Goal: Task Accomplishment & Management: Manage account settings

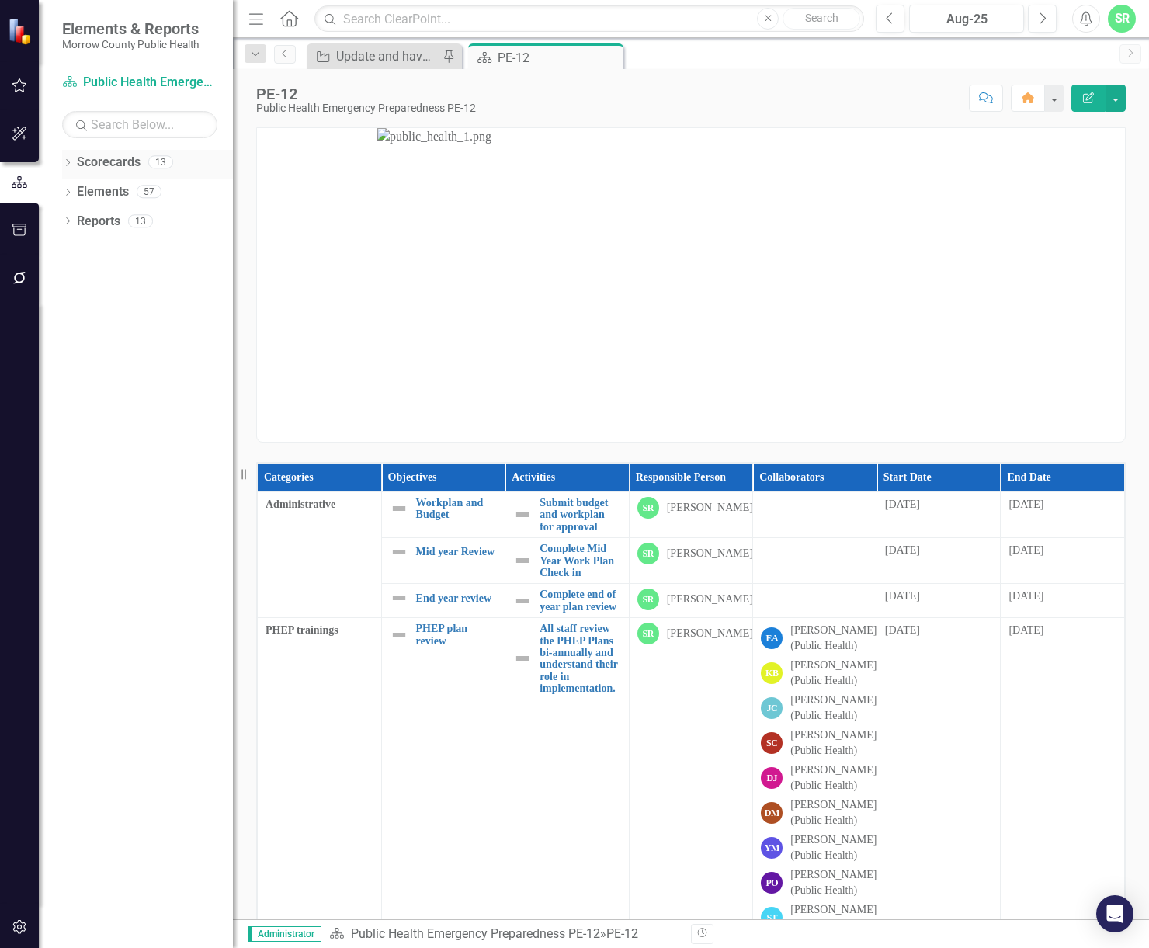
click at [123, 165] on link "Scorecards" at bounding box center [109, 163] width 64 height 18
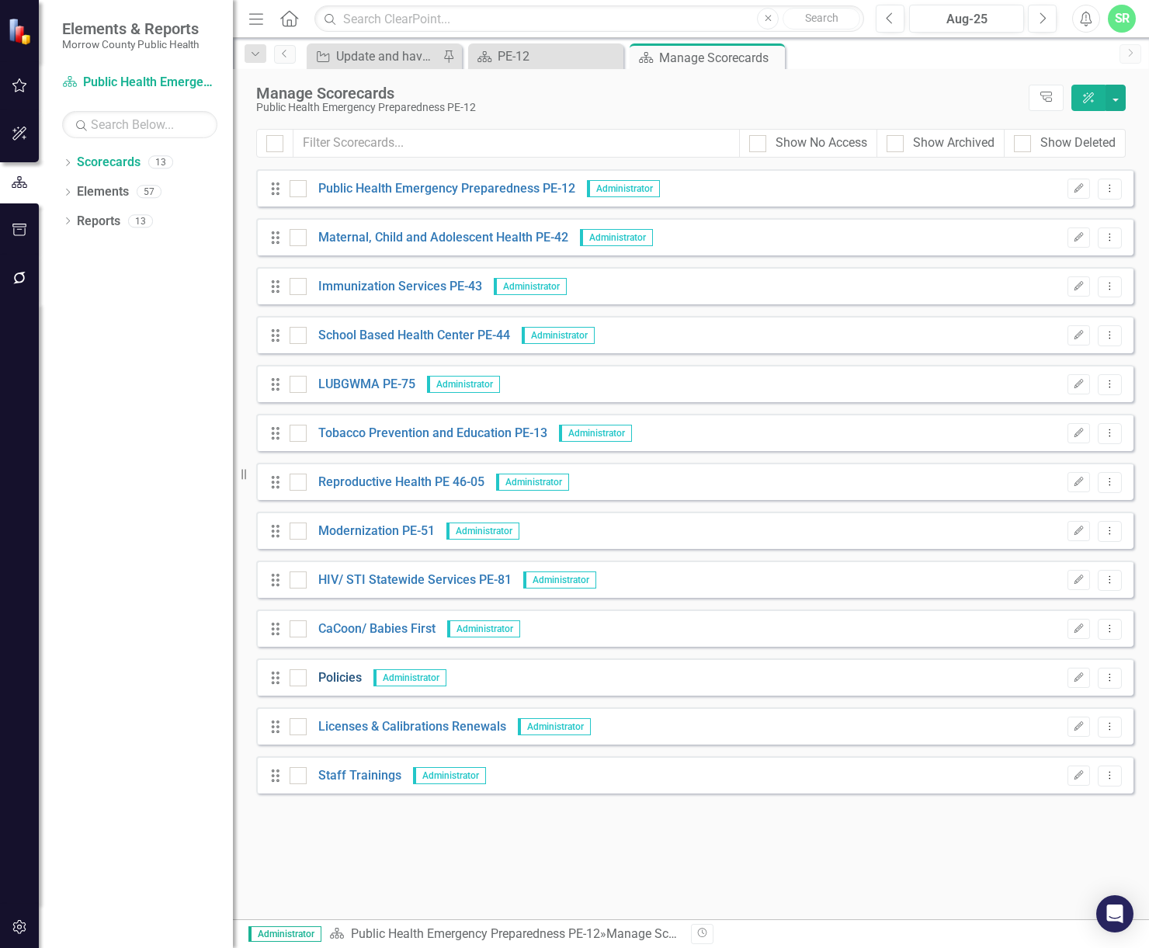
click at [344, 679] on link "Policies" at bounding box center [334, 678] width 55 height 18
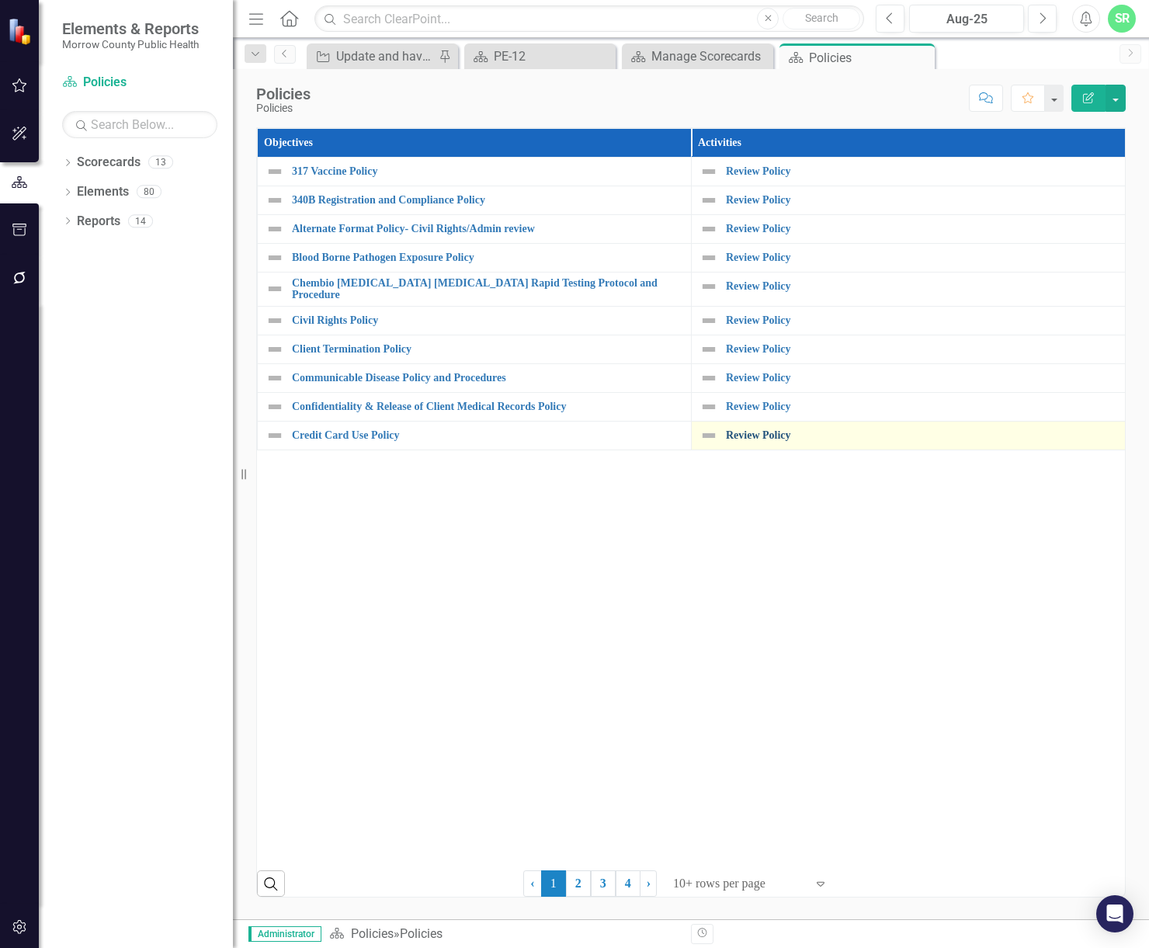
click at [749, 434] on link "Review Policy" at bounding box center [921, 436] width 391 height 12
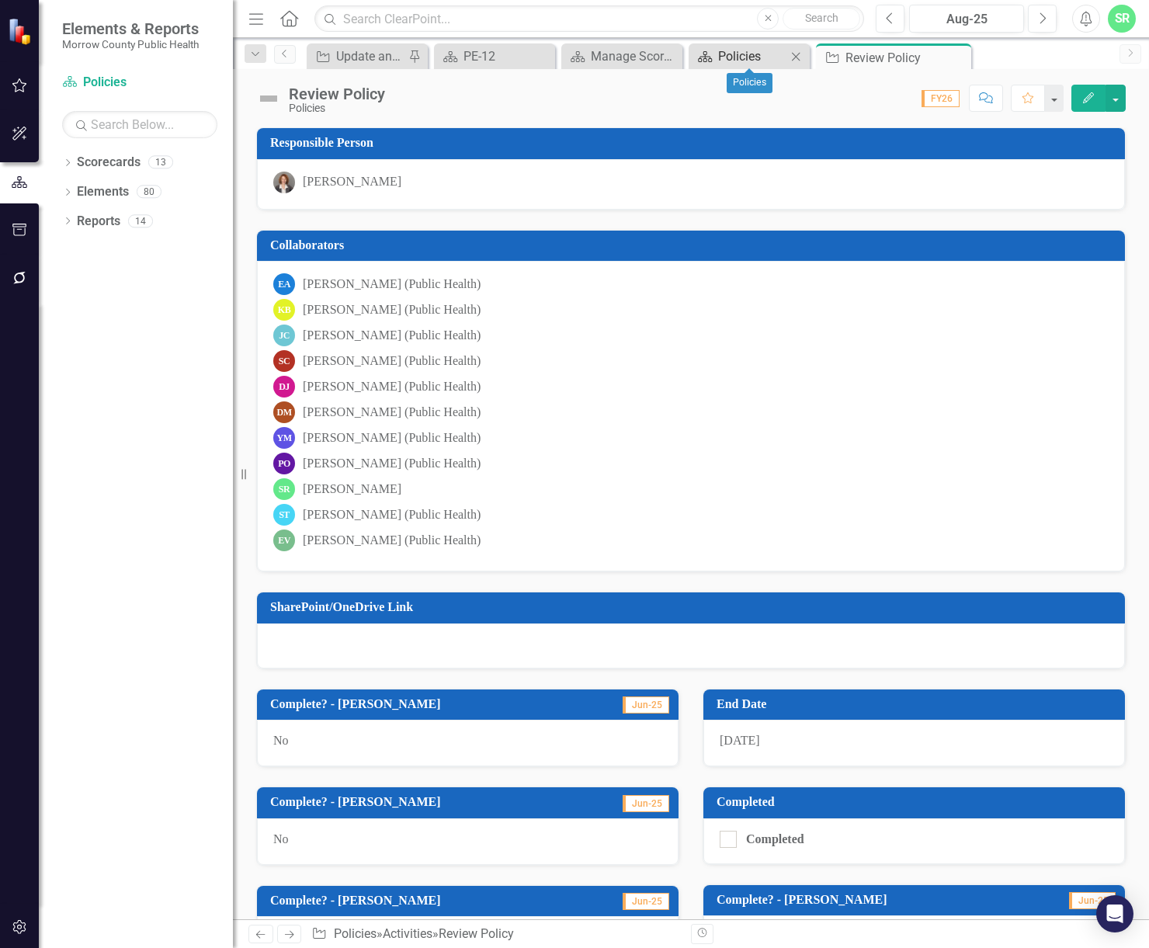
click at [769, 58] on div "Policies" at bounding box center [752, 56] width 68 height 19
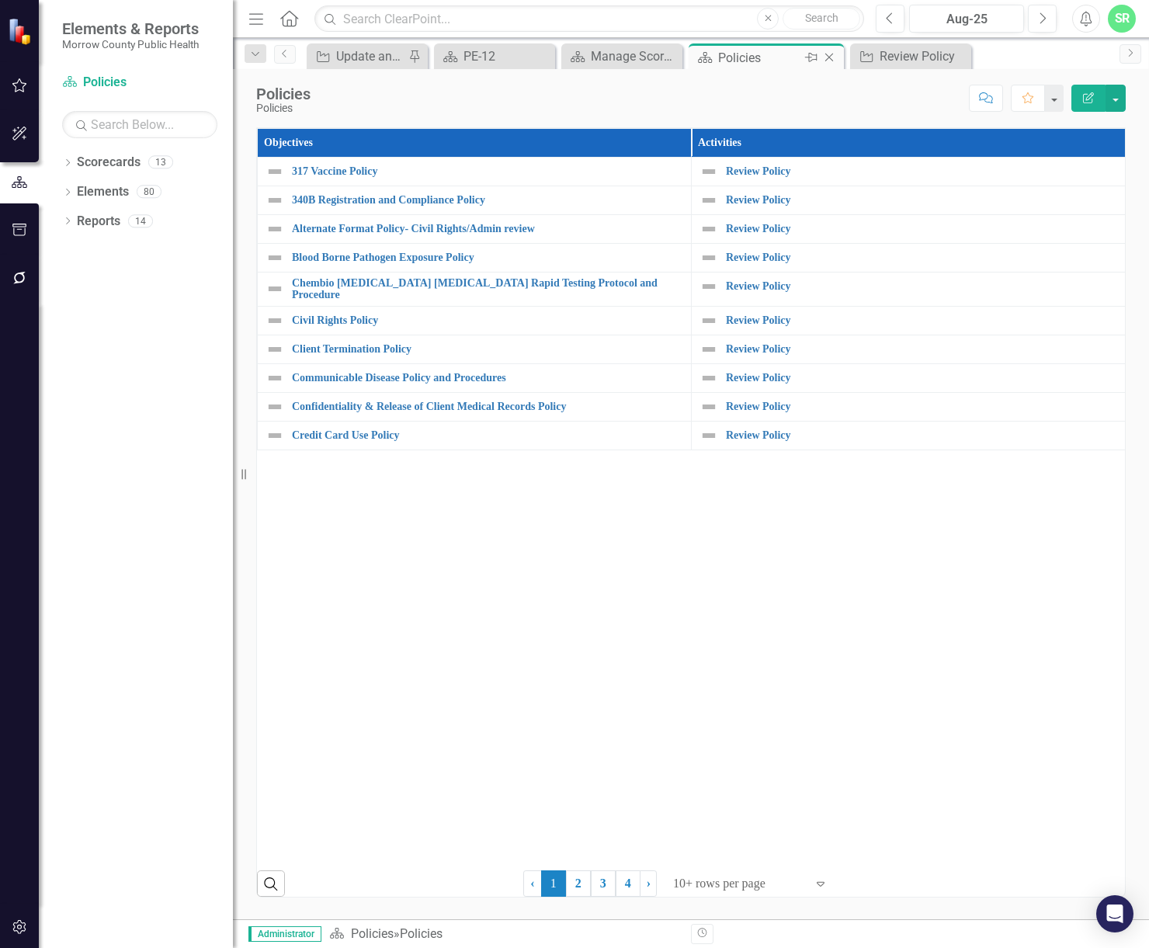
click at [833, 60] on icon "Close" at bounding box center [830, 57] width 16 height 12
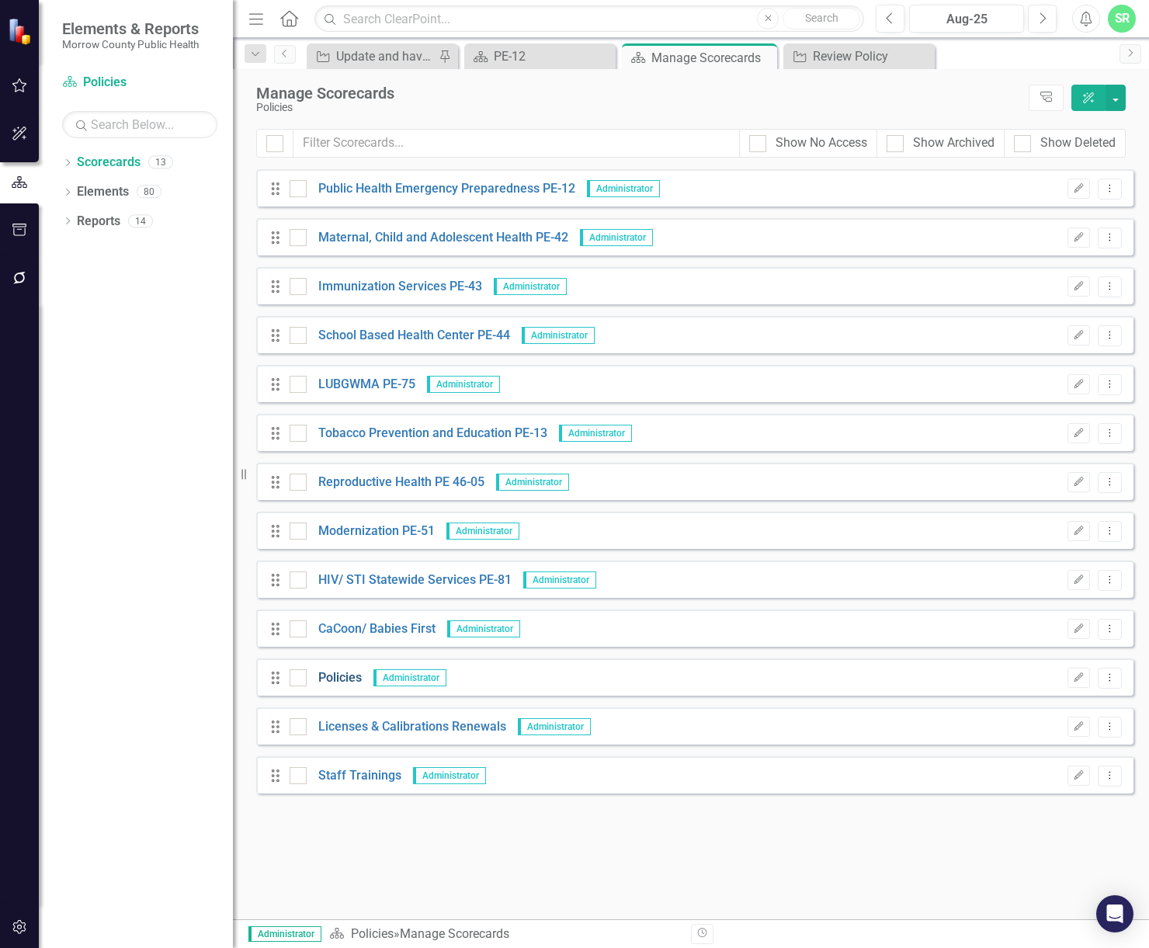
click at [346, 680] on link "Policies" at bounding box center [334, 678] width 55 height 18
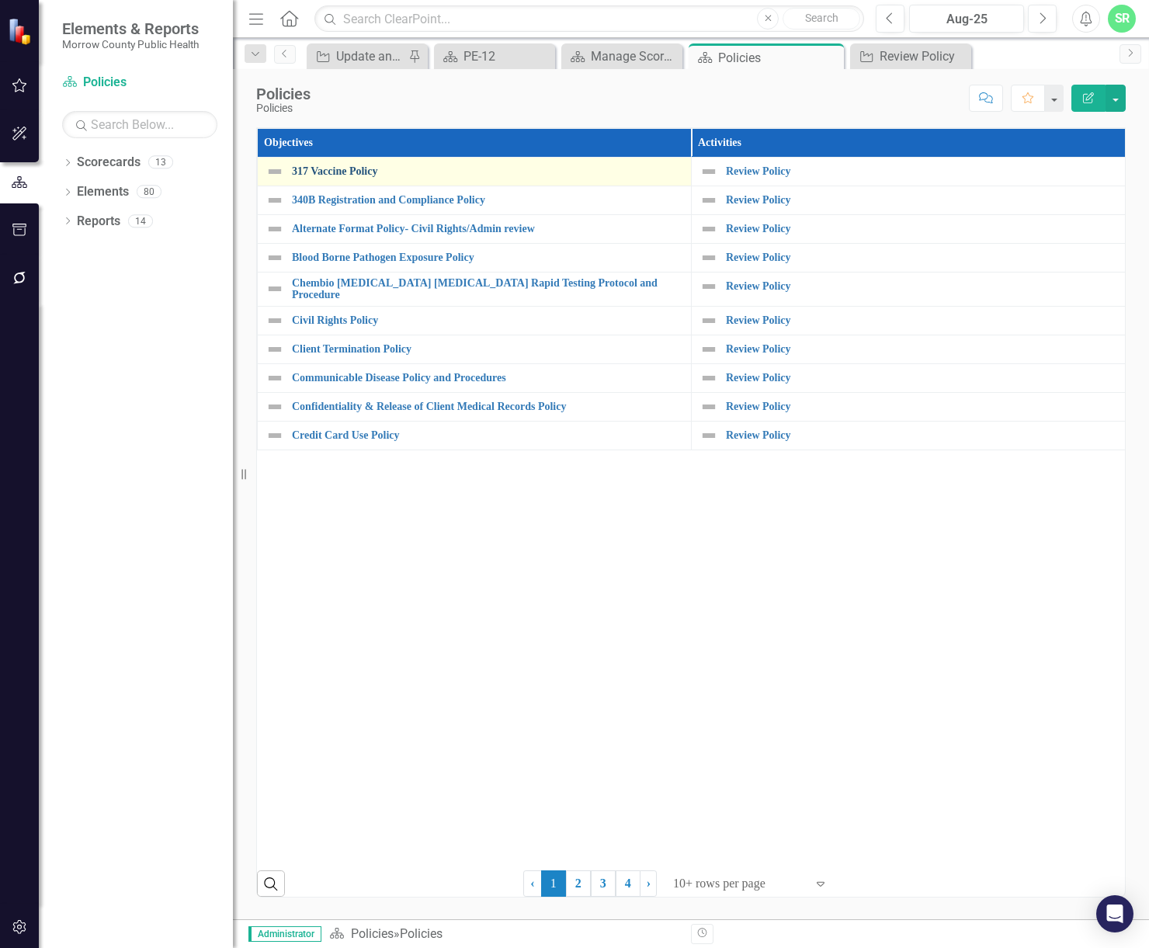
click at [326, 172] on link "317 Vaccine Policy" at bounding box center [487, 171] width 391 height 12
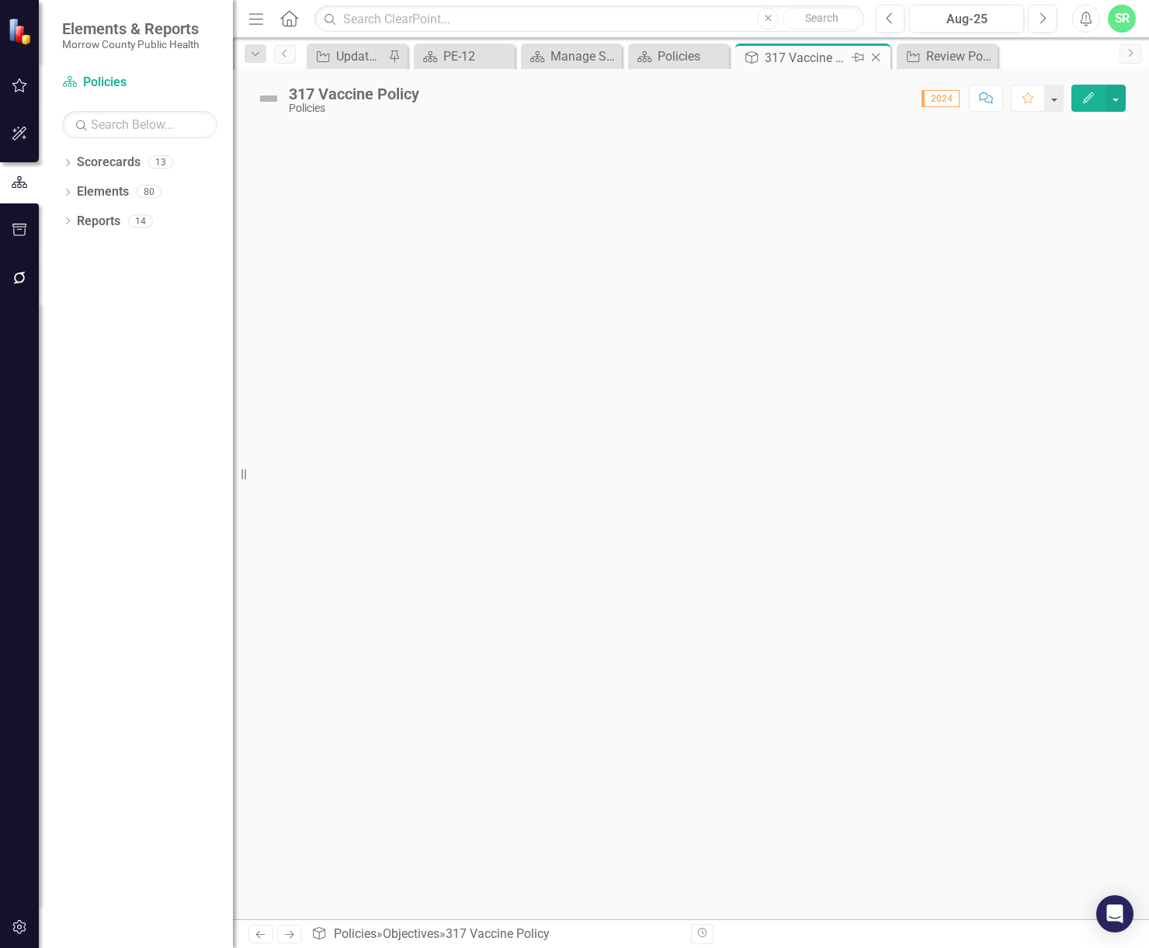
click at [876, 58] on icon "Close" at bounding box center [876, 57] width 16 height 12
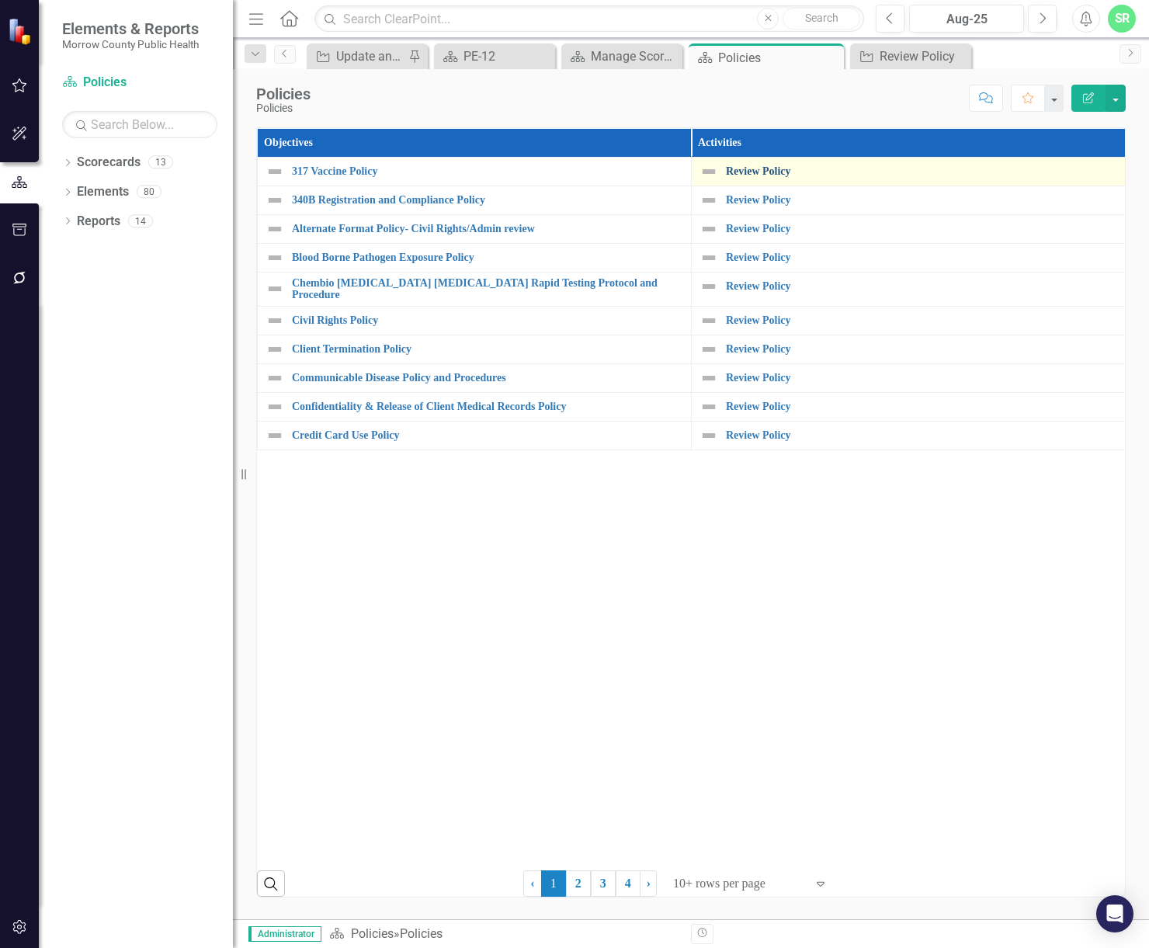
click at [781, 174] on link "Review Policy" at bounding box center [921, 171] width 391 height 12
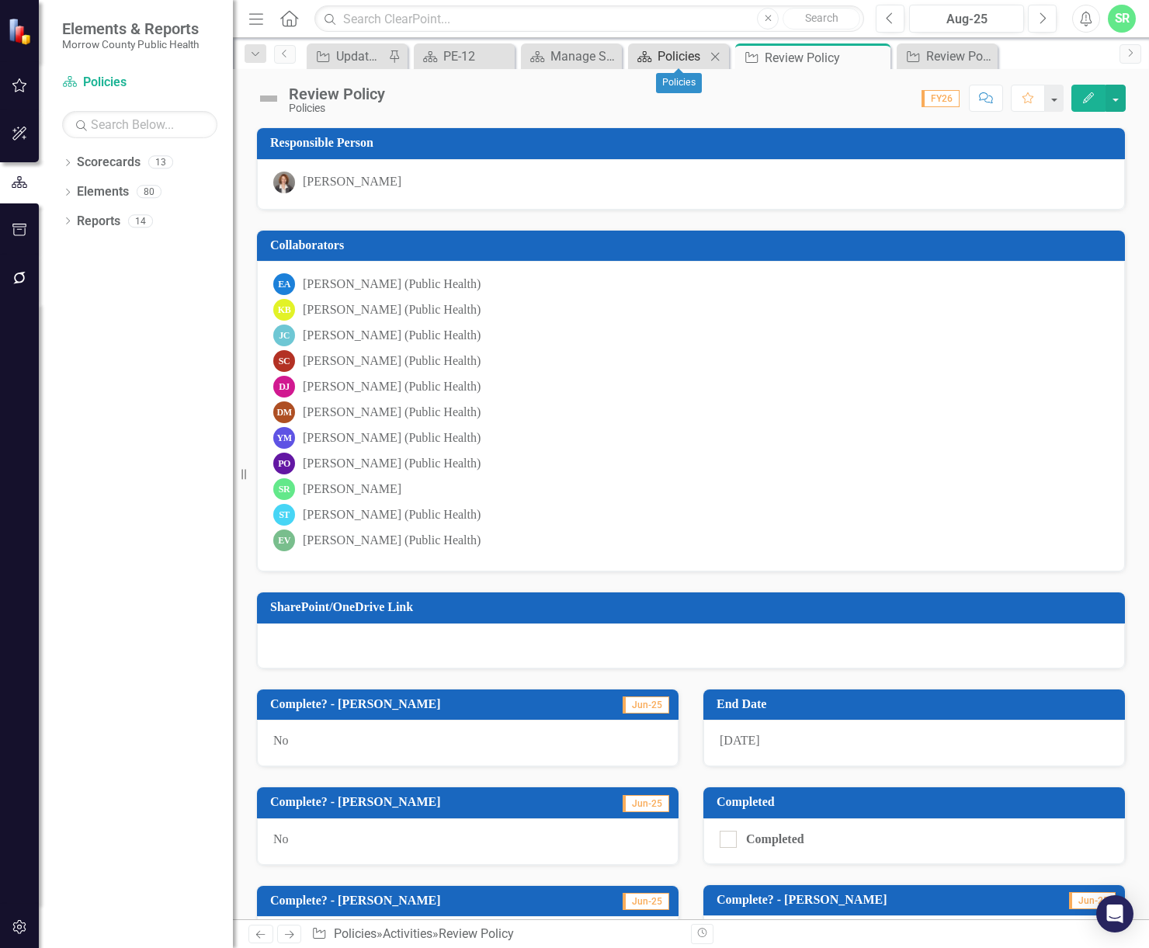
click at [682, 58] on div "Policies" at bounding box center [682, 56] width 48 height 19
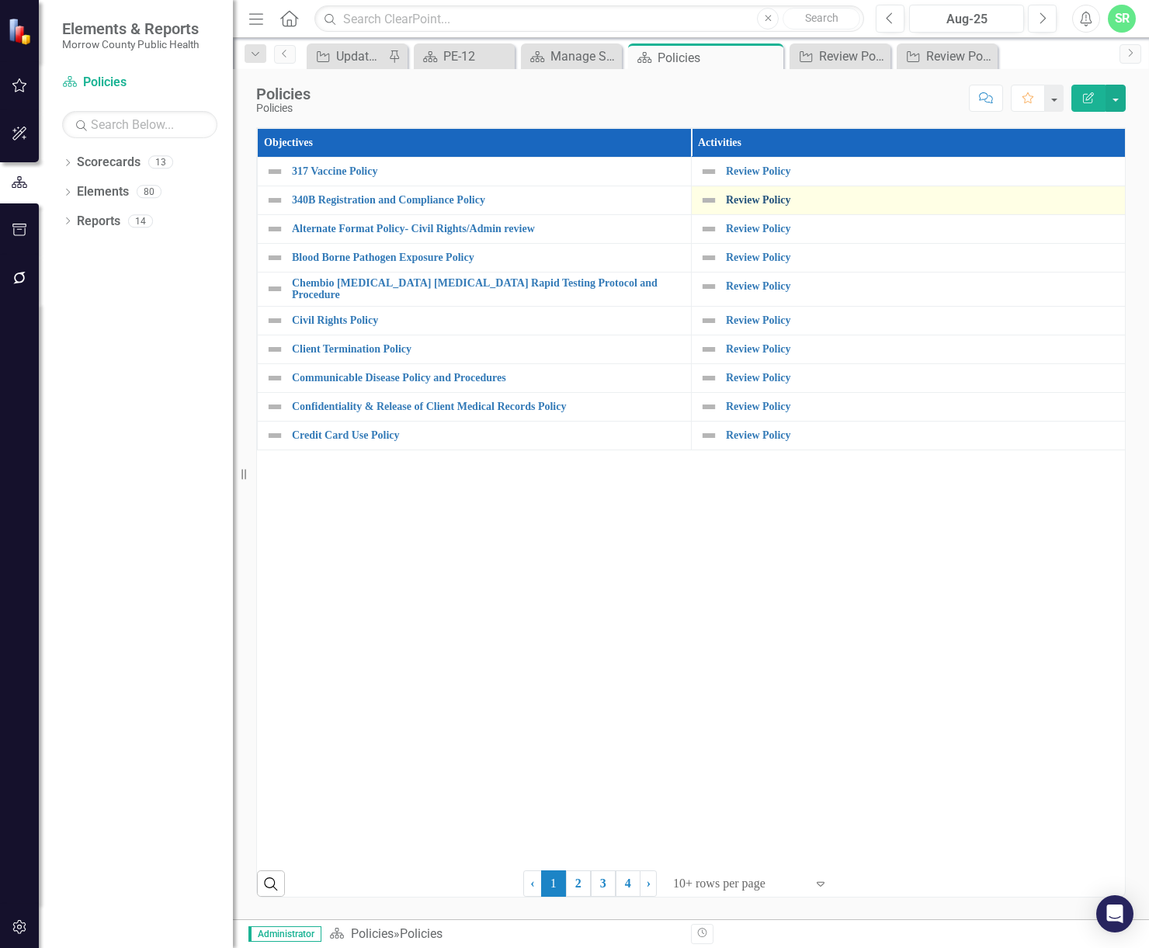
click at [739, 204] on link "Review Policy" at bounding box center [921, 200] width 391 height 12
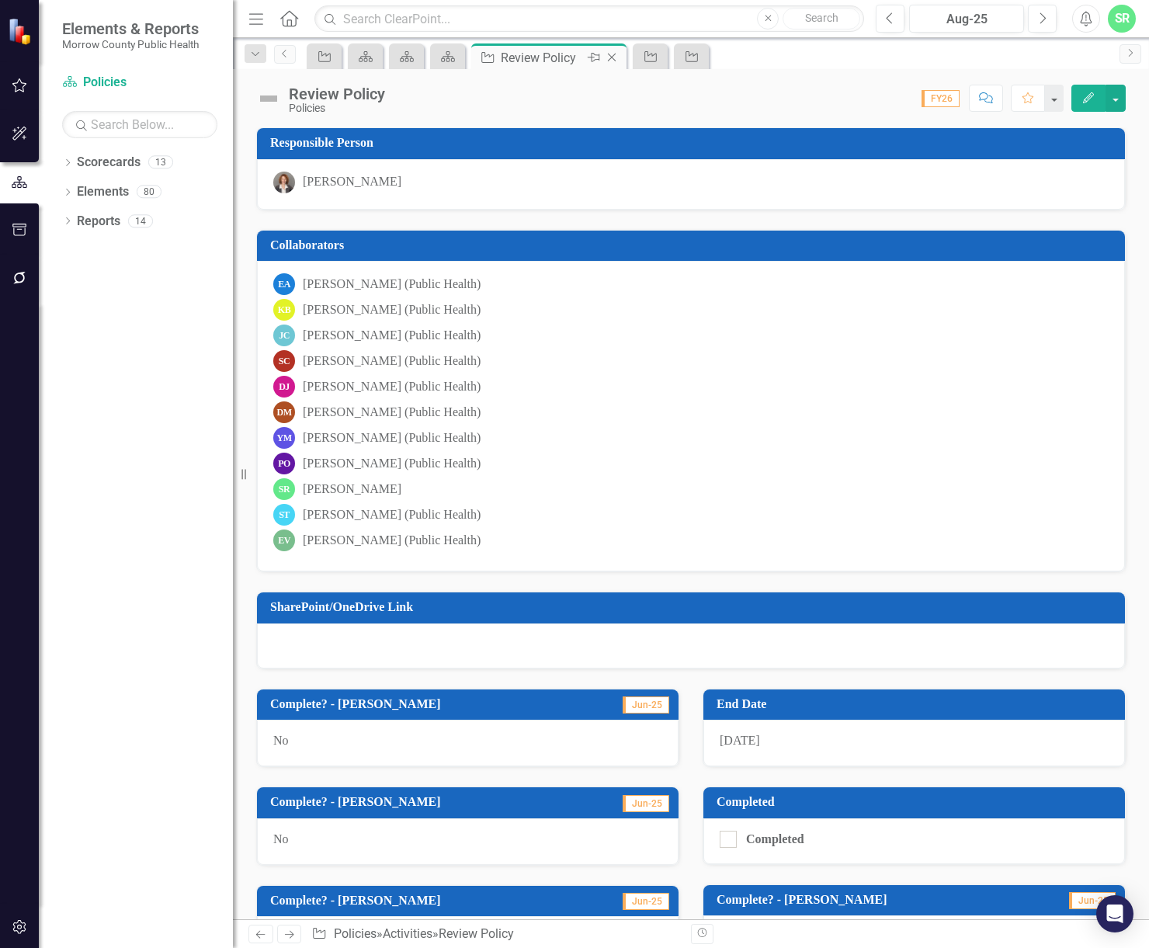
click at [611, 59] on icon "Close" at bounding box center [612, 57] width 16 height 12
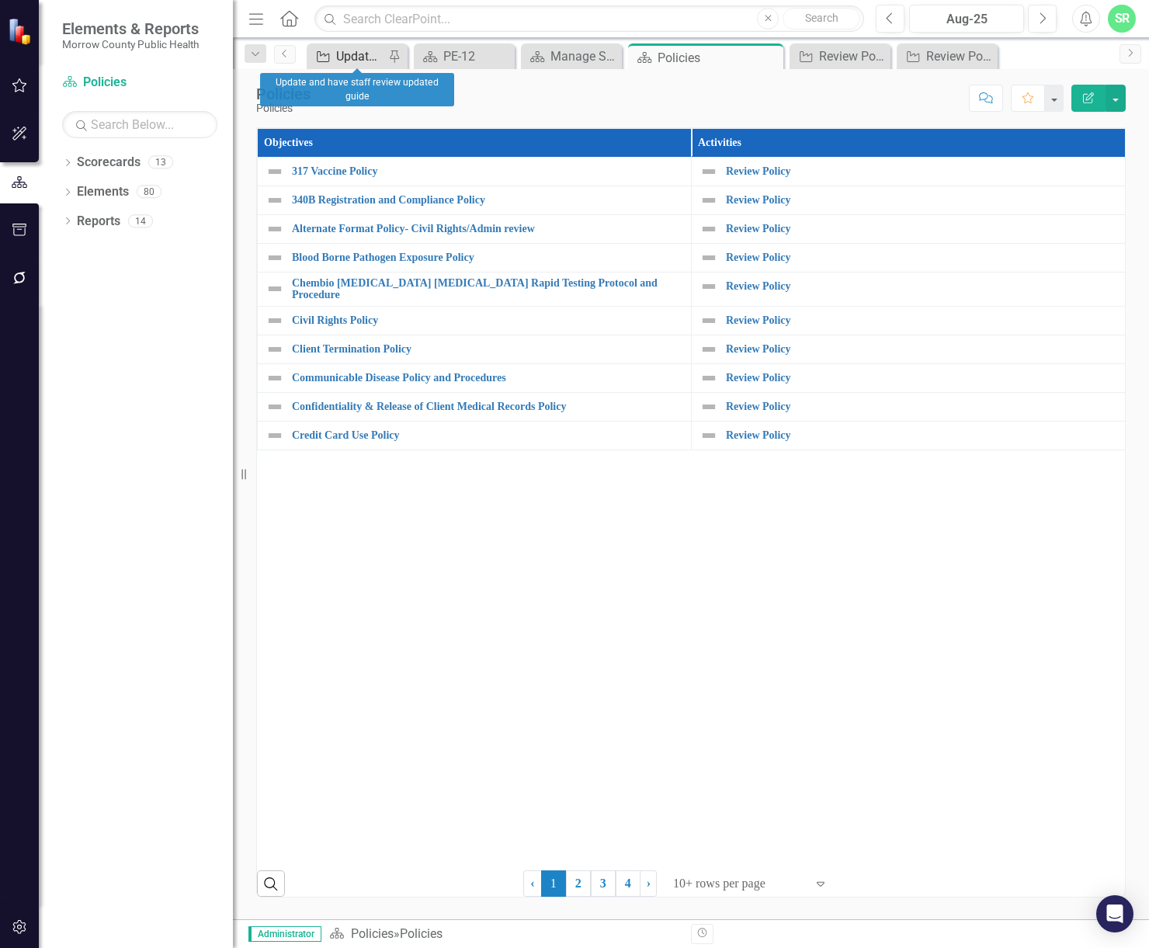
click at [338, 56] on div "Update and have staff review updated guide" at bounding box center [360, 56] width 48 height 19
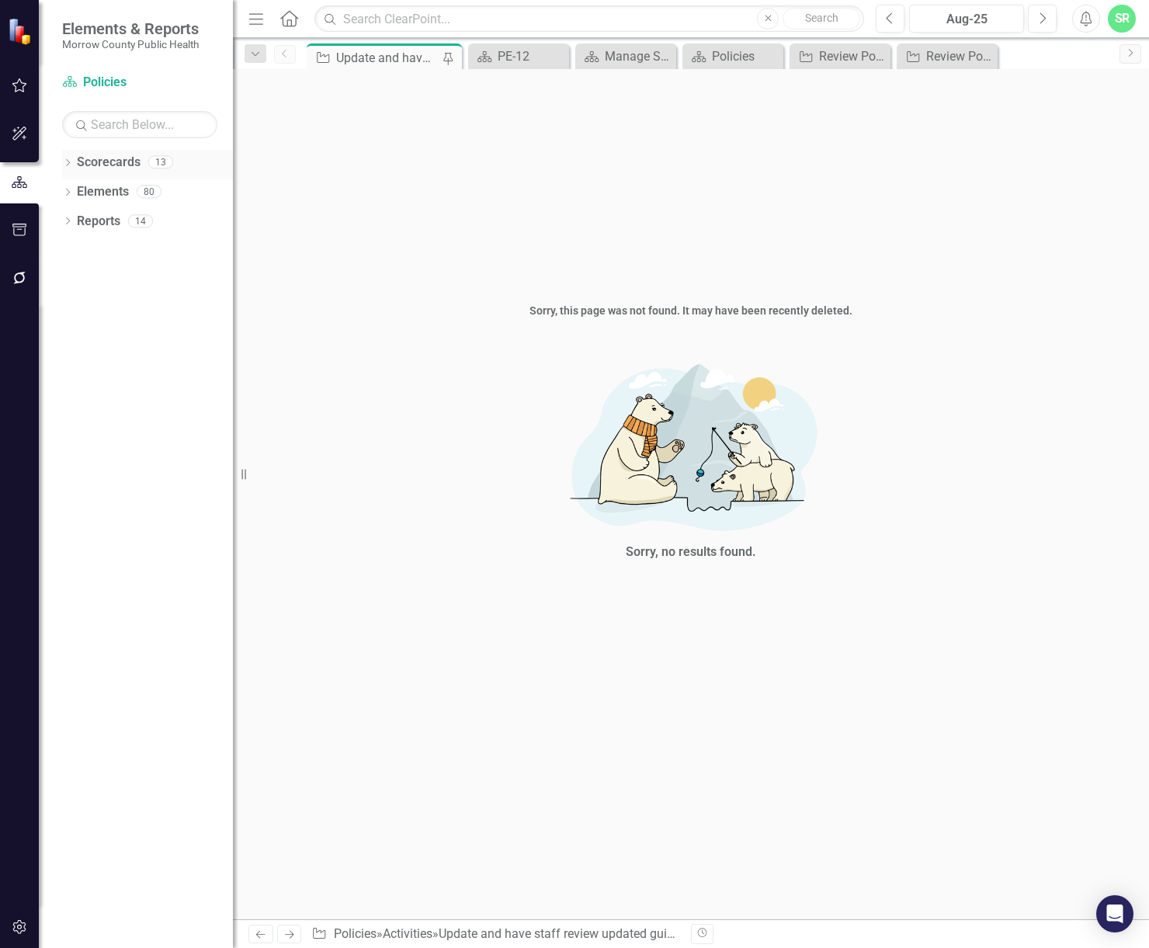
click at [108, 165] on link "Scorecards" at bounding box center [109, 163] width 64 height 18
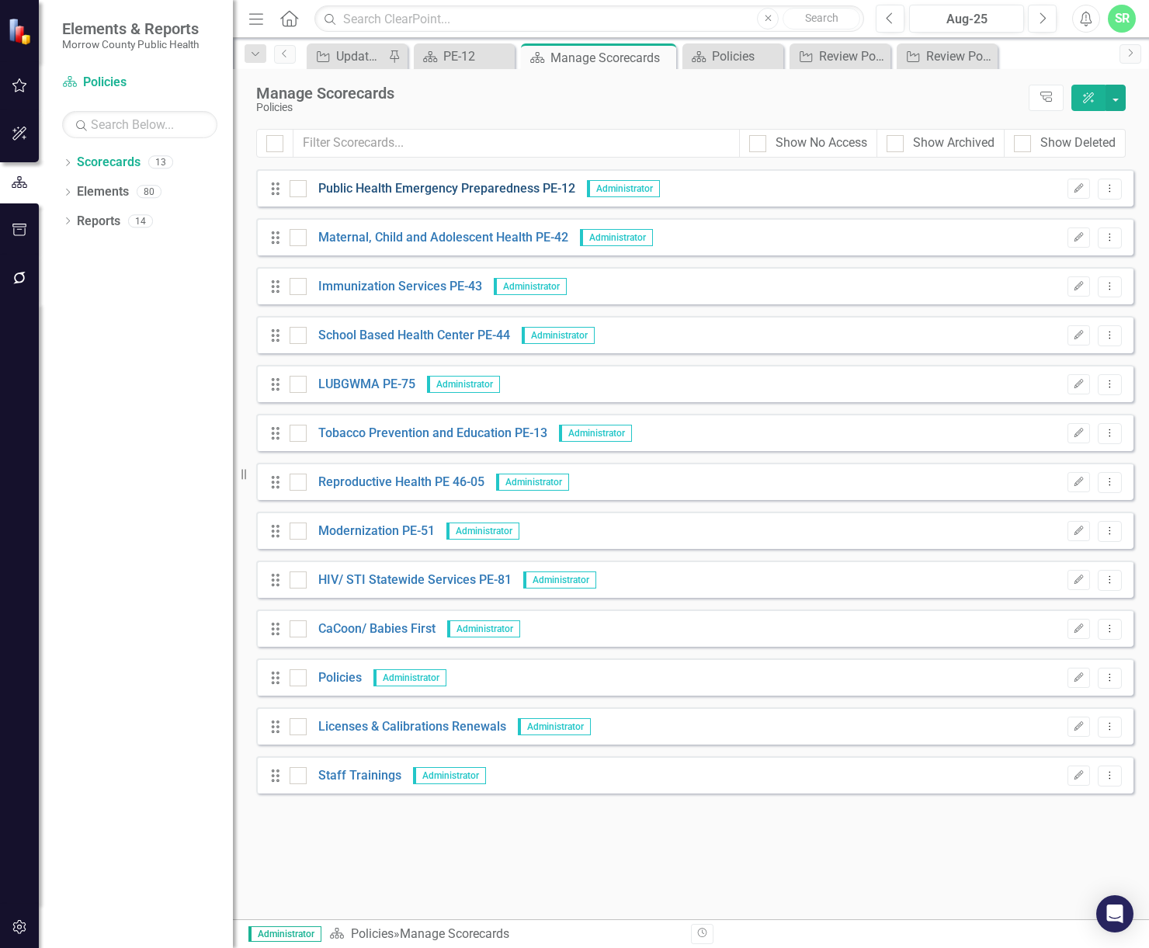
click at [387, 190] on link "Public Health Emergency Preparedness PE-12" at bounding box center [441, 189] width 269 height 18
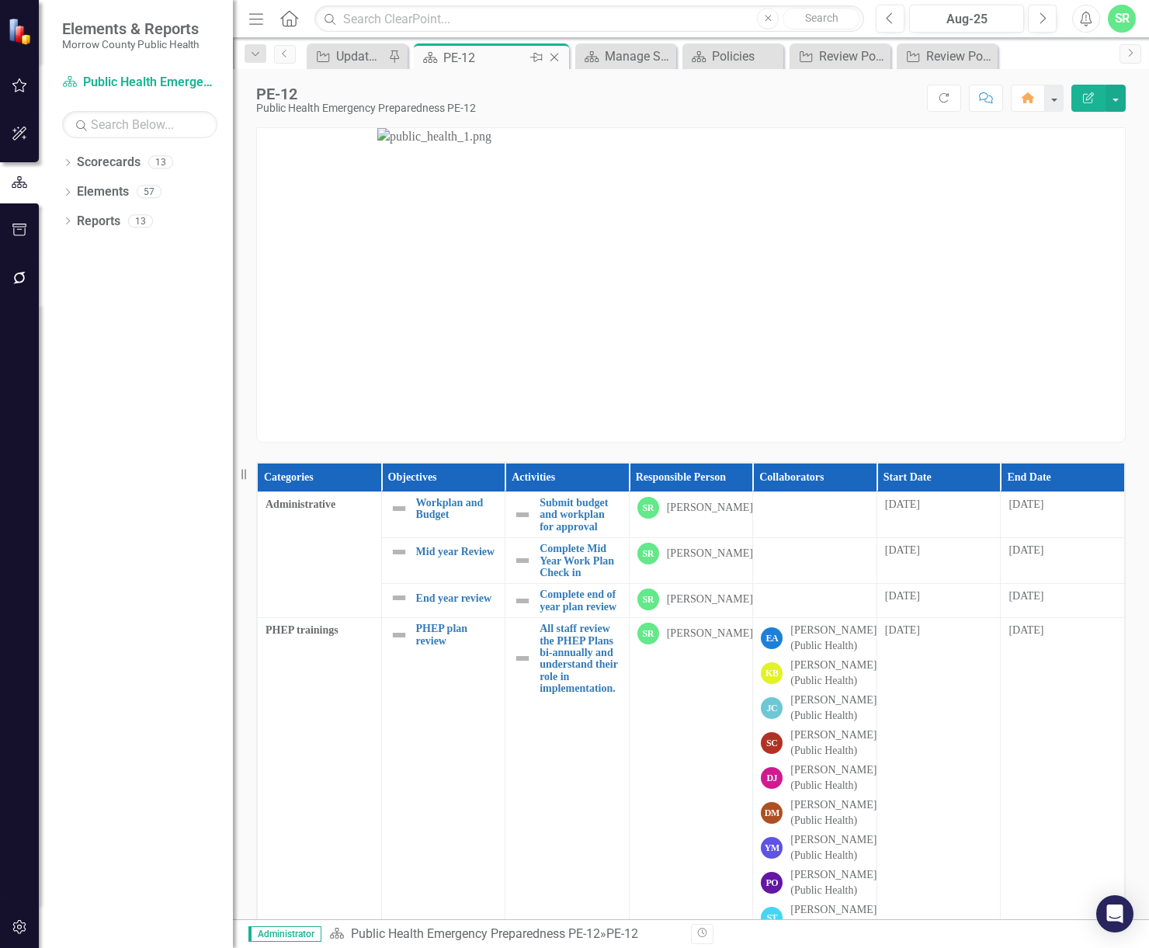
click at [557, 55] on icon at bounding box center [555, 58] width 9 height 9
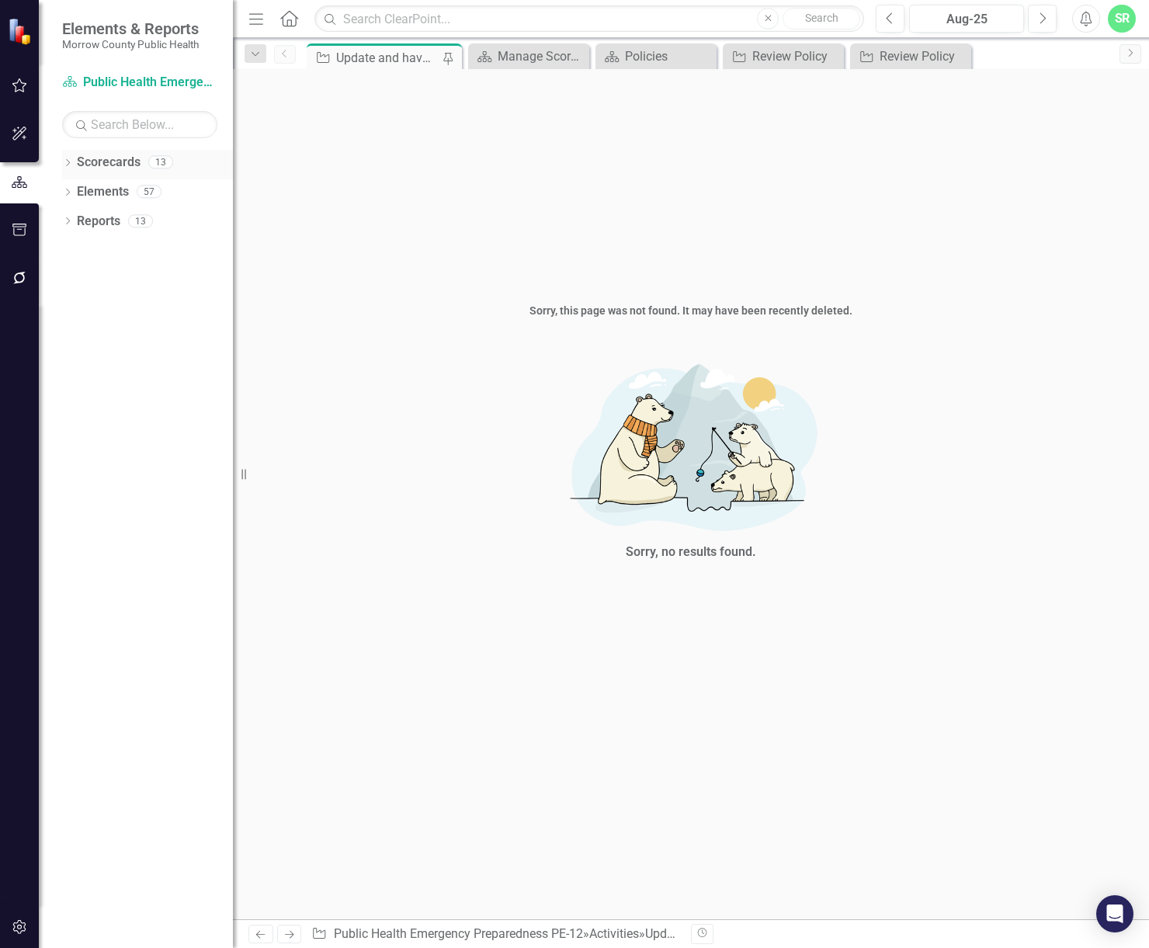
click at [123, 162] on link "Scorecards" at bounding box center [109, 163] width 64 height 18
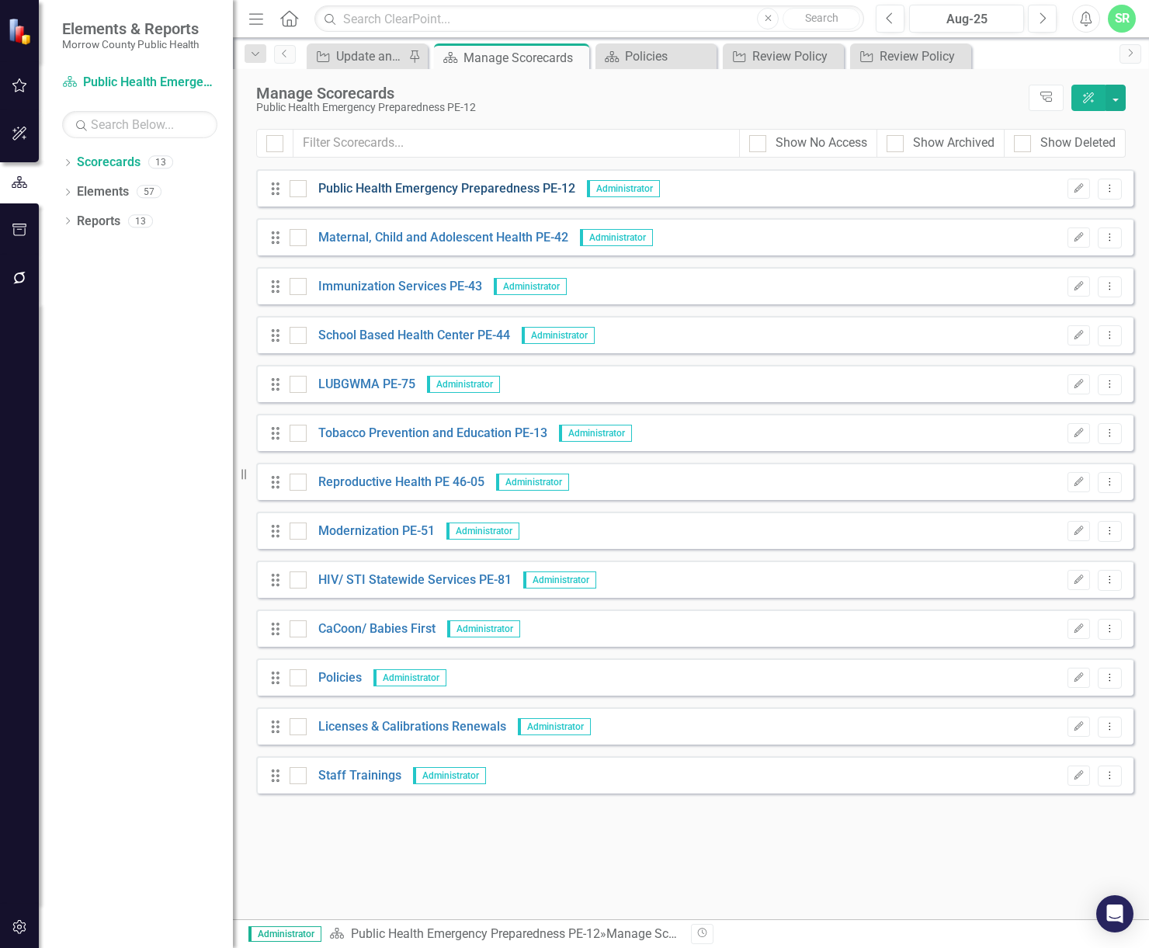
click at [447, 186] on link "Public Health Emergency Preparedness PE-12" at bounding box center [441, 189] width 269 height 18
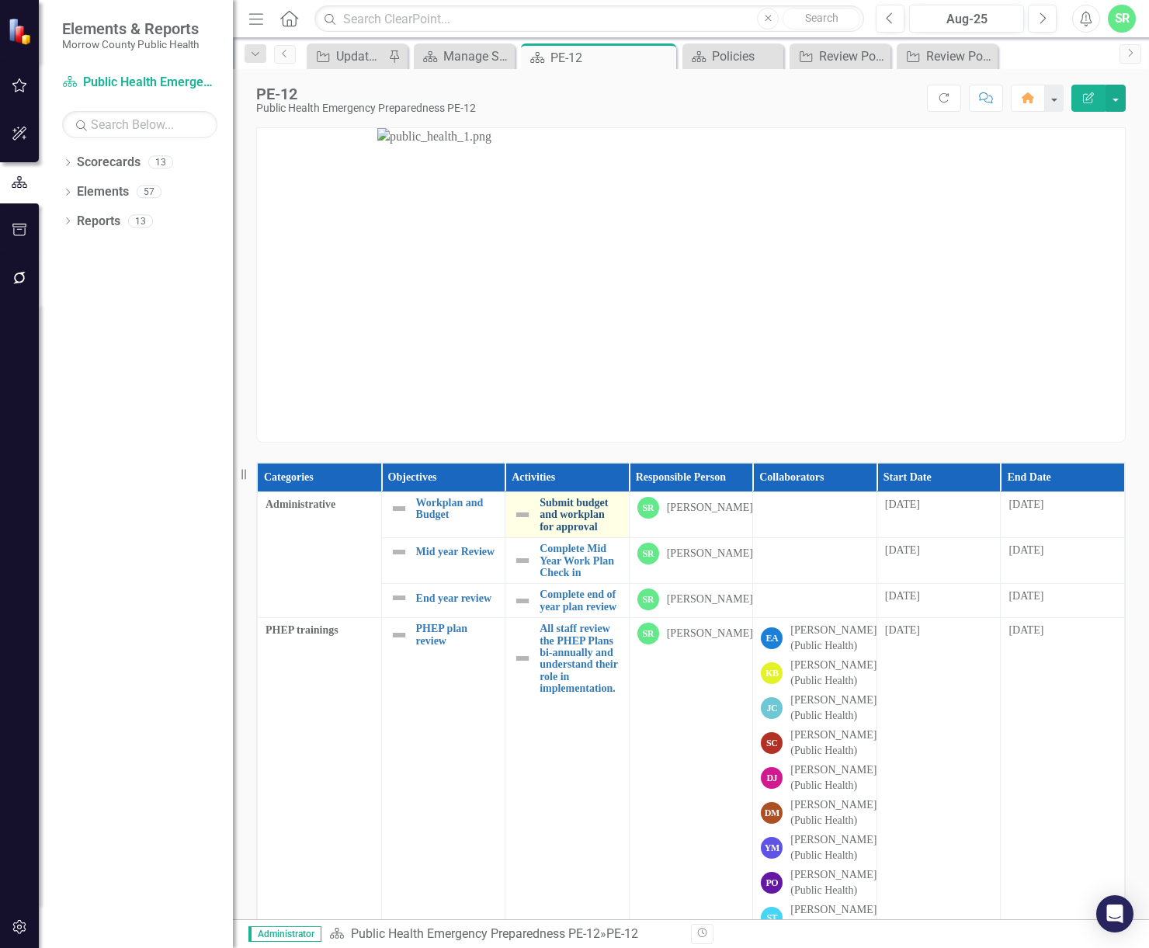
click at [540, 503] on link "Submit budget and workplan for approval" at bounding box center [581, 515] width 82 height 36
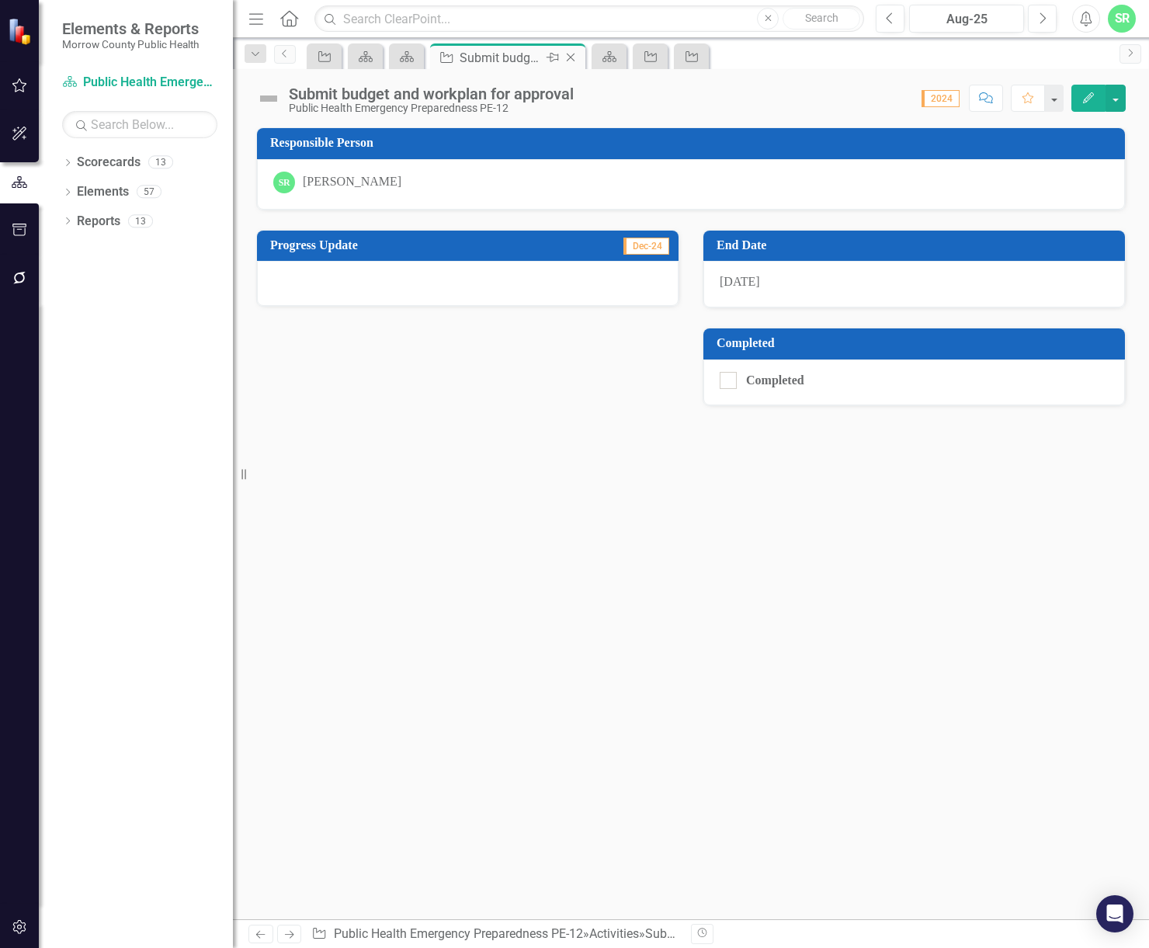
click at [572, 57] on icon "Close" at bounding box center [571, 57] width 16 height 12
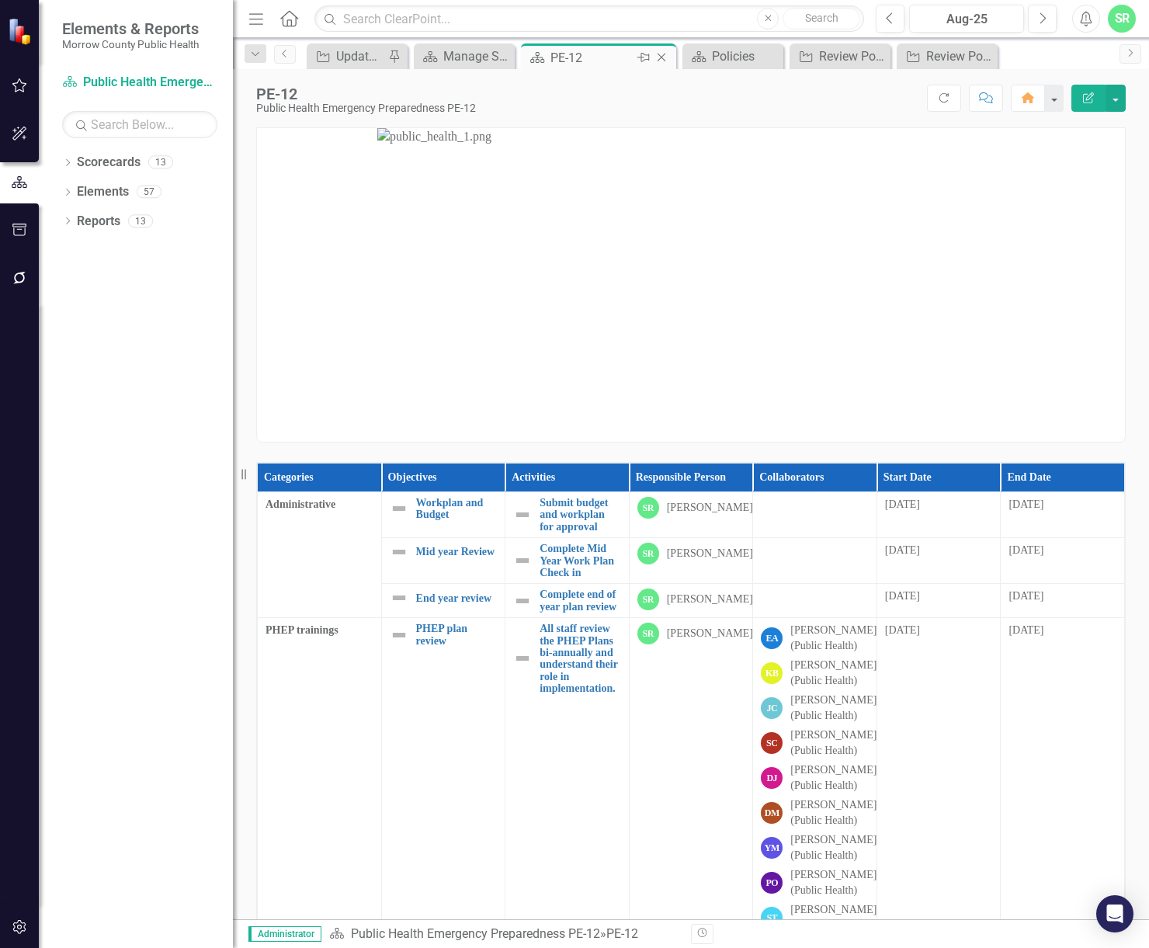
click at [663, 56] on icon at bounding box center [662, 58] width 9 height 9
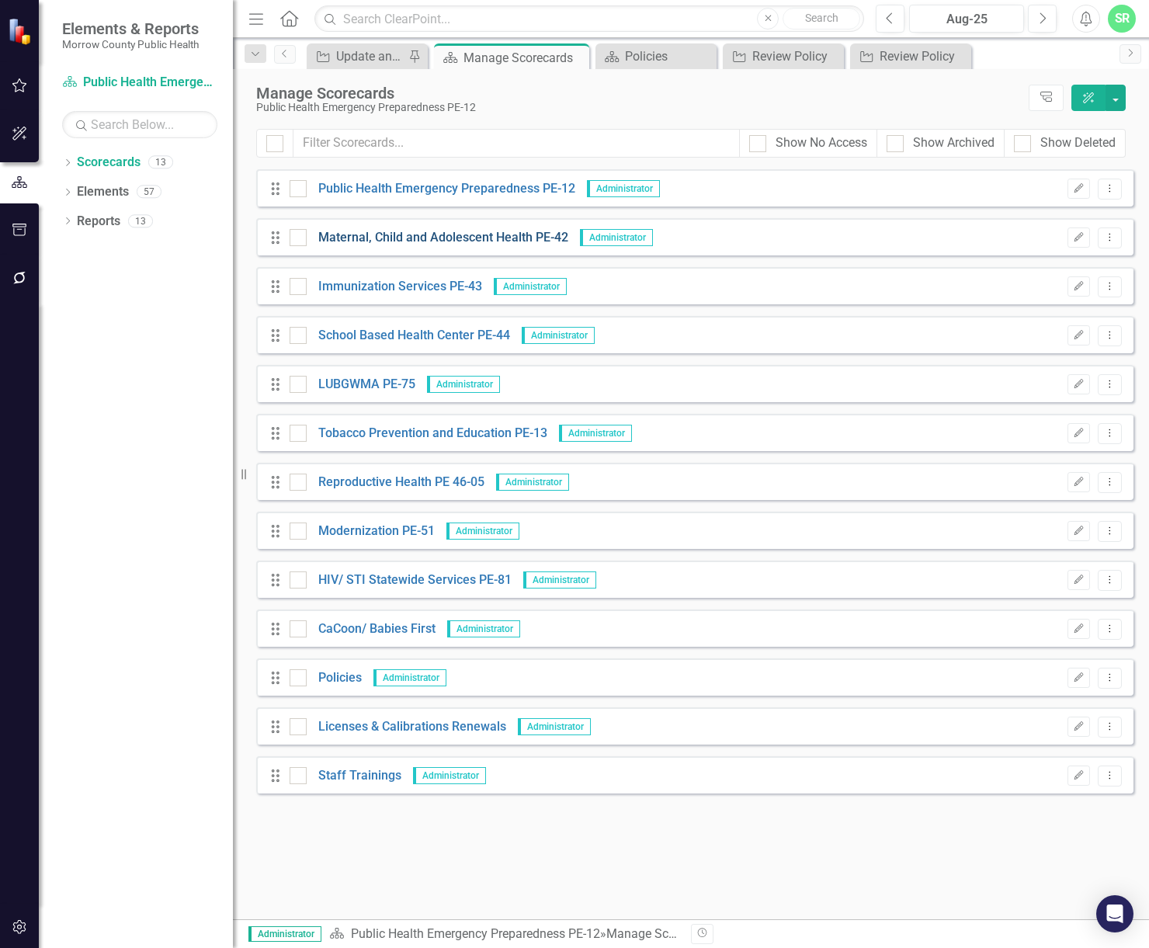
click at [367, 238] on link "Maternal, Child and Adolescent Health PE-42" at bounding box center [438, 238] width 262 height 18
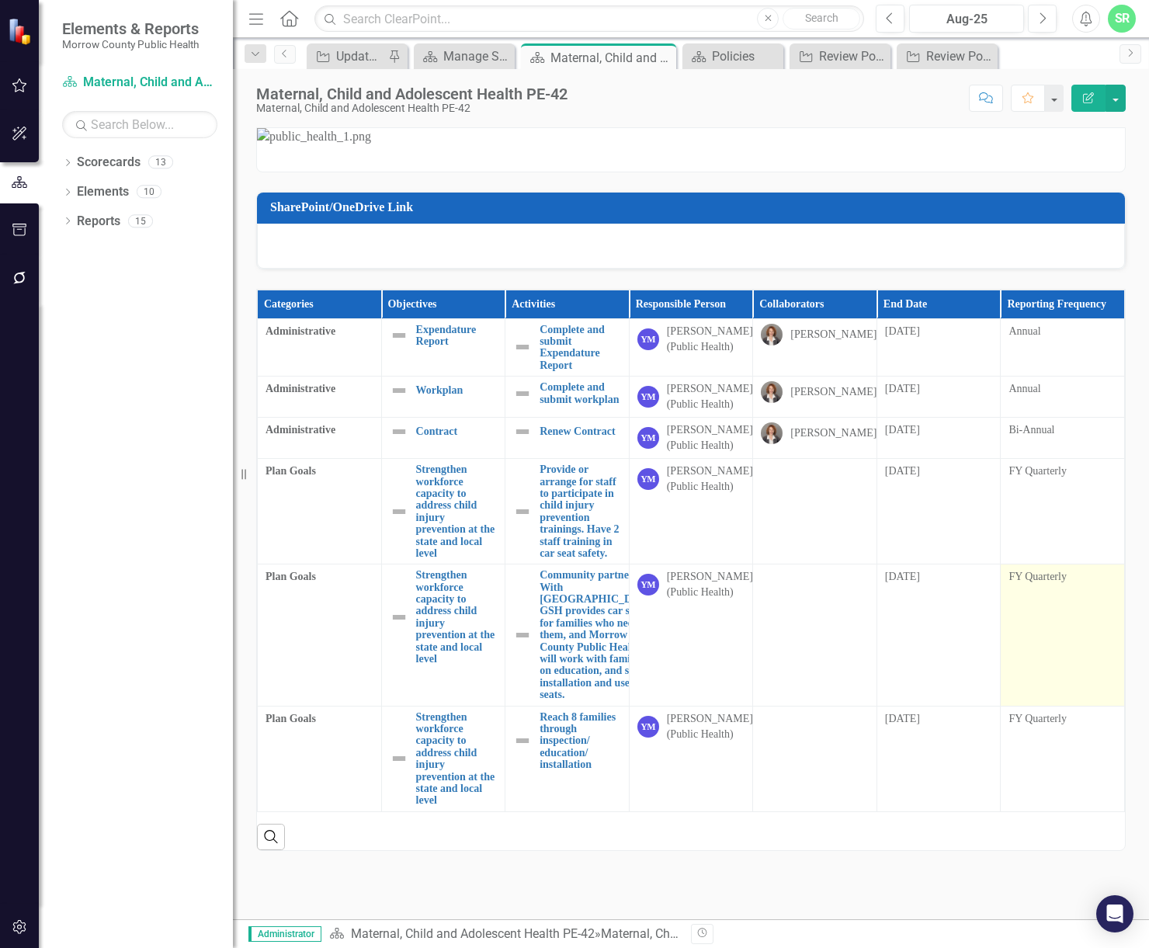
scroll to position [239, 0]
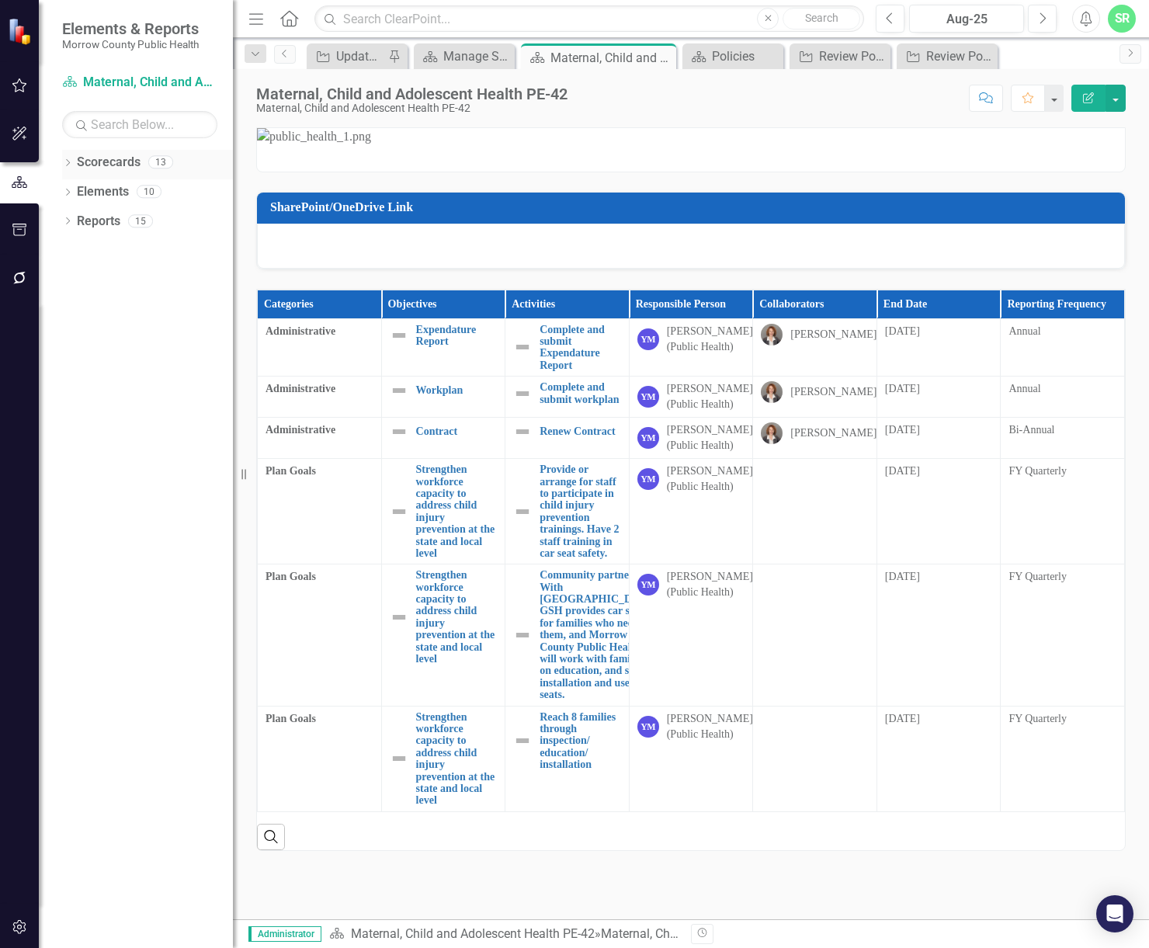
click at [152, 165] on div "13" at bounding box center [160, 162] width 25 height 13
click at [471, 269] on div at bounding box center [691, 246] width 868 height 45
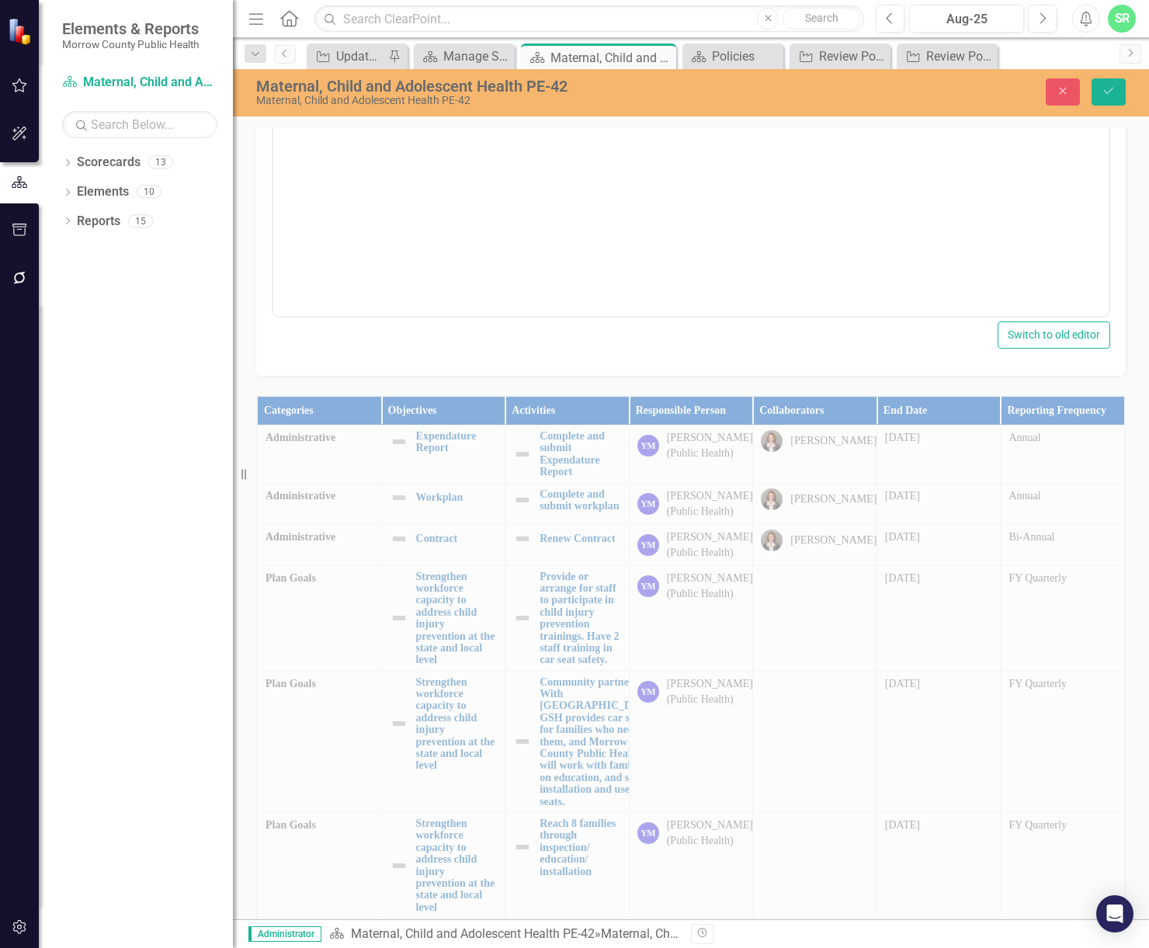
scroll to position [0, 0]
click at [1003, 337] on div "SharePoint/OneDrive Link Normal Text To open the popup, press Shift+Enter To op…" at bounding box center [691, 155] width 893 height 442
click at [1127, 331] on div "SharePoint/OneDrive Link Normal Text To open the popup, press Shift+Enter To op…" at bounding box center [691, 422] width 916 height 1104
click at [1066, 92] on icon "Close" at bounding box center [1063, 90] width 14 height 11
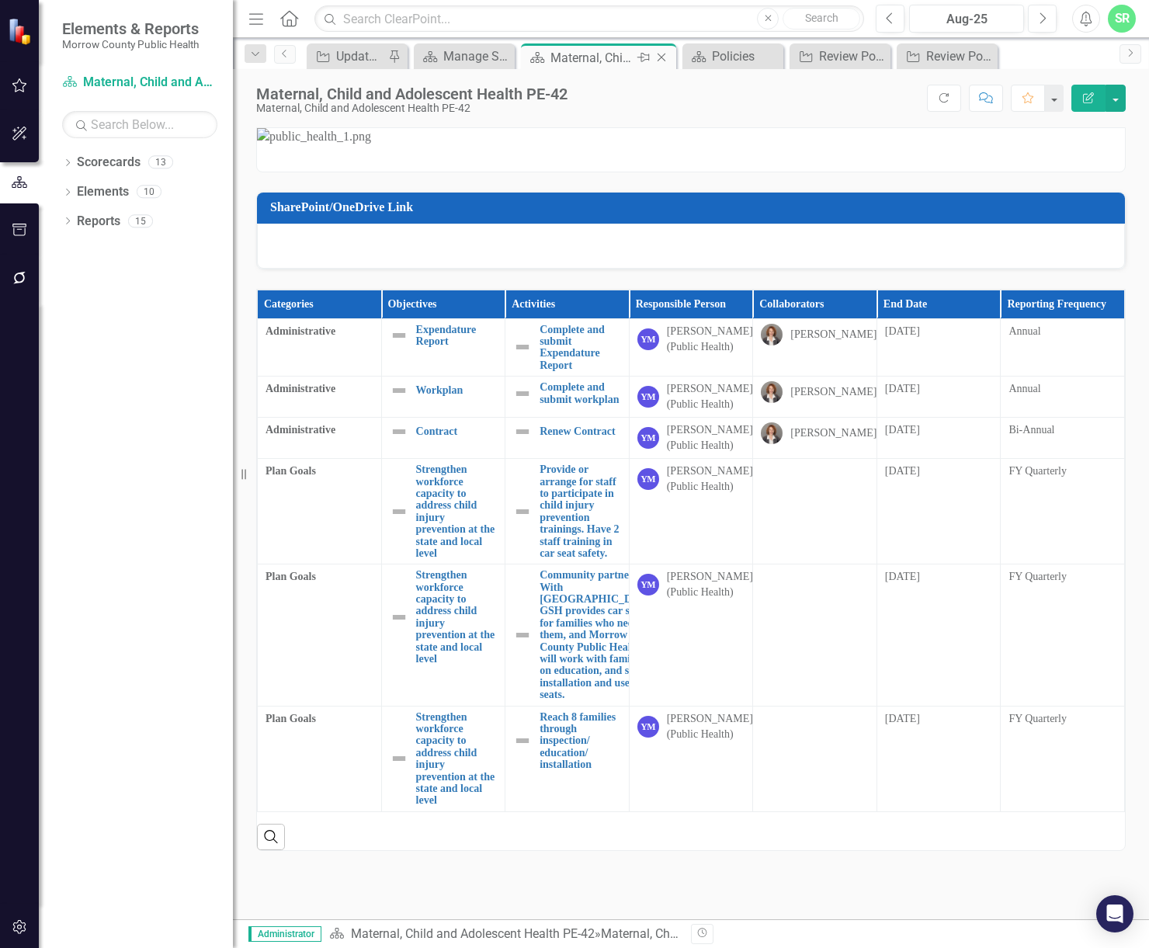
click at [665, 57] on icon "Close" at bounding box center [662, 57] width 16 height 12
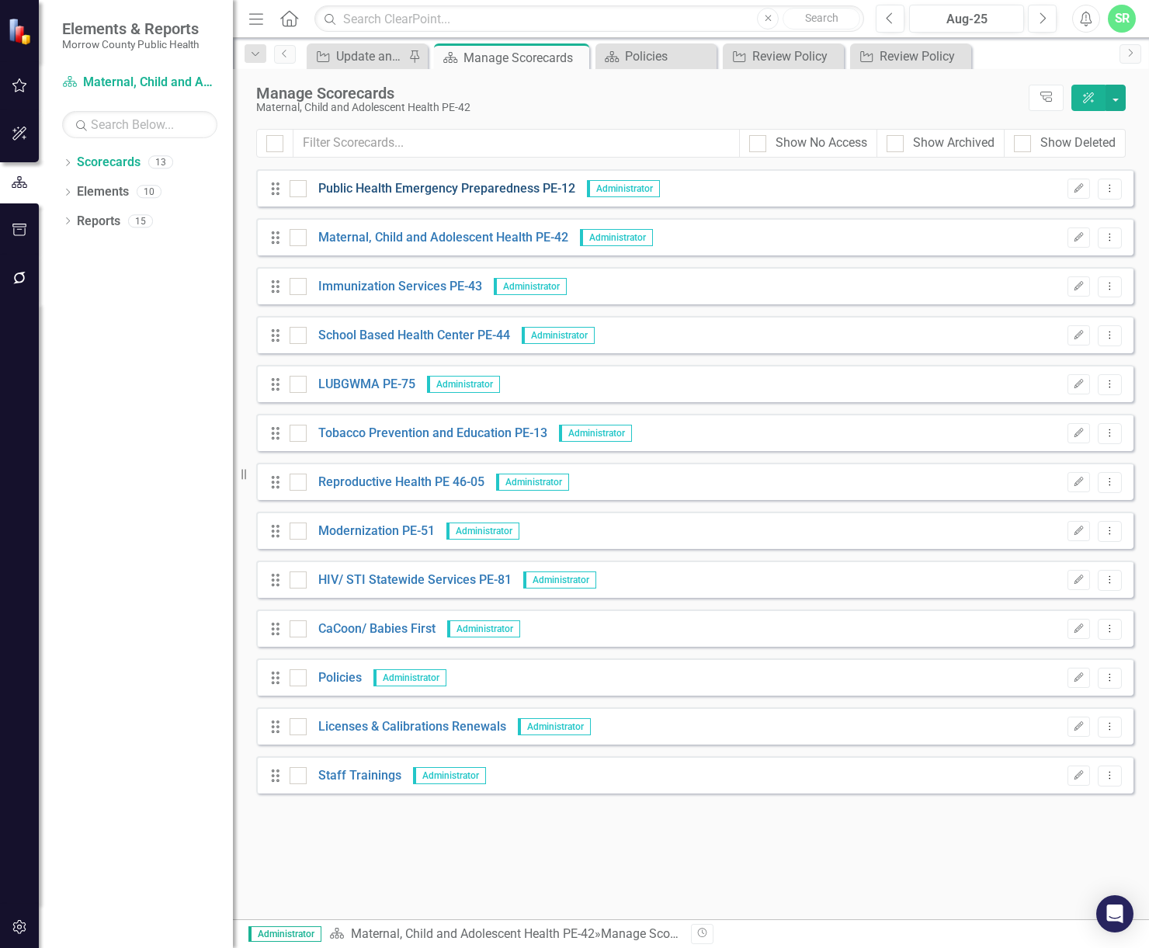
click at [380, 180] on link "Public Health Emergency Preparedness PE-12" at bounding box center [441, 189] width 269 height 18
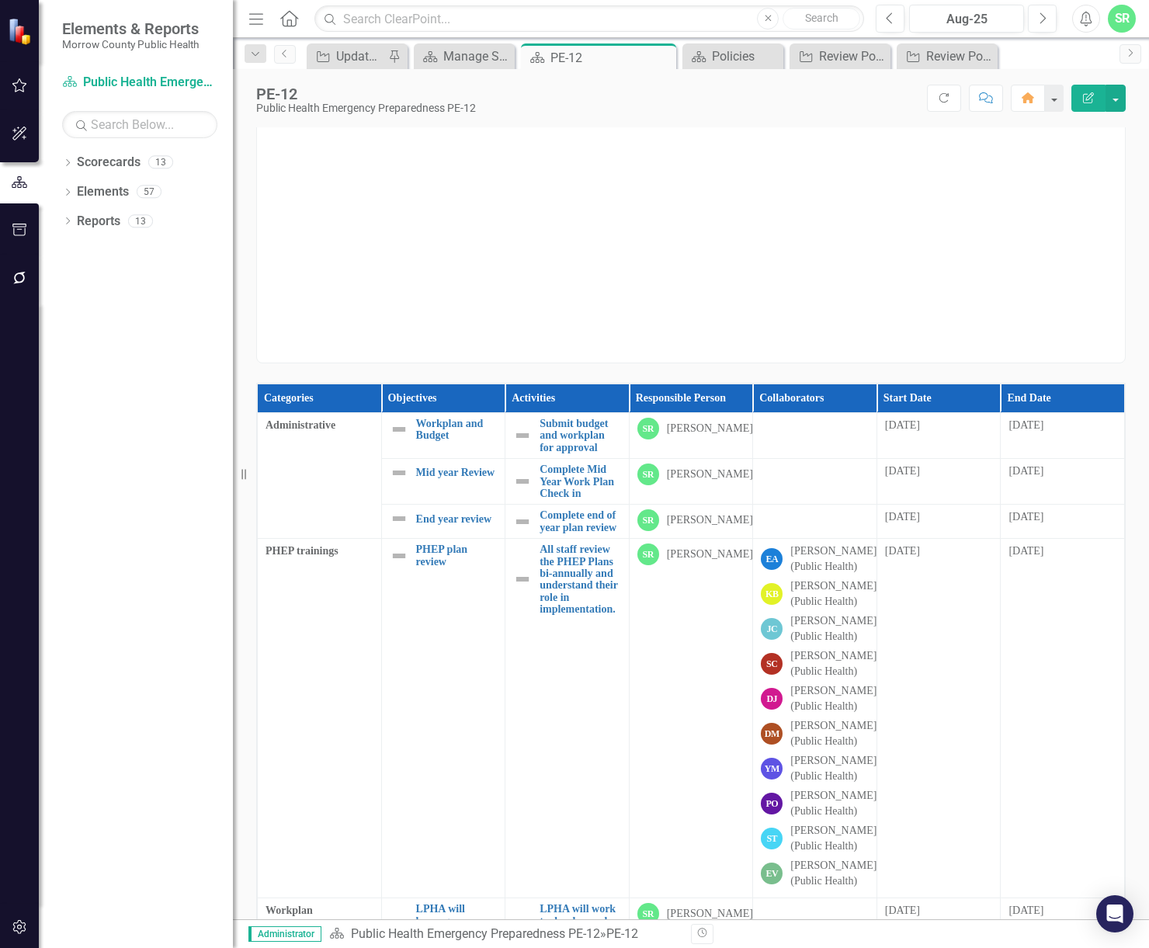
scroll to position [76, 0]
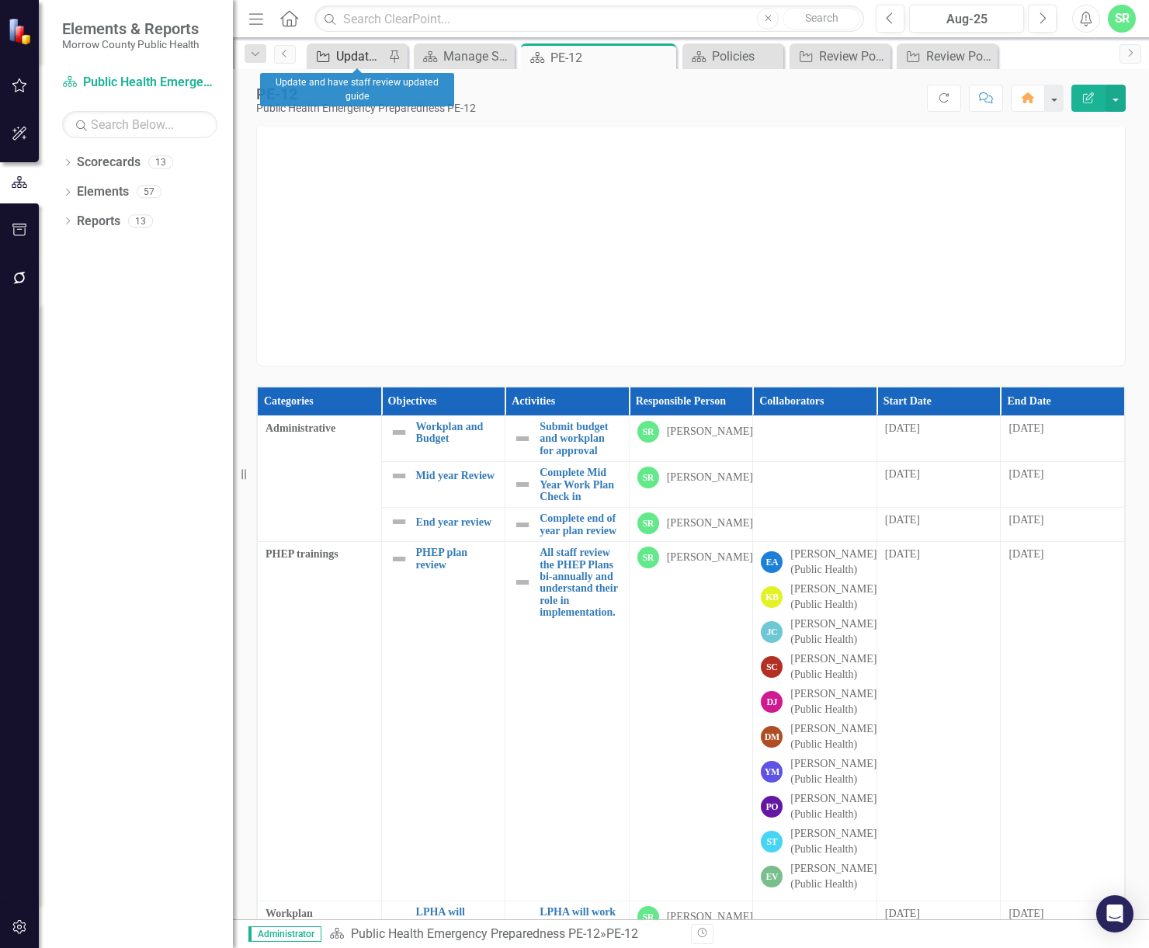
click at [363, 61] on div "Update and have staff review updated guide" at bounding box center [360, 56] width 48 height 19
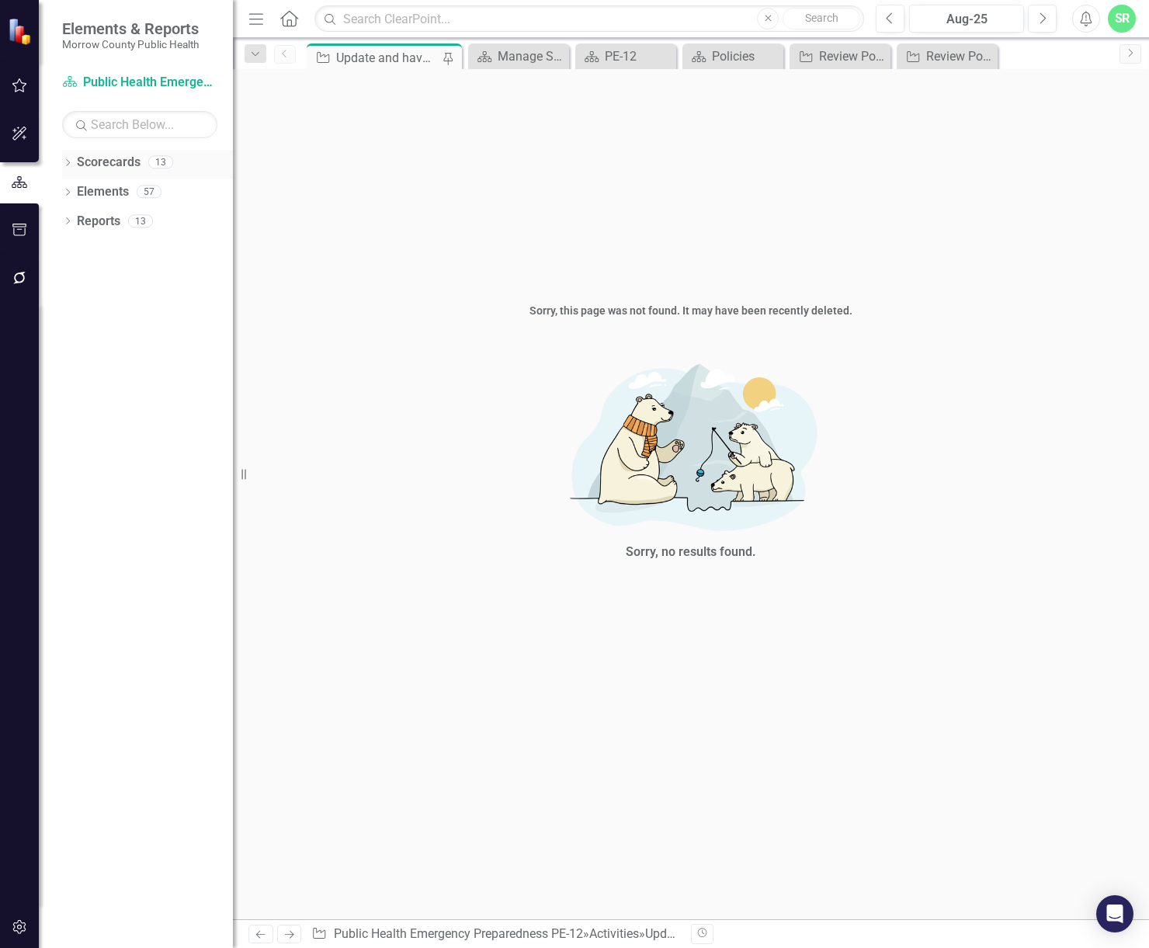
click at [109, 165] on link "Scorecards" at bounding box center [109, 163] width 64 height 18
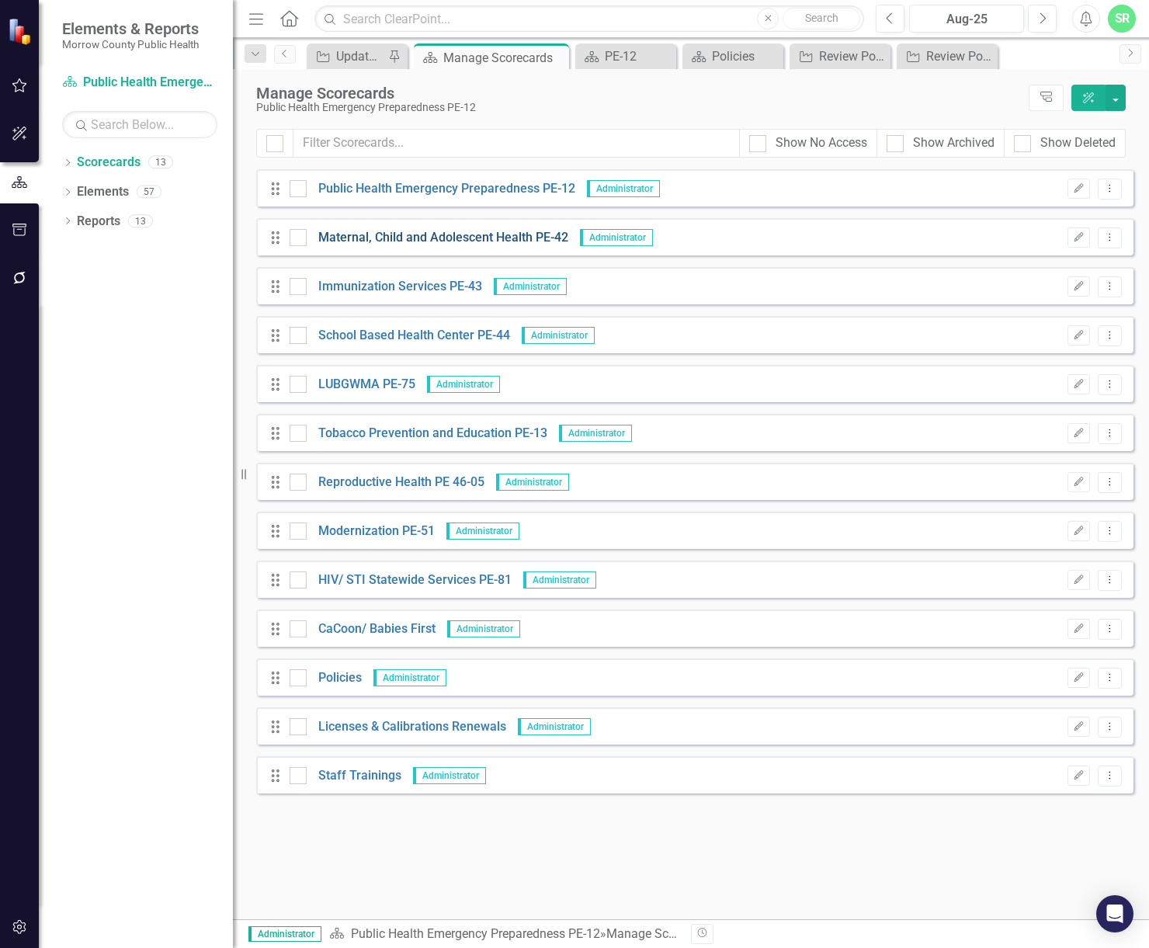
click at [499, 237] on link "Maternal, Child and Adolescent Health PE-42" at bounding box center [438, 238] width 262 height 18
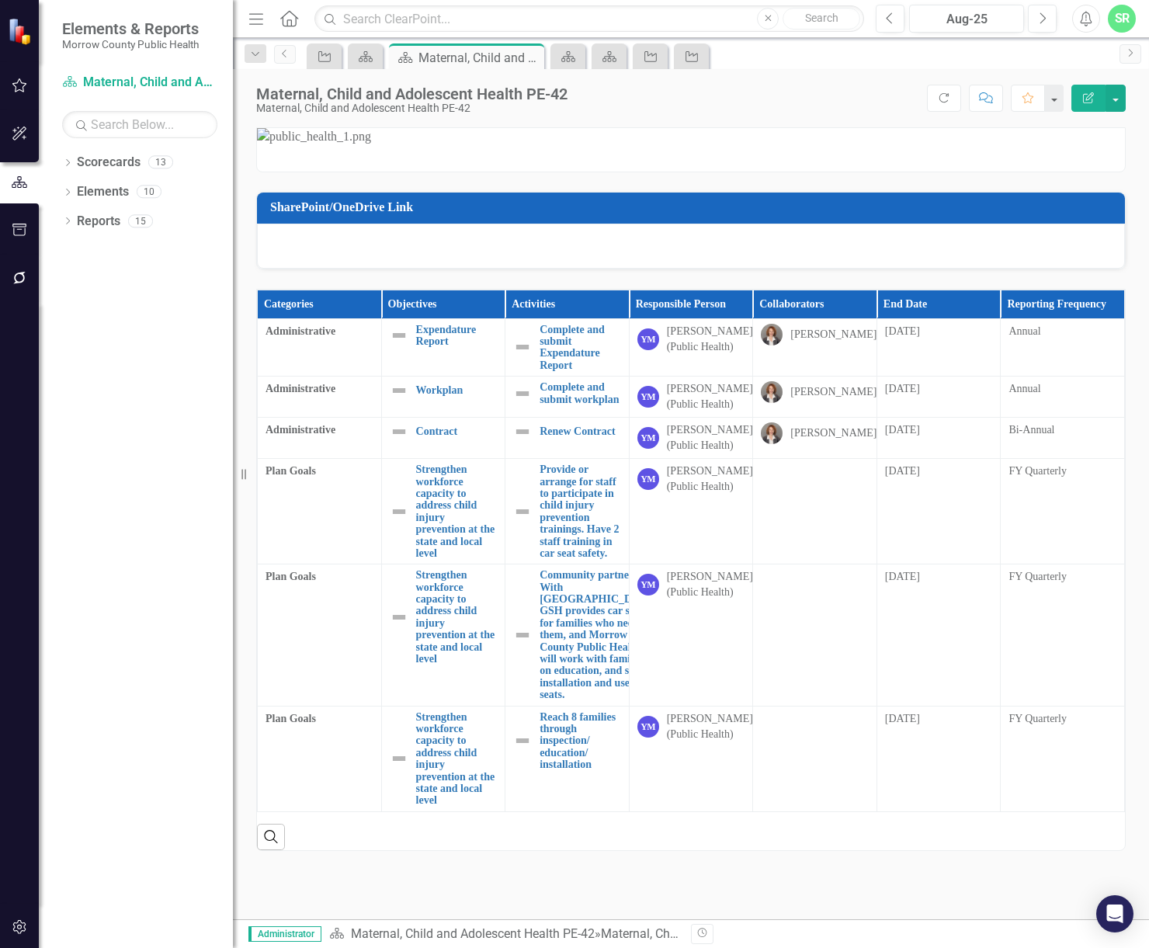
click at [506, 269] on div at bounding box center [691, 246] width 868 height 45
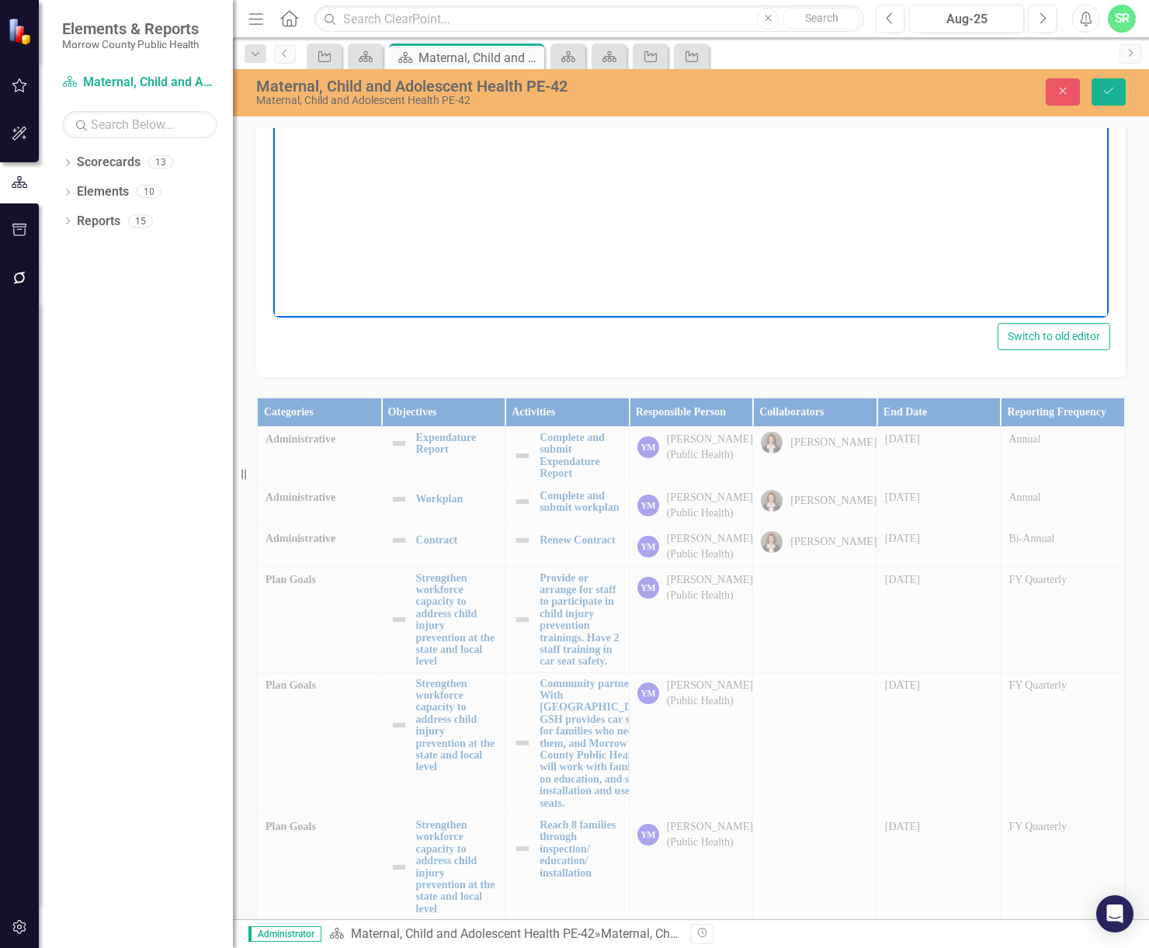
scroll to position [233, 0]
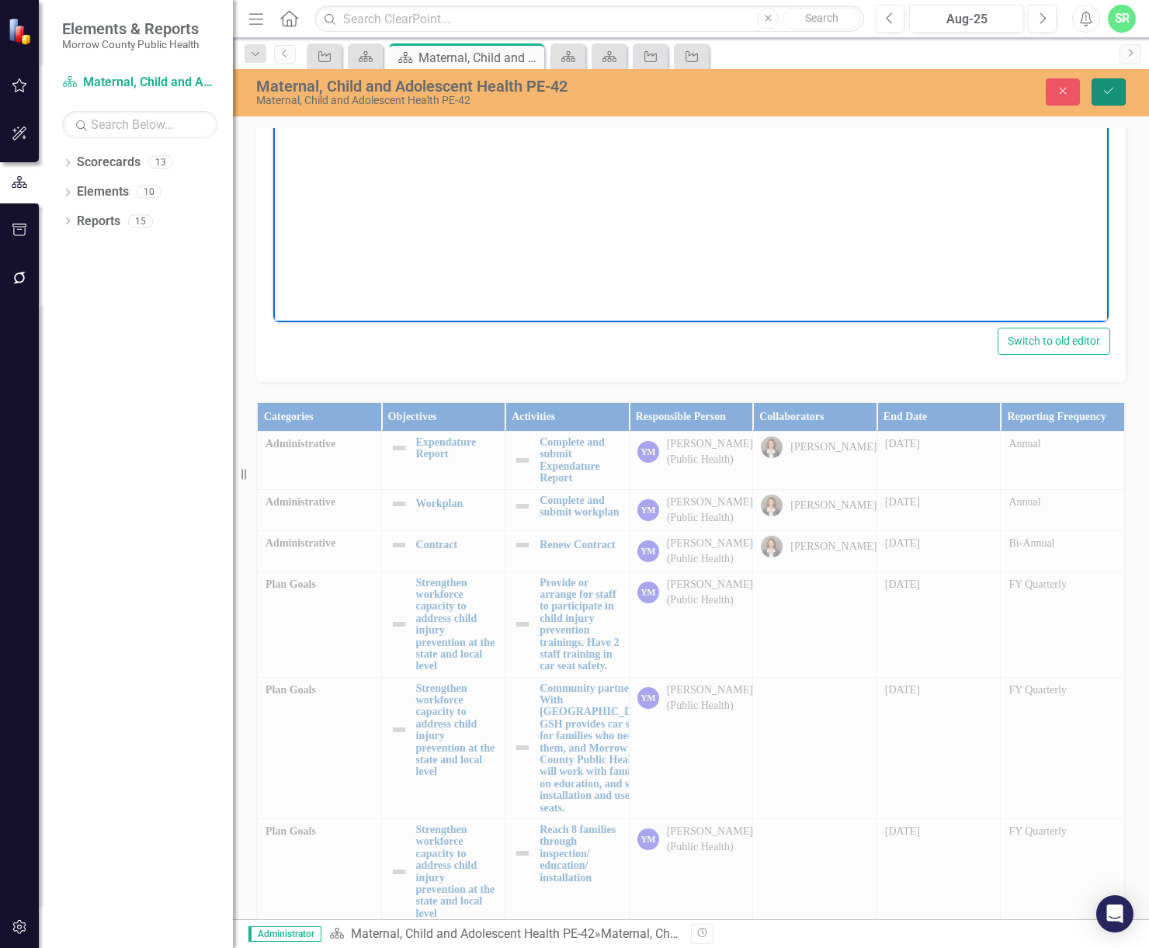
click at [1103, 95] on icon "Save" at bounding box center [1109, 90] width 14 height 11
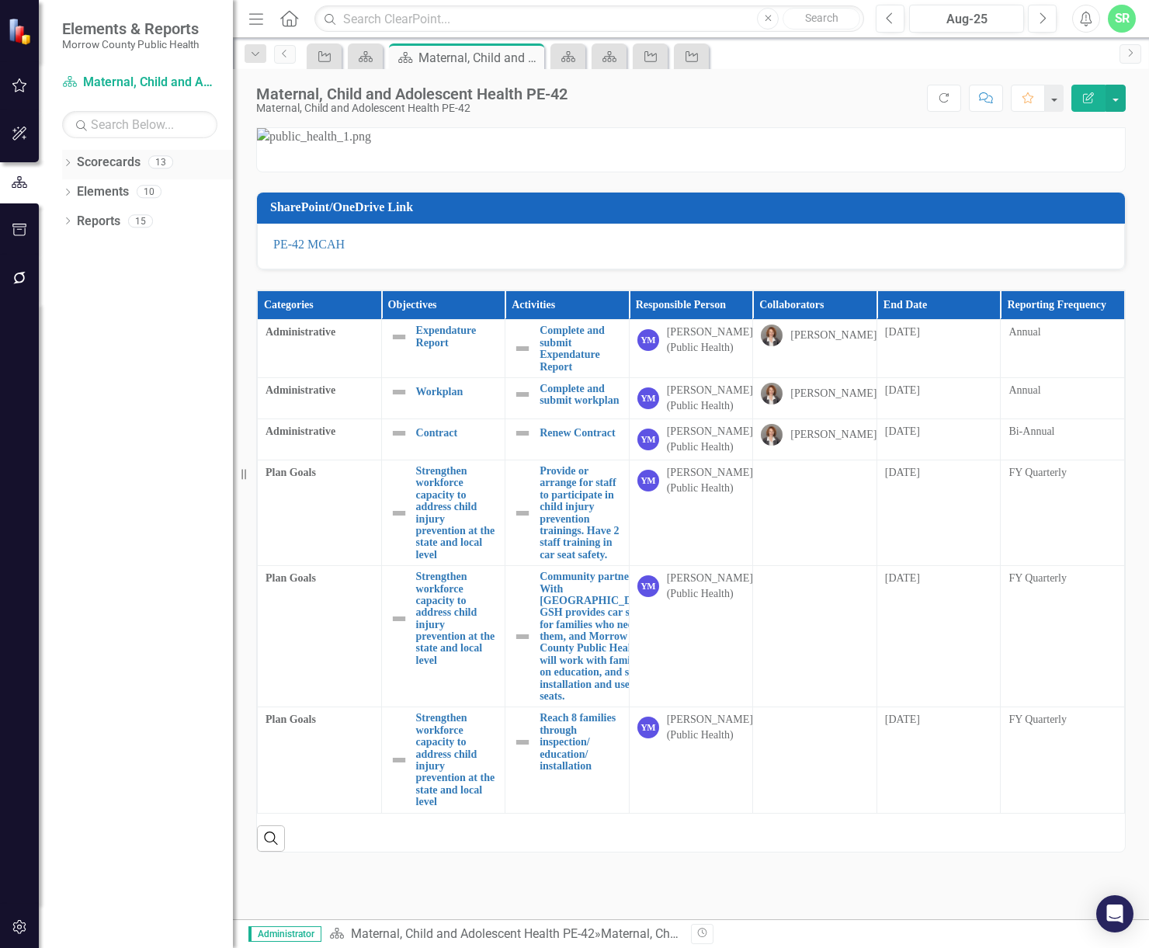
click at [134, 167] on link "Scorecards" at bounding box center [109, 163] width 64 height 18
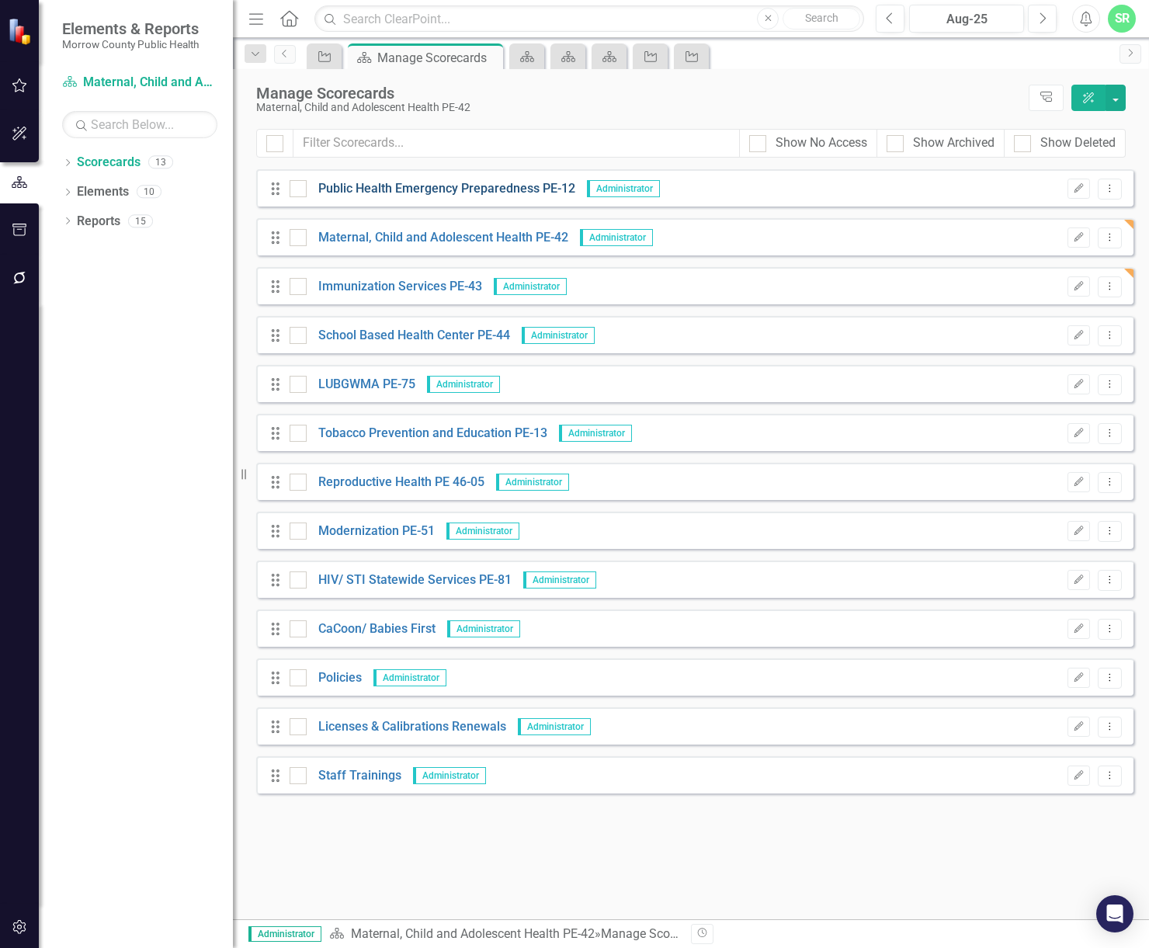
click at [471, 186] on link "Public Health Emergency Preparedness PE-12" at bounding box center [441, 189] width 269 height 18
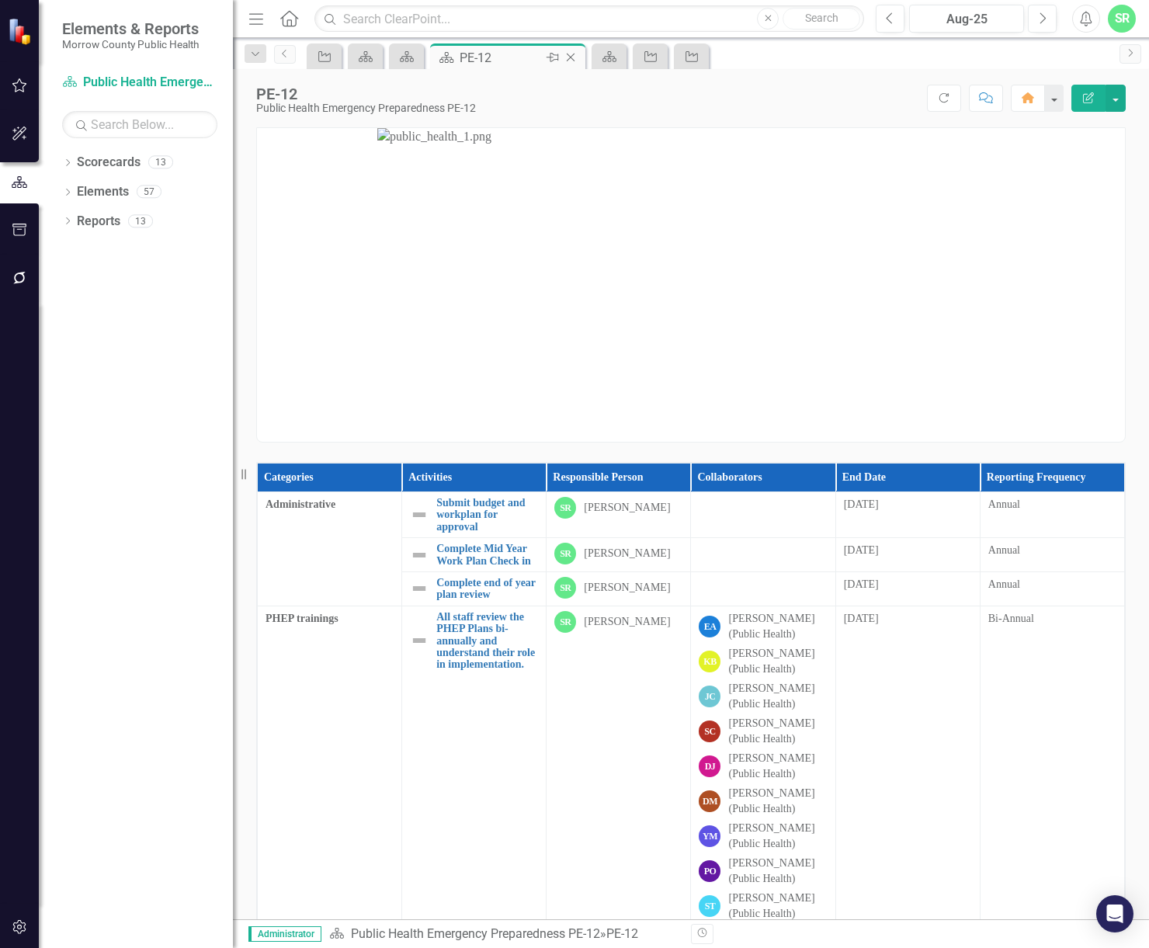
click at [576, 60] on icon "Close" at bounding box center [571, 57] width 16 height 12
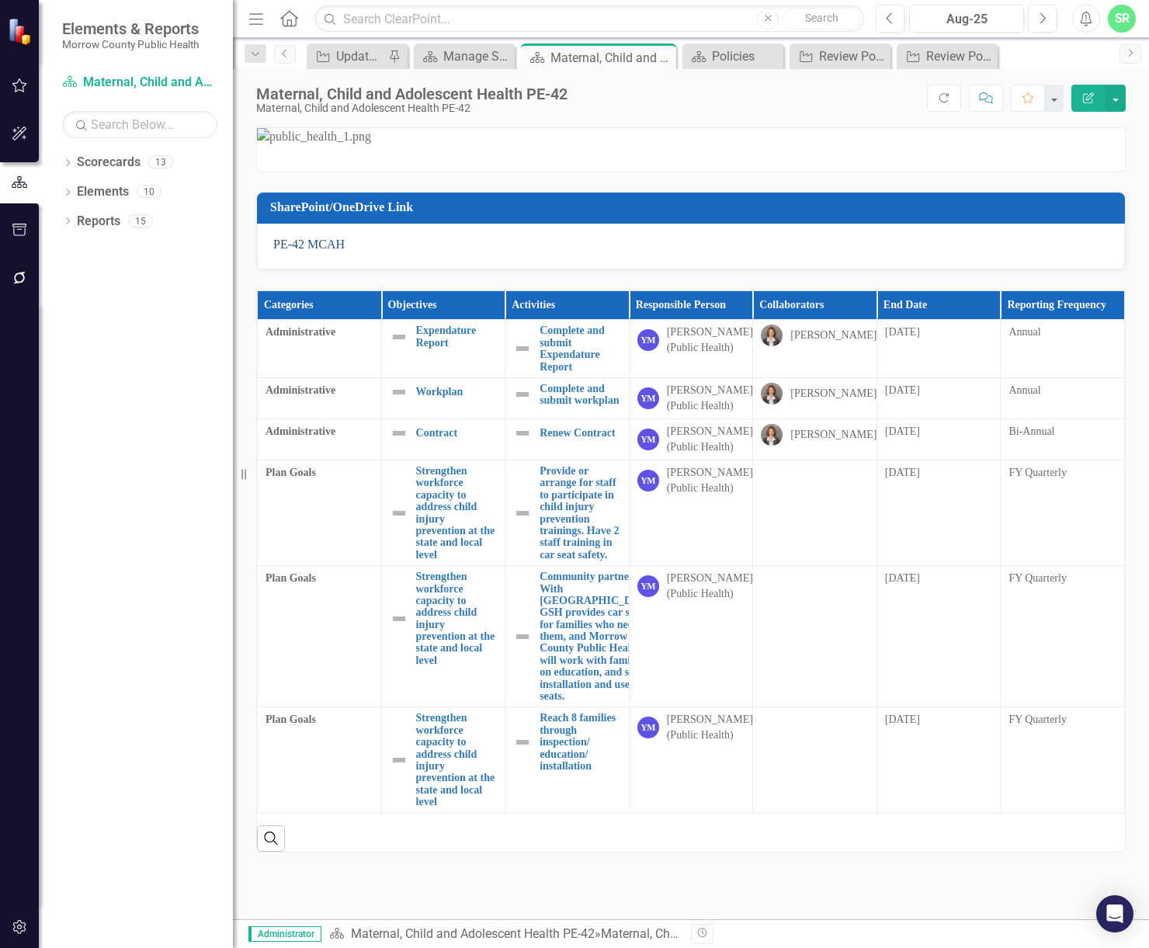
click at [325, 251] on link "PE-42 MCAH" at bounding box center [308, 244] width 71 height 13
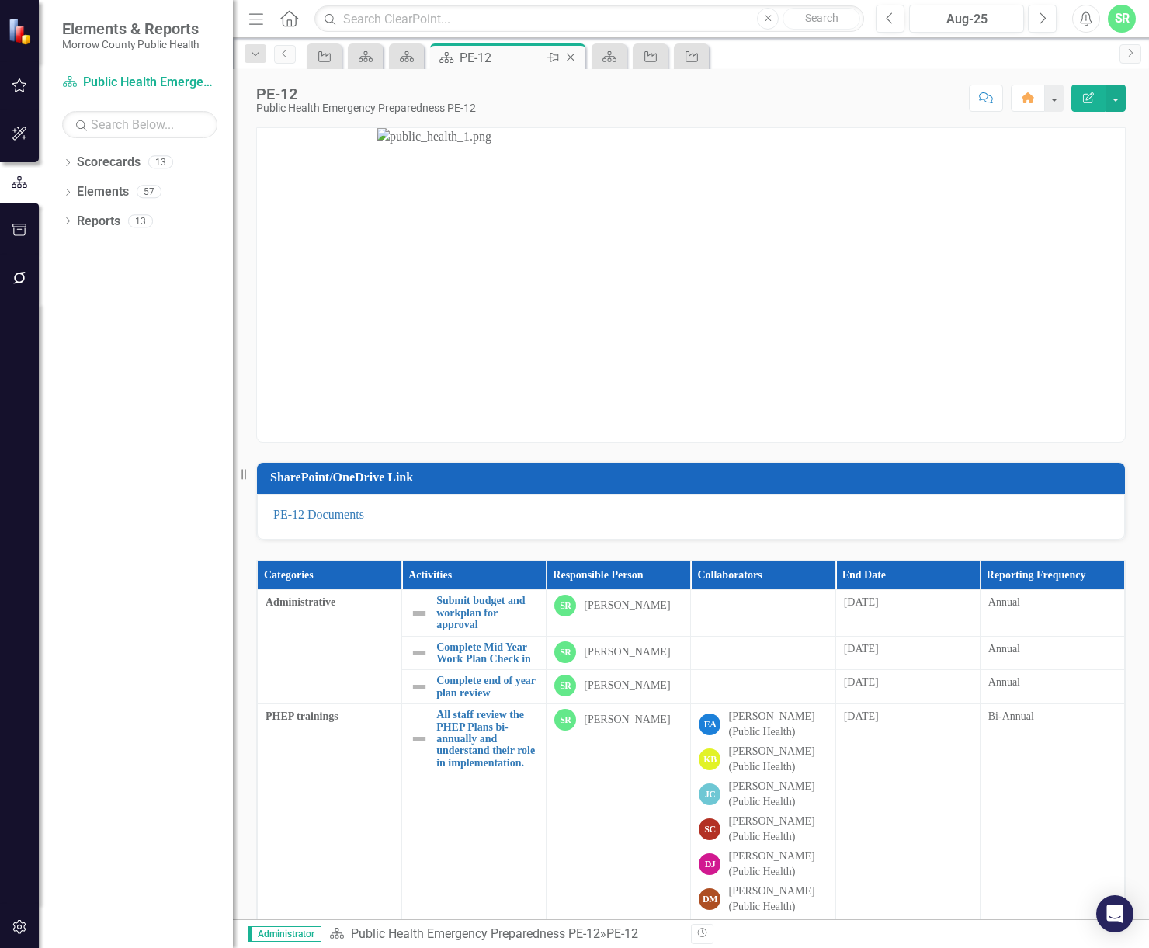
click at [572, 56] on icon at bounding box center [571, 58] width 9 height 9
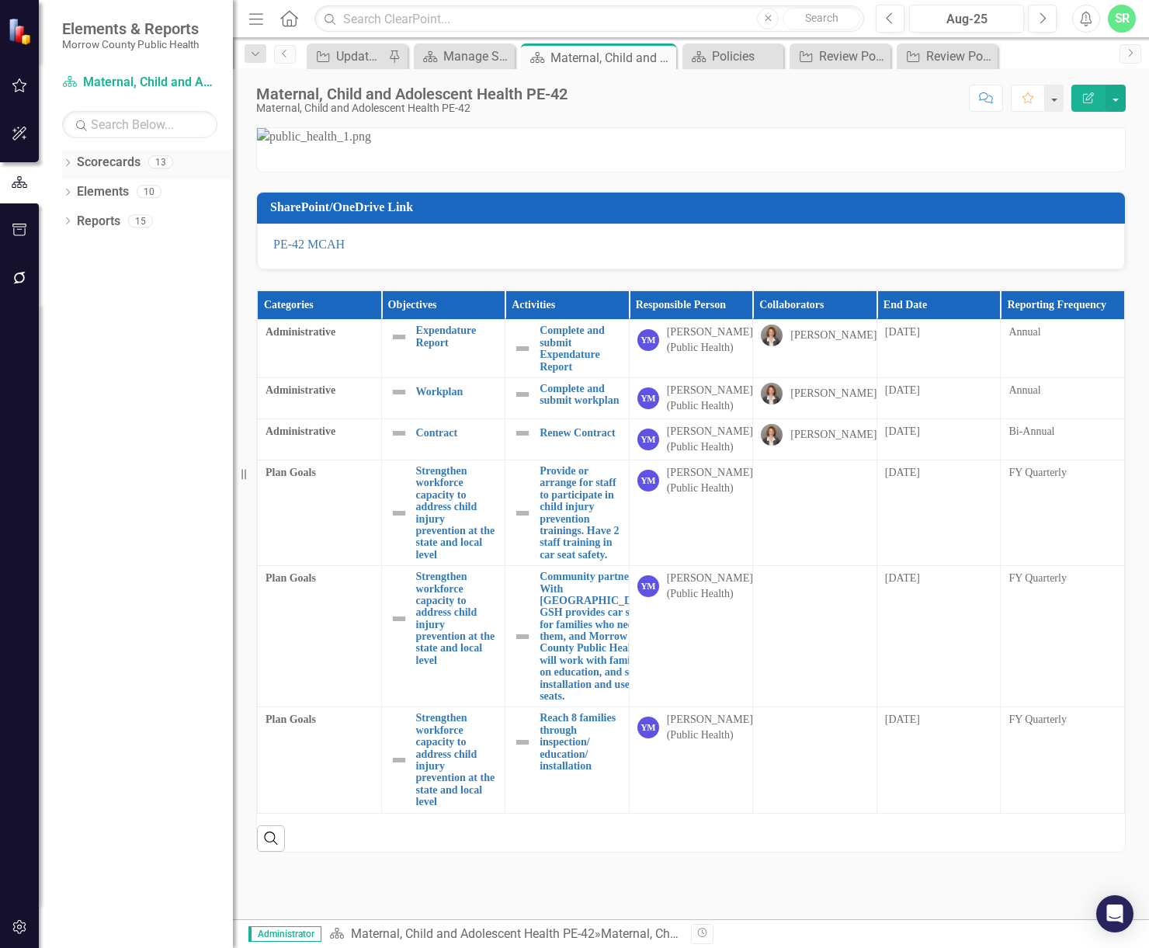
click at [109, 158] on link "Scorecards" at bounding box center [109, 163] width 64 height 18
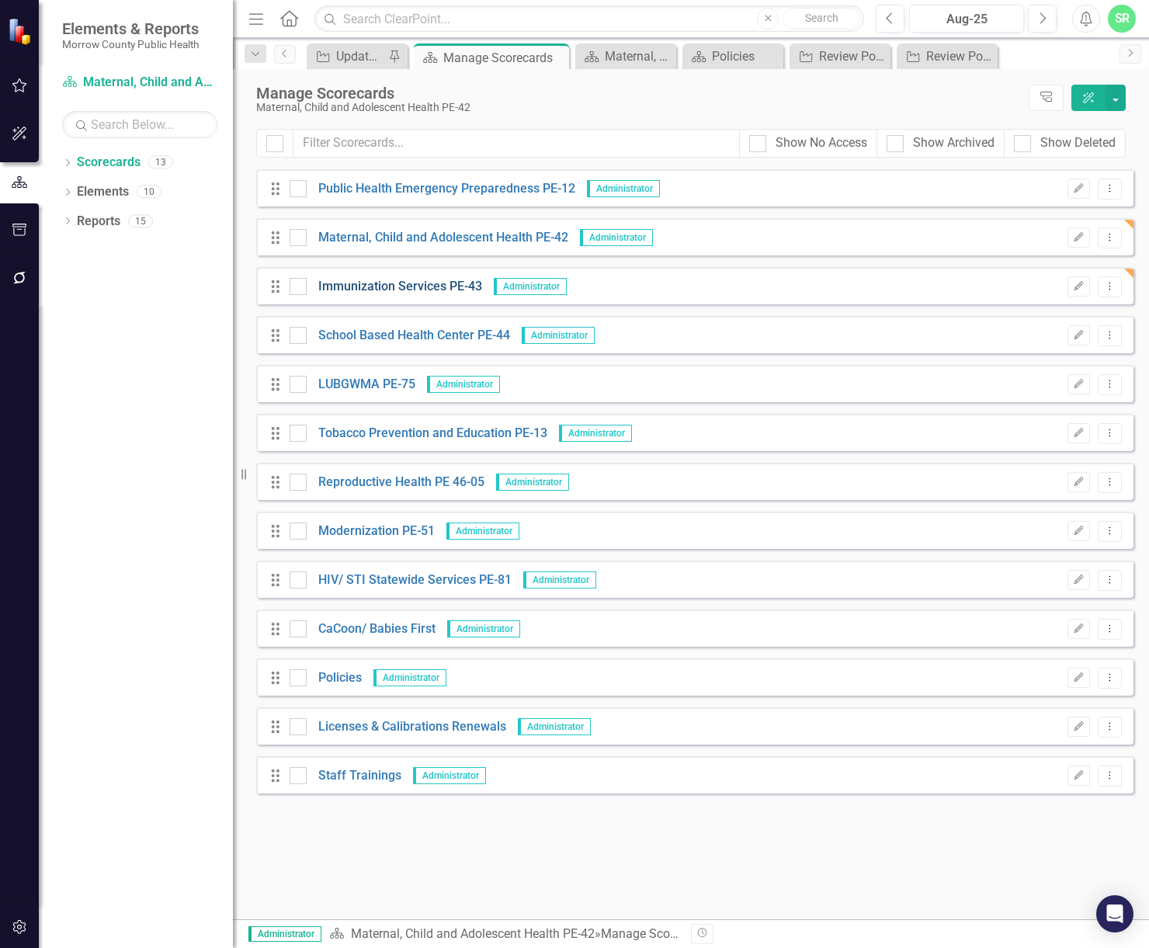
click at [440, 283] on link "Immunization Services PE-43" at bounding box center [395, 287] width 176 height 18
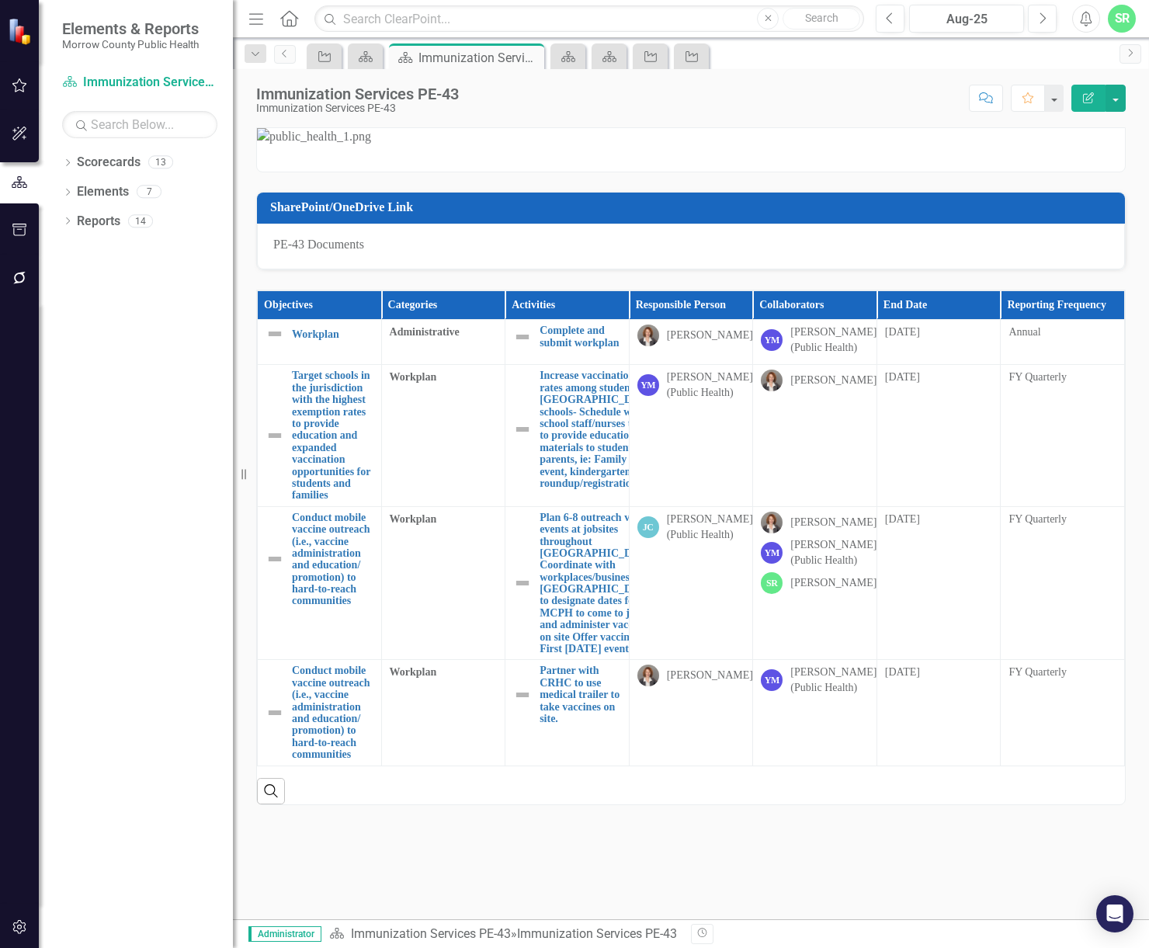
click at [338, 251] on link "PE-43 Documents" at bounding box center [318, 244] width 91 height 13
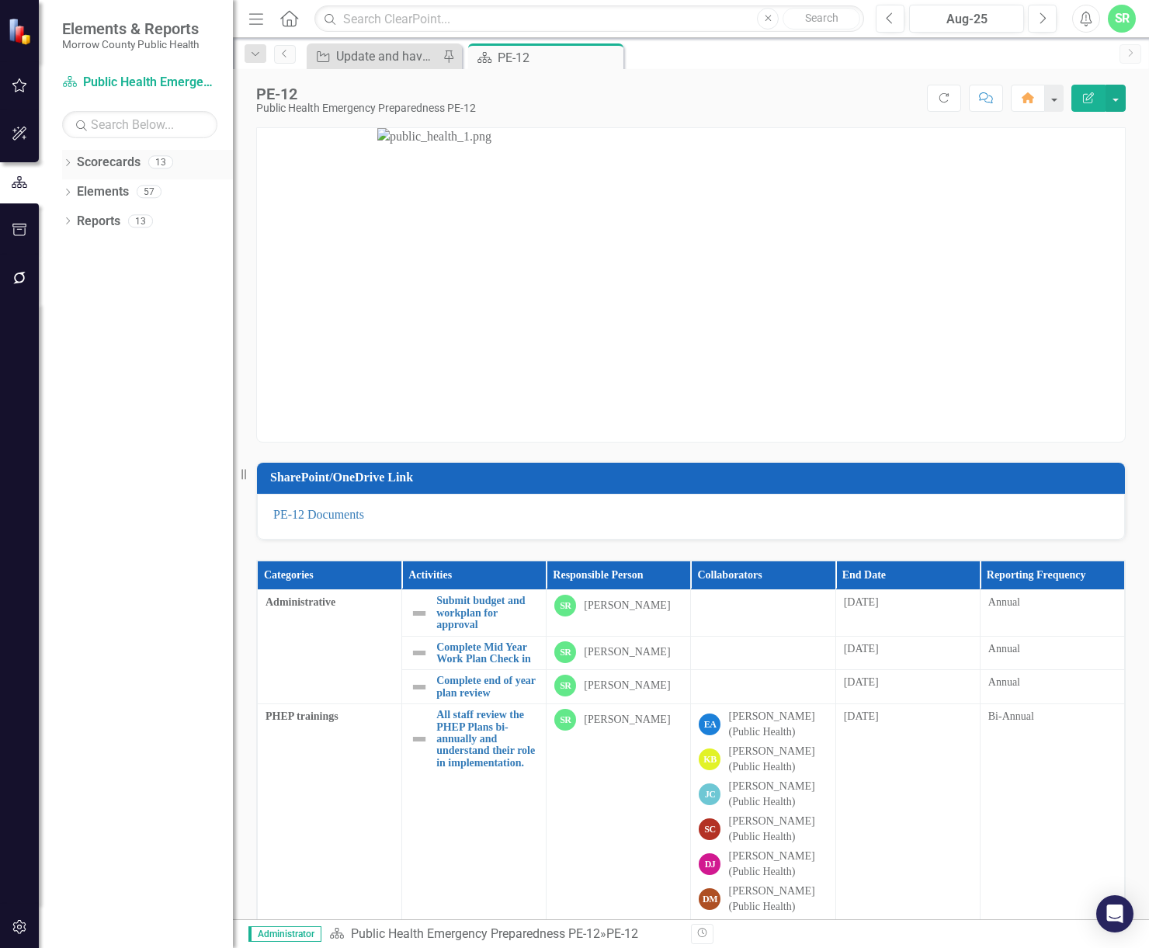
click at [134, 157] on link "Scorecards" at bounding box center [109, 163] width 64 height 18
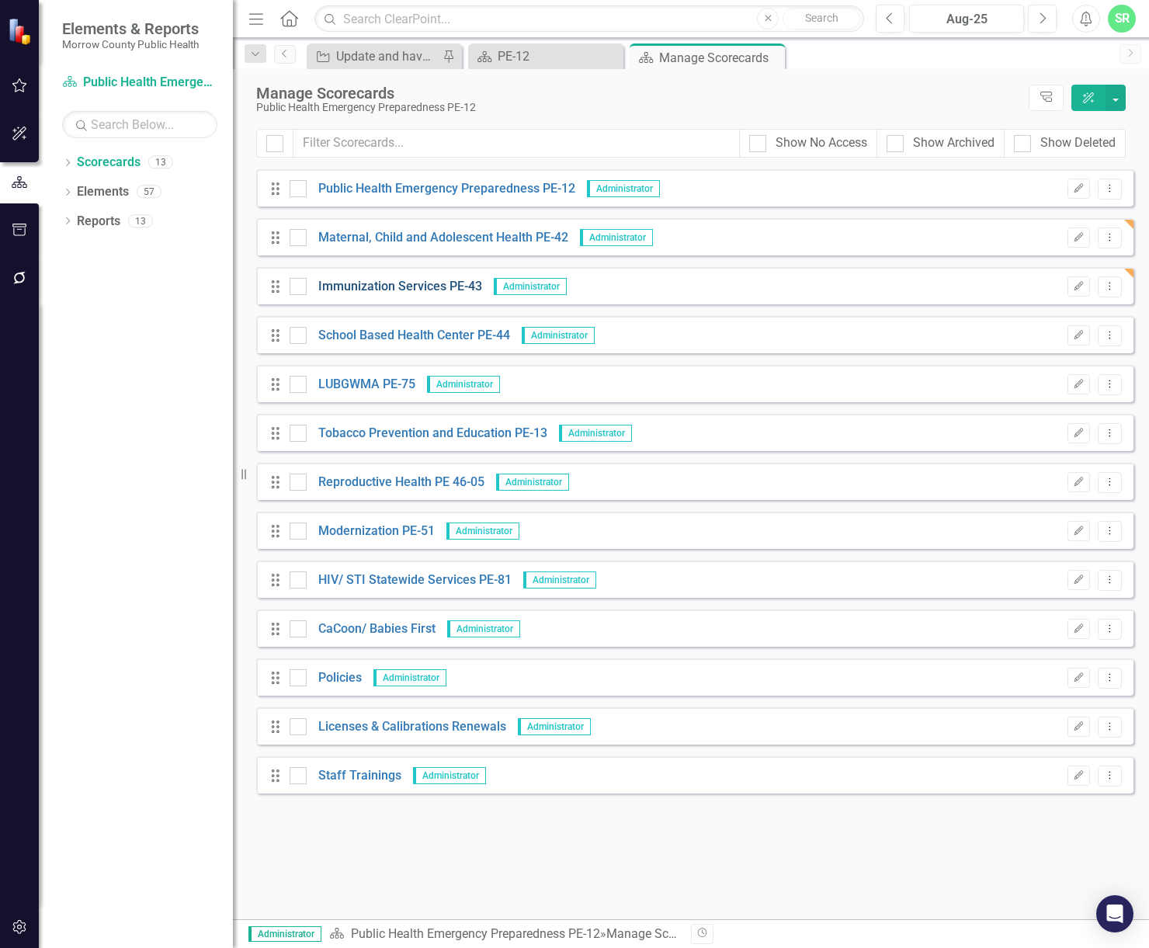
click at [440, 284] on link "Immunization Services PE-43" at bounding box center [395, 287] width 176 height 18
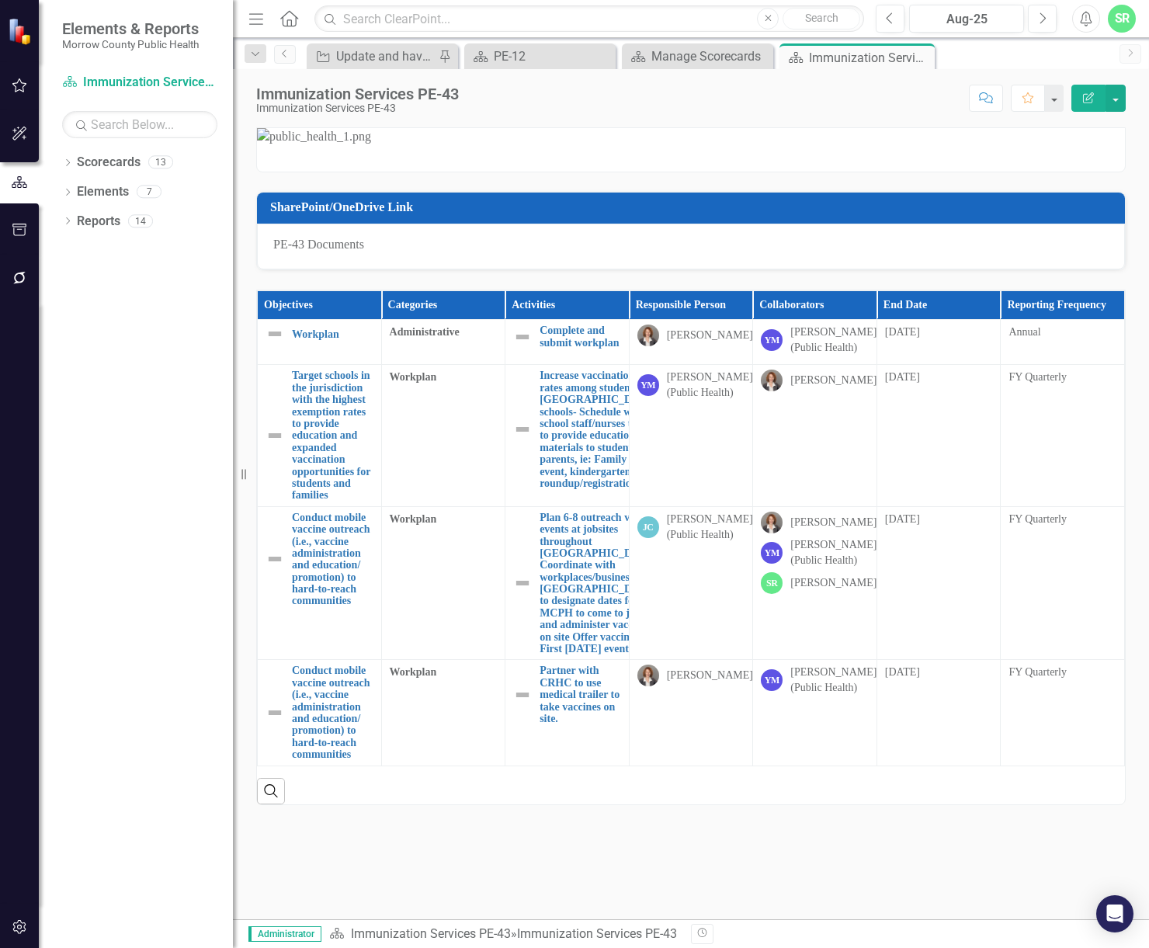
click at [356, 251] on link "PE-43 Documents" at bounding box center [318, 244] width 91 height 13
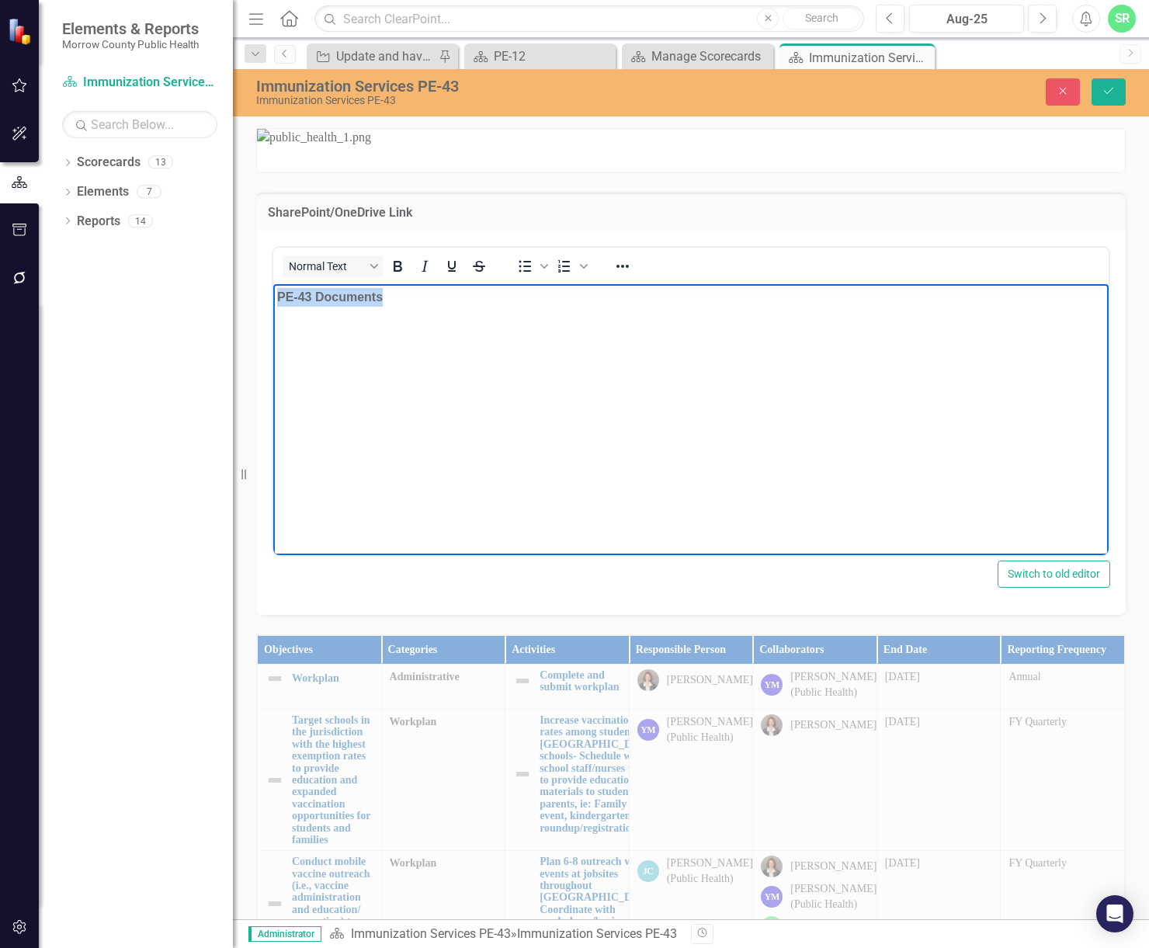
drag, startPoint x: 432, startPoint y: 300, endPoint x: 544, endPoint y: 968, distance: 677.4
click at [273, 299] on html "PE-43 Documents" at bounding box center [691, 399] width 836 height 233
paste body "Rich Text Area. Press ALT-0 for help."
click at [1115, 94] on icon "Save" at bounding box center [1109, 90] width 14 height 11
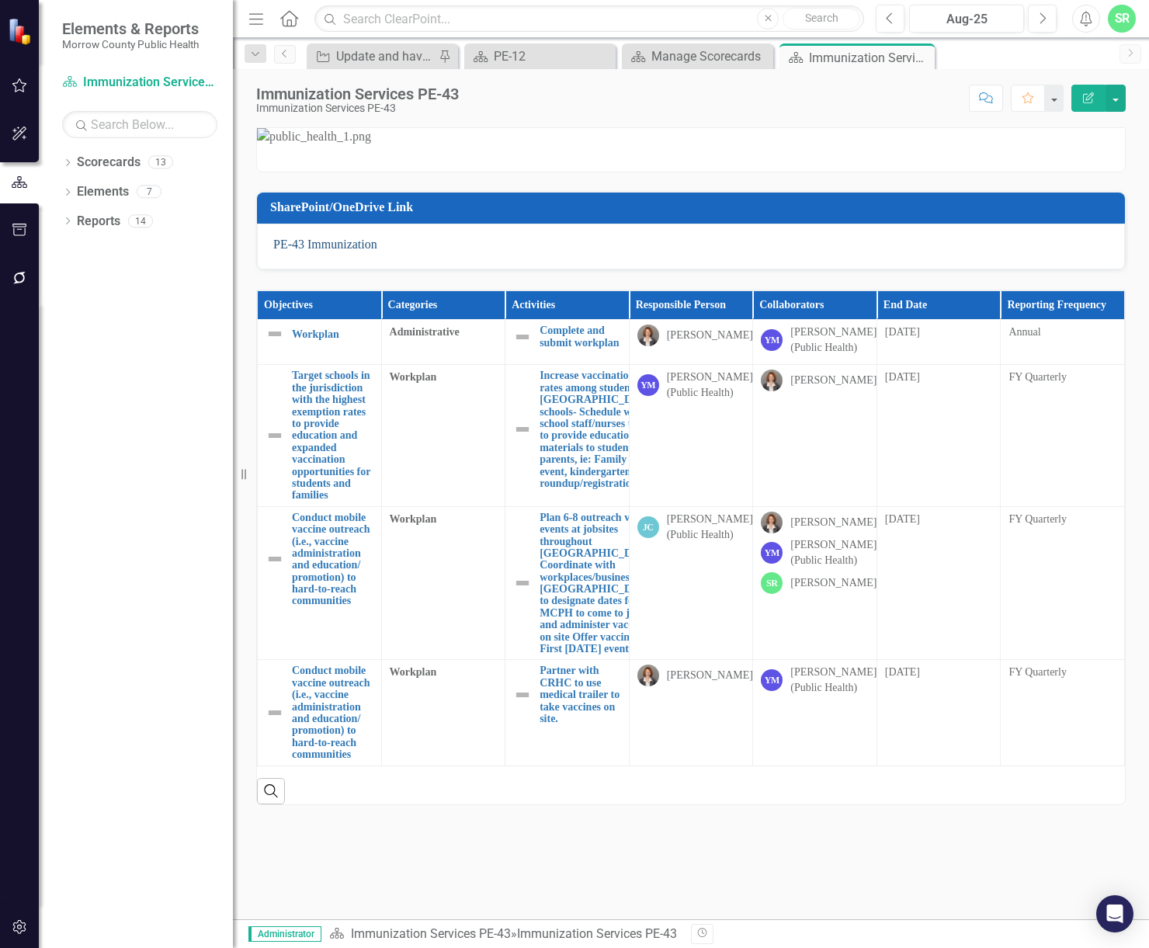
click at [357, 251] on link "PE-43 Immunization" at bounding box center [325, 244] width 104 height 13
click at [112, 161] on link "Scorecards" at bounding box center [109, 163] width 64 height 18
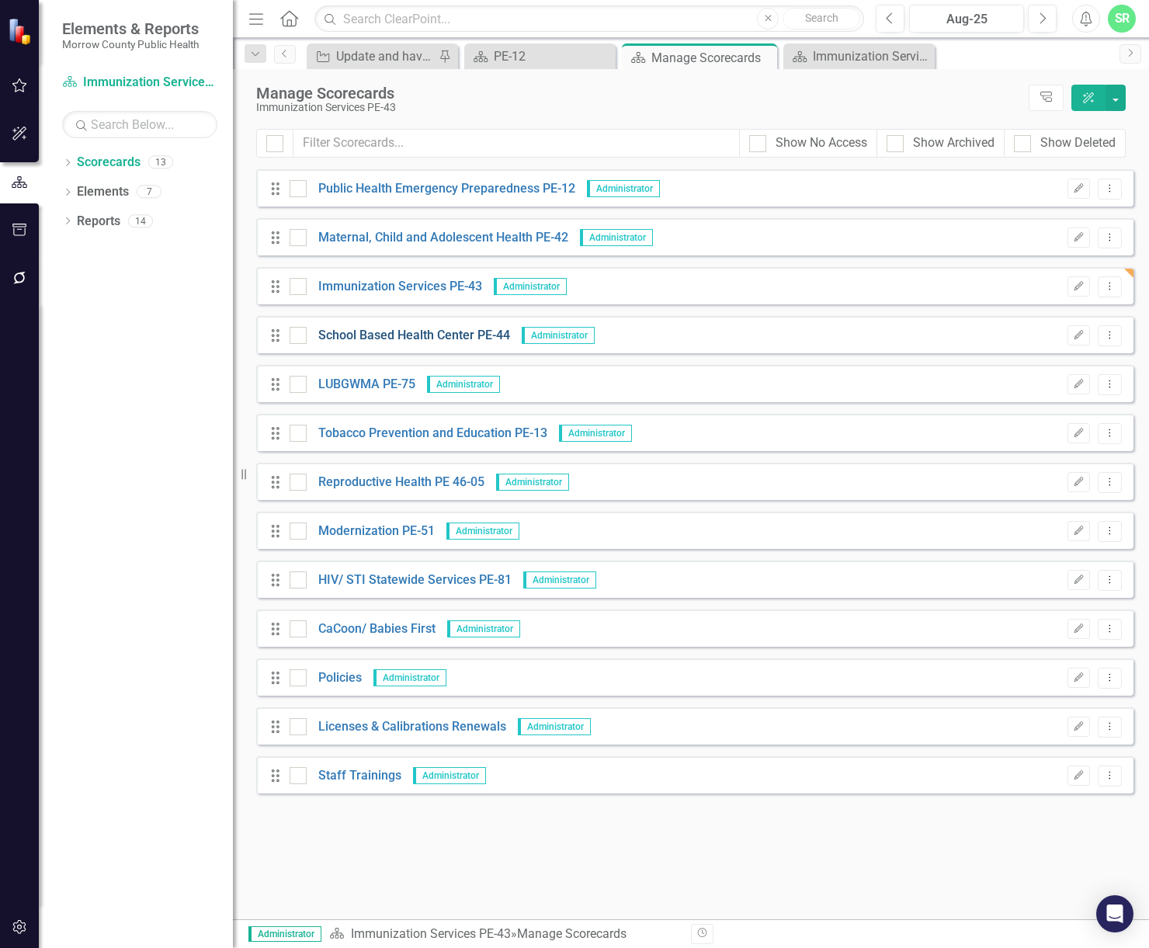
click at [427, 340] on link "School Based Health Center PE-44" at bounding box center [408, 336] width 203 height 18
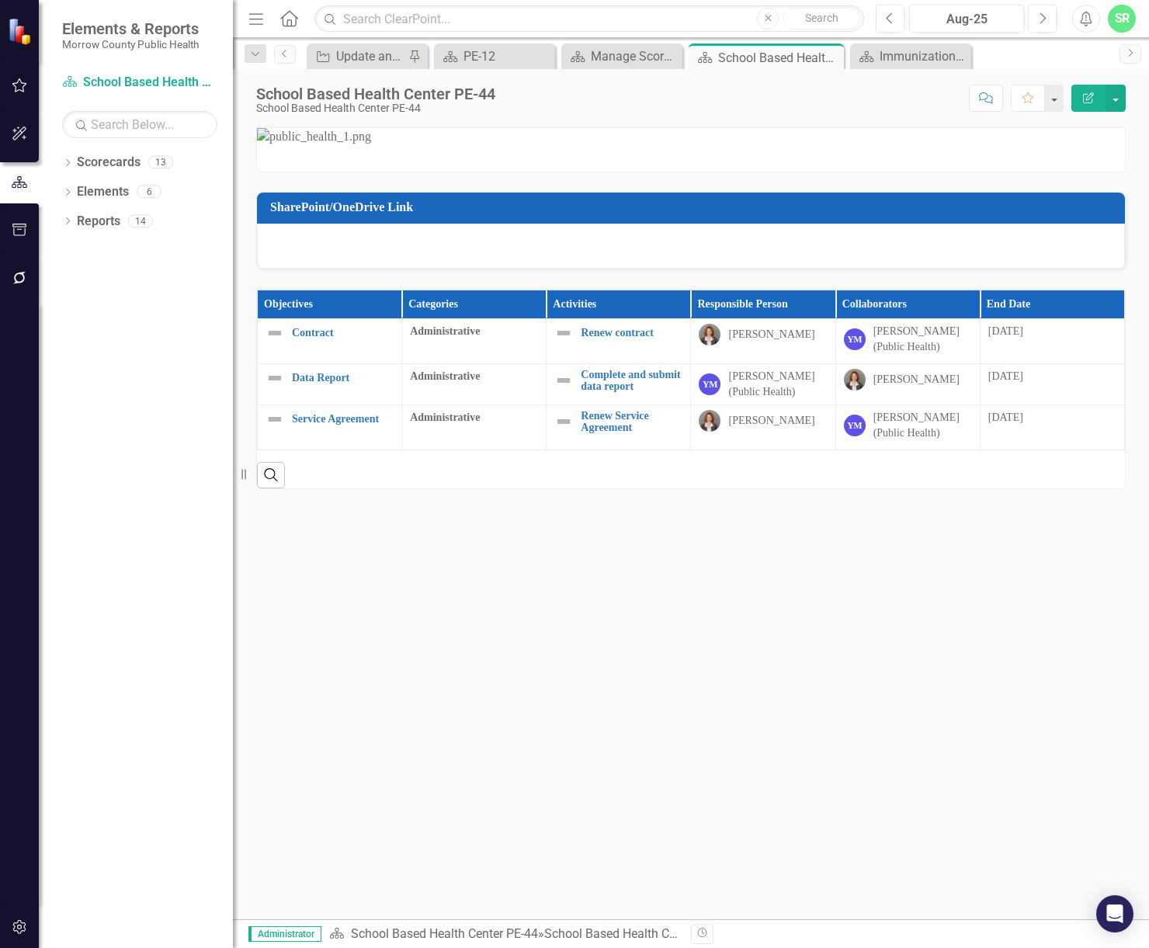
click at [414, 269] on div at bounding box center [691, 246] width 868 height 45
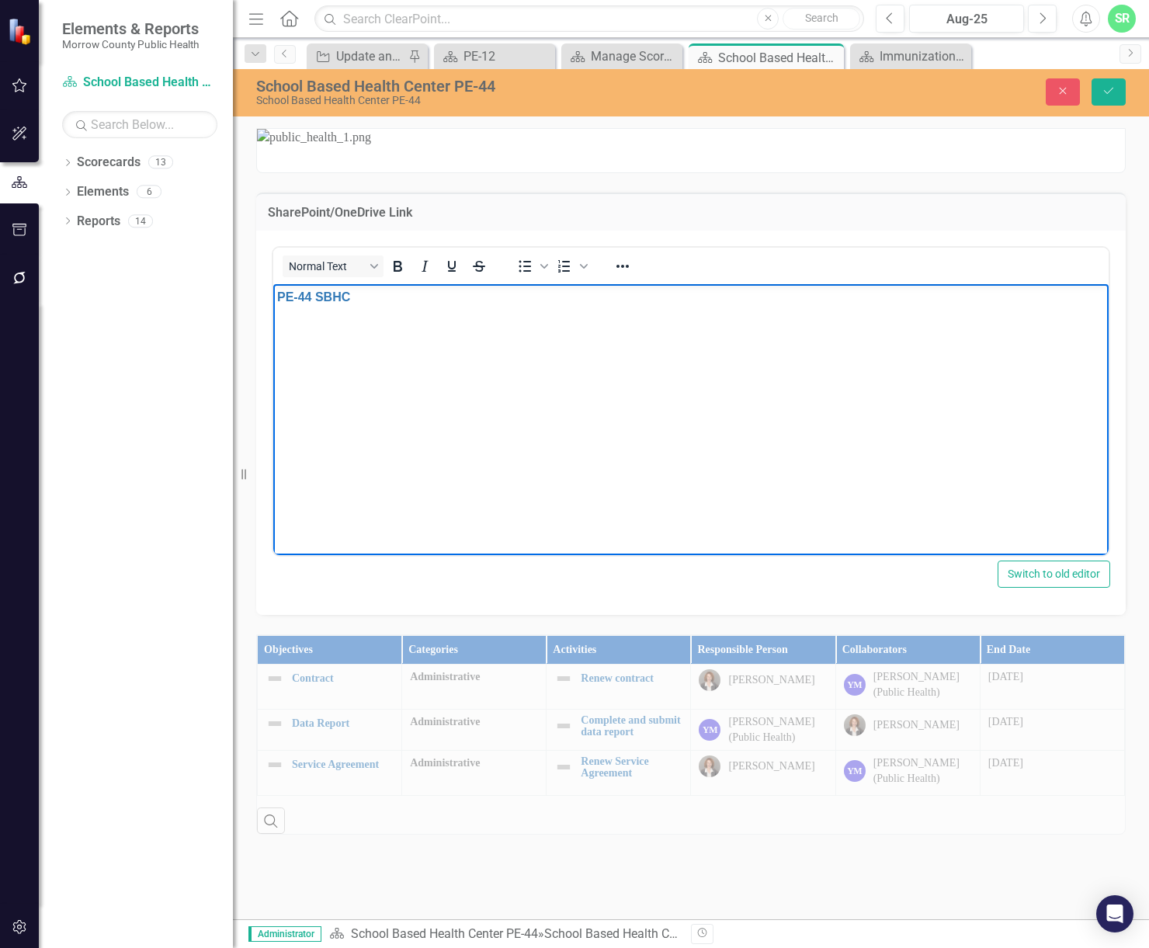
scroll to position [321, 0]
click at [1107, 90] on icon "Save" at bounding box center [1109, 90] width 14 height 11
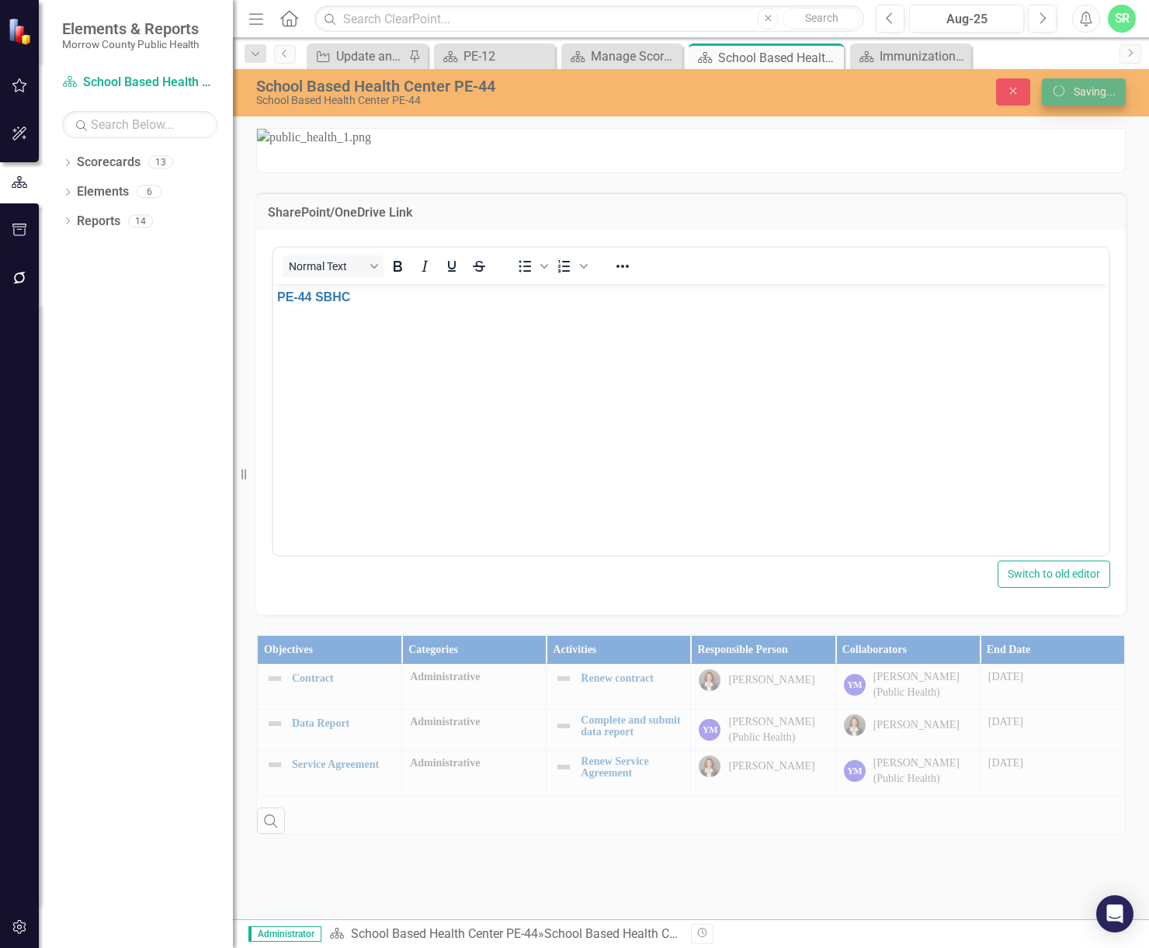
scroll to position [0, 0]
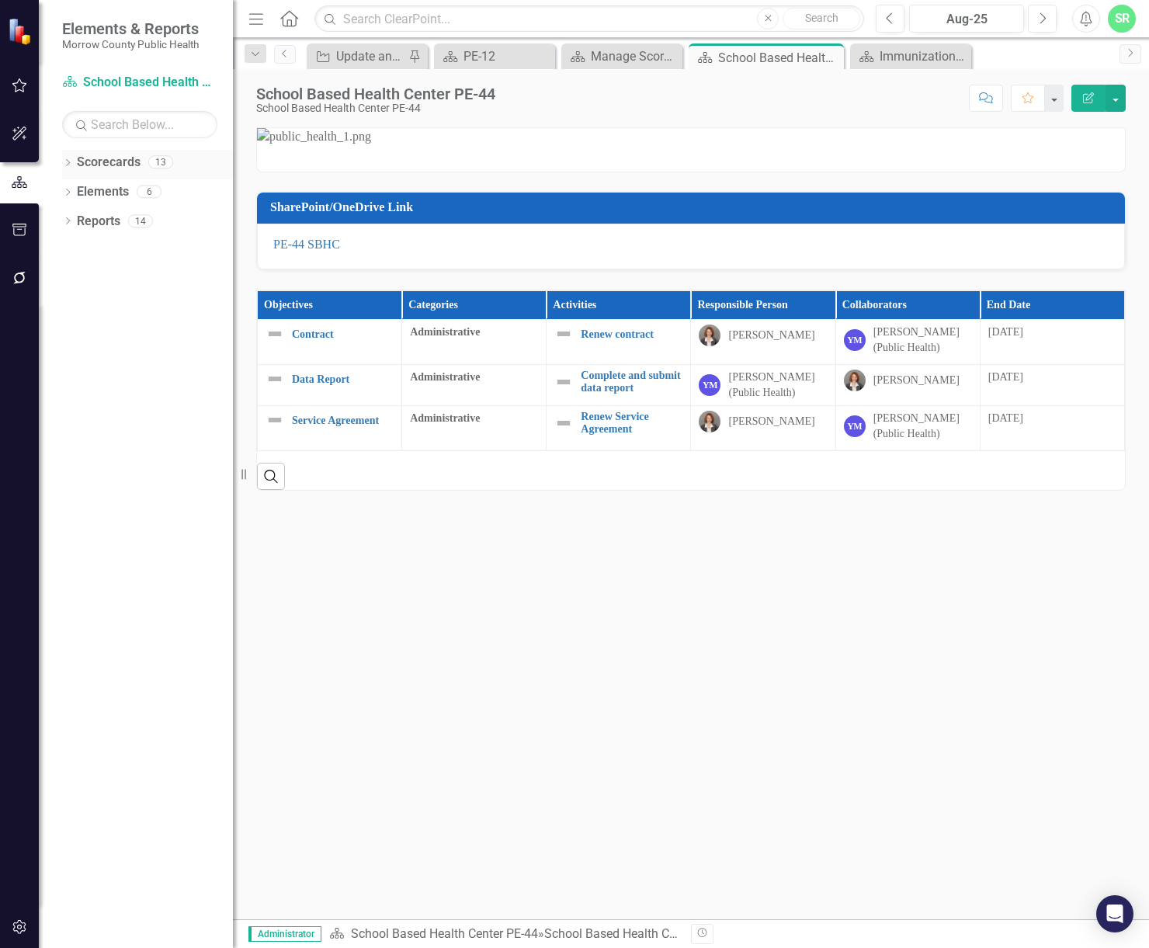
click at [137, 158] on link "Scorecards" at bounding box center [109, 163] width 64 height 18
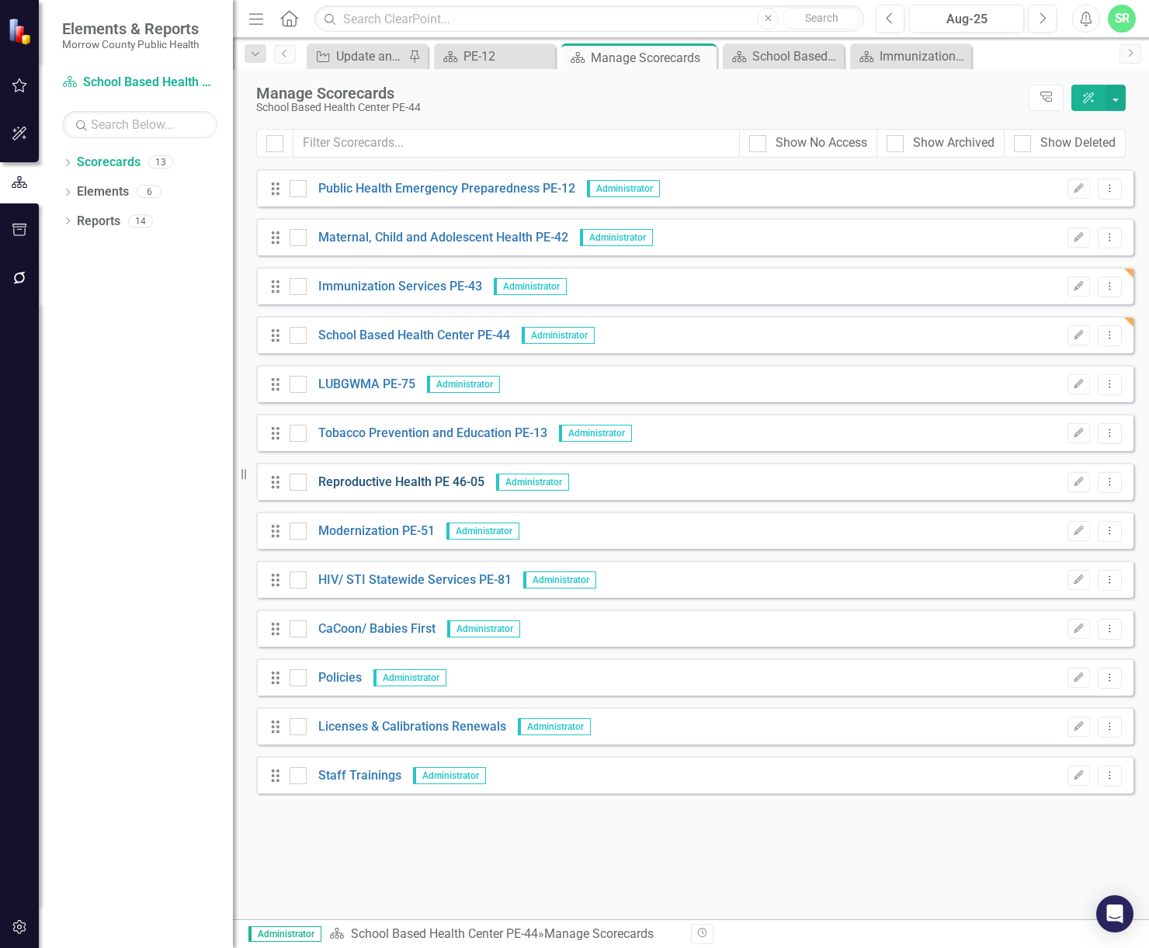
click at [430, 479] on link "Reproductive Health PE 46-05" at bounding box center [396, 483] width 178 height 18
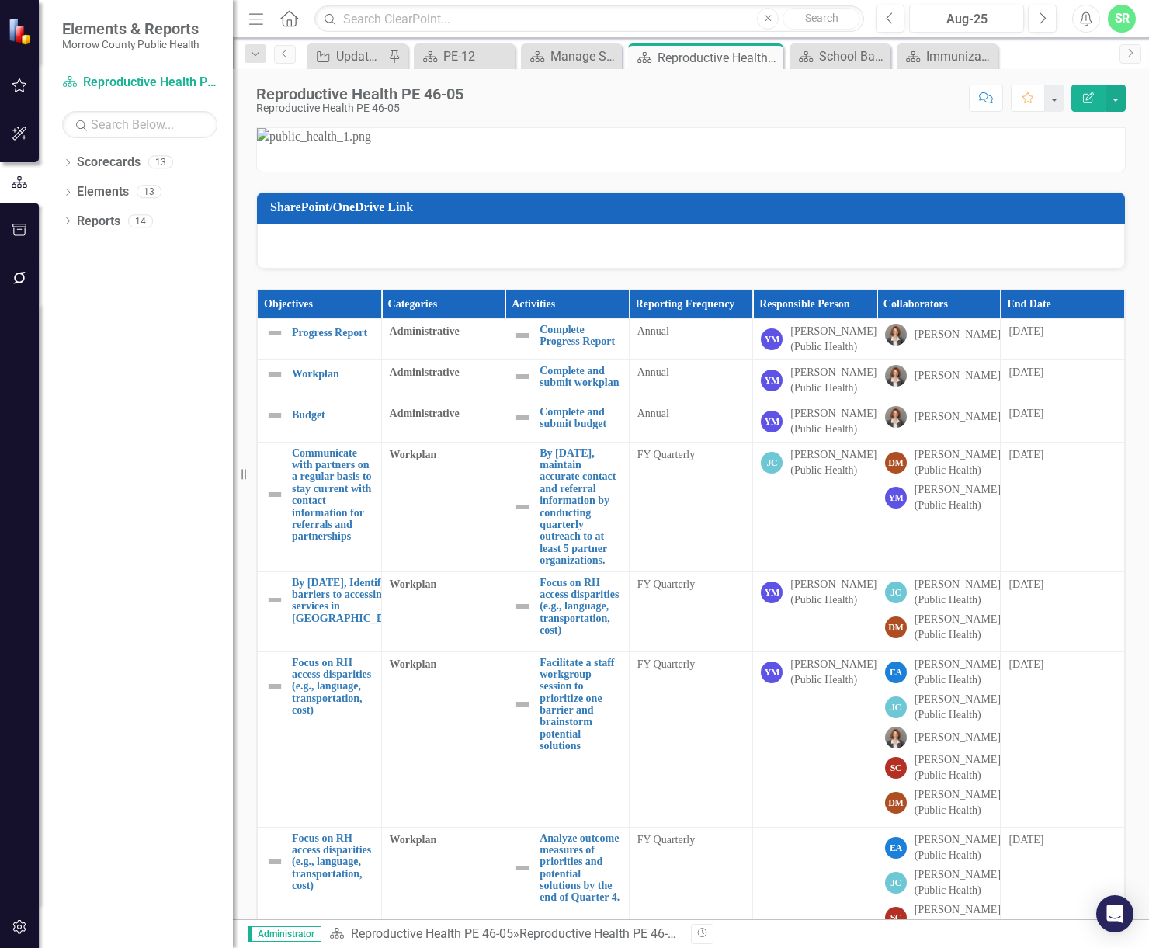
click at [377, 269] on div at bounding box center [691, 246] width 868 height 45
click at [384, 269] on div at bounding box center [691, 246] width 868 height 45
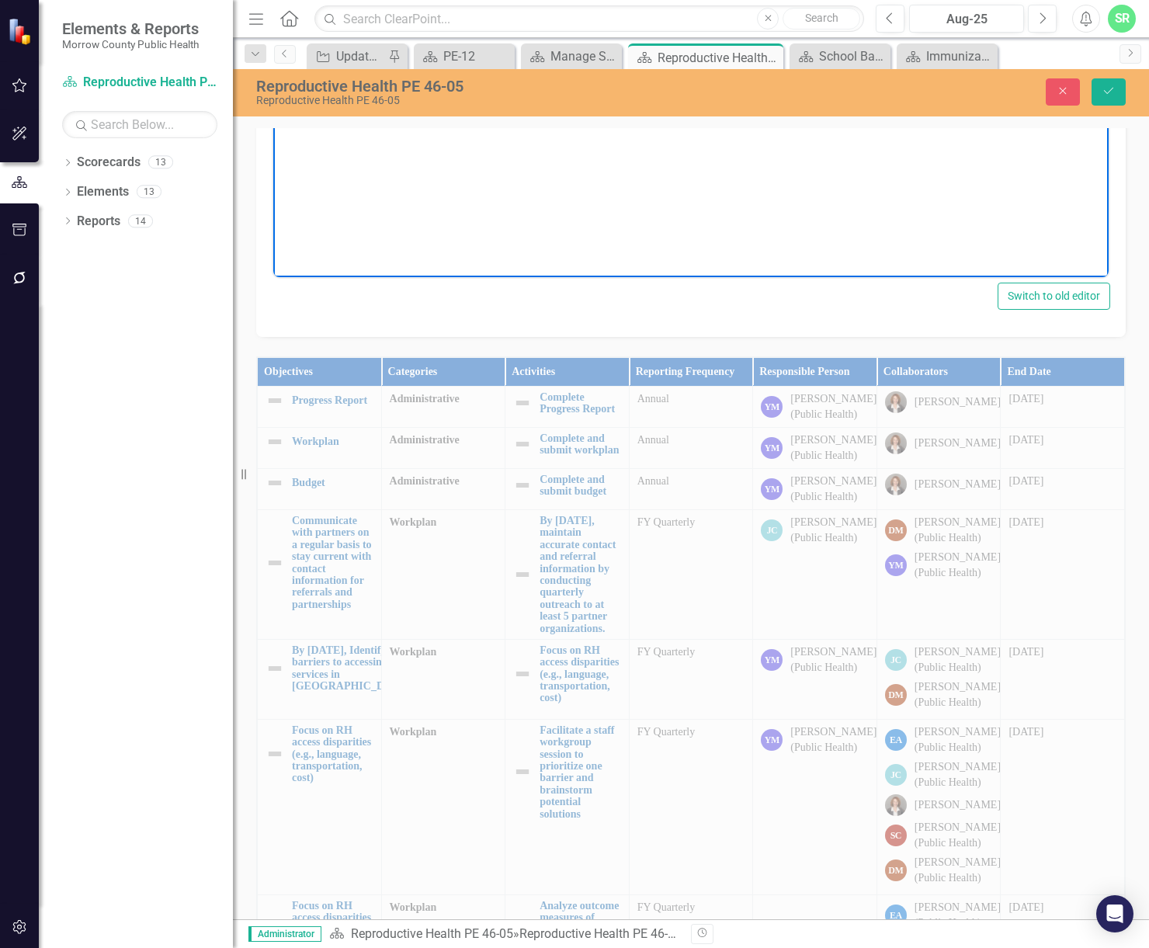
scroll to position [155, 0]
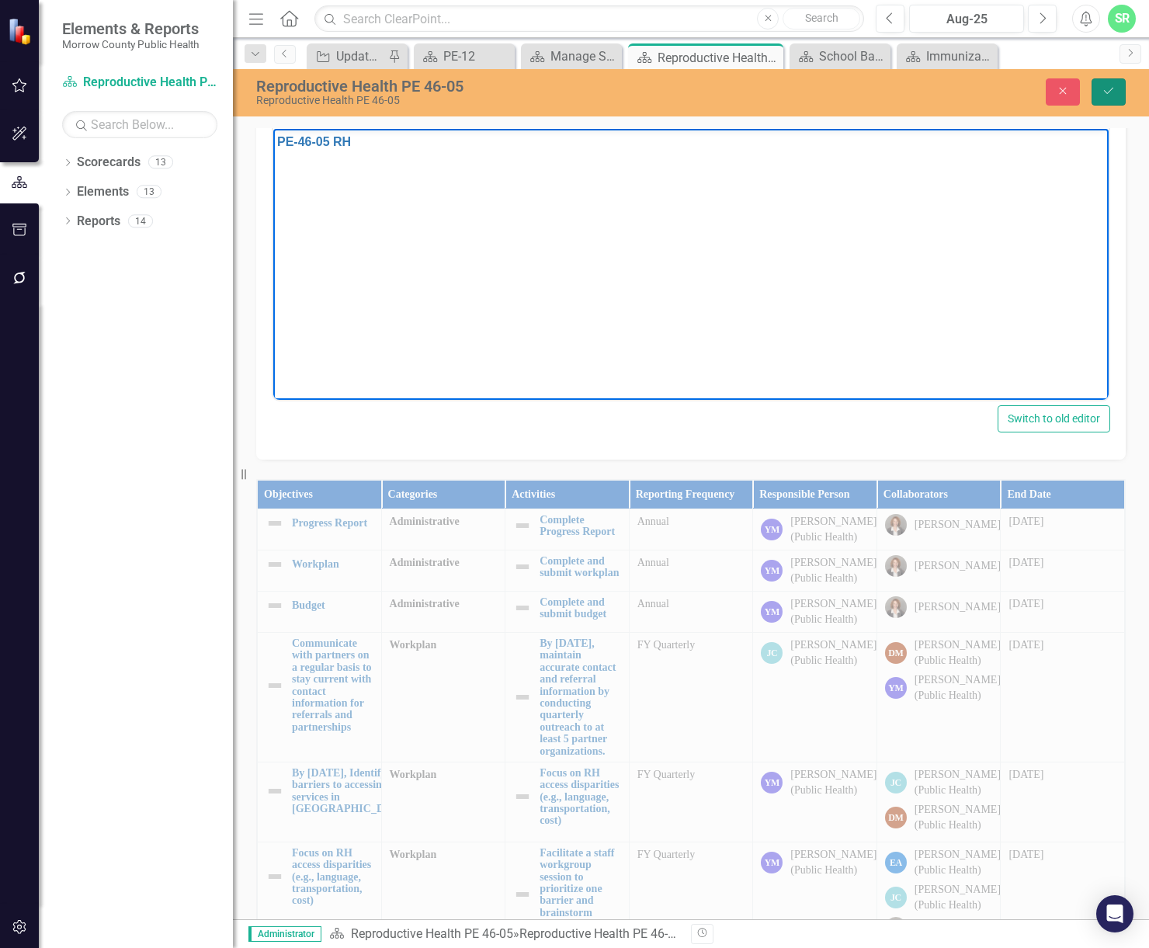
click at [1112, 92] on icon "Save" at bounding box center [1109, 90] width 14 height 11
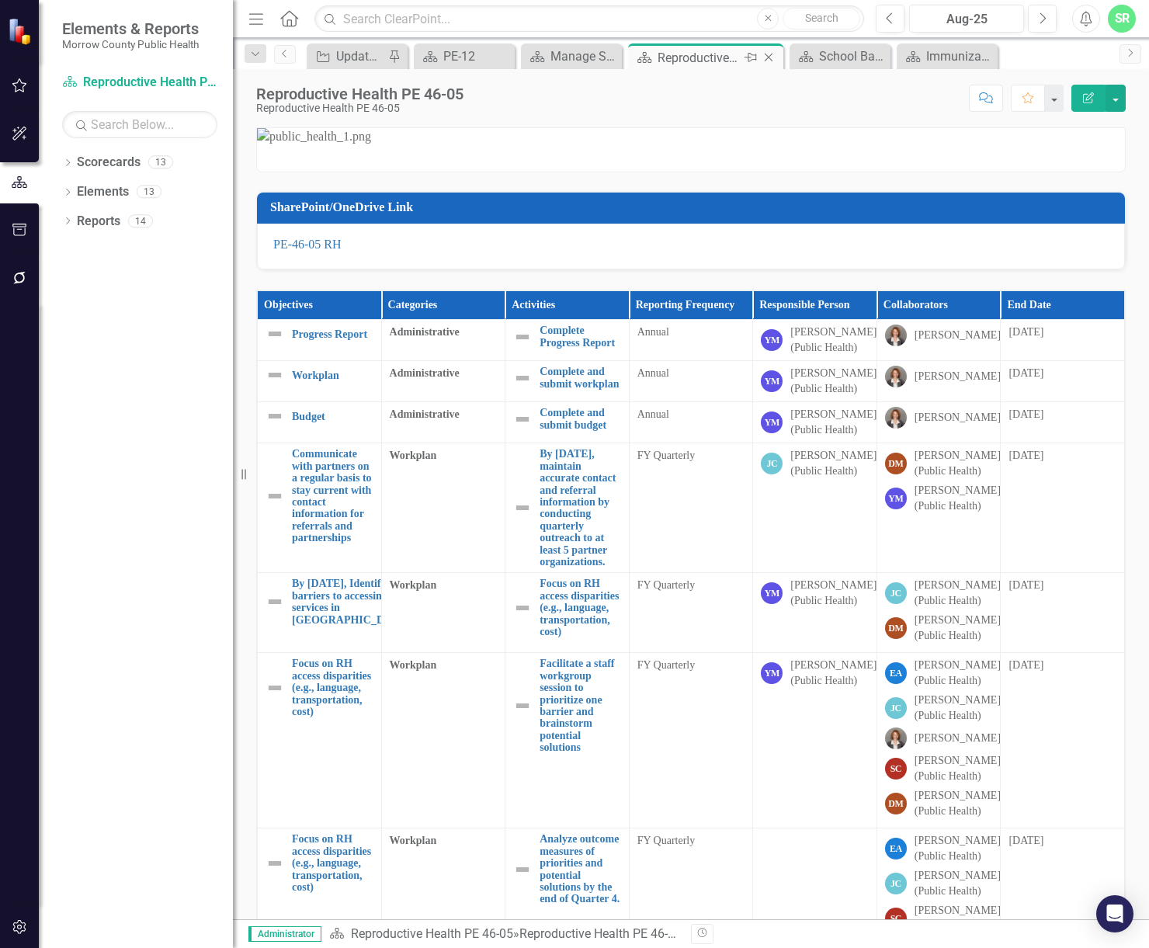
click at [774, 57] on icon "Close" at bounding box center [769, 57] width 16 height 12
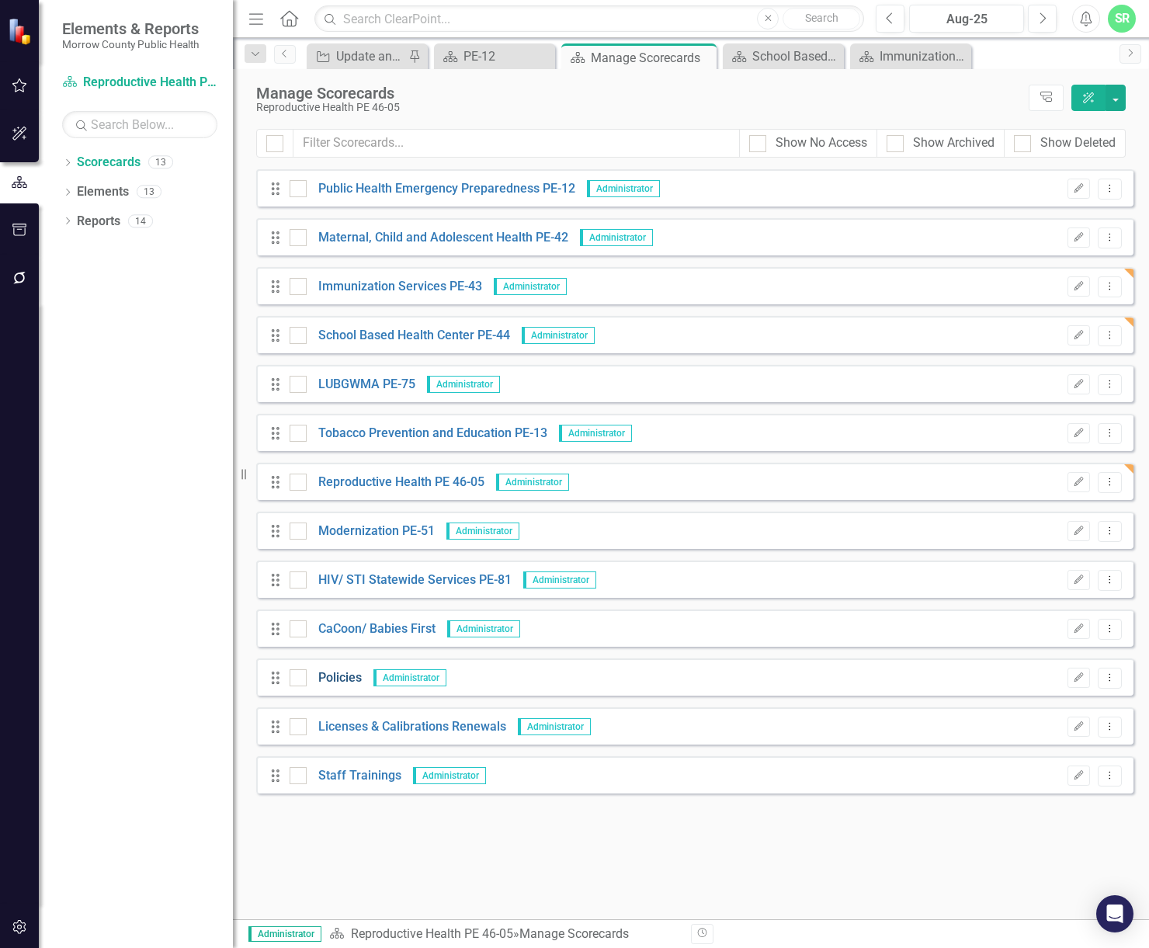
click at [340, 682] on link "Policies" at bounding box center [334, 678] width 55 height 18
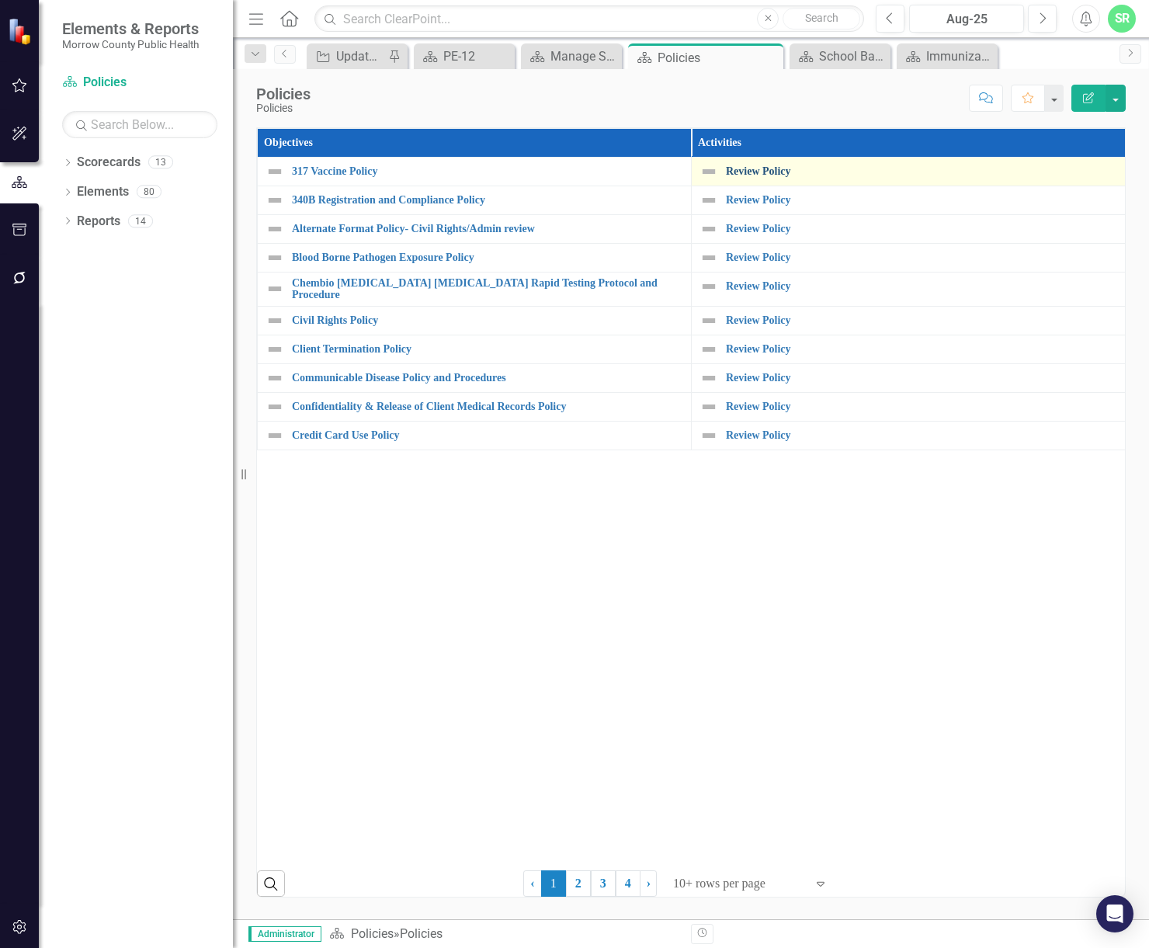
click at [753, 167] on link "Review Policy" at bounding box center [921, 171] width 391 height 12
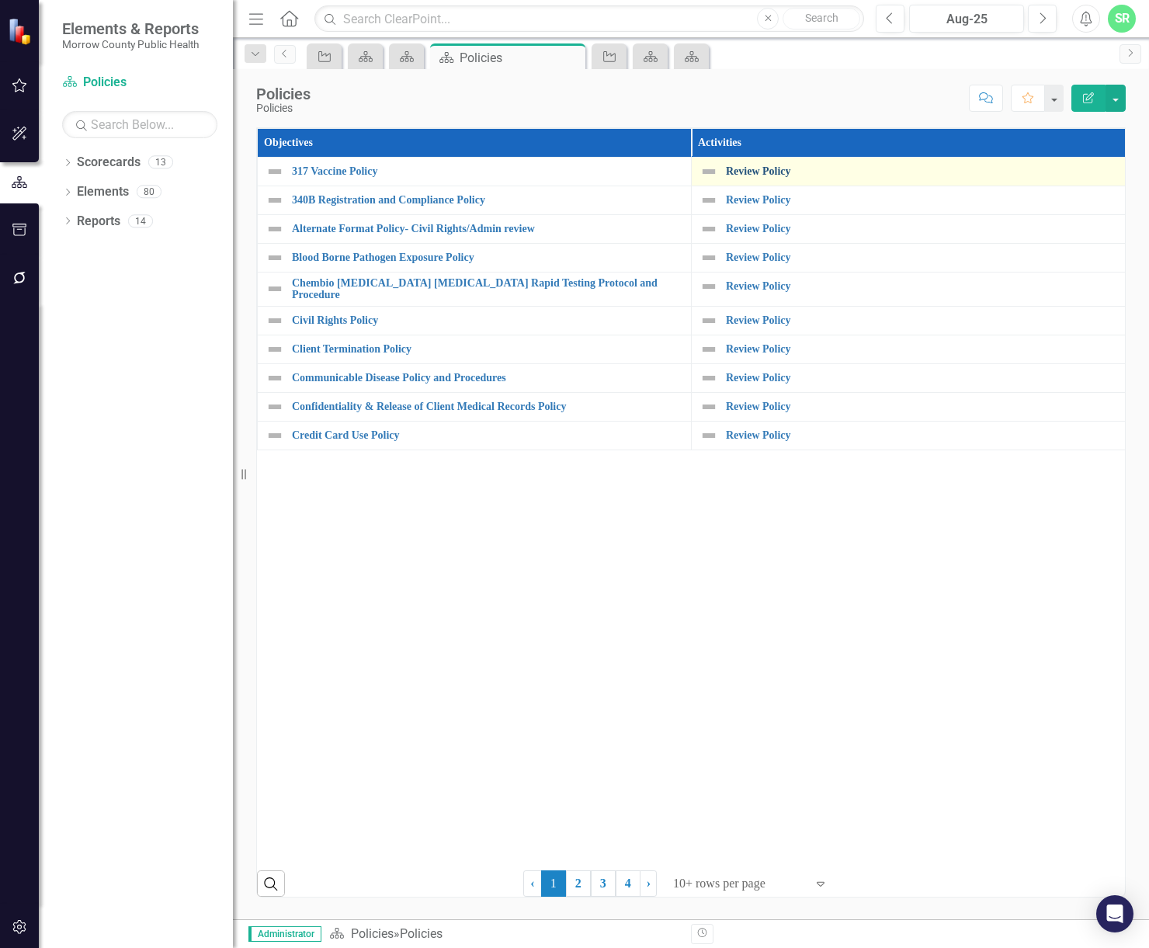
click at [776, 168] on link "Review Policy" at bounding box center [921, 171] width 391 height 12
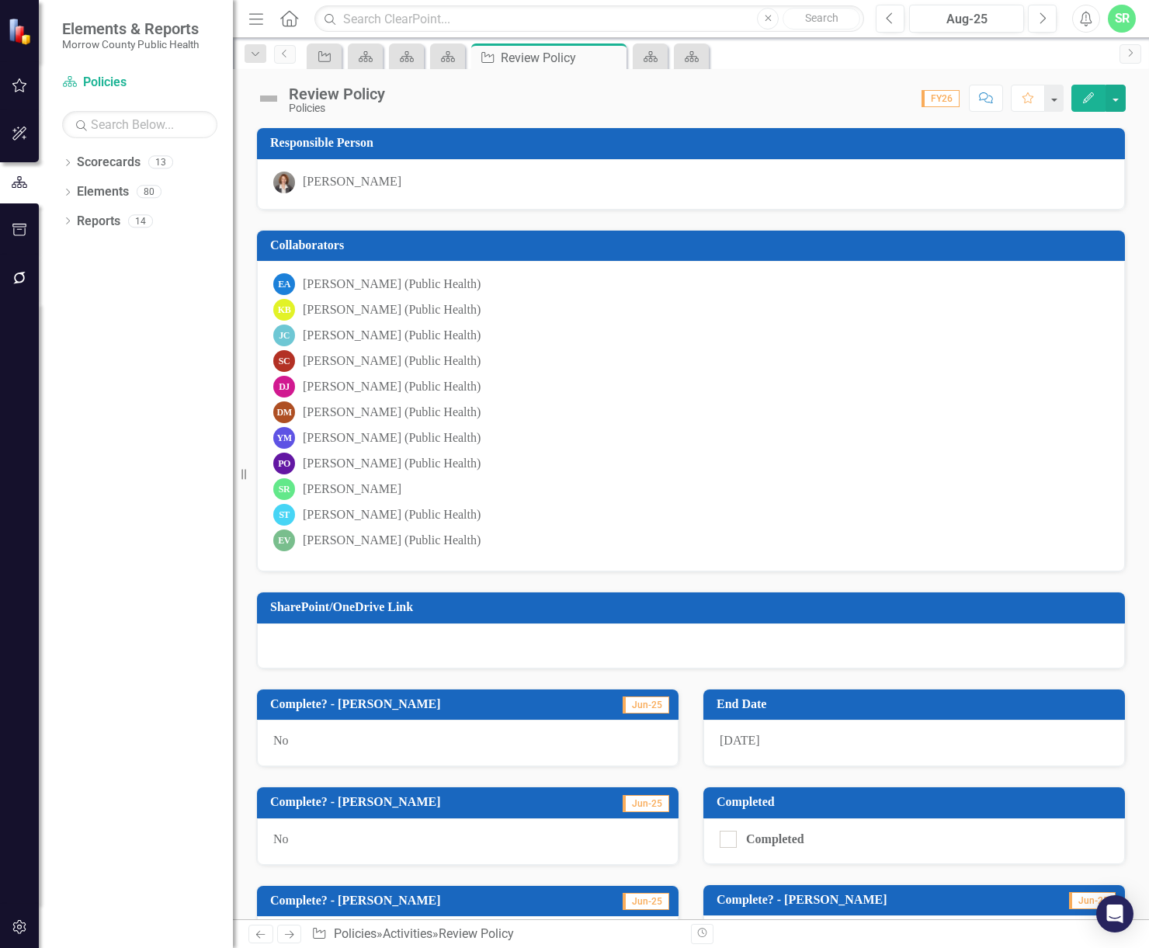
click at [412, 646] on div at bounding box center [691, 646] width 868 height 45
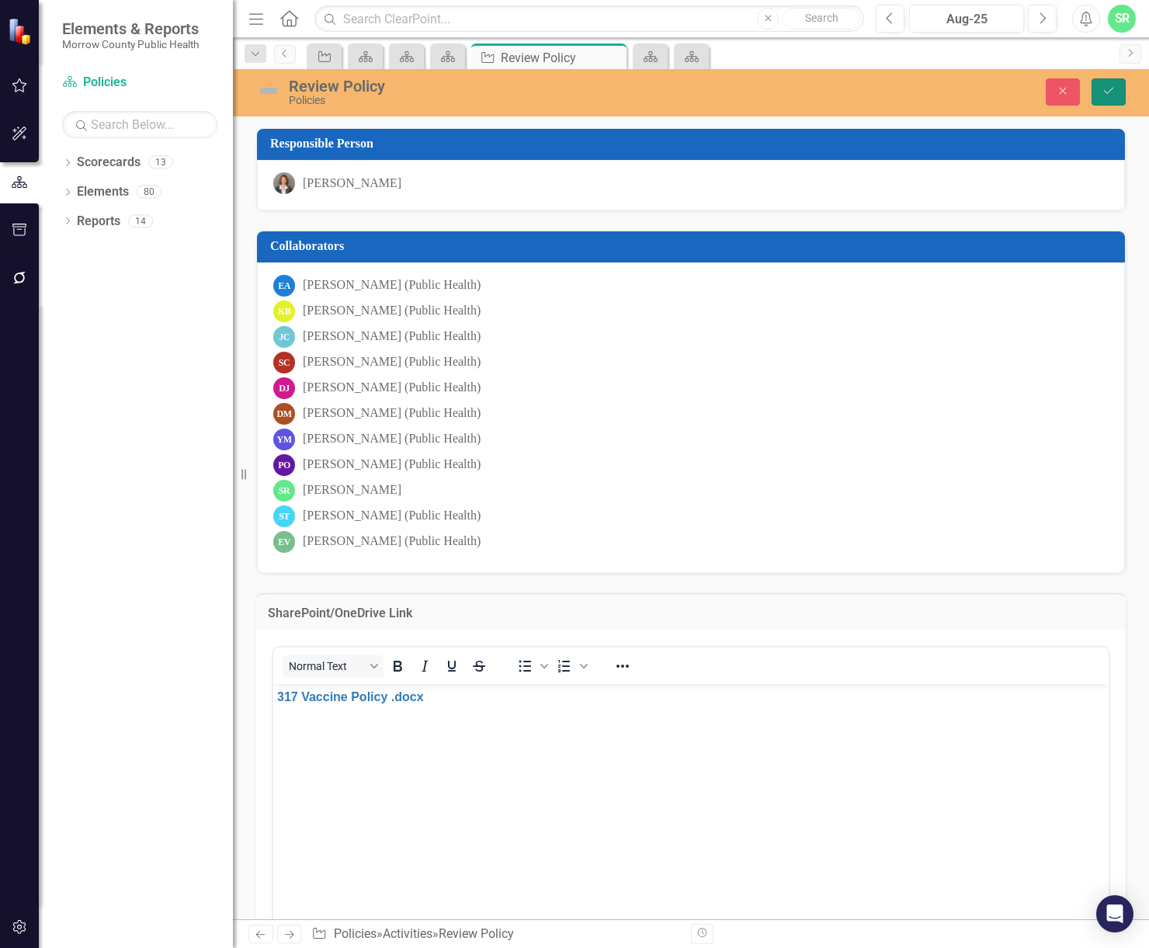
click at [1117, 85] on button "Save" at bounding box center [1109, 91] width 34 height 27
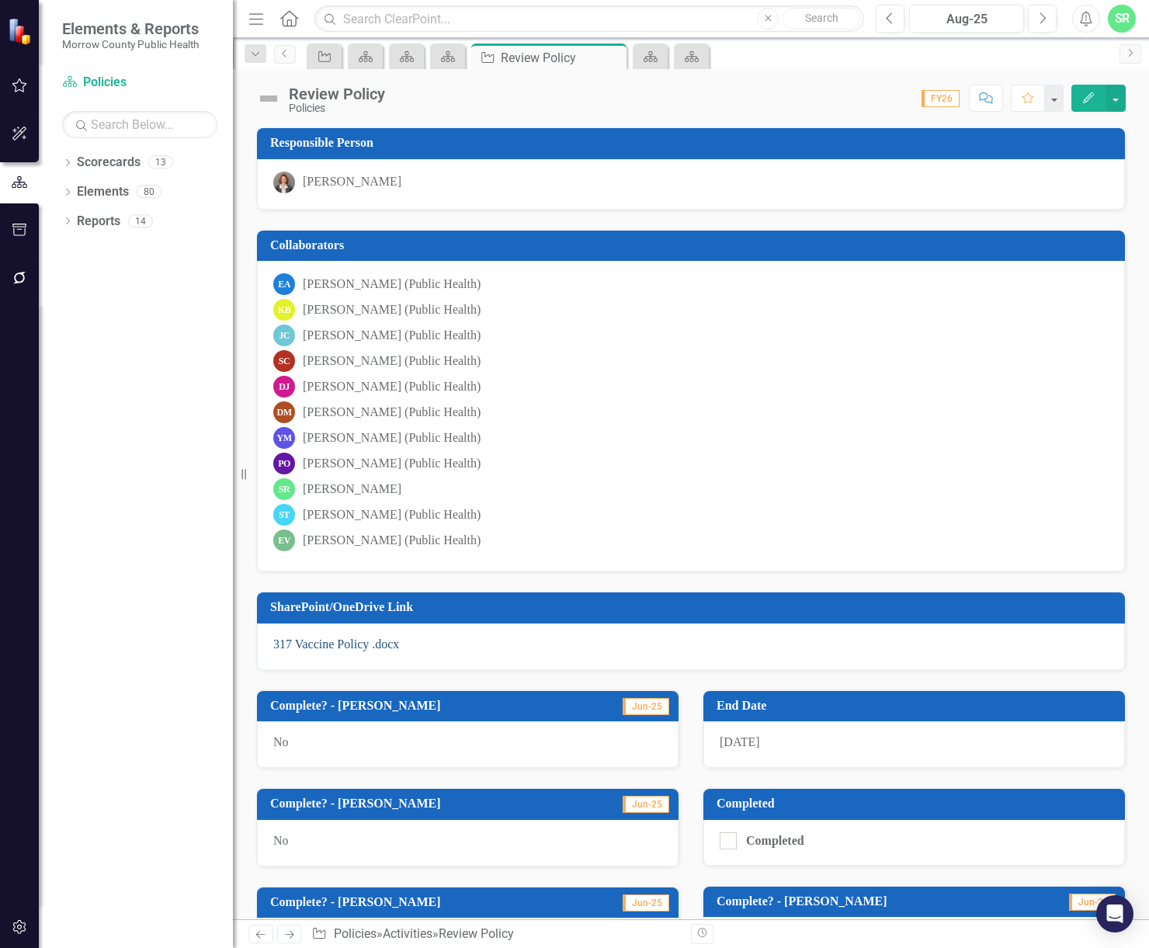
click at [365, 646] on link "317 Vaccine Policy .docx" at bounding box center [336, 644] width 126 height 13
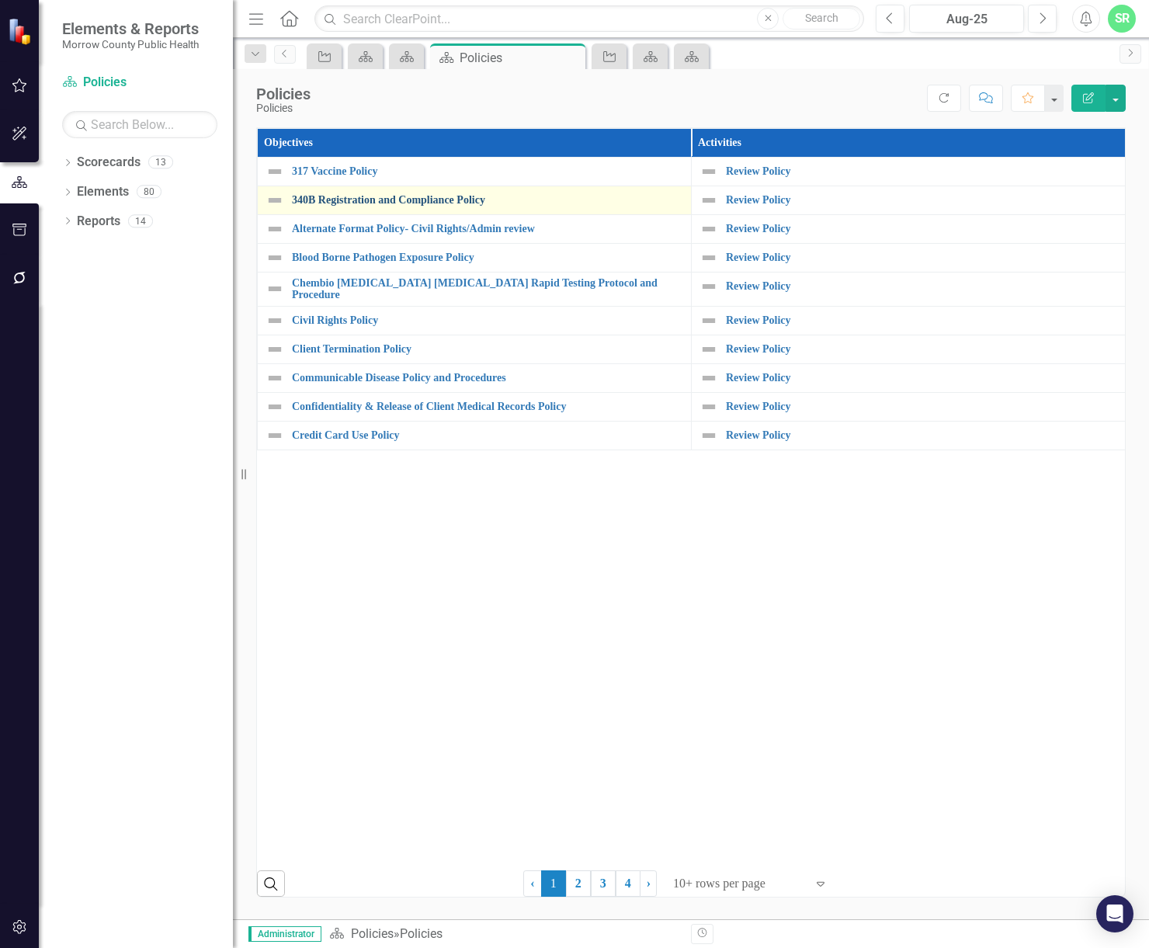
click at [392, 196] on link "340B Registration and Compliance Policy" at bounding box center [487, 200] width 391 height 12
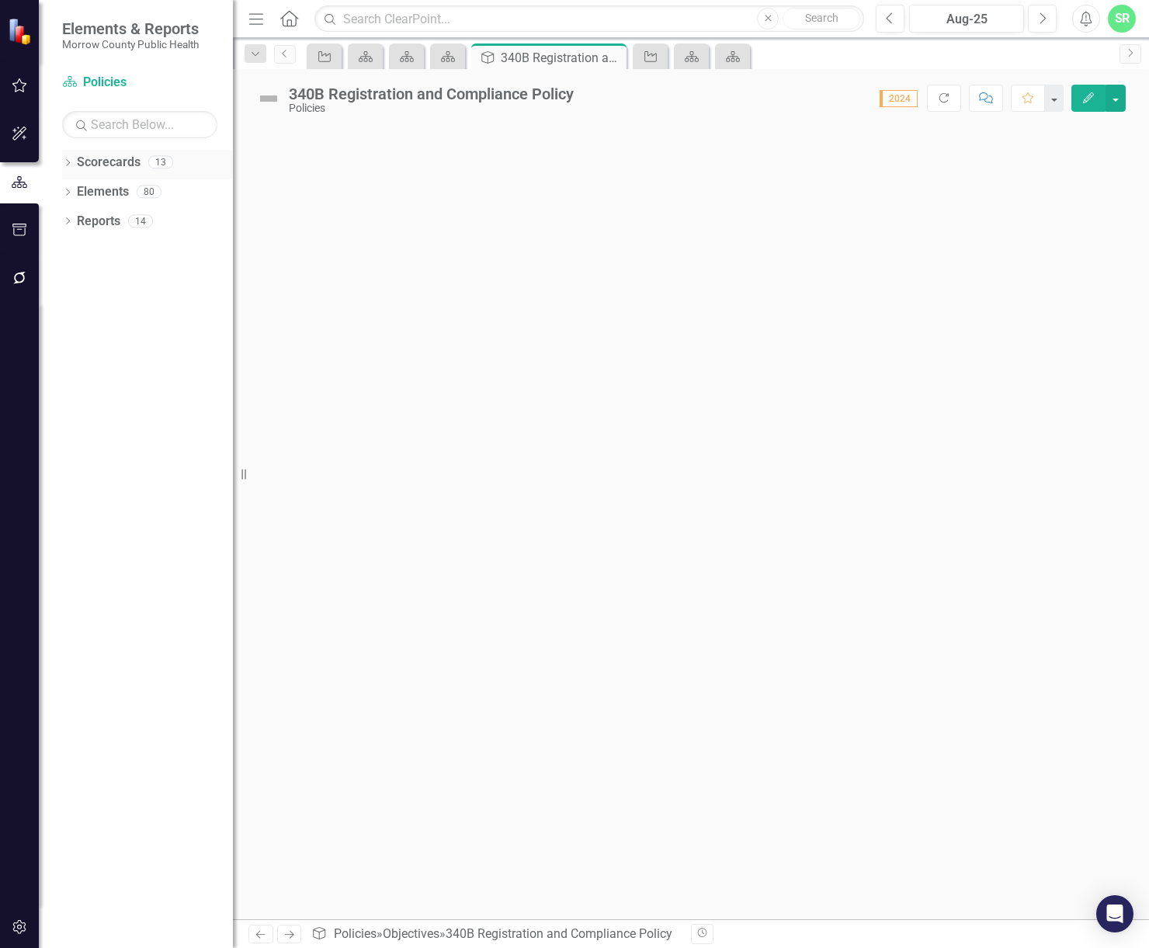
click at [91, 152] on div "Scorecards" at bounding box center [109, 163] width 64 height 26
click at [615, 57] on icon "Close" at bounding box center [612, 57] width 16 height 12
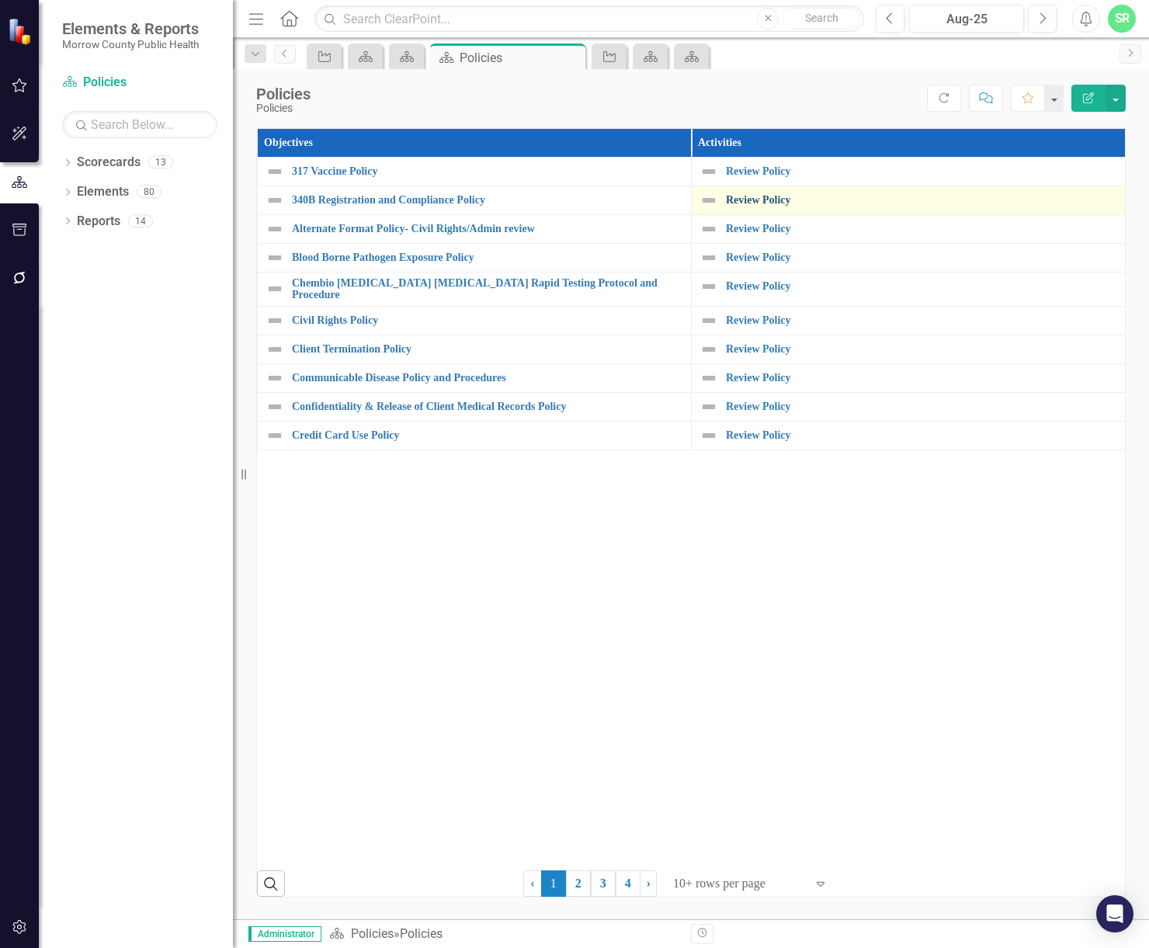
click at [774, 199] on link "Review Policy" at bounding box center [921, 200] width 391 height 12
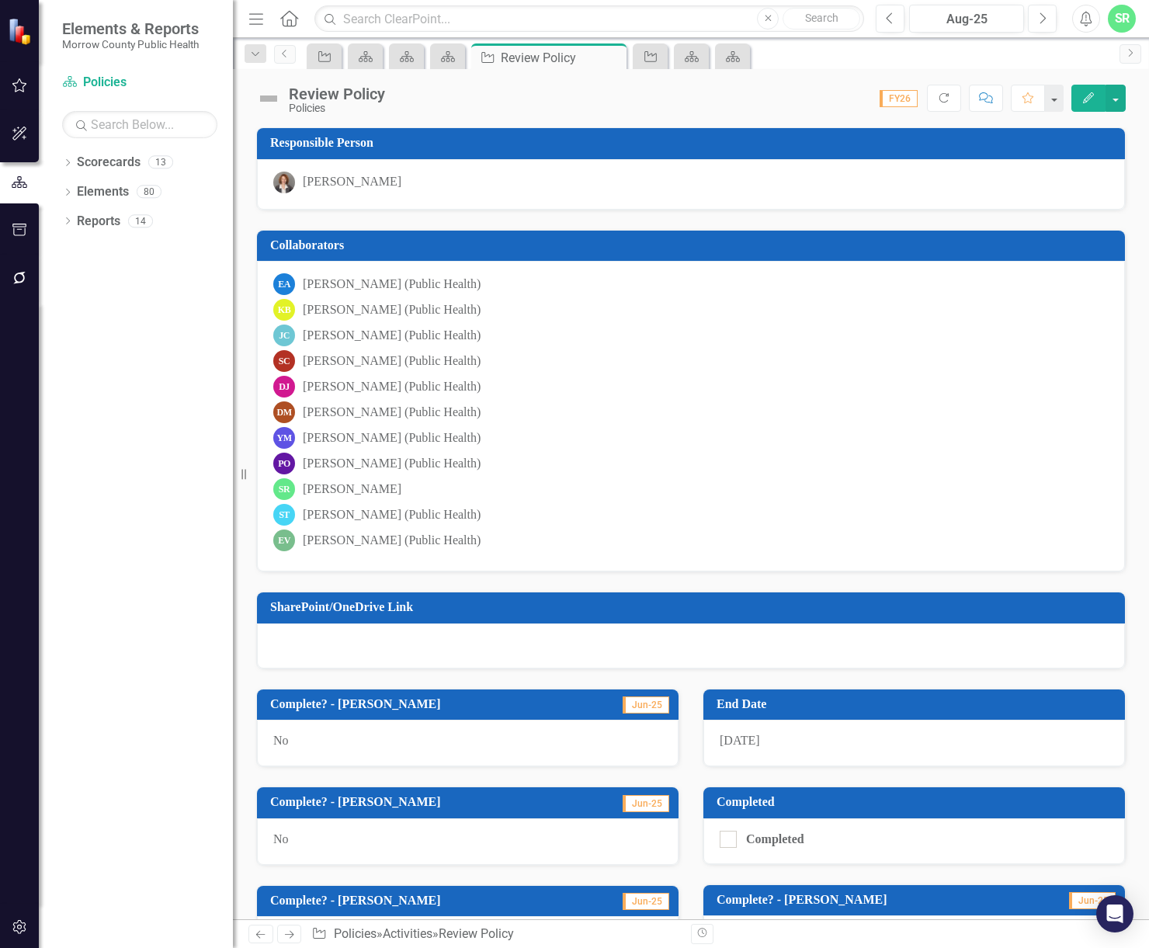
click at [480, 640] on div at bounding box center [691, 646] width 868 height 45
click at [331, 648] on div at bounding box center [691, 646] width 868 height 45
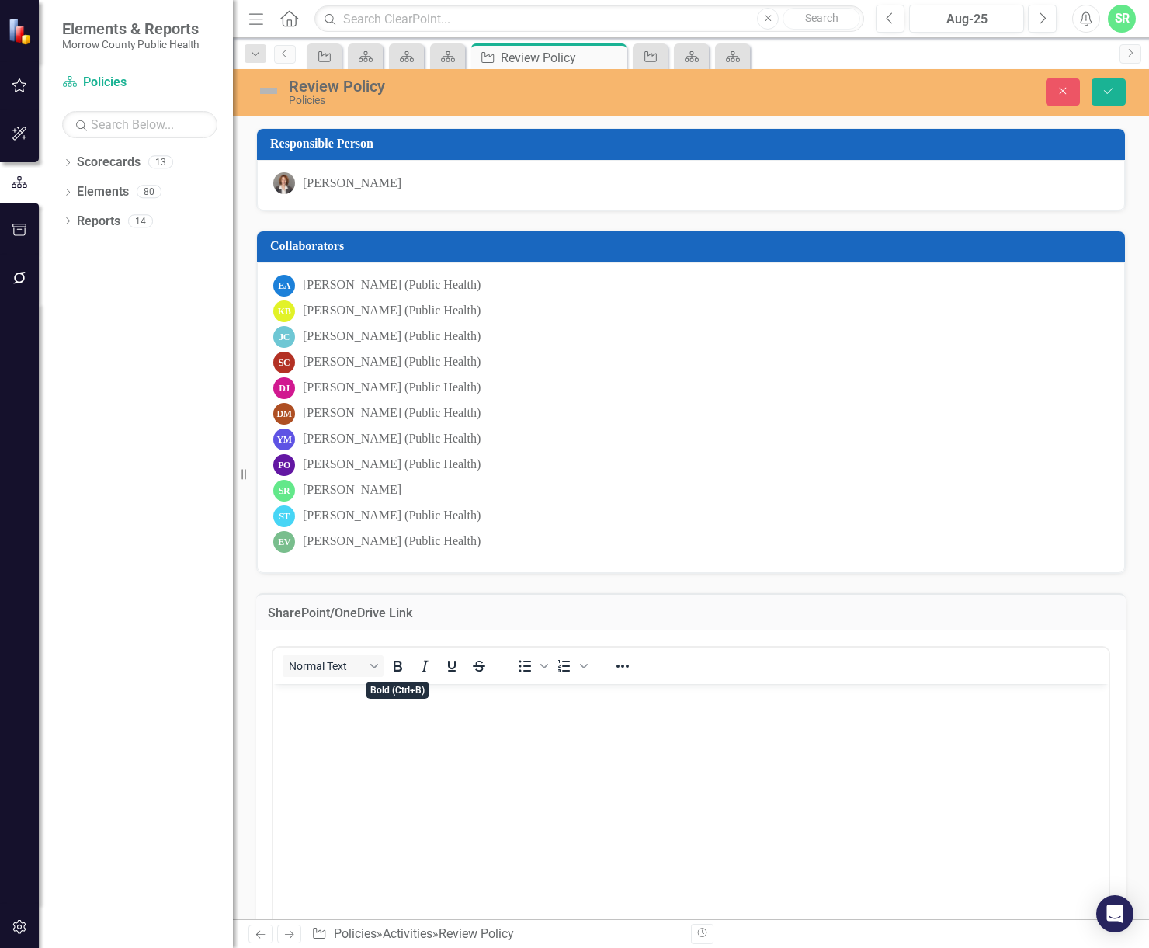
drag, startPoint x: 666, startPoint y: 1354, endPoint x: 426, endPoint y: 737, distance: 661.7
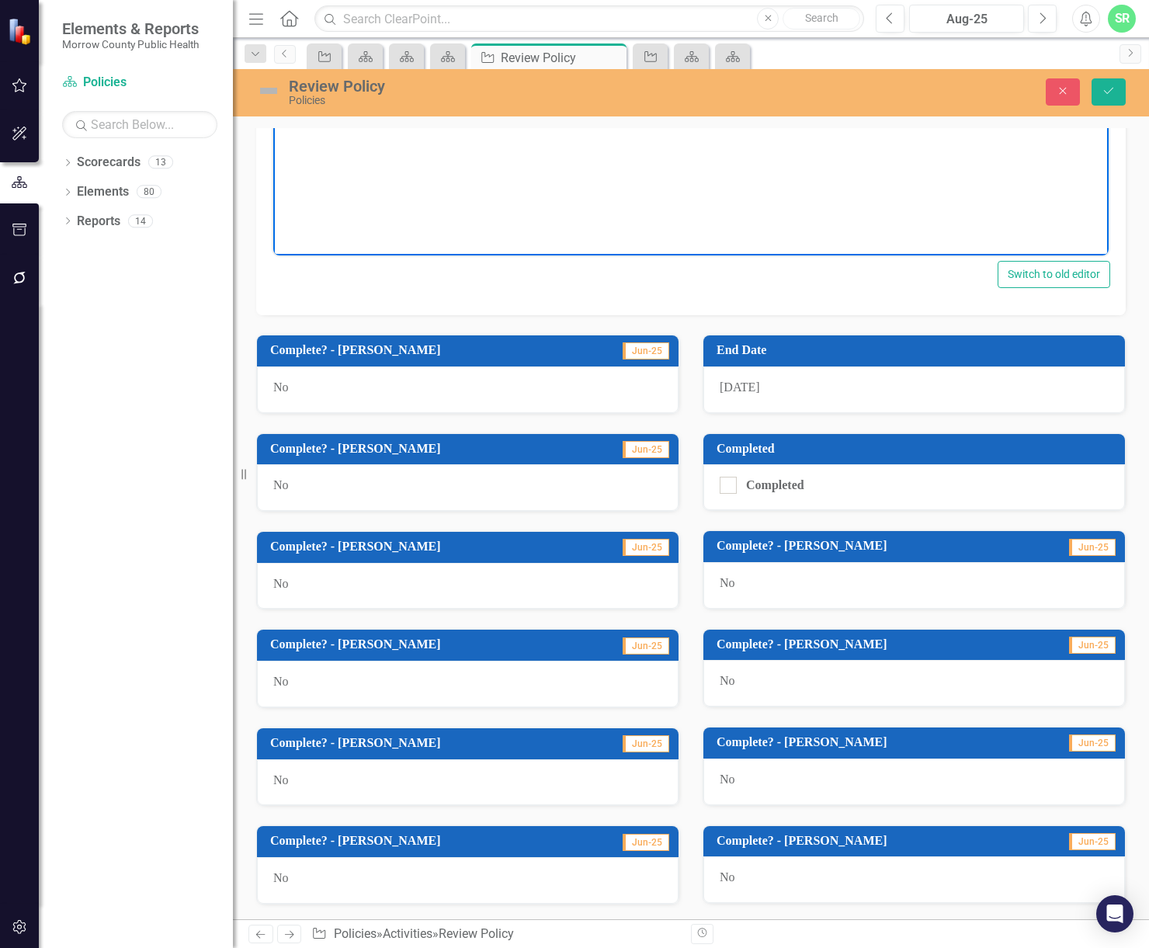
scroll to position [235, 0]
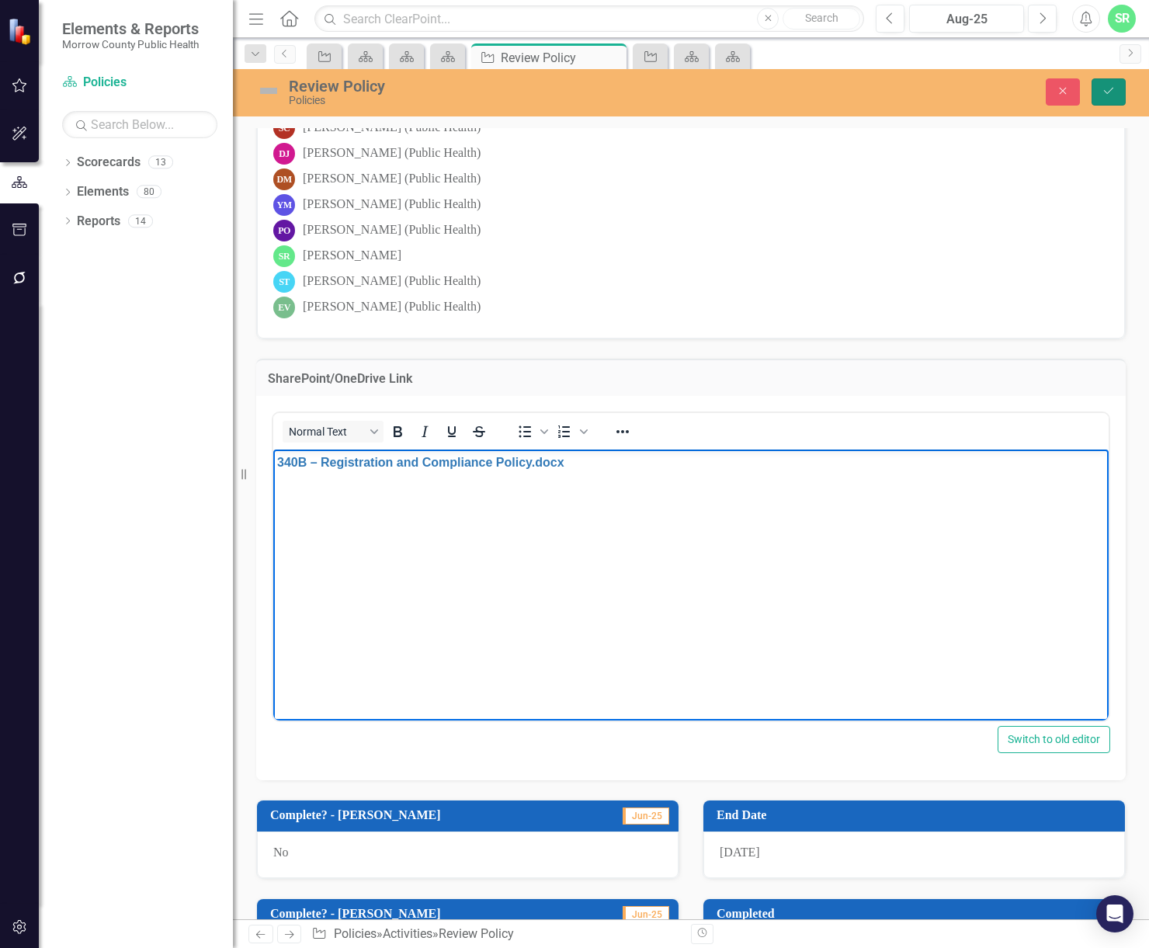
click at [1103, 98] on button "Save" at bounding box center [1109, 91] width 34 height 27
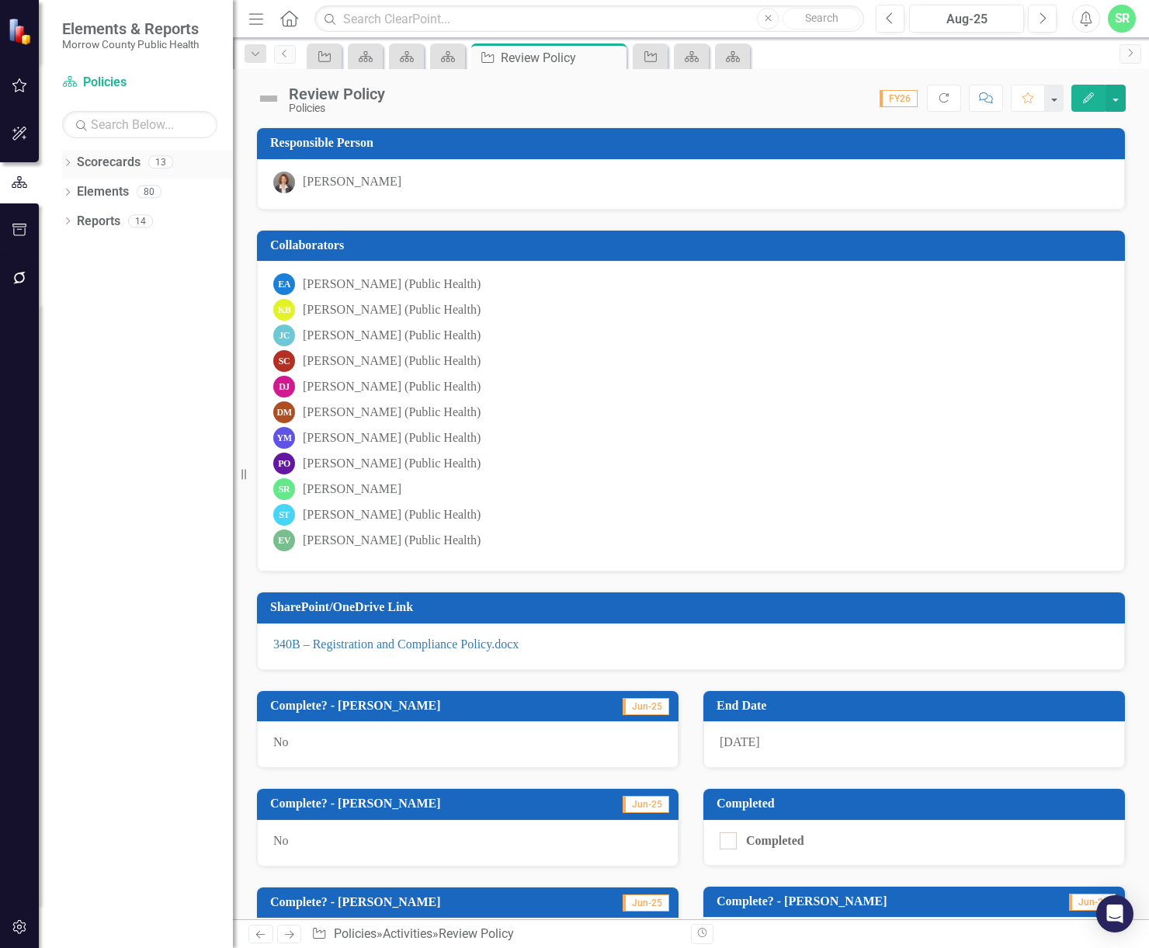
click at [113, 165] on link "Scorecards" at bounding box center [109, 163] width 64 height 18
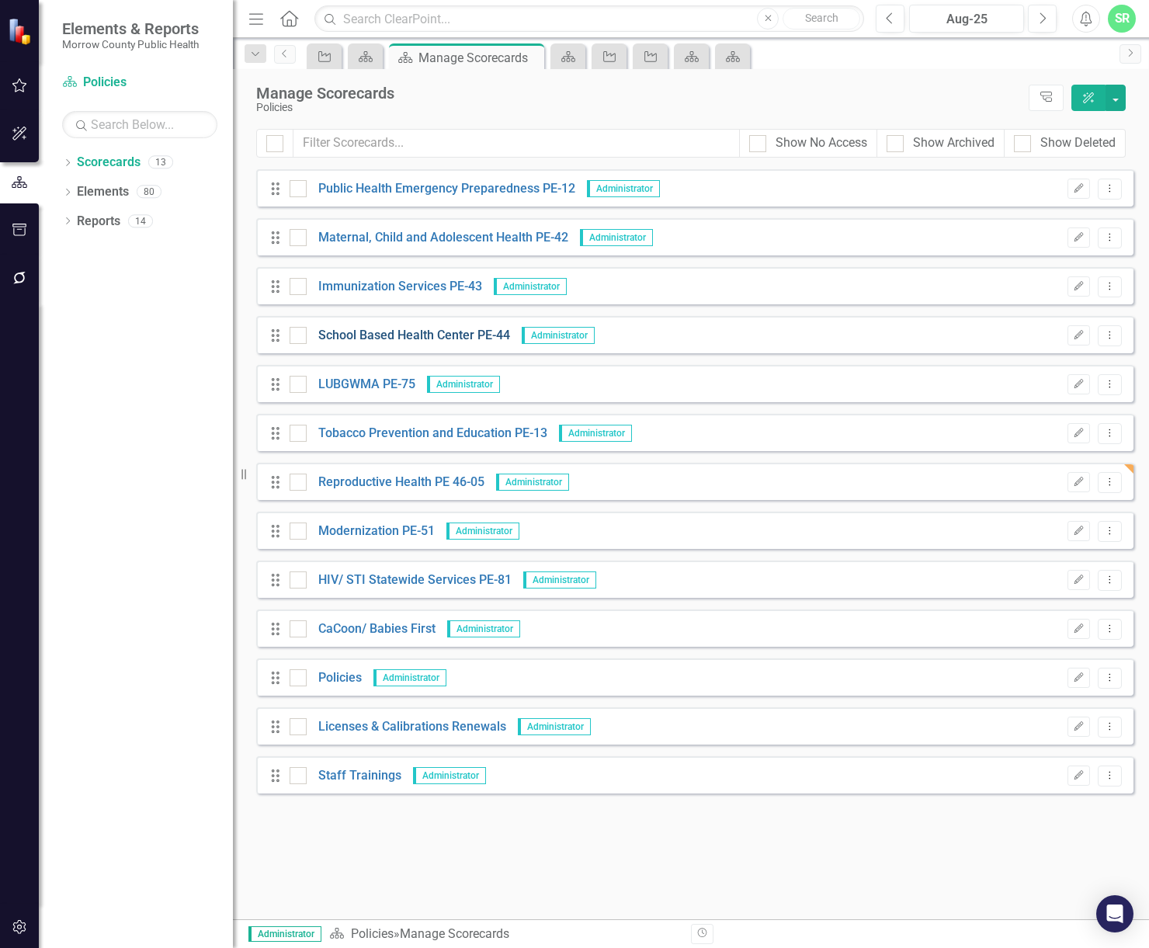
click at [454, 329] on link "School Based Health Center PE-44" at bounding box center [408, 336] width 203 height 18
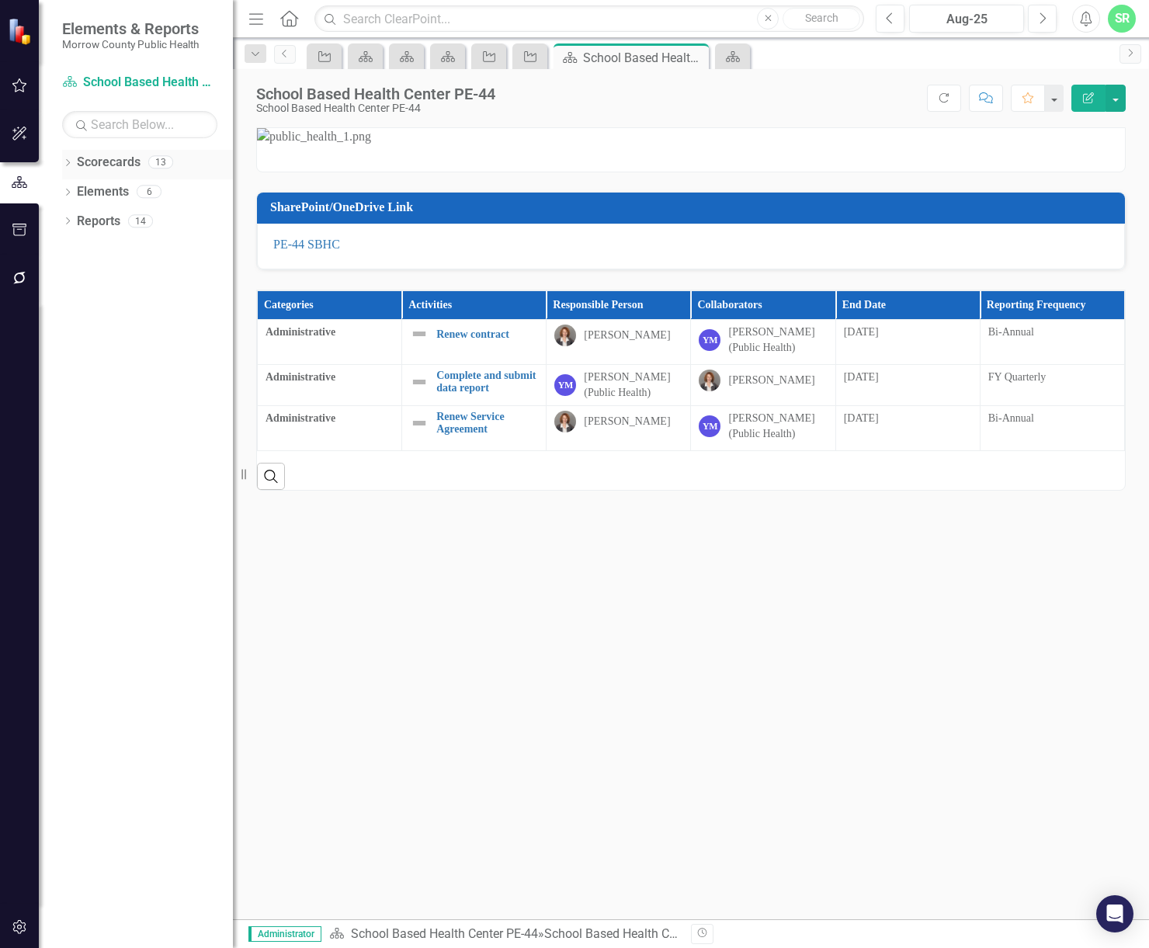
click at [138, 155] on link "Scorecards" at bounding box center [109, 163] width 64 height 18
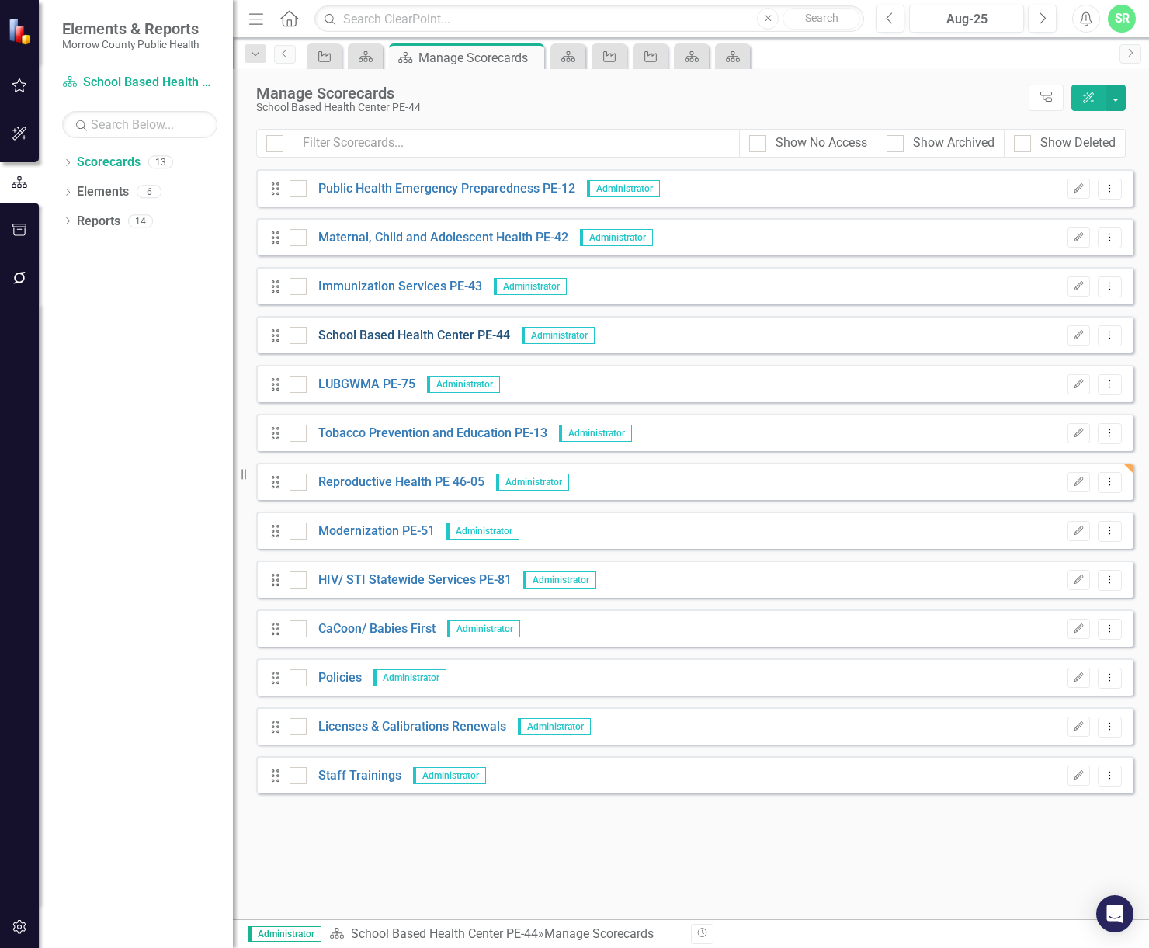
click at [421, 336] on link "School Based Health Center PE-44" at bounding box center [408, 336] width 203 height 18
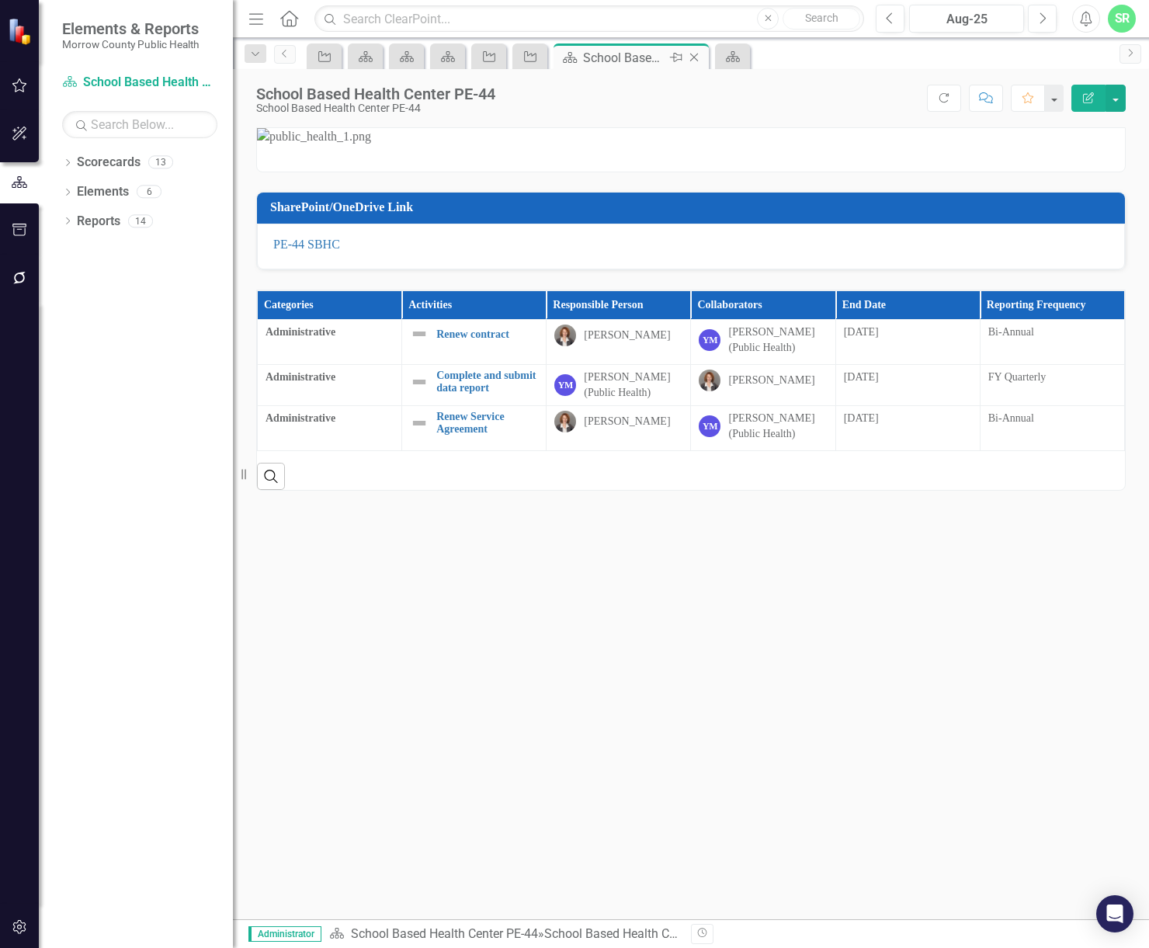
click at [701, 57] on icon "Close" at bounding box center [695, 57] width 16 height 12
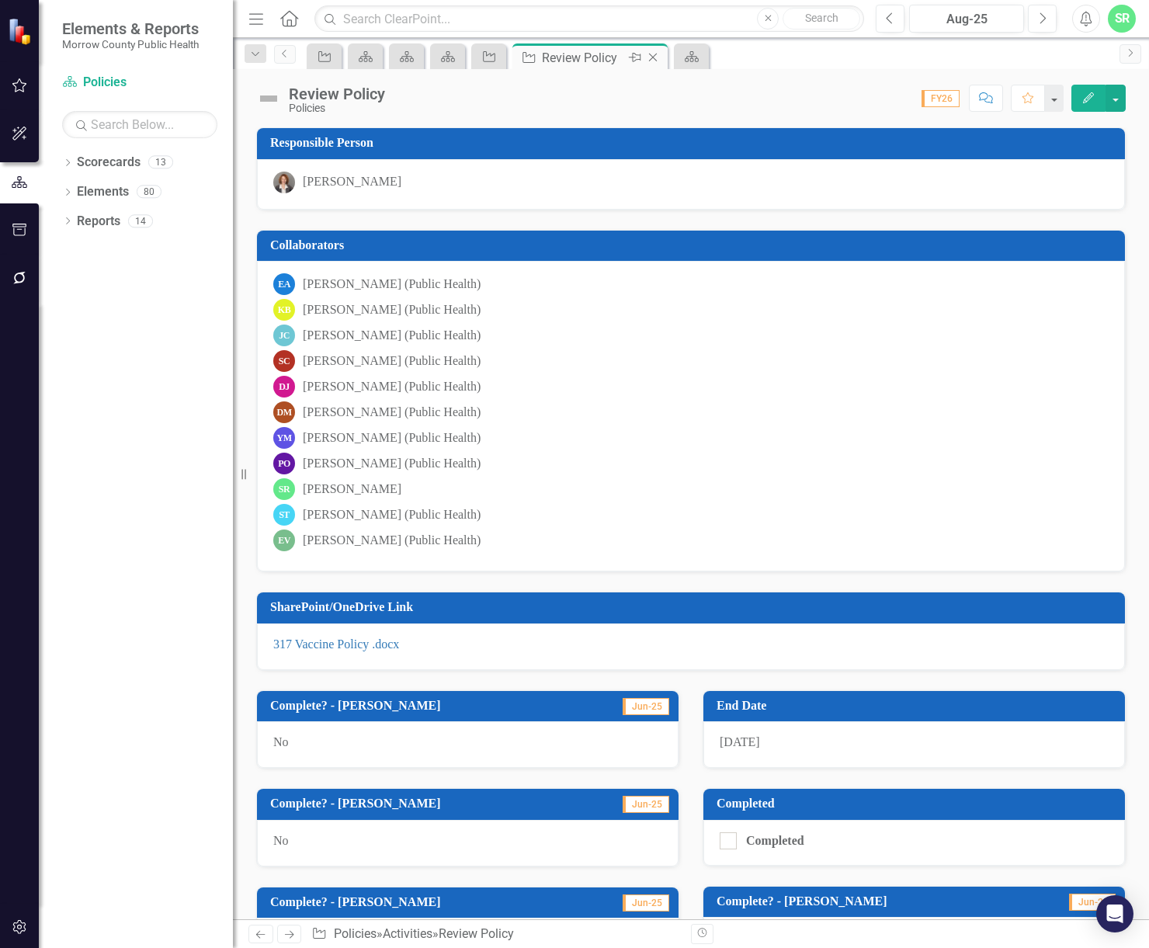
click at [652, 56] on icon "Close" at bounding box center [653, 57] width 16 height 12
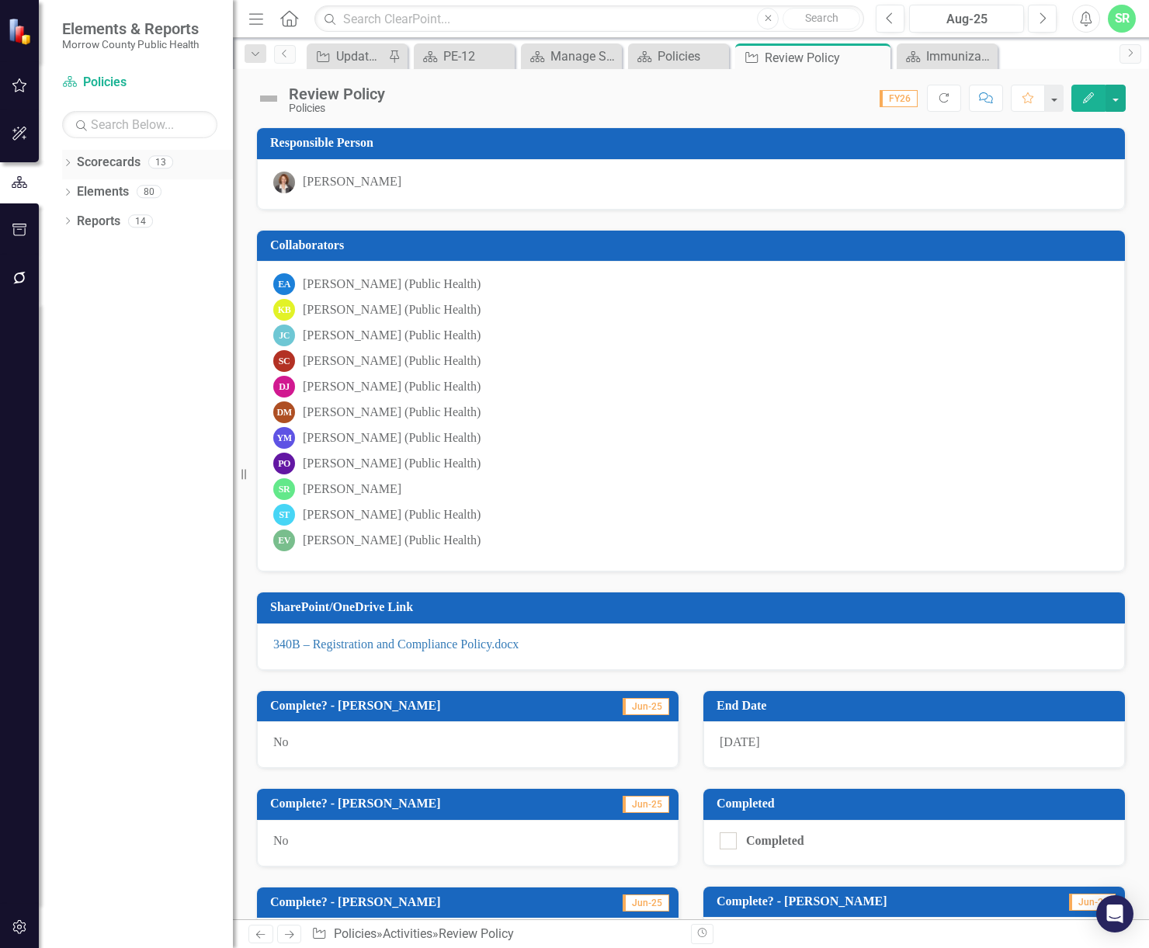
click at [125, 162] on link "Scorecards" at bounding box center [109, 163] width 64 height 18
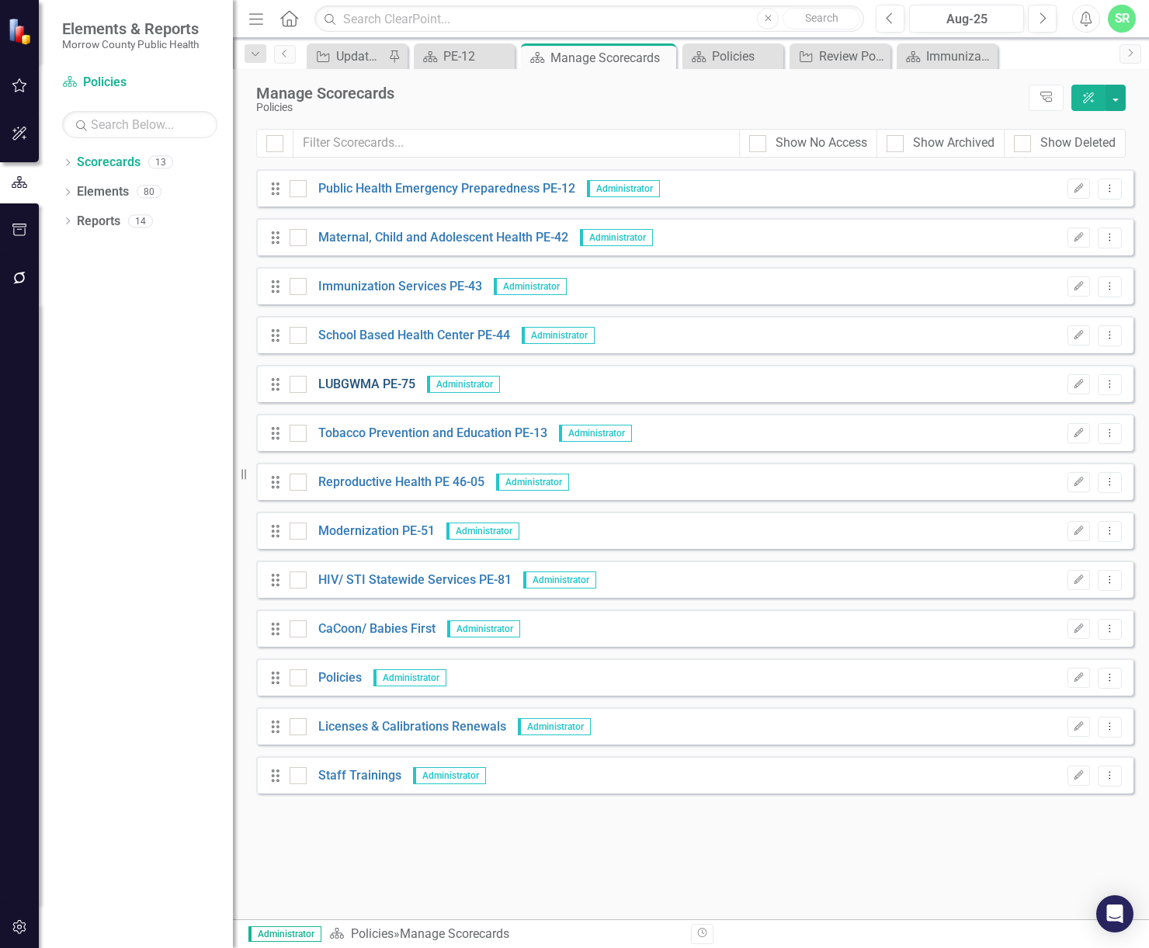
click at [391, 388] on link "LUBGWMA PE-75" at bounding box center [361, 385] width 109 height 18
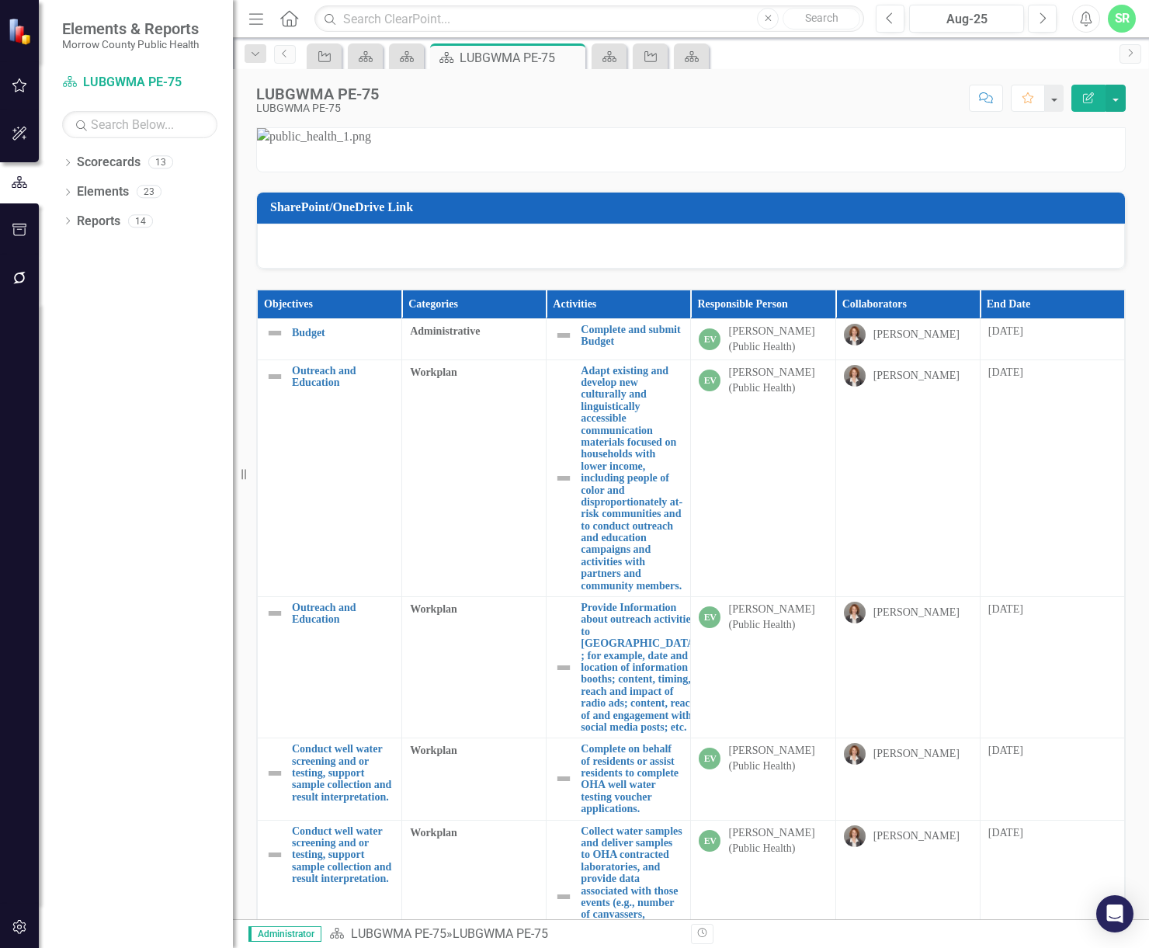
click at [516, 269] on div at bounding box center [691, 246] width 868 height 45
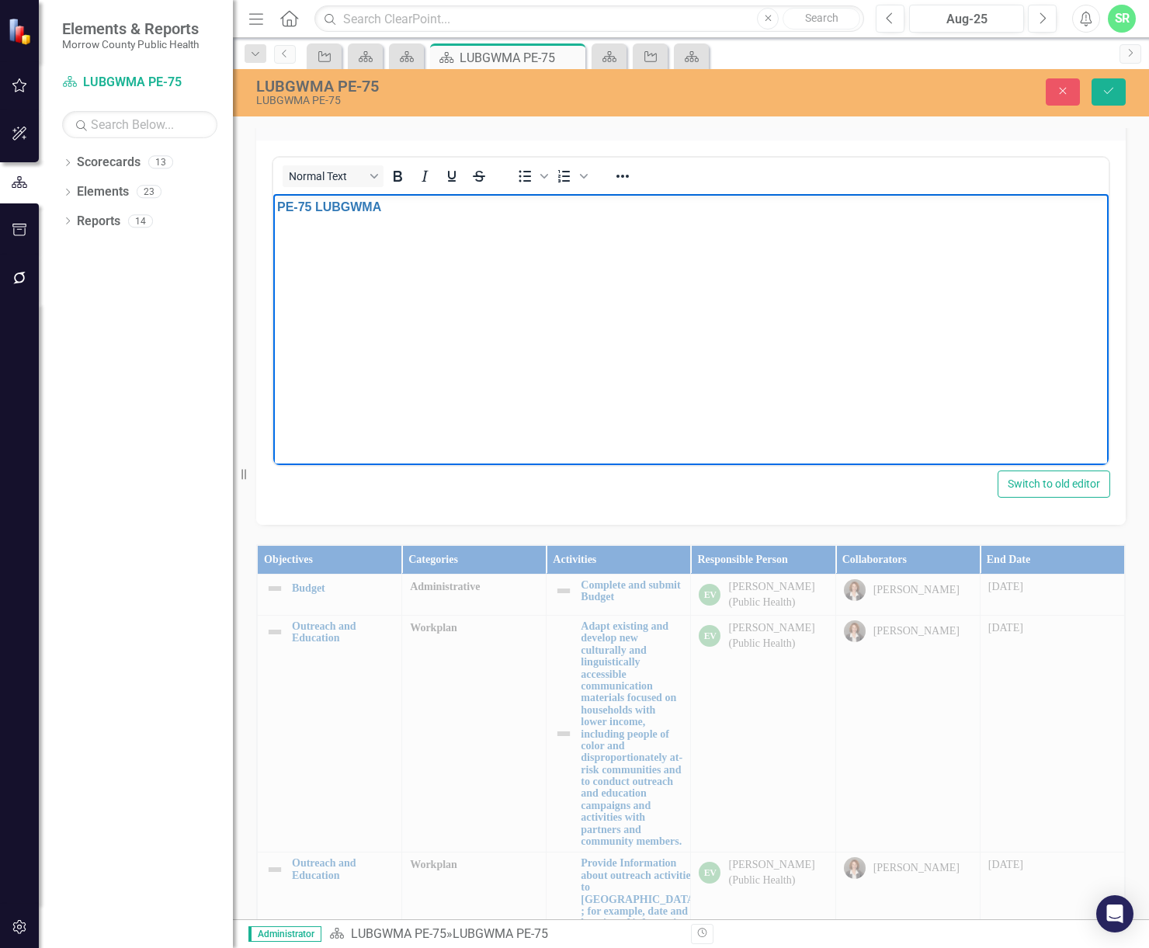
scroll to position [311, 0]
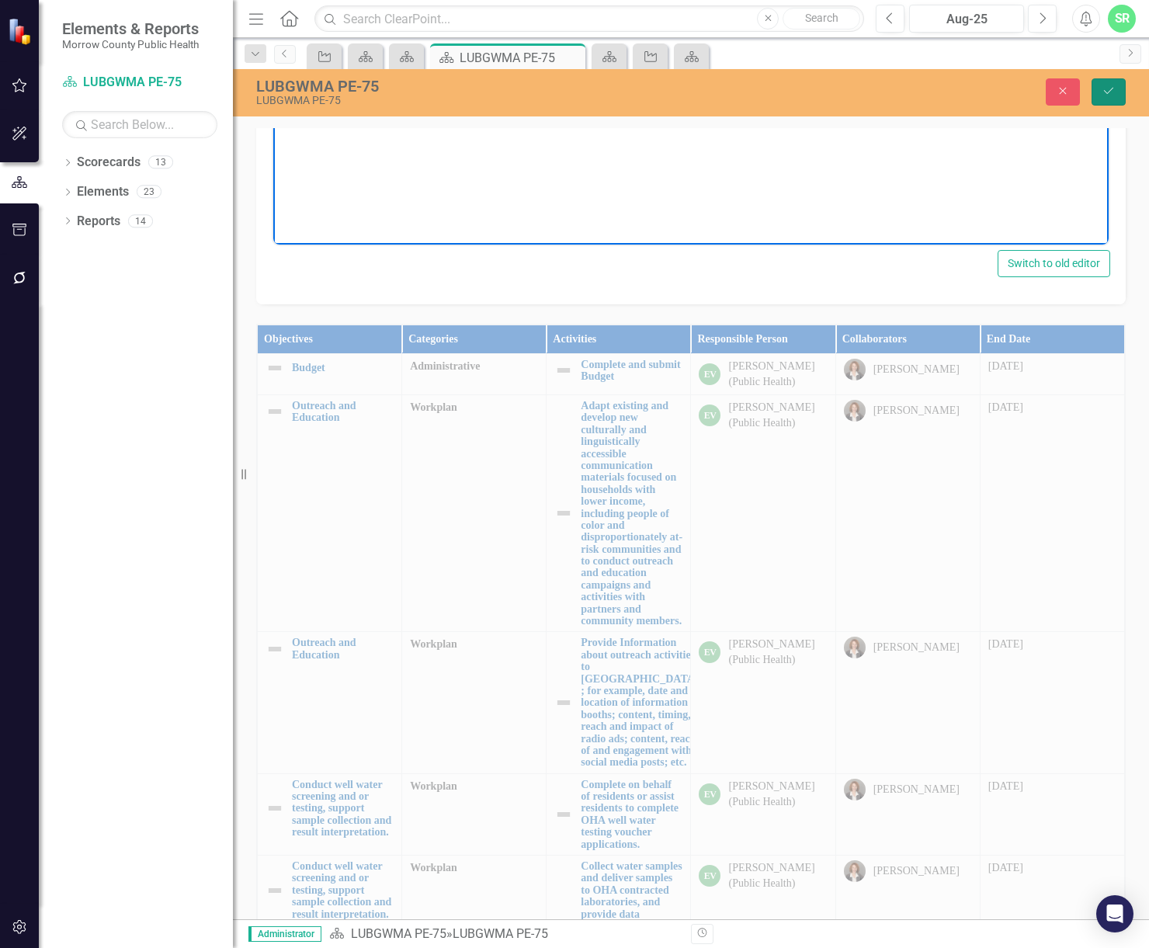
click at [1111, 86] on icon "Save" at bounding box center [1109, 90] width 14 height 11
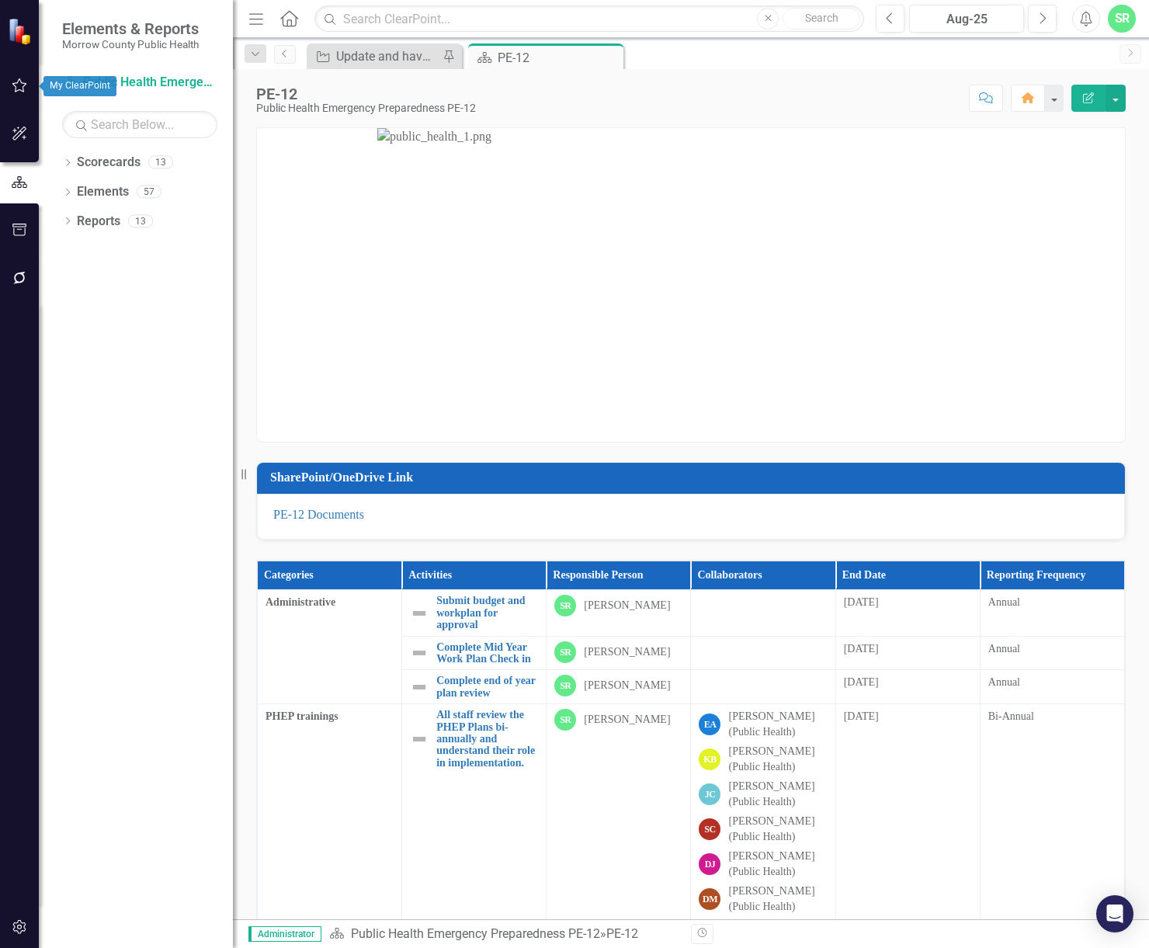
click at [20, 82] on icon "button" at bounding box center [20, 85] width 16 height 12
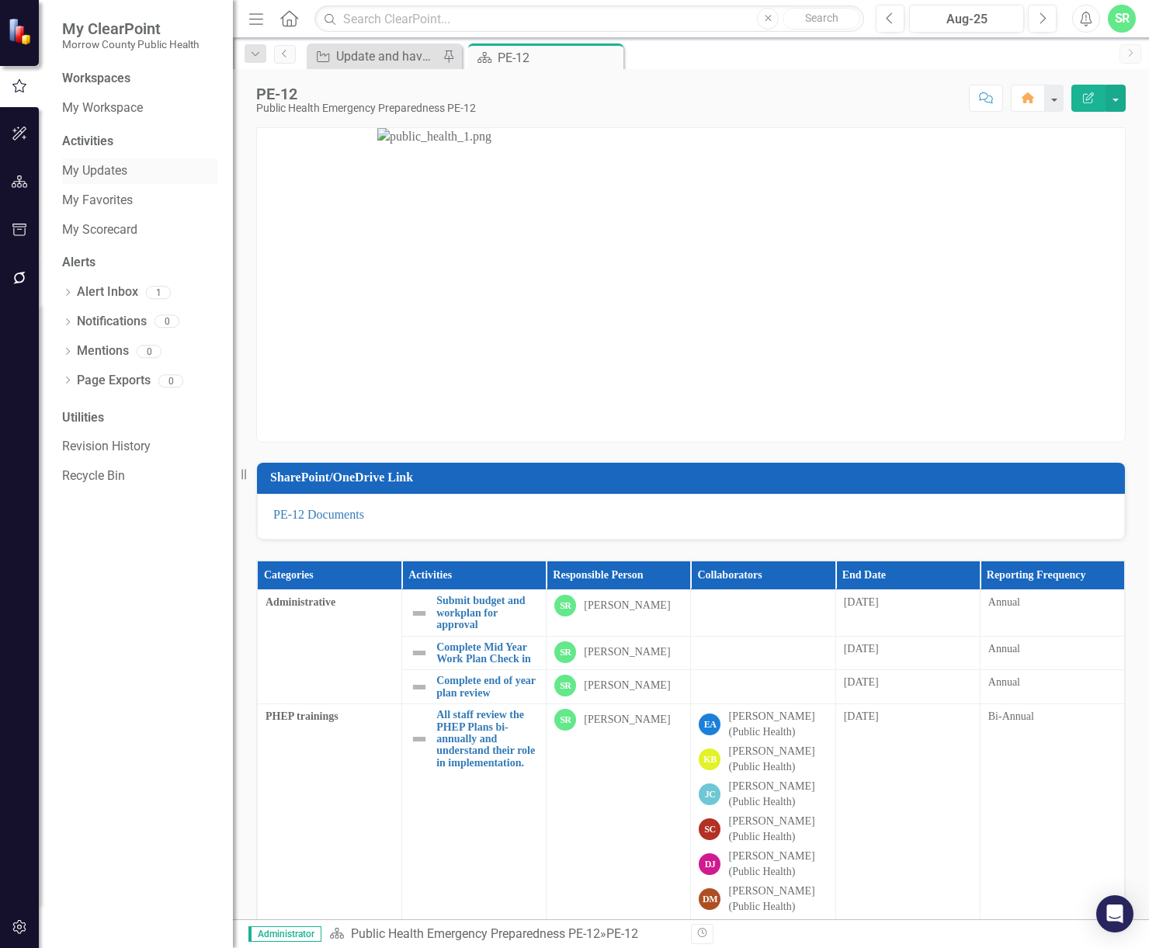
click at [116, 177] on link "My Updates" at bounding box center [139, 171] width 155 height 18
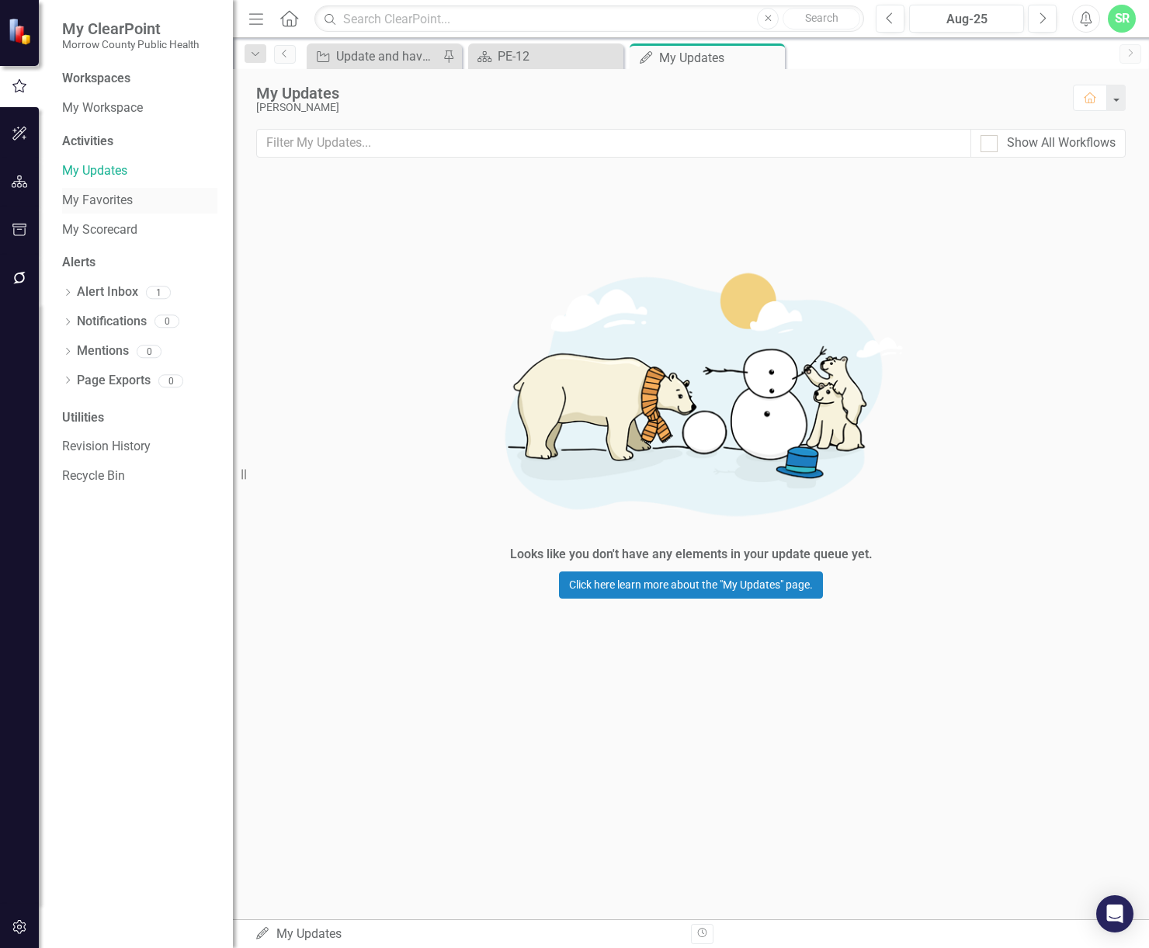
click at [121, 203] on link "My Favorites" at bounding box center [139, 201] width 155 height 18
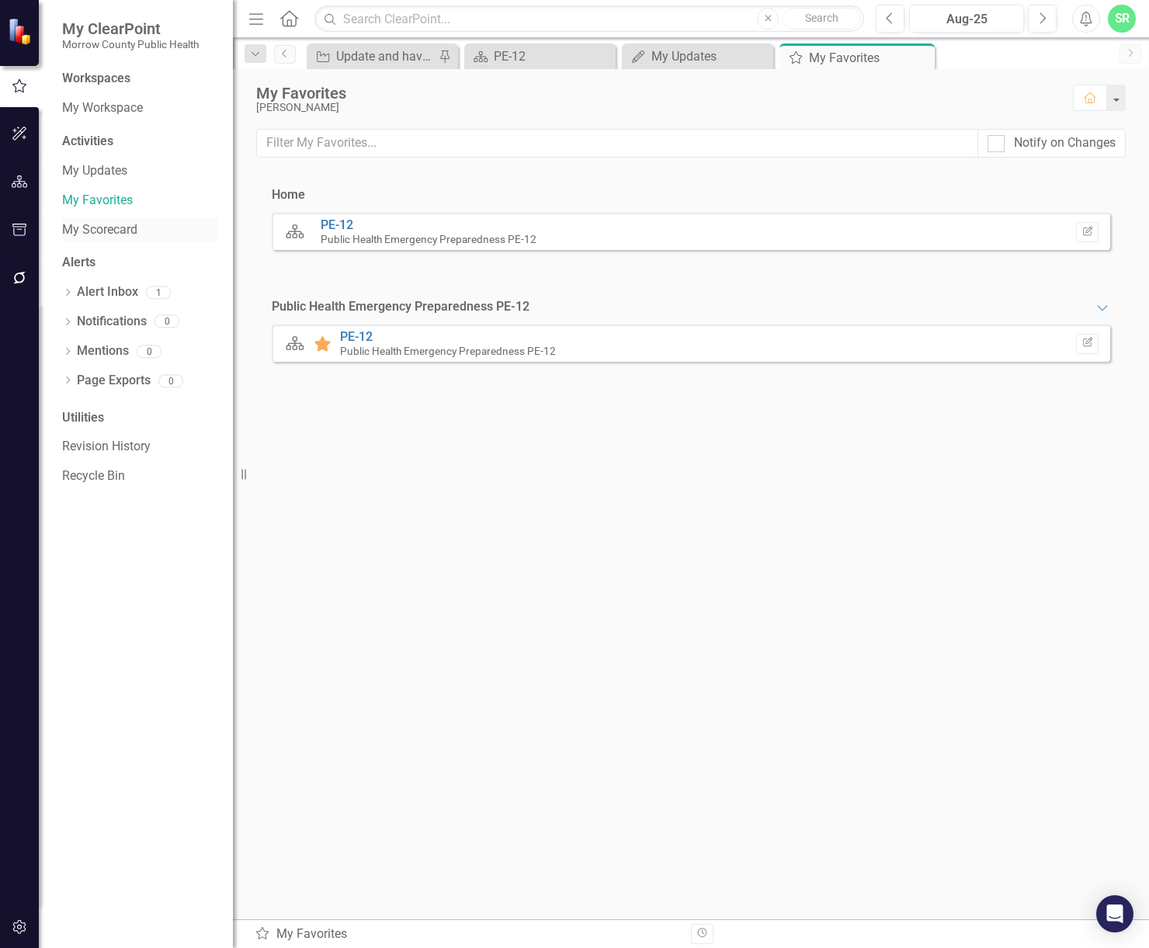
click at [130, 233] on link "My Scorecard" at bounding box center [139, 230] width 155 height 18
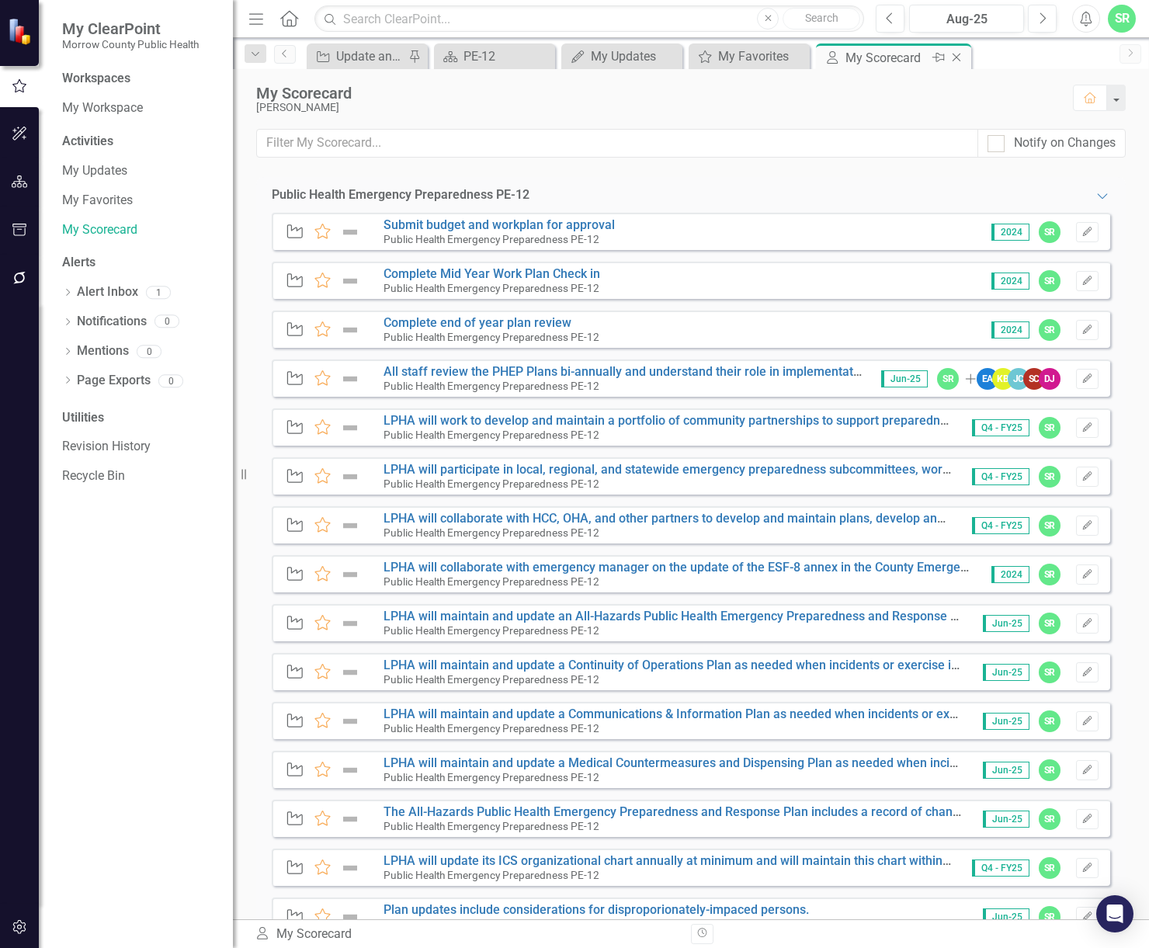
click at [959, 56] on icon "Close" at bounding box center [957, 57] width 16 height 12
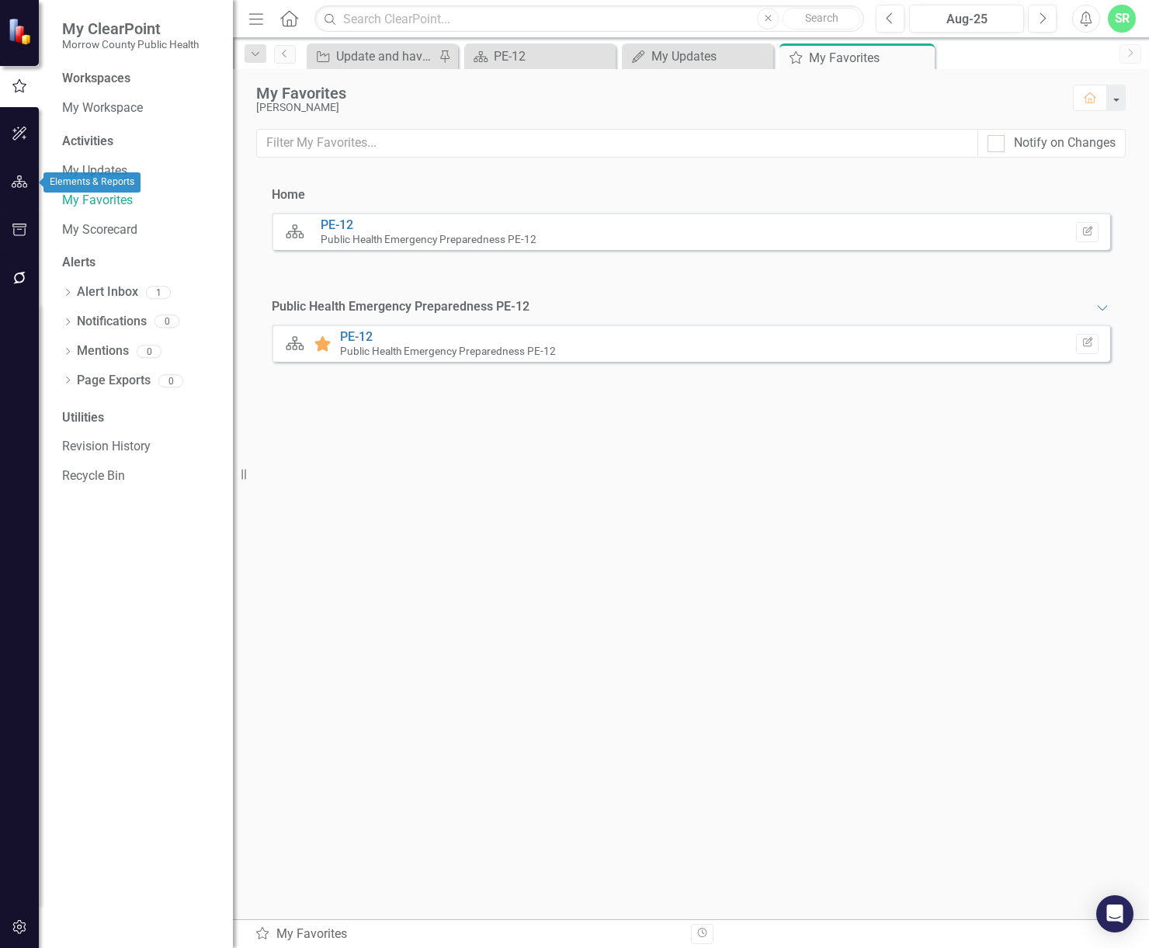
click at [21, 183] on icon "button" at bounding box center [20, 182] width 16 height 12
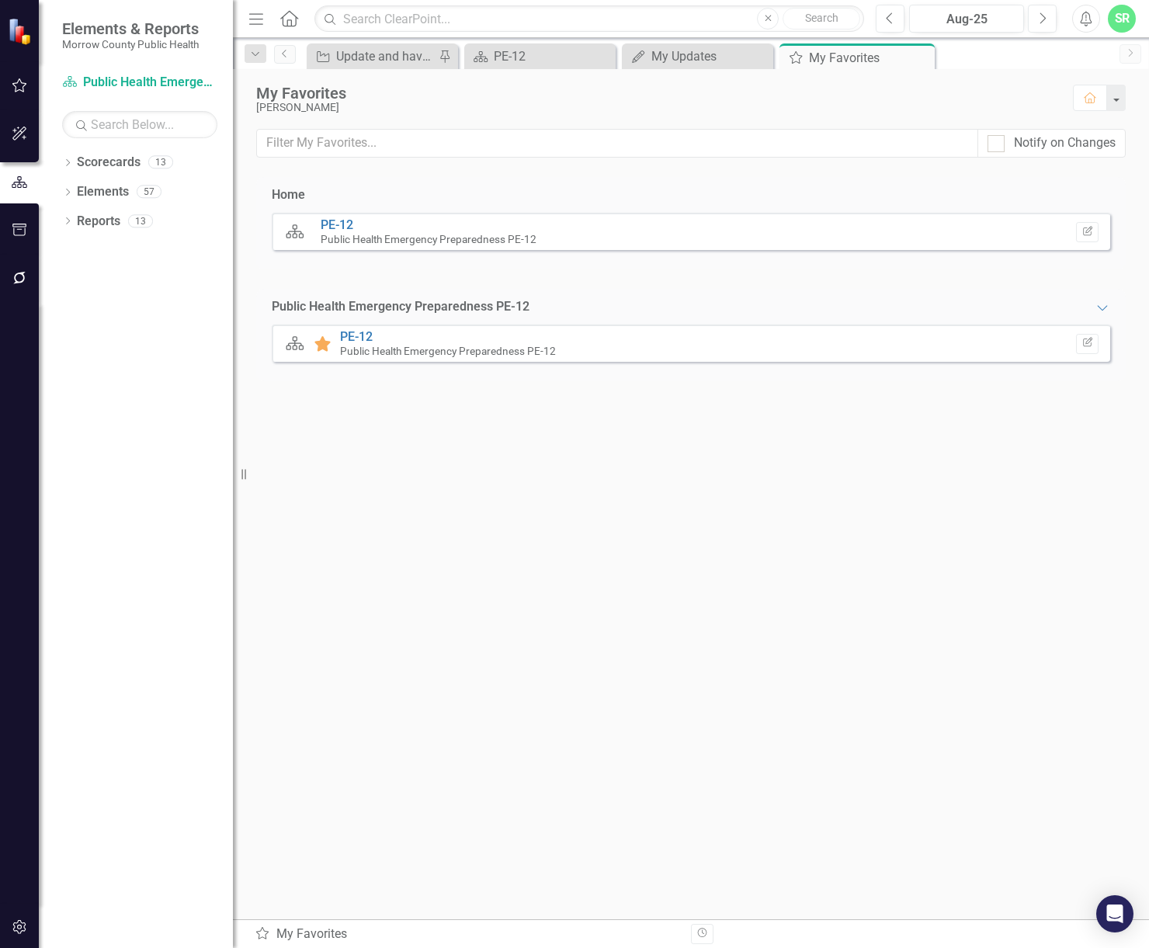
click at [26, 83] on icon "button" at bounding box center [20, 85] width 16 height 12
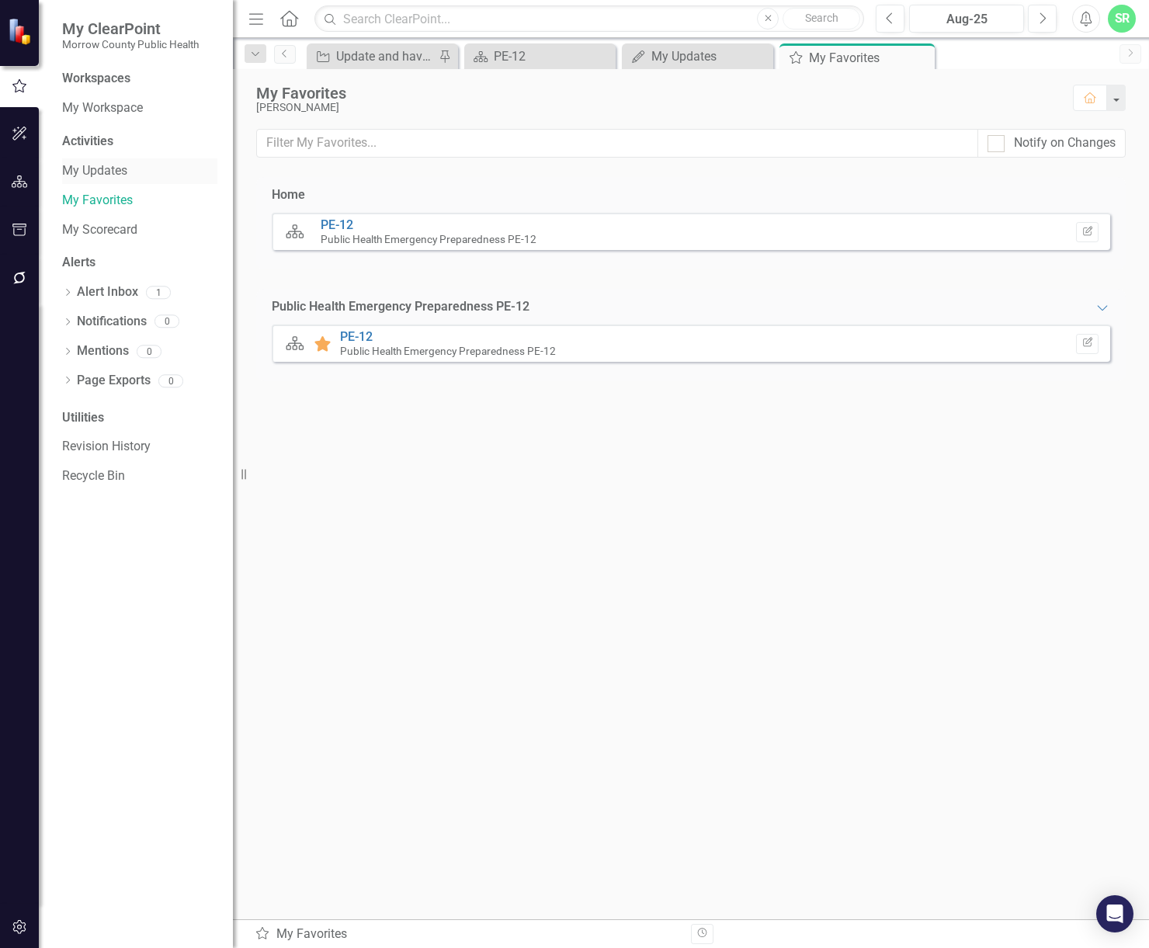
click at [113, 166] on link "My Updates" at bounding box center [139, 171] width 155 height 18
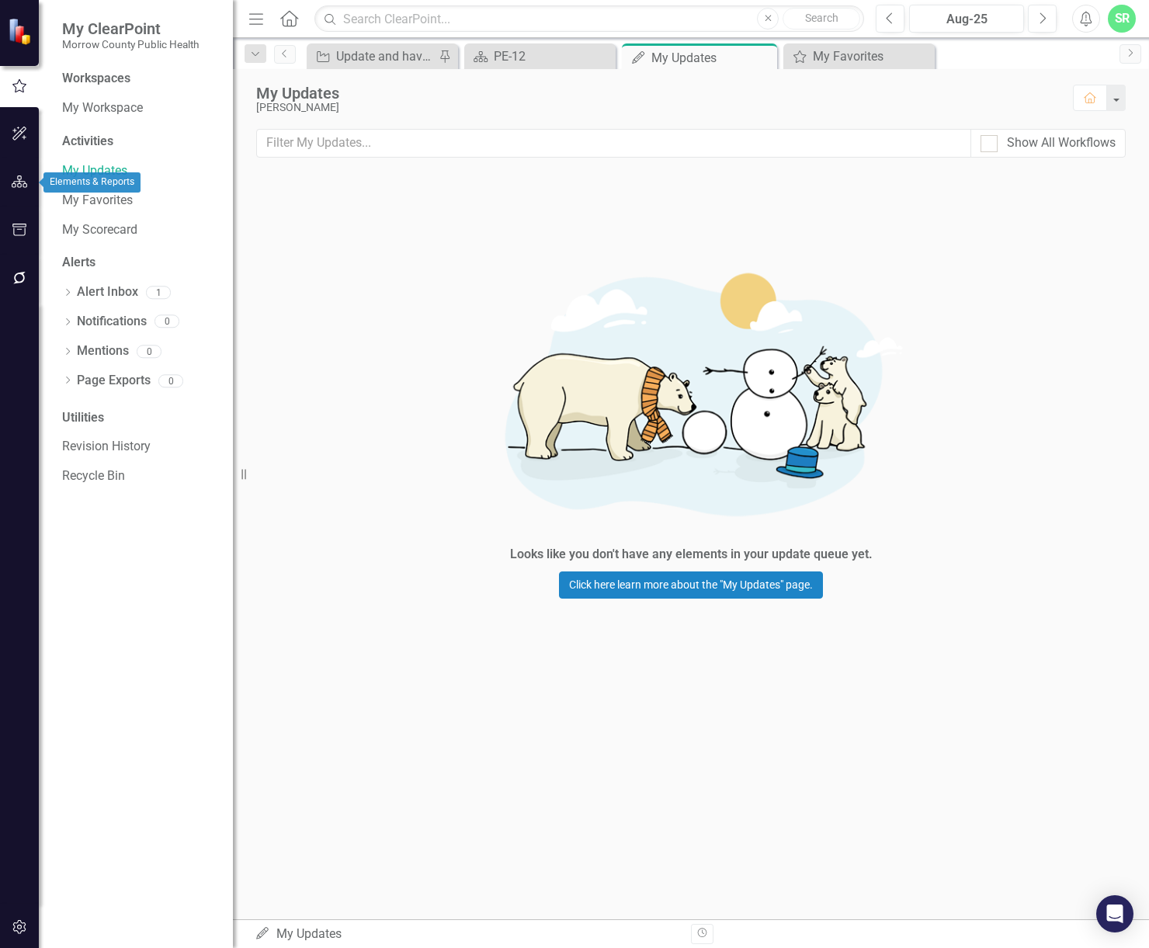
click at [31, 189] on button "button" at bounding box center [19, 182] width 35 height 33
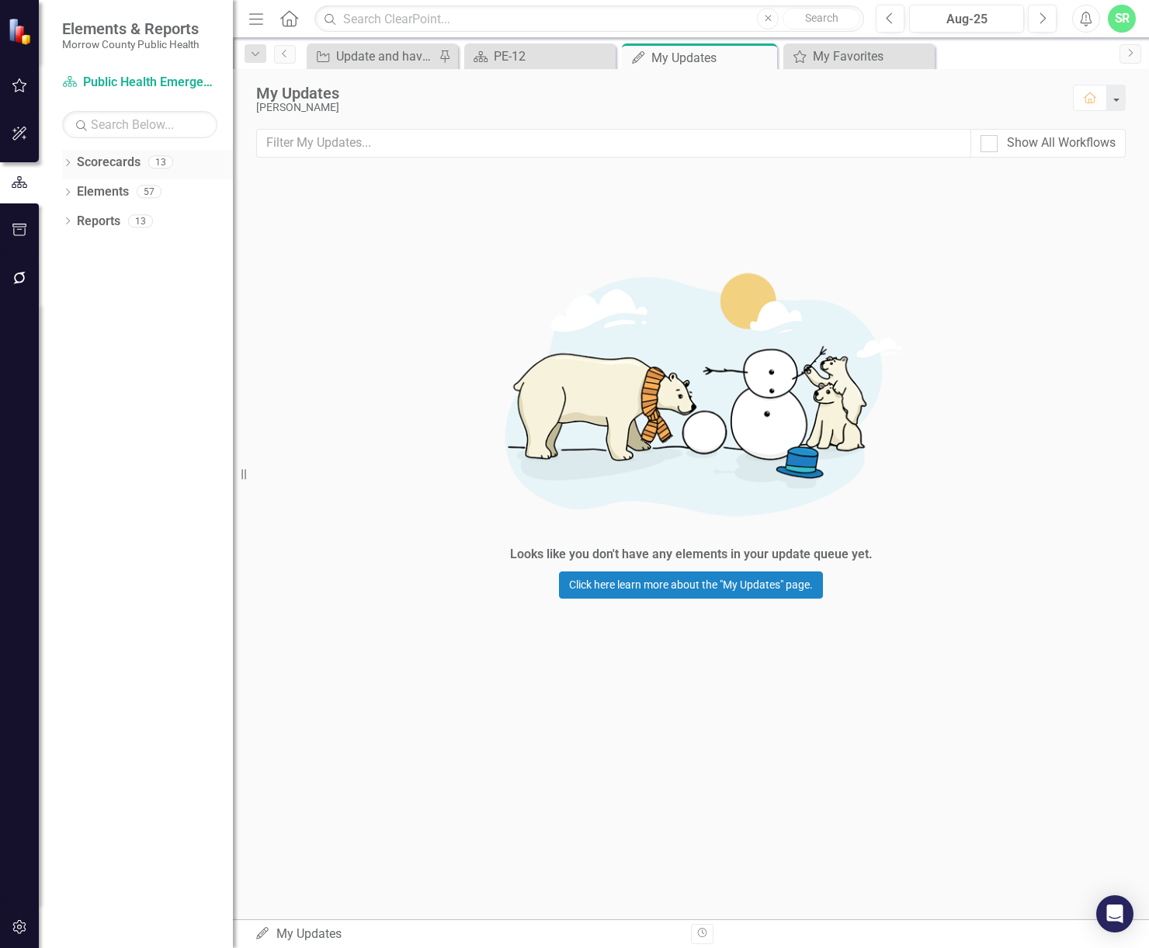
click at [134, 162] on link "Scorecards" at bounding box center [109, 163] width 64 height 18
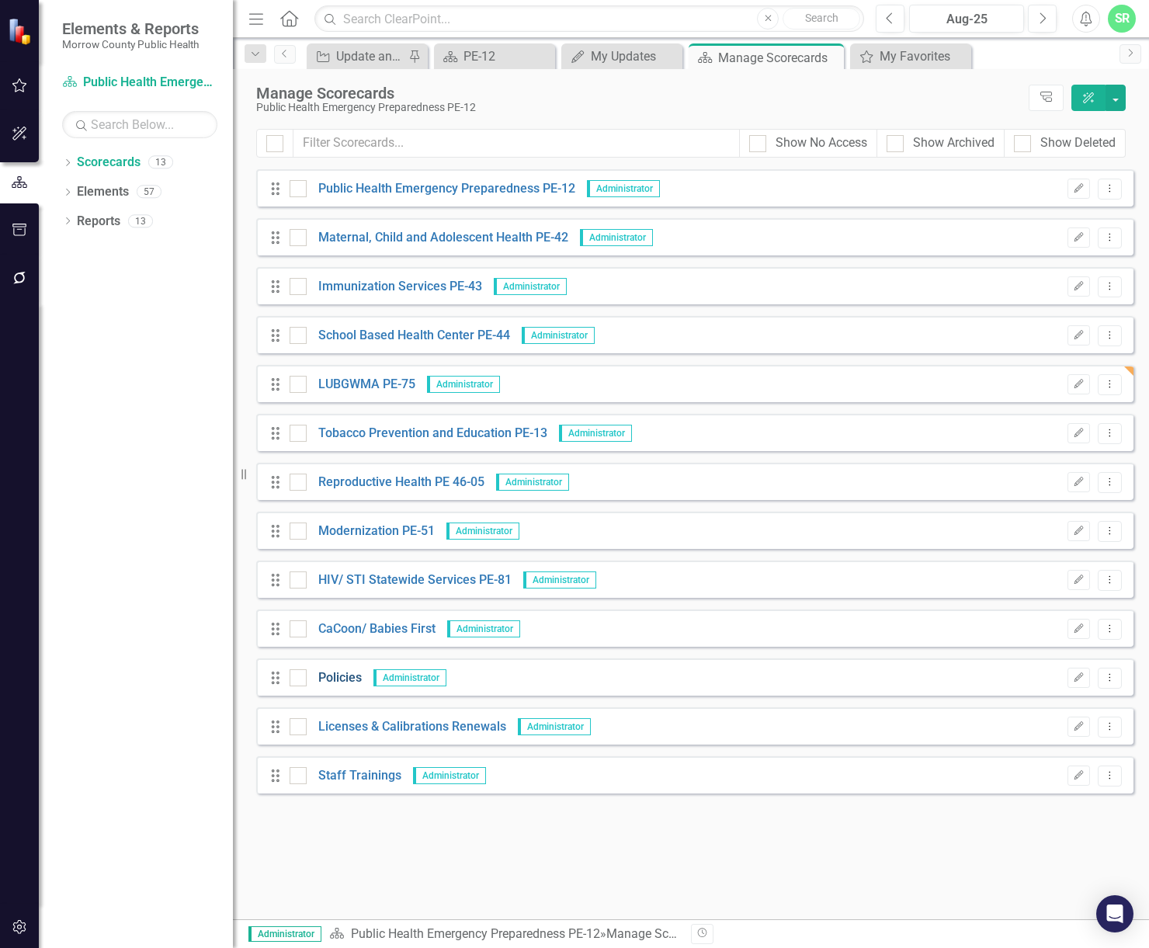
click at [346, 676] on link "Policies" at bounding box center [334, 678] width 55 height 18
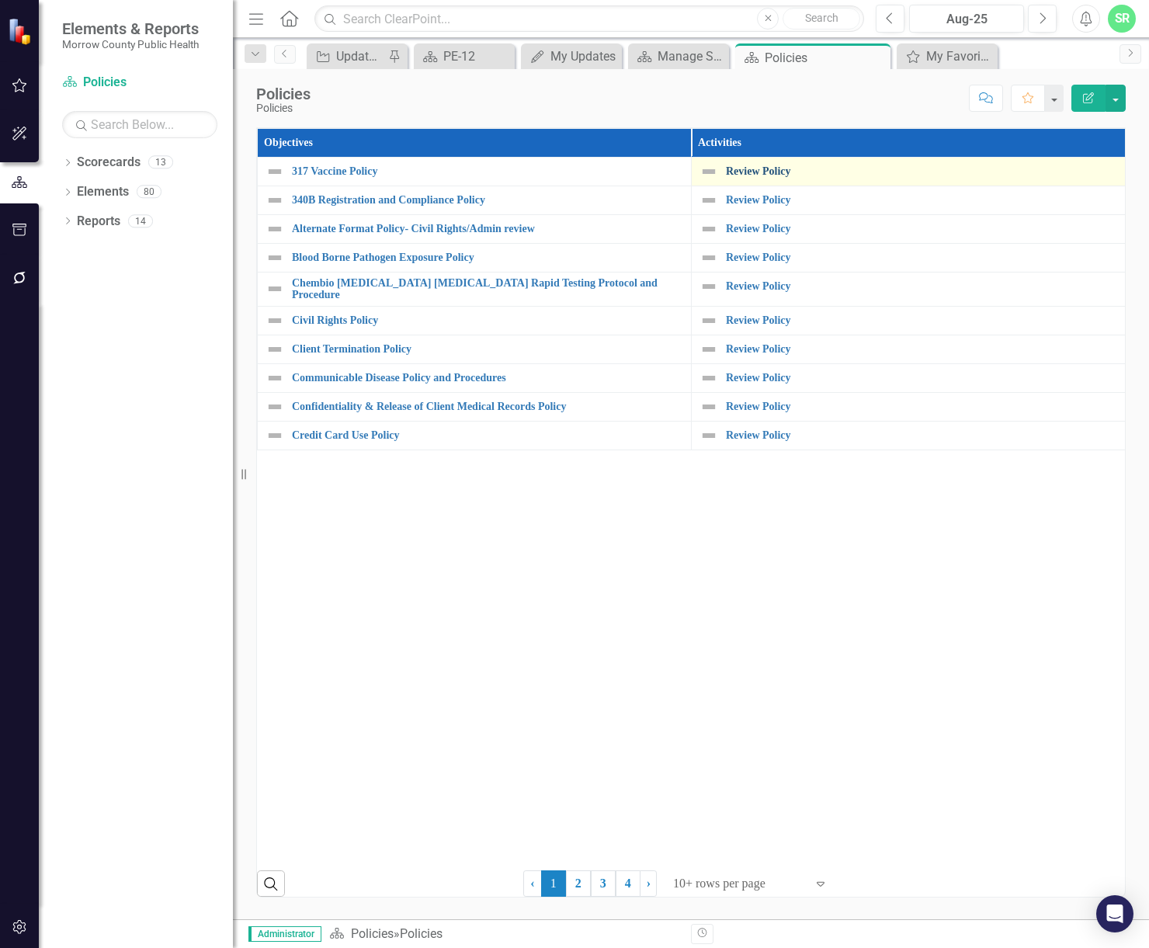
click at [766, 167] on link "Review Policy" at bounding box center [921, 171] width 391 height 12
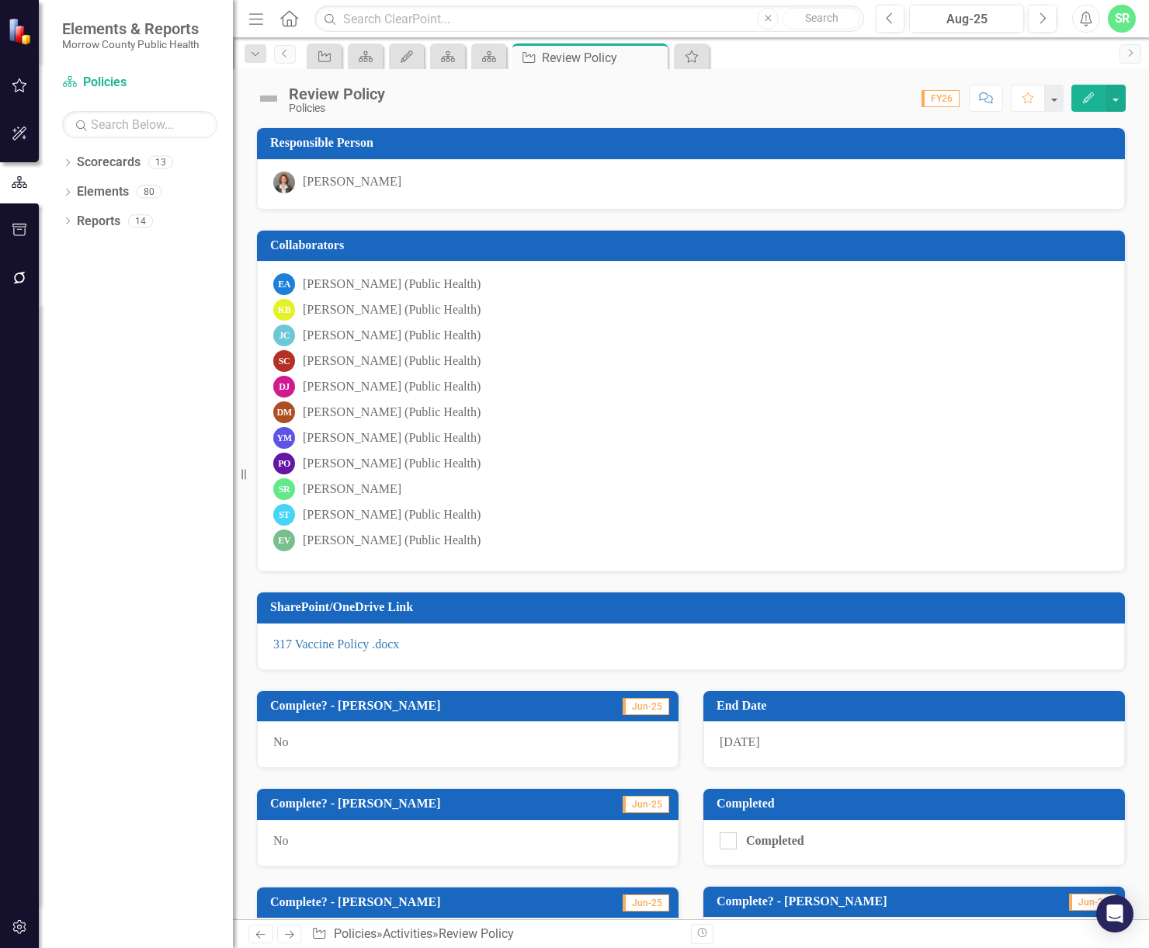
click at [355, 94] on div "Review Policy" at bounding box center [337, 93] width 96 height 17
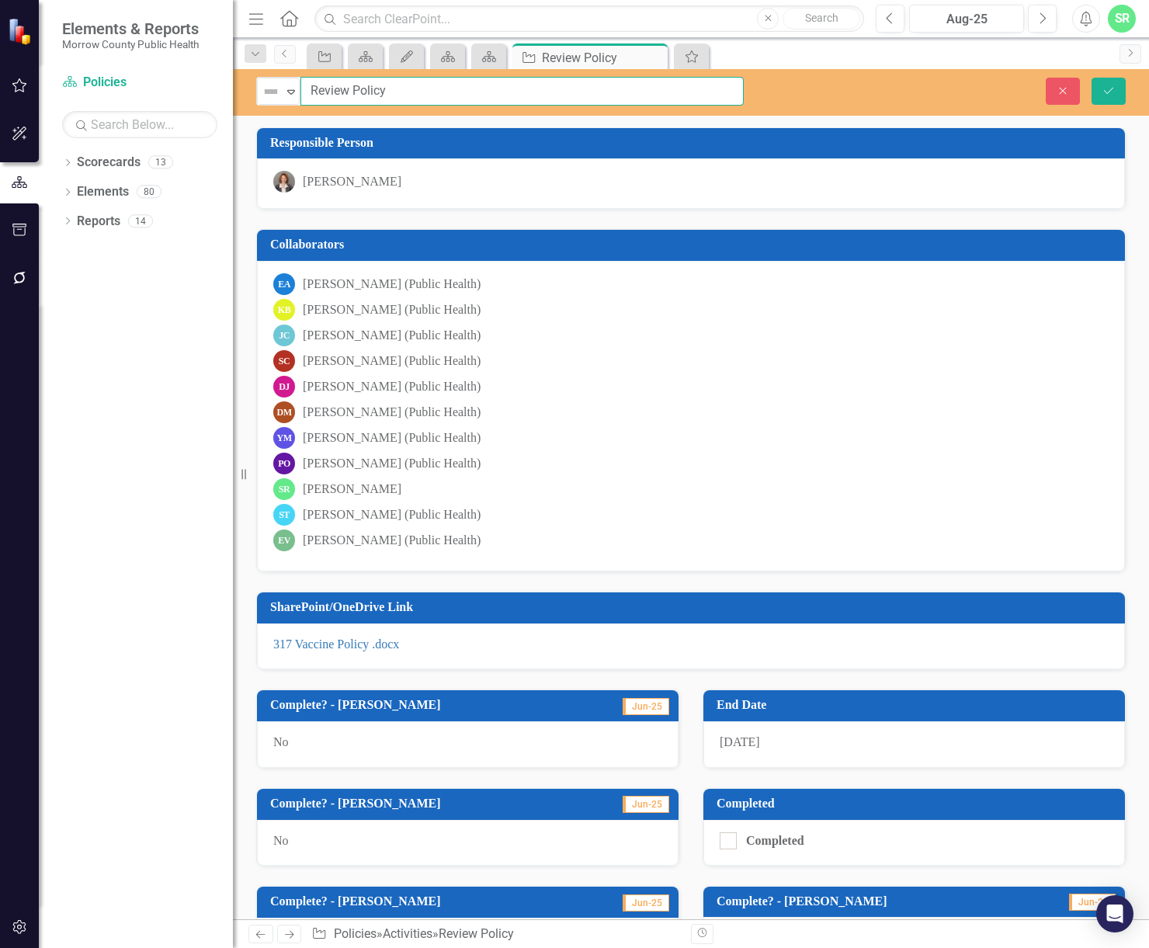
click at [405, 94] on input "Review Policy" at bounding box center [522, 91] width 443 height 29
click at [354, 86] on input "Review Policy" at bounding box center [522, 91] width 443 height 29
type input "Review 317 Vaccine Policy"
click at [1111, 94] on icon "Save" at bounding box center [1109, 90] width 14 height 11
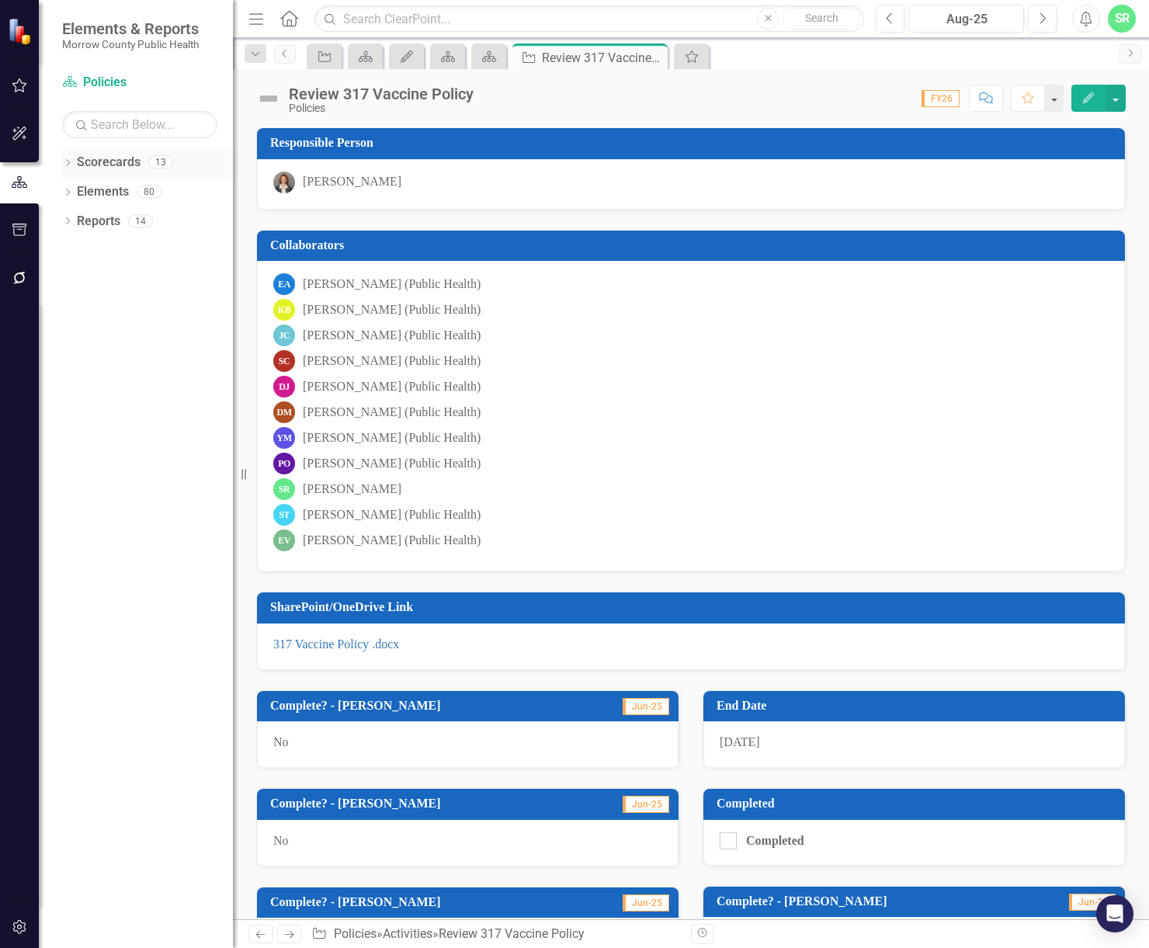
click at [148, 161] on div "13" at bounding box center [160, 162] width 25 height 13
click at [118, 158] on link "Scorecards" at bounding box center [109, 163] width 64 height 18
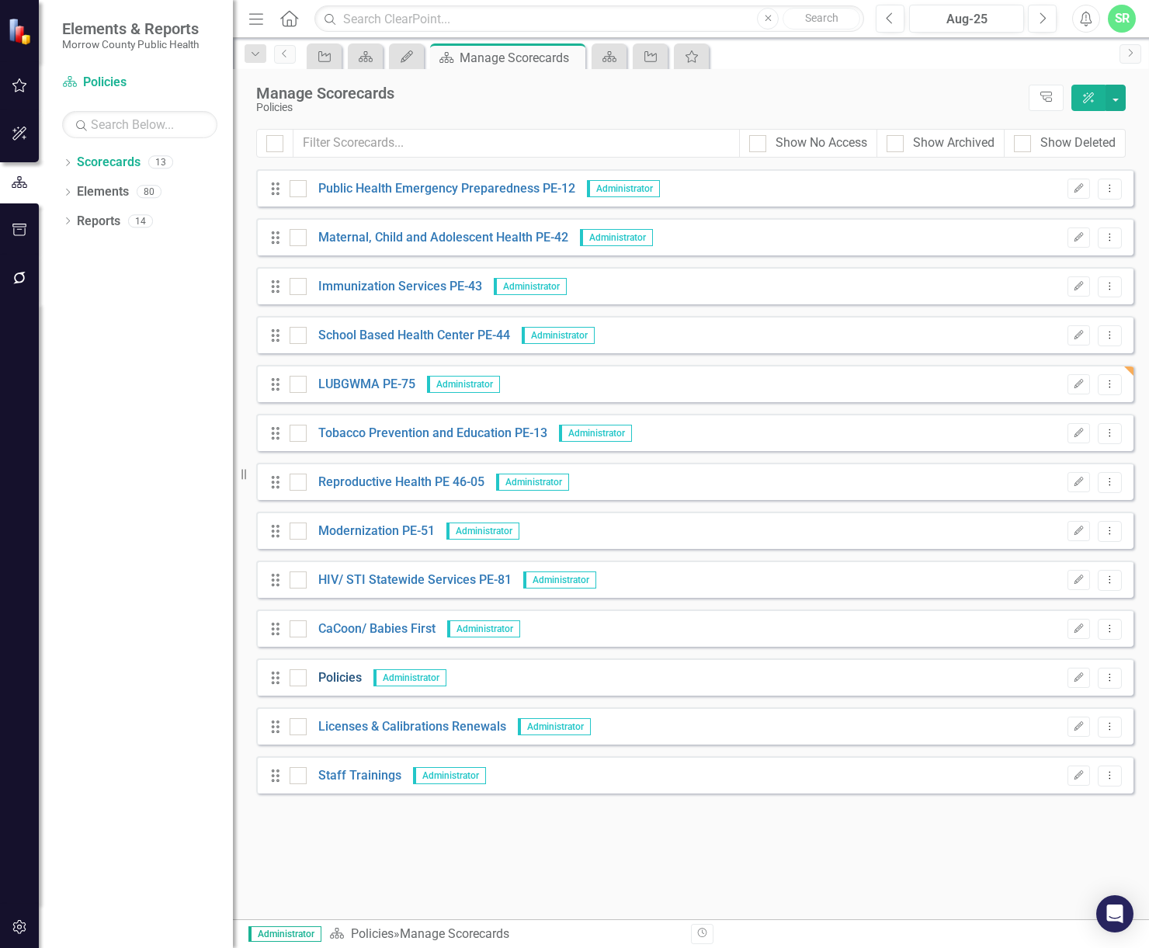
click at [353, 677] on link "Policies" at bounding box center [334, 678] width 55 height 18
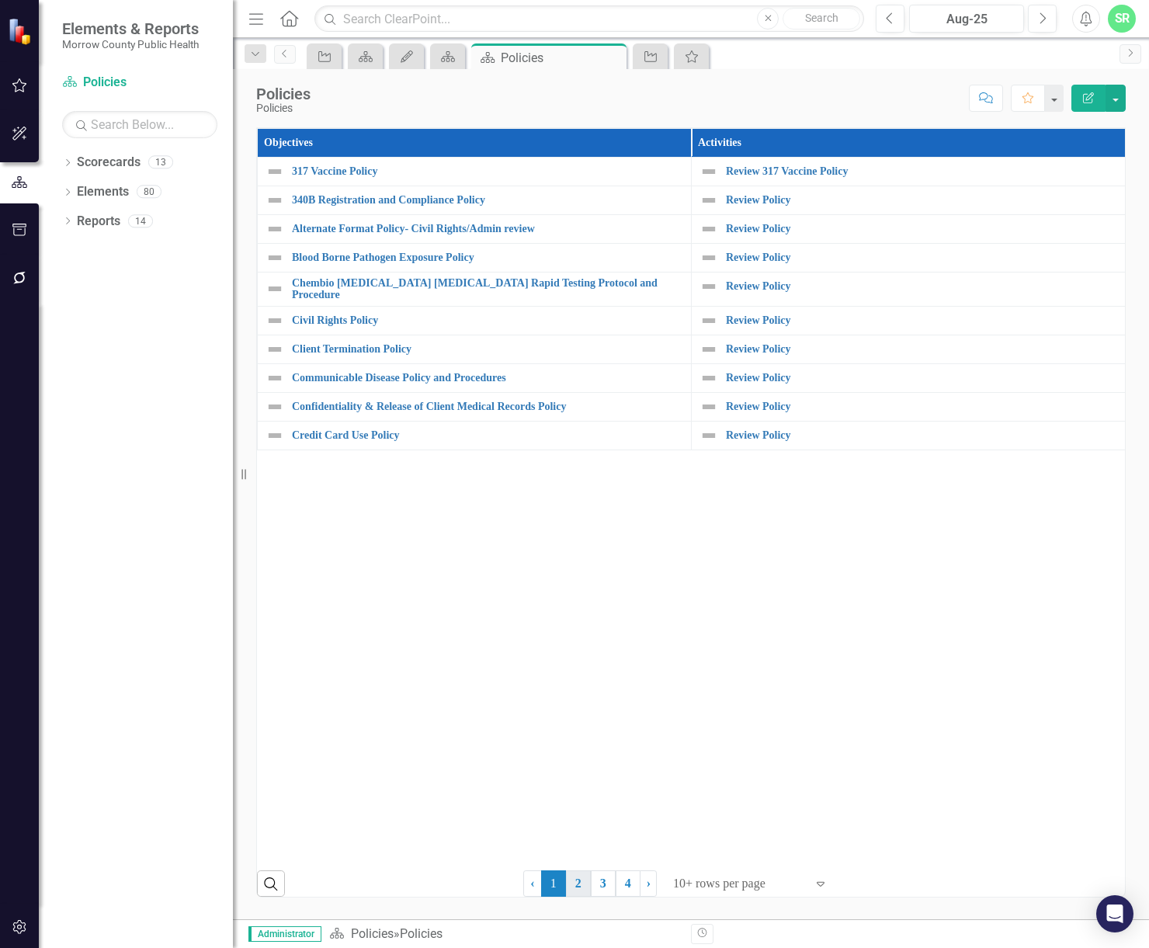
click at [577, 886] on link "2" at bounding box center [578, 884] width 25 height 26
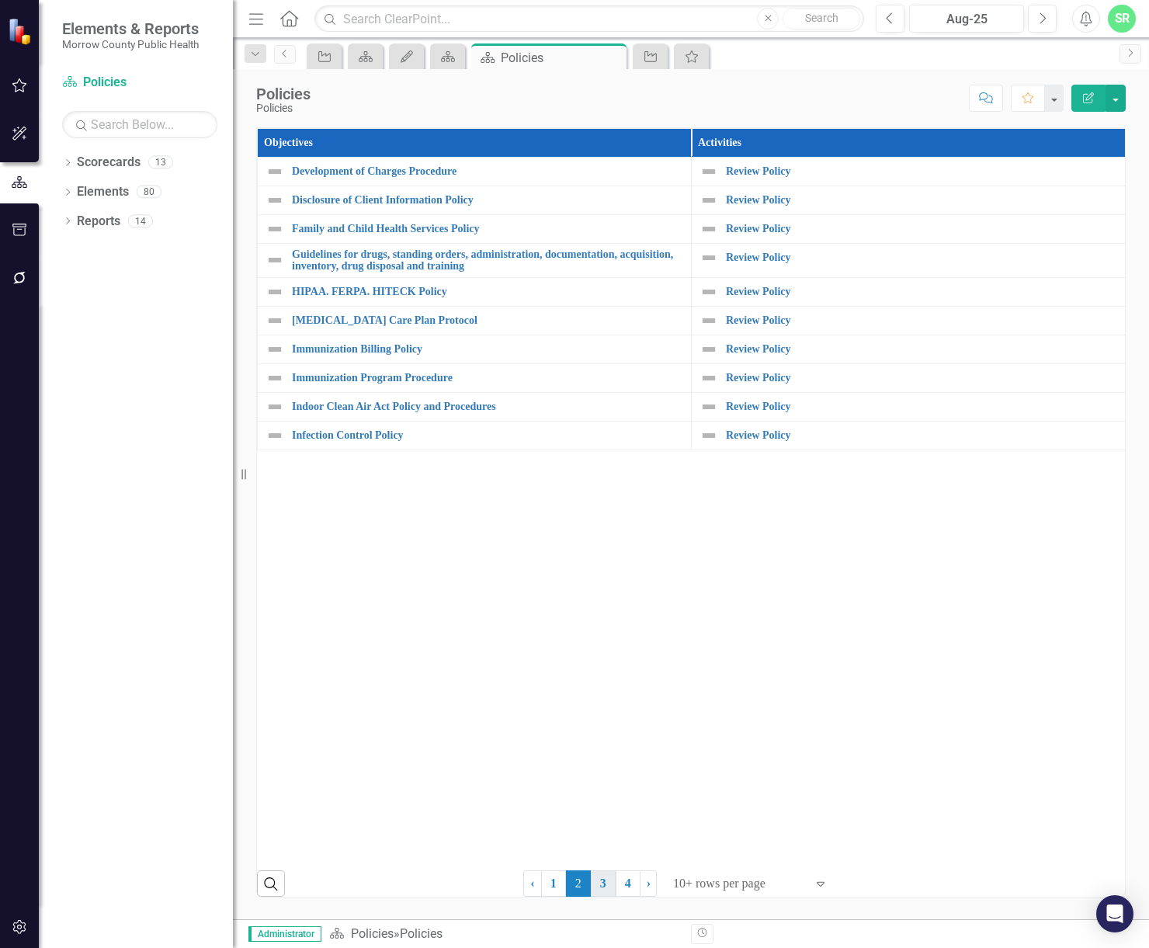
click at [606, 889] on link "3" at bounding box center [603, 884] width 25 height 26
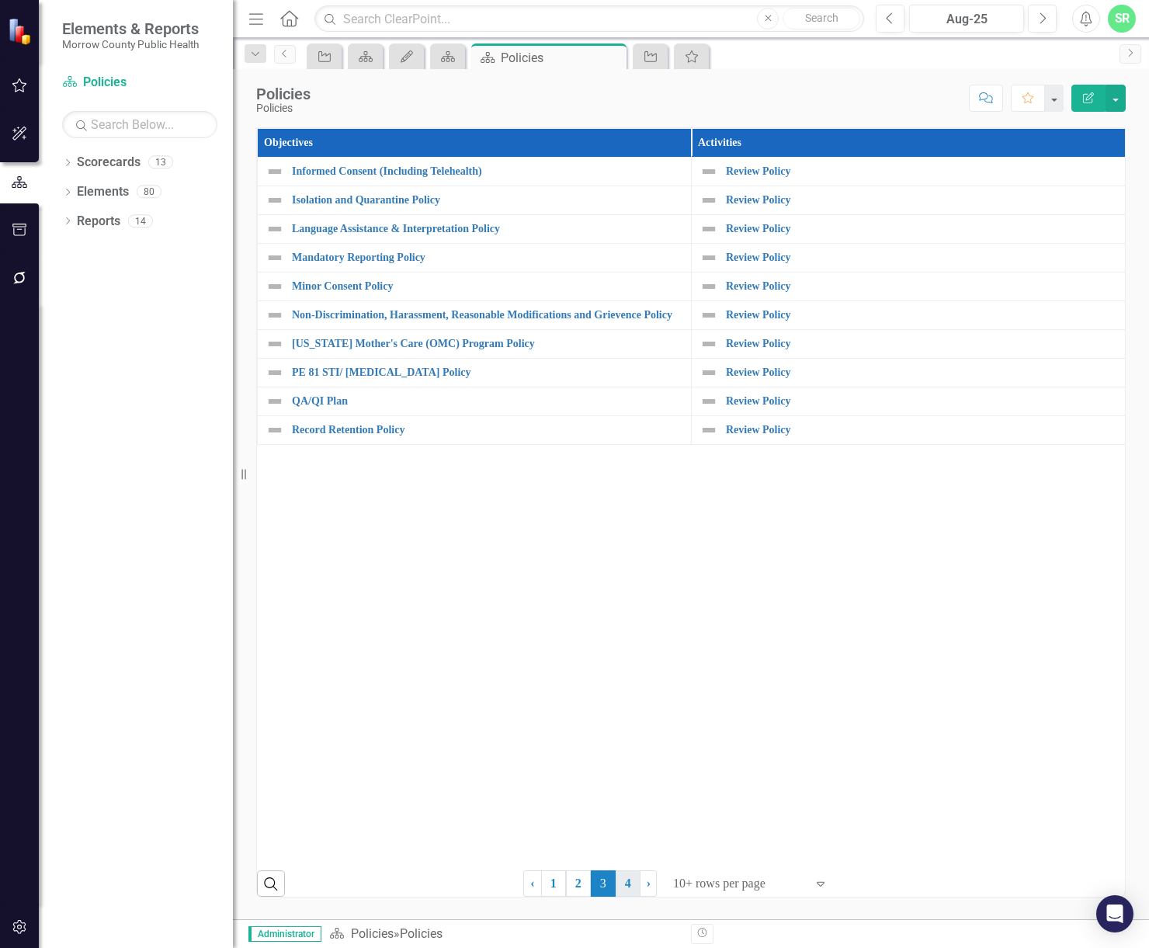
click at [624, 878] on link "4" at bounding box center [628, 884] width 25 height 26
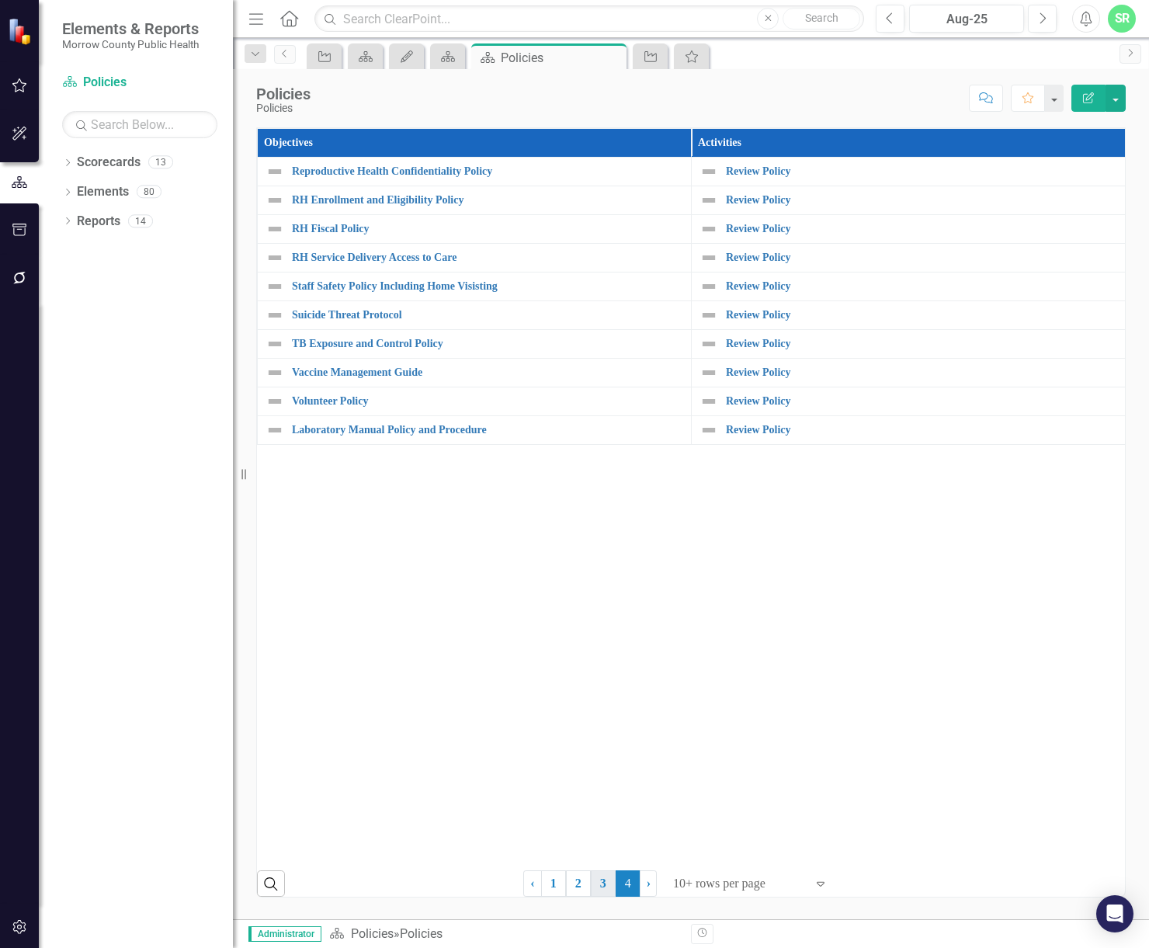
click at [603, 888] on link "3" at bounding box center [603, 884] width 25 height 26
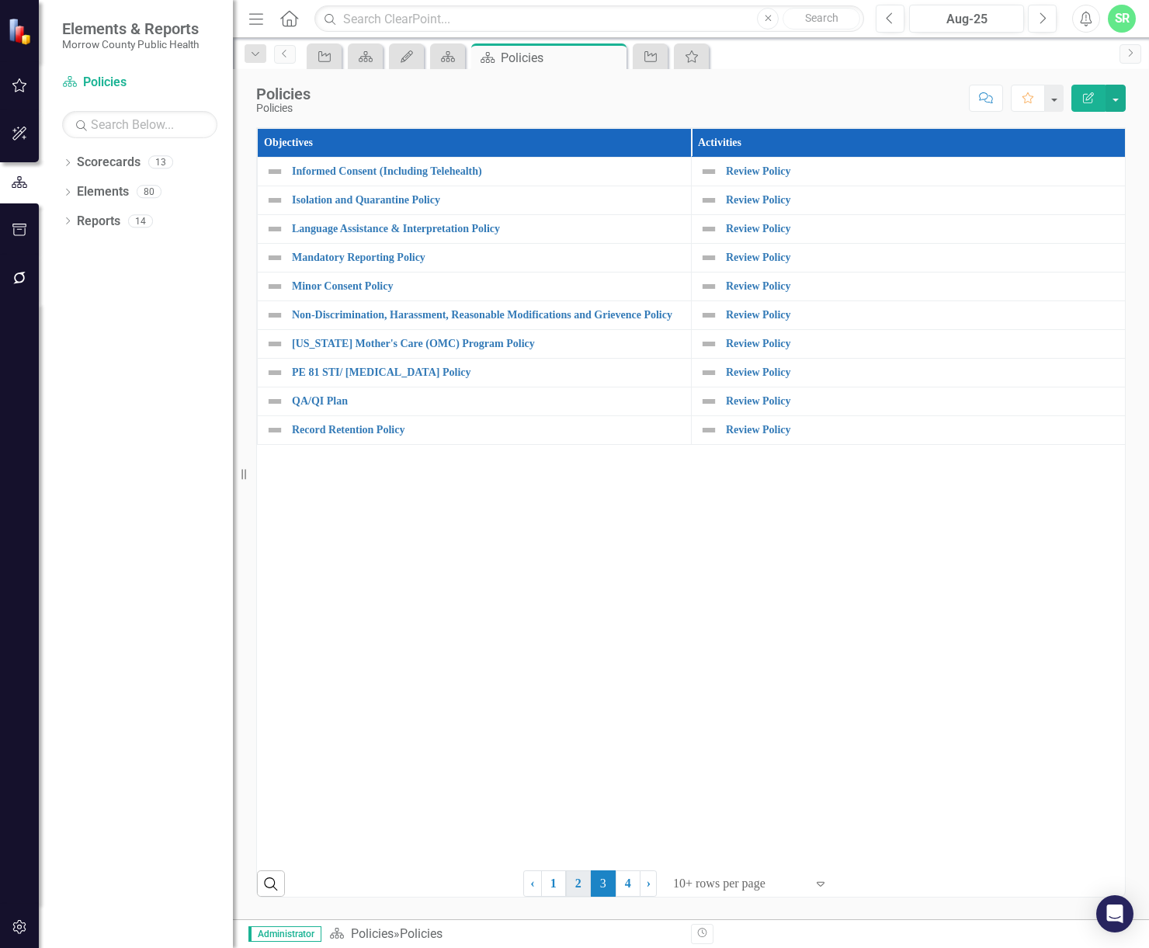
click at [584, 888] on link "2" at bounding box center [578, 884] width 25 height 26
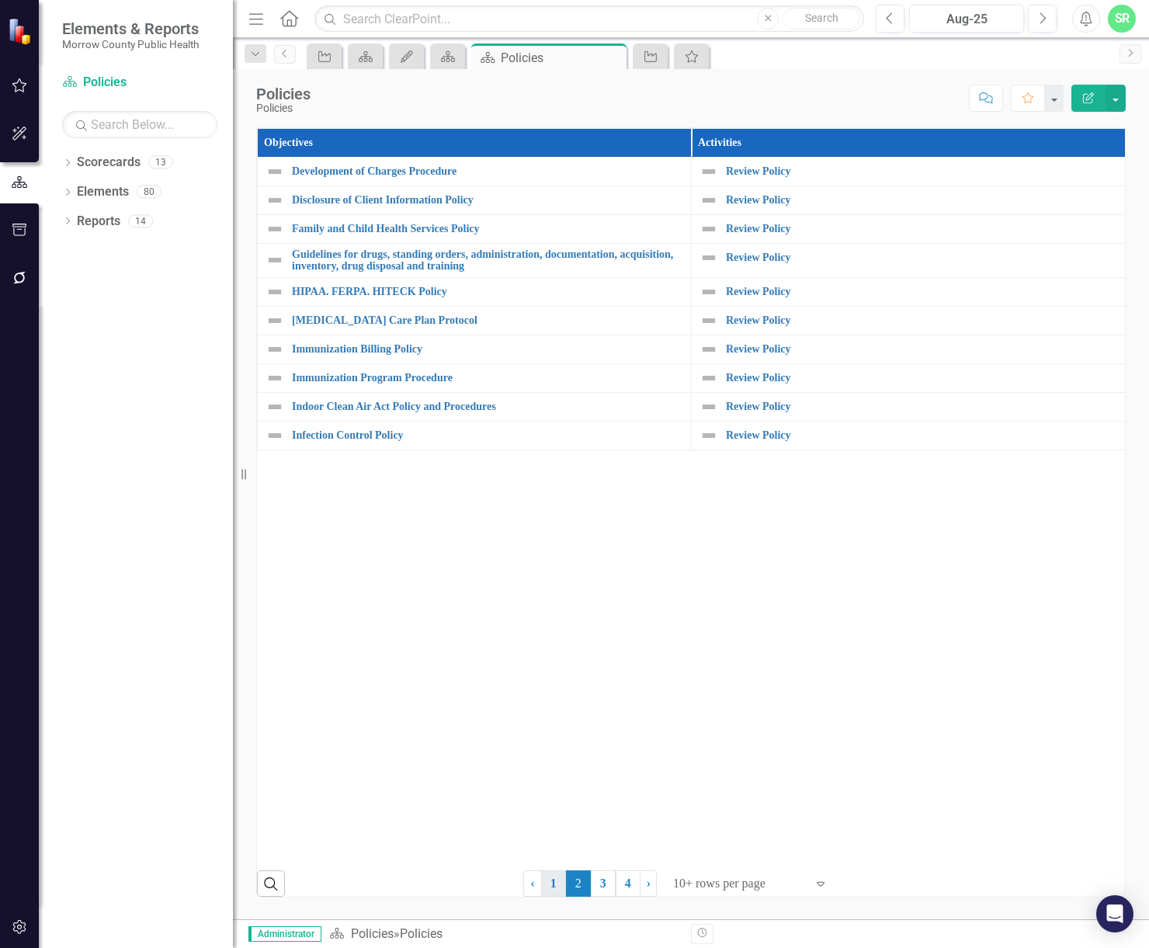
click at [544, 886] on link "1" at bounding box center [553, 884] width 25 height 26
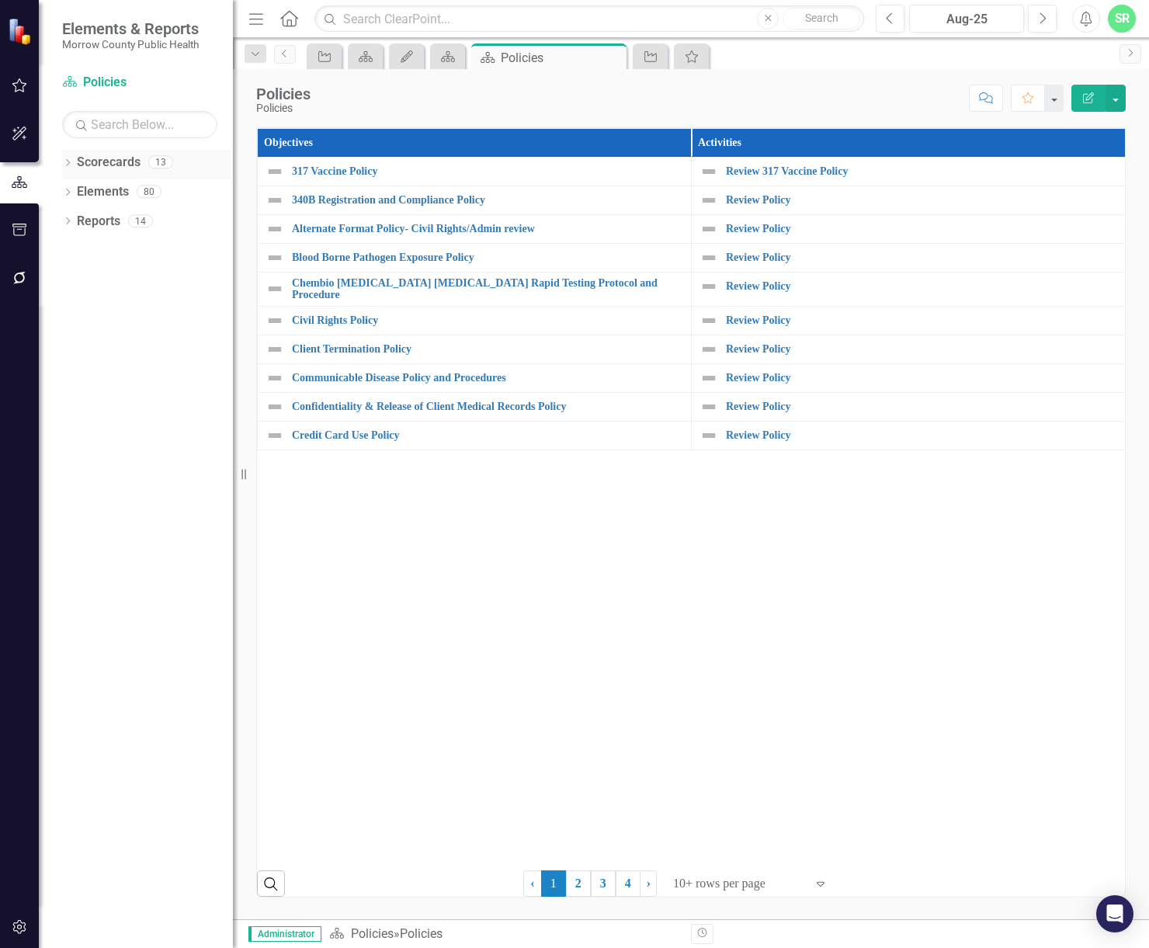
click at [130, 166] on link "Scorecards" at bounding box center [109, 163] width 64 height 18
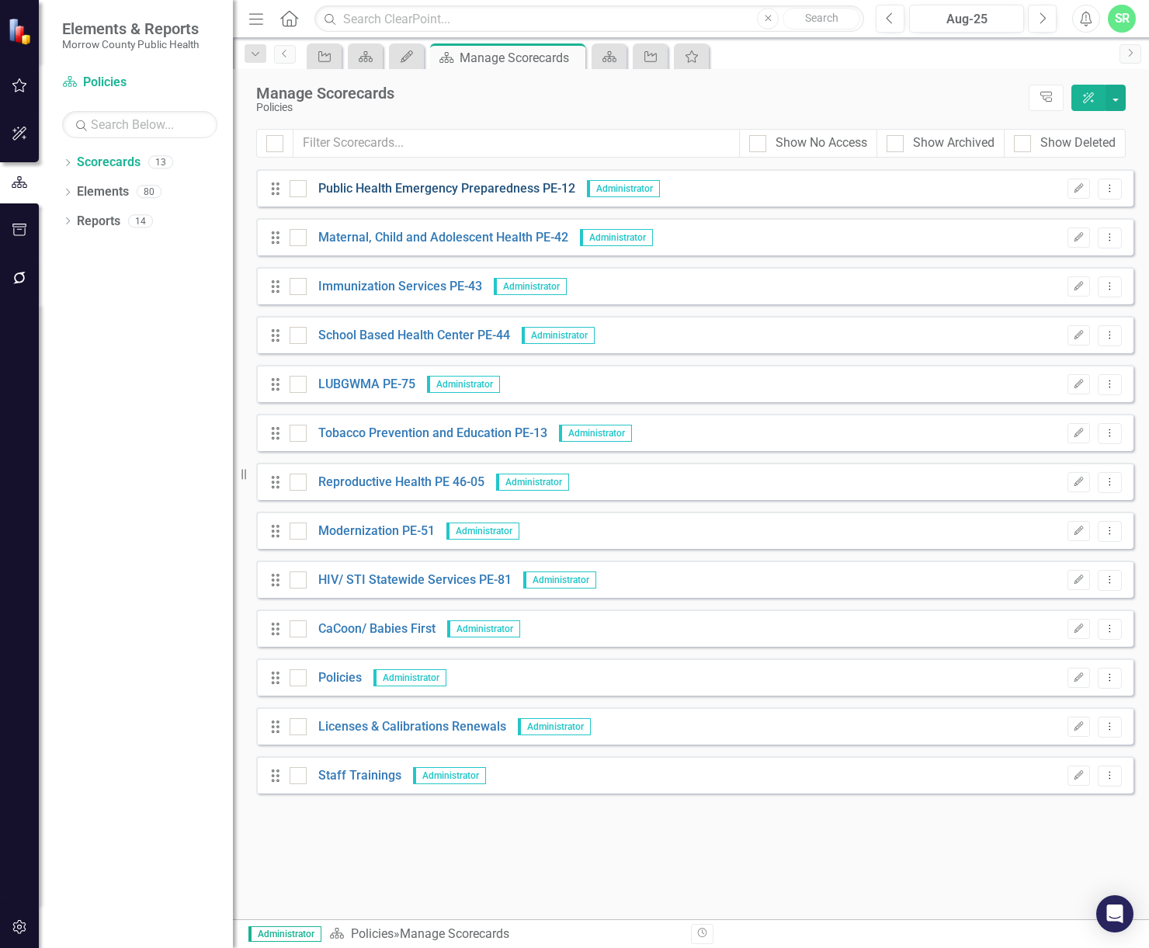
click at [417, 189] on link "Public Health Emergency Preparedness PE-12" at bounding box center [441, 189] width 269 height 18
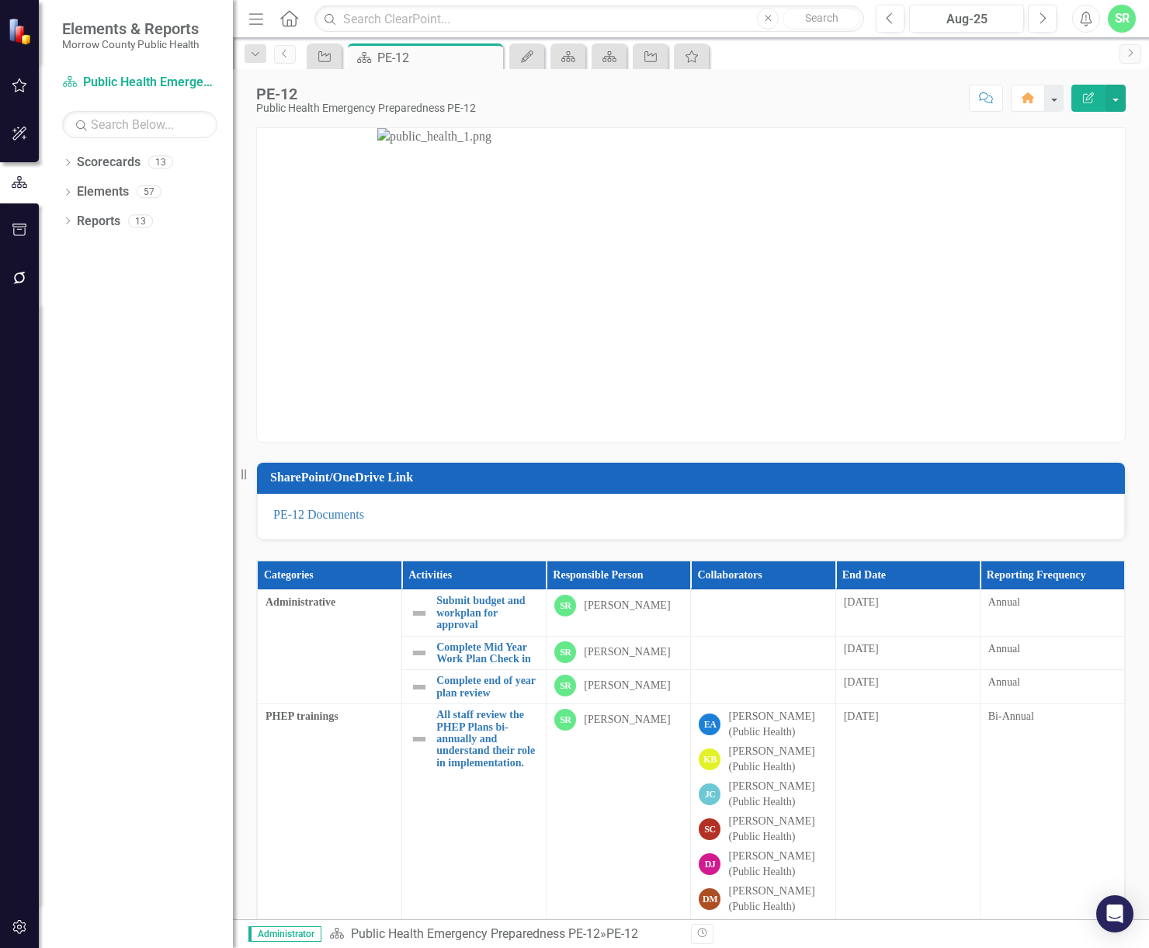
click at [754, 218] on img at bounding box center [691, 285] width 628 height 314
click at [1025, 221] on p at bounding box center [691, 285] width 868 height 314
click at [1116, 98] on button "button" at bounding box center [1116, 98] width 20 height 27
click at [1103, 162] on link "Edit Report Edit Layout" at bounding box center [1063, 155] width 126 height 29
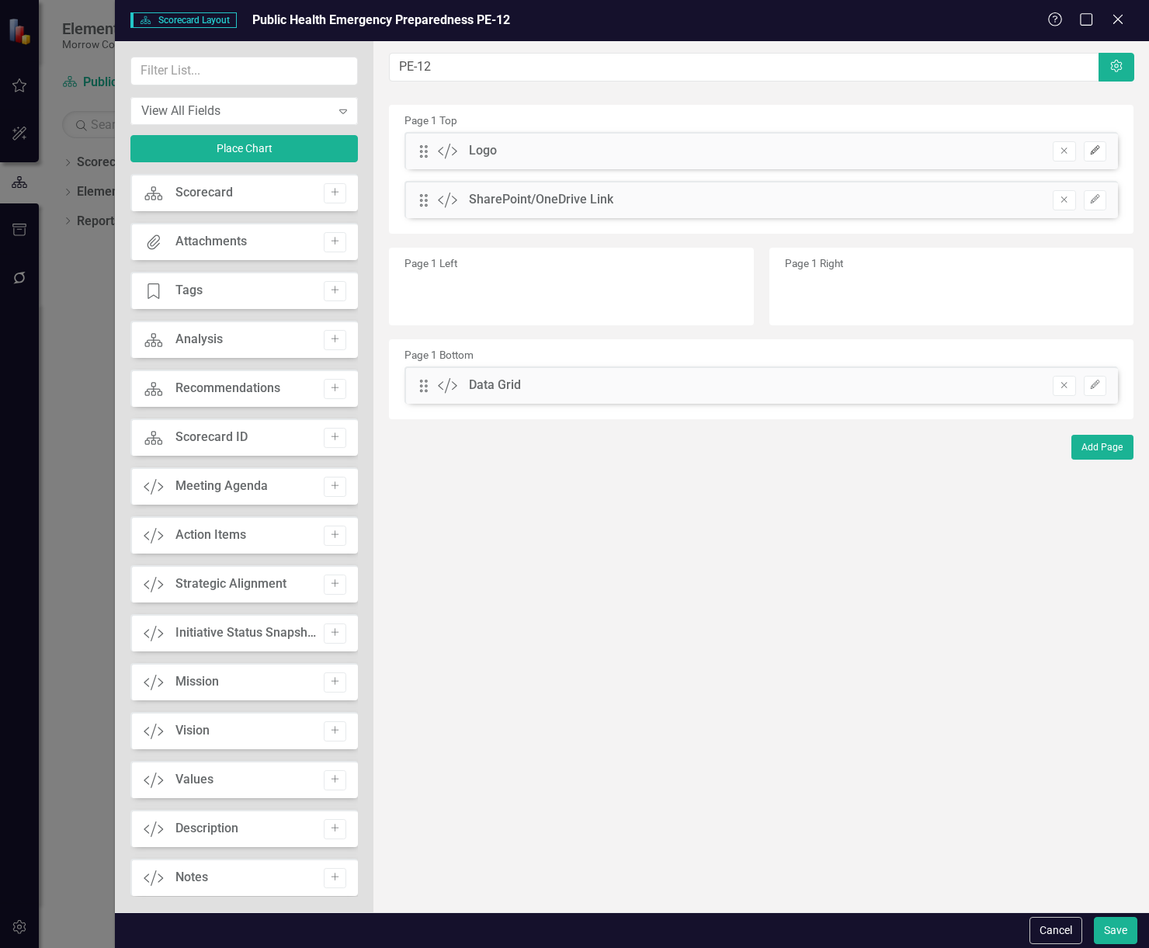
click at [1097, 150] on icon "Edit" at bounding box center [1096, 150] width 12 height 9
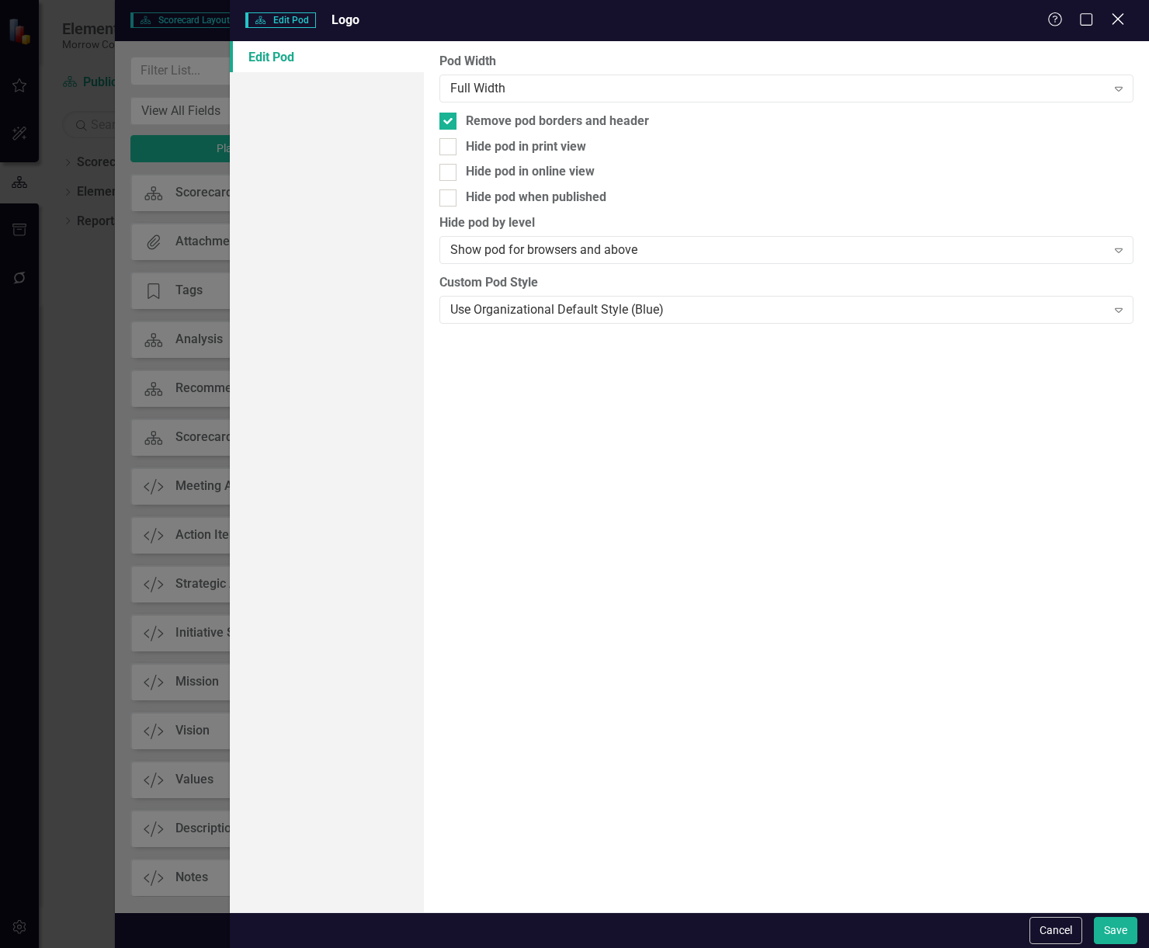
click at [1124, 22] on icon "Close" at bounding box center [1117, 19] width 19 height 15
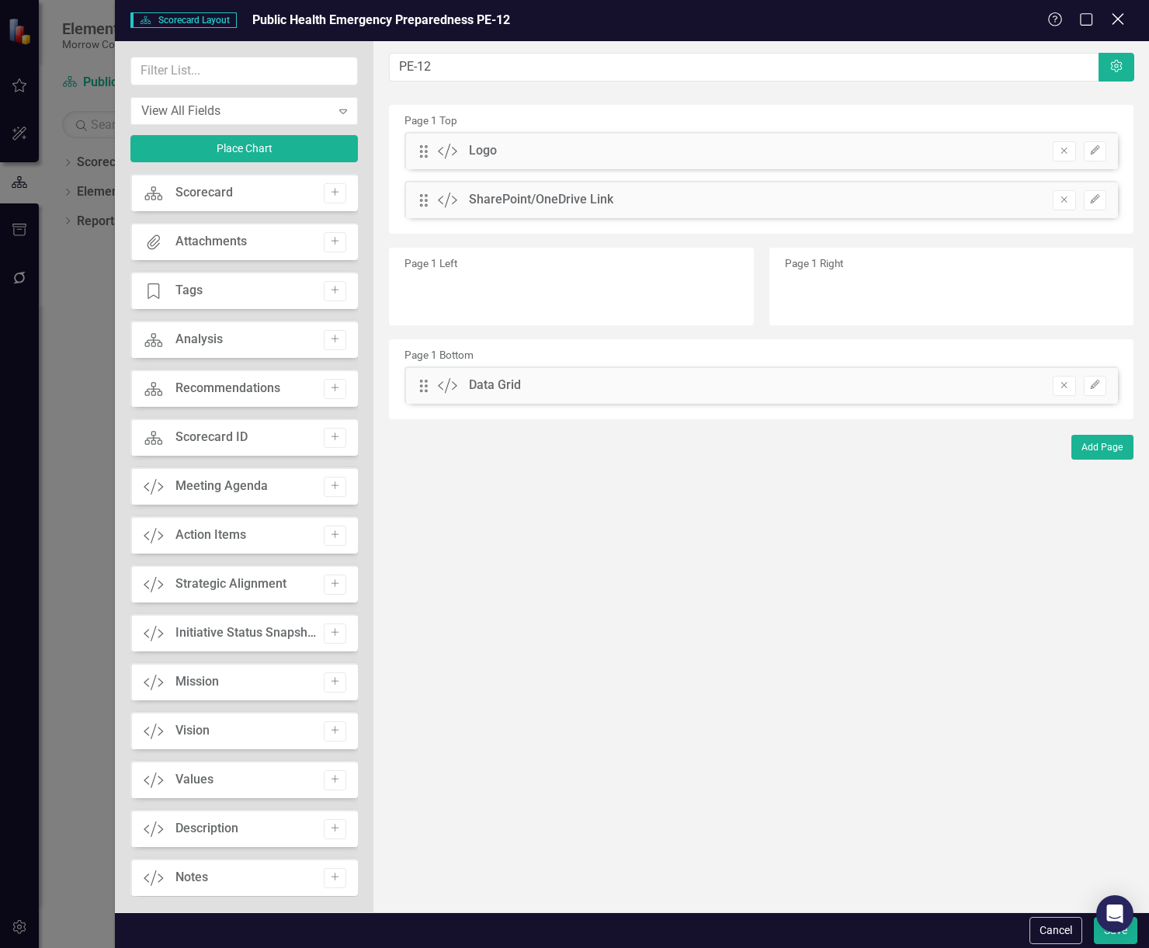
click at [1113, 13] on icon "Close" at bounding box center [1117, 19] width 19 height 15
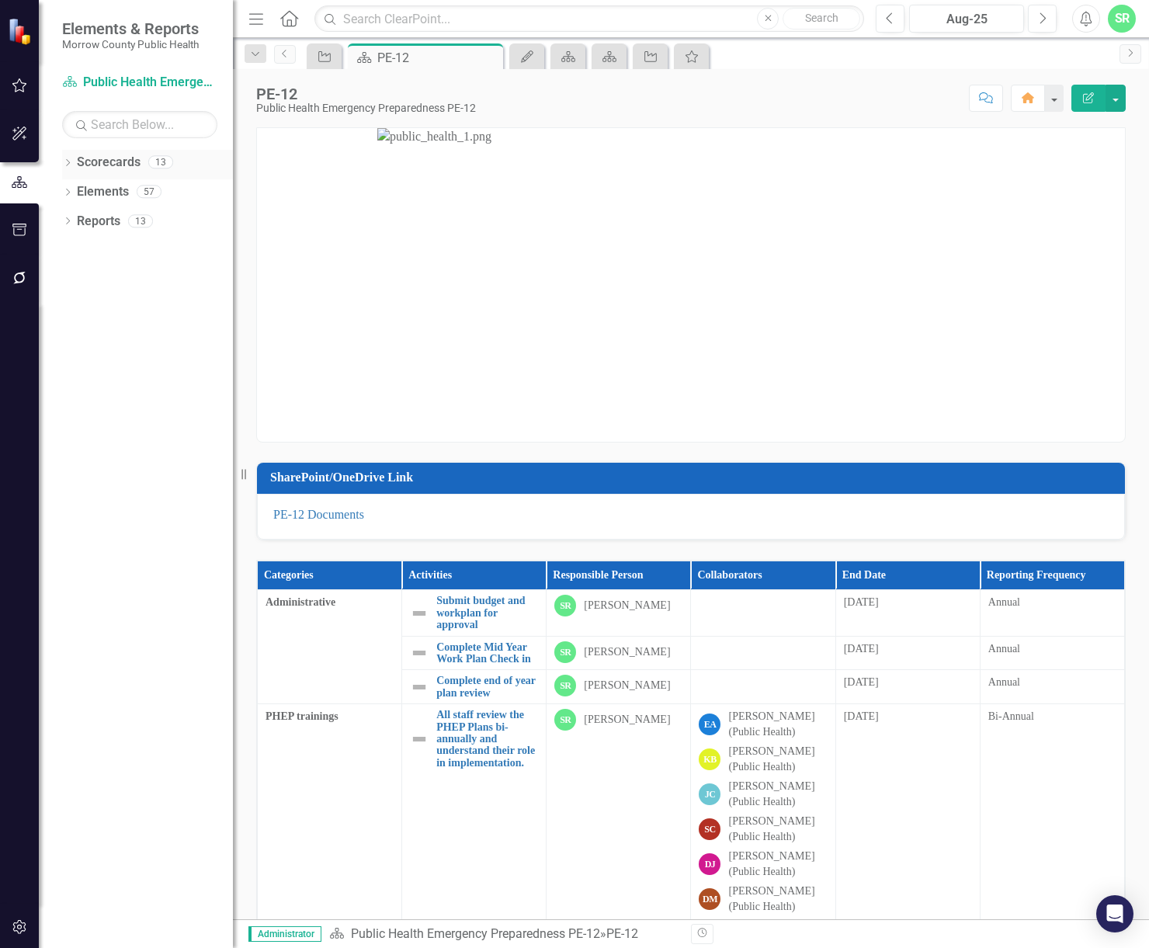
click at [133, 164] on link "Scorecards" at bounding box center [109, 163] width 64 height 18
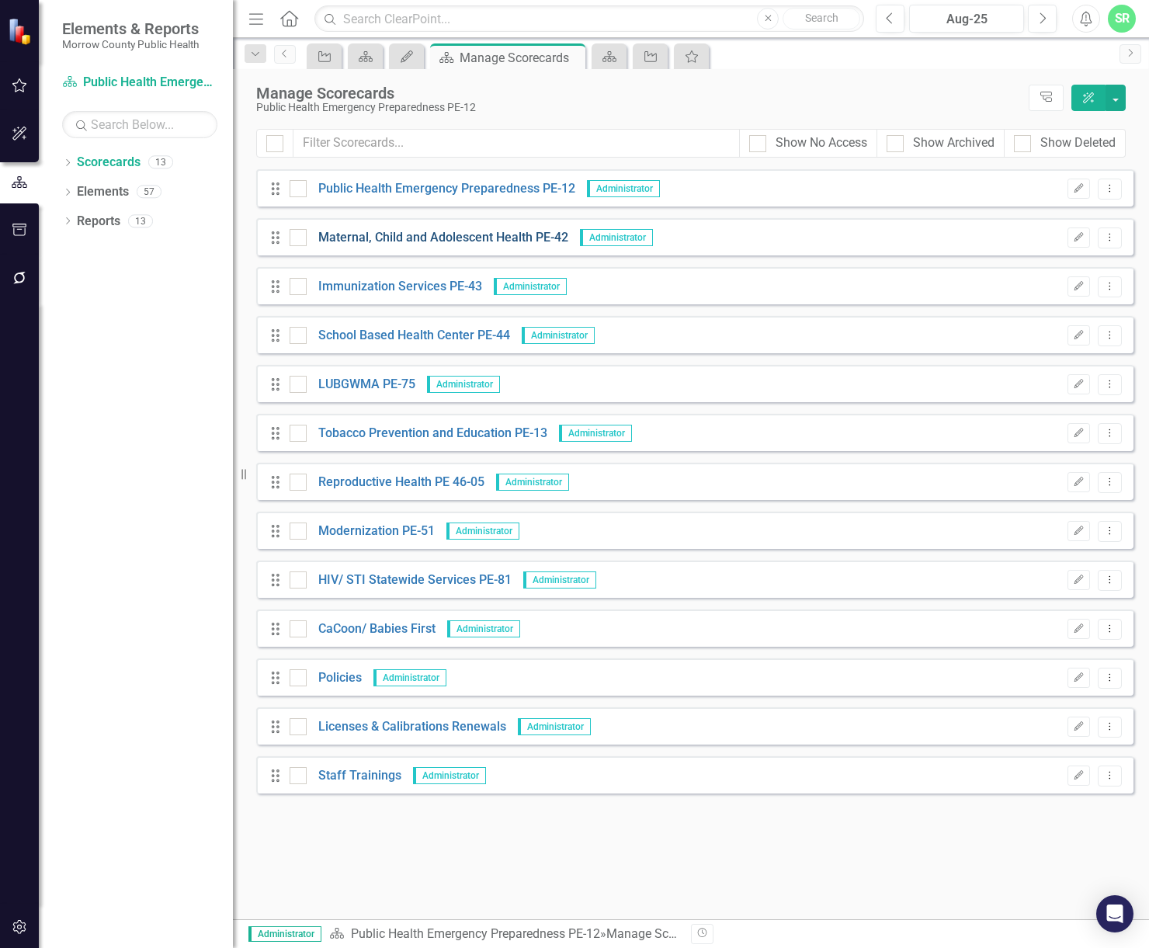
click at [473, 235] on link "Maternal, Child and Adolescent Health PE-42" at bounding box center [438, 238] width 262 height 18
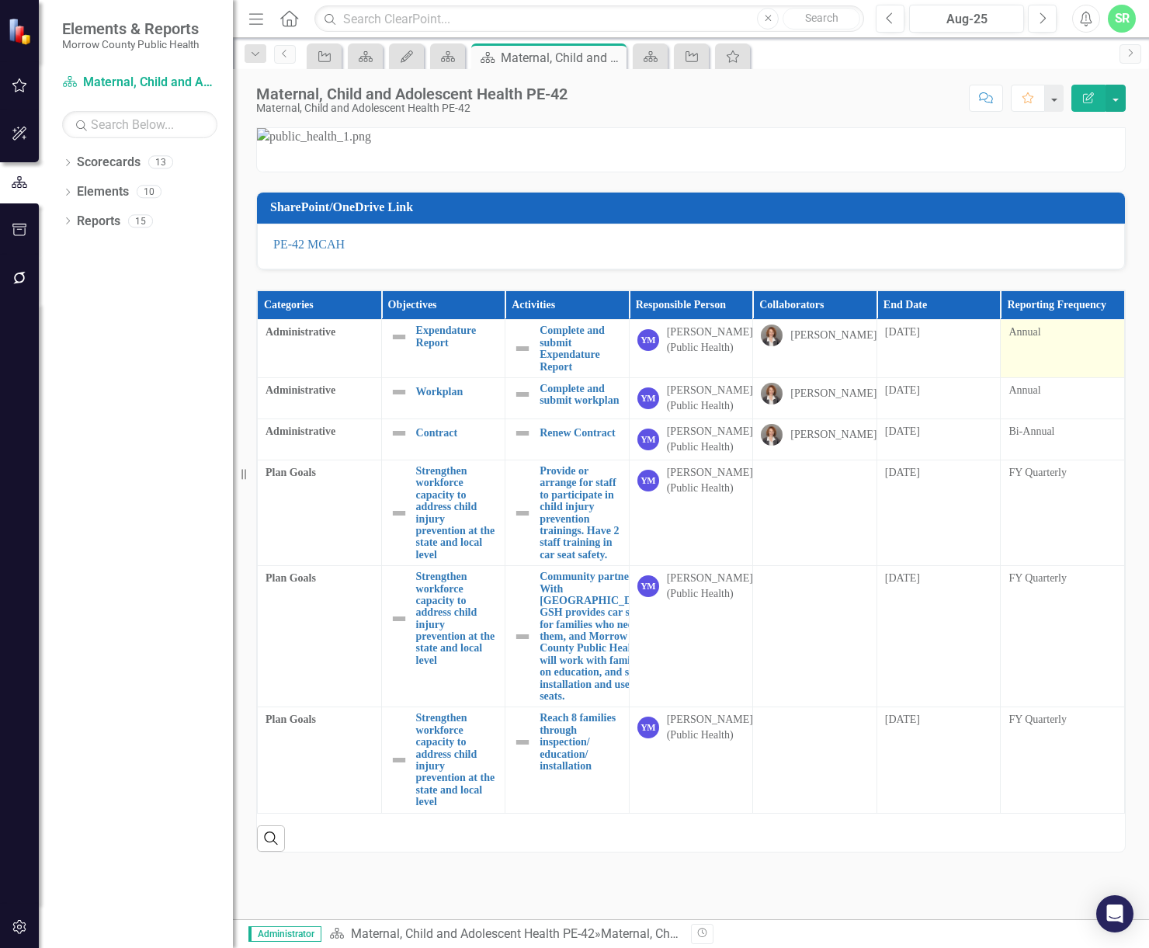
scroll to position [473, 0]
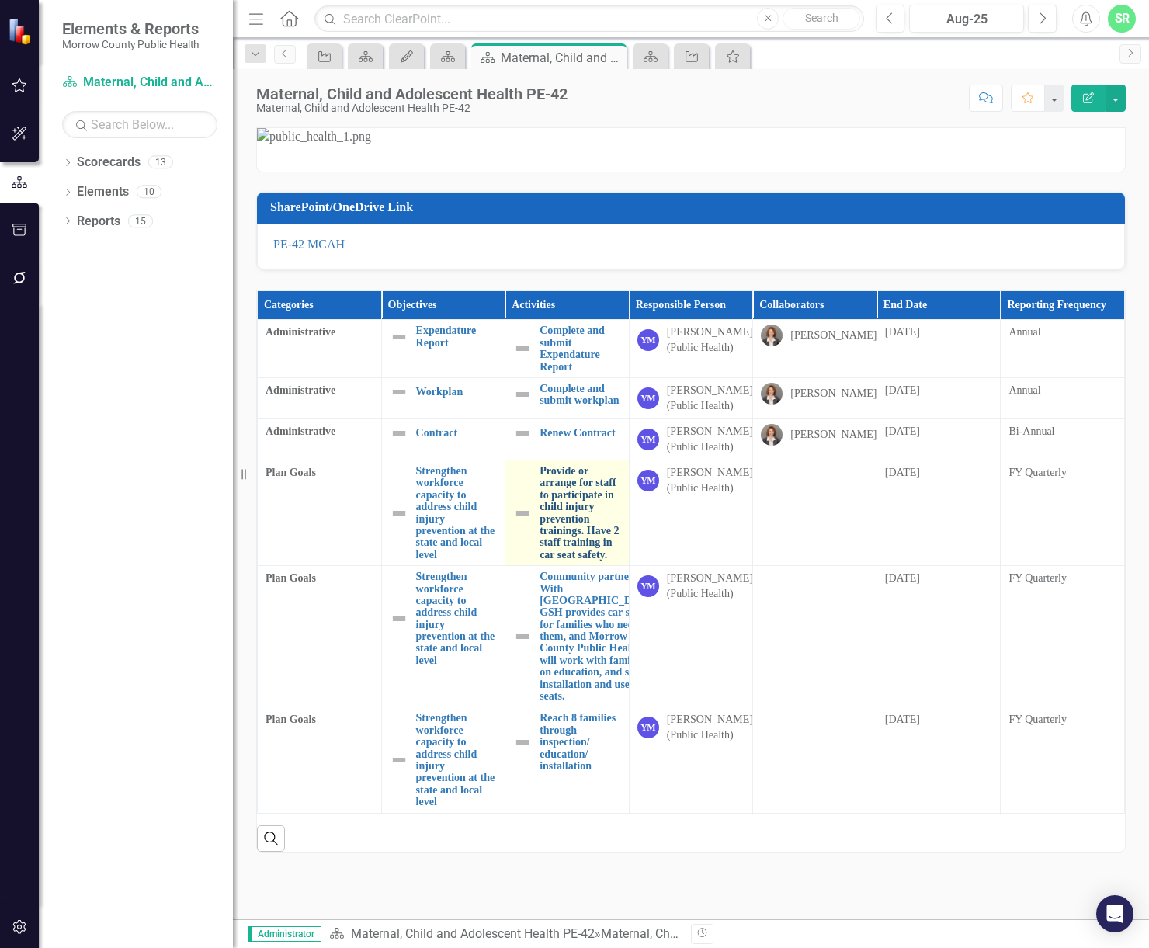
click at [579, 465] on link "Provide or arrange for staff to participate in child injury prevention training…" at bounding box center [581, 513] width 82 height 96
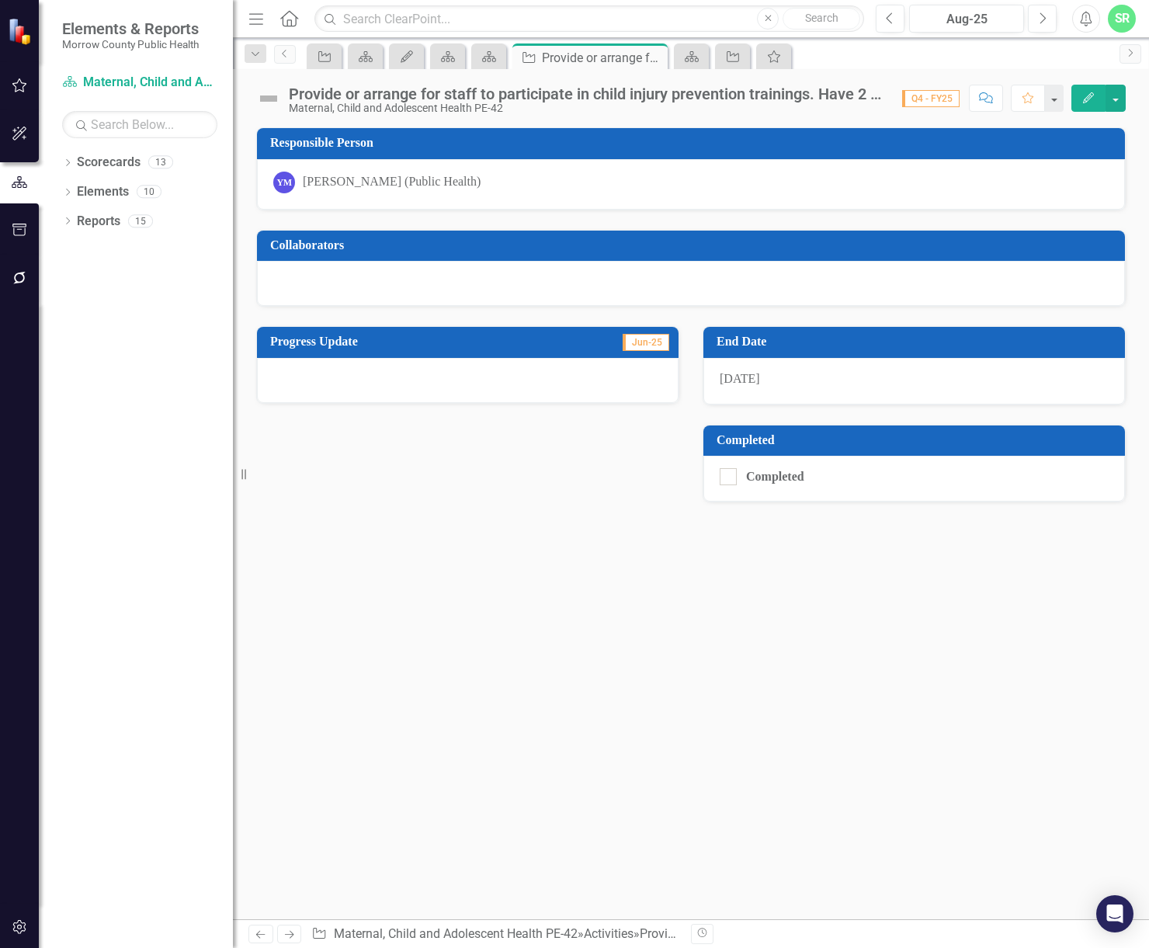
click at [849, 96] on div "Provide or arrange for staff to participate in child injury prevention training…" at bounding box center [588, 93] width 598 height 17
click at [877, 98] on div "Provide or arrange for staff to participate in child injury prevention training…" at bounding box center [588, 93] width 598 height 17
click at [137, 167] on link "Scorecards" at bounding box center [109, 163] width 64 height 18
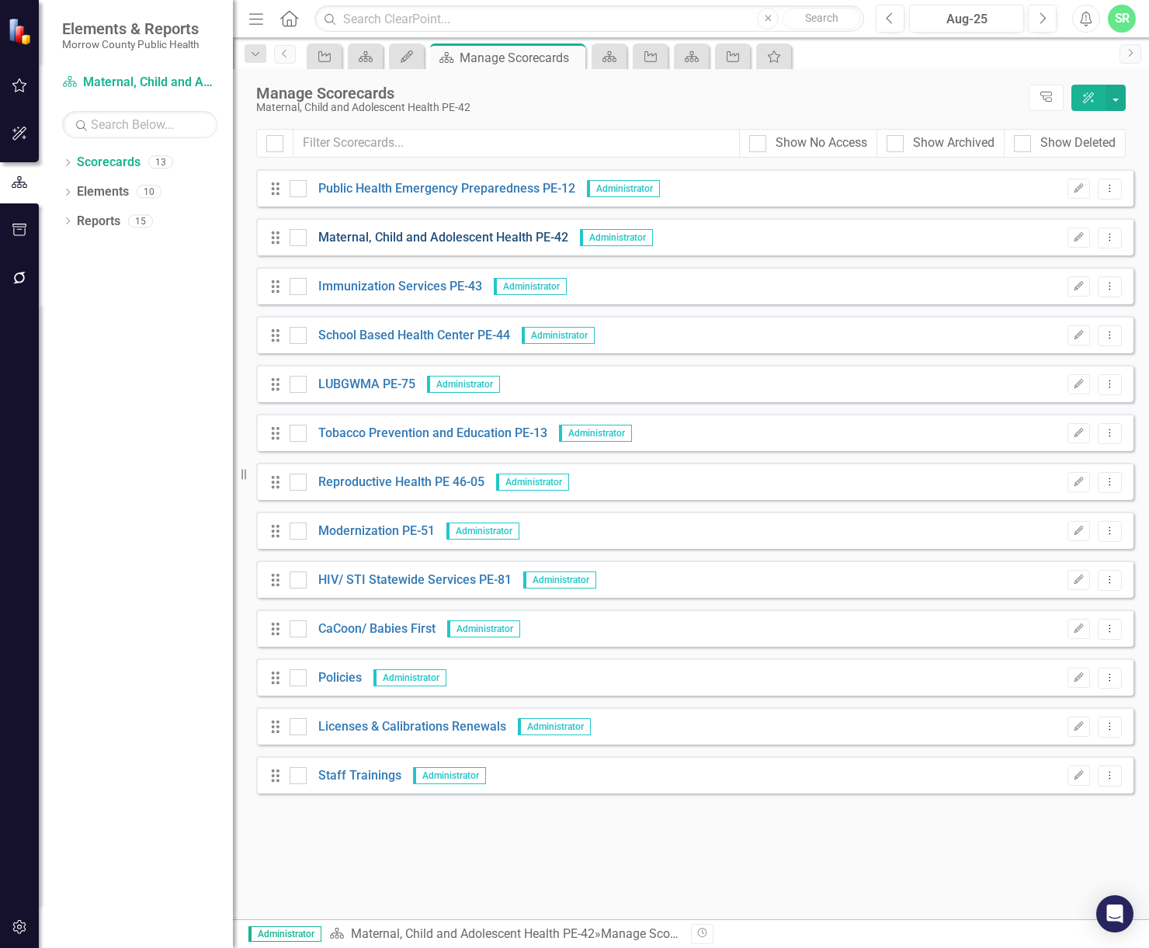
click at [398, 234] on link "Maternal, Child and Adolescent Health PE-42" at bounding box center [438, 238] width 262 height 18
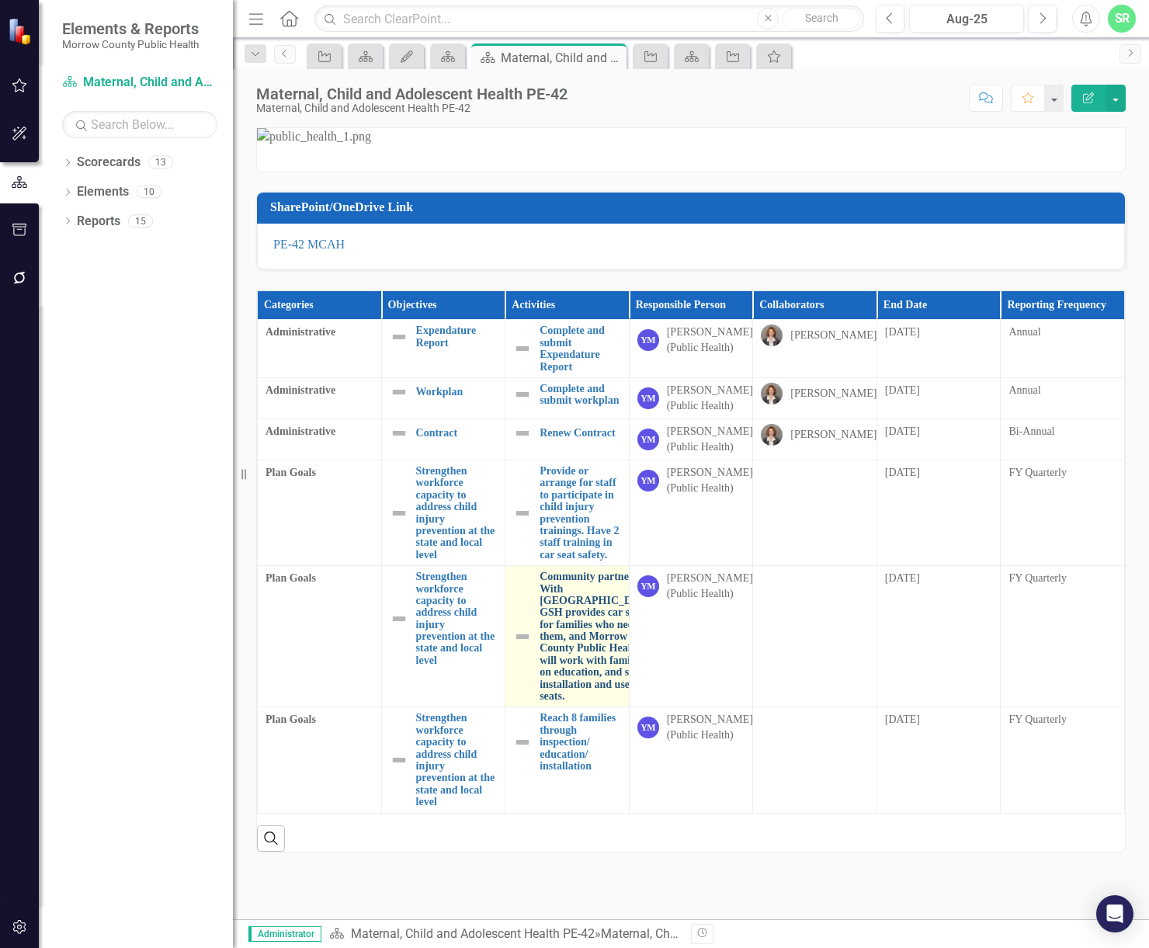
scroll to position [311, 0]
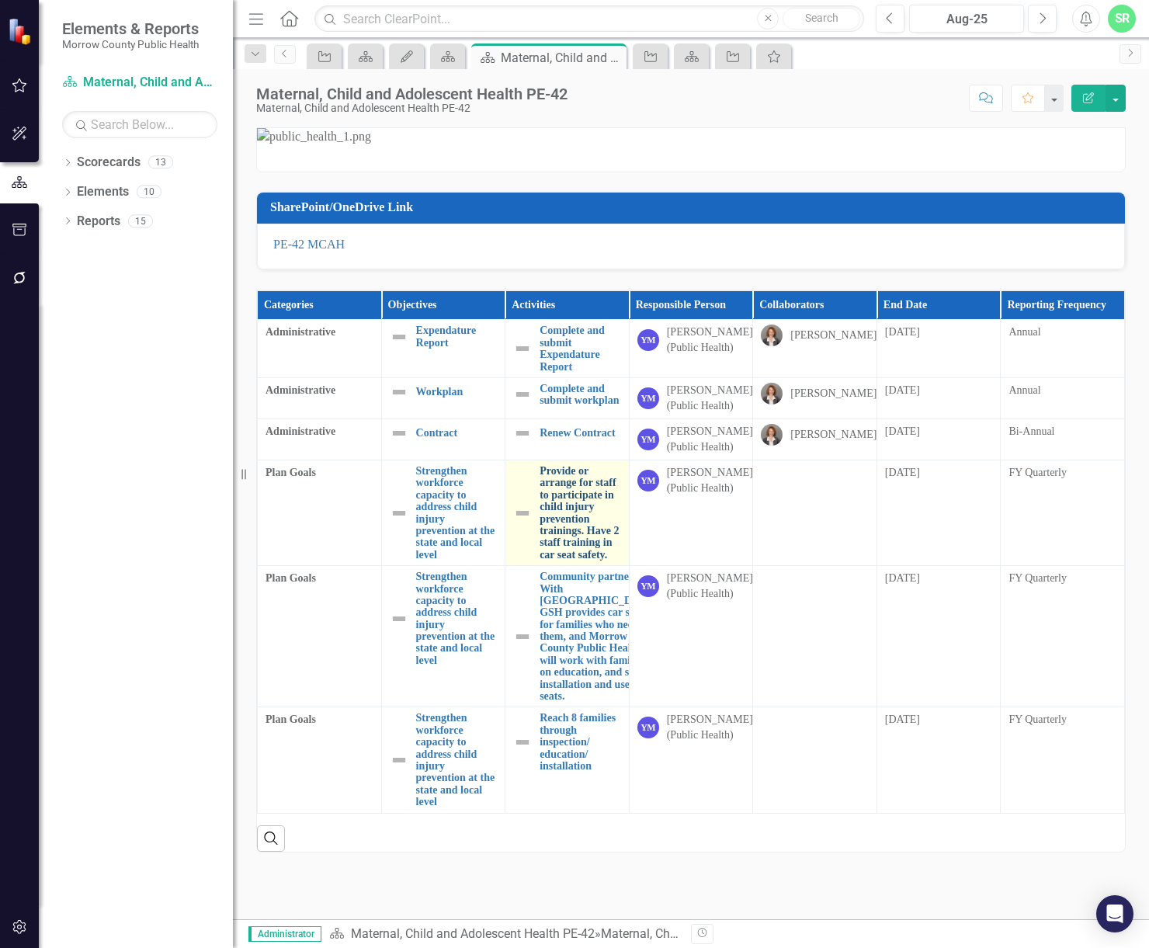
click at [583, 561] on link "Provide or arrange for staff to participate in child injury prevention training…" at bounding box center [581, 513] width 82 height 96
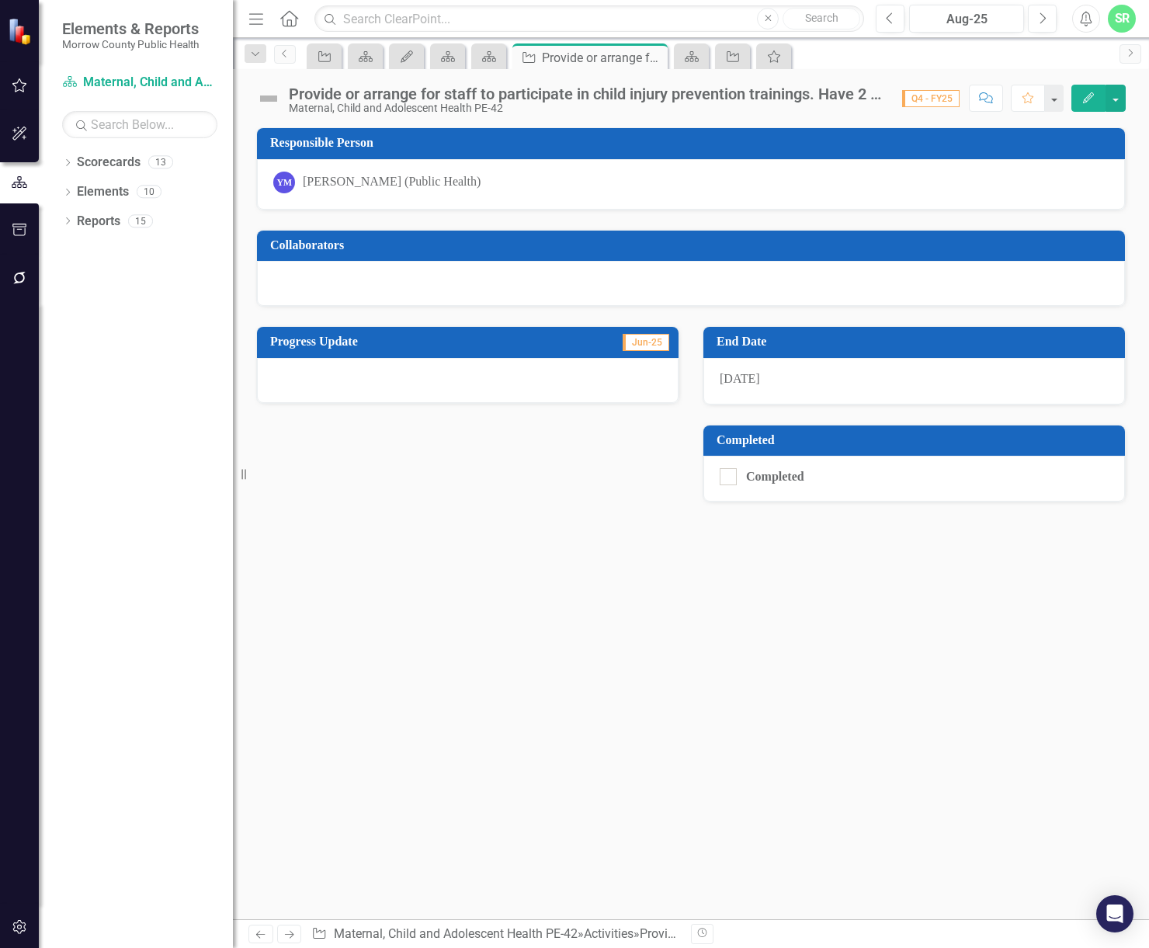
click at [490, 373] on div at bounding box center [468, 380] width 422 height 45
click at [492, 388] on div at bounding box center [468, 380] width 422 height 45
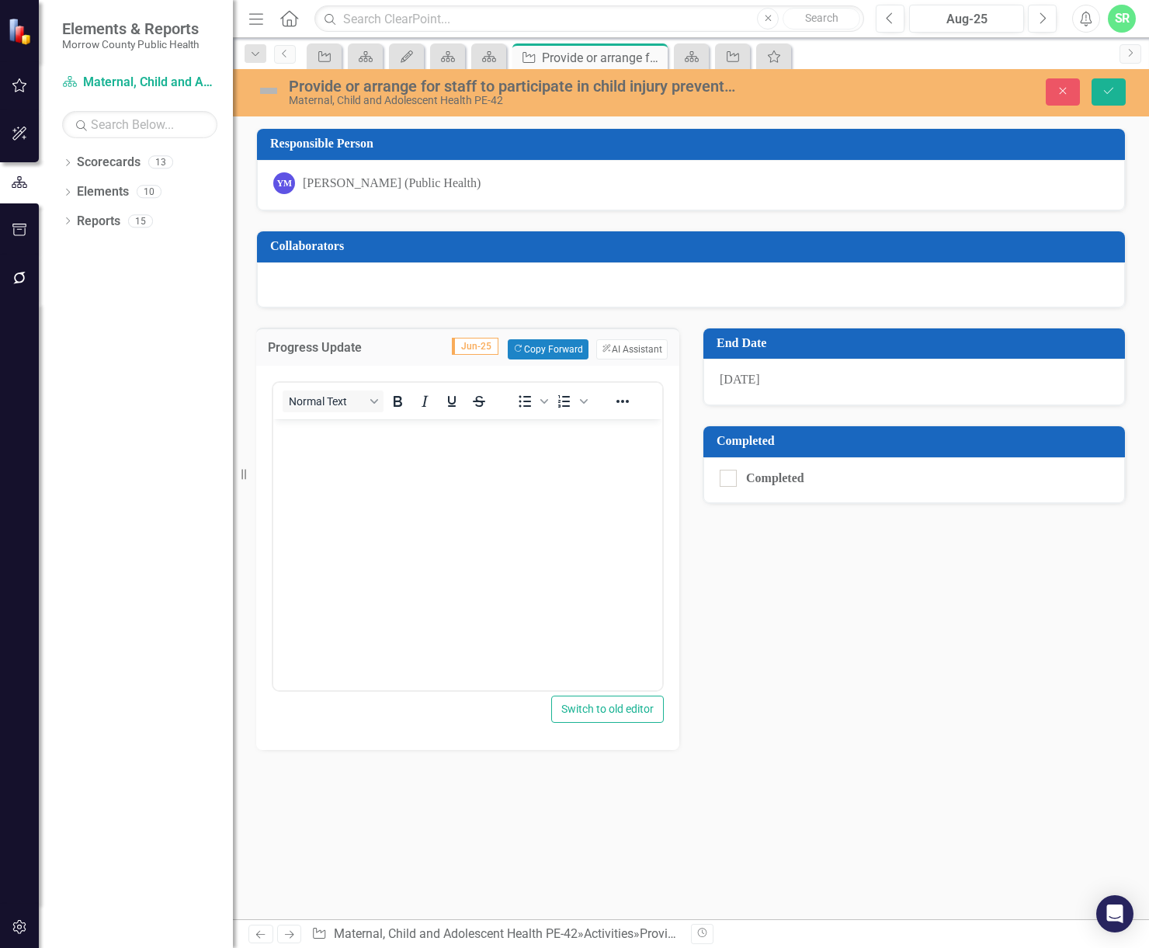
click at [491, 482] on body "Rich Text Area. Press ALT-0 for help." at bounding box center [467, 535] width 389 height 233
click at [731, 480] on div at bounding box center [728, 478] width 17 height 17
click at [730, 480] on input "Completed" at bounding box center [725, 475] width 10 height 10
checkbox input "true"
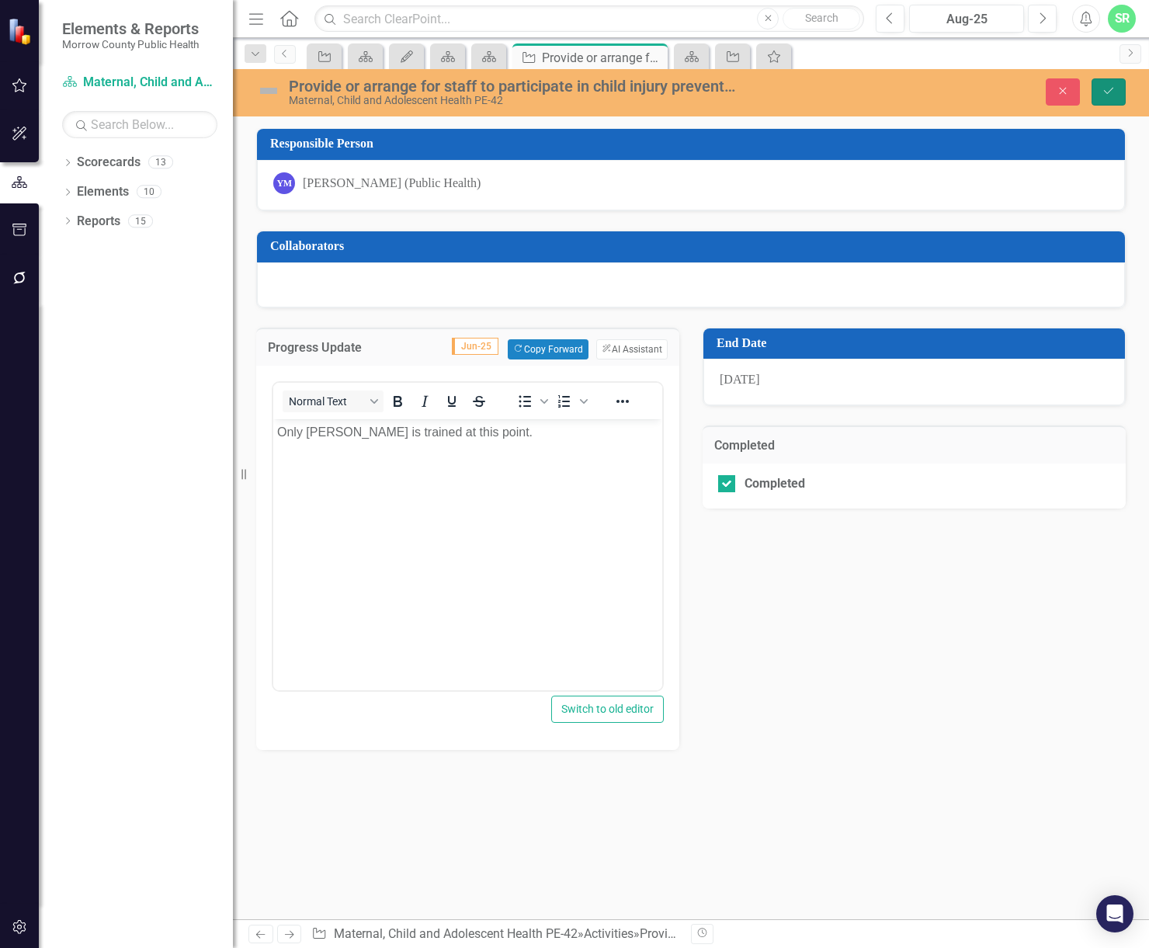
click at [1110, 95] on icon "Save" at bounding box center [1109, 90] width 14 height 11
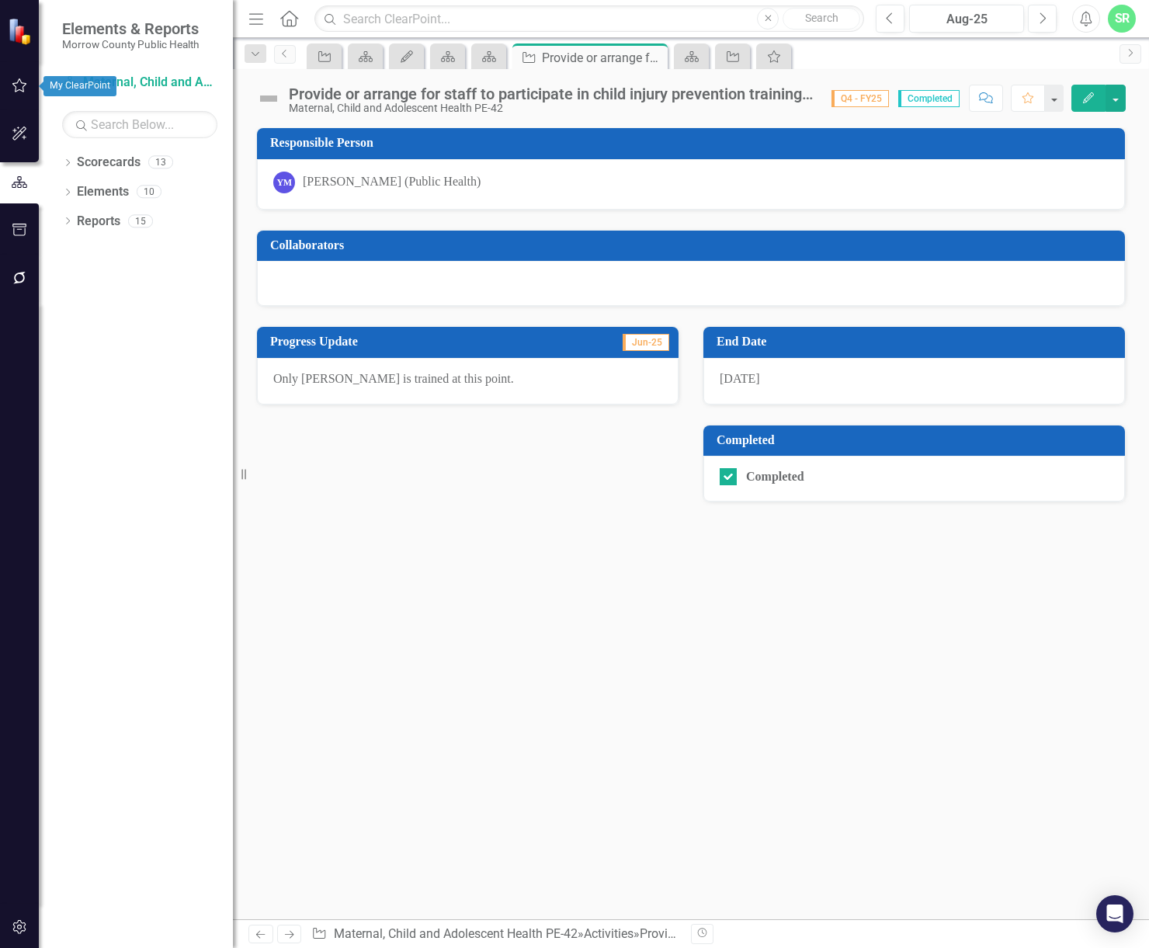
click at [14, 83] on icon "button" at bounding box center [20, 85] width 16 height 12
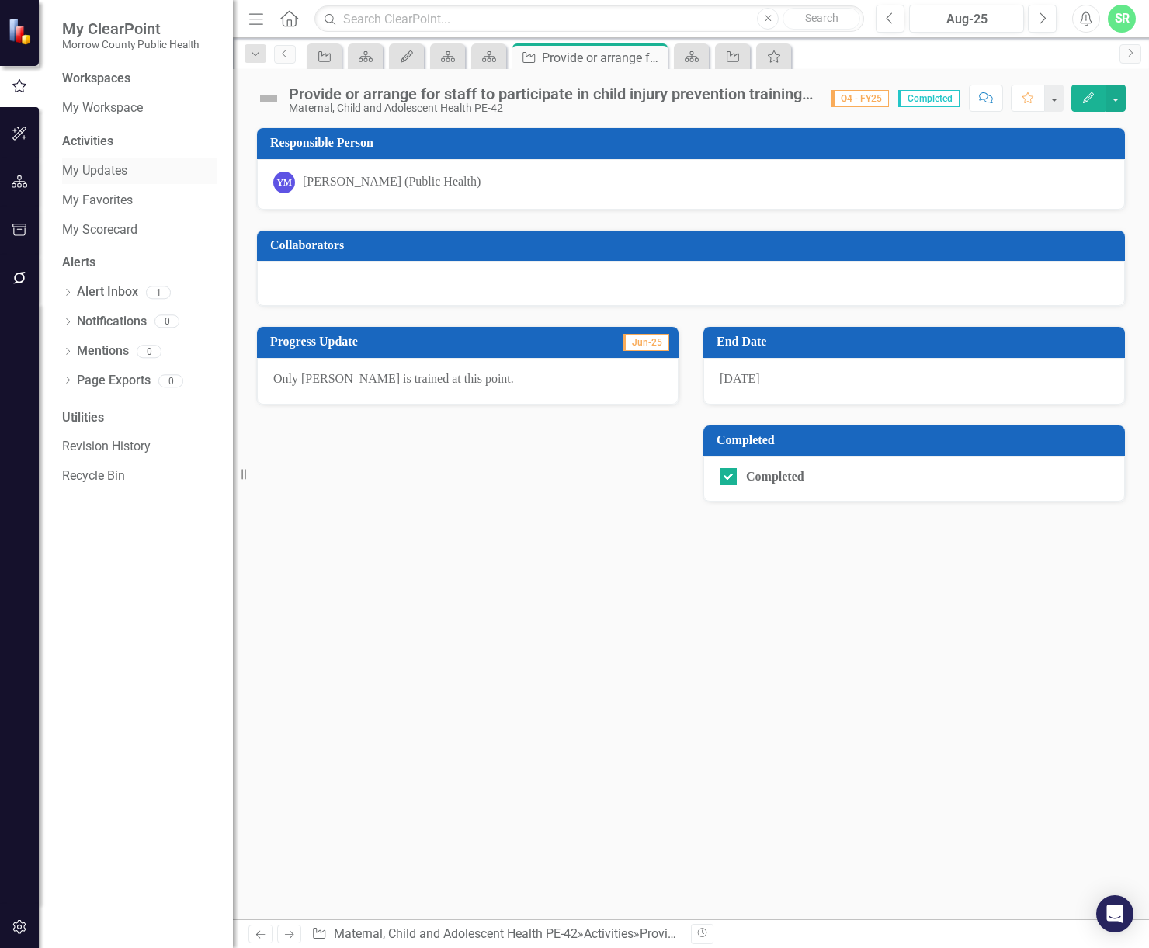
click at [123, 166] on link "My Updates" at bounding box center [139, 171] width 155 height 18
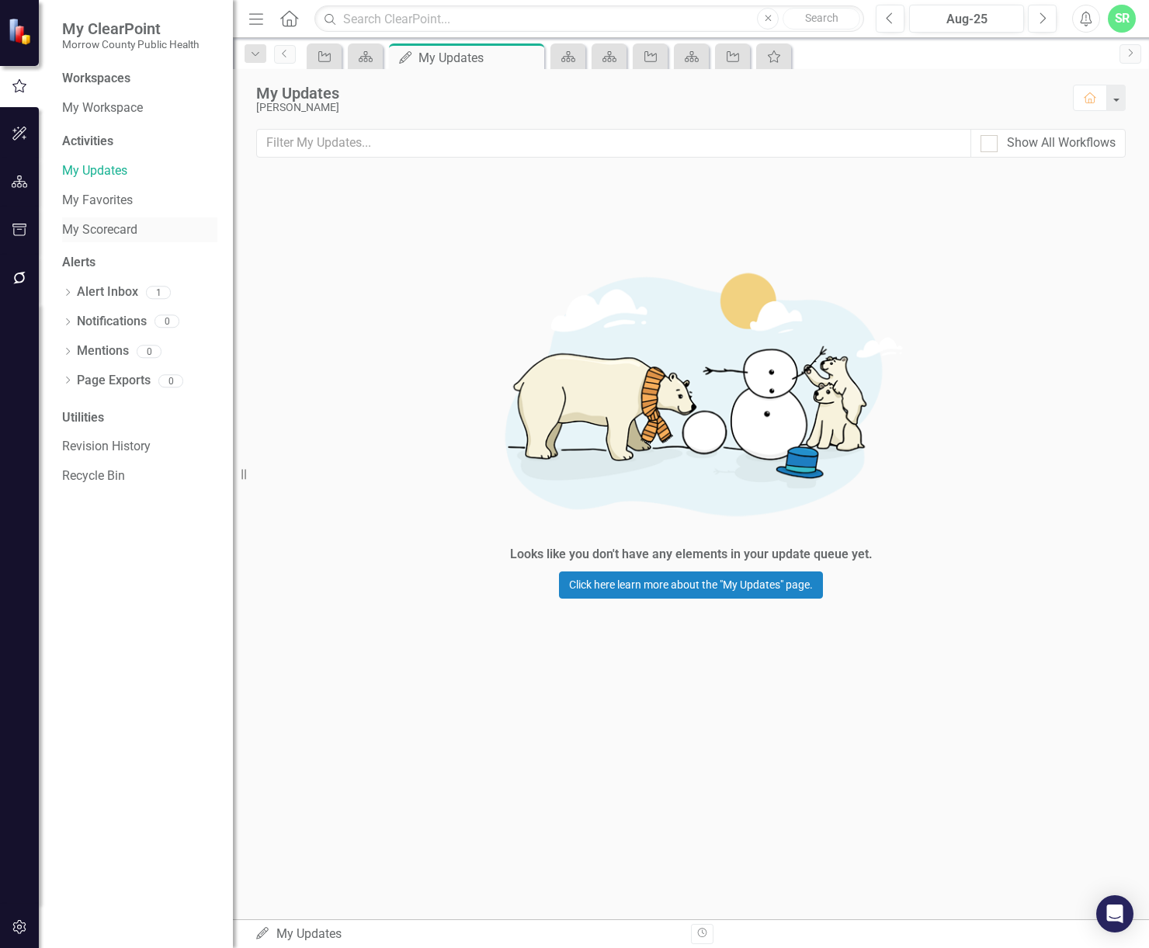
click at [135, 231] on link "My Scorecard" at bounding box center [139, 230] width 155 height 18
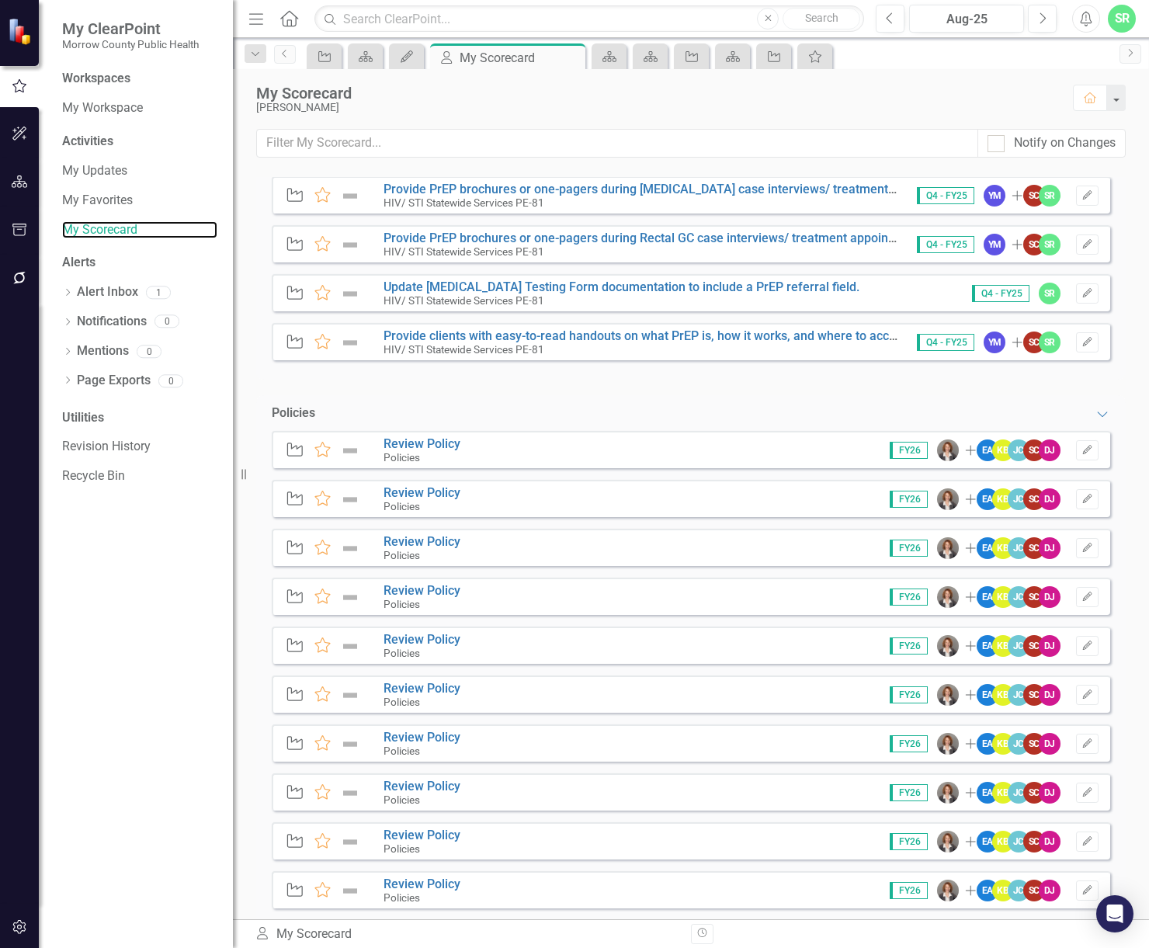
scroll to position [4894, 0]
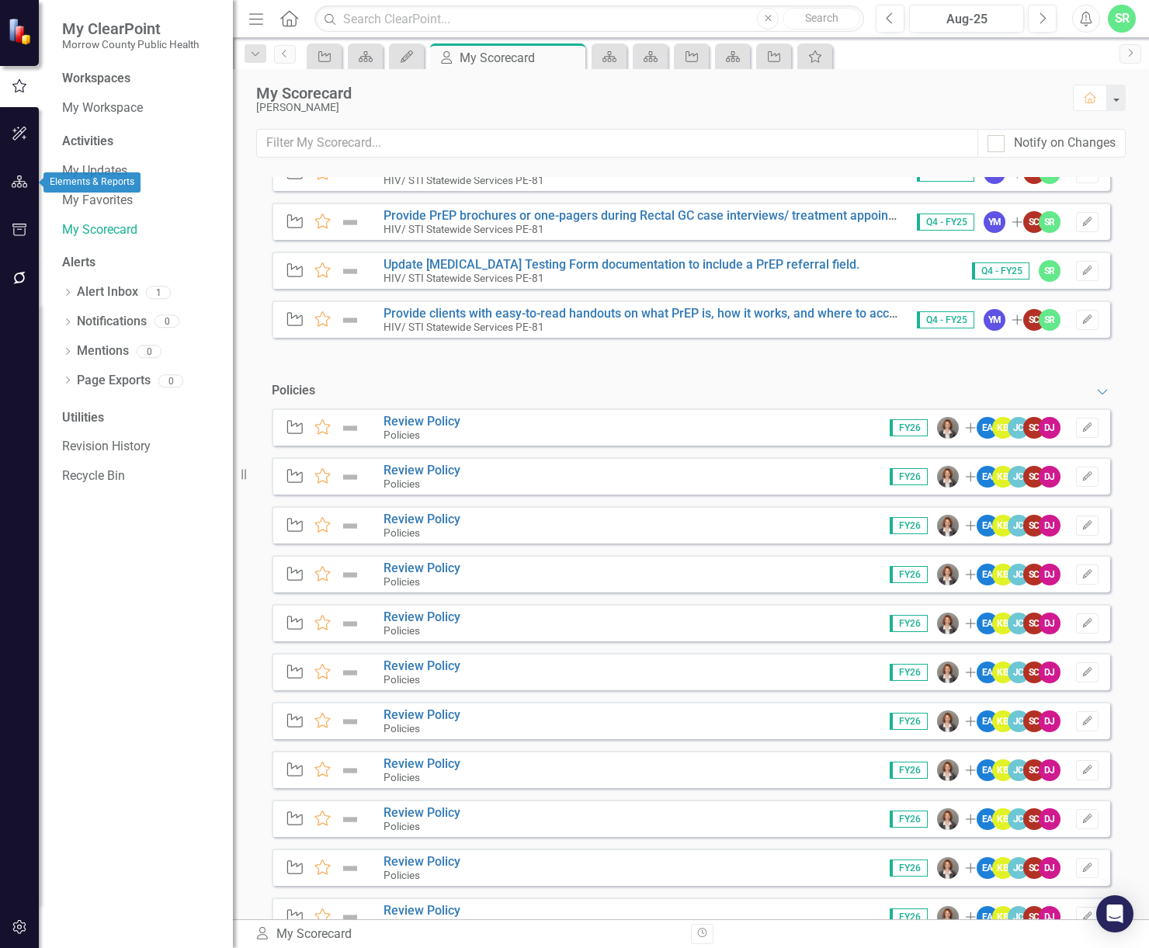
click at [16, 183] on icon "button" at bounding box center [20, 182] width 16 height 12
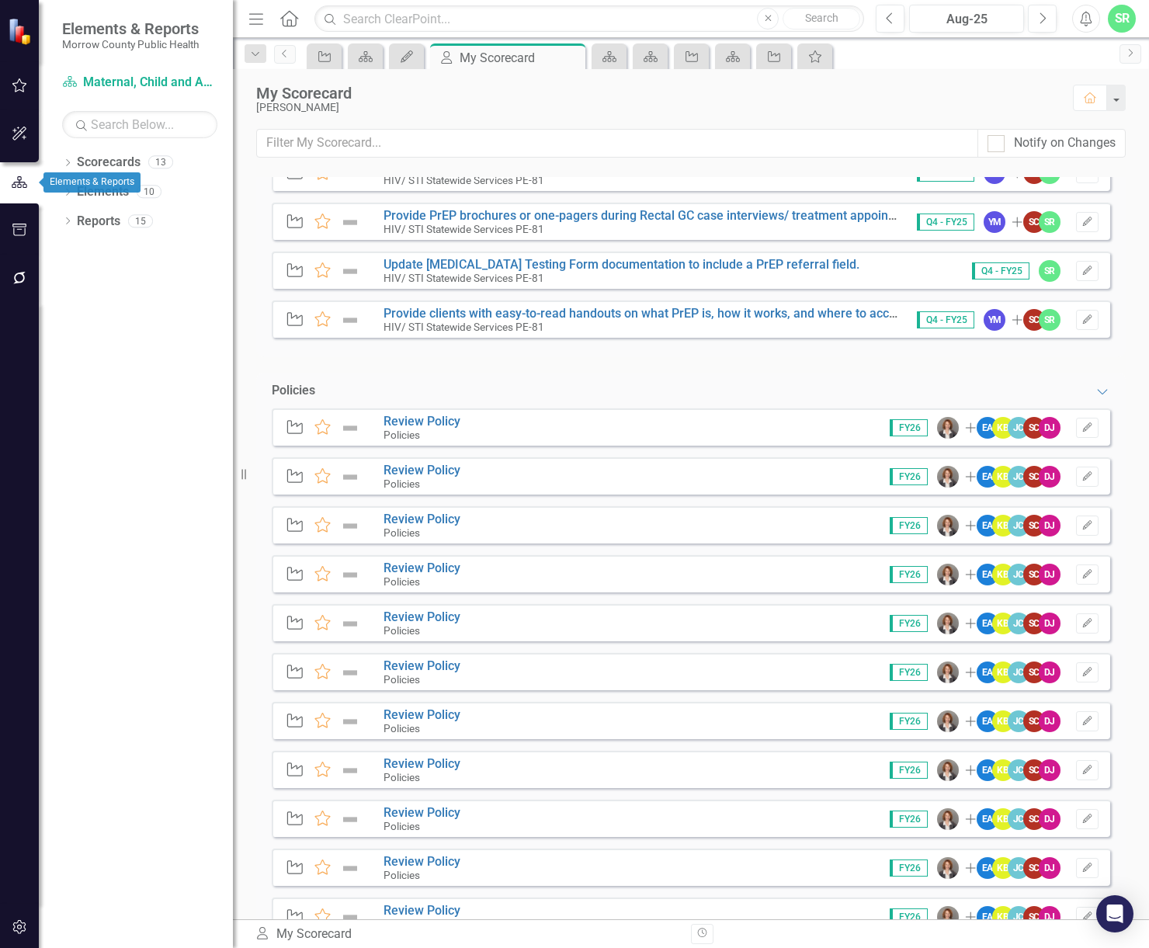
click at [16, 188] on icon "button" at bounding box center [19, 183] width 17 height 14
click at [132, 155] on link "Scorecards" at bounding box center [109, 163] width 64 height 18
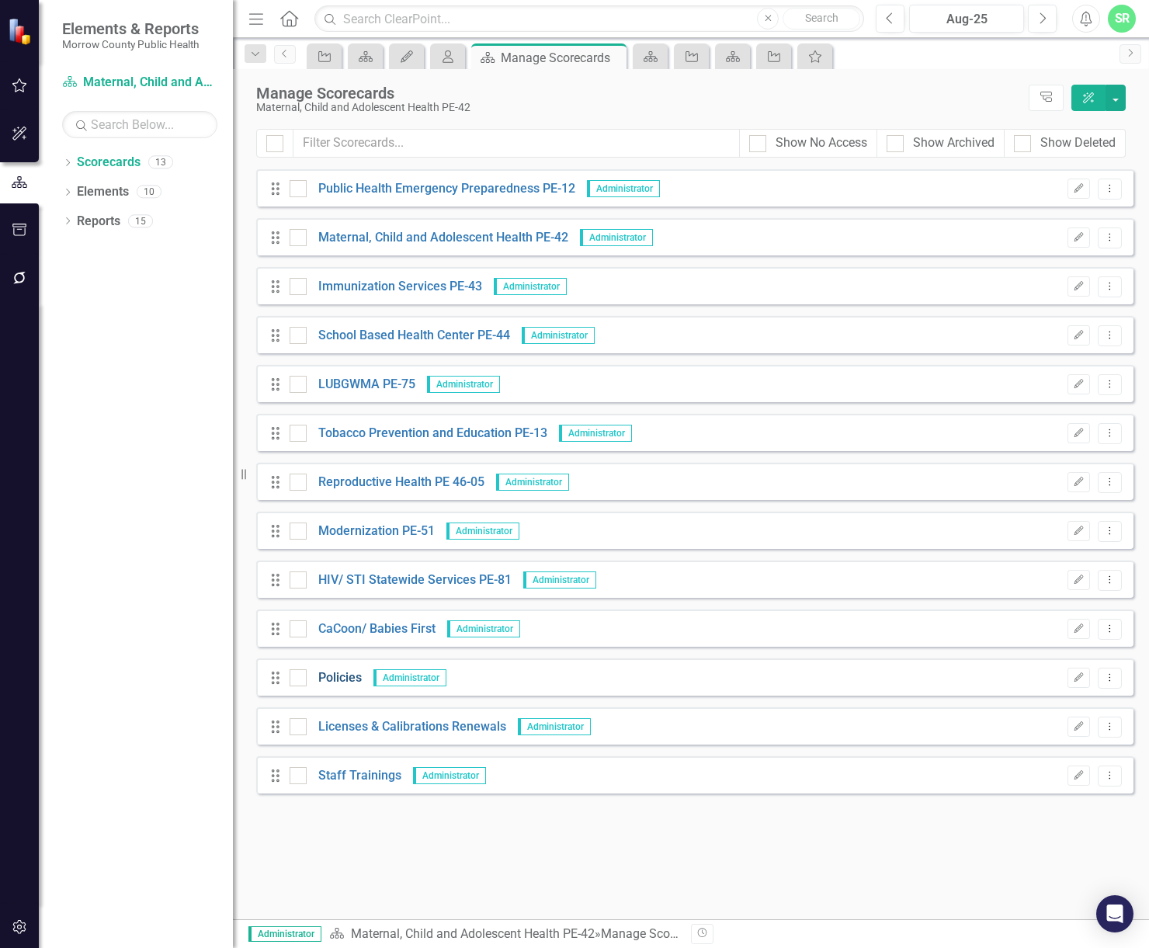
click at [345, 675] on link "Policies" at bounding box center [334, 678] width 55 height 18
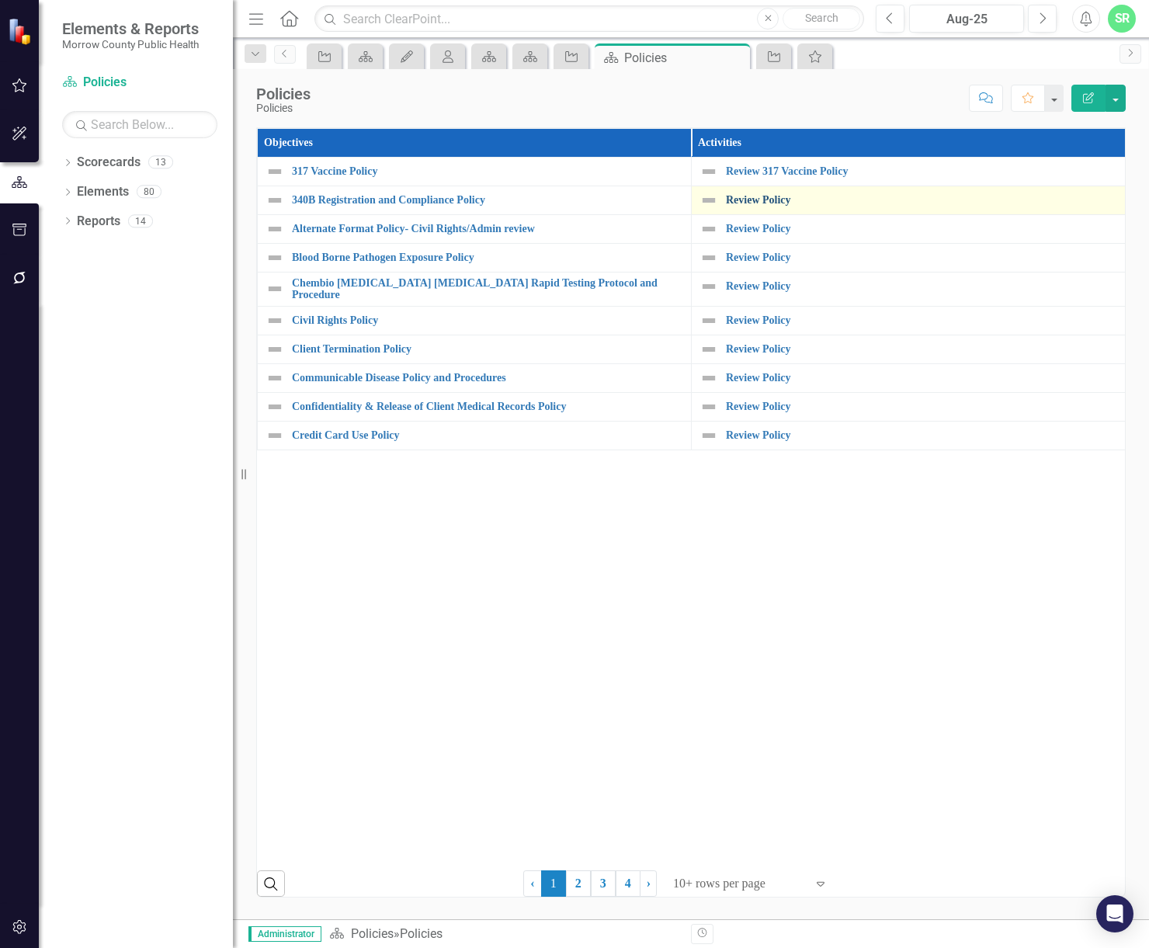
click at [783, 200] on link "Review Policy" at bounding box center [921, 200] width 391 height 12
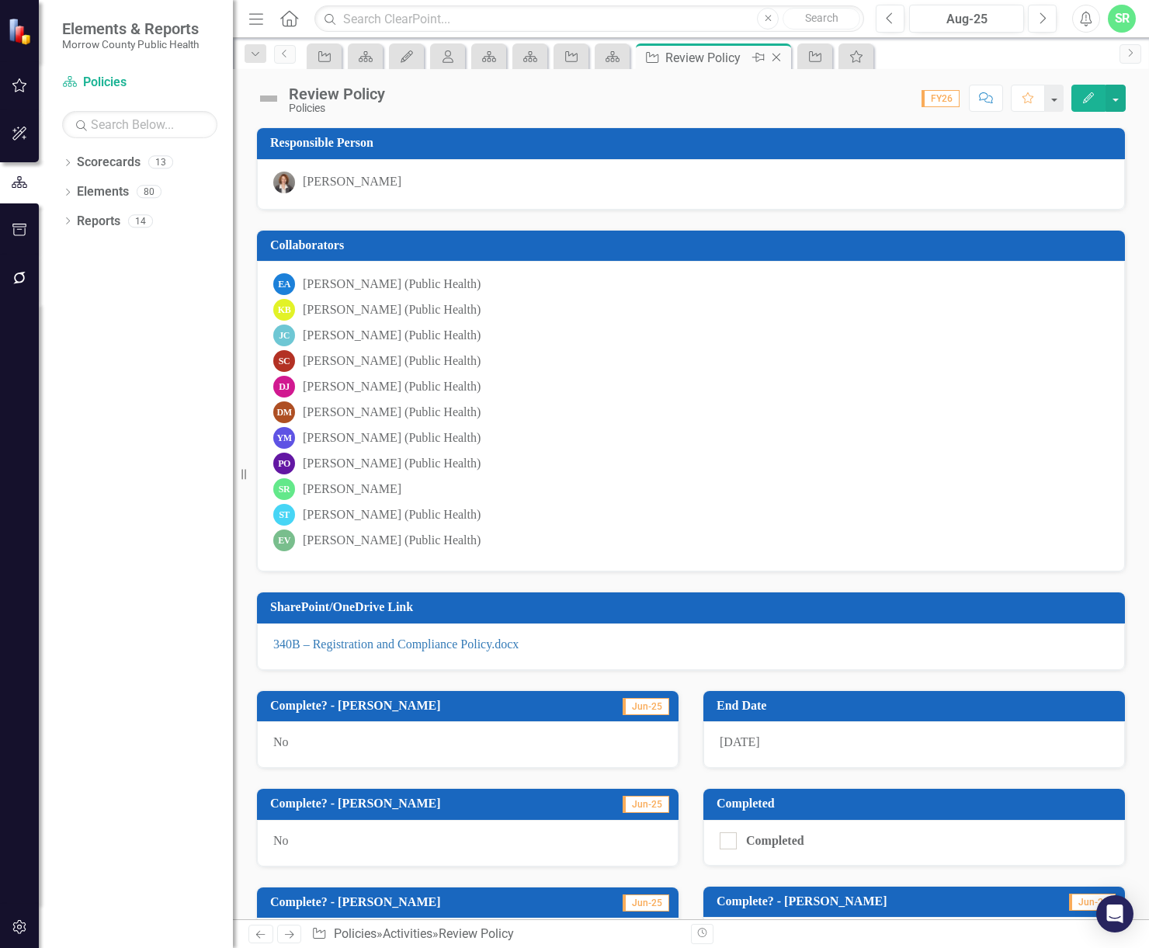
click at [779, 57] on icon "Close" at bounding box center [777, 57] width 16 height 12
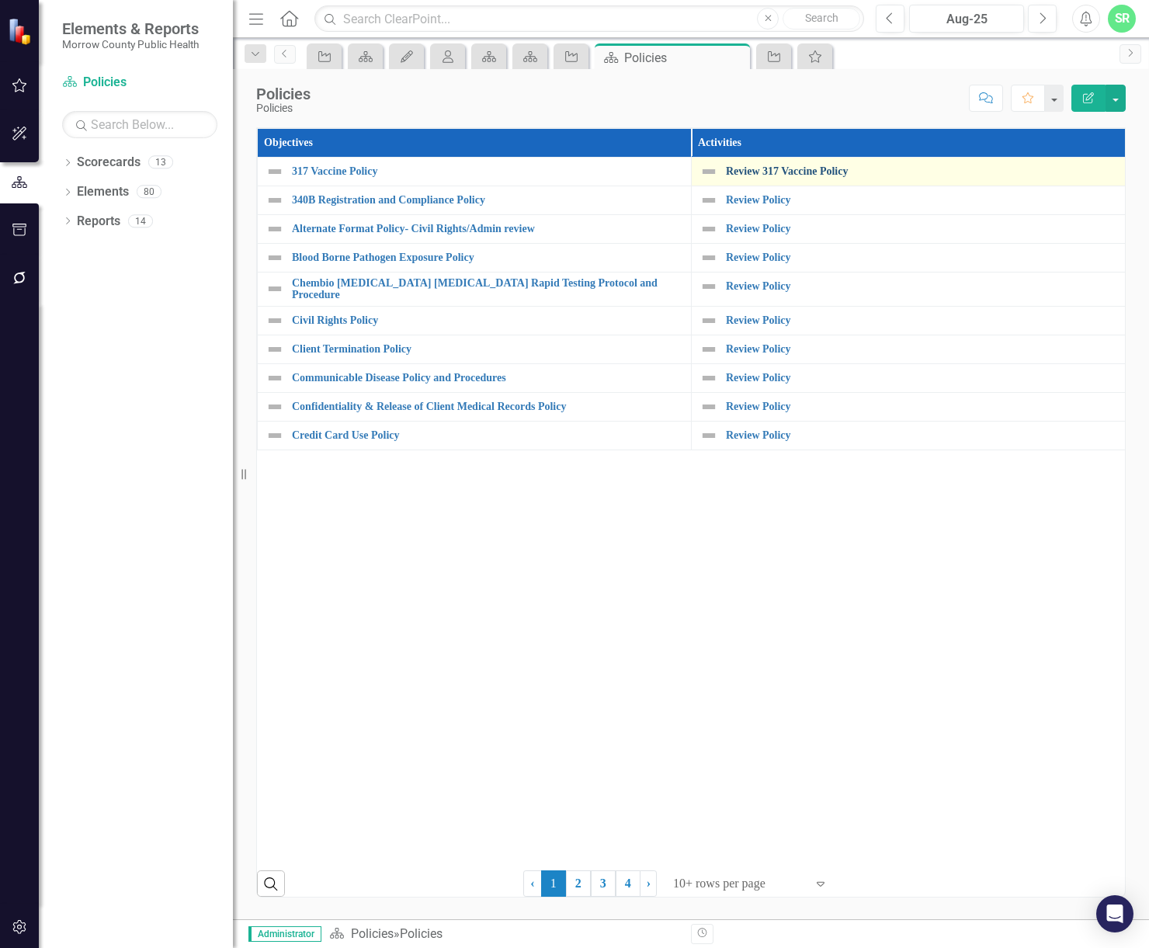
click at [805, 168] on link "Review 317 Vaccine Policy" at bounding box center [921, 171] width 391 height 12
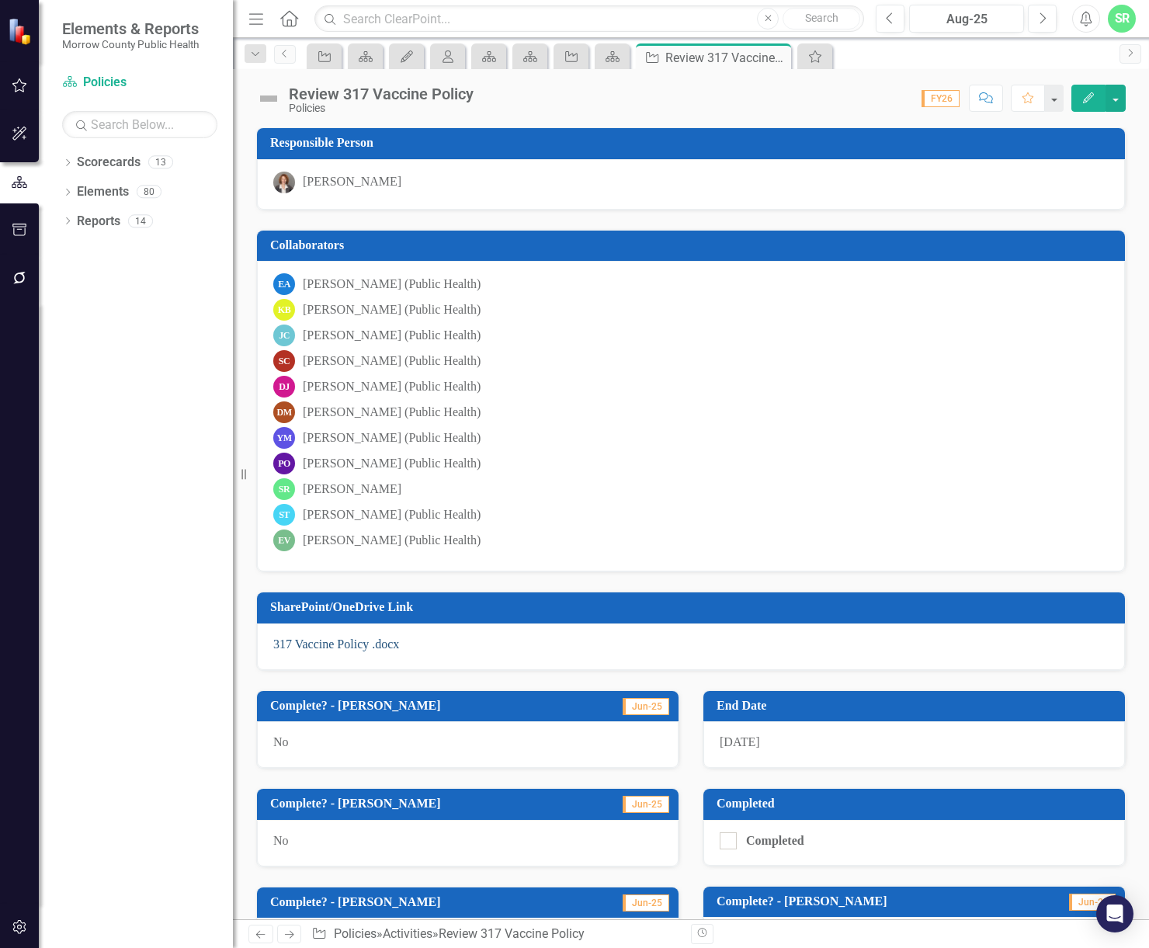
click at [355, 649] on link "317 Vaccine Policy .docx" at bounding box center [336, 644] width 126 height 13
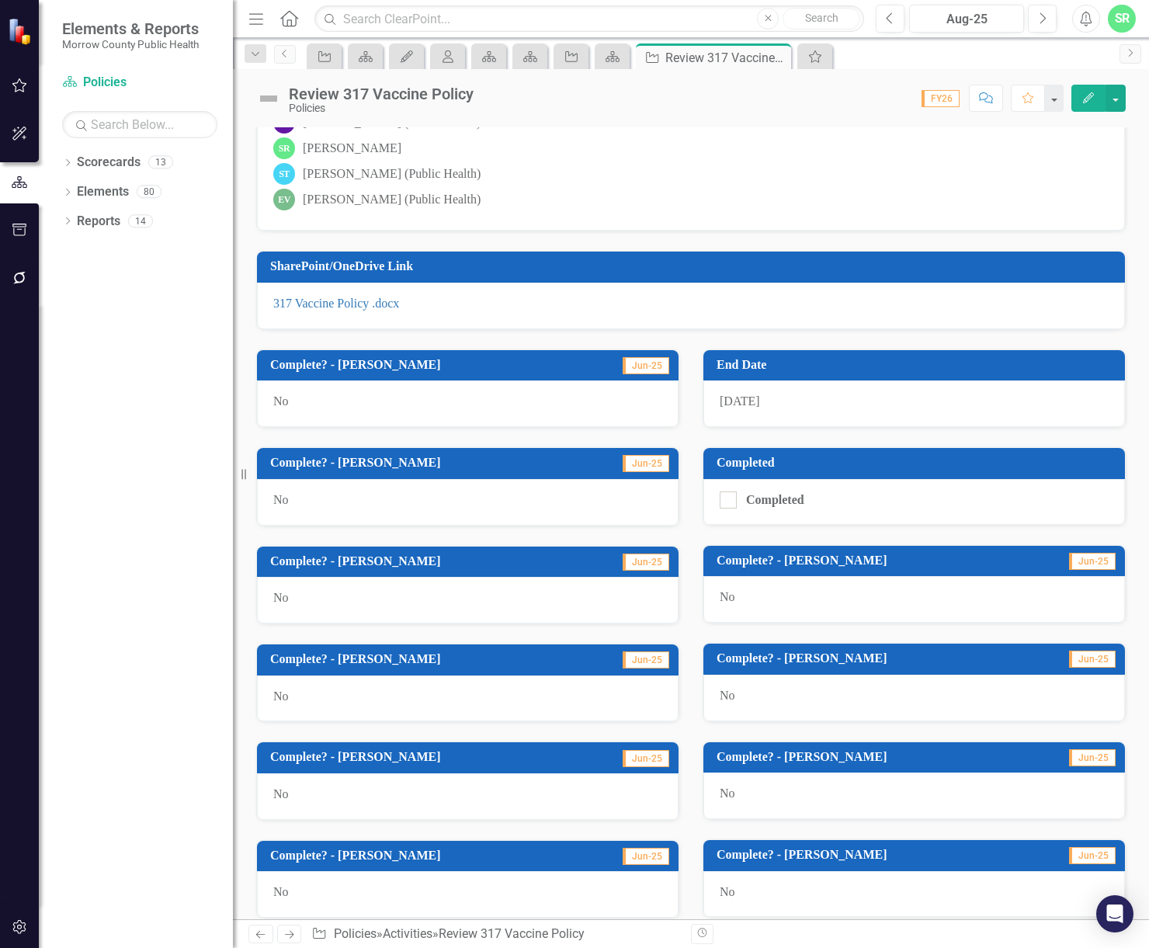
scroll to position [356, 0]
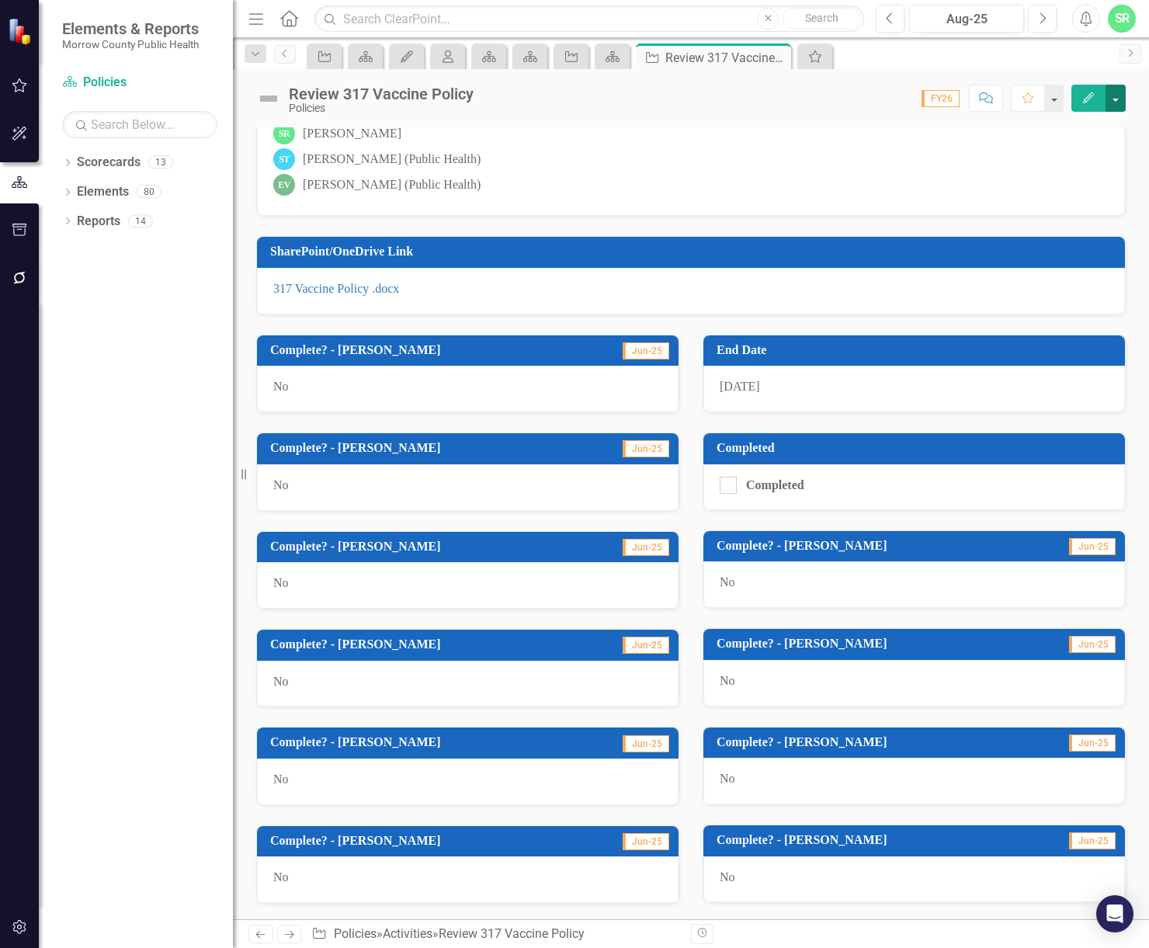
click at [1120, 101] on button "button" at bounding box center [1116, 98] width 20 height 27
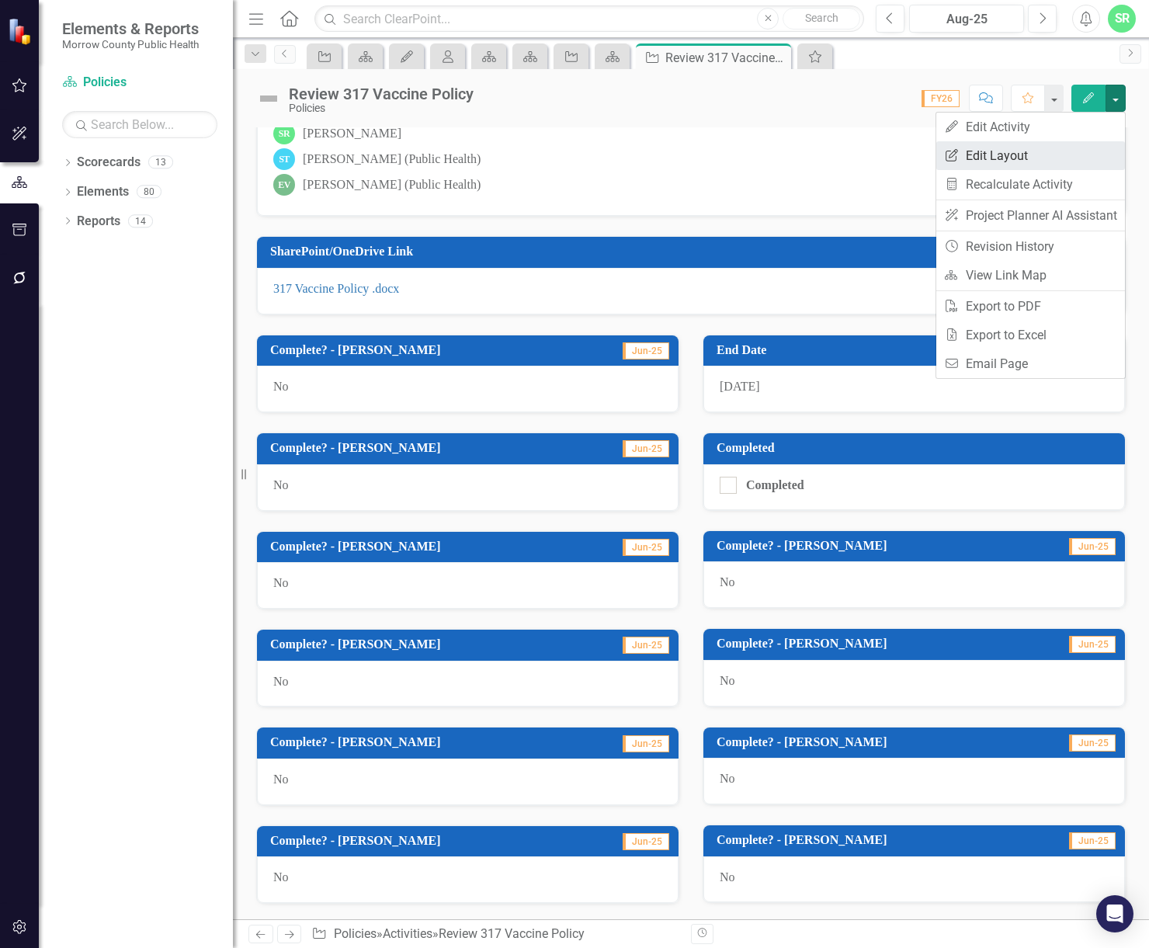
click at [1068, 150] on link "Edit Report Edit Layout" at bounding box center [1031, 155] width 189 height 29
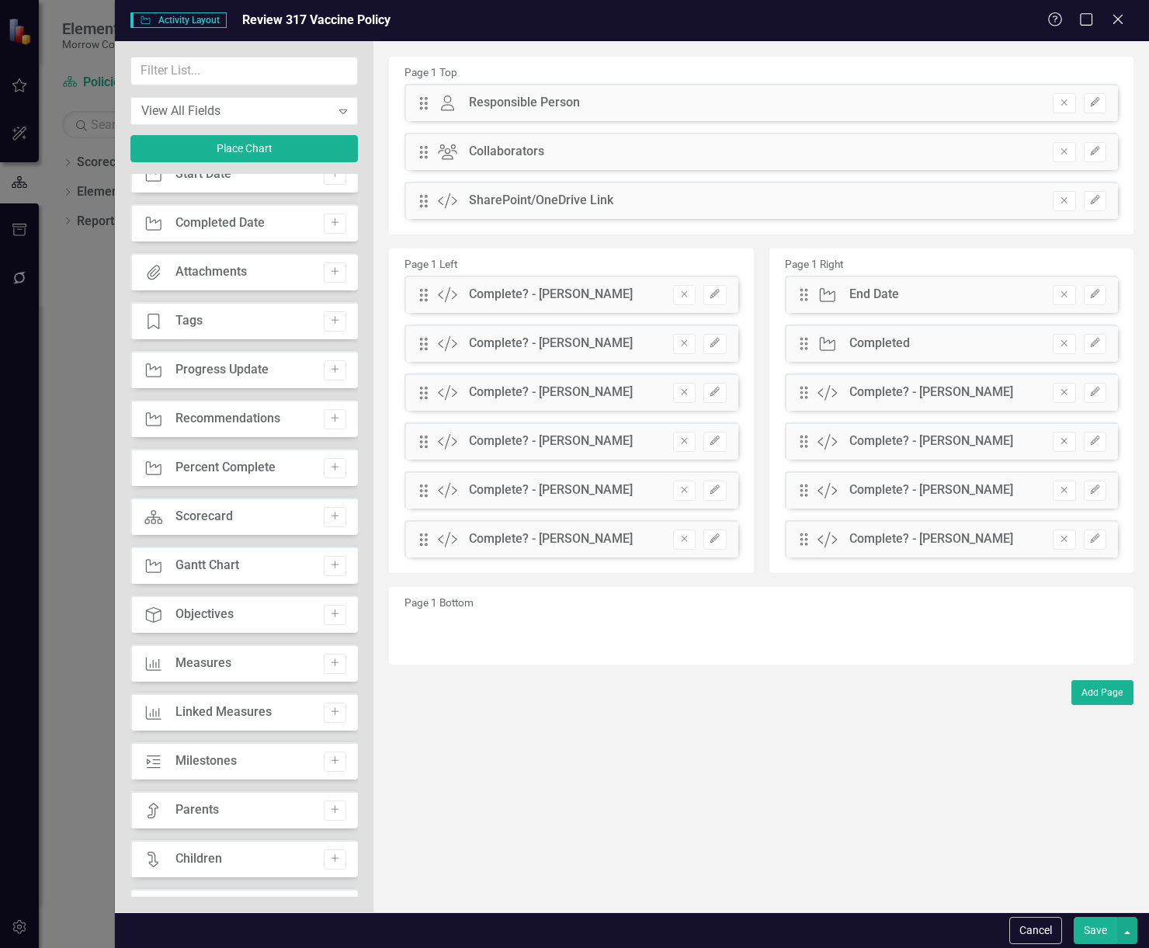
scroll to position [0, 0]
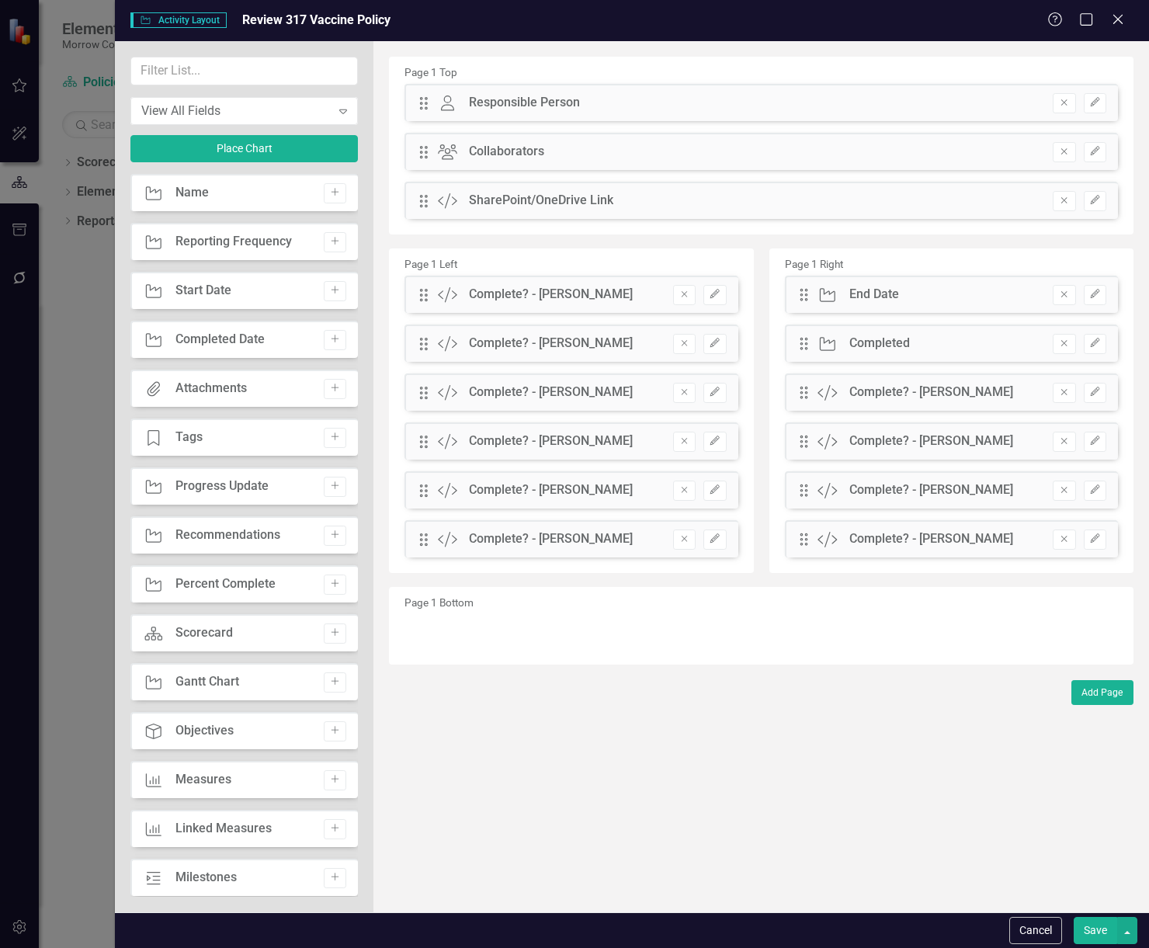
click at [275, 85] on div "View All Fields Expand Place Chart" at bounding box center [244, 115] width 228 height 117
click at [277, 71] on input "text" at bounding box center [244, 71] width 228 height 29
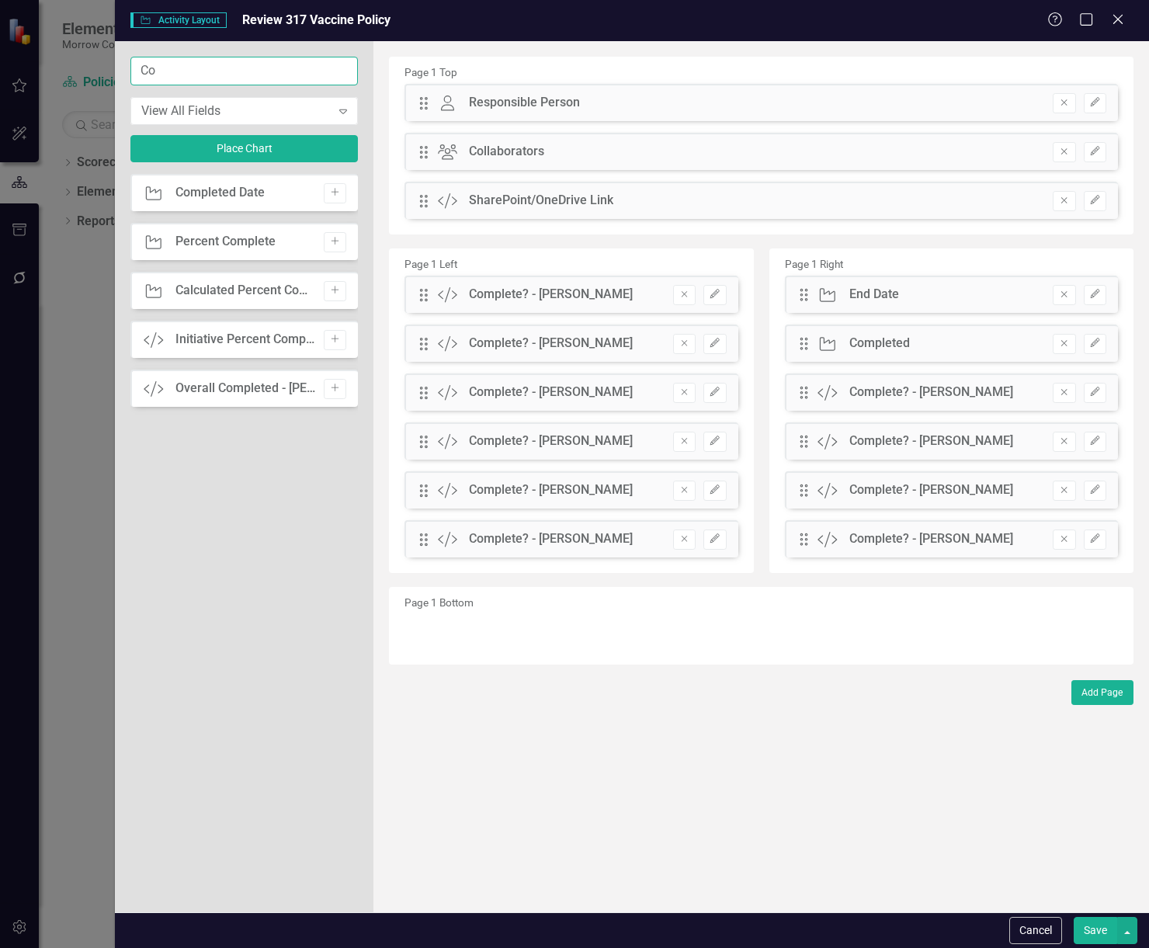
type input "C"
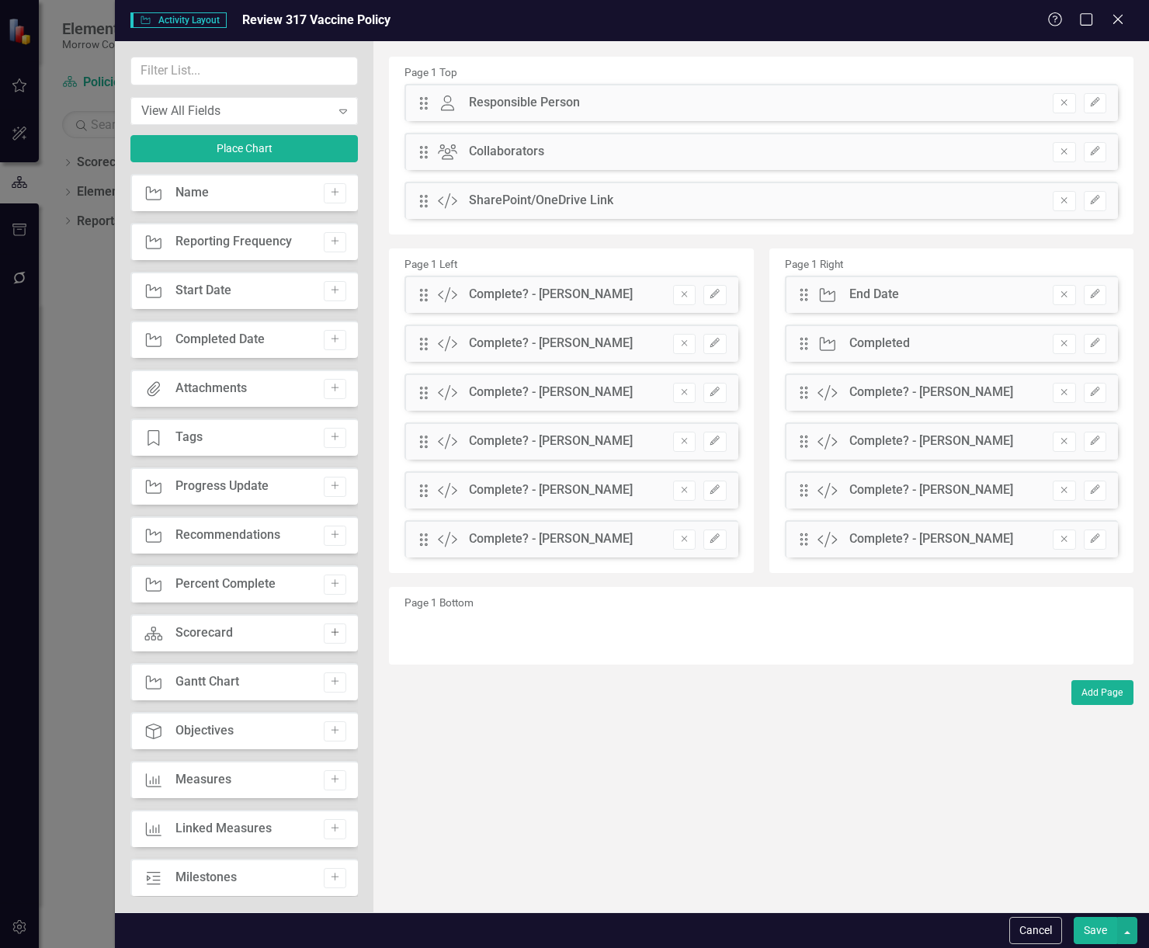
click at [336, 631] on button "Add" at bounding box center [335, 634] width 23 height 20
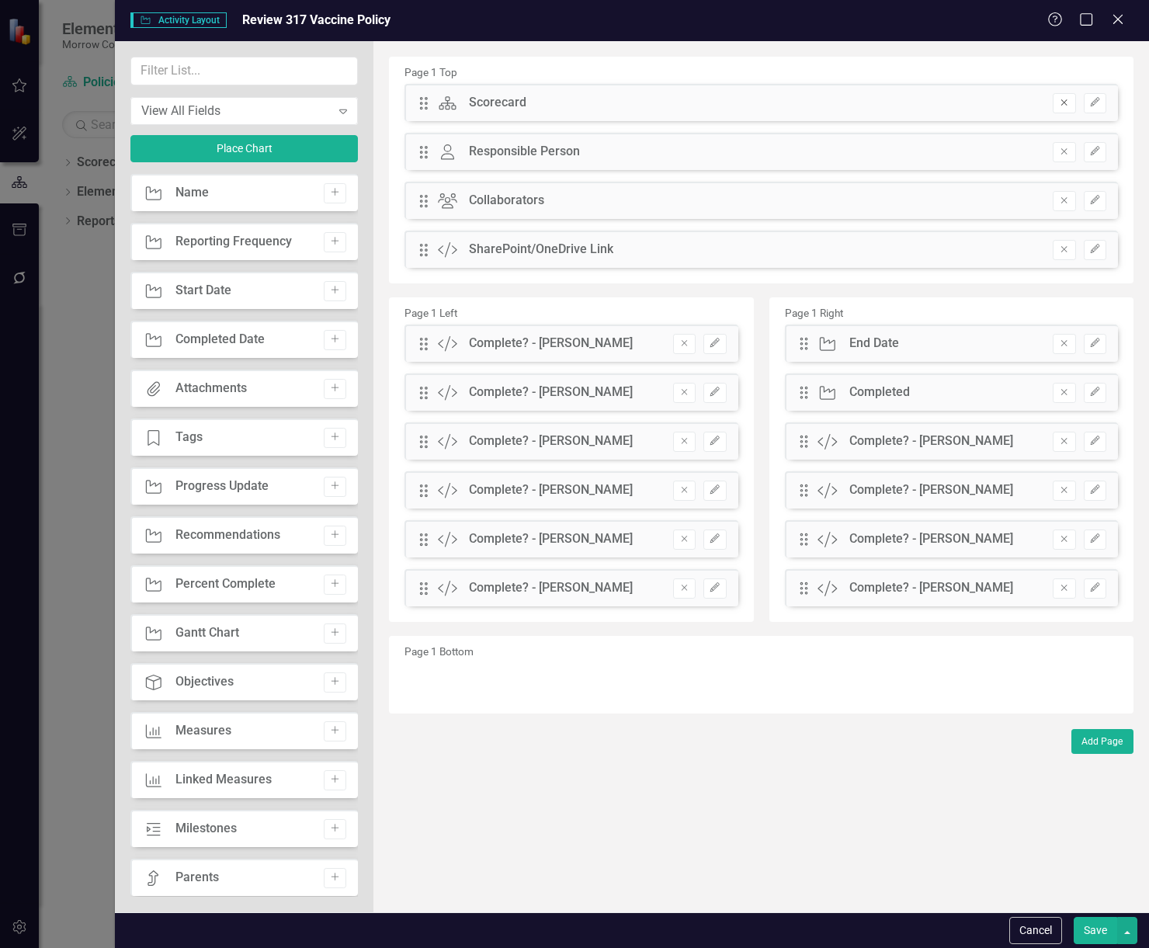
click at [1066, 103] on icon "Remove" at bounding box center [1065, 102] width 12 height 9
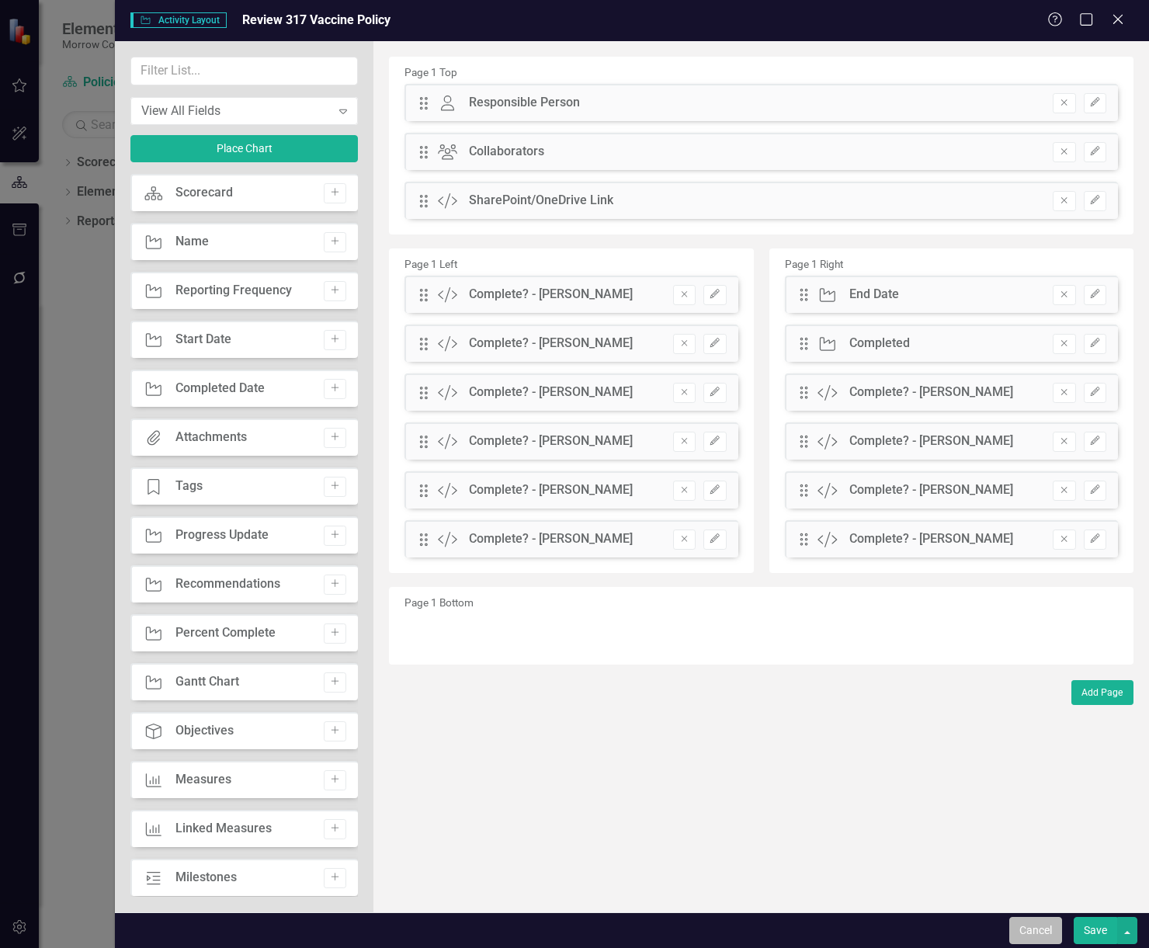
click at [1049, 931] on button "Cancel" at bounding box center [1036, 930] width 53 height 27
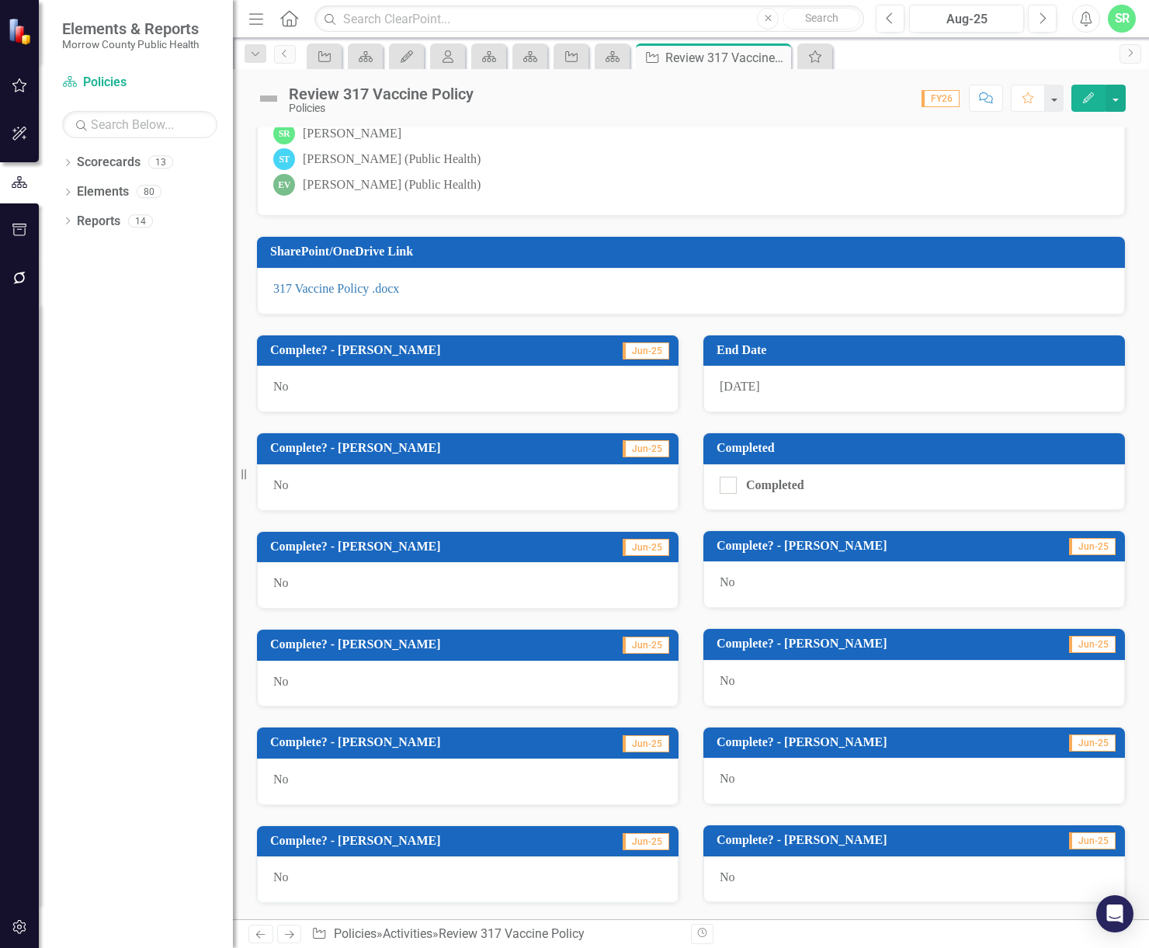
click at [734, 878] on div "No" at bounding box center [915, 880] width 422 height 47
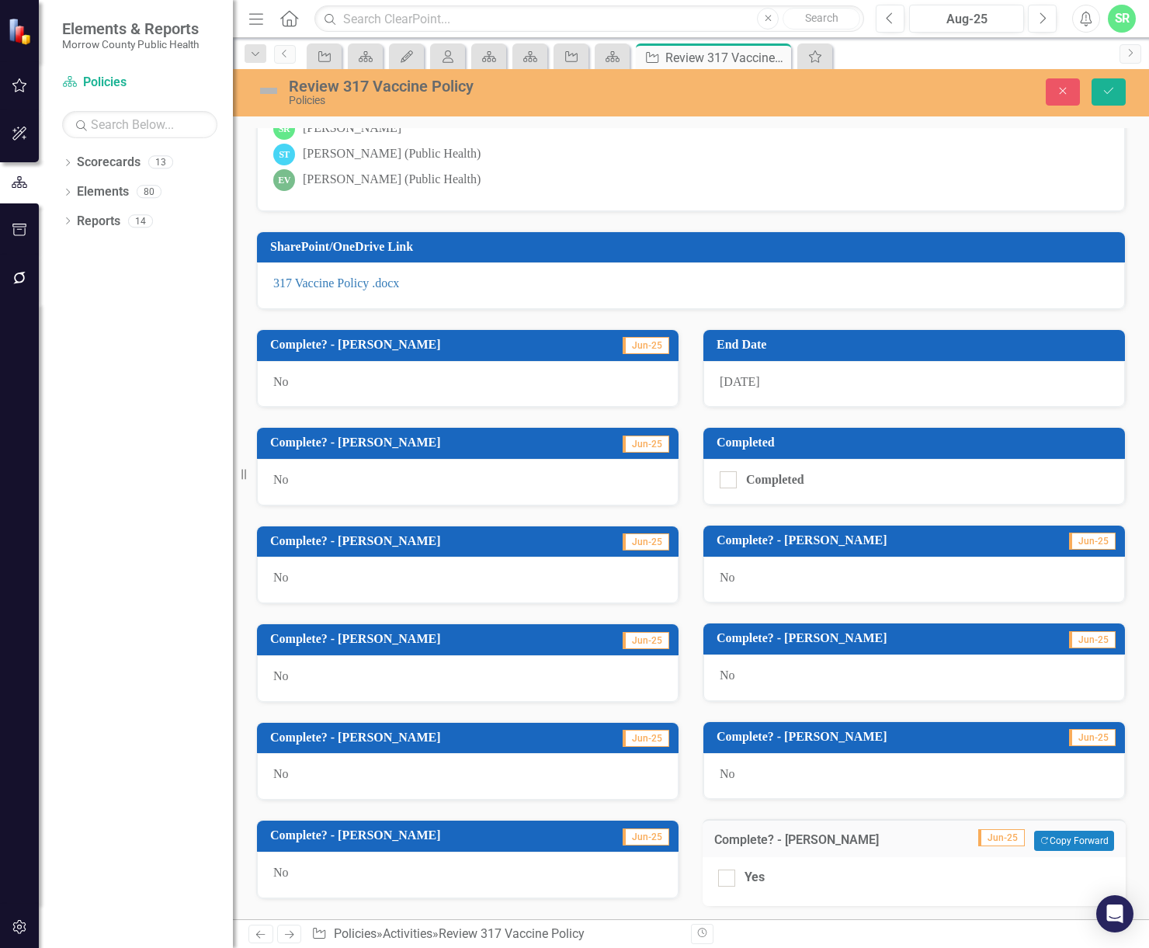
scroll to position [364, 0]
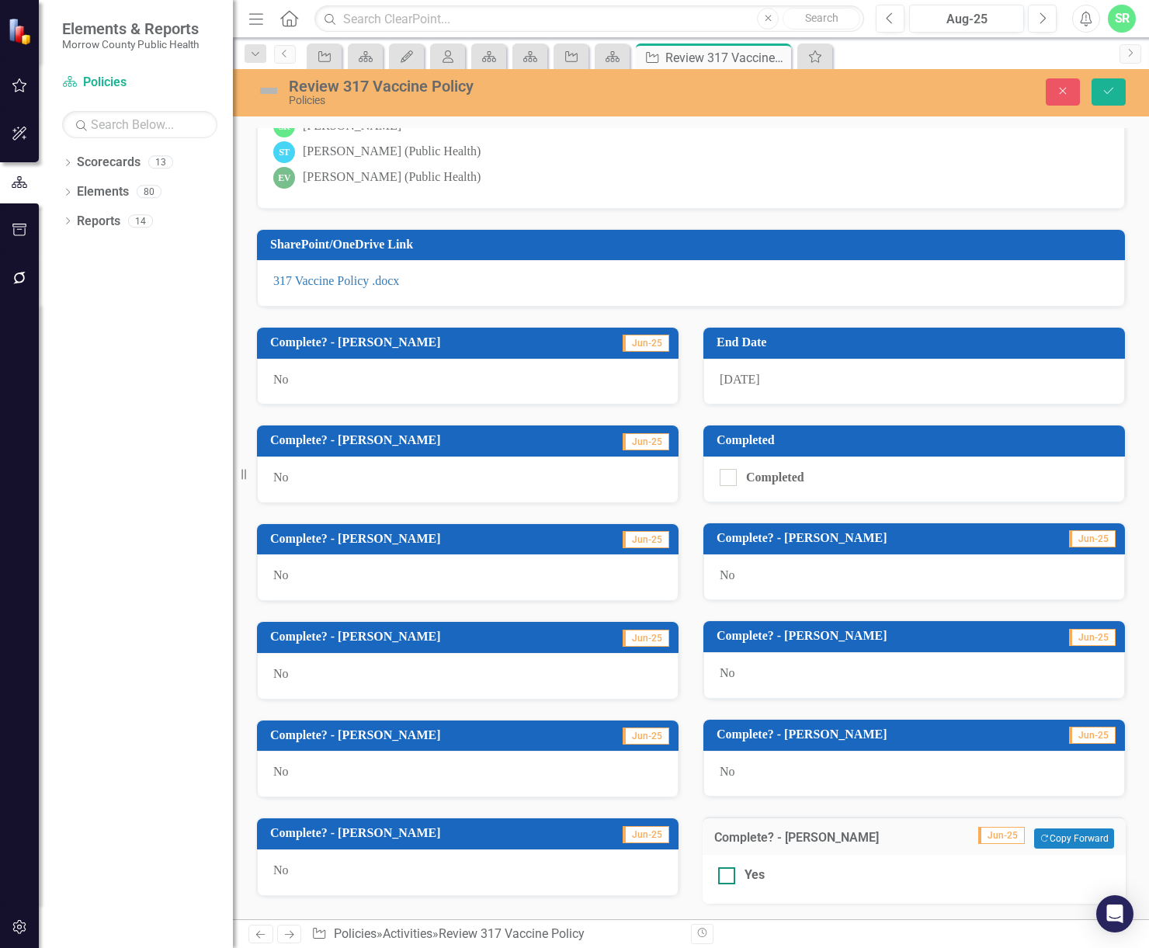
click at [718, 876] on input "Yes" at bounding box center [723, 873] width 10 height 10
checkbox input "true"
click at [1105, 93] on icon "Save" at bounding box center [1109, 90] width 14 height 11
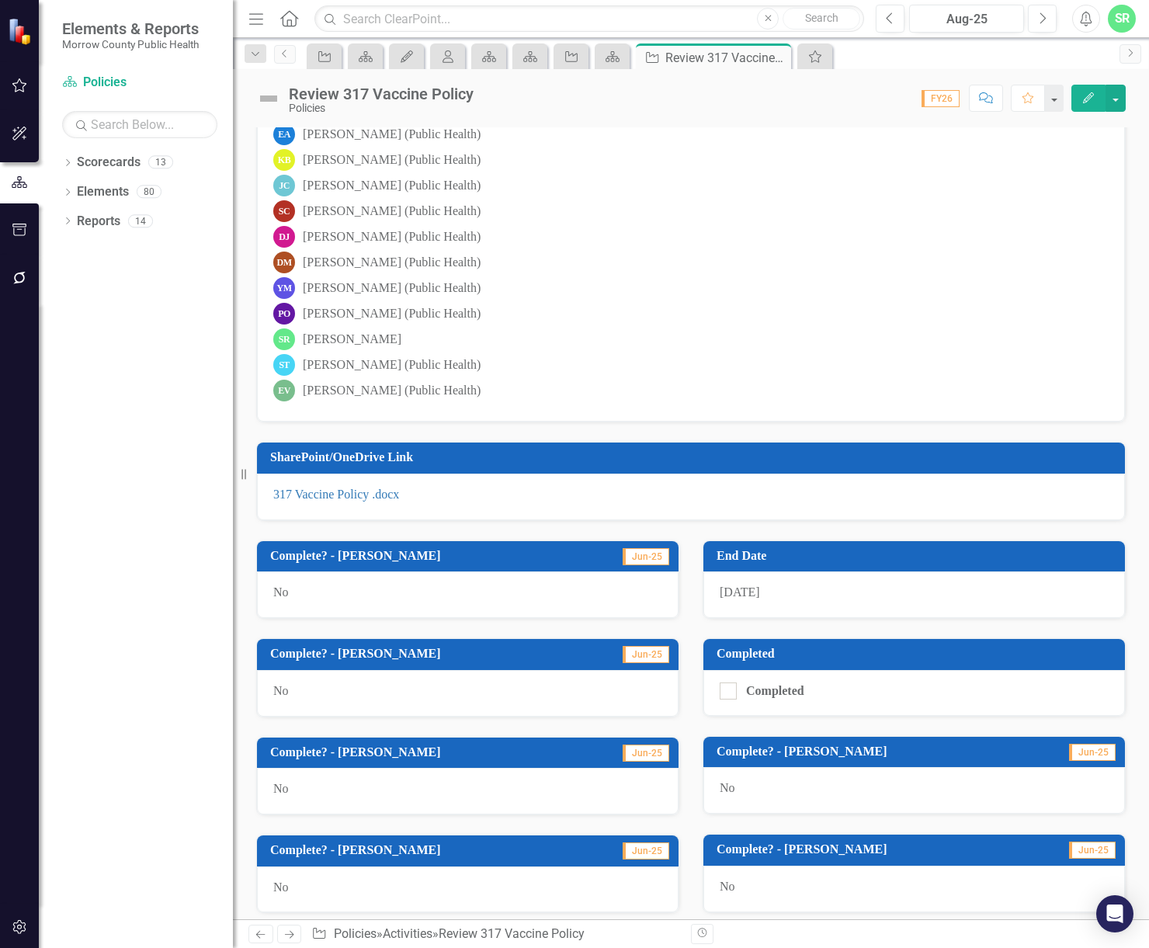
scroll to position [0, 0]
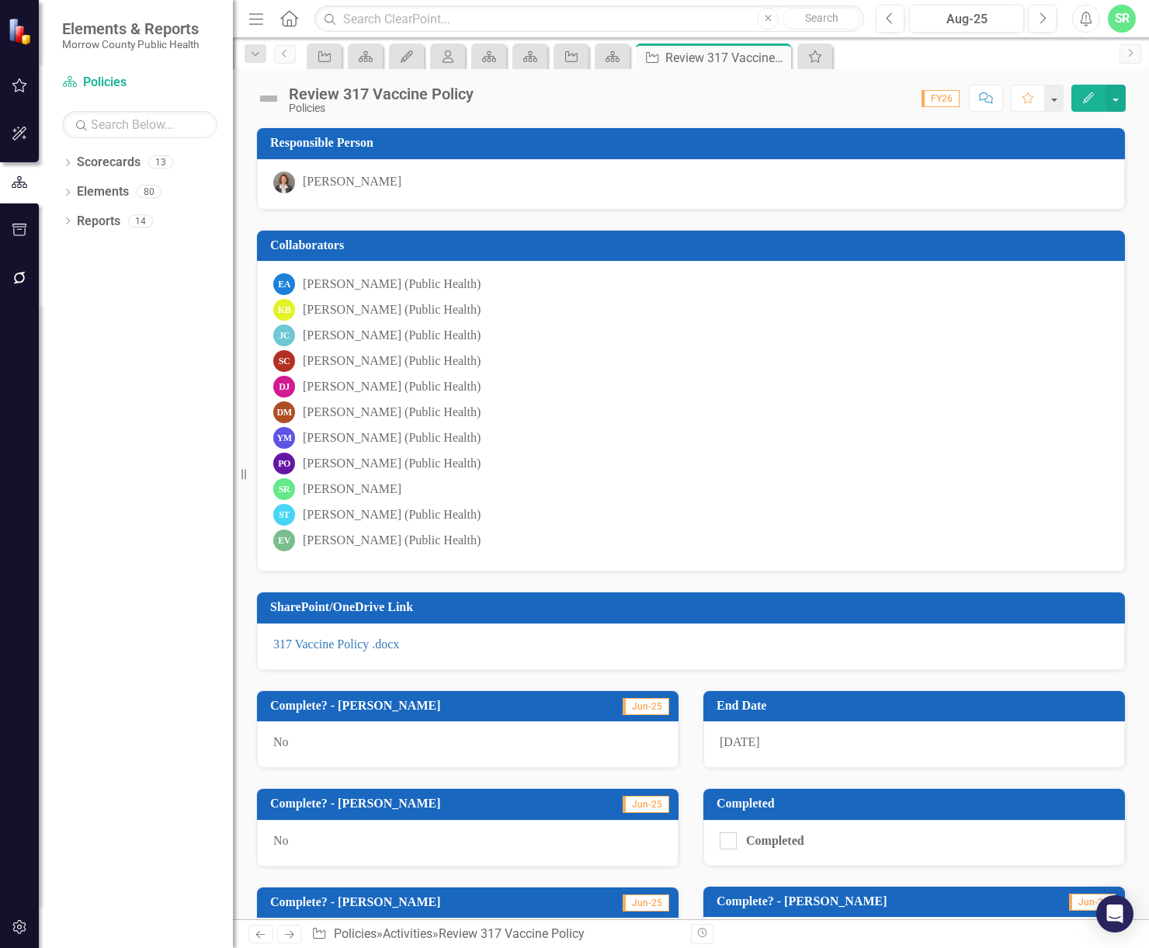
click at [317, 491] on div "[PERSON_NAME]" at bounding box center [352, 490] width 99 height 18
click at [777, 57] on icon "Close" at bounding box center [777, 57] width 16 height 12
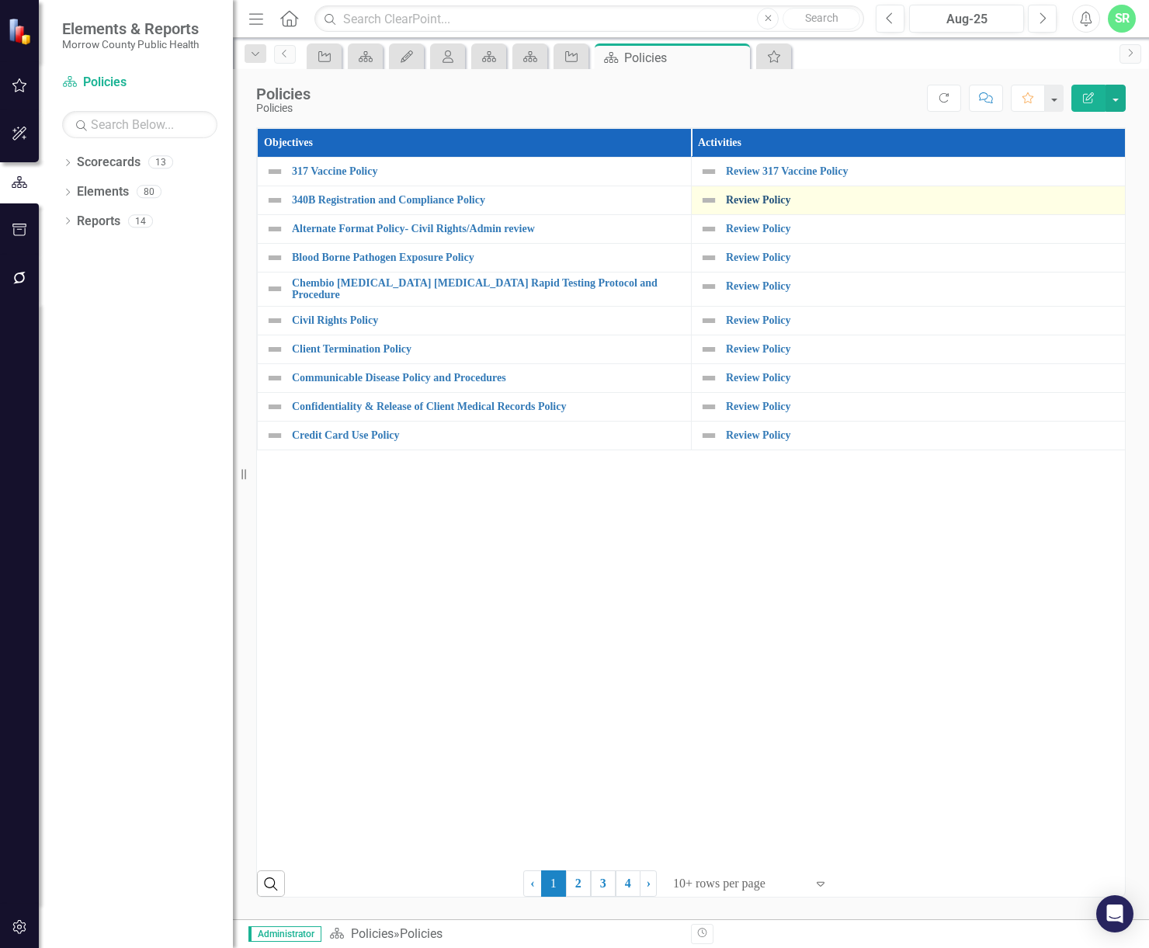
click at [761, 203] on link "Review Policy" at bounding box center [921, 200] width 391 height 12
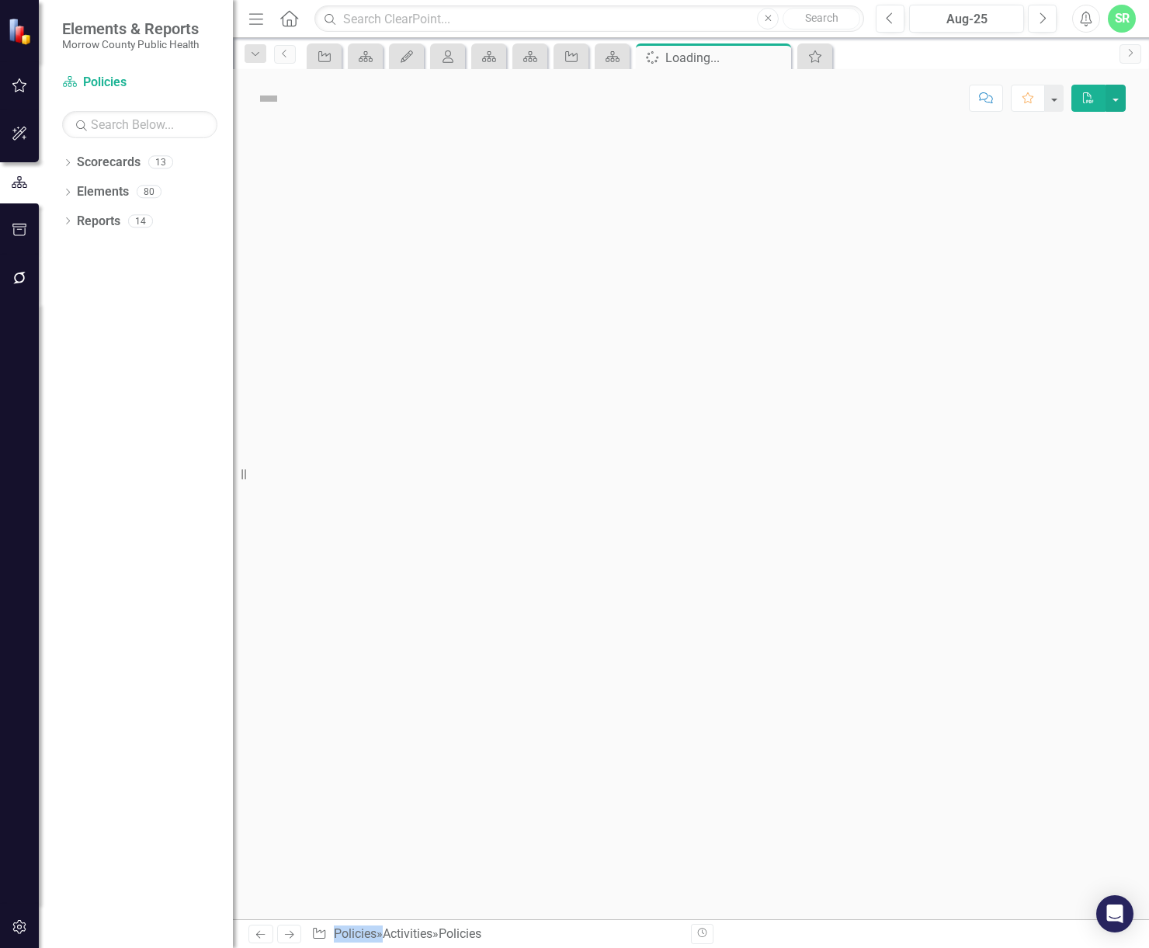
click at [761, 203] on div at bounding box center [691, 523] width 916 height 792
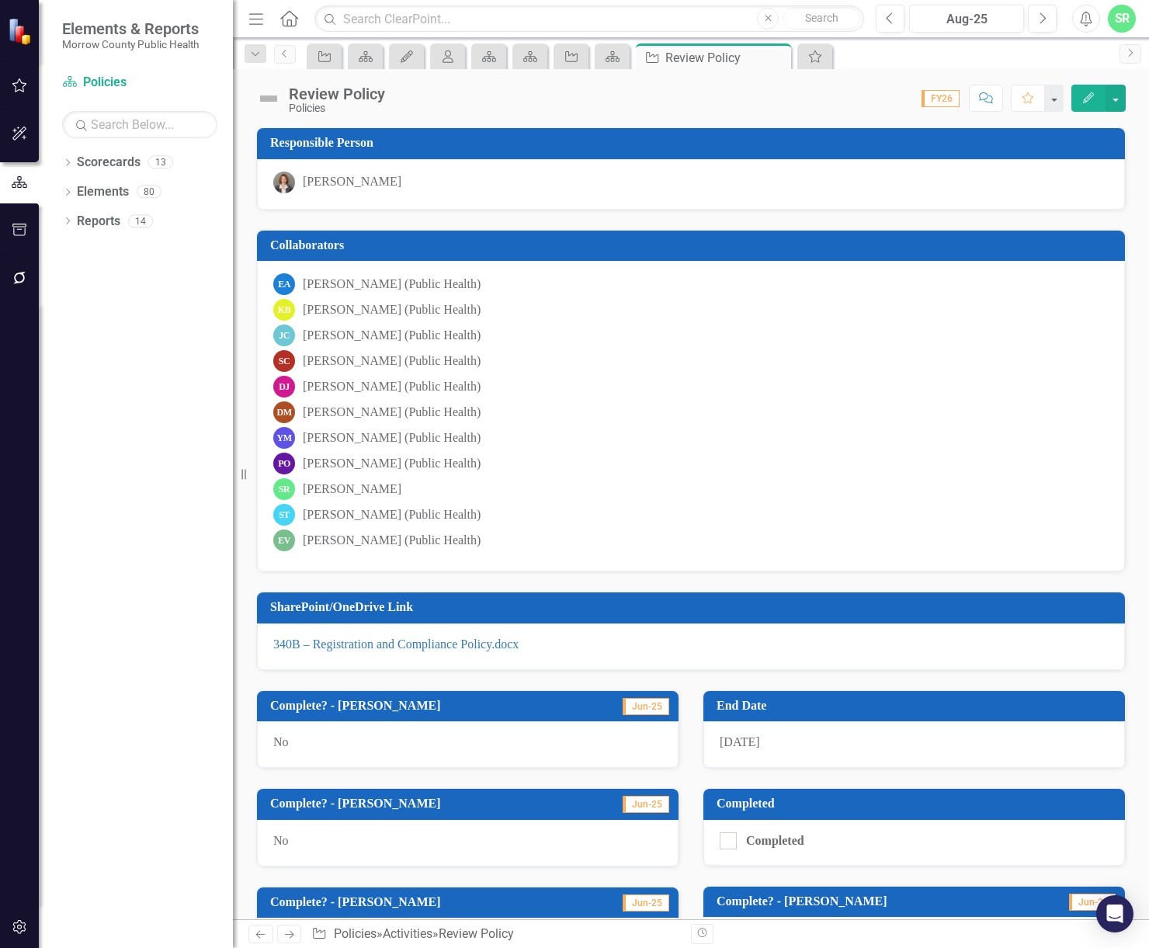
click at [326, 90] on div "Review Policy" at bounding box center [337, 93] width 96 height 17
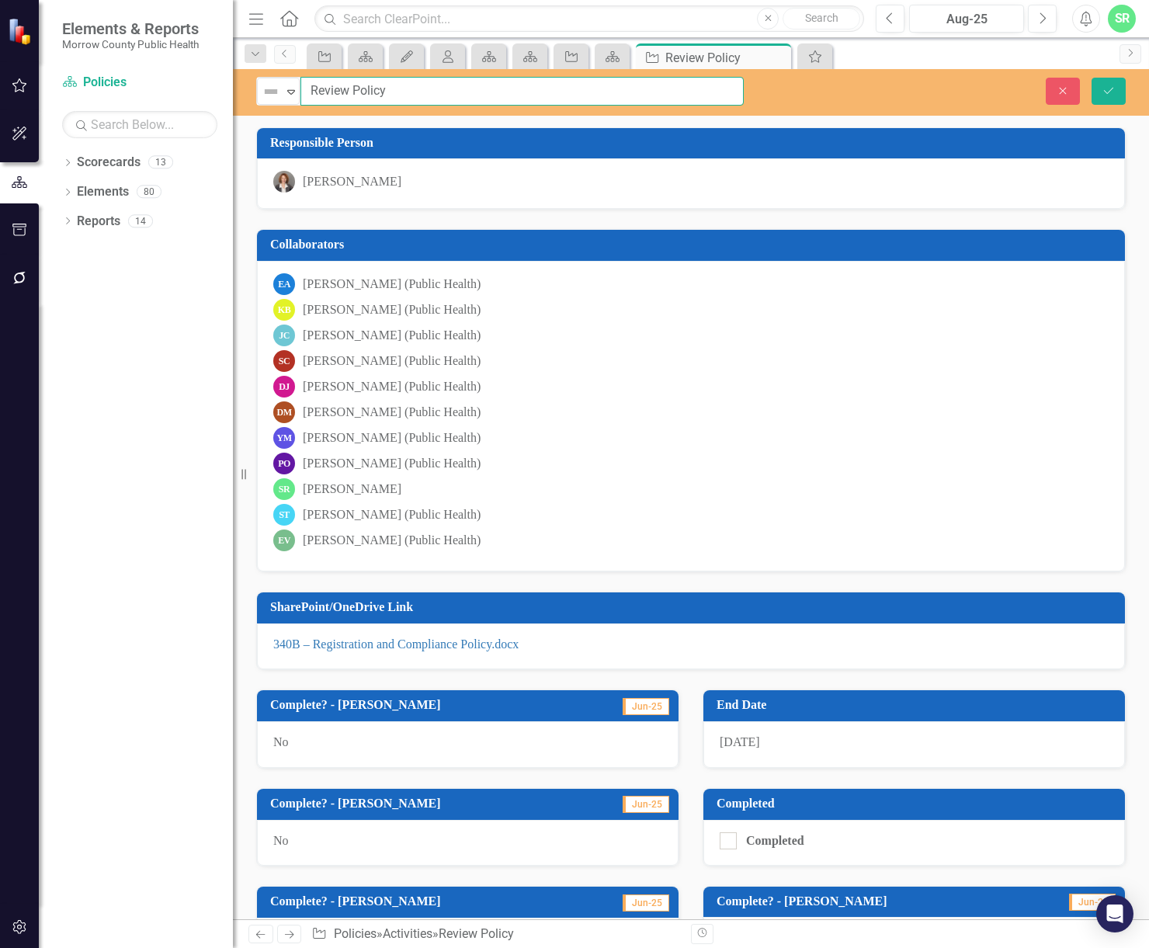
click at [351, 85] on input "Review Policy" at bounding box center [522, 91] width 443 height 29
paste input "317 Vaccine Policy"
click at [353, 81] on input "Review317 Vaccine Policy Policy" at bounding box center [522, 91] width 443 height 29
drag, startPoint x: 520, startPoint y: 89, endPoint x: 457, endPoint y: 89, distance: 63.7
click at [457, 89] on input "Review 317 Vaccine Policy Policy" at bounding box center [522, 91] width 443 height 29
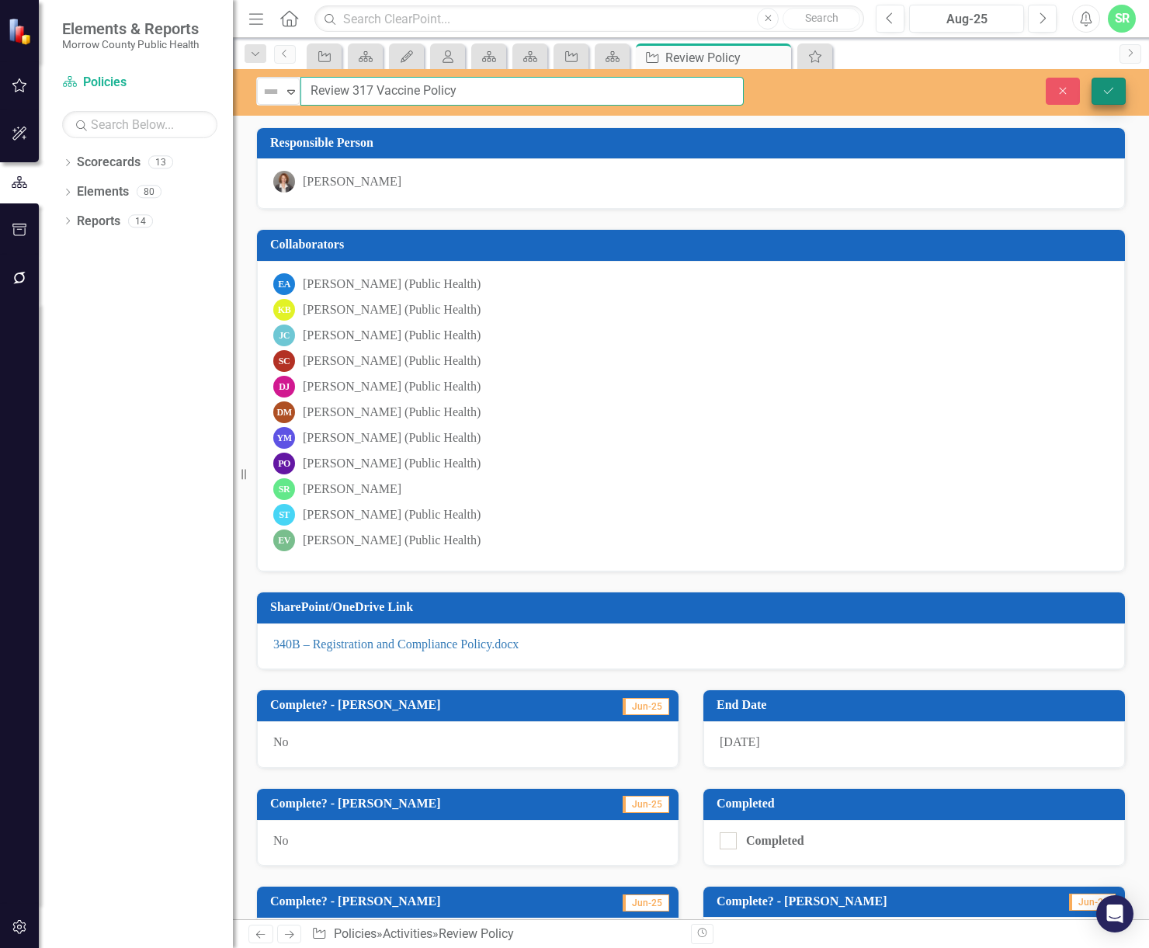
type input "Review 317 Vaccine Policy"
click at [1115, 92] on icon "Save" at bounding box center [1109, 90] width 14 height 11
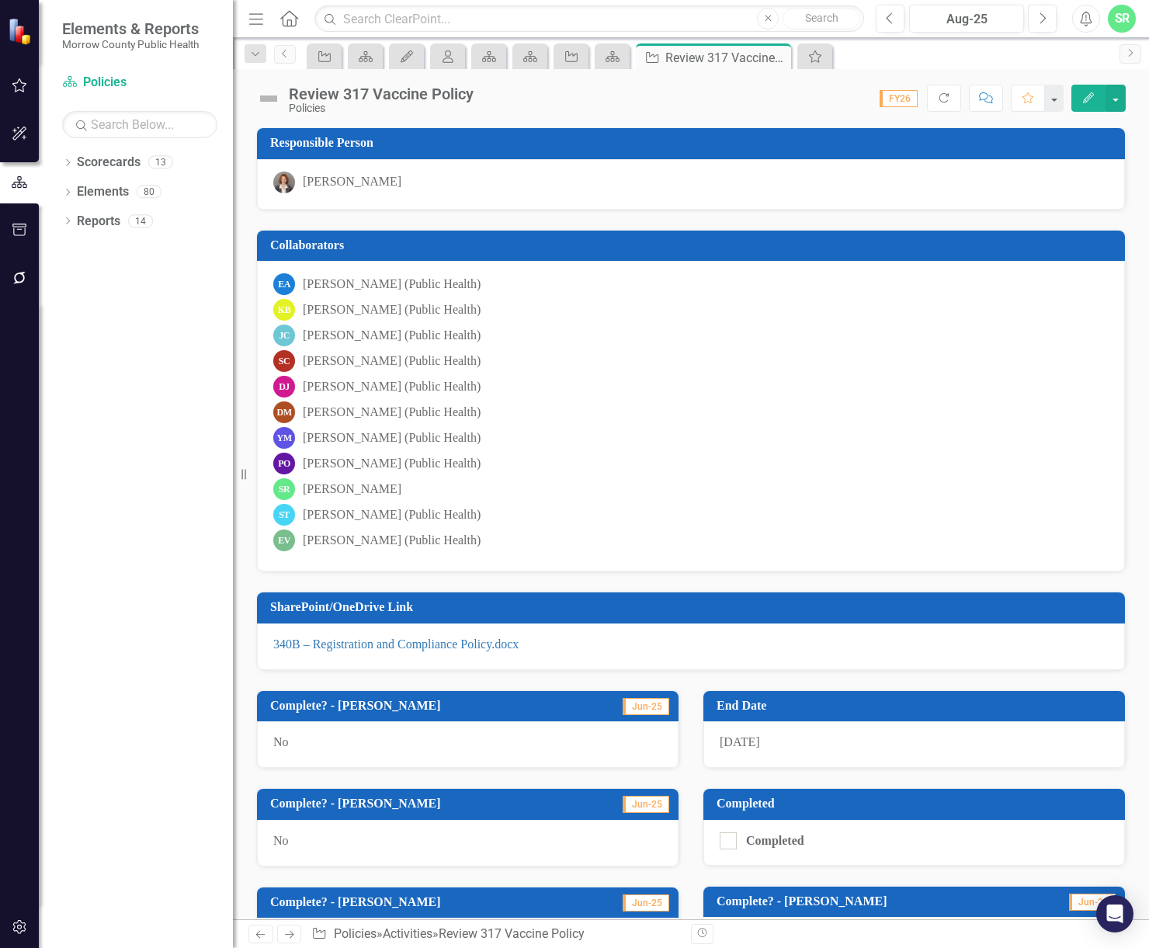
click at [13, 89] on icon "button" at bounding box center [20, 85] width 16 height 12
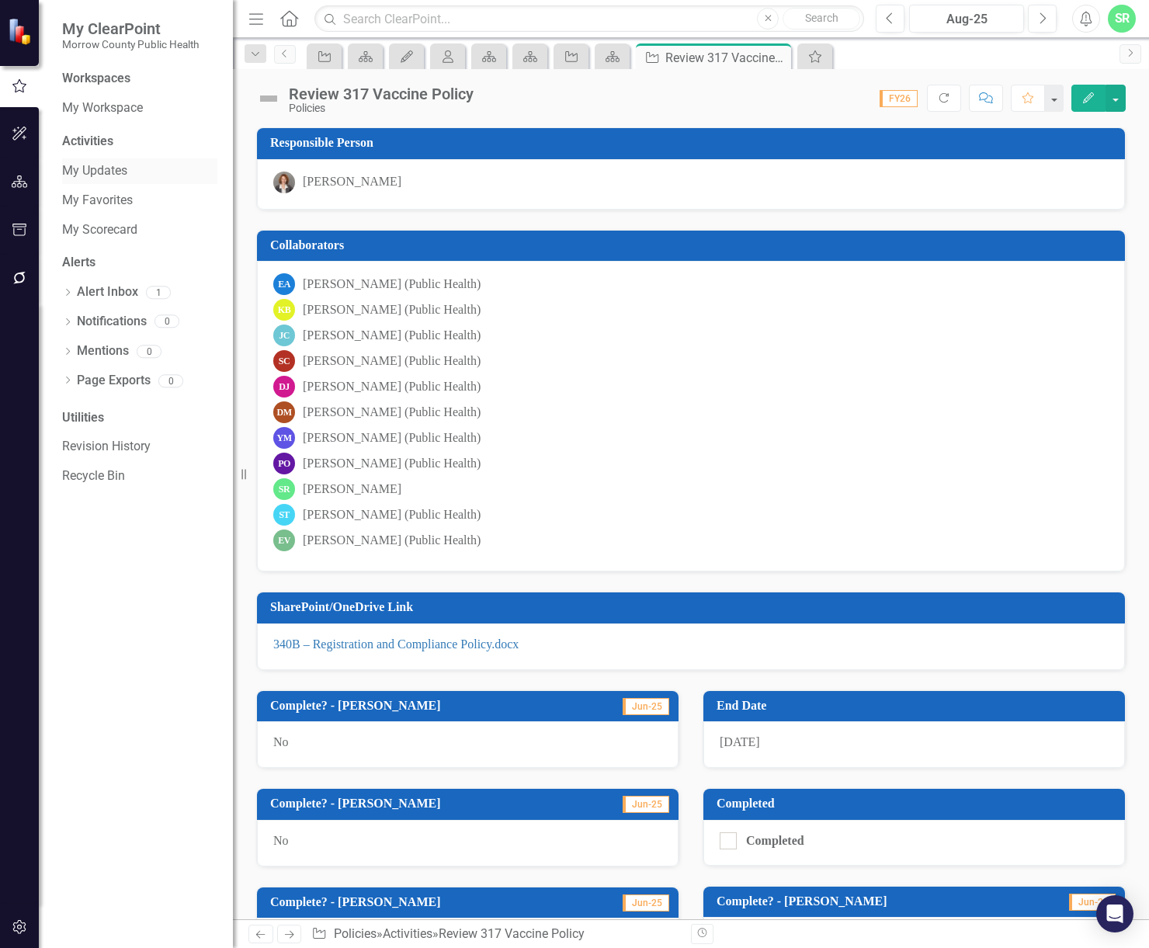
click at [125, 169] on link "My Updates" at bounding box center [139, 171] width 155 height 18
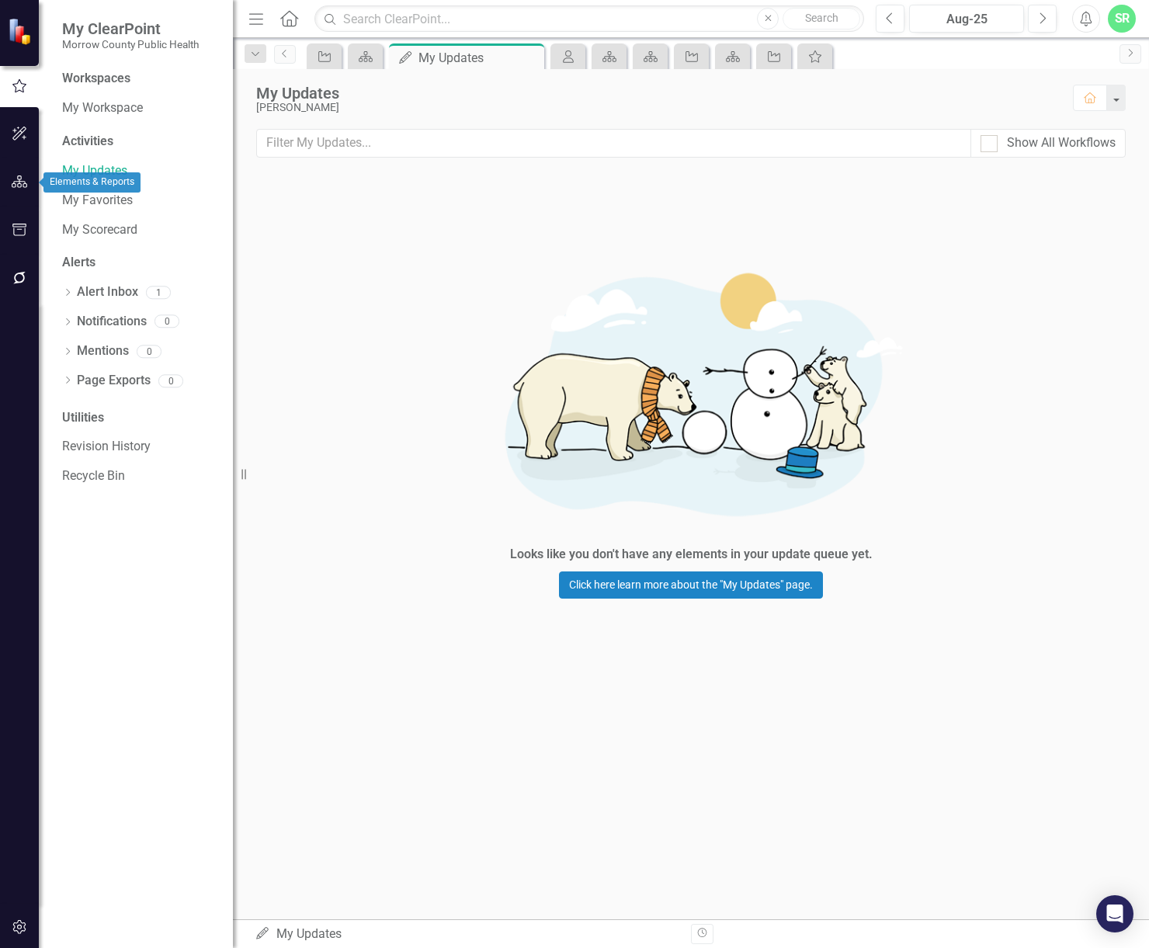
click at [26, 186] on icon "button" at bounding box center [20, 182] width 16 height 12
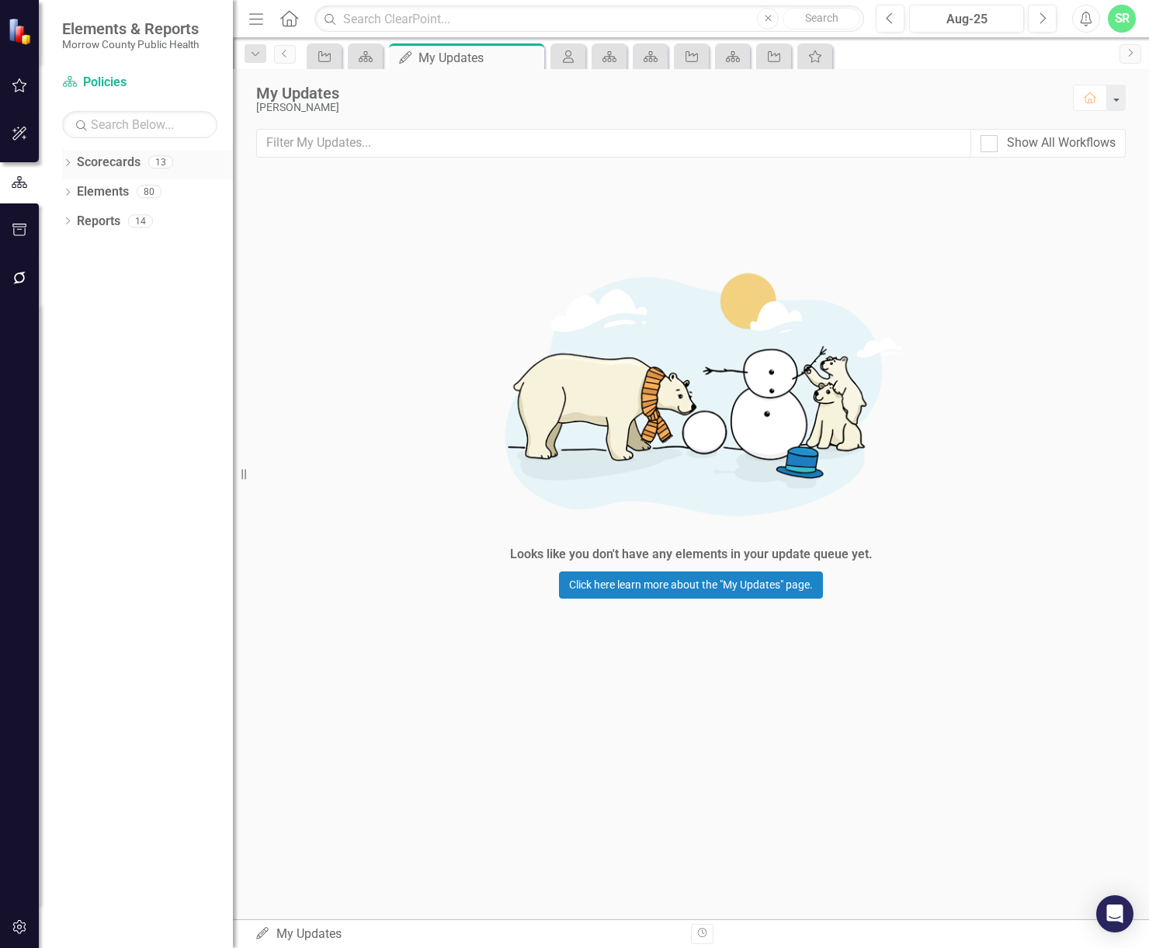
click at [110, 164] on link "Scorecards" at bounding box center [109, 163] width 64 height 18
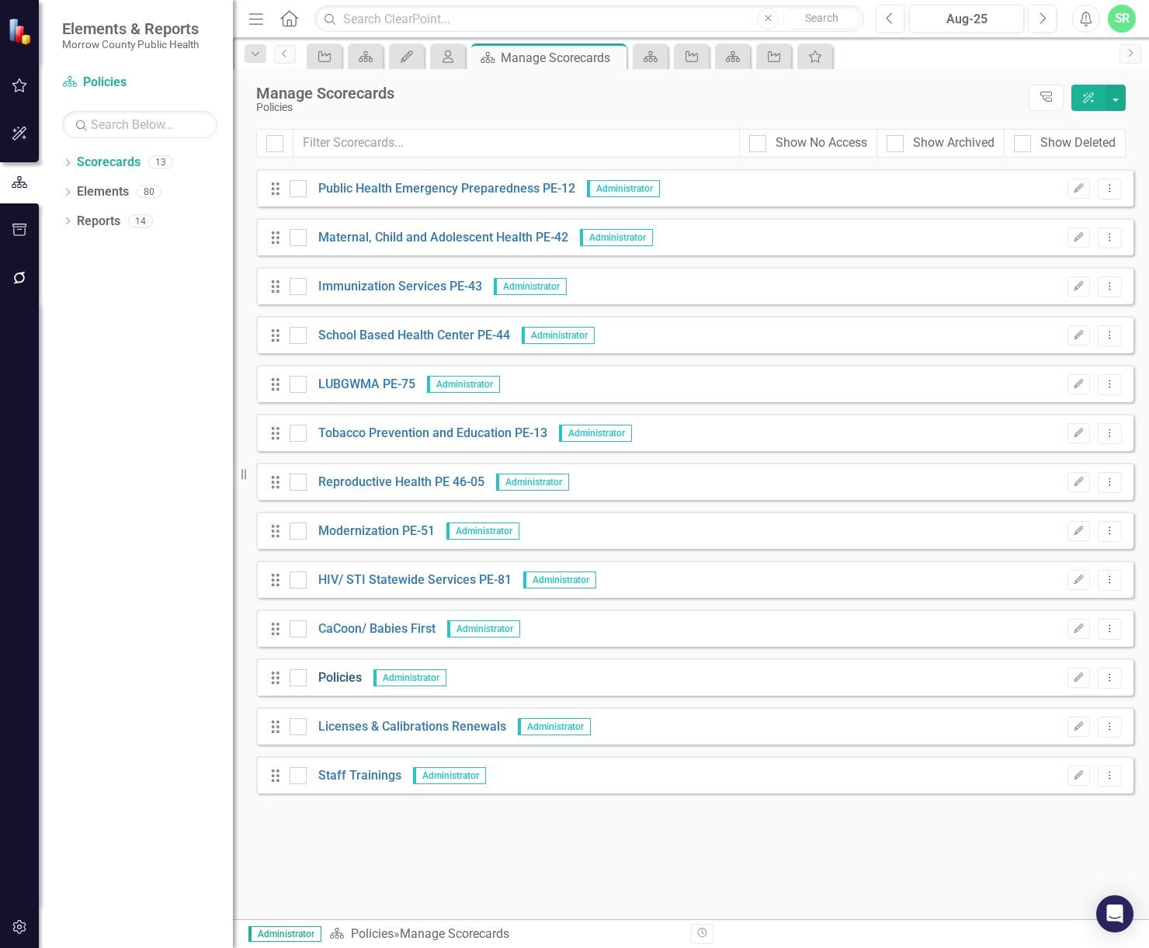
click at [353, 678] on link "Policies" at bounding box center [334, 678] width 55 height 18
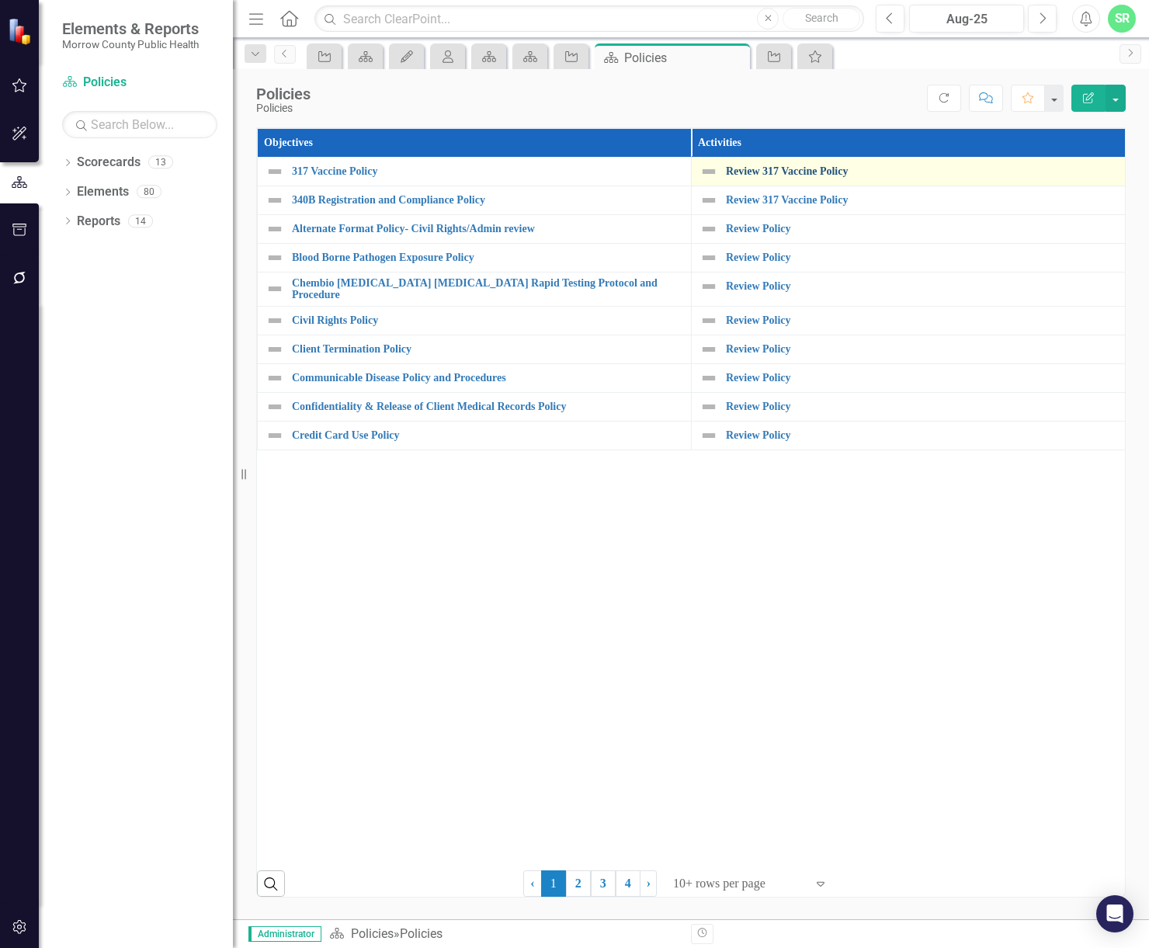
click at [783, 169] on link "Review 317 Vaccine Policy" at bounding box center [921, 171] width 391 height 12
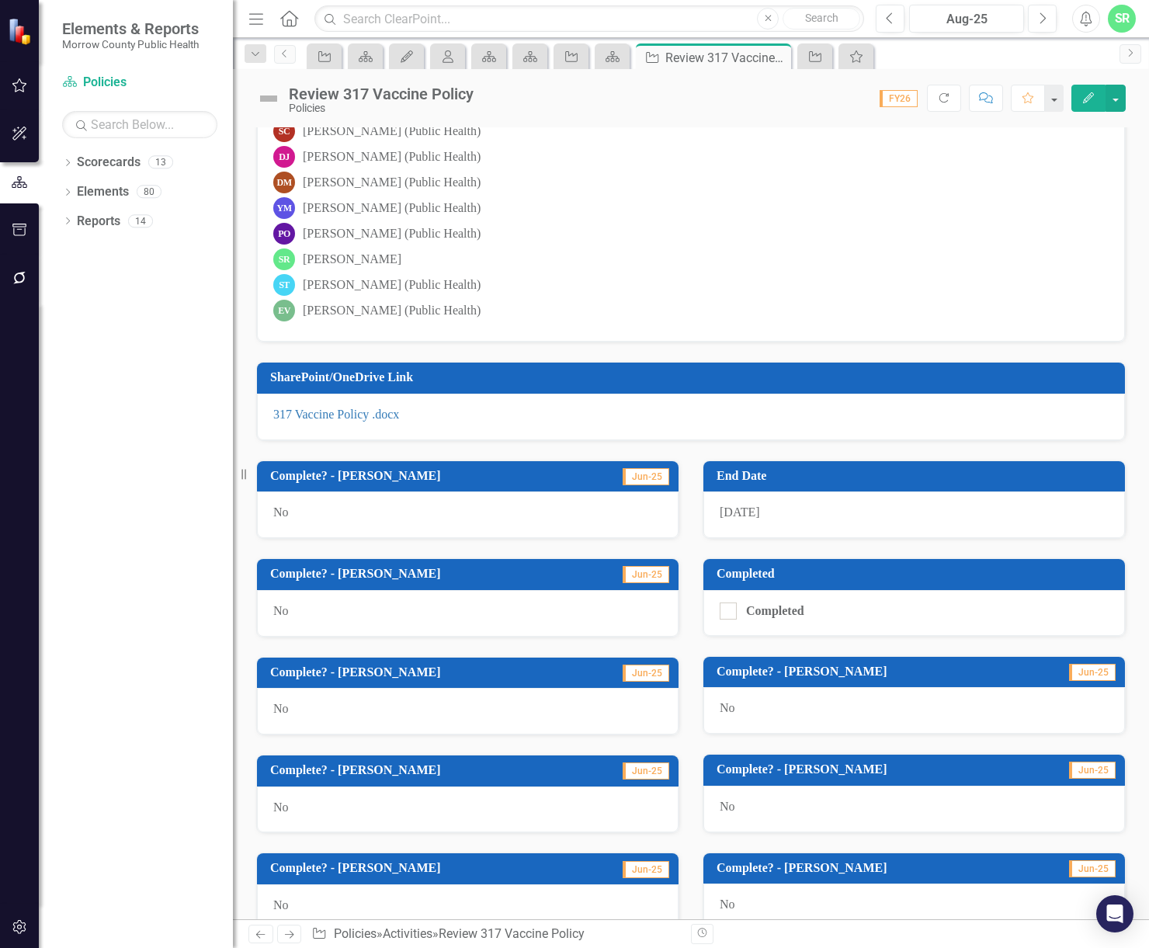
scroll to position [155, 0]
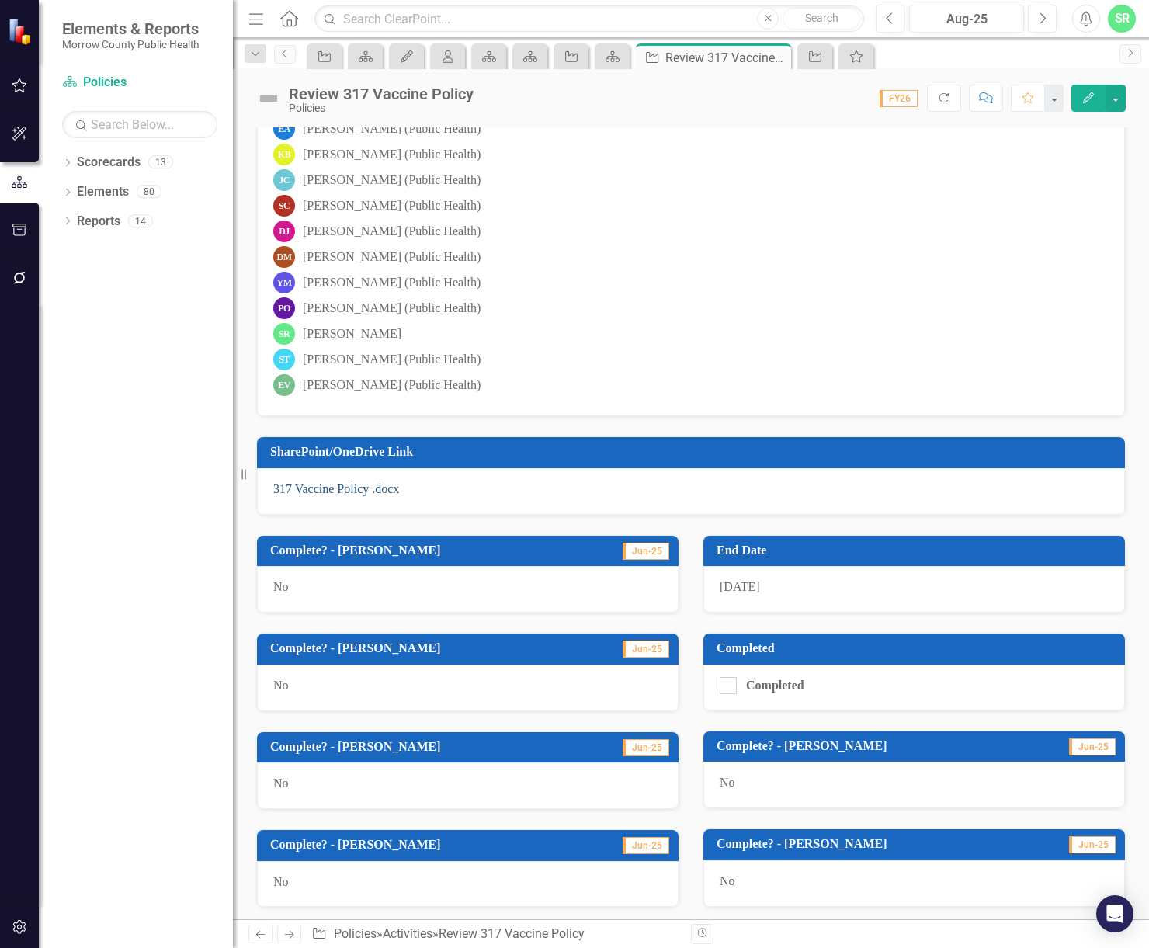
click at [346, 484] on link "317 Vaccine Policy .docx" at bounding box center [336, 488] width 126 height 13
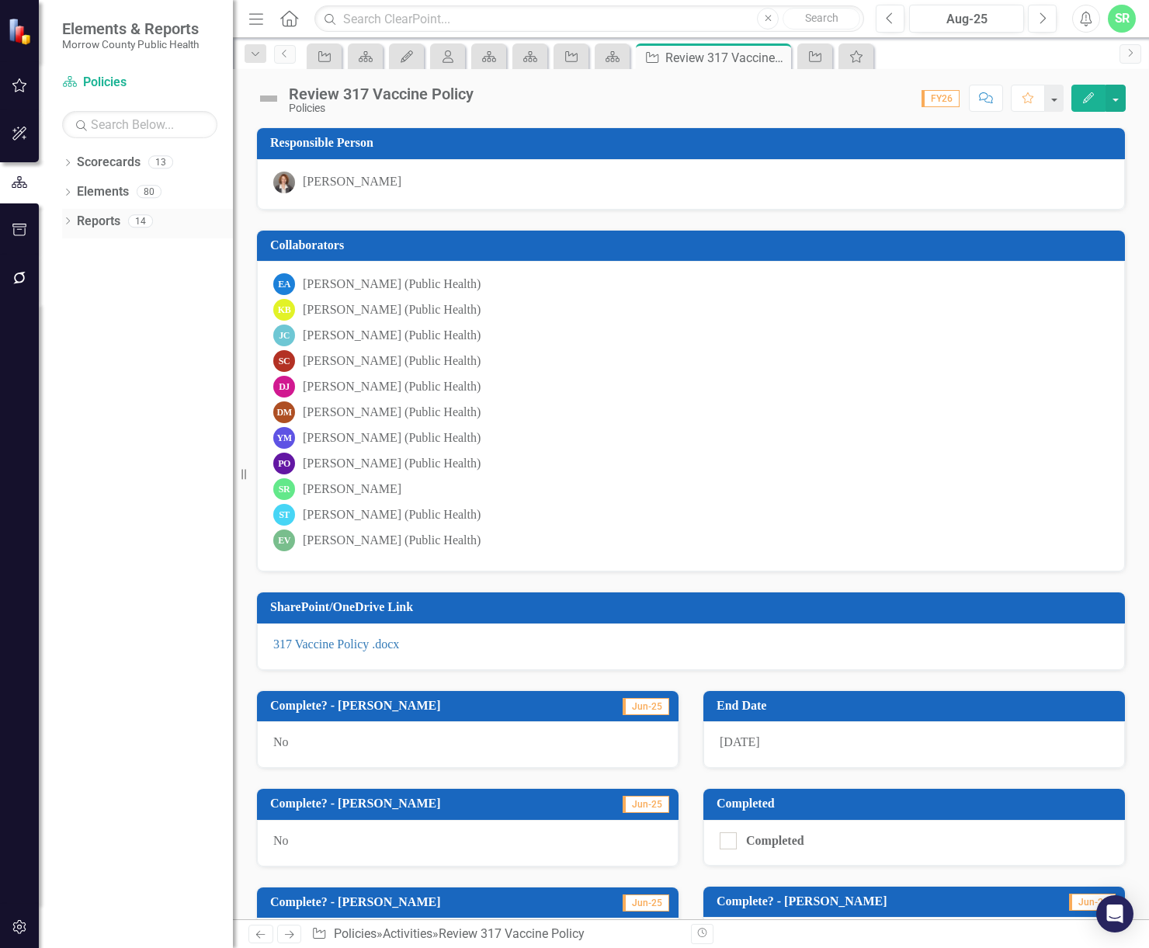
click at [108, 221] on link "Reports" at bounding box center [98, 222] width 43 height 18
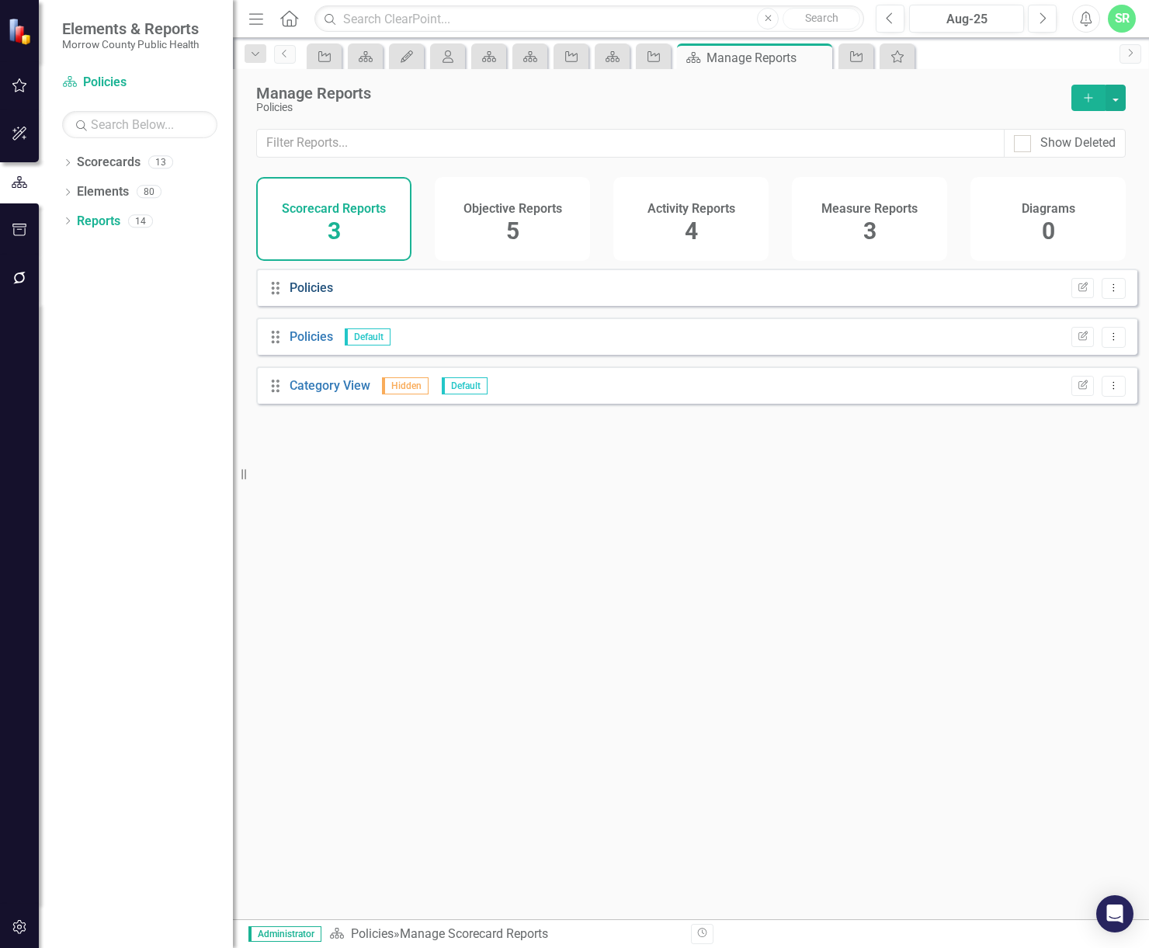
click at [320, 295] on link "Policies" at bounding box center [311, 287] width 43 height 15
click at [676, 226] on div "Activity Reports 4" at bounding box center [691, 219] width 155 height 84
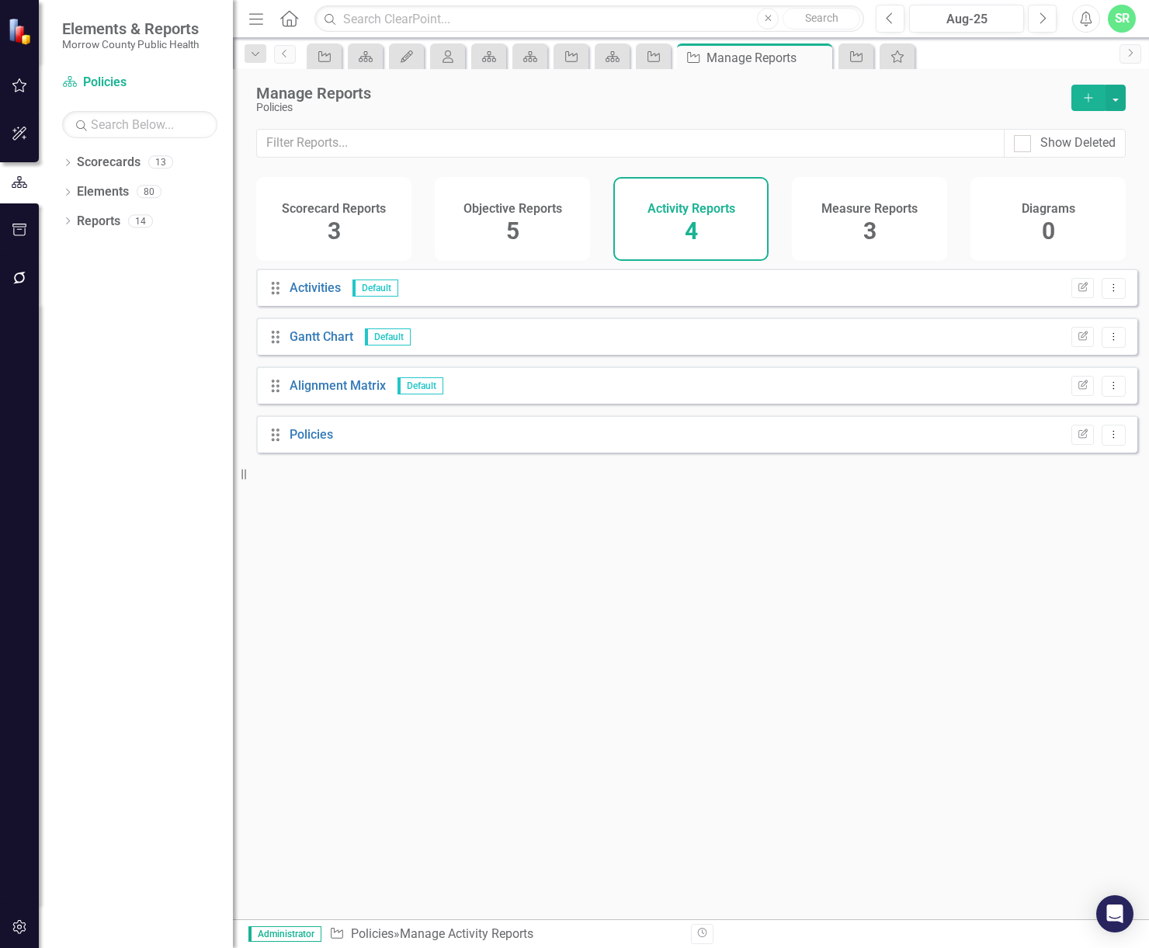
click at [506, 226] on span "5" at bounding box center [512, 230] width 13 height 27
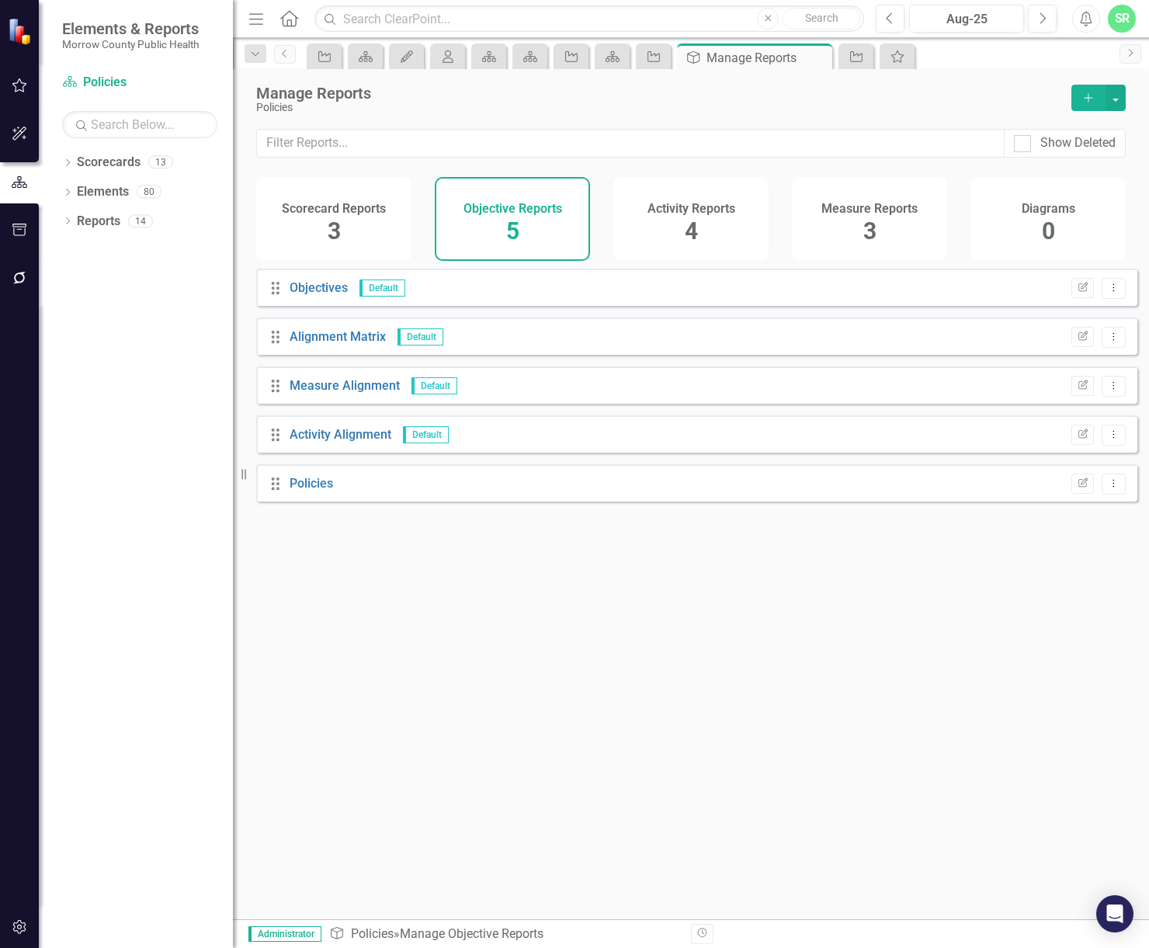
click at [21, 224] on icon "button" at bounding box center [20, 230] width 16 height 12
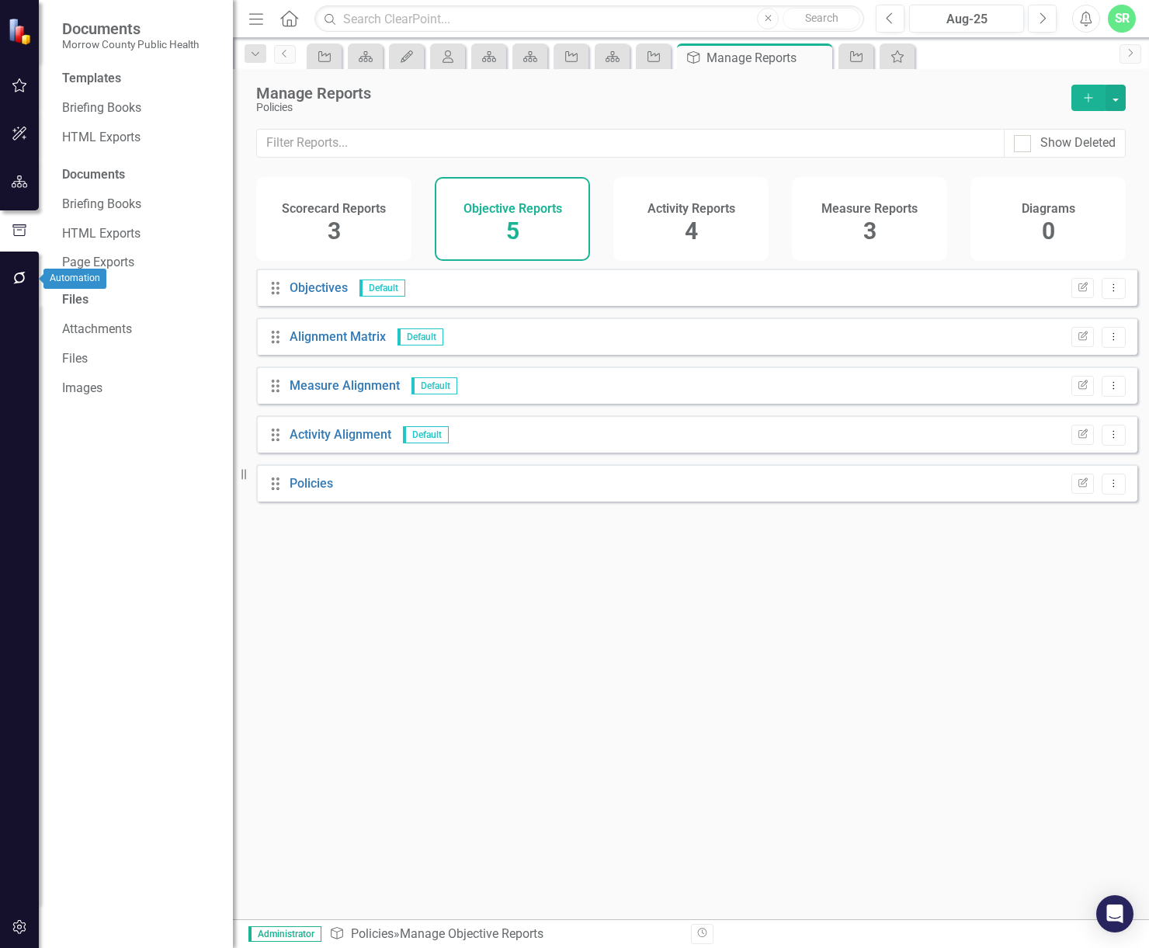
click at [21, 280] on icon "button" at bounding box center [20, 278] width 16 height 12
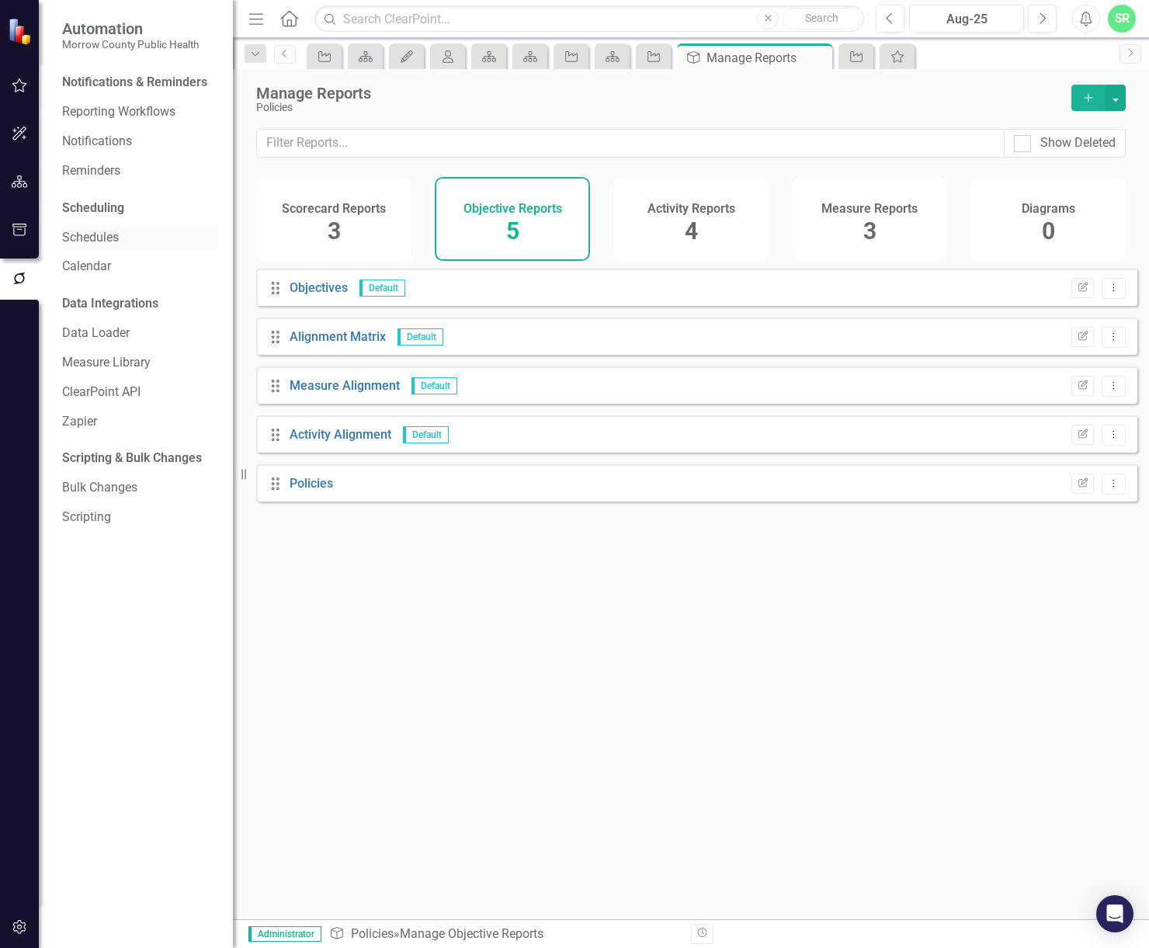
click at [150, 244] on link "Schedules" at bounding box center [139, 238] width 155 height 18
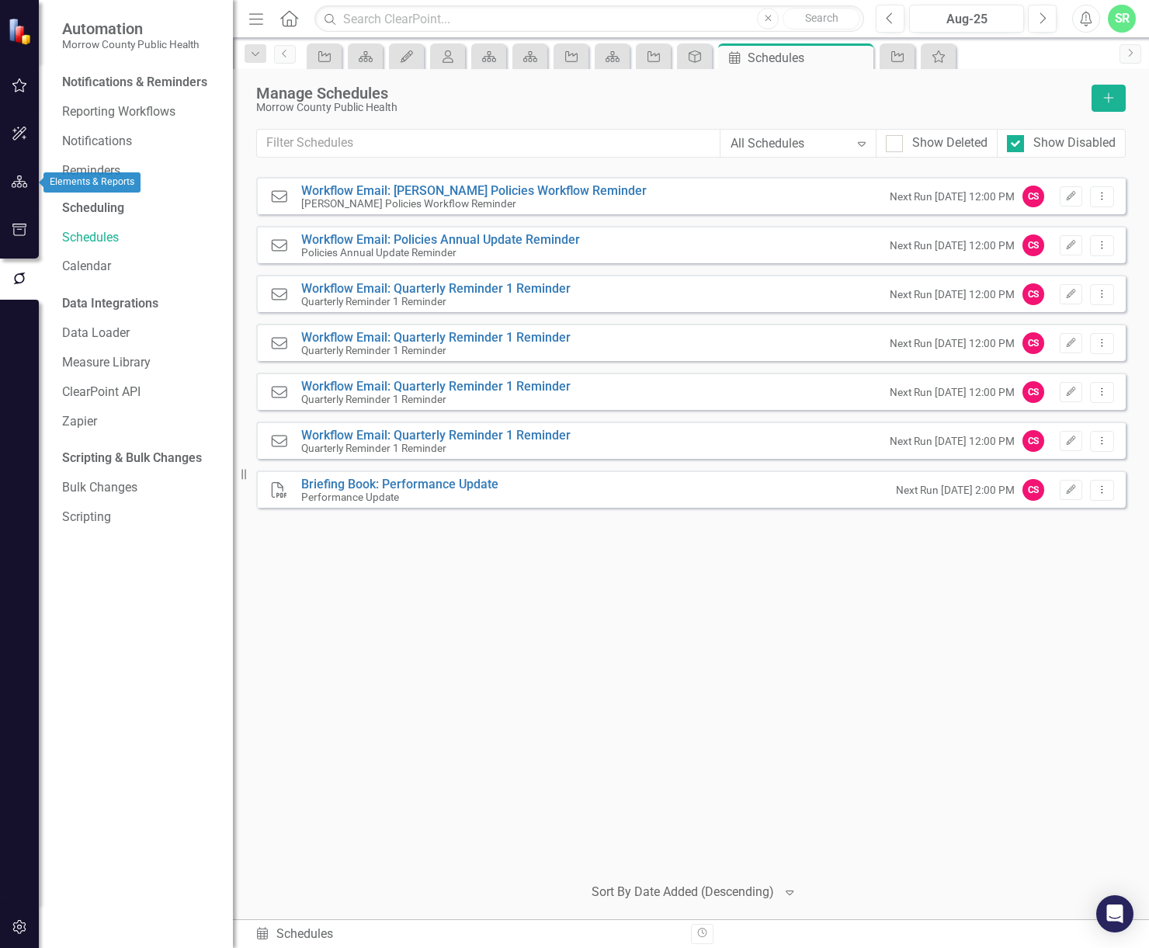
click at [23, 177] on icon "button" at bounding box center [20, 182] width 16 height 12
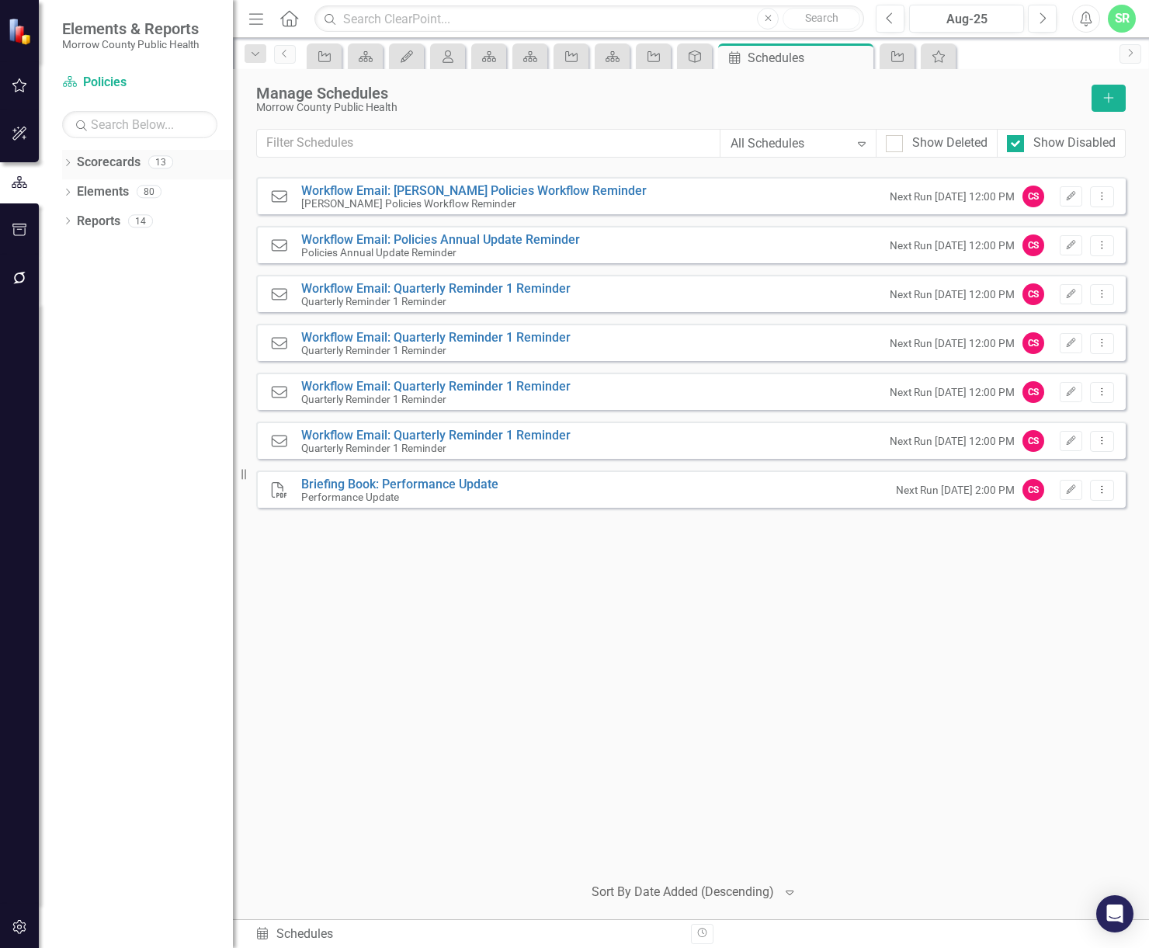
click at [137, 165] on link "Scorecards" at bounding box center [109, 163] width 64 height 18
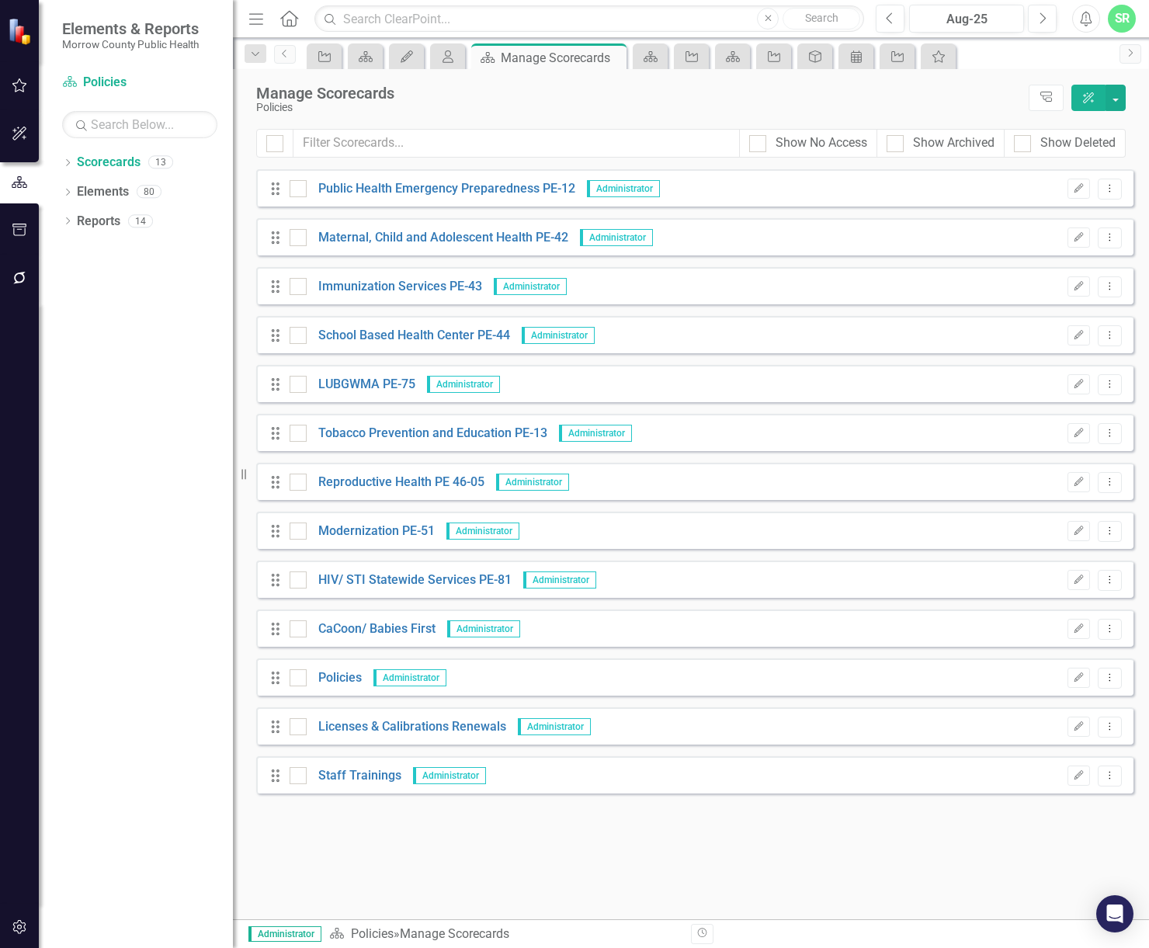
click at [451, 201] on div "Drag Public Health Emergency Preparedness PE-12 Administrator Edit Dropdown Menu" at bounding box center [695, 187] width 878 height 37
click at [454, 191] on link "Public Health Emergency Preparedness PE-12" at bounding box center [441, 189] width 269 height 18
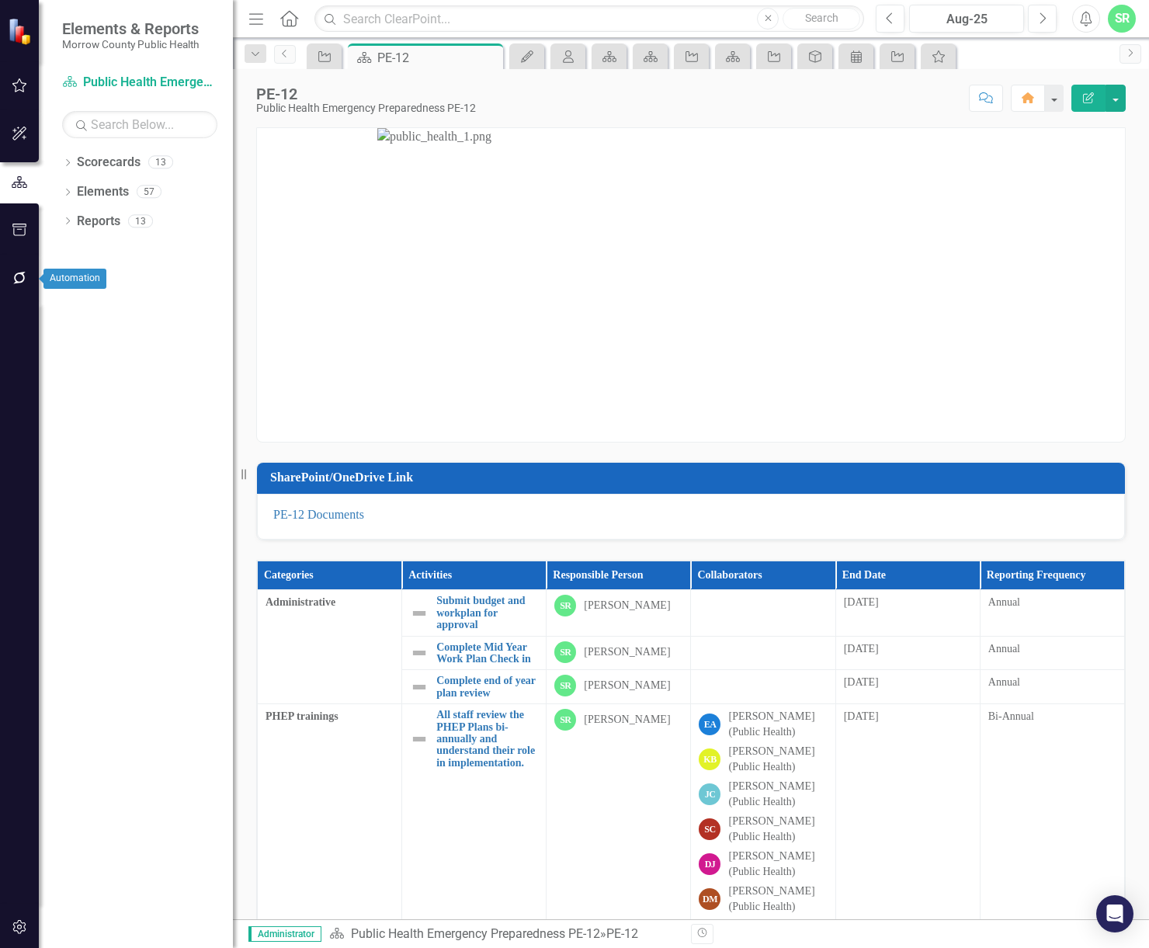
click at [21, 278] on icon "button" at bounding box center [20, 278] width 16 height 12
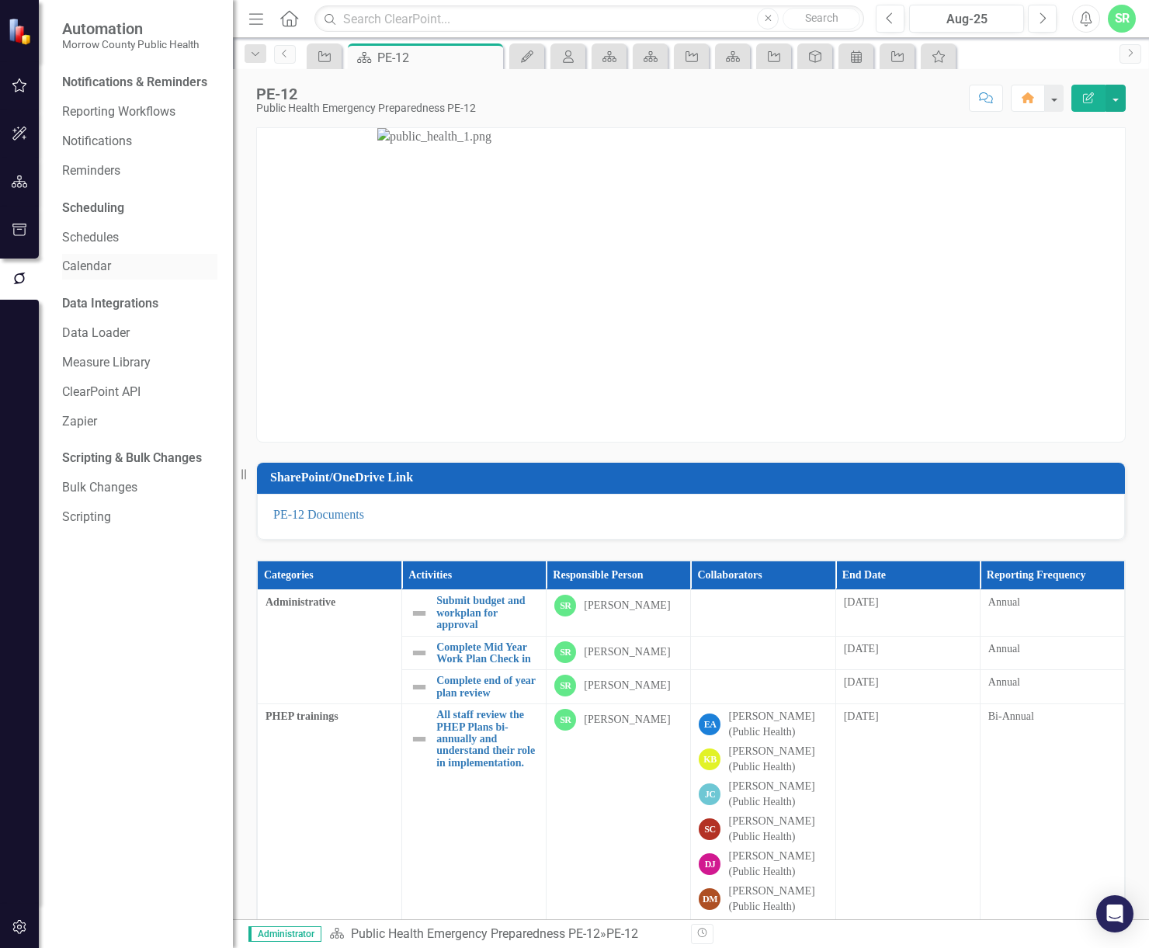
click at [122, 266] on link "Calendar" at bounding box center [139, 267] width 155 height 18
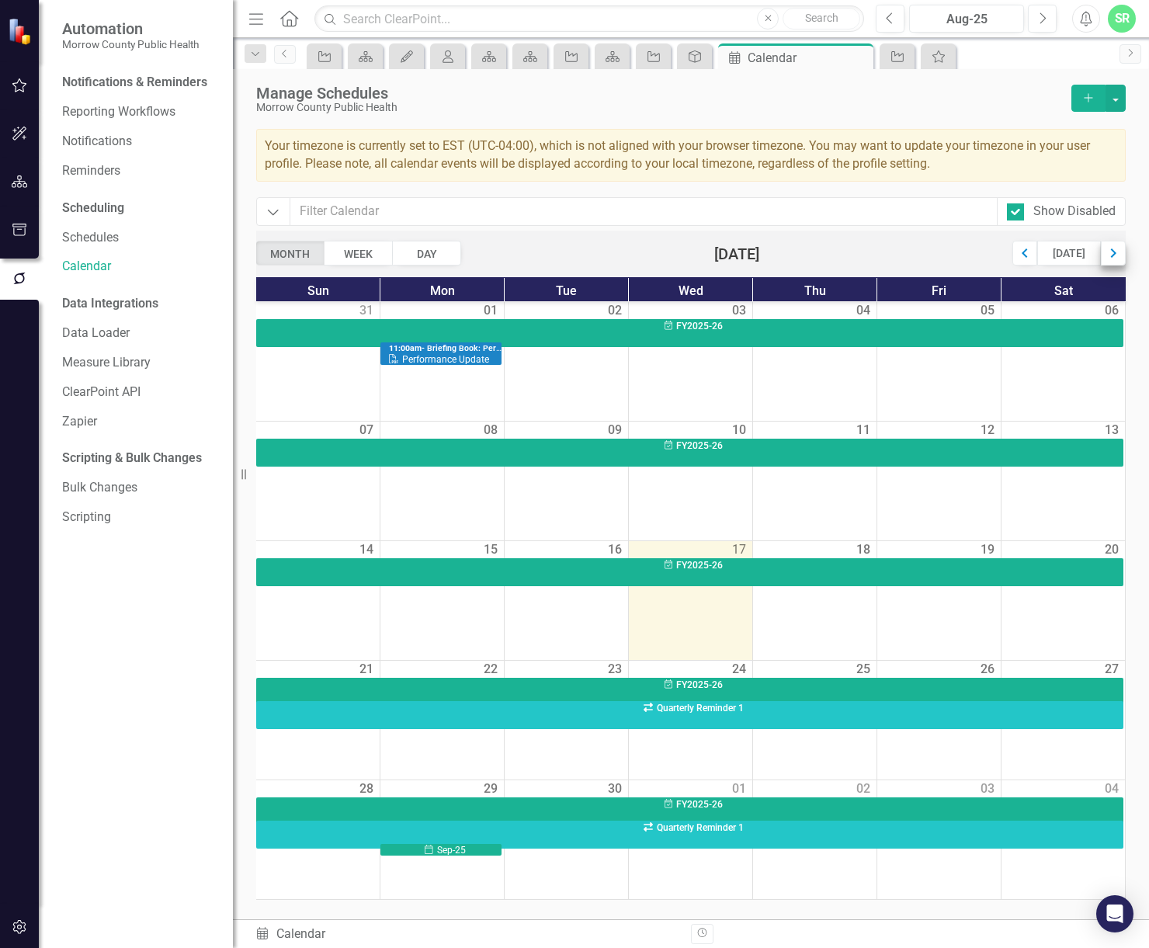
click at [1108, 252] on div "Next" at bounding box center [1113, 253] width 25 height 25
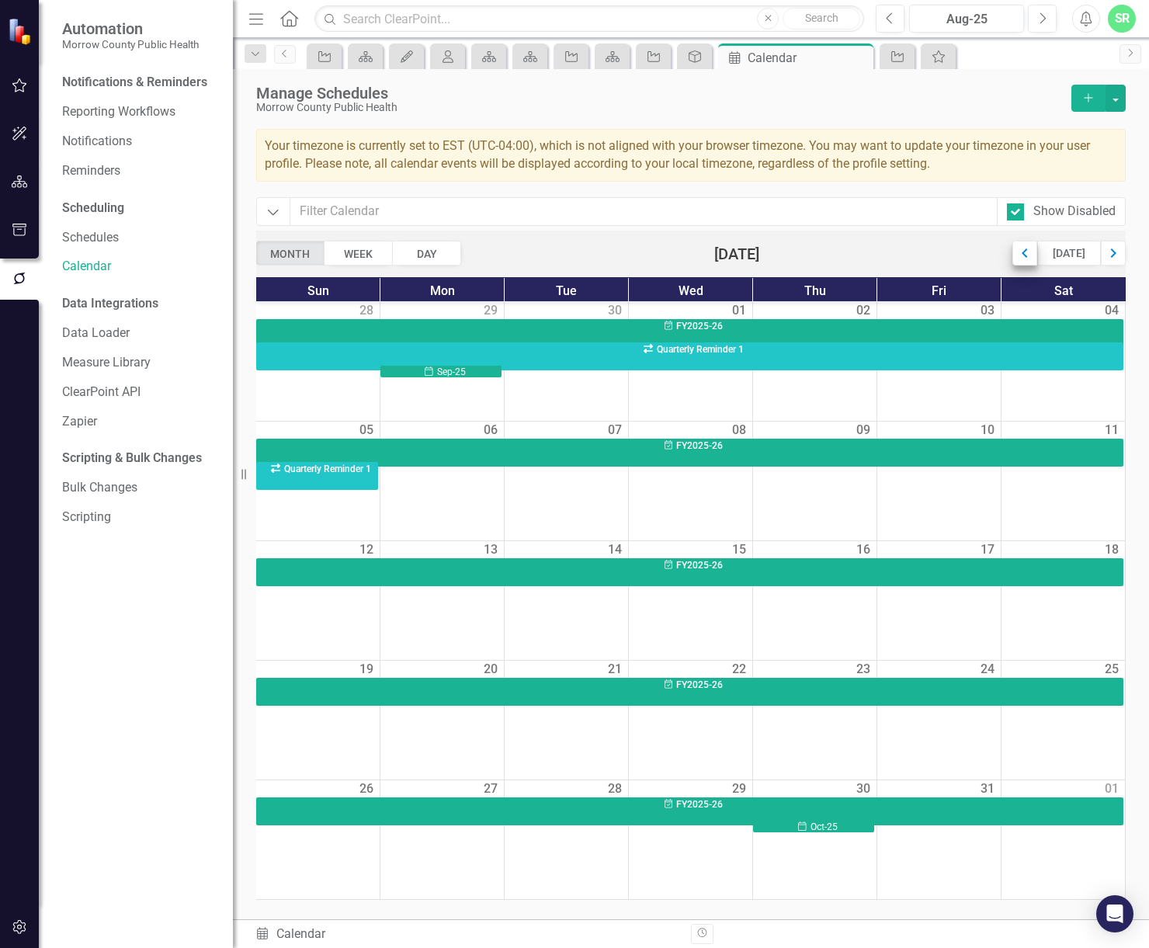
click at [1032, 254] on div "Previous" at bounding box center [1025, 253] width 25 height 25
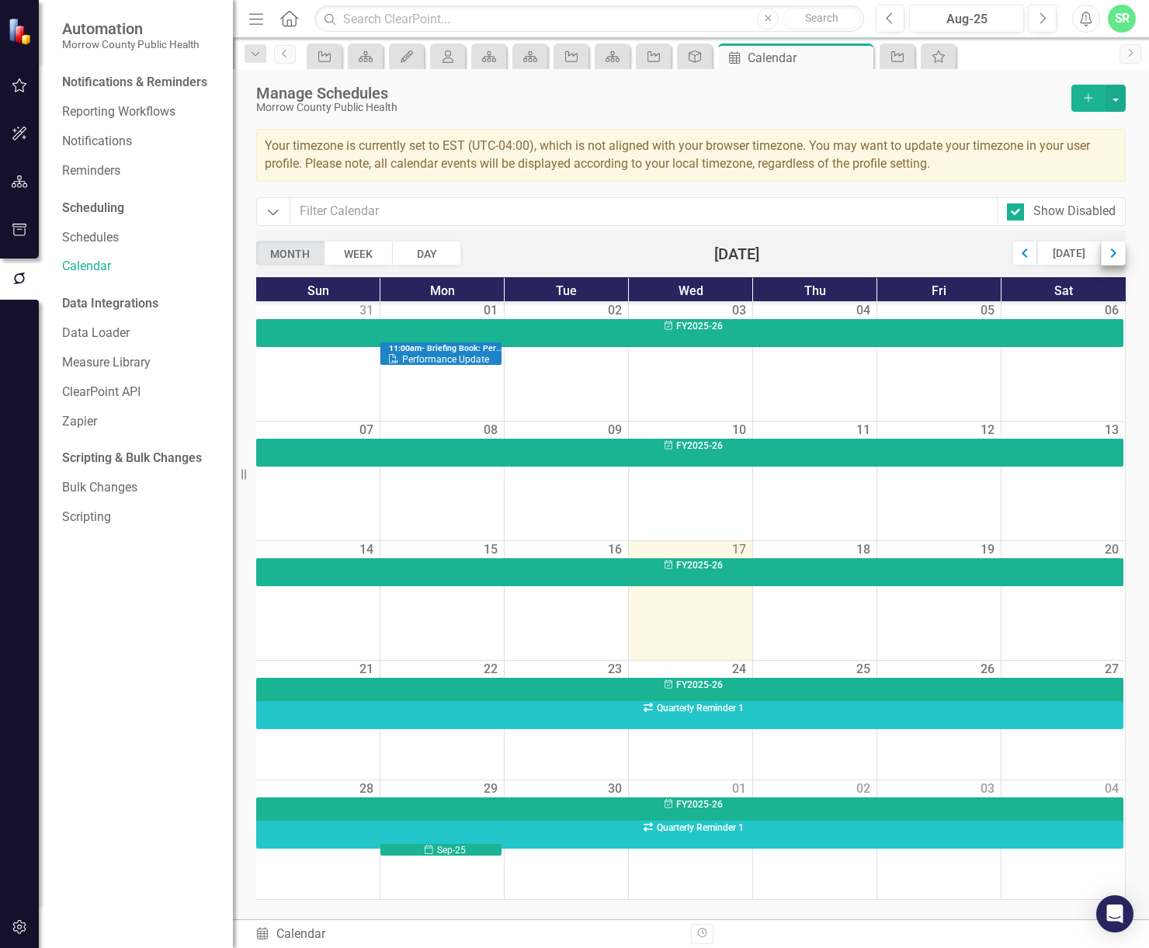
click at [1113, 249] on div "Next" at bounding box center [1113, 253] width 25 height 25
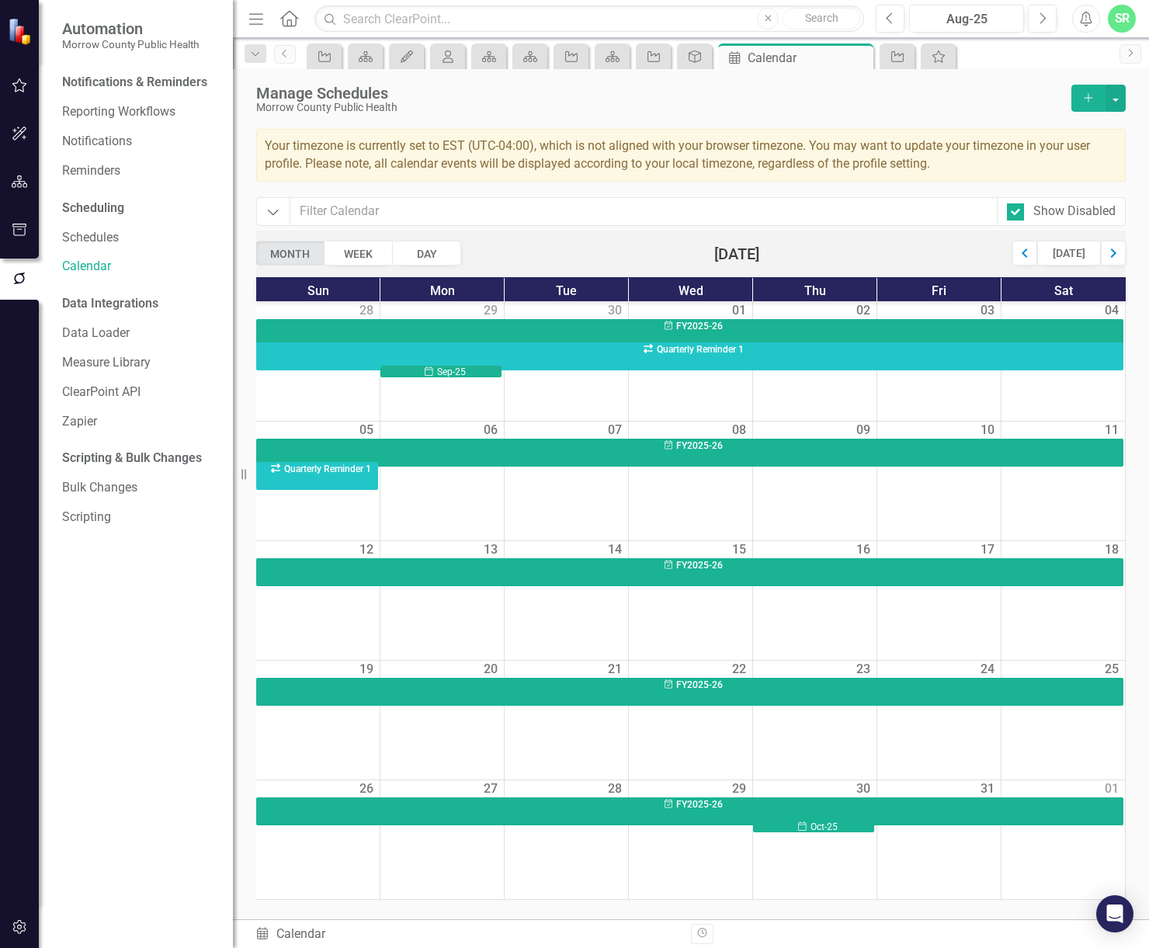
click at [1113, 249] on div "Next" at bounding box center [1113, 253] width 25 height 25
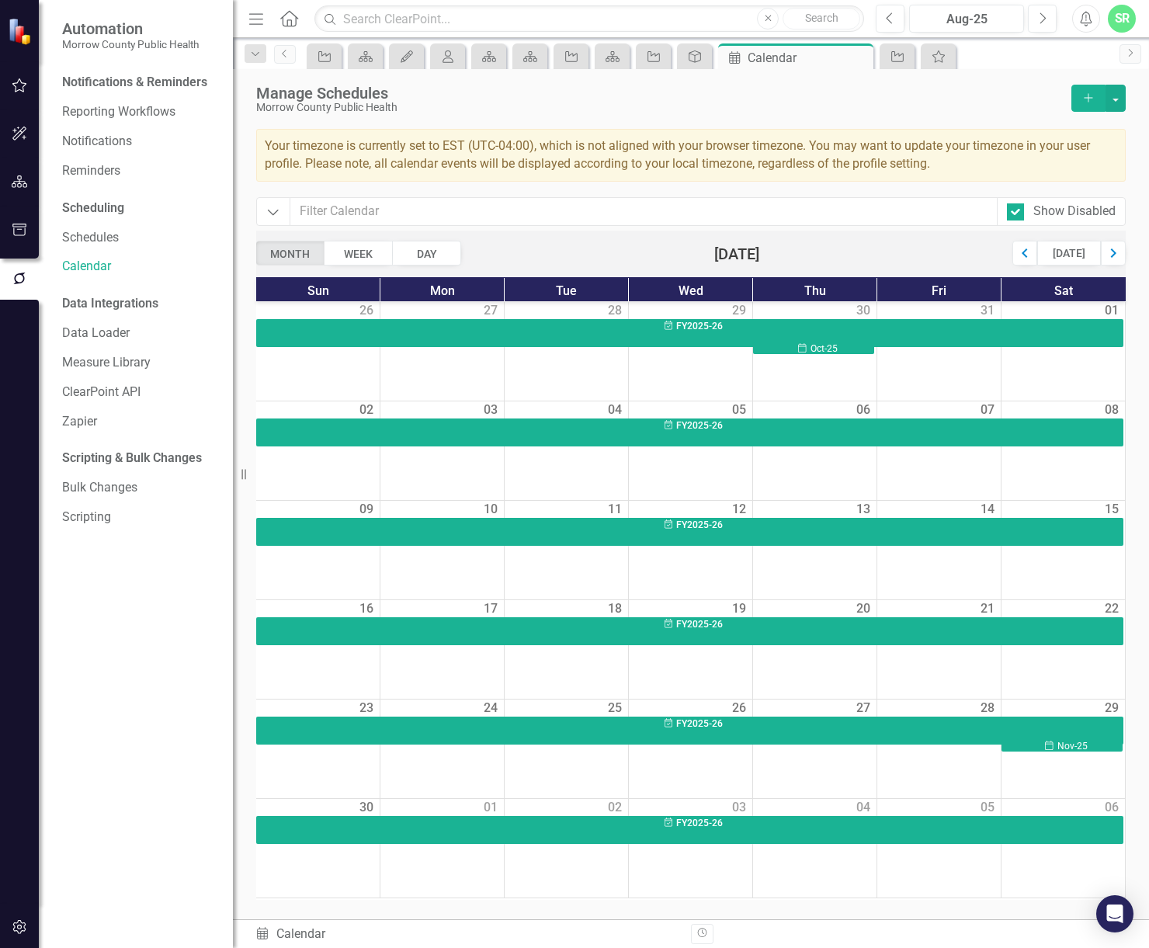
click at [1113, 249] on div "Next" at bounding box center [1113, 253] width 25 height 25
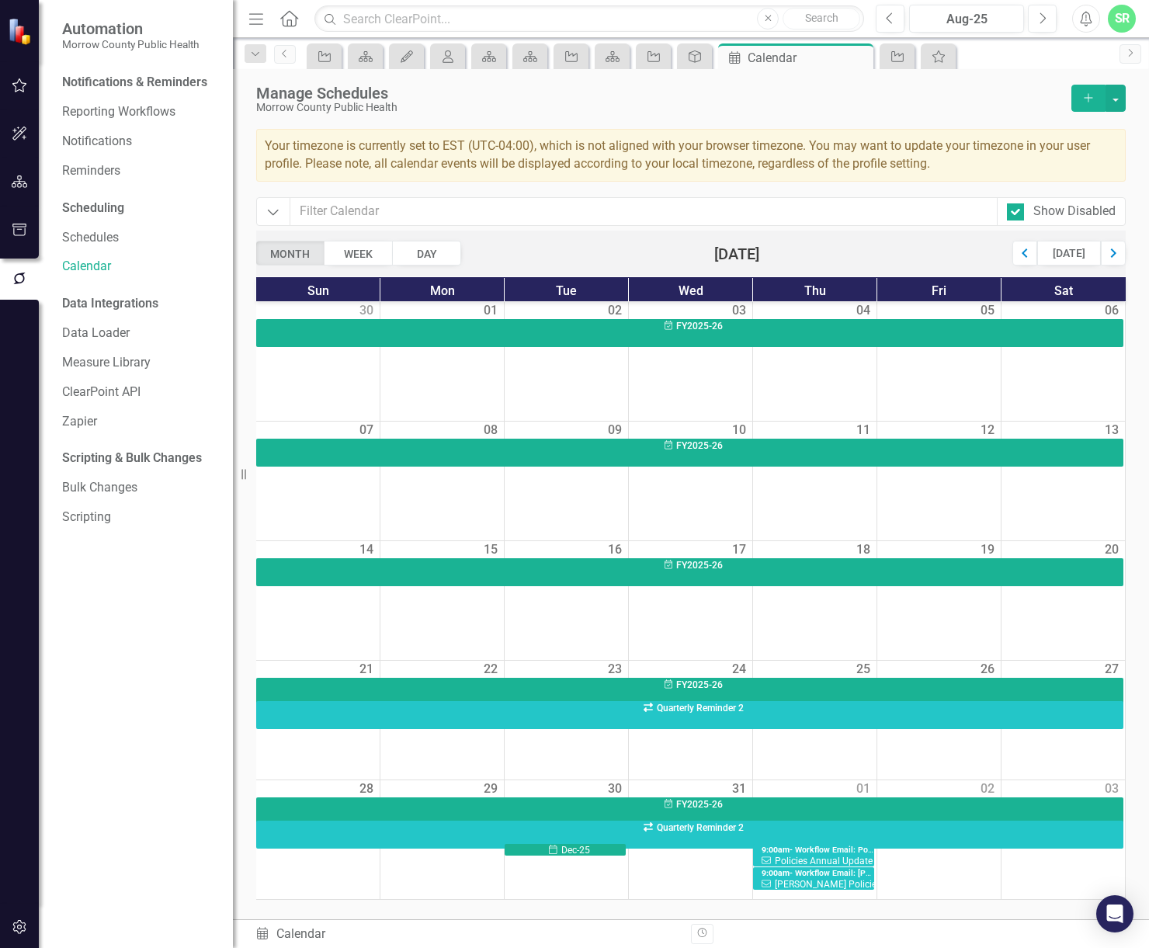
click at [1113, 249] on div "Next" at bounding box center [1113, 253] width 25 height 25
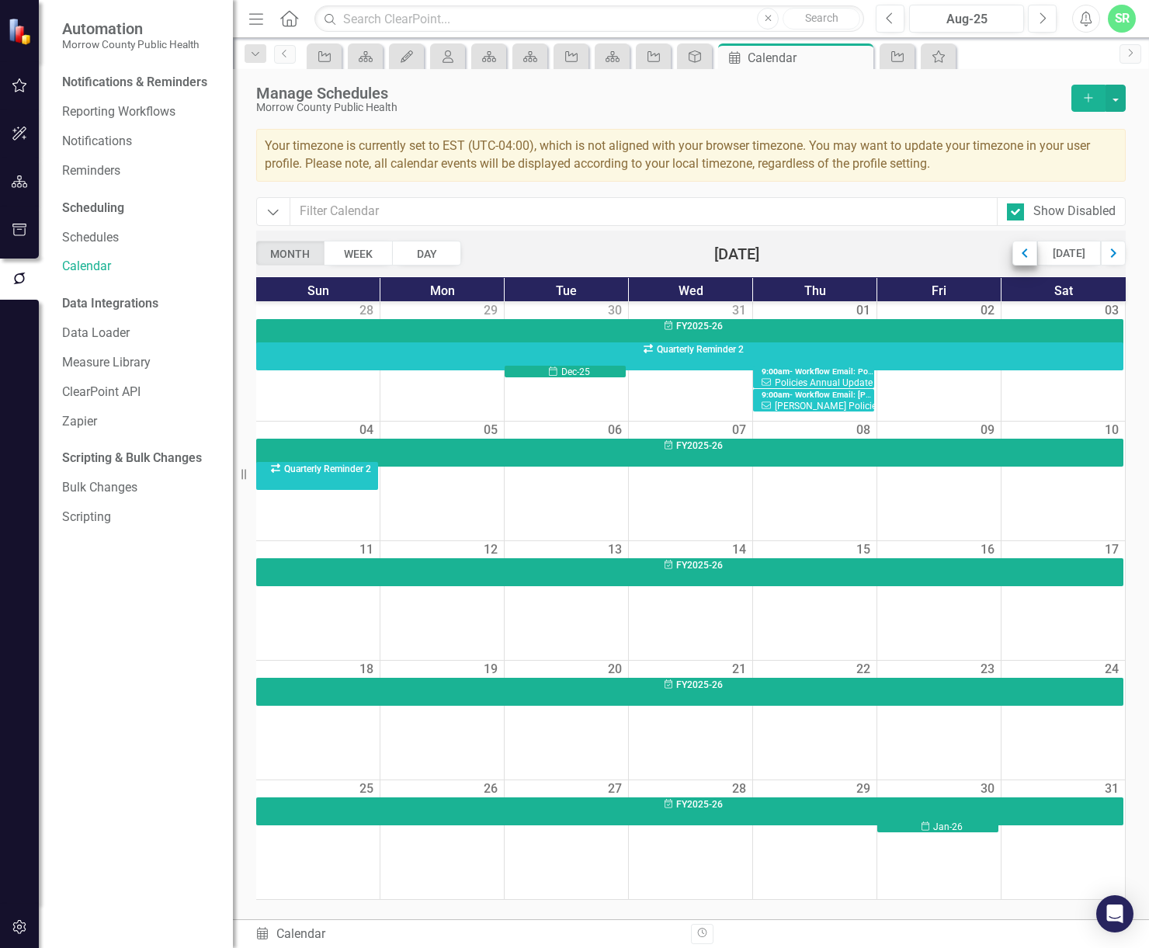
click at [1023, 254] on div "Previous" at bounding box center [1025, 253] width 25 height 25
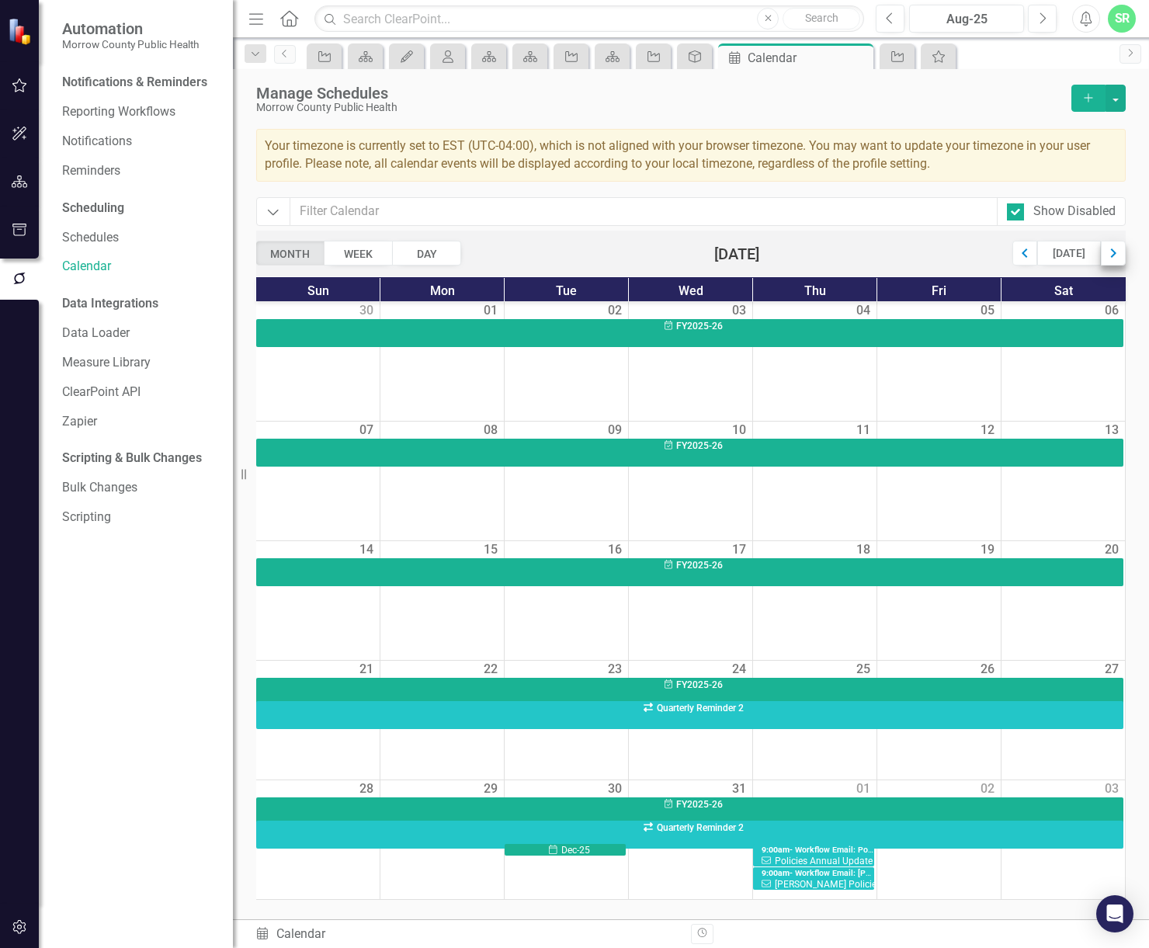
click at [1117, 249] on div "Next" at bounding box center [1113, 253] width 25 height 25
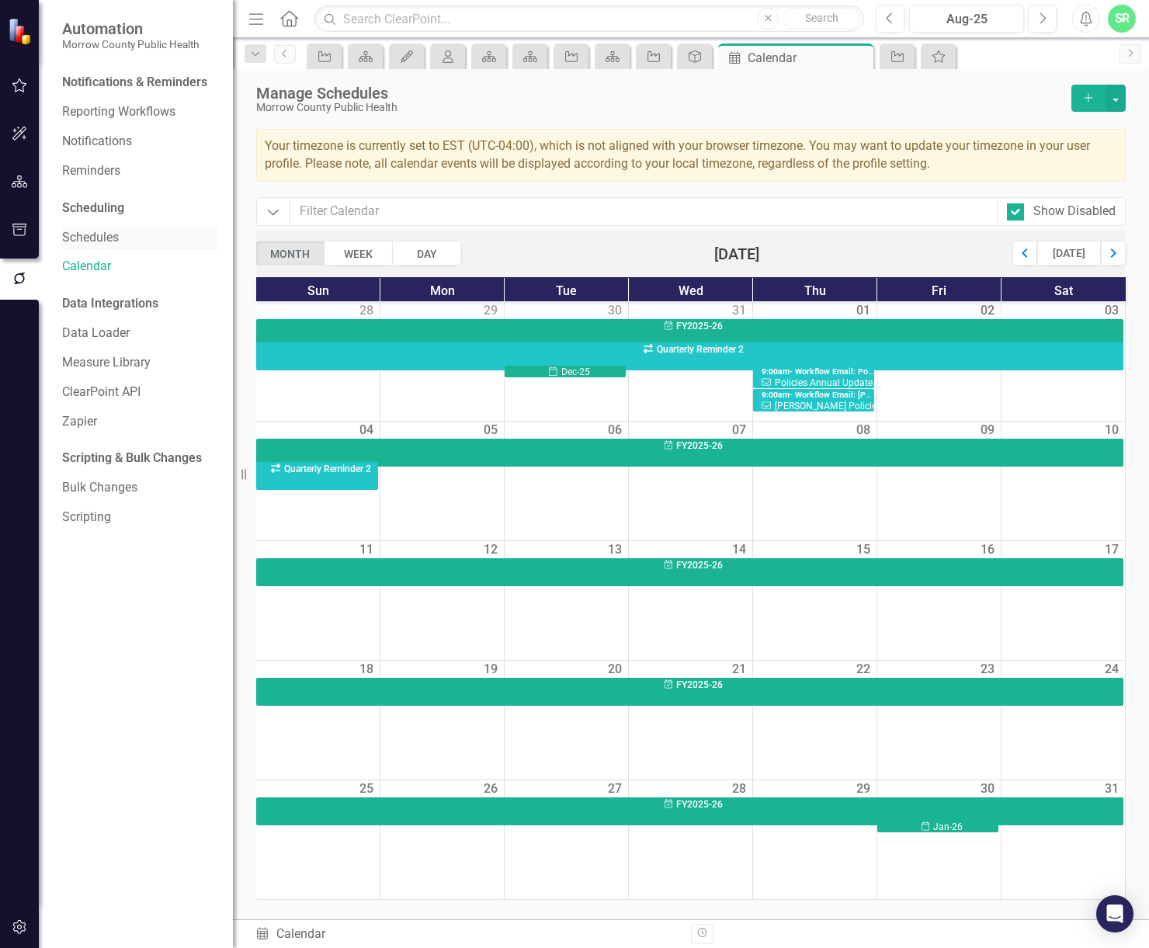
click at [121, 241] on link "Schedules" at bounding box center [139, 238] width 155 height 18
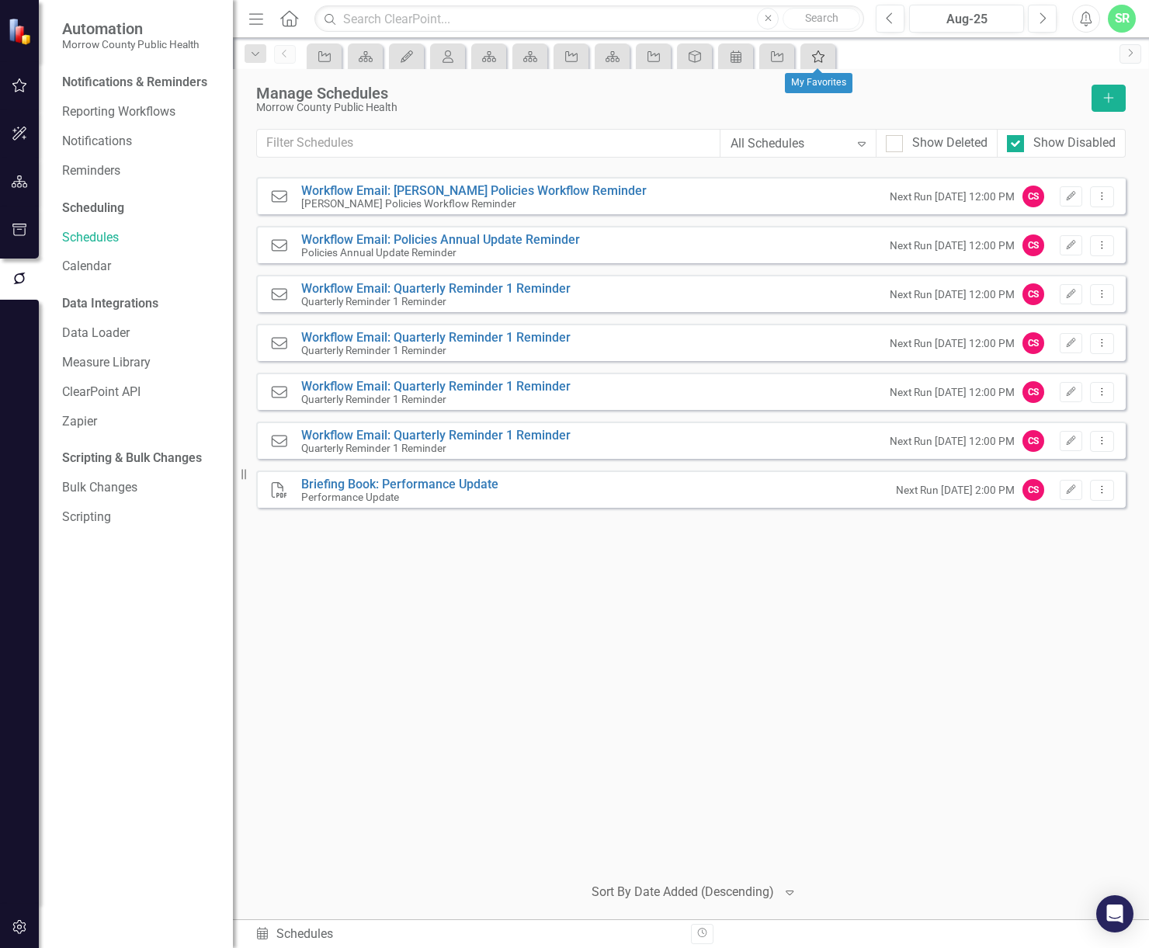
click at [828, 60] on link "My Favorites" at bounding box center [818, 56] width 27 height 19
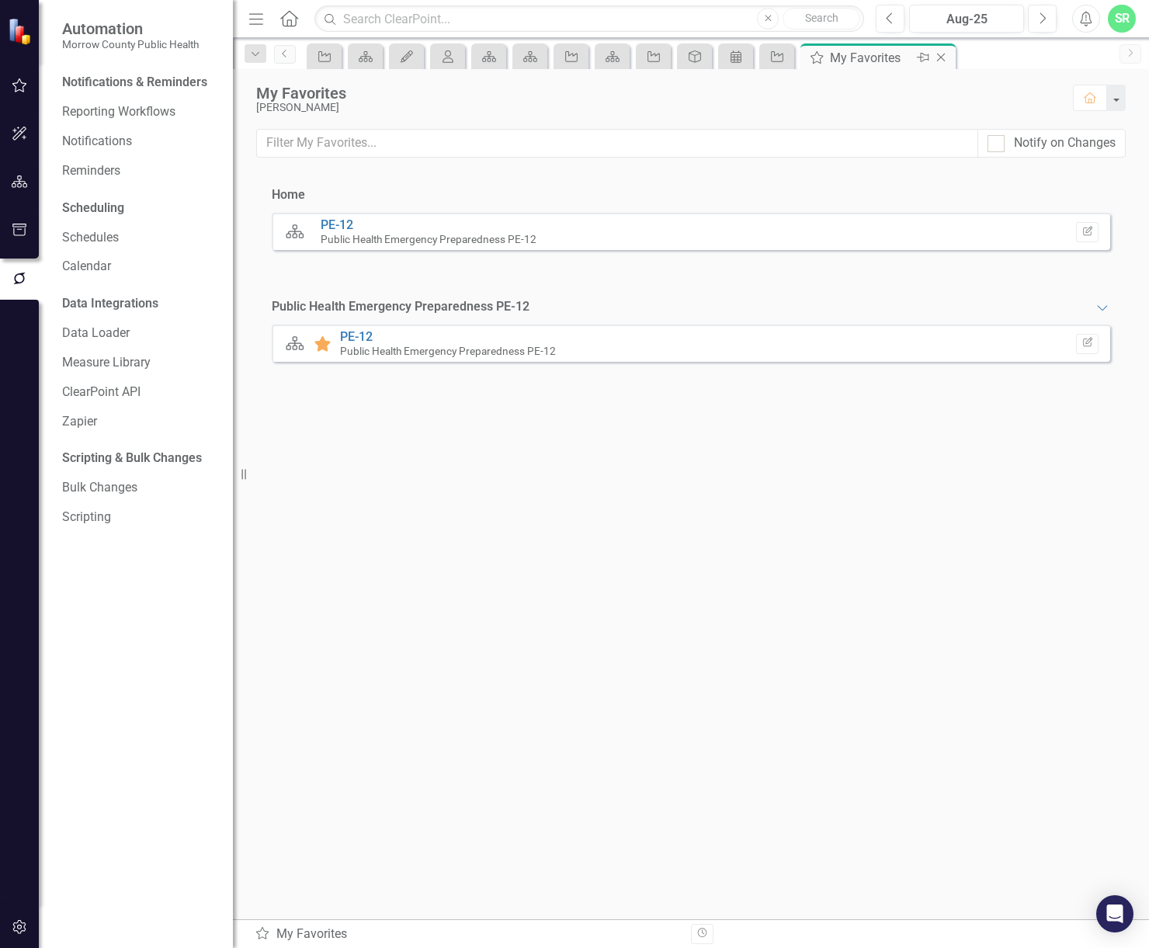
click at [948, 58] on icon "Close" at bounding box center [942, 57] width 16 height 12
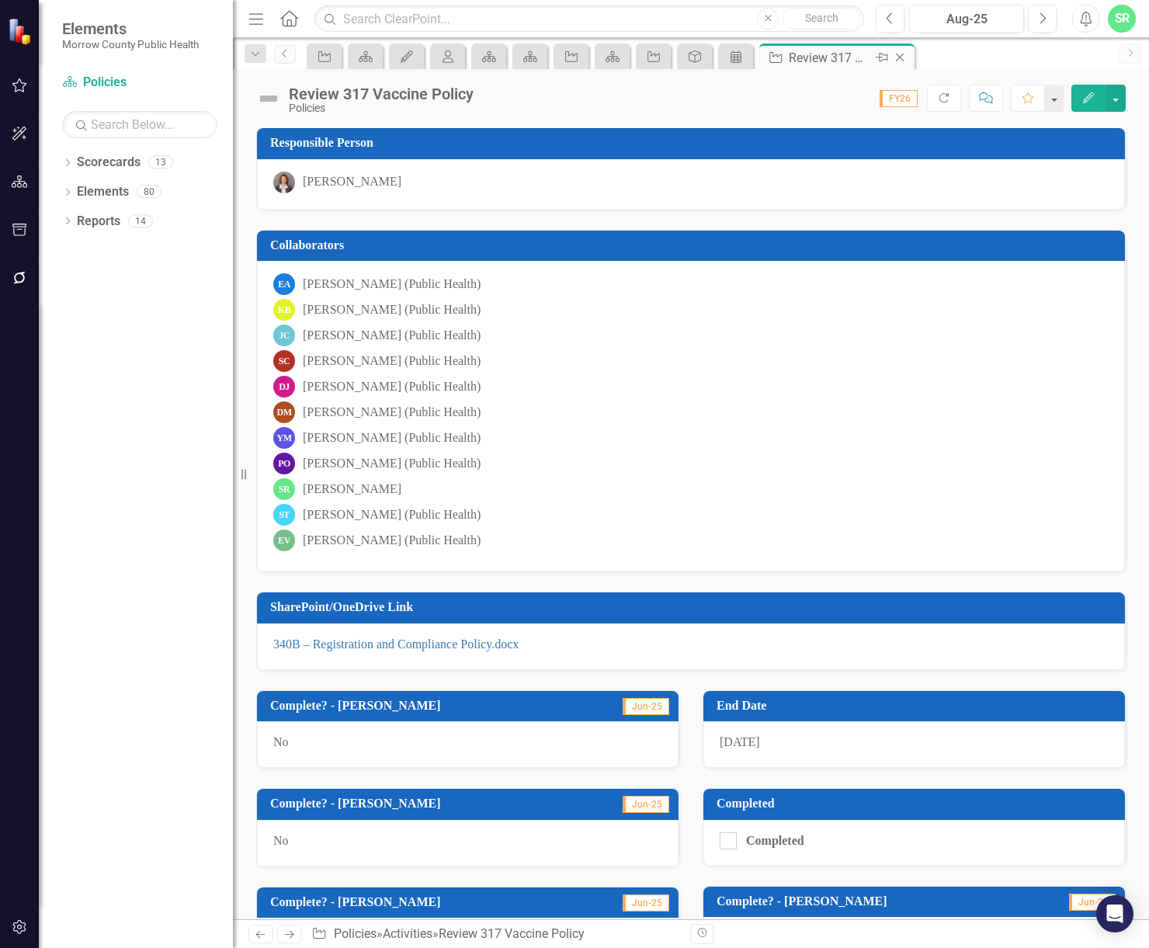
click at [901, 57] on icon "Close" at bounding box center [900, 57] width 16 height 12
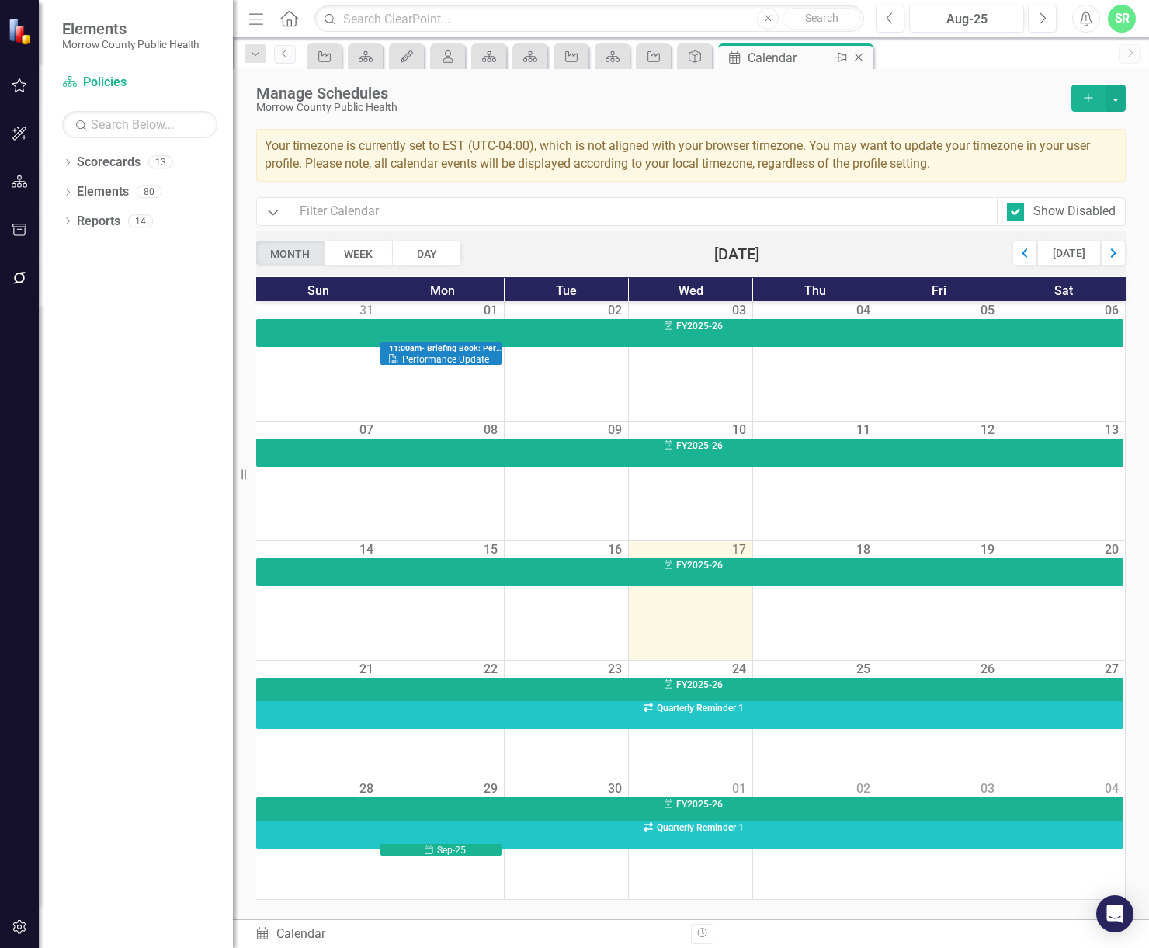
click at [861, 55] on icon "Close" at bounding box center [859, 57] width 16 height 12
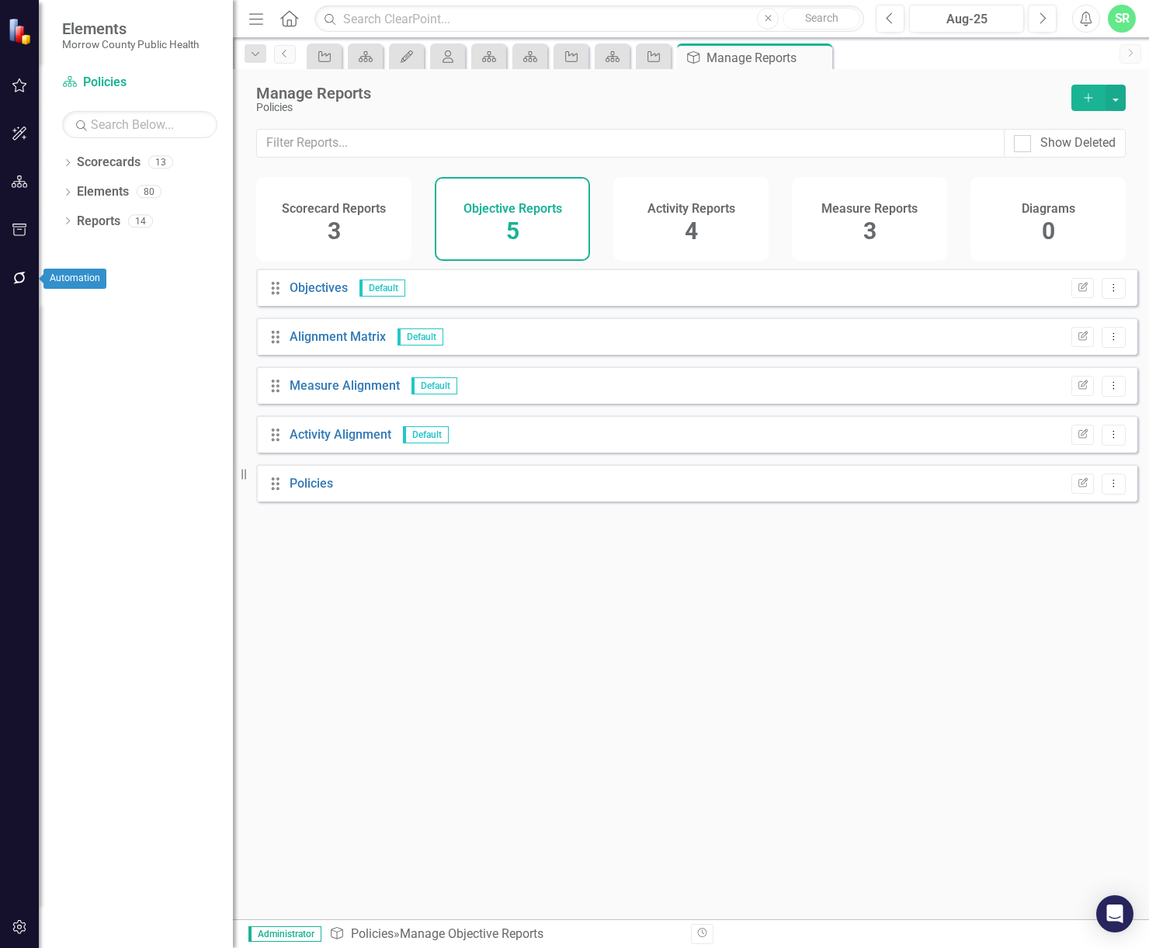
click at [24, 278] on icon "button" at bounding box center [19, 278] width 12 height 12
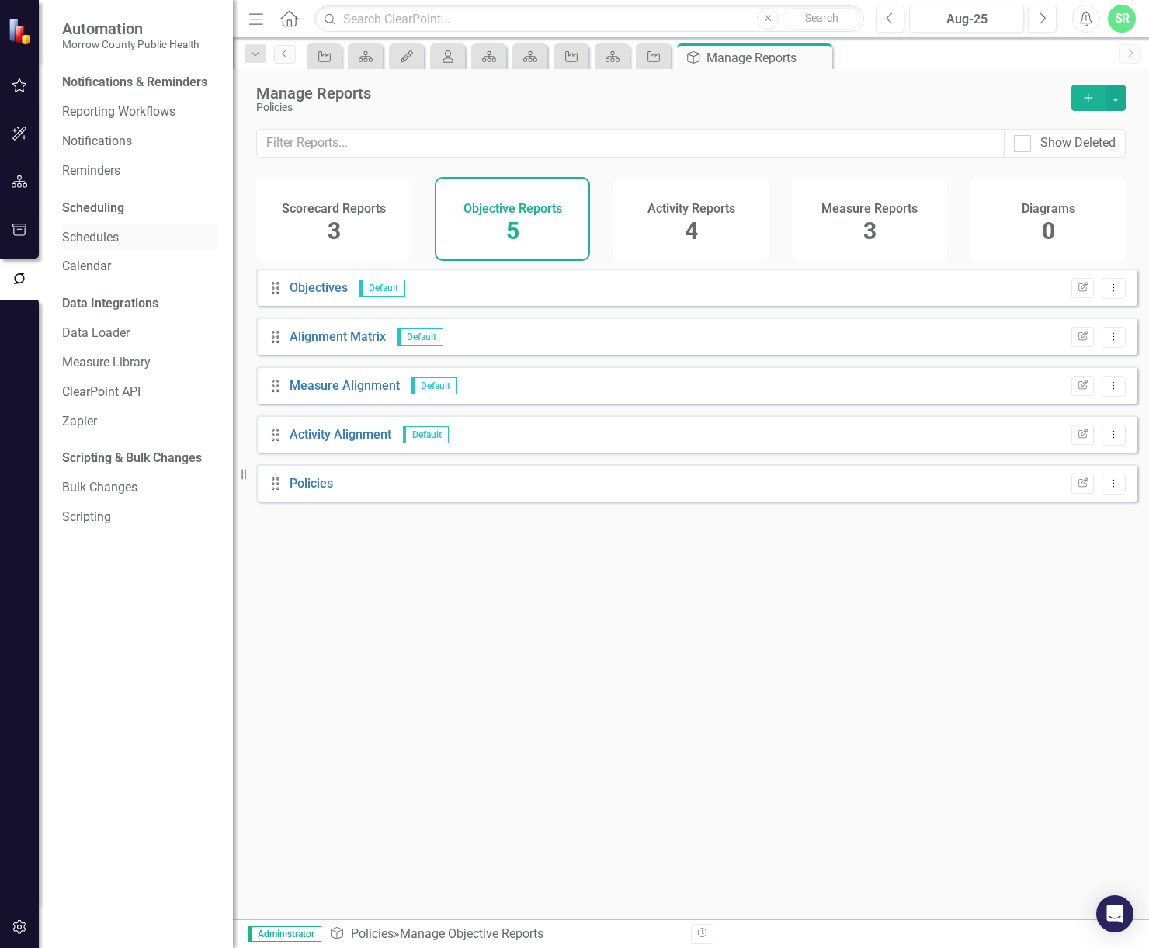
click at [134, 235] on link "Schedules" at bounding box center [139, 238] width 155 height 18
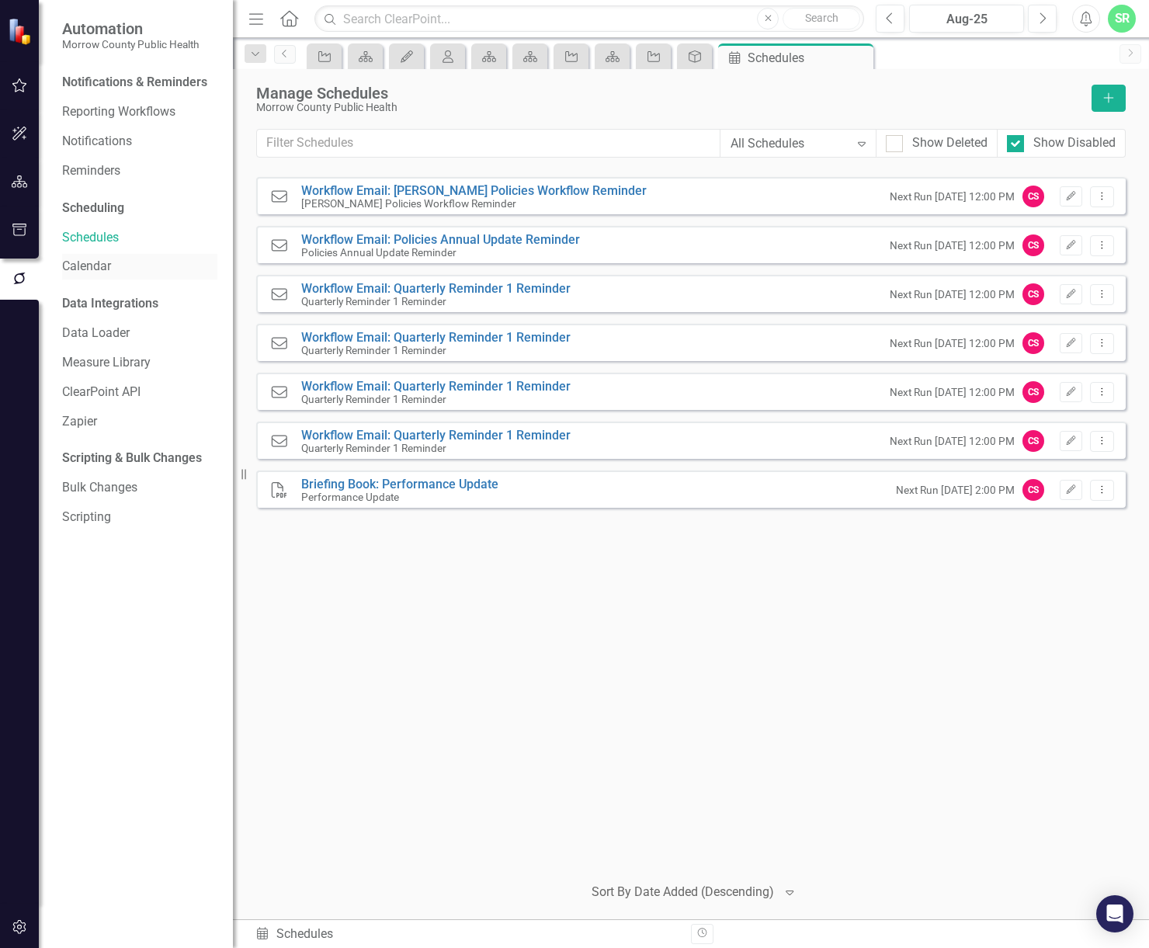
click at [122, 257] on div "Calendar" at bounding box center [139, 267] width 155 height 26
click at [120, 158] on div "Reminders" at bounding box center [139, 171] width 155 height 26
click at [94, 169] on link "Reminders" at bounding box center [139, 171] width 155 height 18
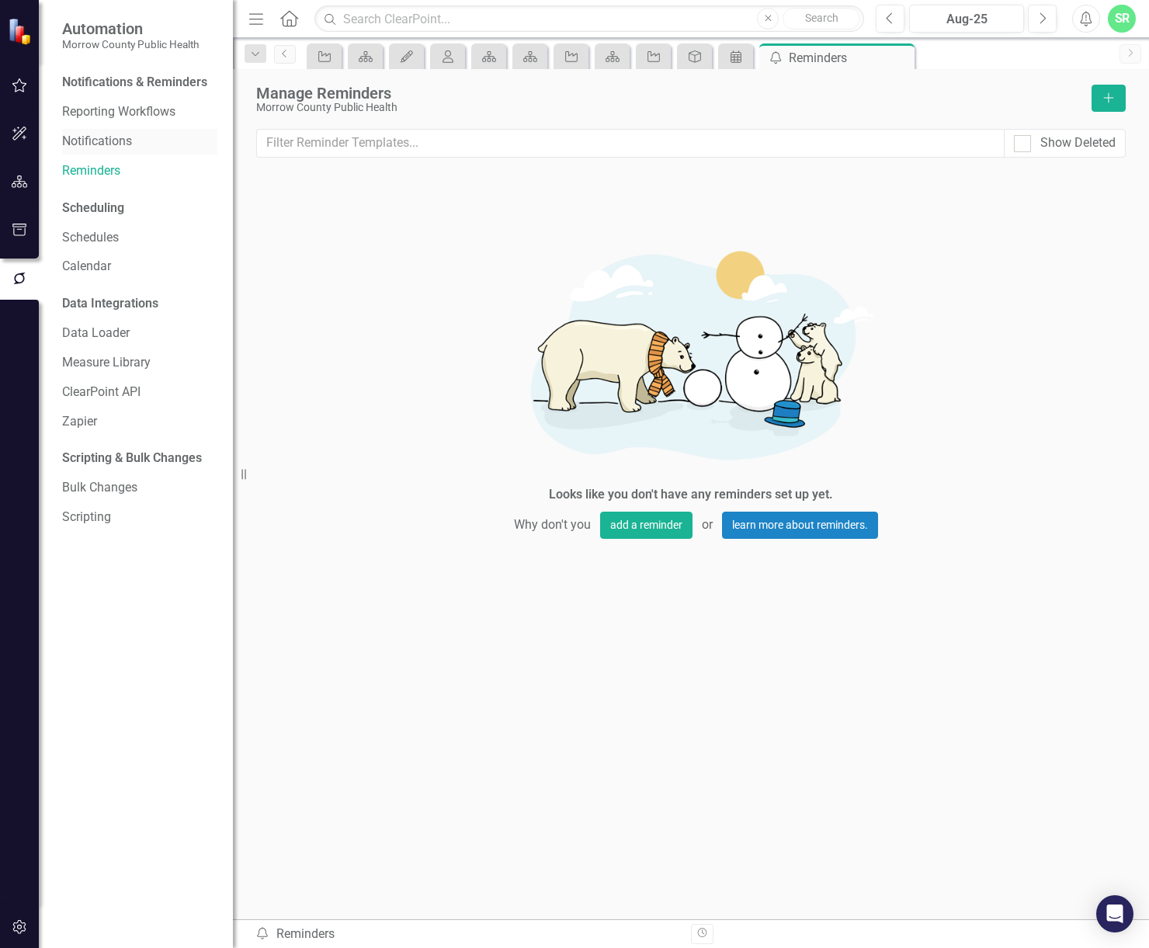
click at [120, 136] on link "Notifications" at bounding box center [139, 142] width 155 height 18
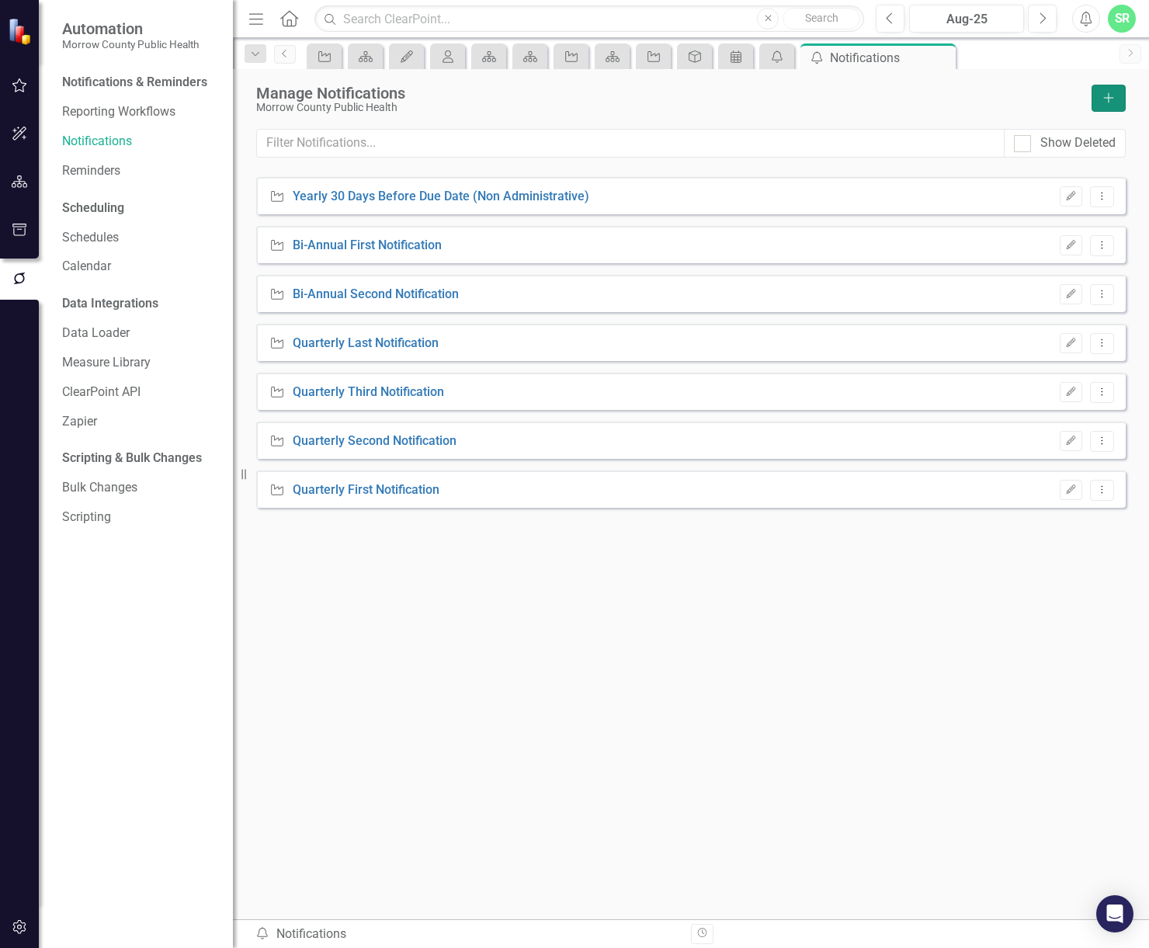
click at [1103, 92] on icon "Add" at bounding box center [1109, 97] width 14 height 11
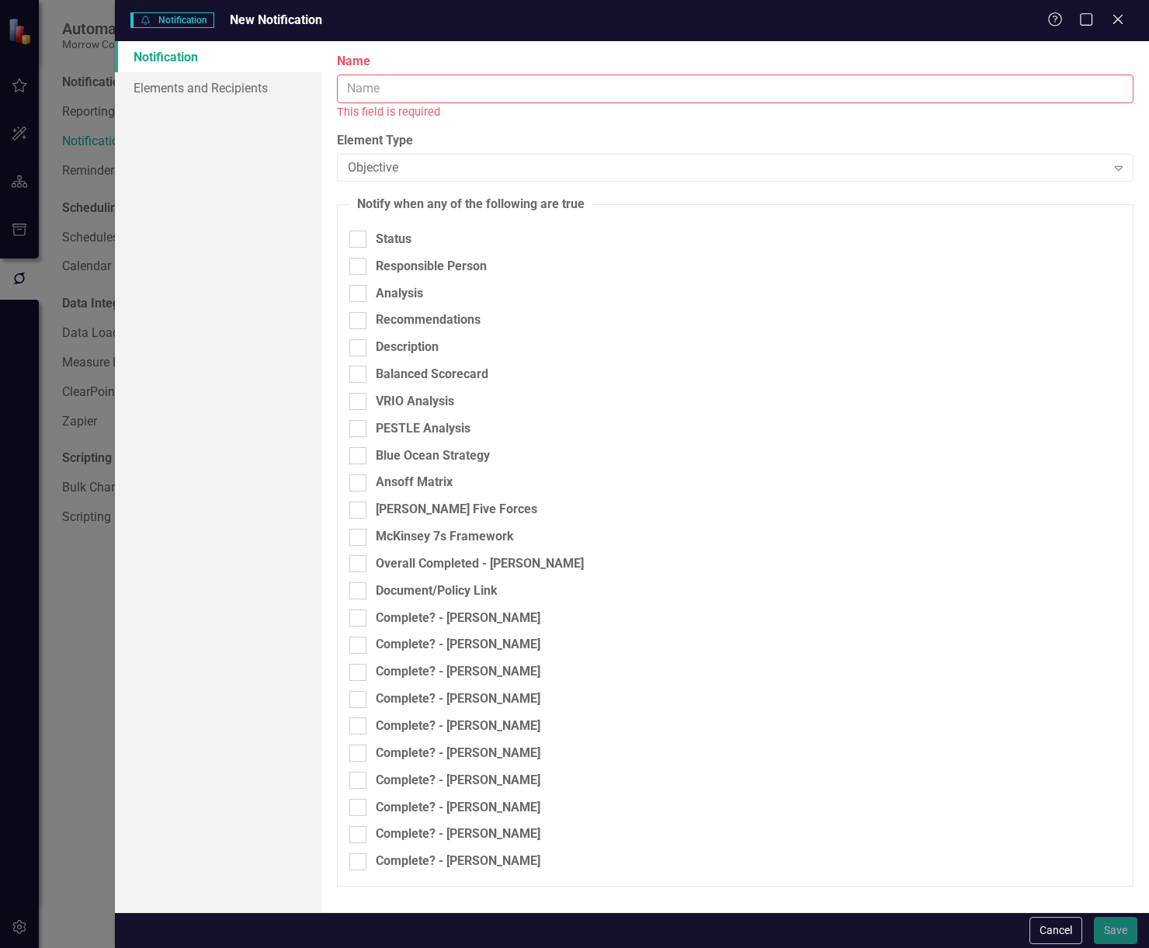
click at [456, 85] on input "Name" at bounding box center [735, 89] width 797 height 29
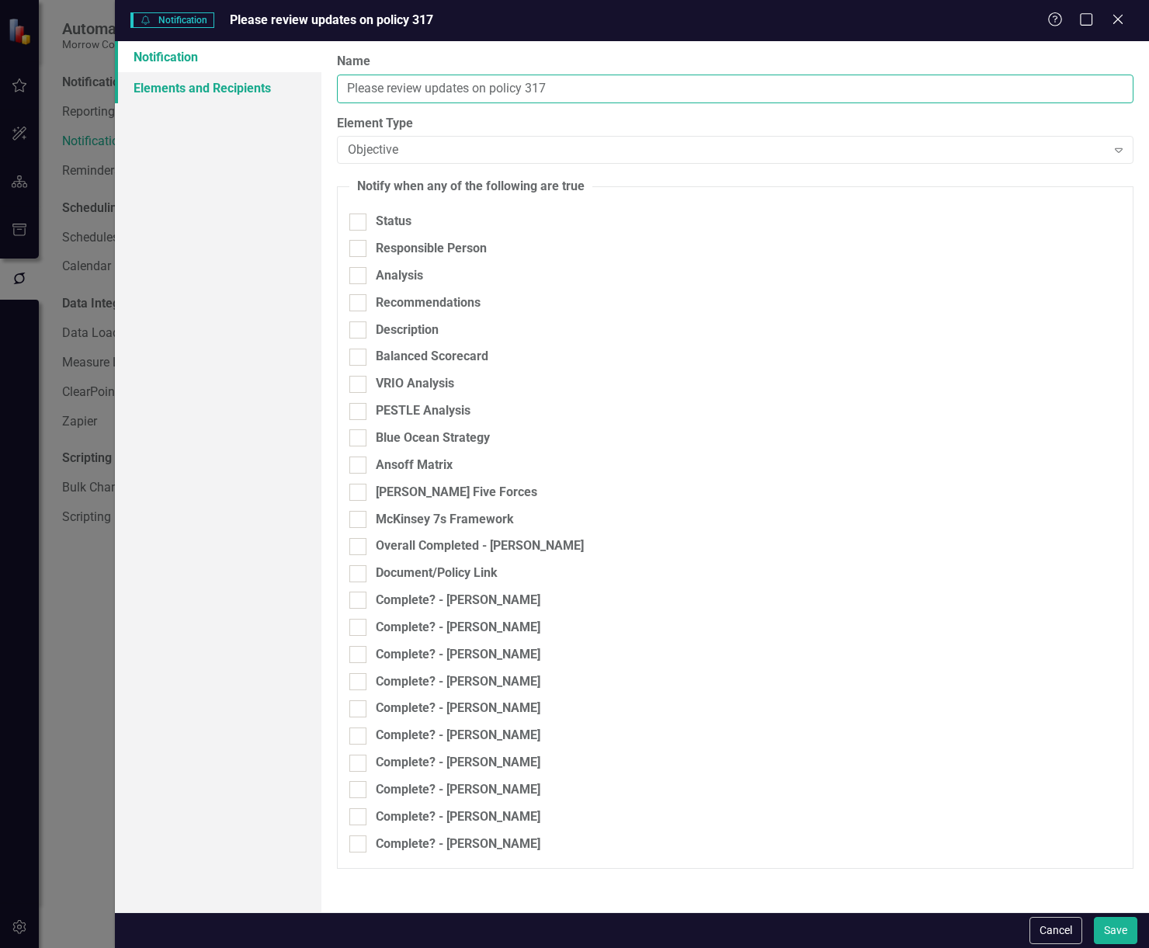
type input "Please review updates on policy 317"
click at [137, 83] on link "Elements and Recipients" at bounding box center [218, 87] width 207 height 31
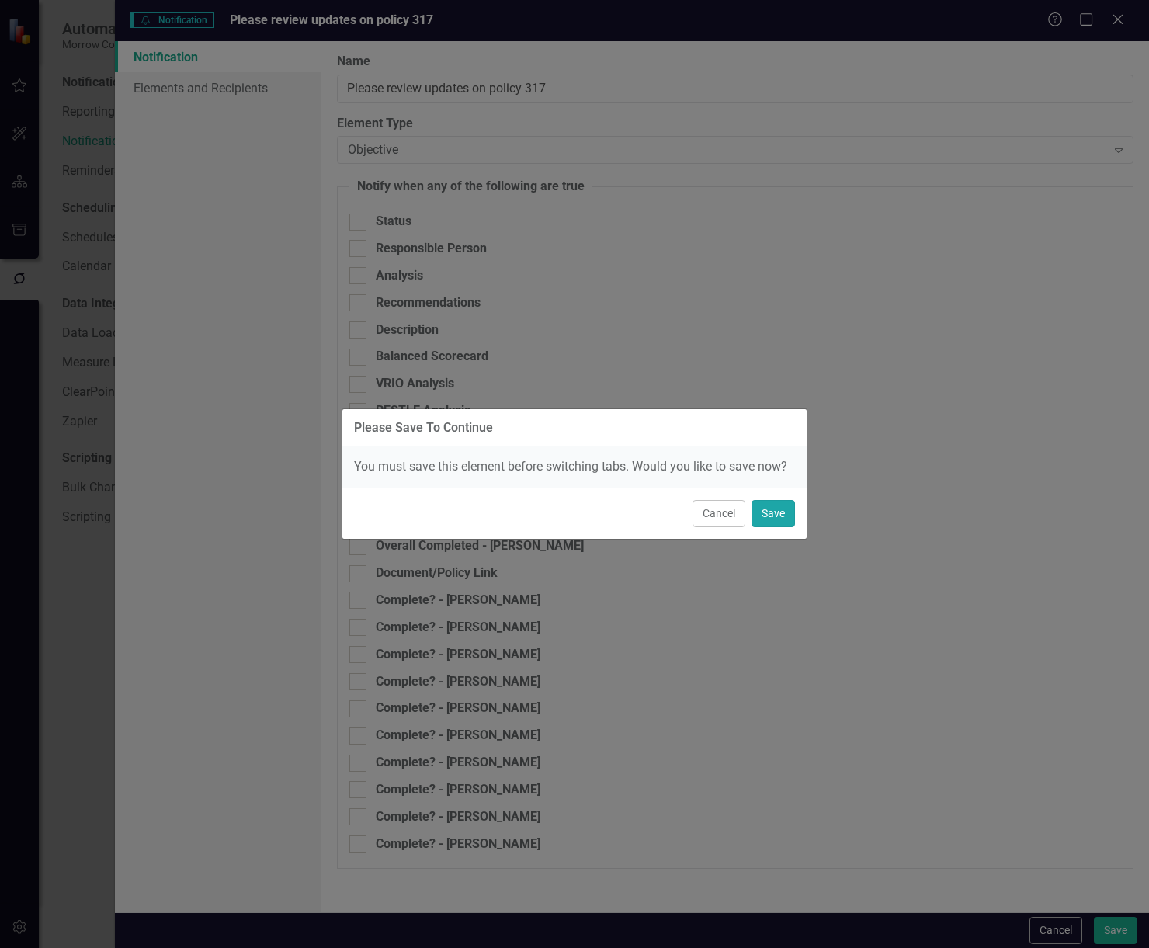
click at [773, 508] on button "Save" at bounding box center [773, 513] width 43 height 27
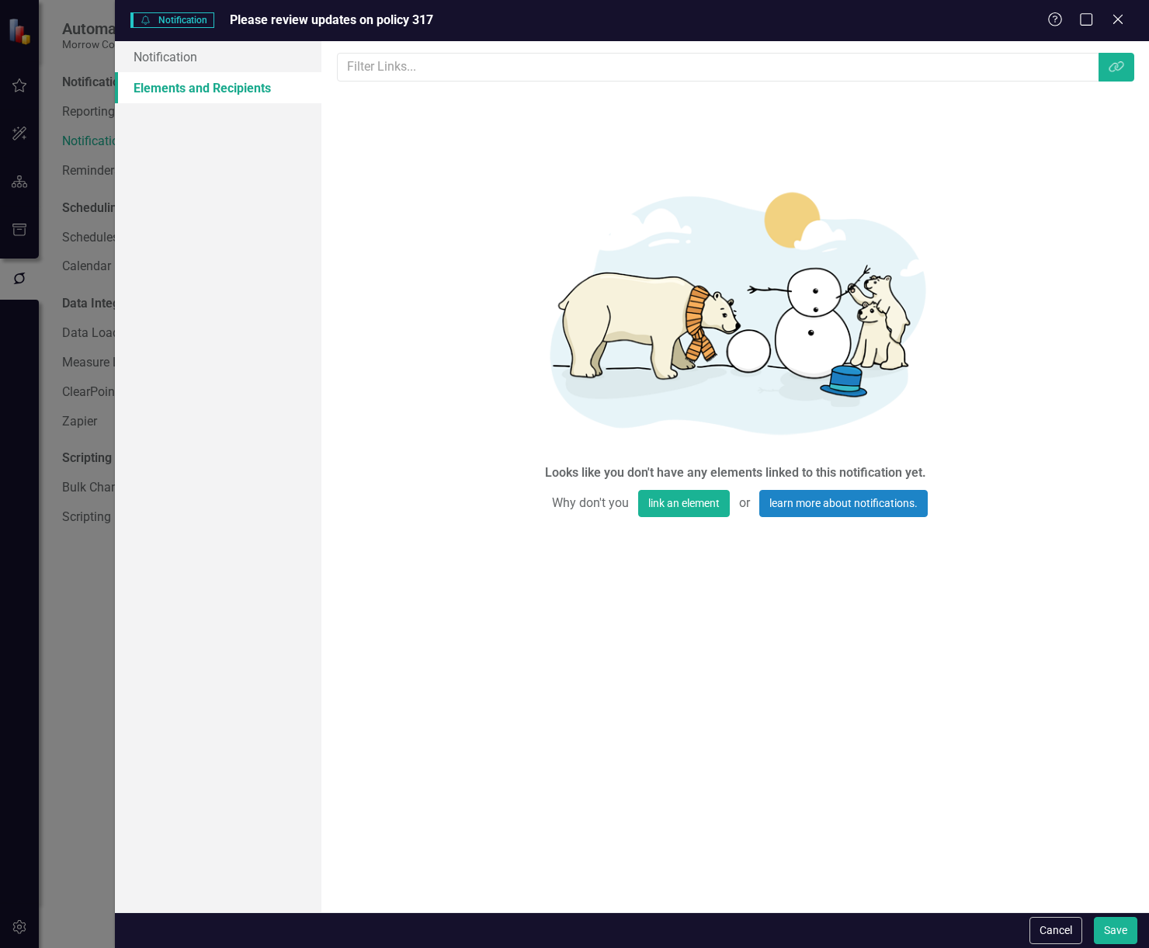
click at [213, 38] on div "Notifications Notification Please review updates on policy 317 Help Maximize Cl…" at bounding box center [632, 20] width 1035 height 41
click at [220, 62] on link "Notification" at bounding box center [218, 56] width 207 height 31
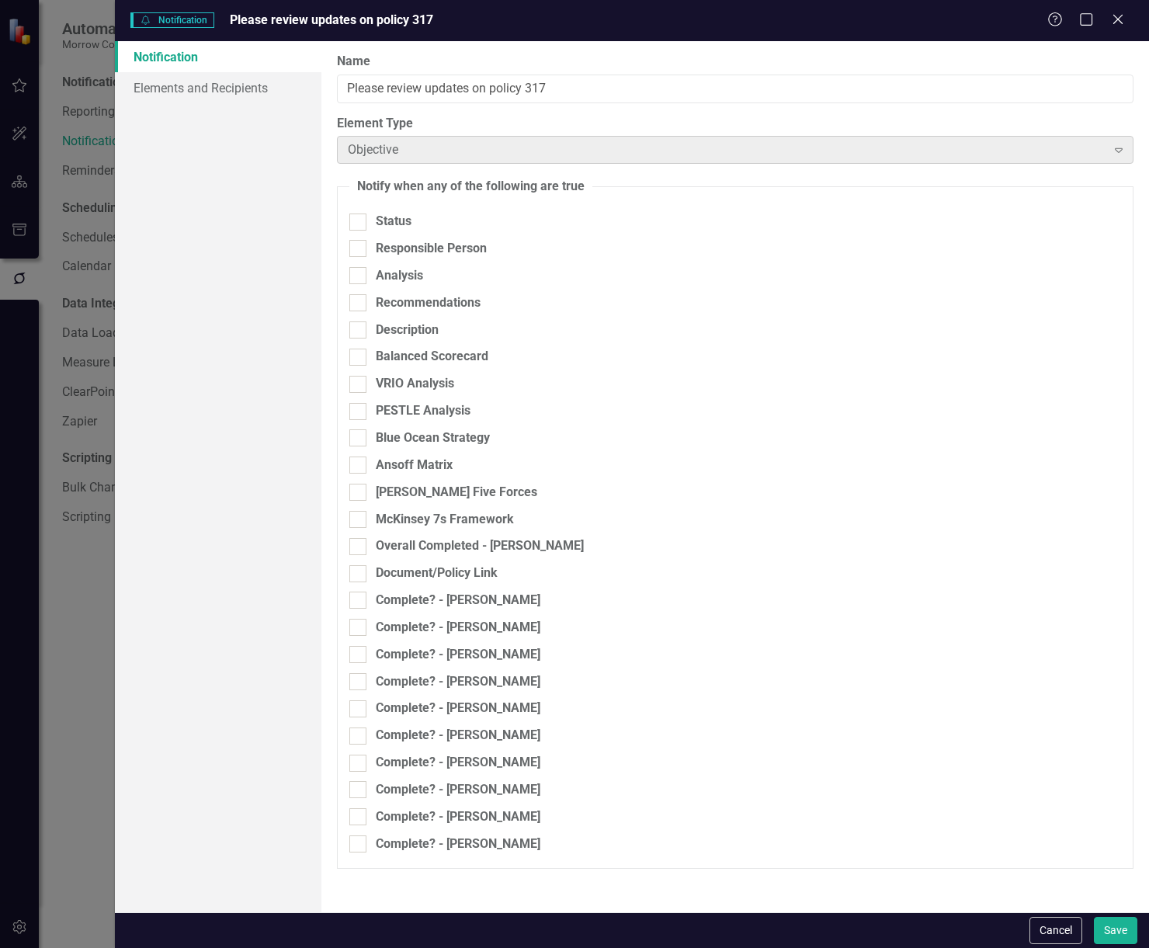
click at [543, 154] on div "Objective" at bounding box center [727, 150] width 758 height 18
click at [200, 90] on link "Elements and Recipients" at bounding box center [218, 87] width 207 height 31
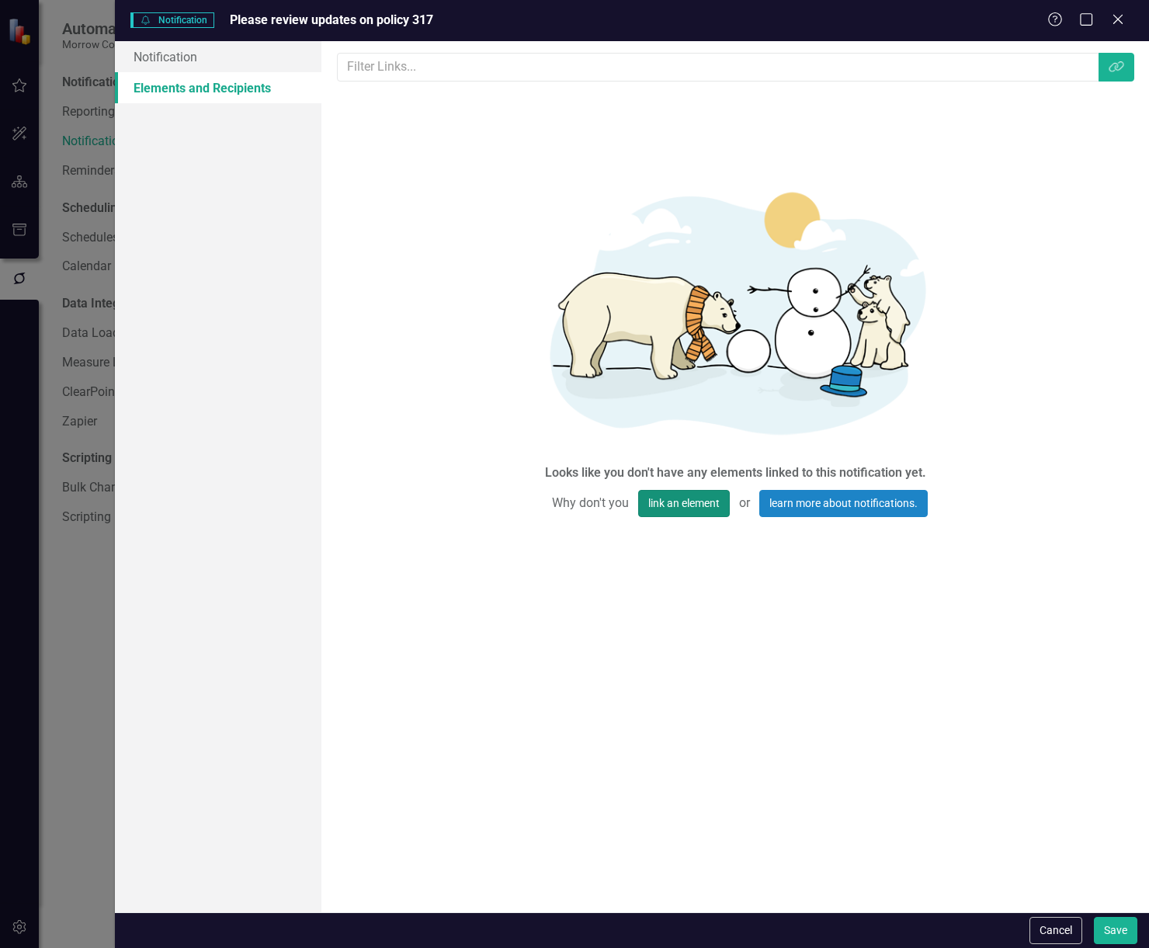
click at [688, 501] on button "link an element" at bounding box center [684, 503] width 92 height 27
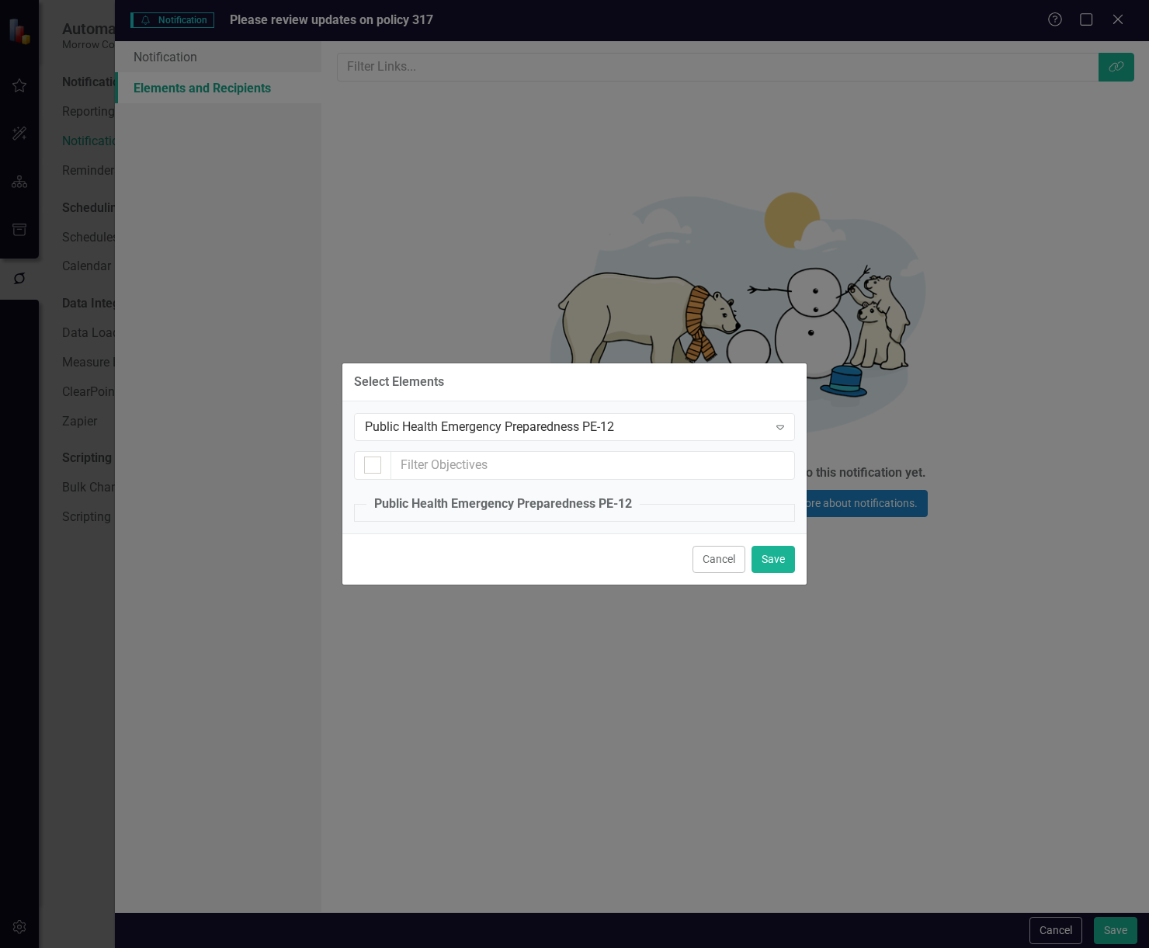
checkbox input "false"
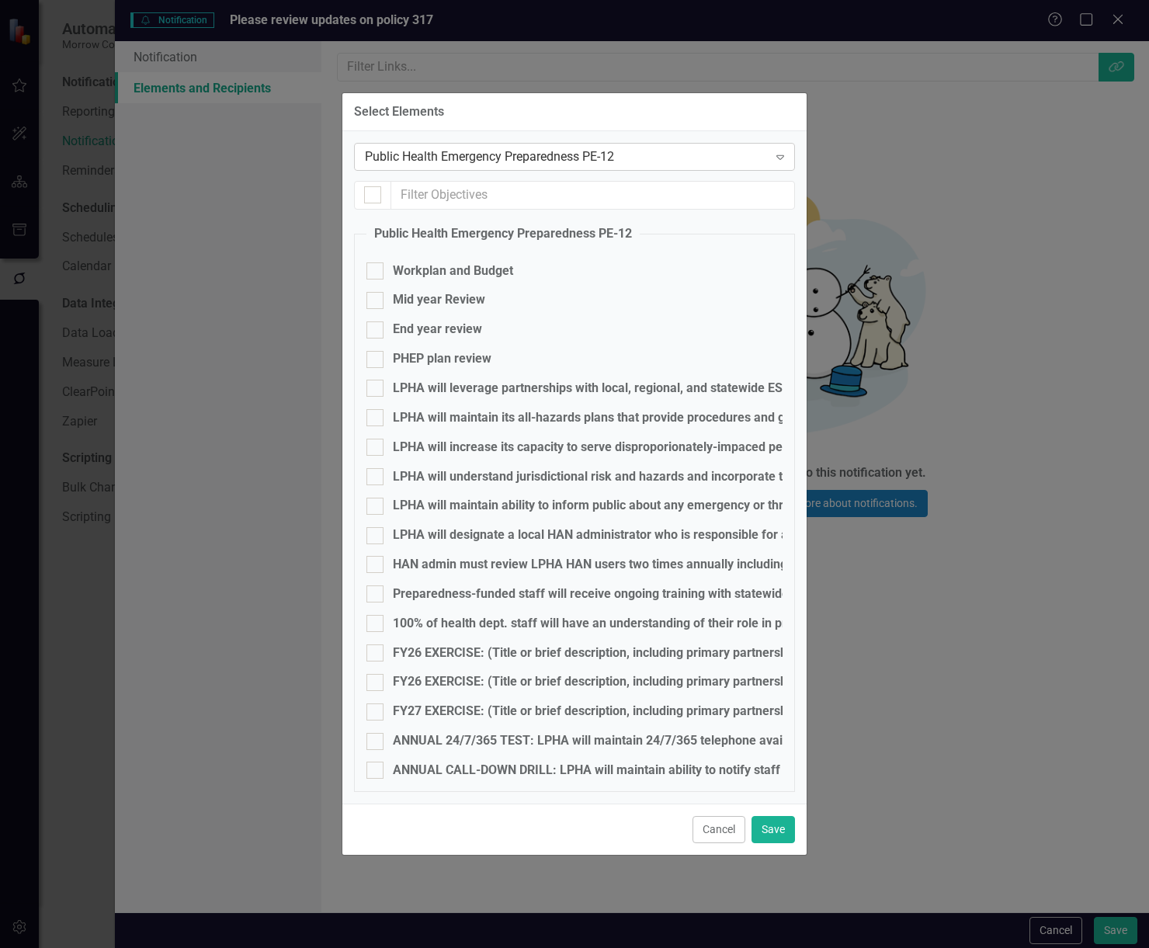
click at [618, 163] on div "Public Health Emergency Preparedness PE-12" at bounding box center [566, 157] width 403 height 18
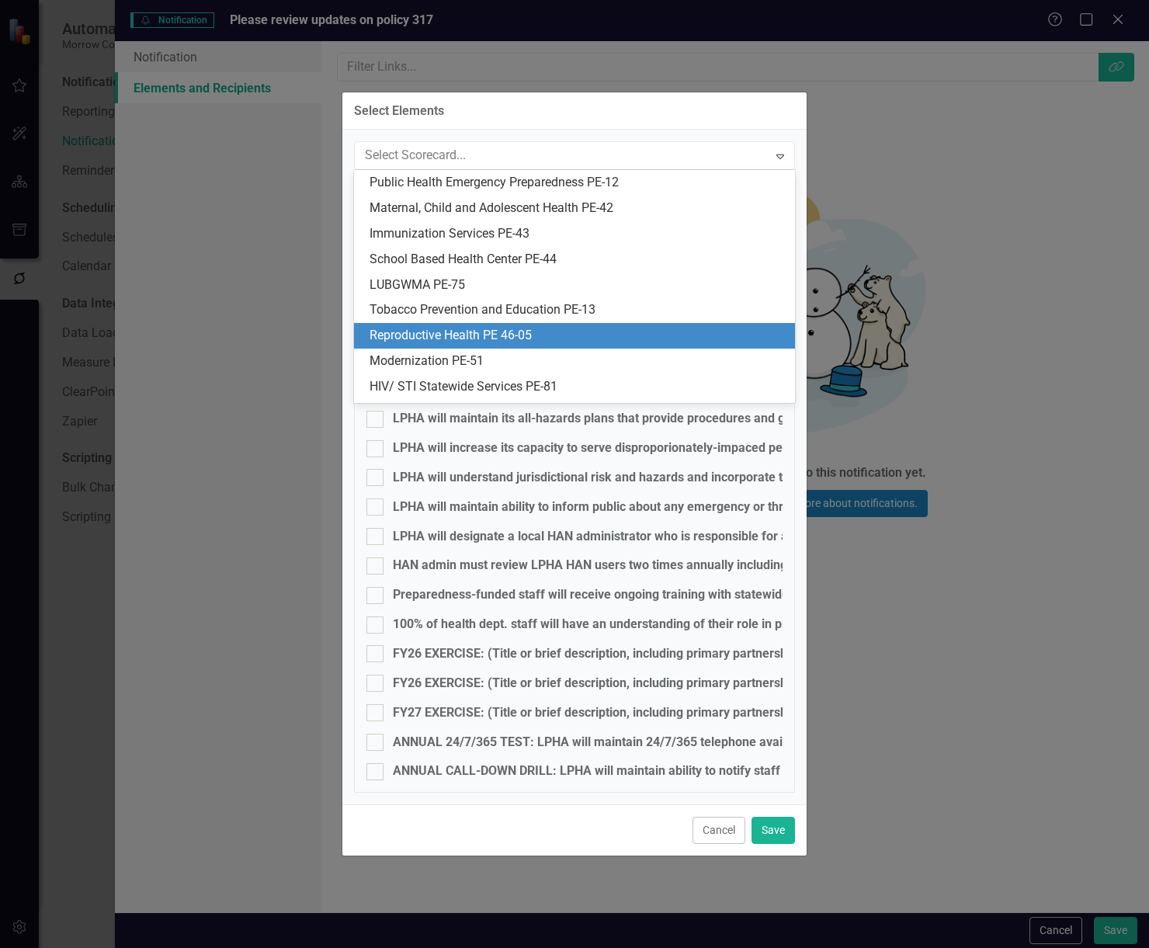
scroll to position [99, 0]
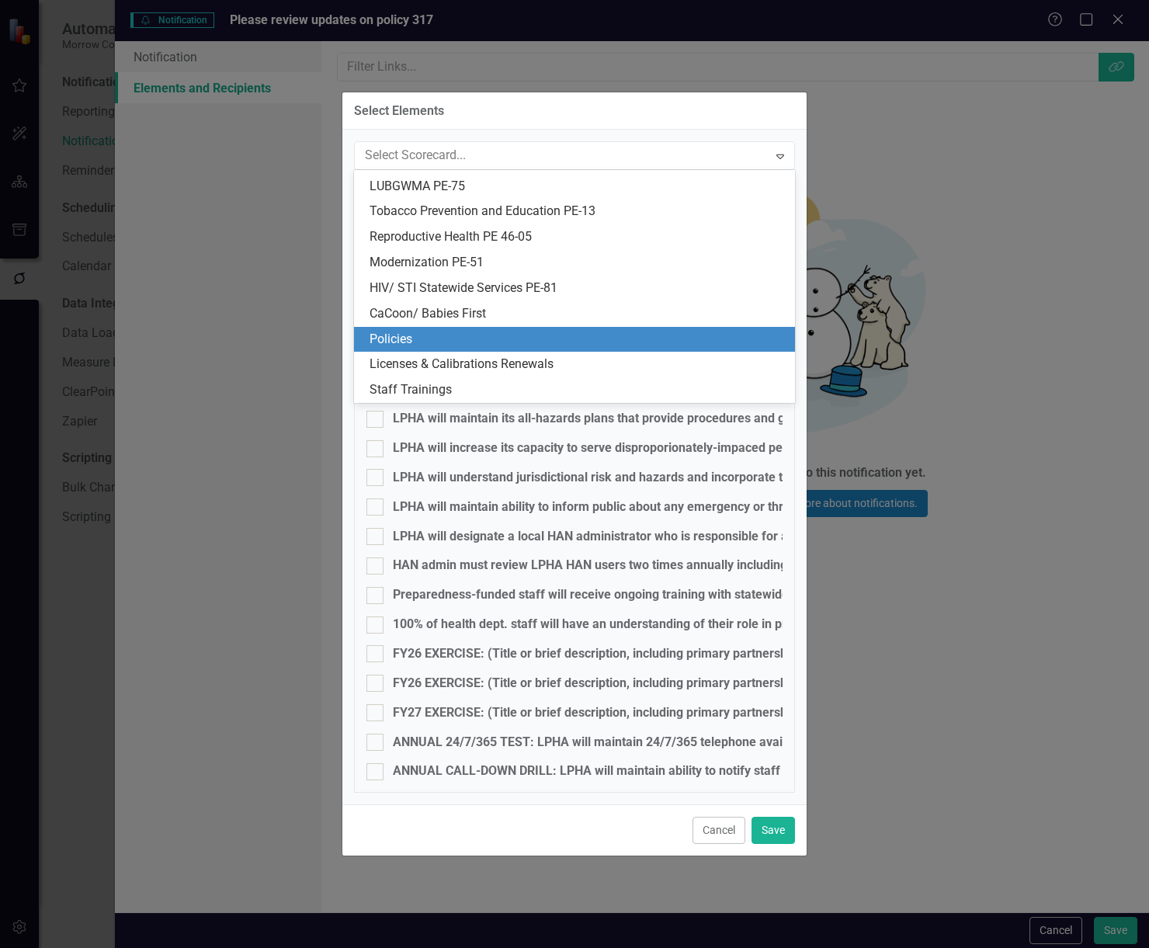
click at [584, 342] on div "Policies" at bounding box center [578, 340] width 416 height 18
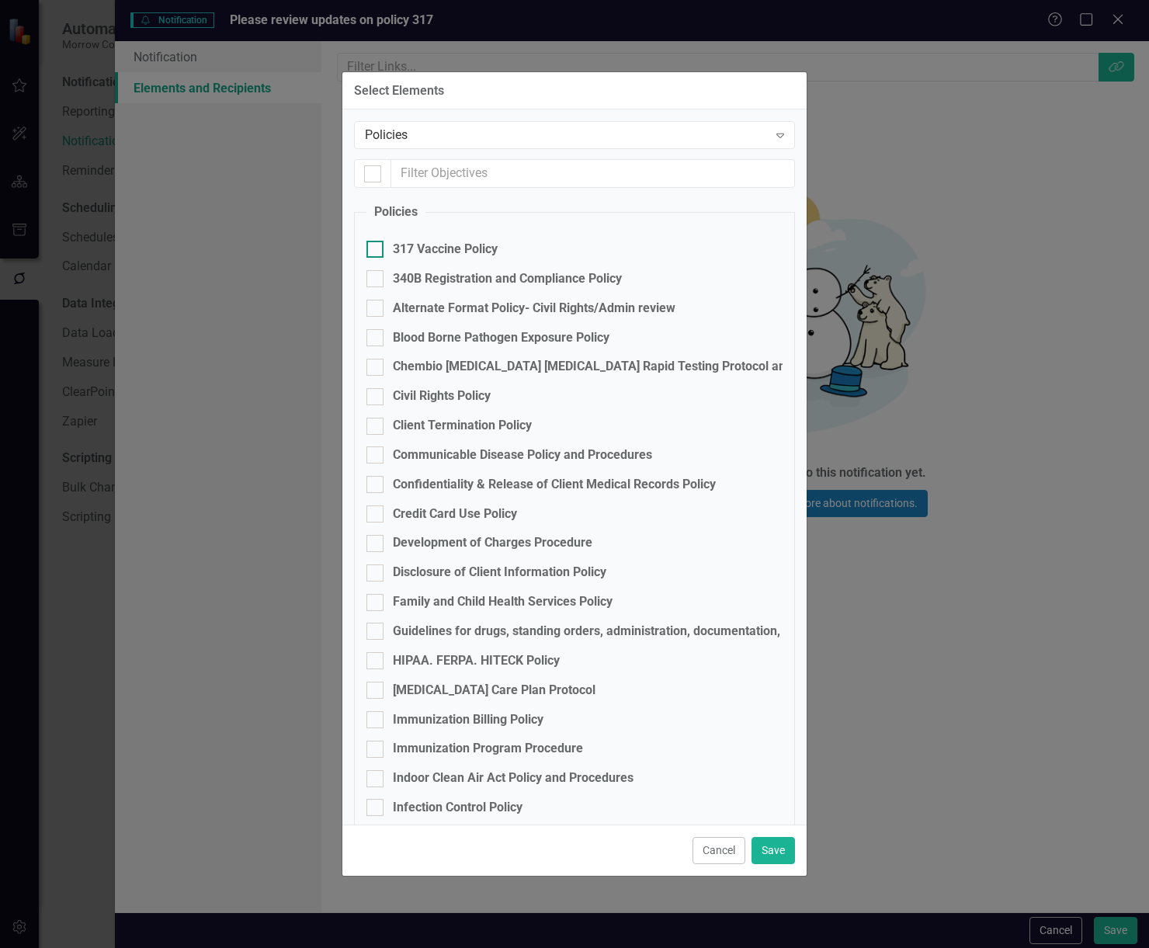
click at [383, 245] on div at bounding box center [375, 249] width 17 height 17
click at [377, 245] on input "317 Vaccine Policy" at bounding box center [372, 246] width 10 height 10
checkbox input "true"
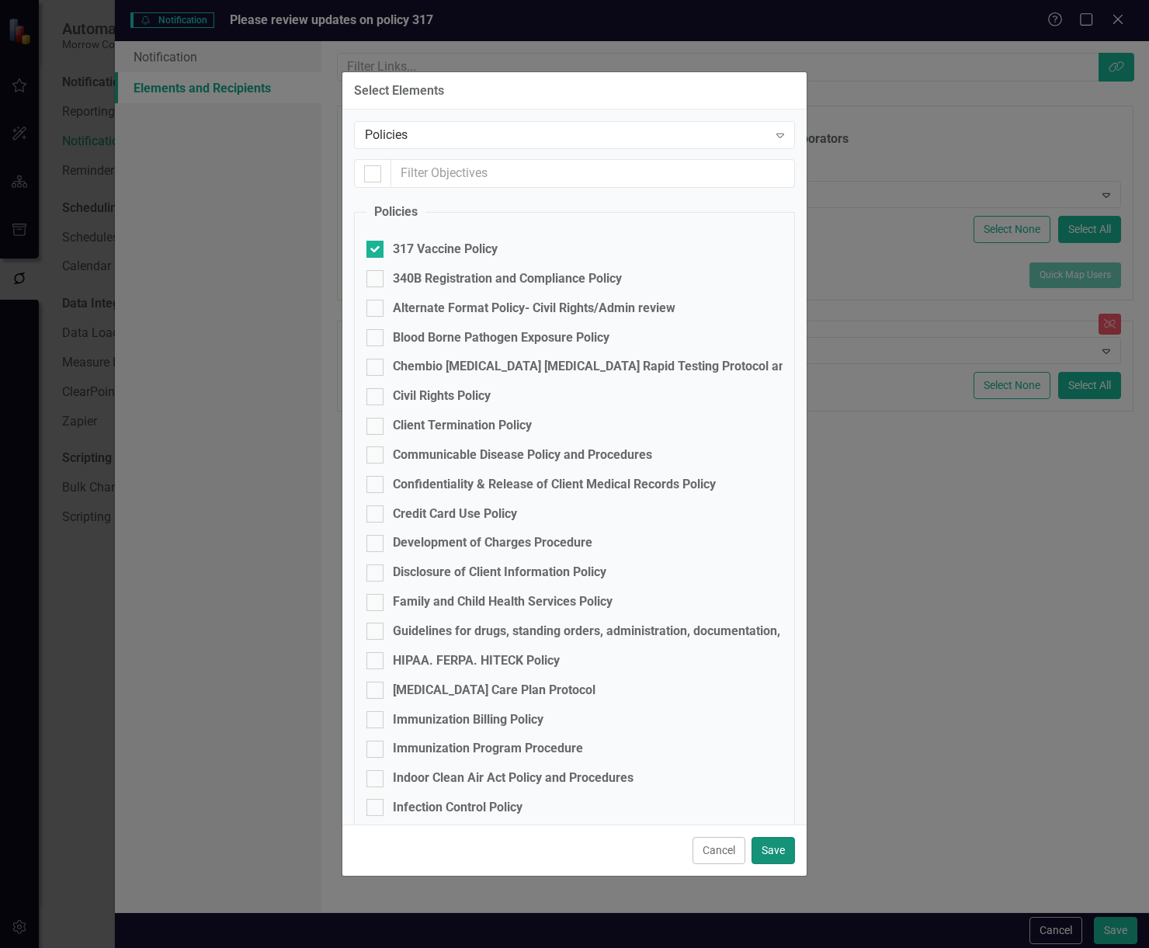
click at [783, 849] on button "Save" at bounding box center [773, 850] width 43 height 27
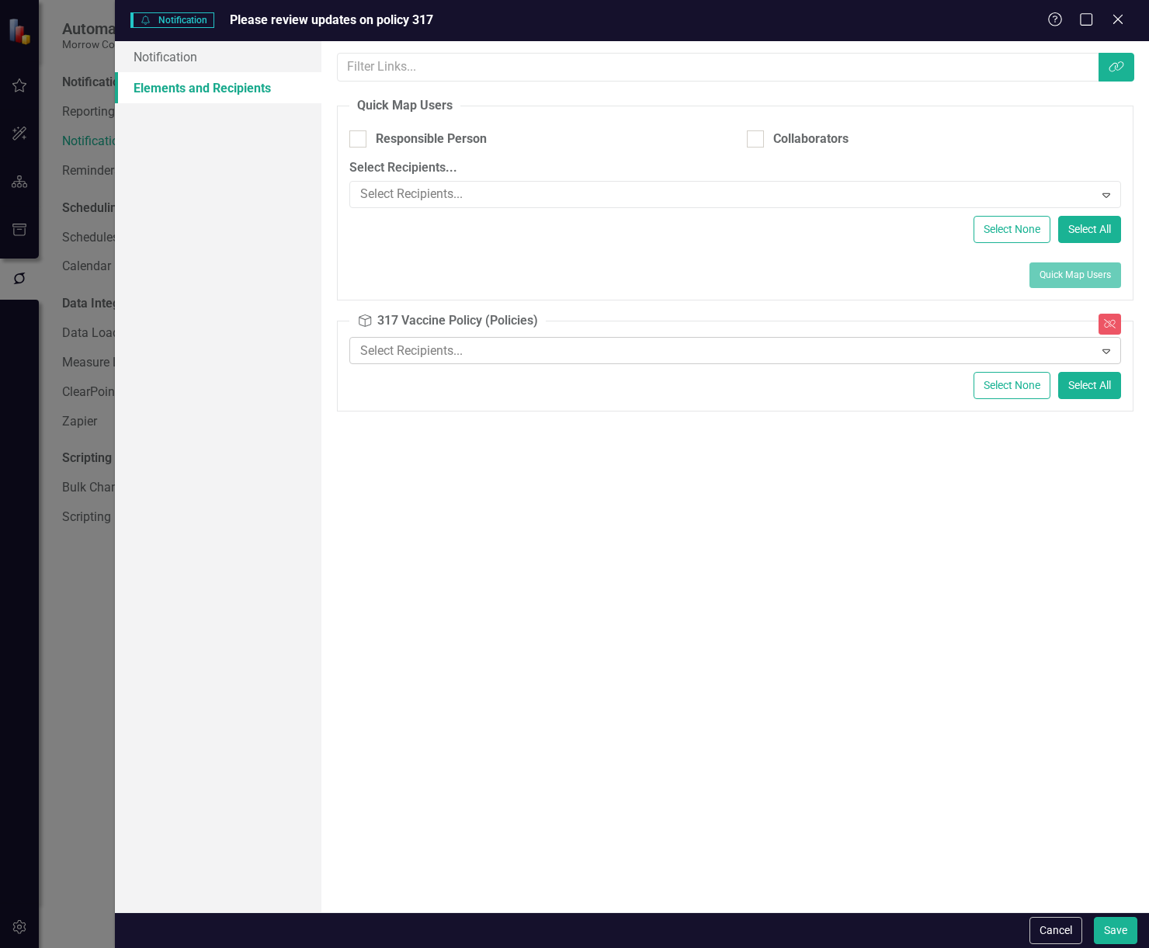
click at [601, 352] on div at bounding box center [723, 351] width 739 height 21
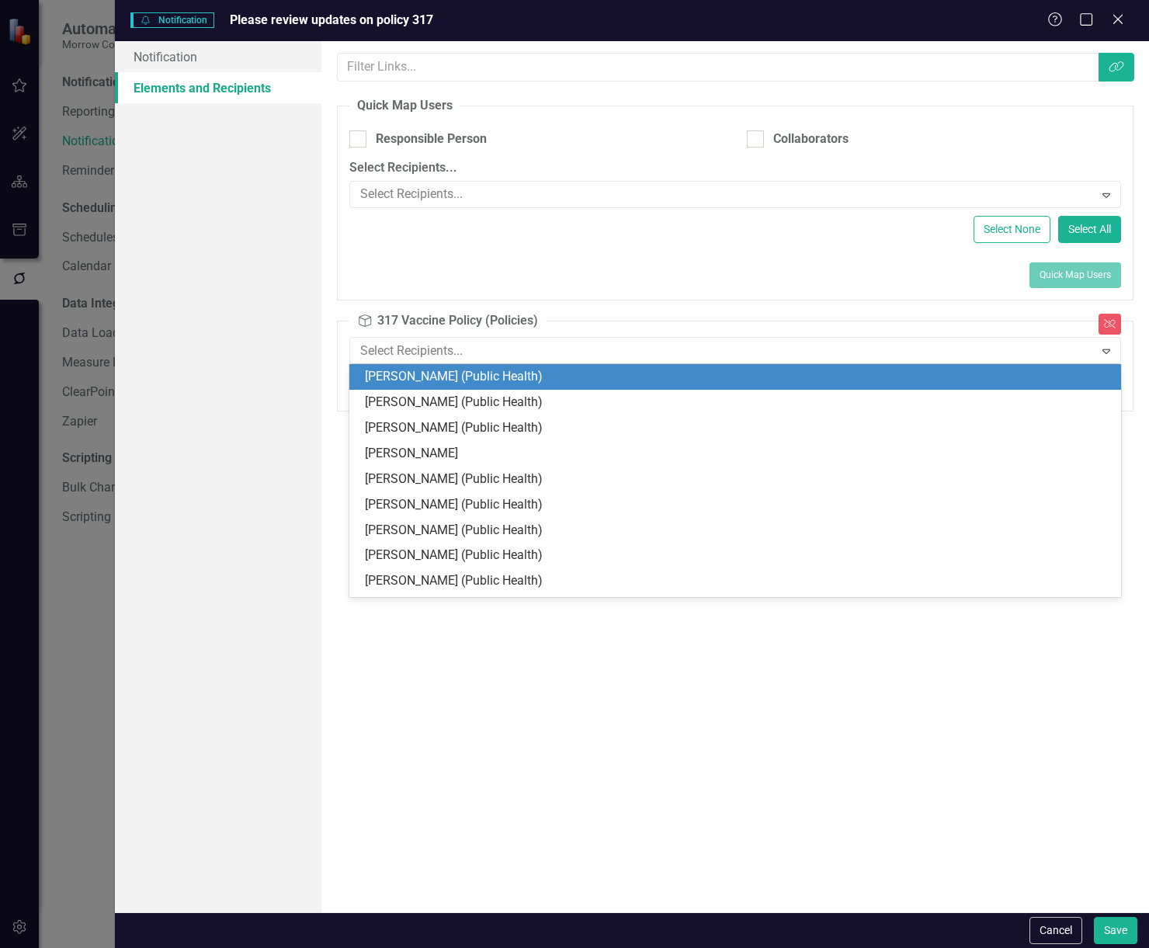
click at [642, 237] on div "Select None Select All" at bounding box center [736, 229] width 772 height 27
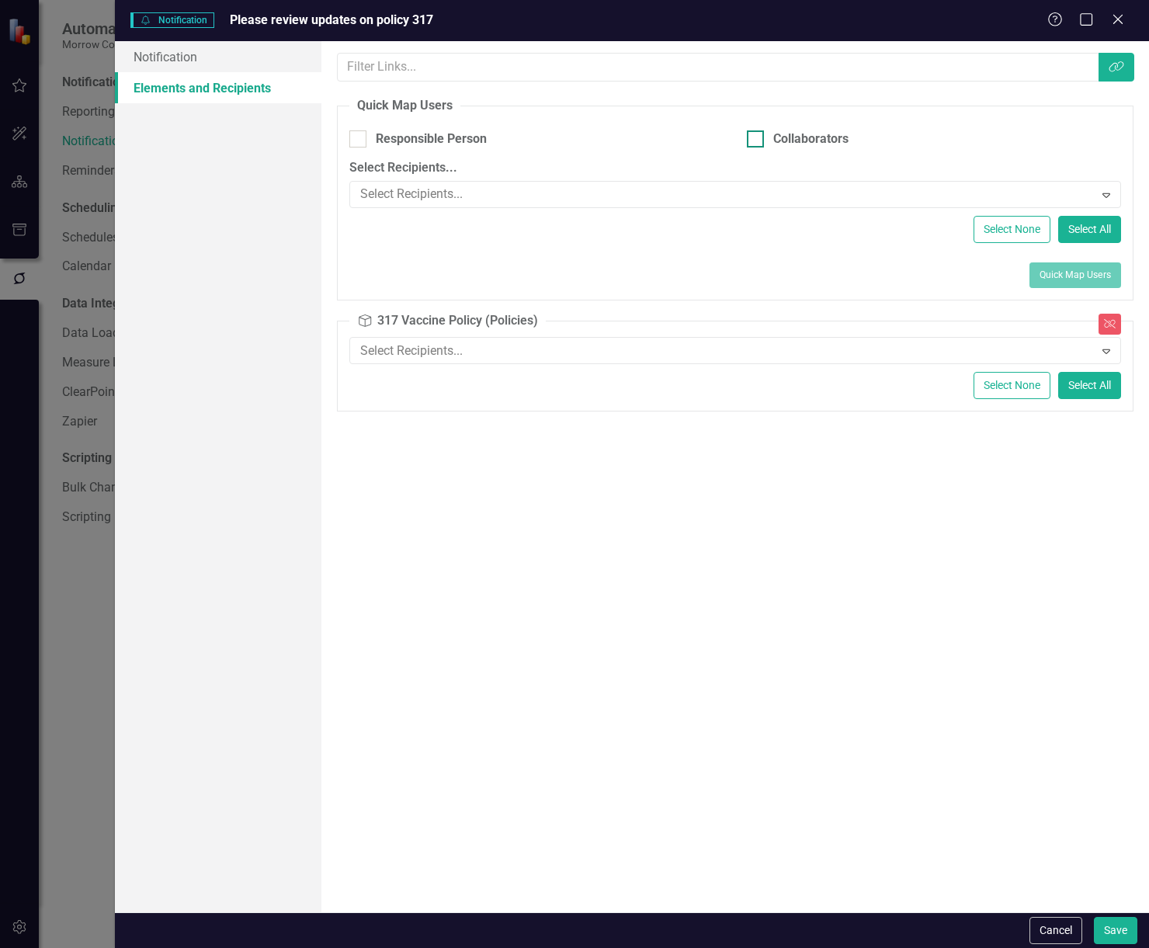
click at [760, 143] on div at bounding box center [755, 138] width 17 height 17
click at [757, 141] on input "Collaborators" at bounding box center [752, 135] width 10 height 10
click at [1113, 925] on button "Save" at bounding box center [1115, 930] width 43 height 27
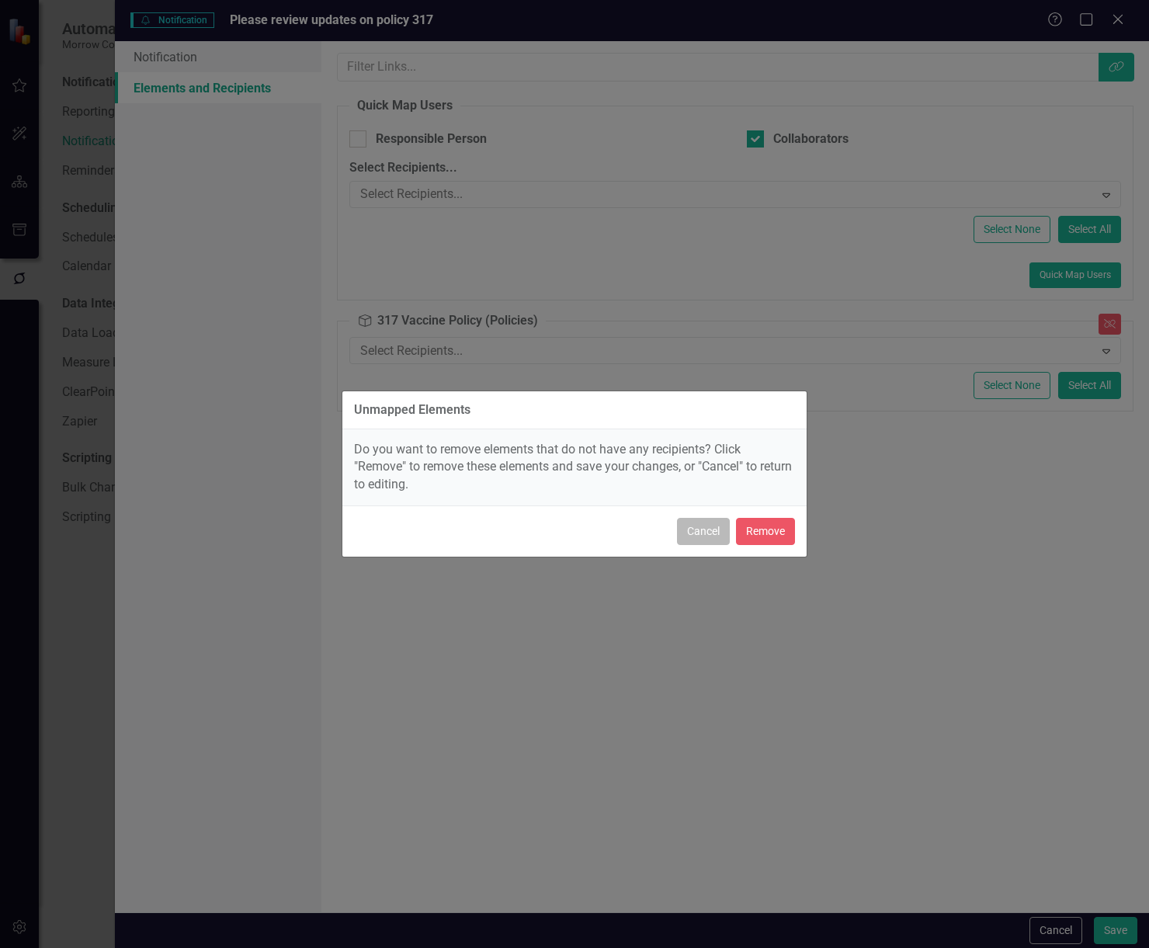
click at [708, 537] on button "Cancel" at bounding box center [703, 531] width 53 height 27
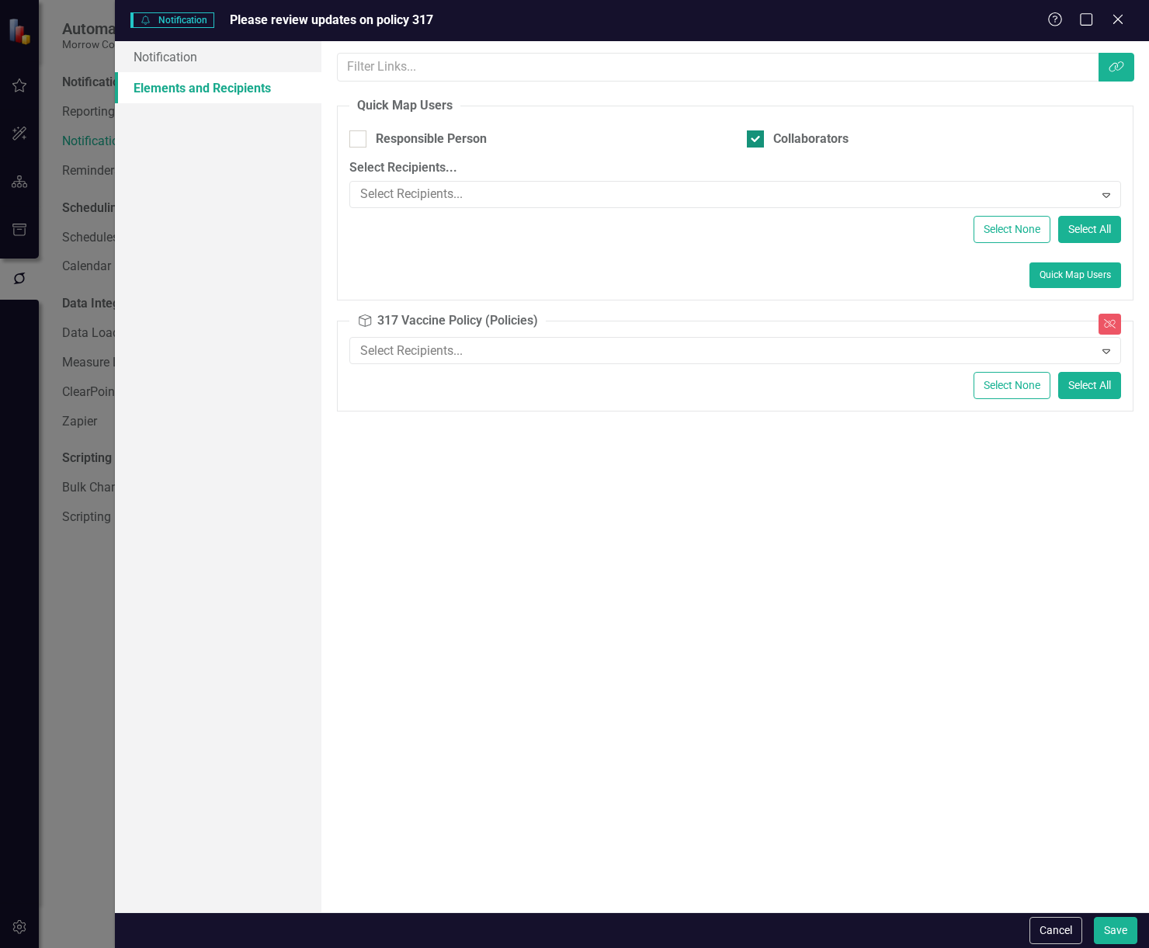
click at [753, 144] on div at bounding box center [755, 138] width 17 height 17
click at [753, 141] on input "Collaborators" at bounding box center [752, 135] width 10 height 10
checkbox input "false"
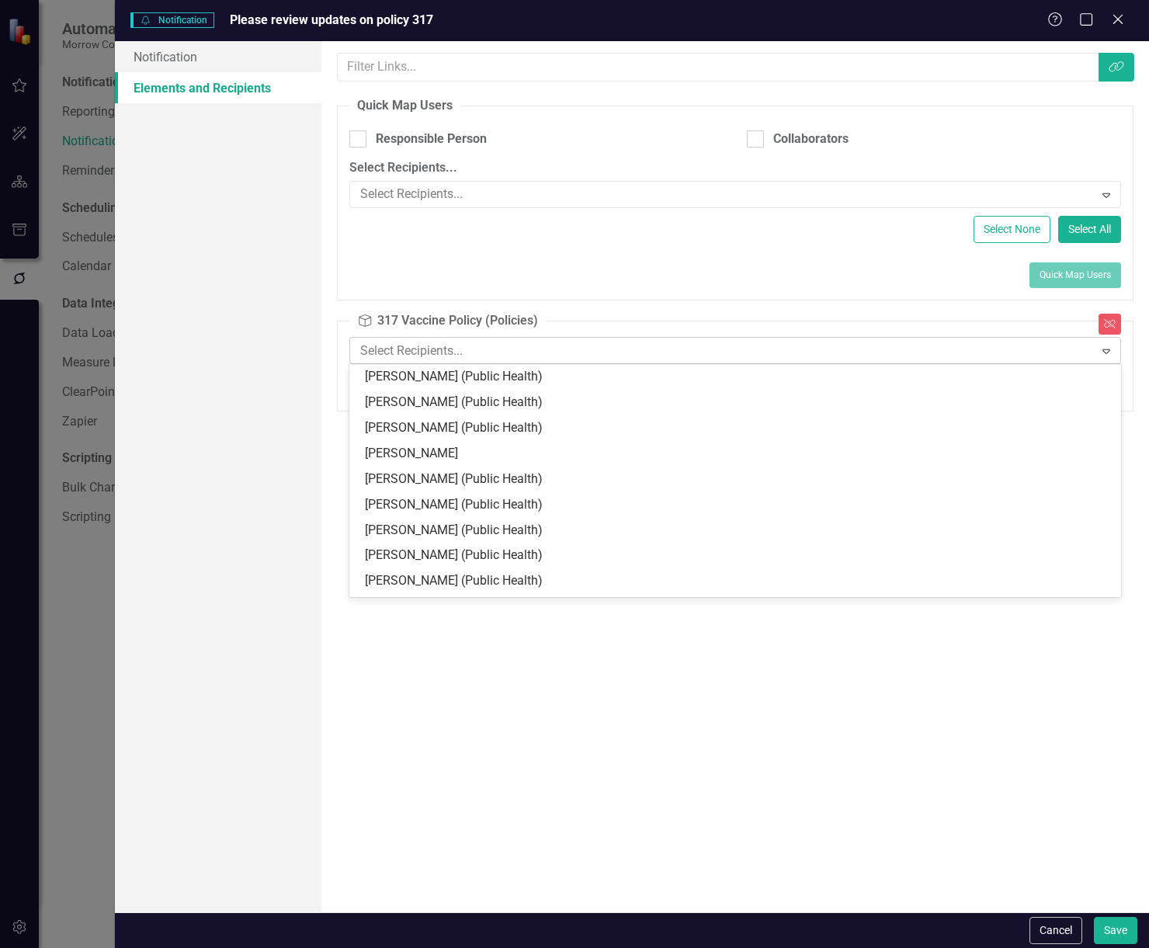
click at [868, 349] on div at bounding box center [723, 351] width 739 height 21
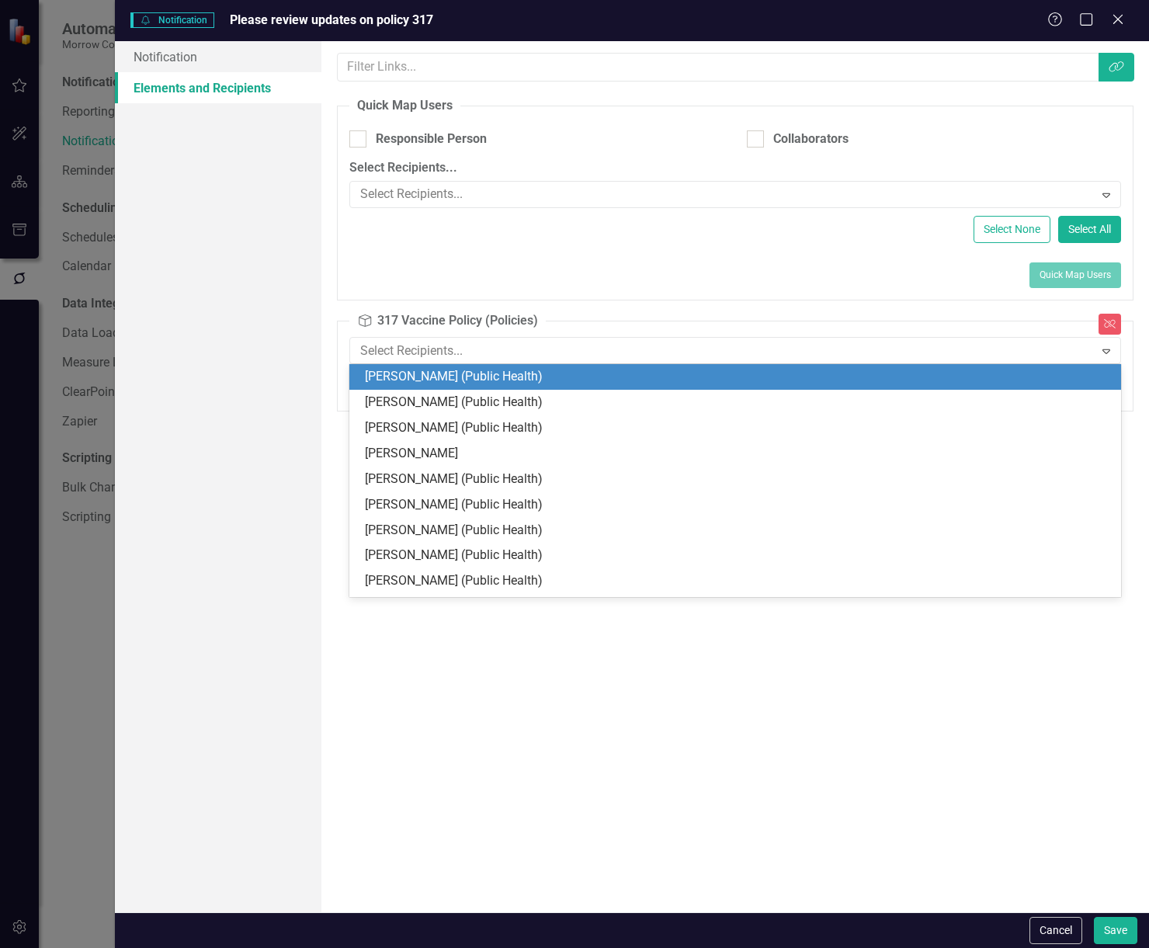
click at [649, 377] on div "[PERSON_NAME] (Public Health)" at bounding box center [738, 377] width 747 height 18
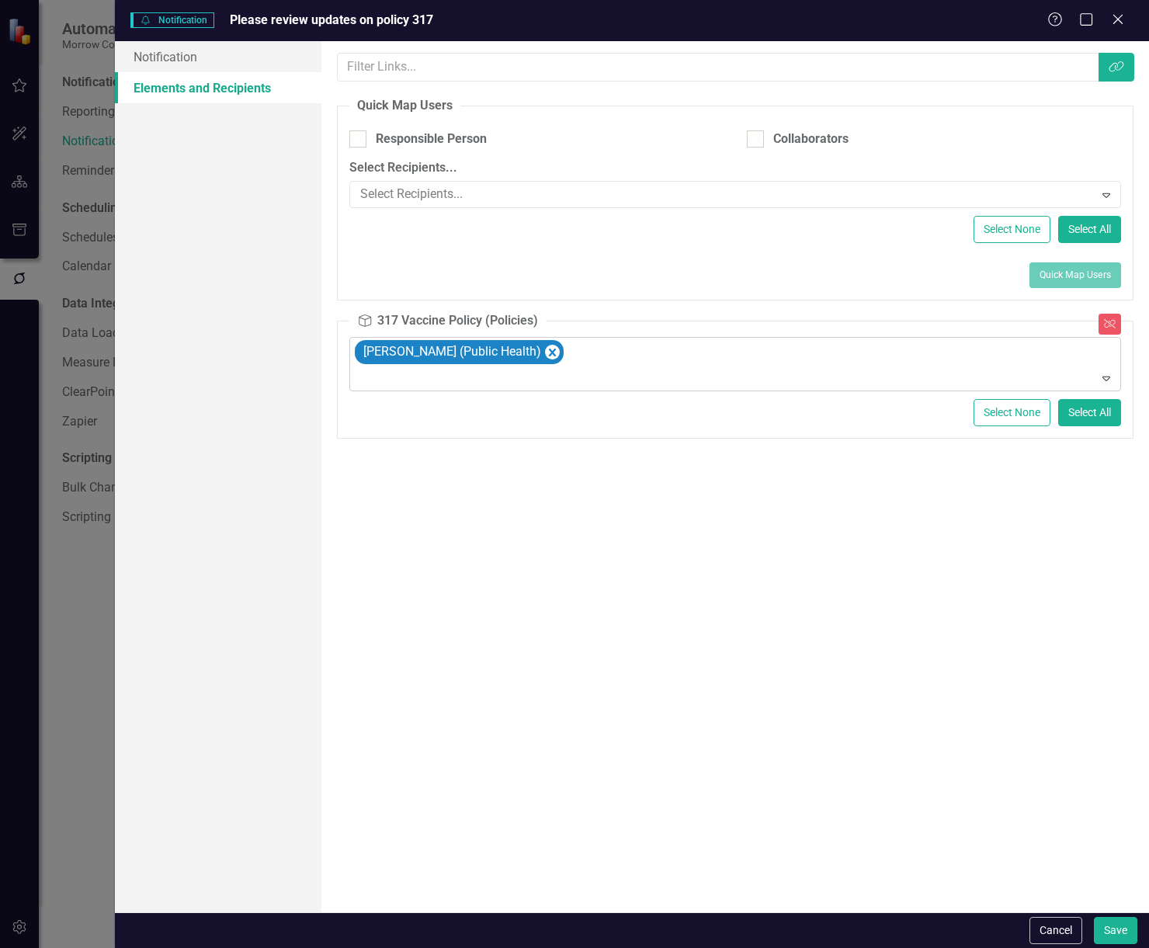
click at [1109, 374] on icon "Expand" at bounding box center [1107, 378] width 16 height 12
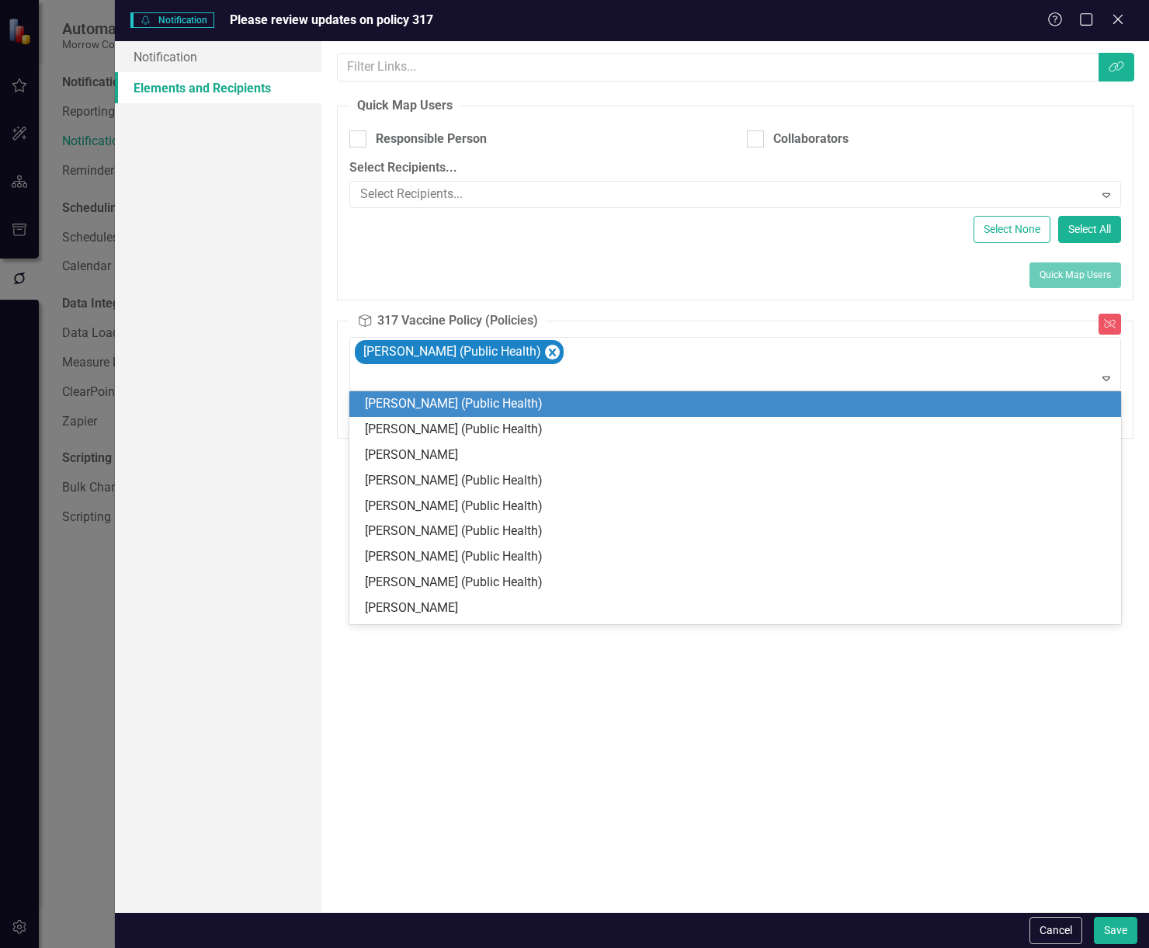
click at [609, 405] on div "[PERSON_NAME] (Public Health)" at bounding box center [738, 404] width 747 height 18
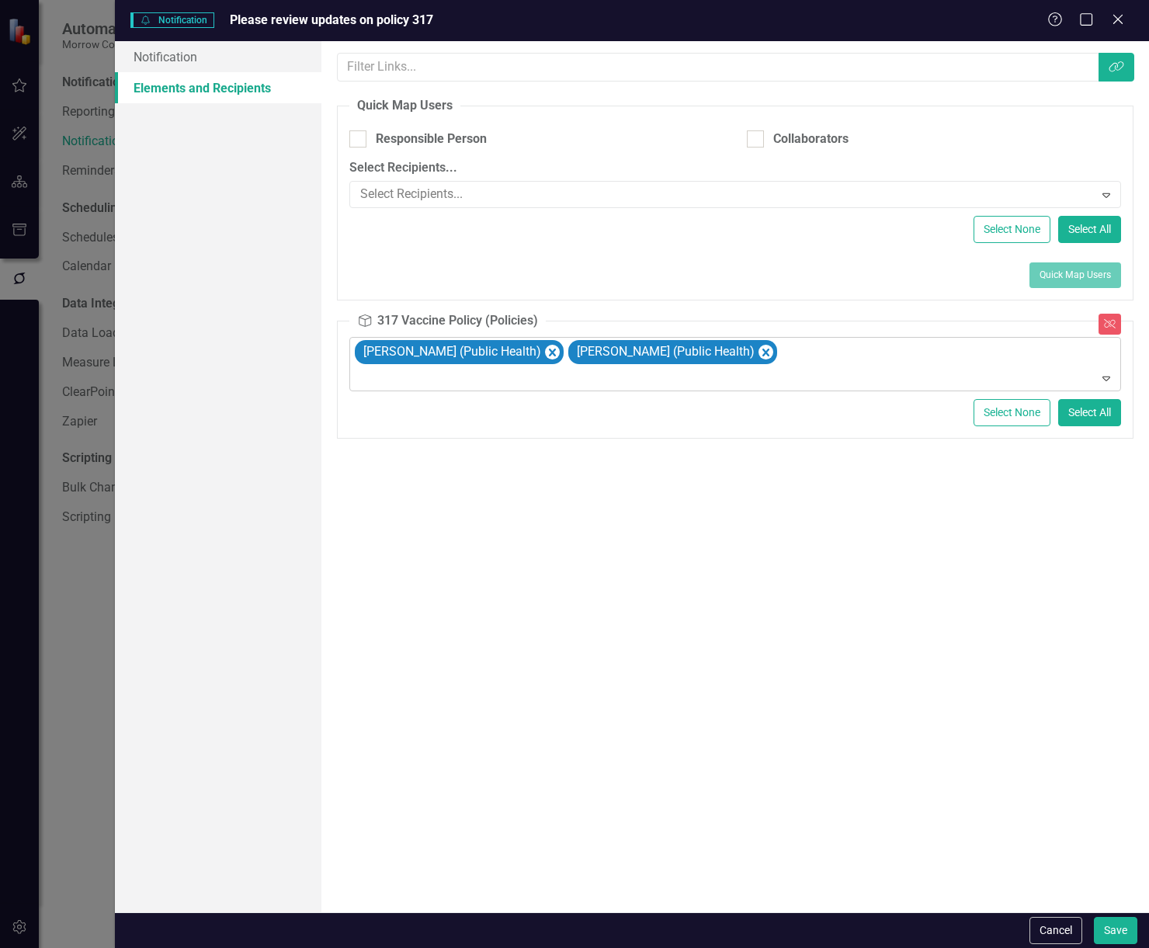
click at [1108, 381] on icon "Expand" at bounding box center [1107, 378] width 16 height 12
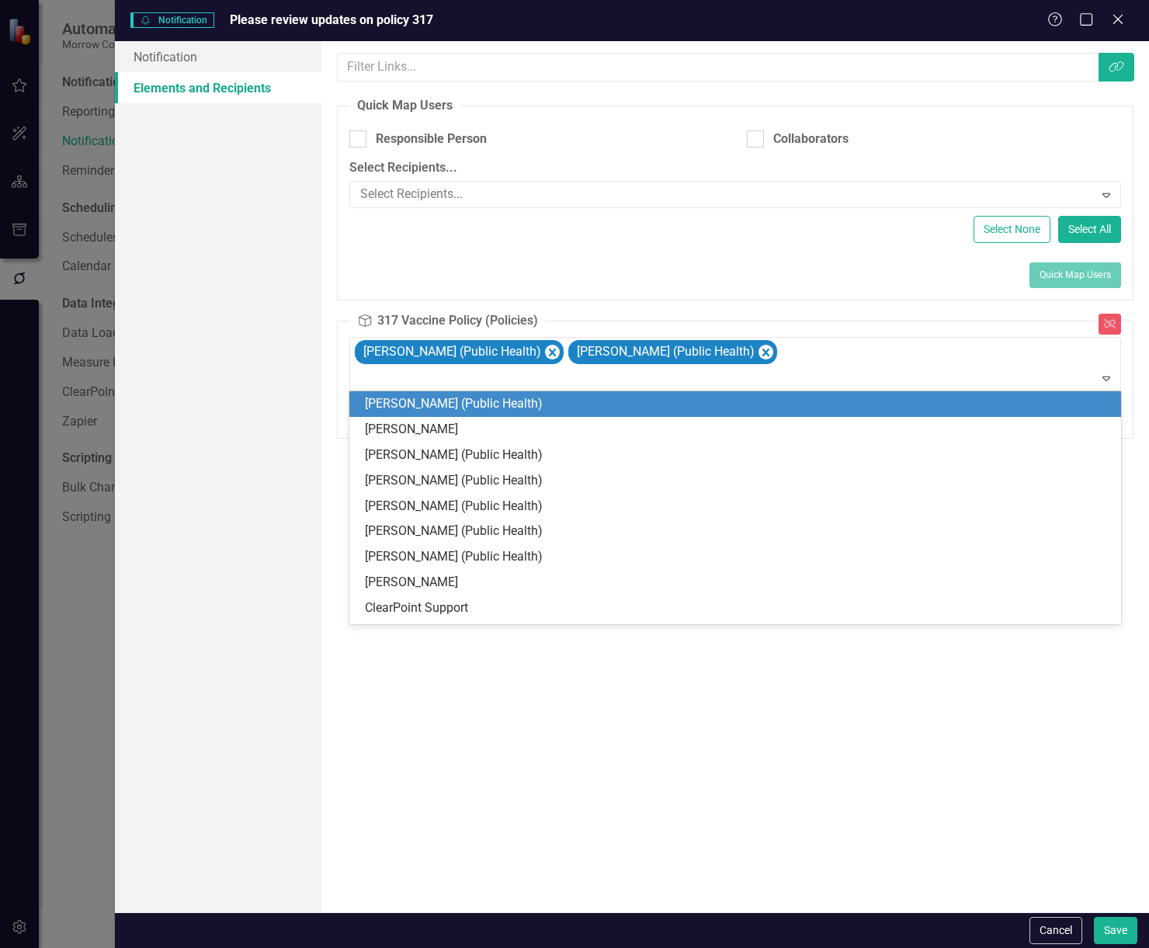
click at [663, 409] on div "[PERSON_NAME] (Public Health)" at bounding box center [738, 404] width 747 height 18
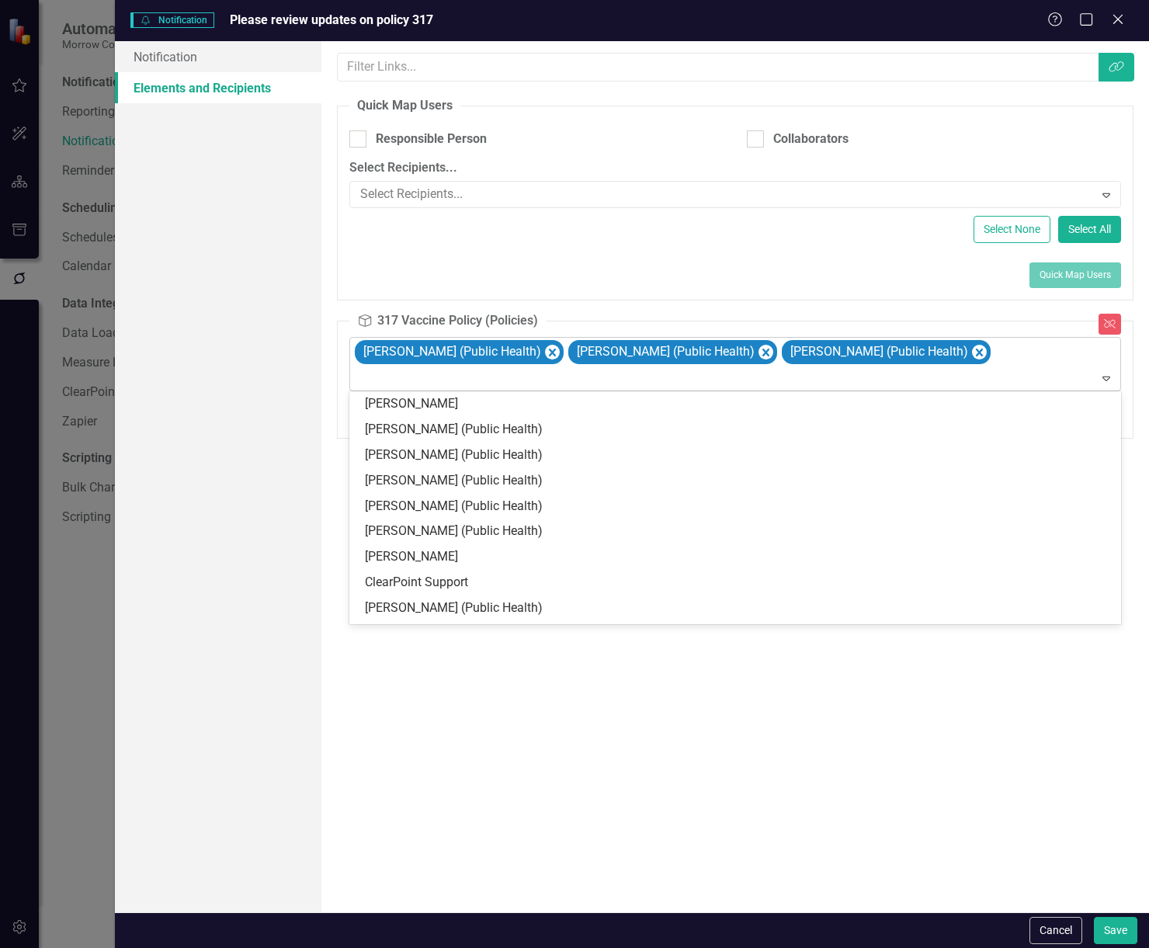
click at [1107, 378] on icon "Expand" at bounding box center [1107, 378] width 16 height 12
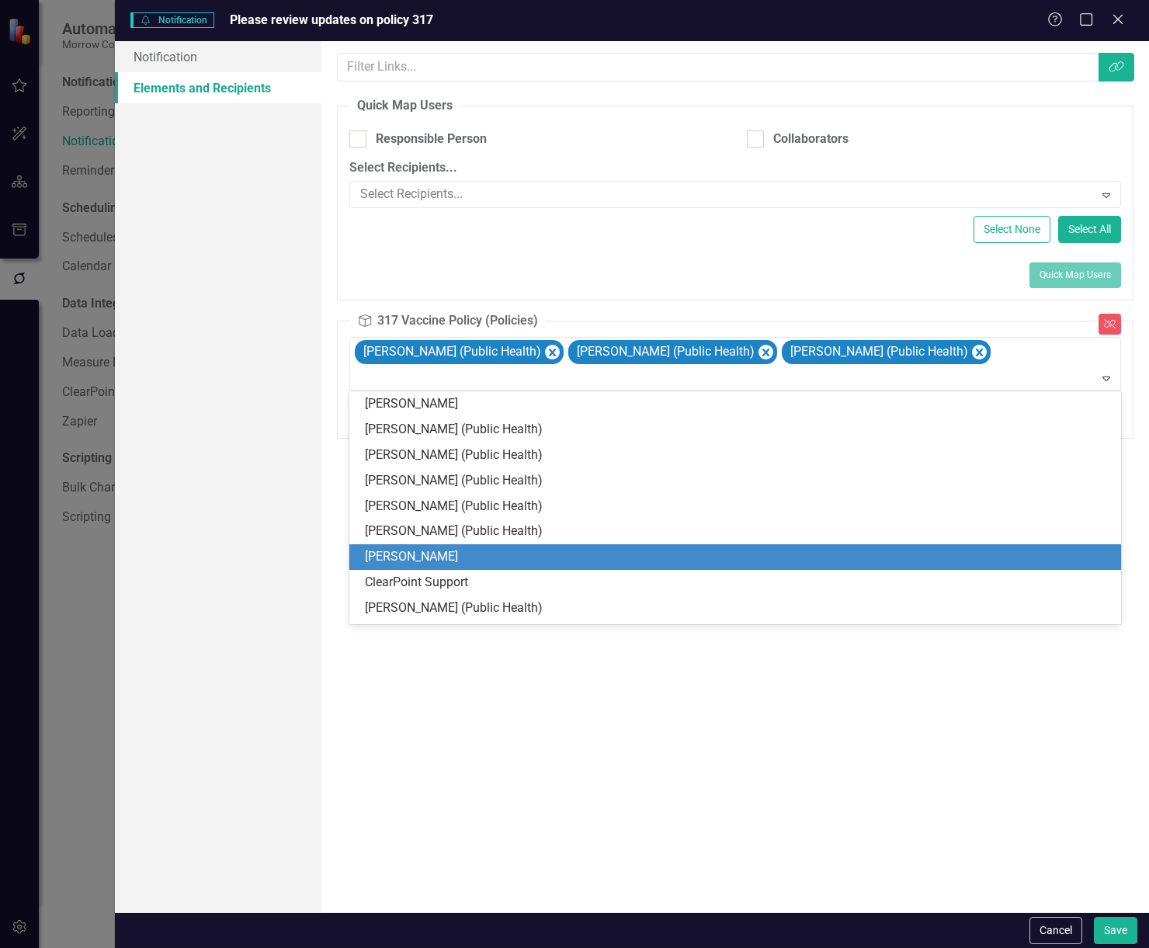
click at [669, 551] on div "[PERSON_NAME]" at bounding box center [738, 557] width 747 height 18
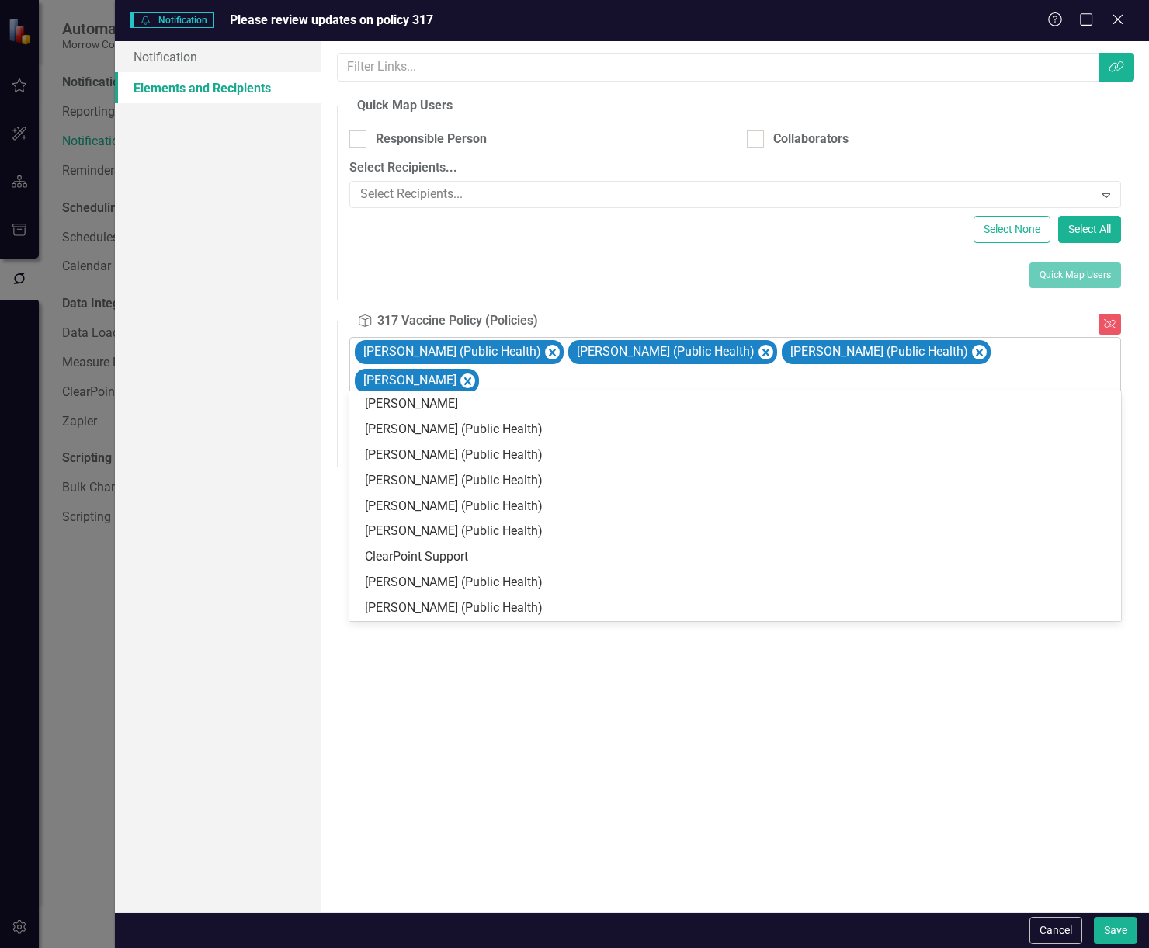
click at [1107, 401] on icon "Expand" at bounding box center [1107, 407] width 16 height 12
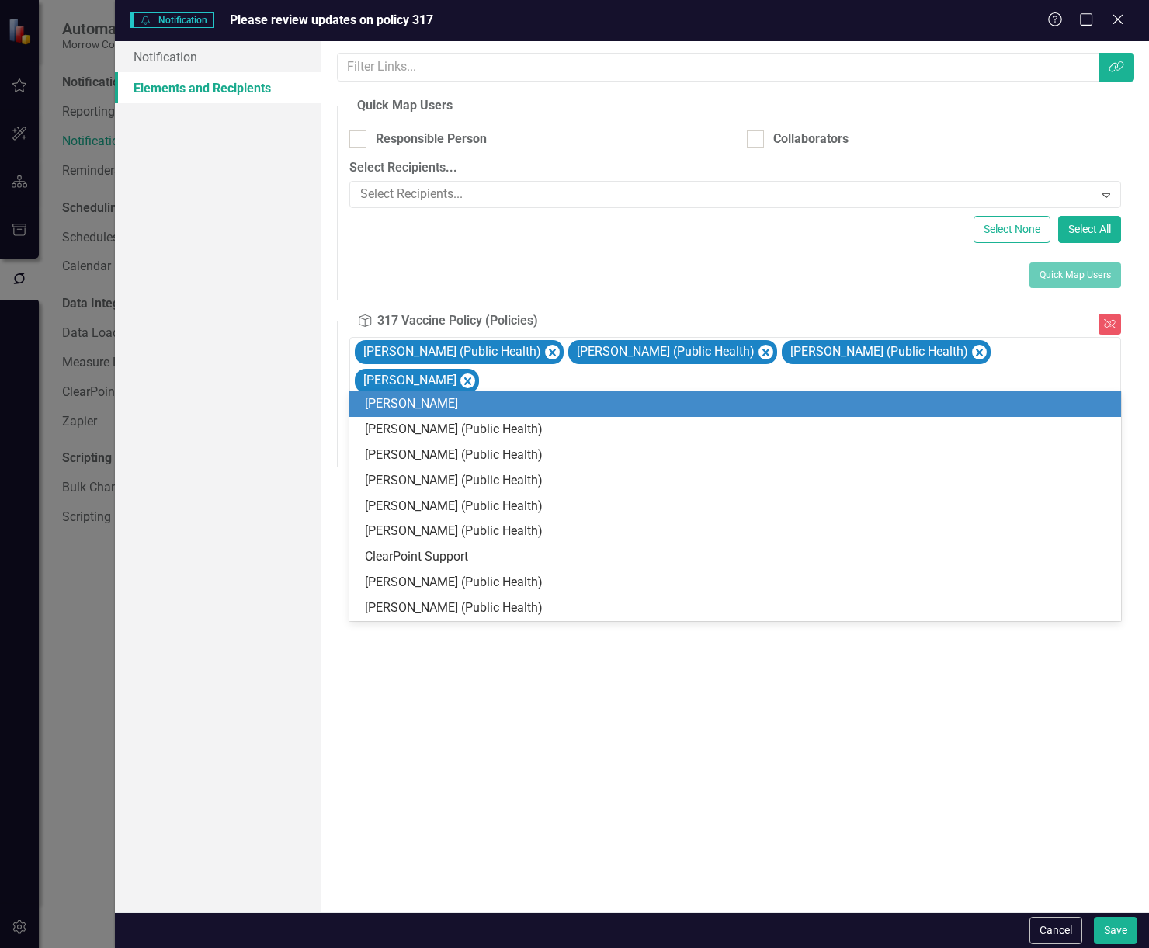
click at [651, 393] on div "[PERSON_NAME]" at bounding box center [736, 404] width 772 height 26
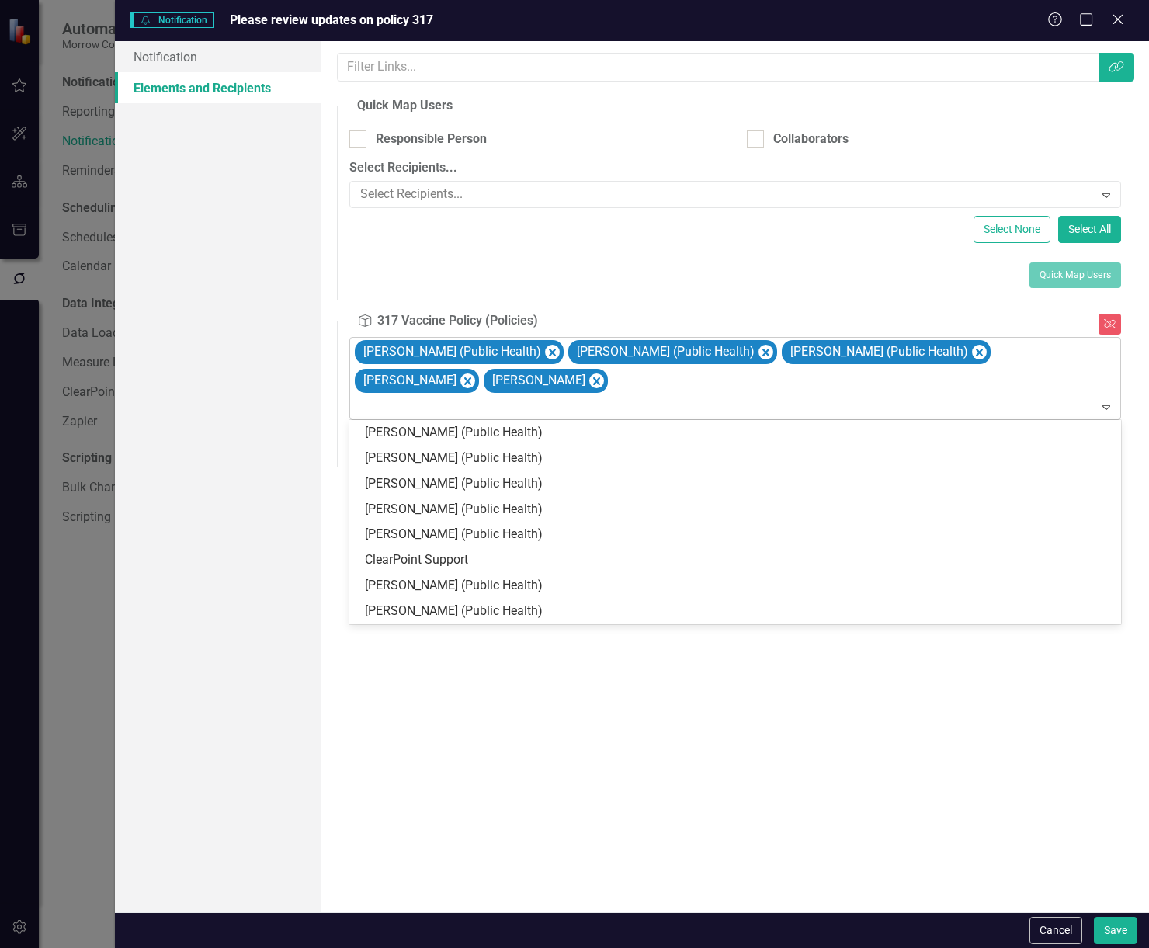
click at [1107, 412] on icon "Expand" at bounding box center [1107, 407] width 16 height 12
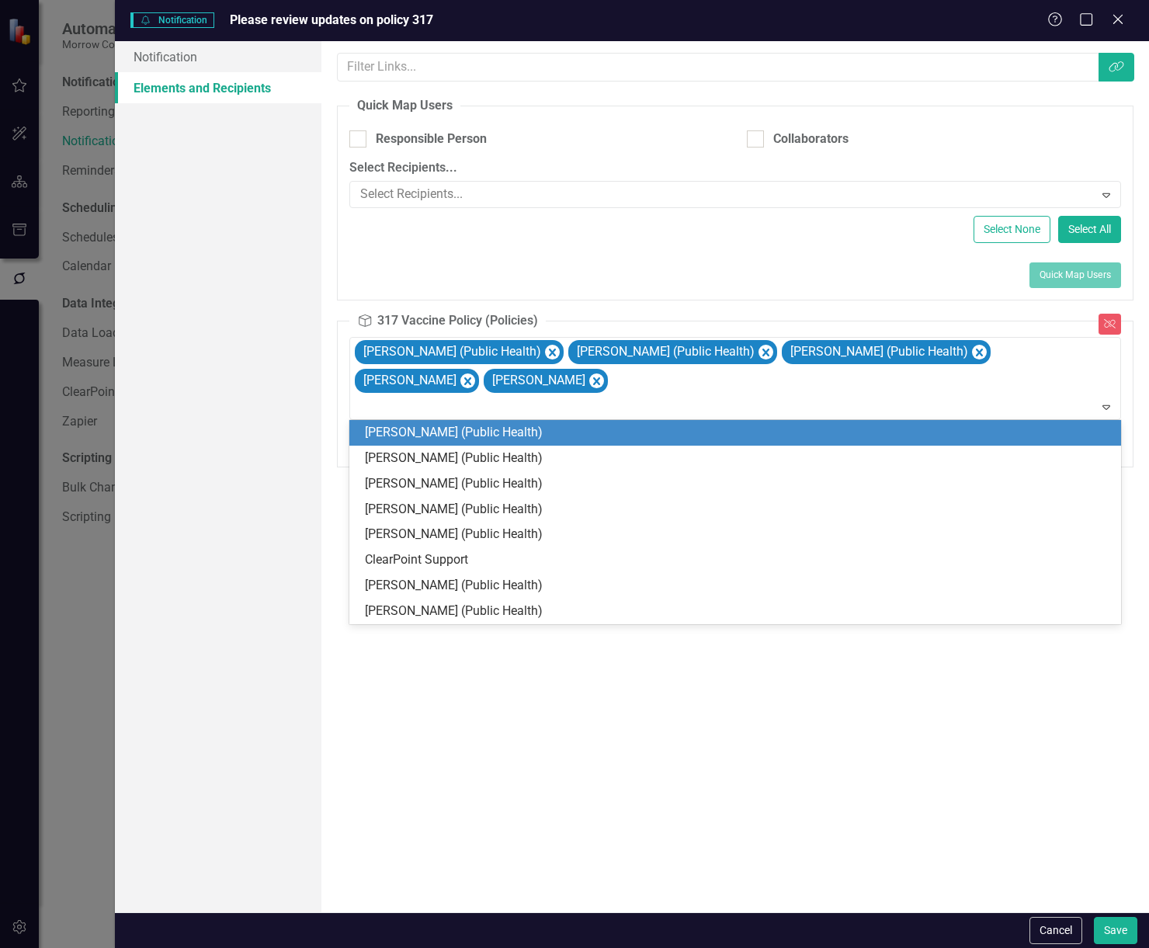
click at [730, 430] on div "[PERSON_NAME] (Public Health)" at bounding box center [738, 433] width 747 height 18
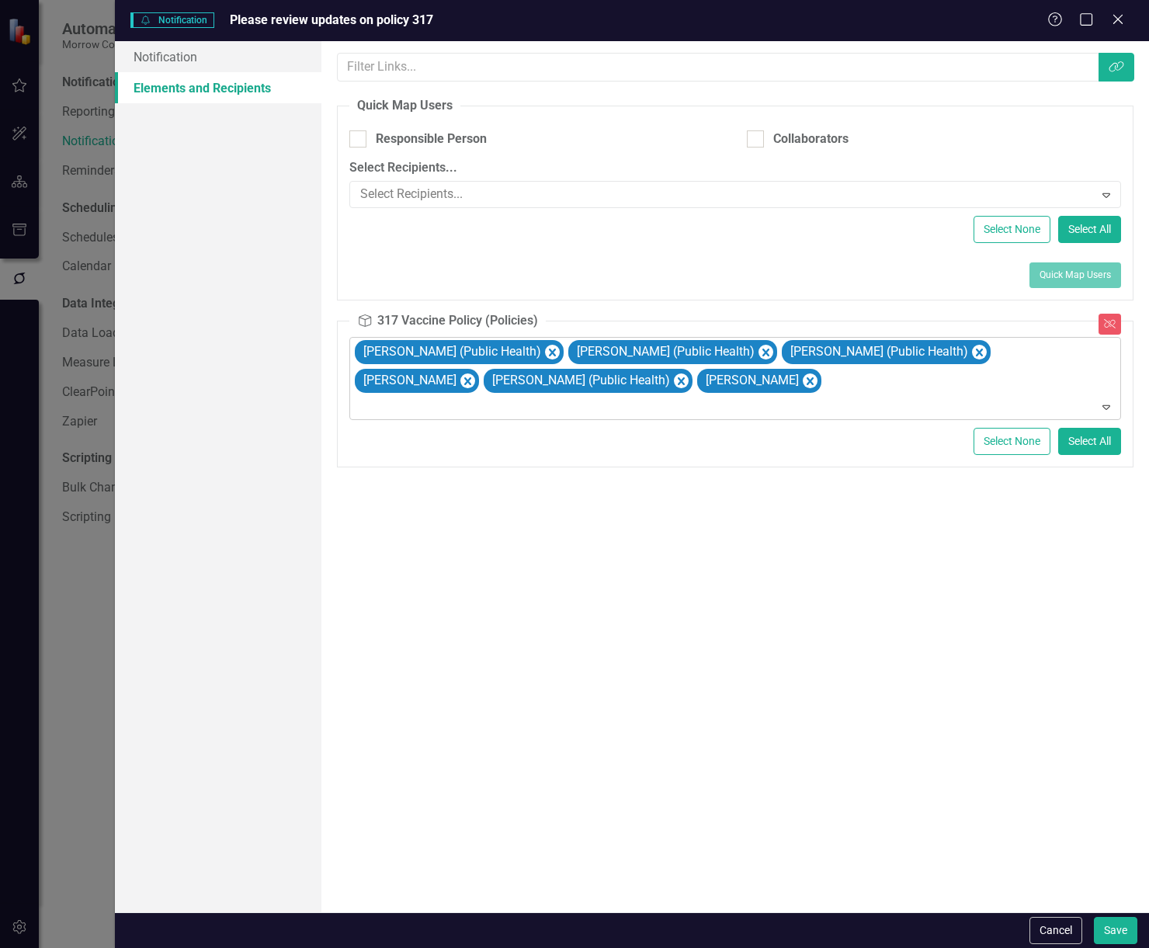
click at [1106, 405] on icon "Expand" at bounding box center [1107, 407] width 16 height 12
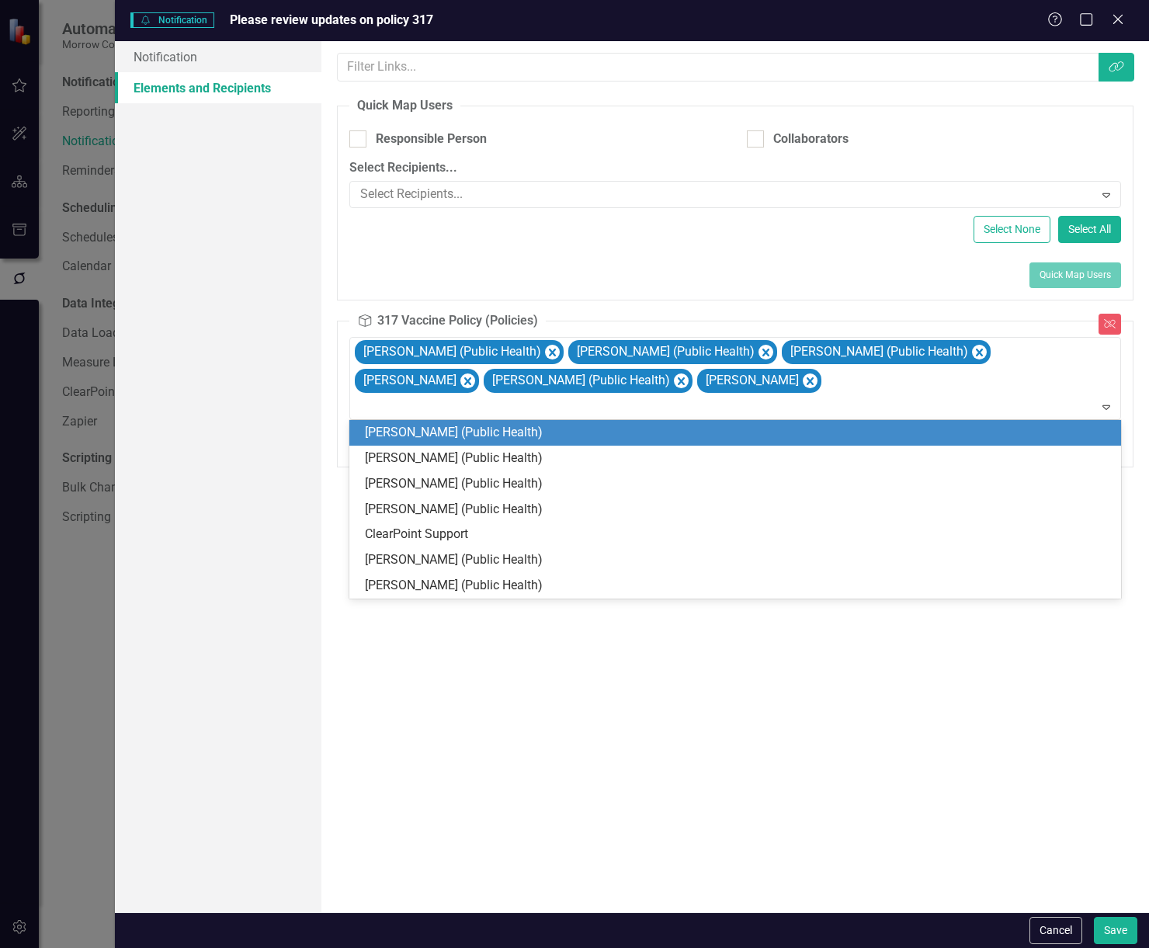
click at [647, 439] on div "[PERSON_NAME] (Public Health)" at bounding box center [738, 433] width 747 height 18
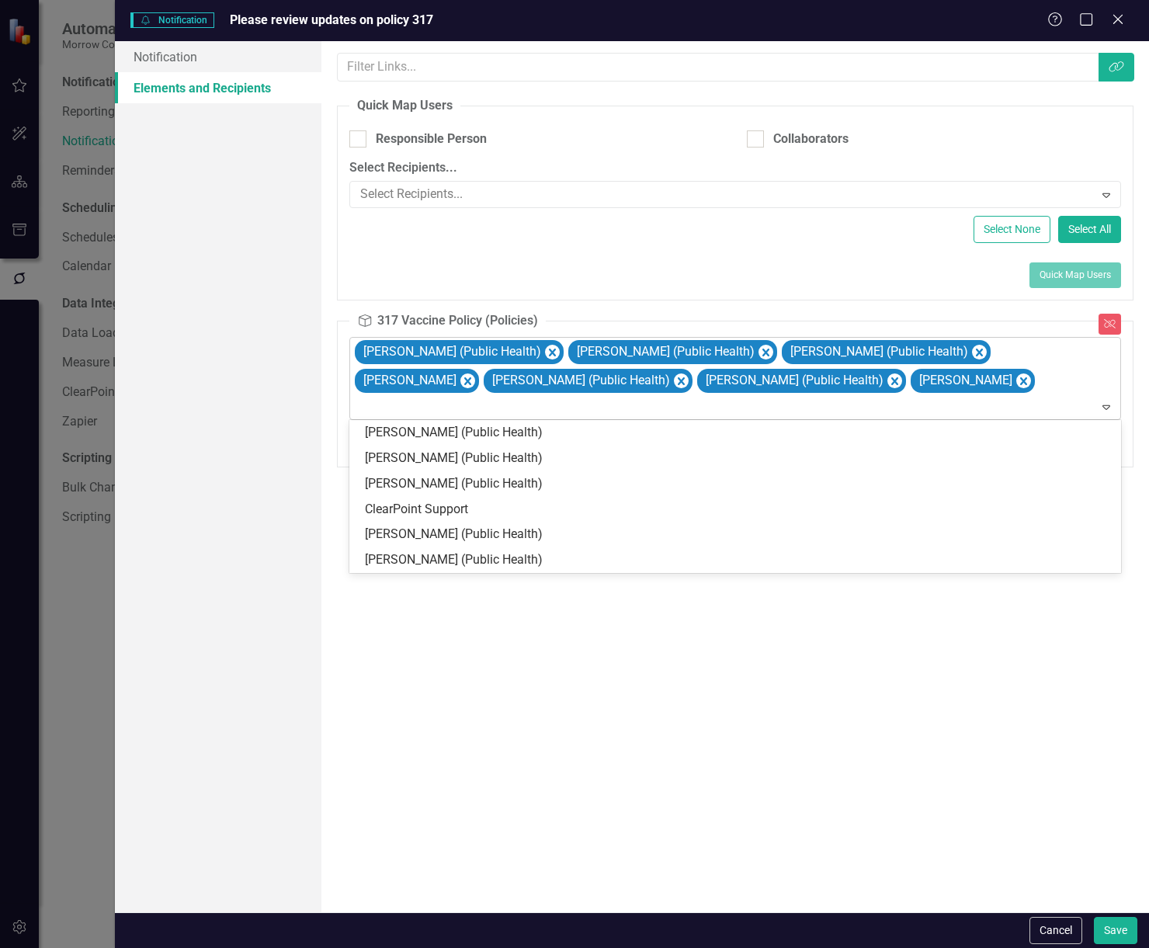
click at [1116, 405] on div "Expand" at bounding box center [1110, 407] width 22 height 25
click at [1109, 405] on icon at bounding box center [1107, 407] width 8 height 5
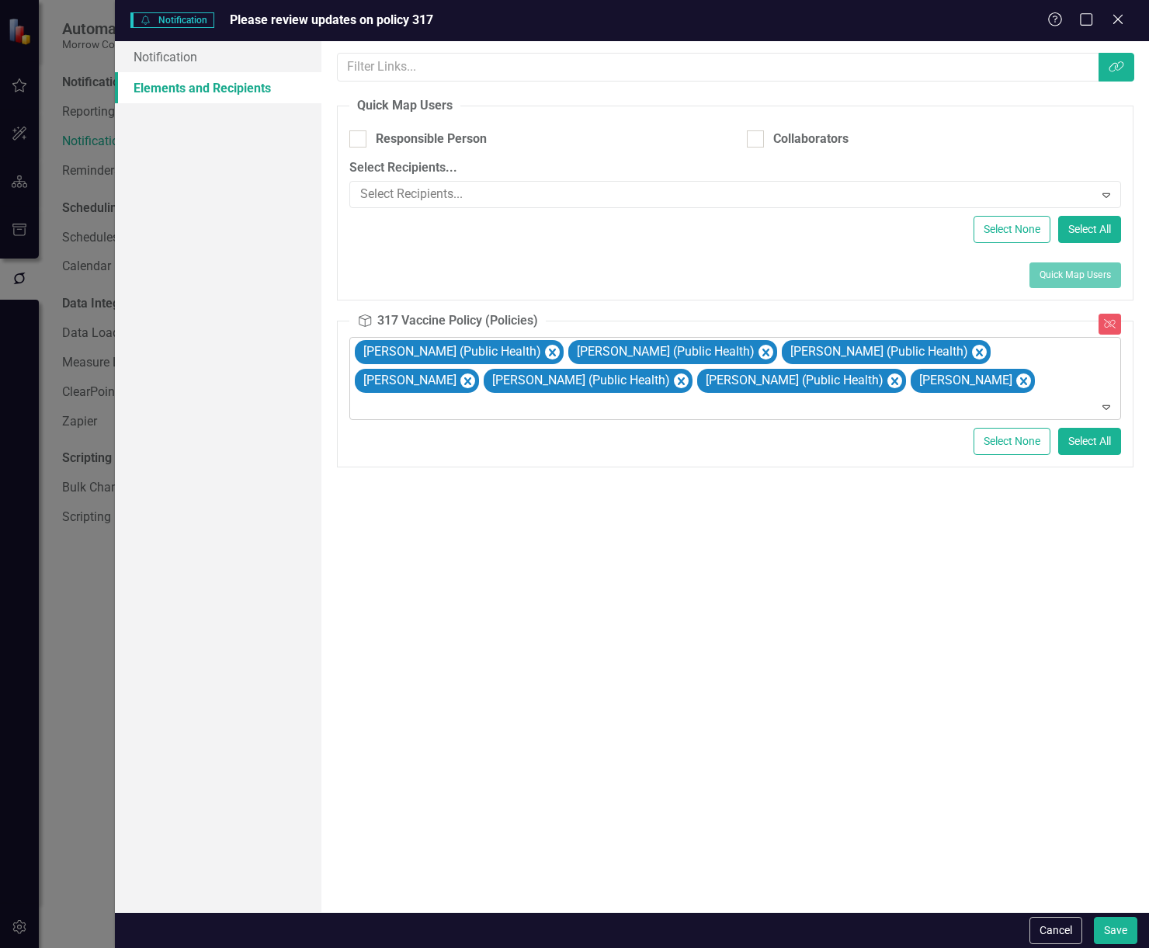
click at [1109, 405] on icon at bounding box center [1107, 407] width 8 height 5
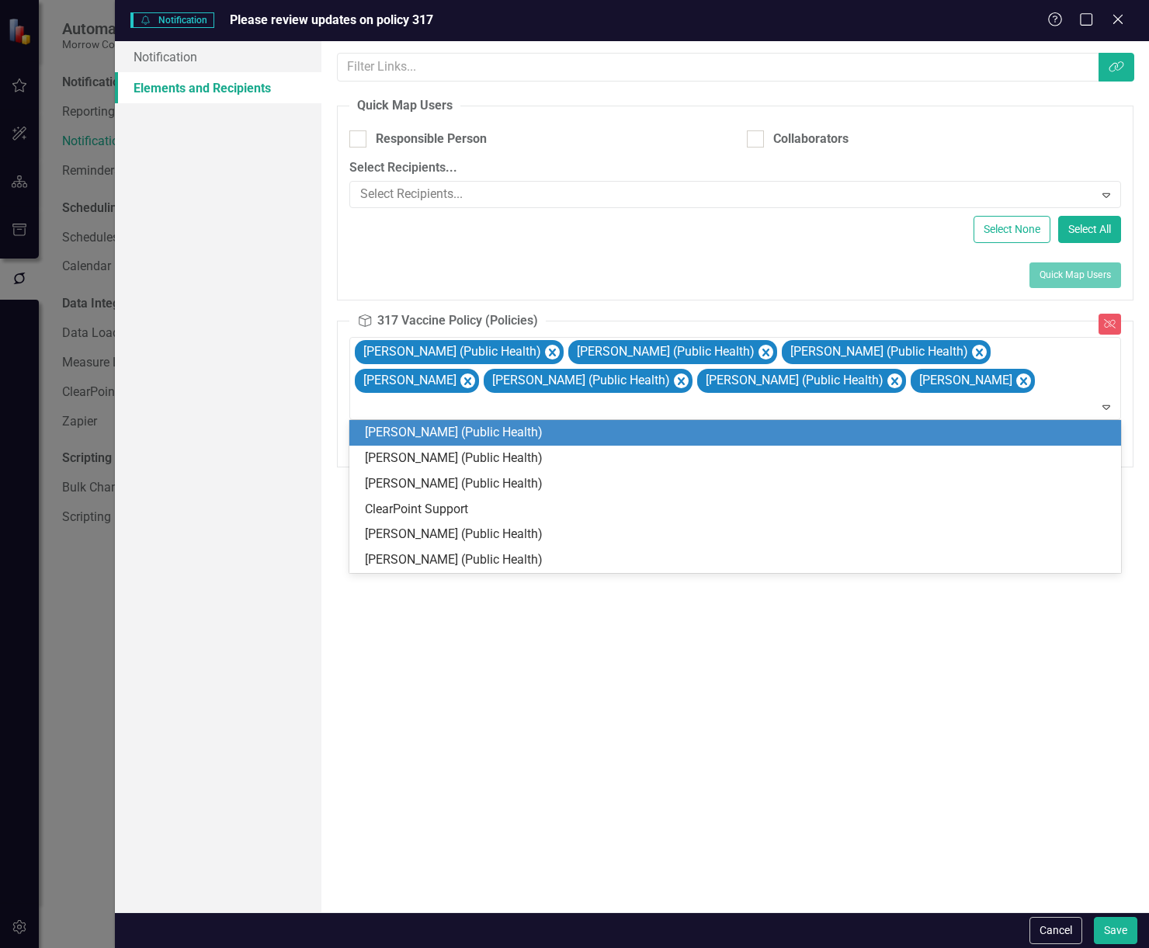
click at [750, 436] on div "[PERSON_NAME] (Public Health)" at bounding box center [738, 433] width 747 height 18
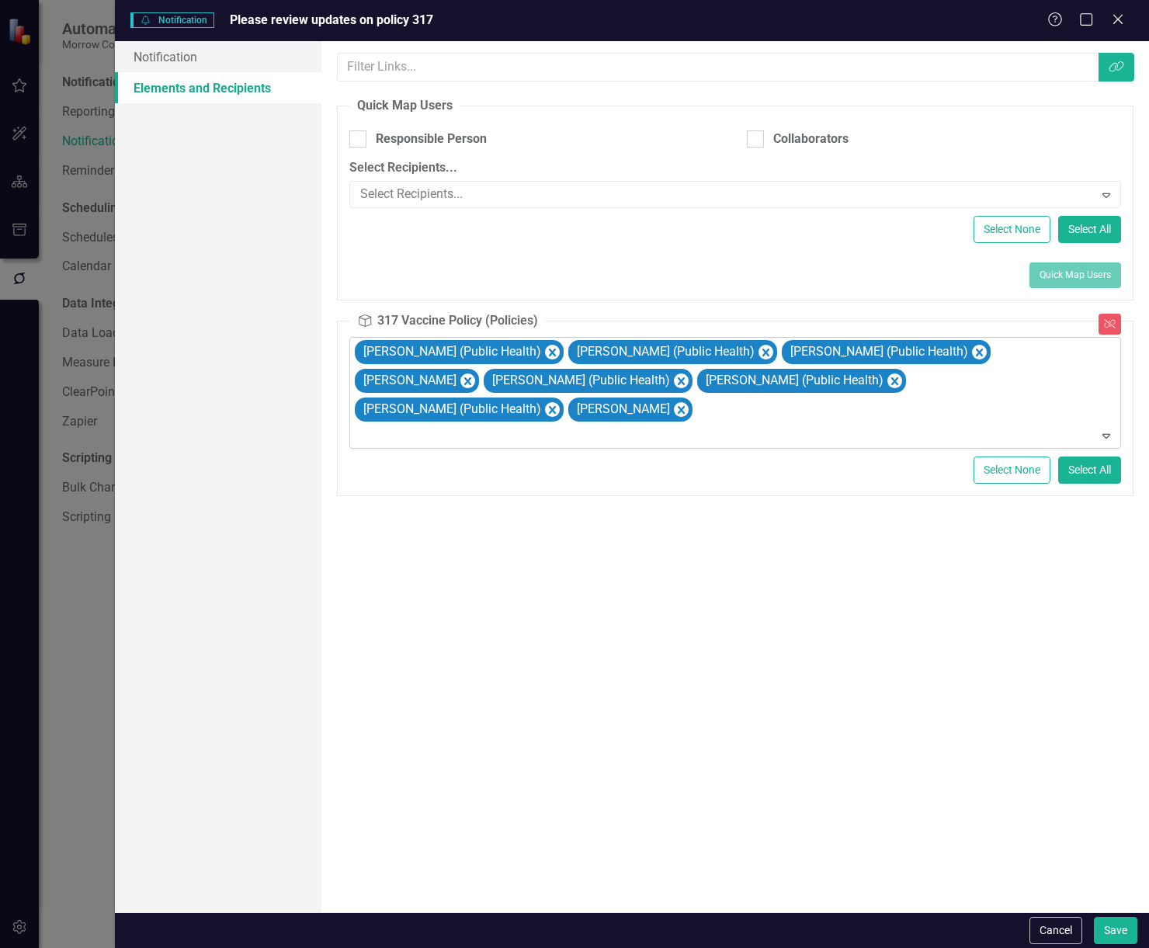
click at [1105, 430] on icon "Expand" at bounding box center [1107, 436] width 16 height 12
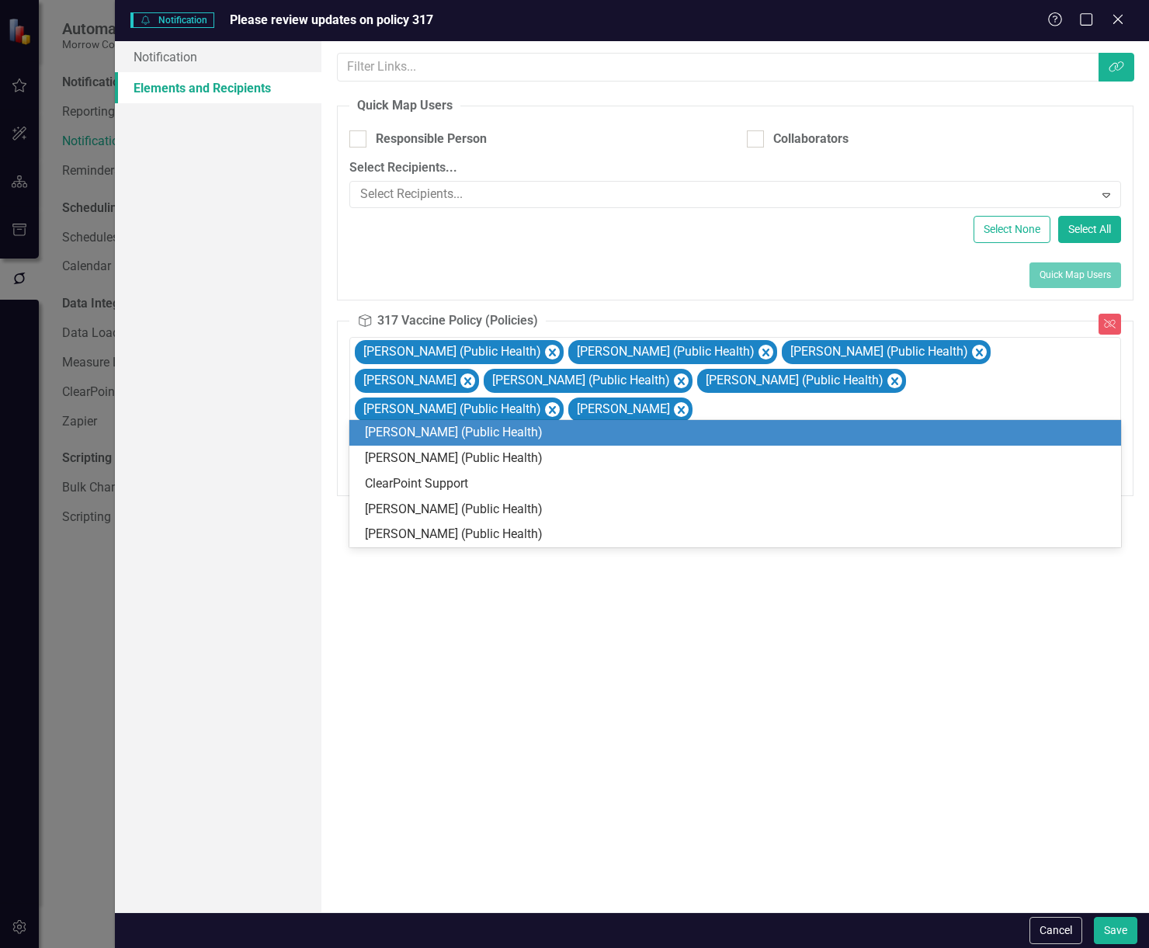
click at [744, 421] on div "[PERSON_NAME] (Public Health)" at bounding box center [736, 433] width 772 height 26
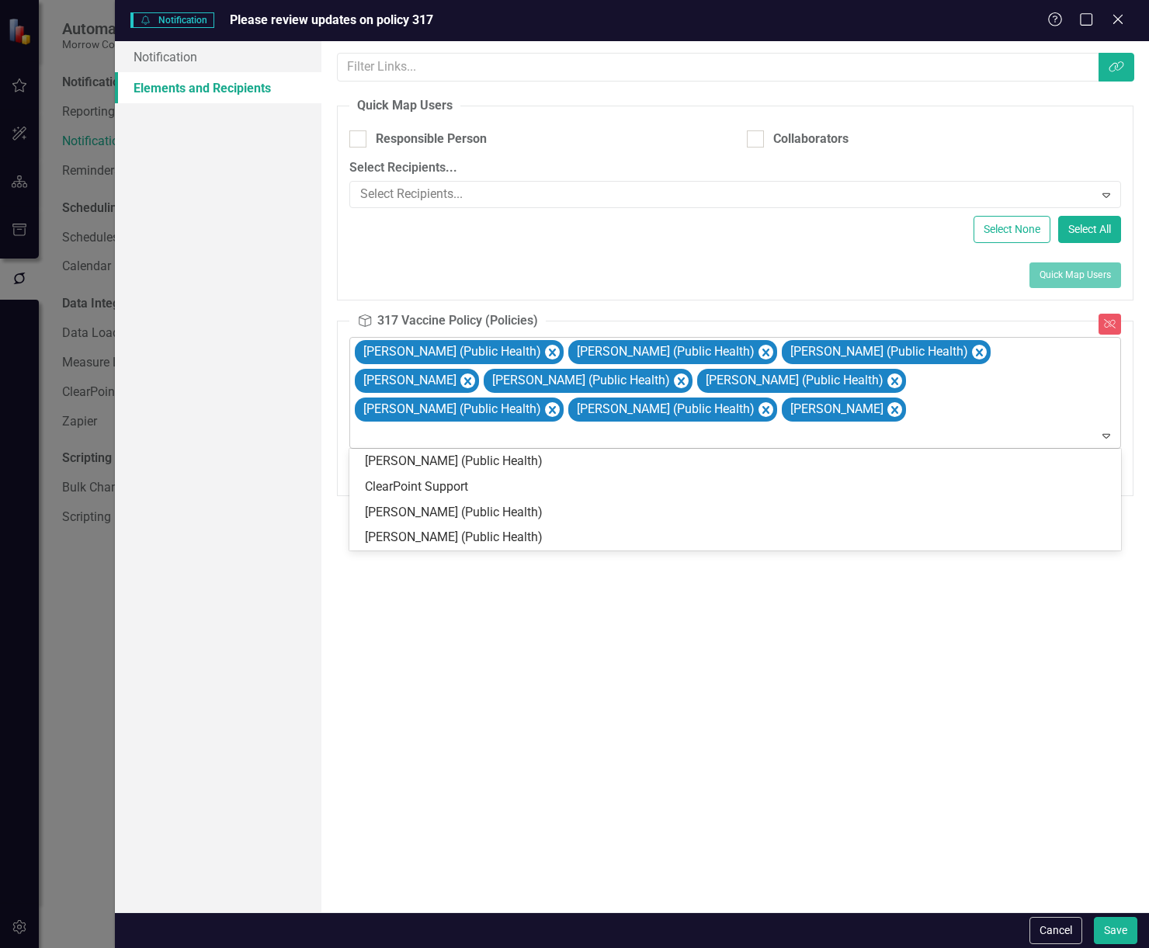
click at [1111, 435] on icon "Expand" at bounding box center [1107, 436] width 16 height 12
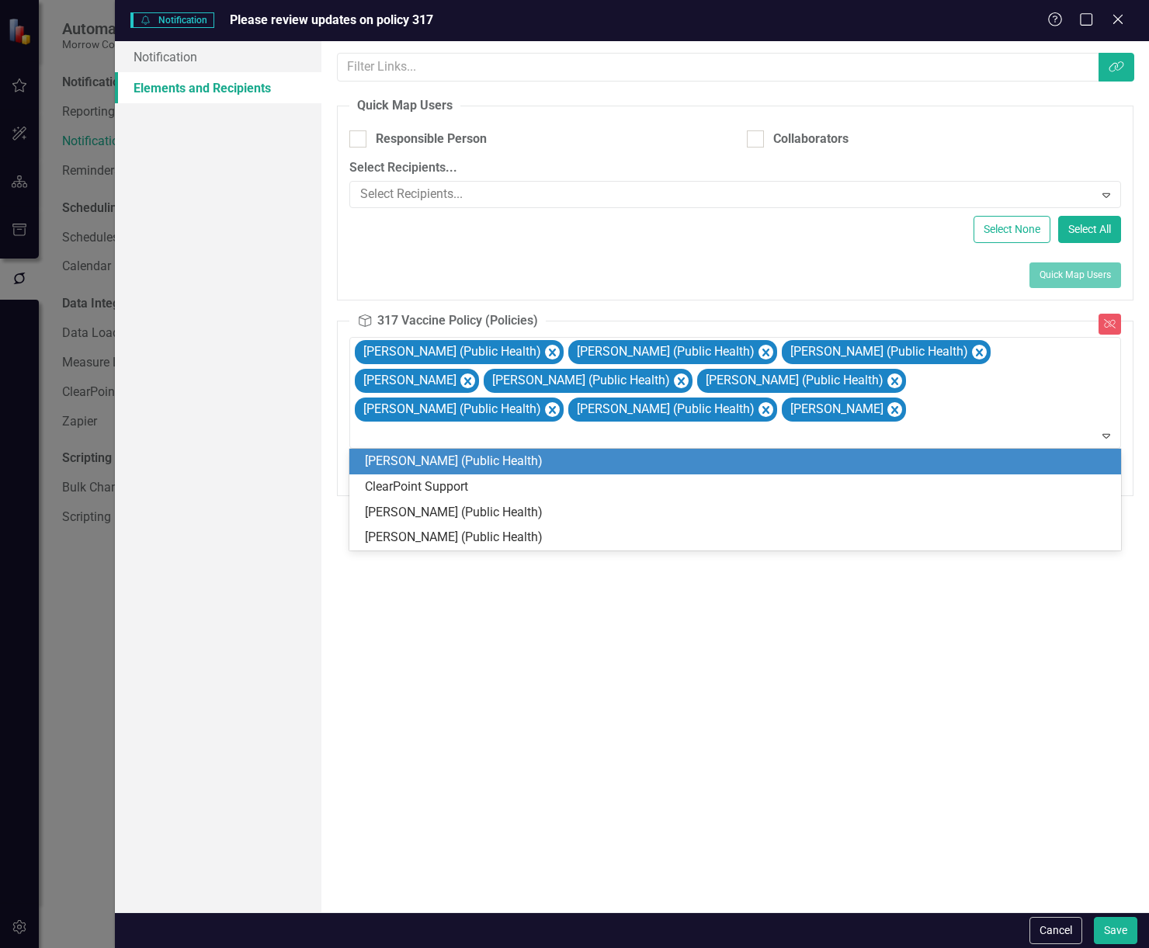
click at [687, 456] on div "[PERSON_NAME] (Public Health)" at bounding box center [738, 462] width 747 height 18
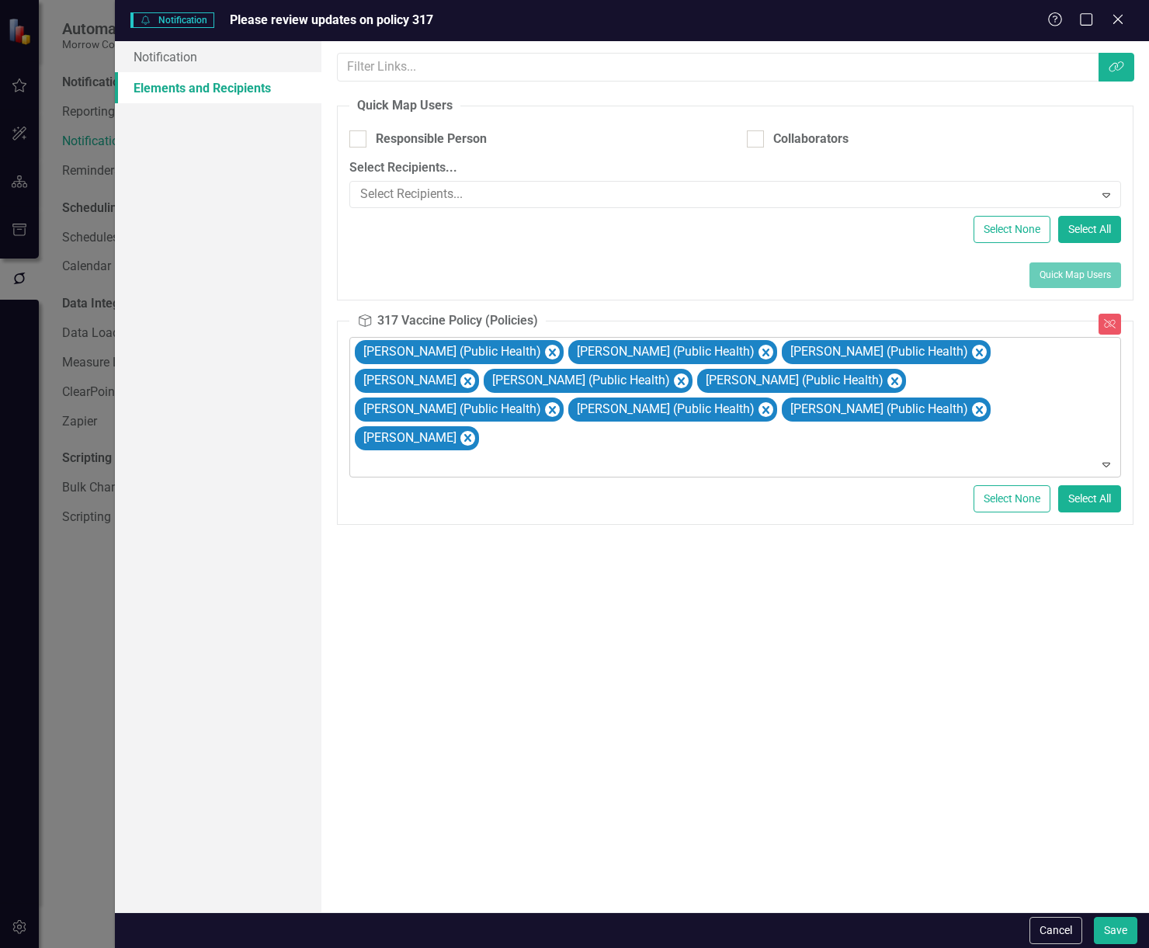
click at [1109, 458] on icon "Expand" at bounding box center [1107, 464] width 16 height 12
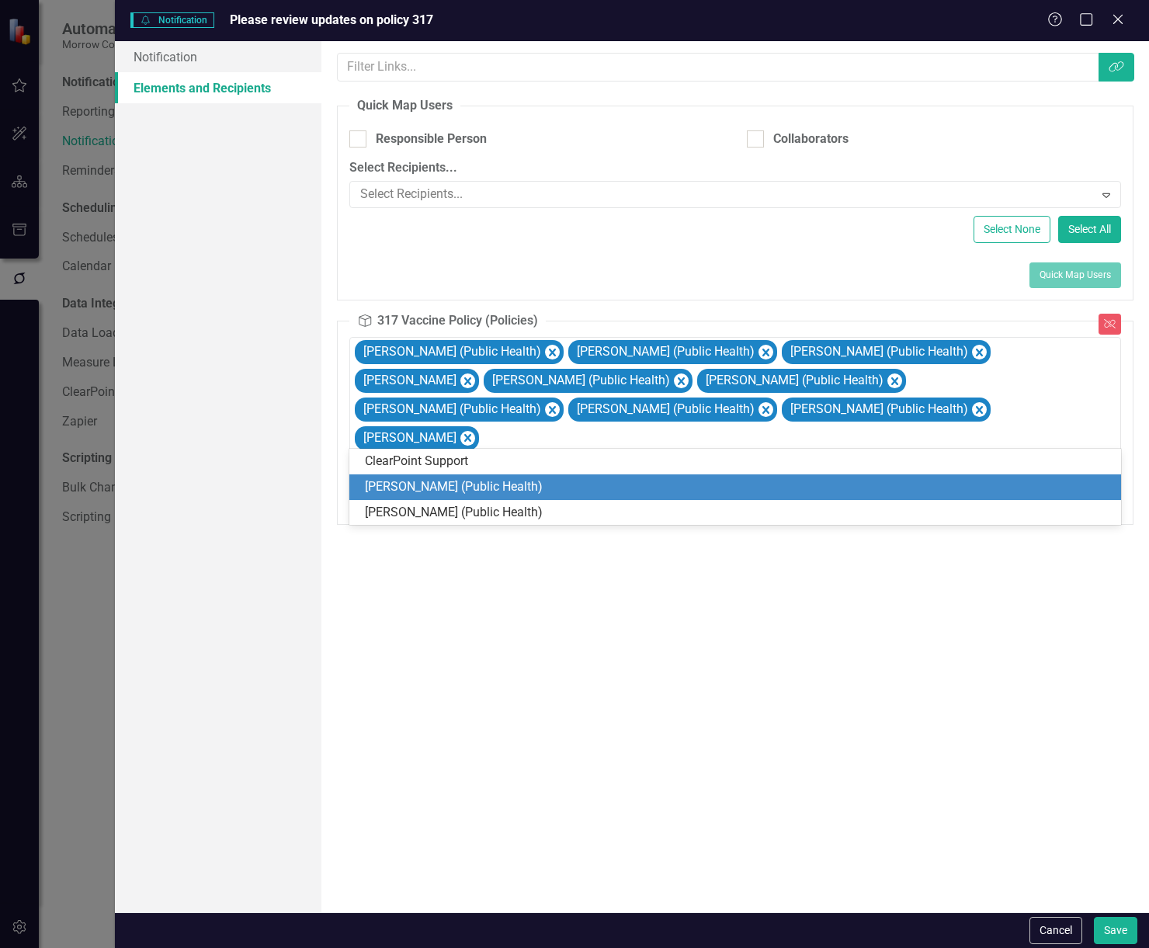
click at [679, 489] on div "[PERSON_NAME] (Public Health)" at bounding box center [738, 487] width 747 height 18
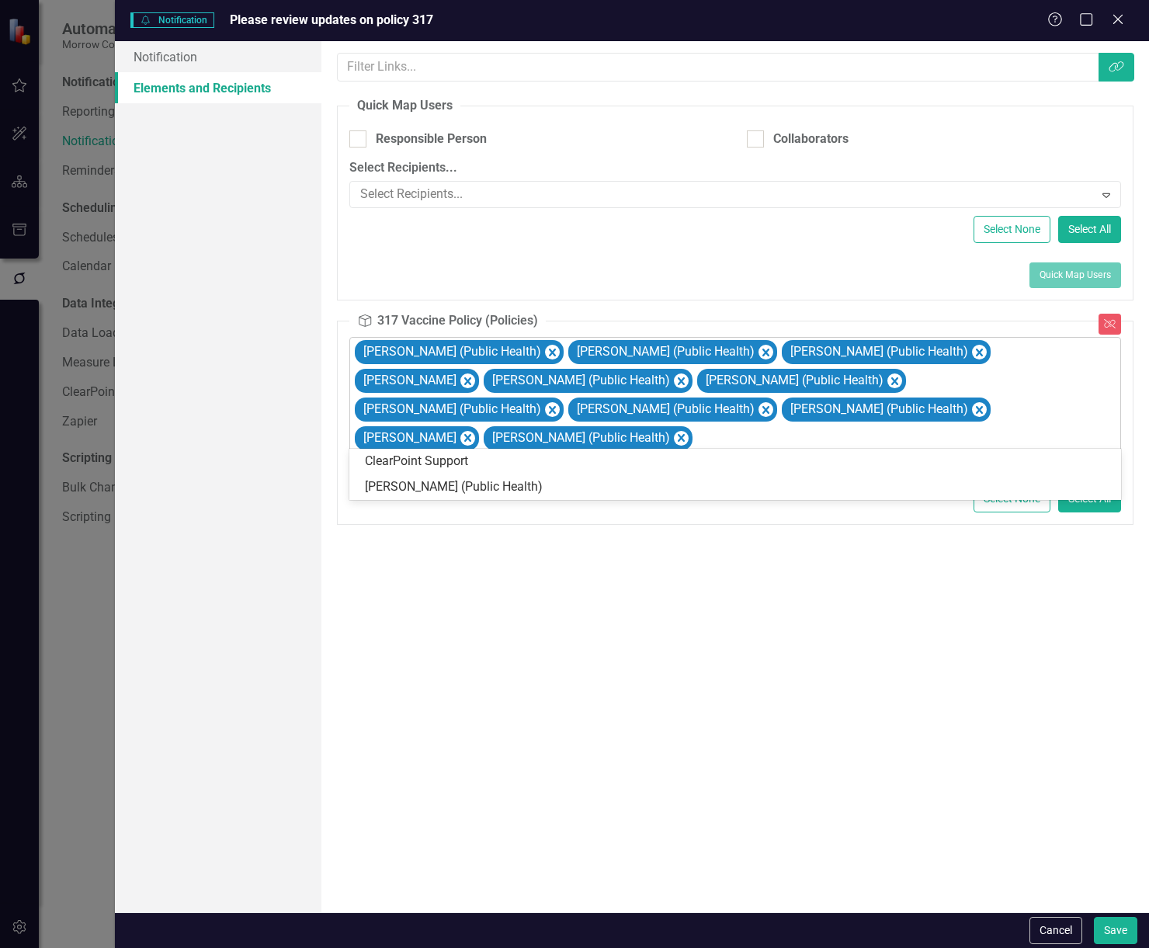
click at [1111, 458] on icon "Expand" at bounding box center [1107, 464] width 16 height 12
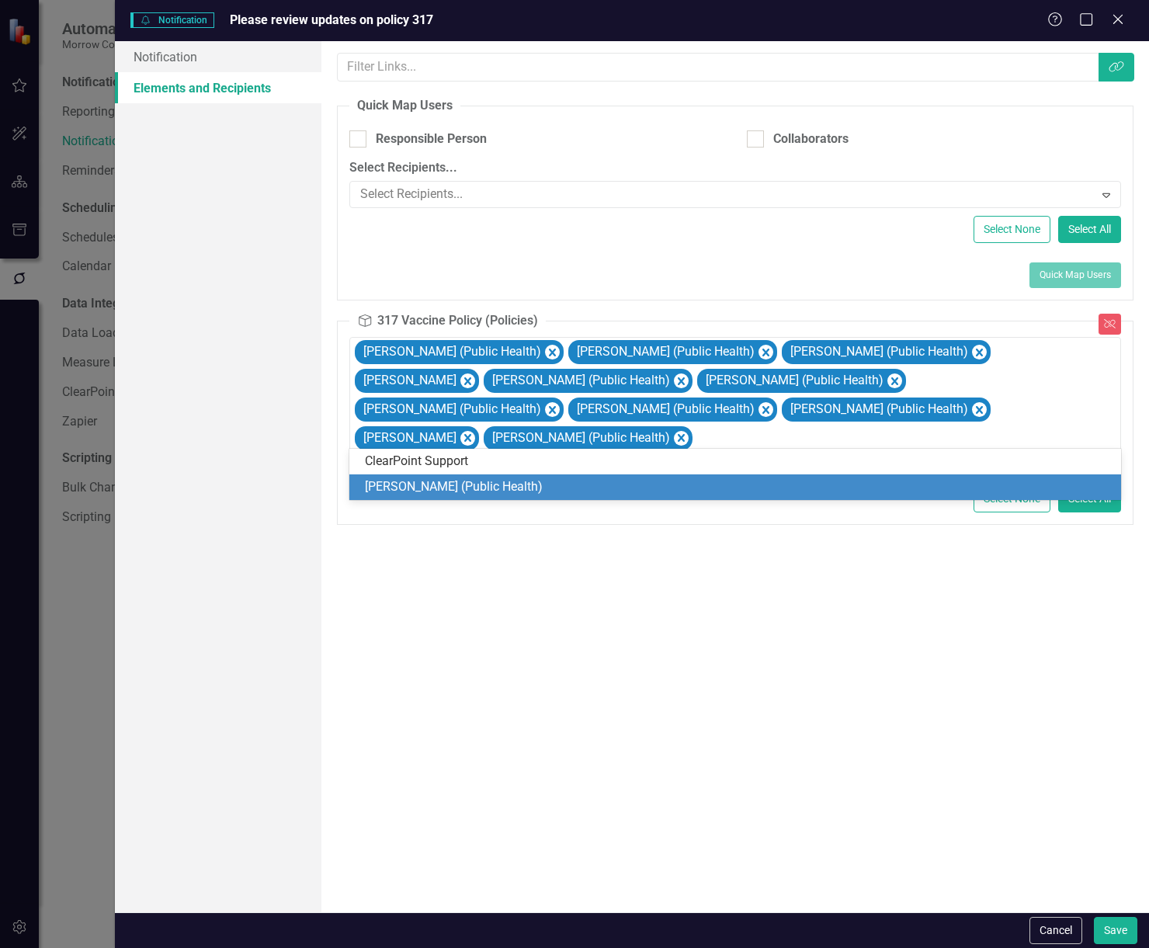
click at [842, 476] on div "[PERSON_NAME] (Public Health)" at bounding box center [736, 488] width 772 height 26
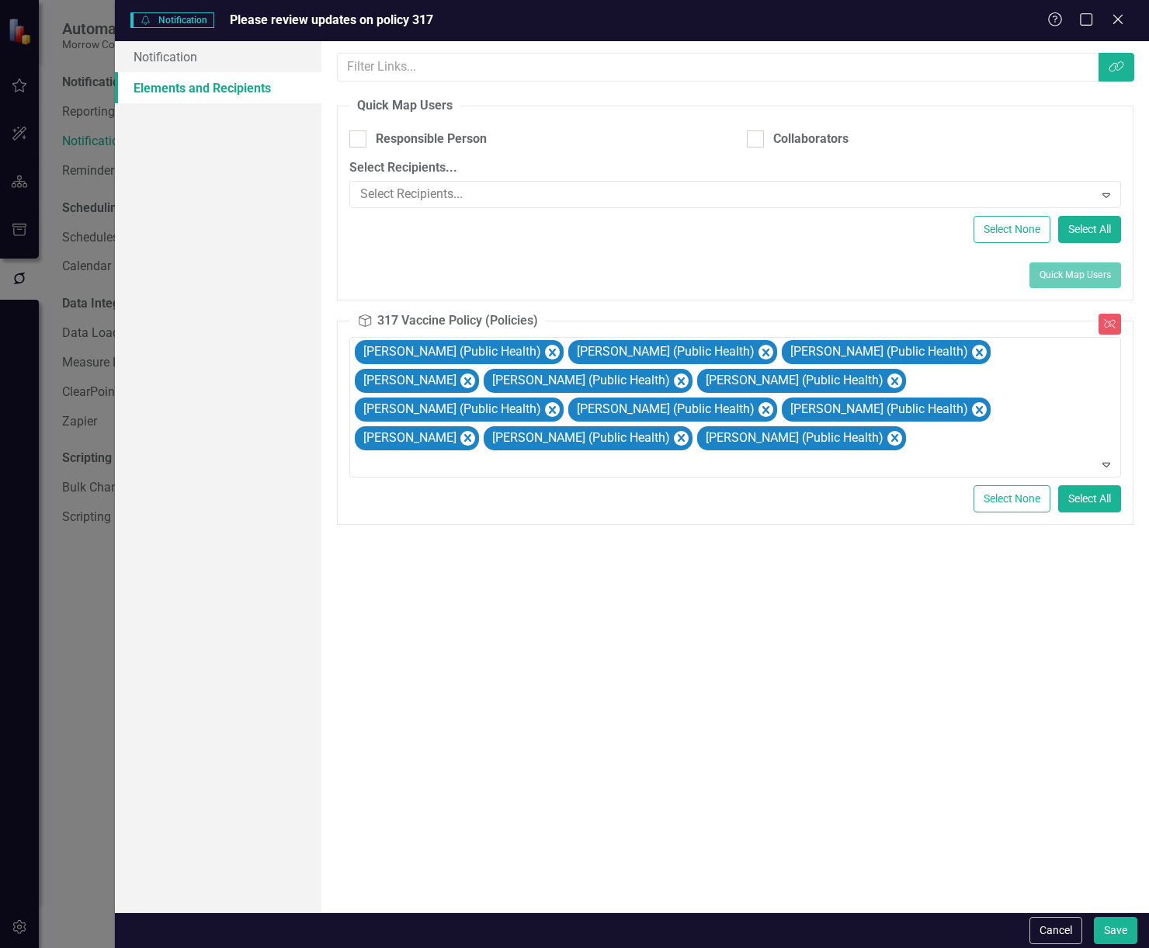
click at [847, 620] on div "A notification can be attached to multiple elements in ClearPoint. This saves t…" at bounding box center [736, 476] width 828 height 871
click at [1120, 937] on button "Save" at bounding box center [1115, 930] width 43 height 27
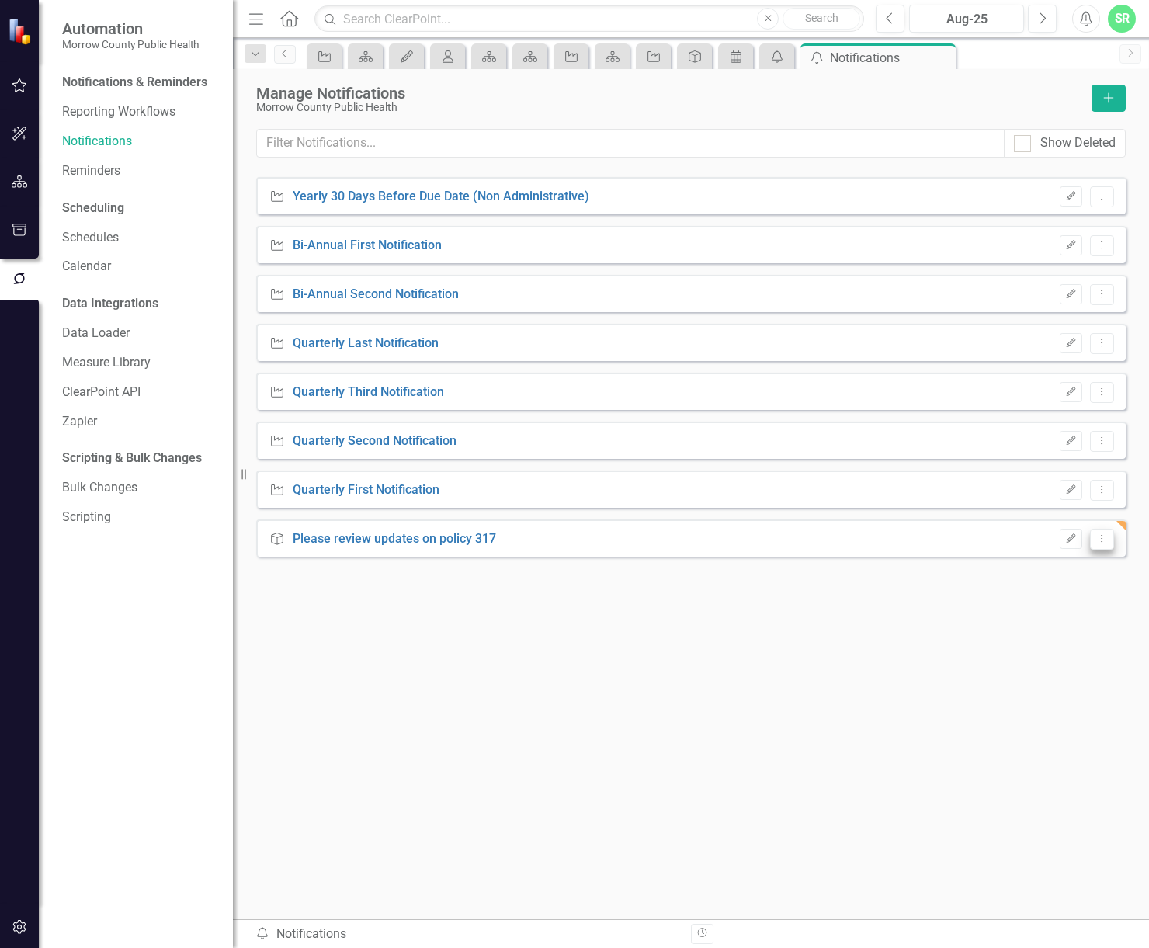
click at [1108, 538] on icon "Dropdown Menu" at bounding box center [1102, 539] width 13 height 10
click at [1068, 537] on icon "Edit" at bounding box center [1072, 538] width 12 height 9
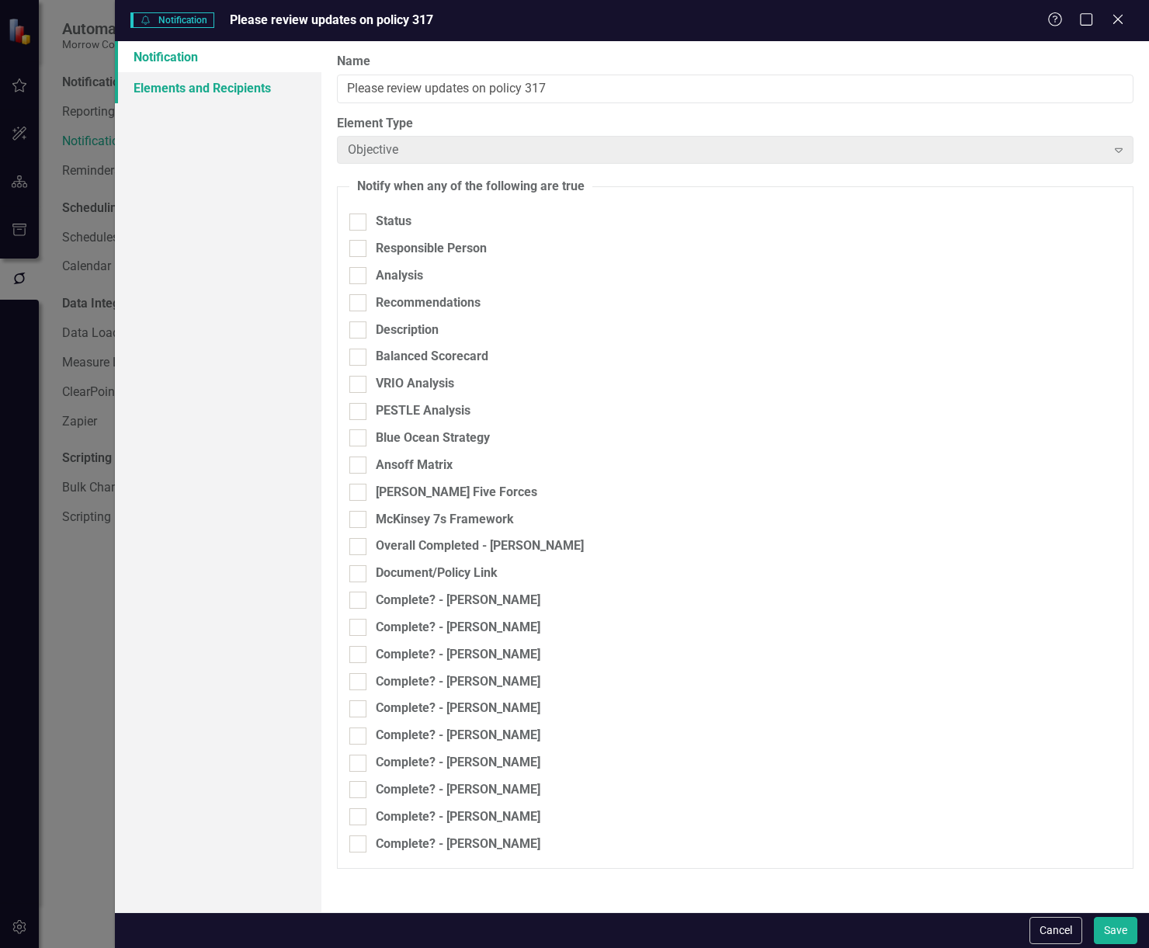
click at [235, 72] on link "Elements and Recipients" at bounding box center [218, 87] width 207 height 31
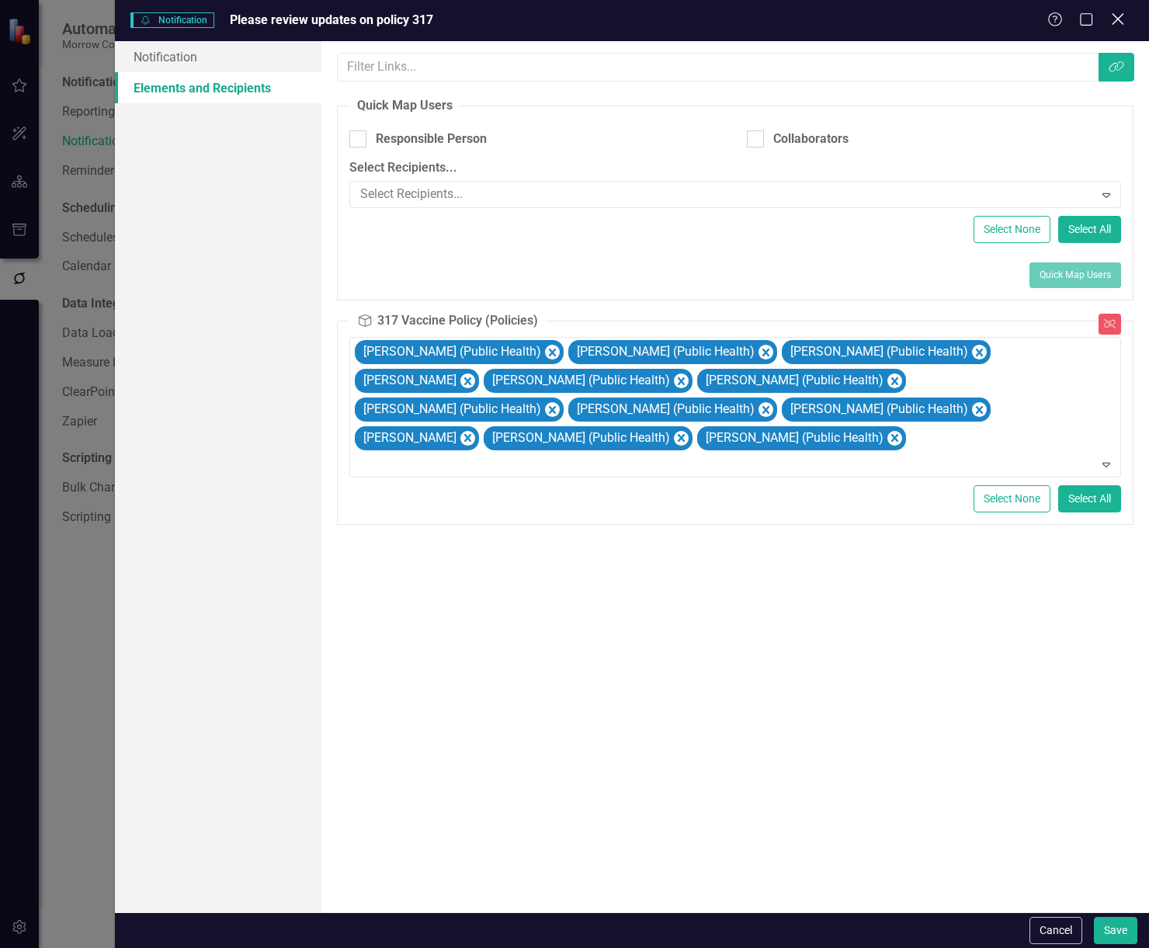
click at [1122, 17] on icon "Close" at bounding box center [1117, 19] width 19 height 15
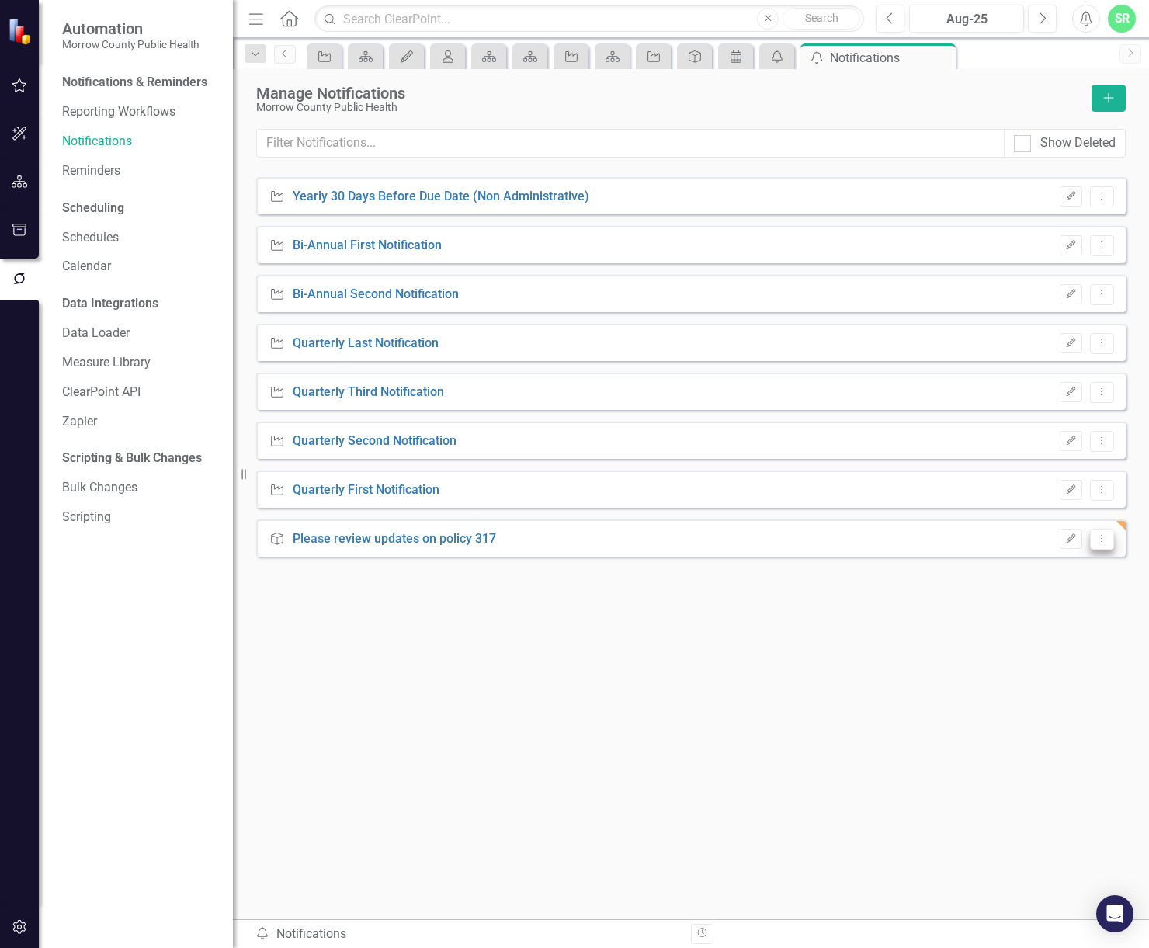
click at [1104, 538] on icon "Dropdown Menu" at bounding box center [1102, 539] width 13 height 10
click at [399, 534] on link "Please review updates on policy 317" at bounding box center [394, 539] width 203 height 18
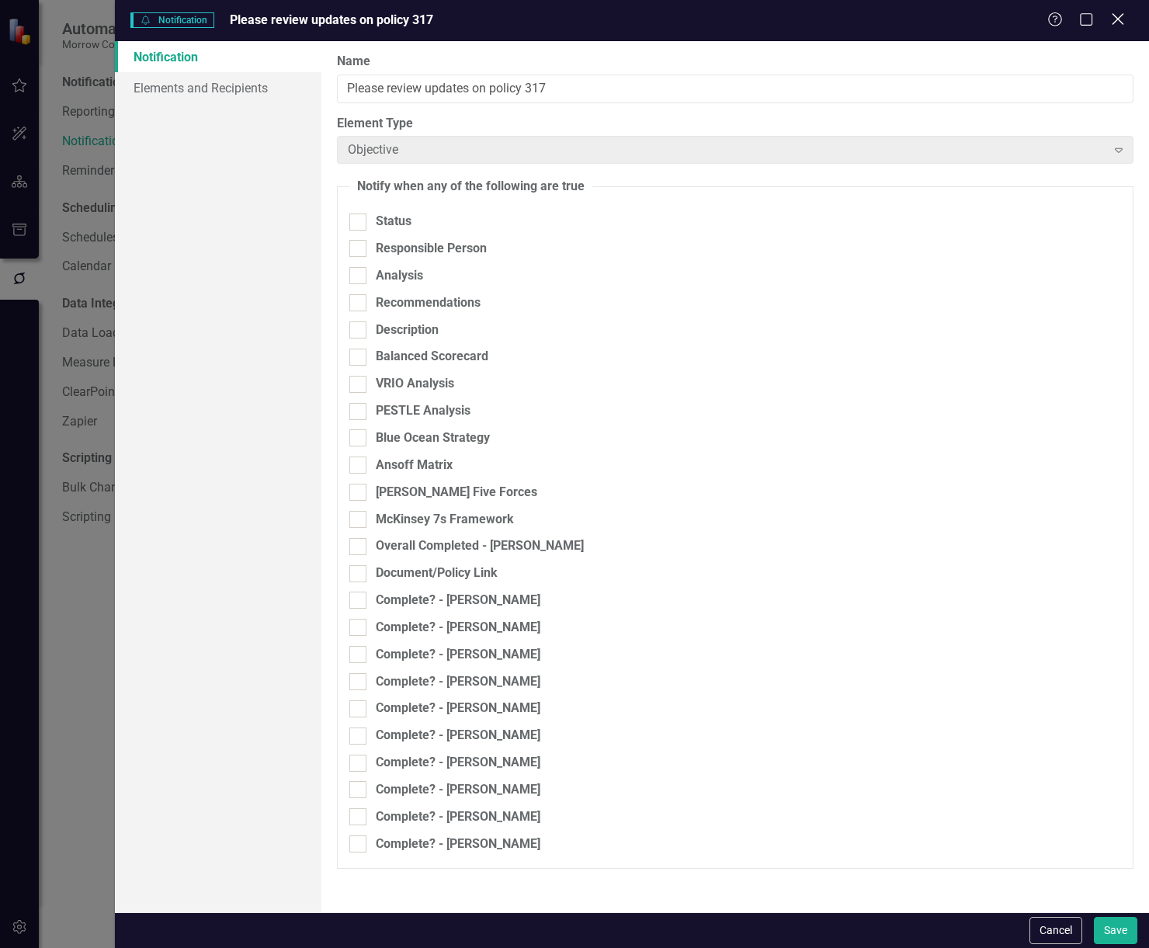
click at [1122, 23] on icon at bounding box center [1118, 19] width 12 height 12
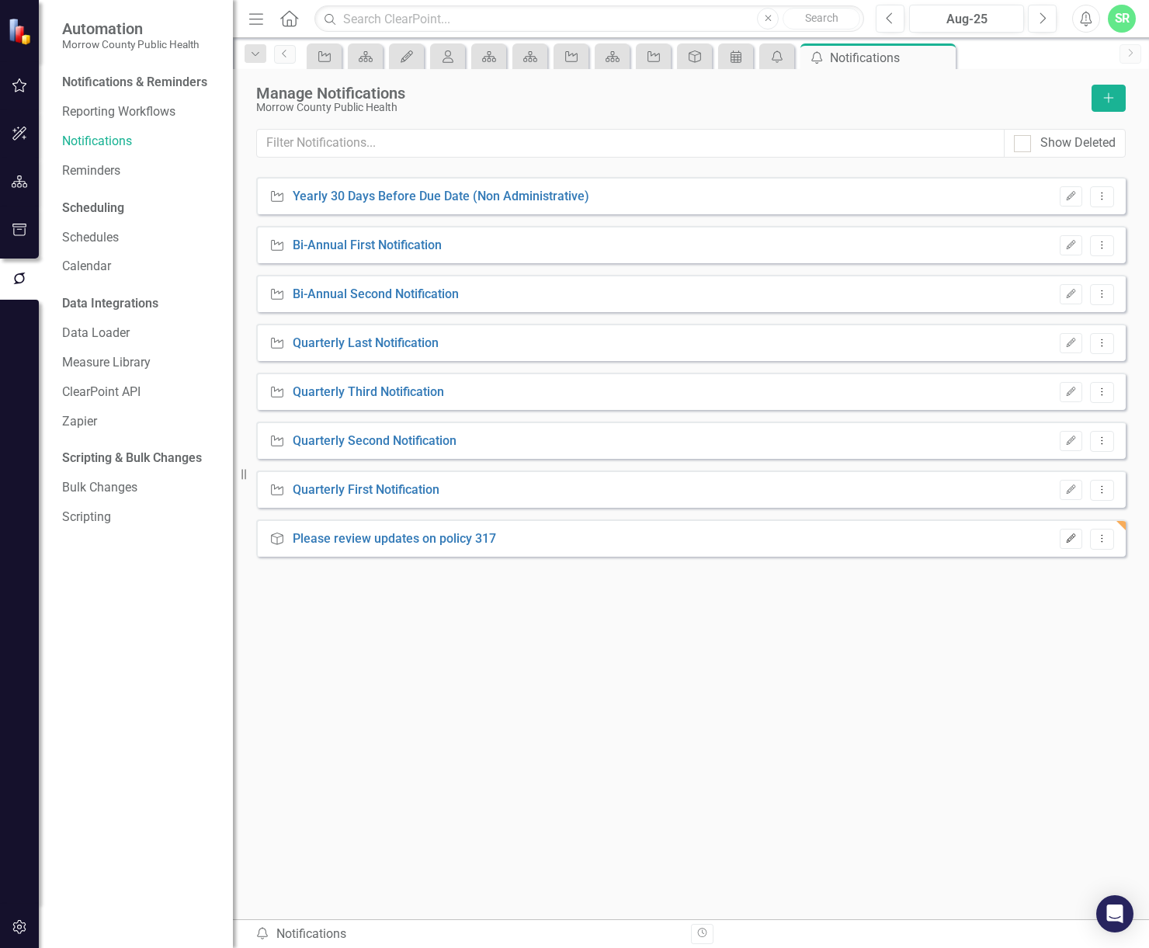
click at [1067, 541] on icon "Edit" at bounding box center [1072, 538] width 12 height 9
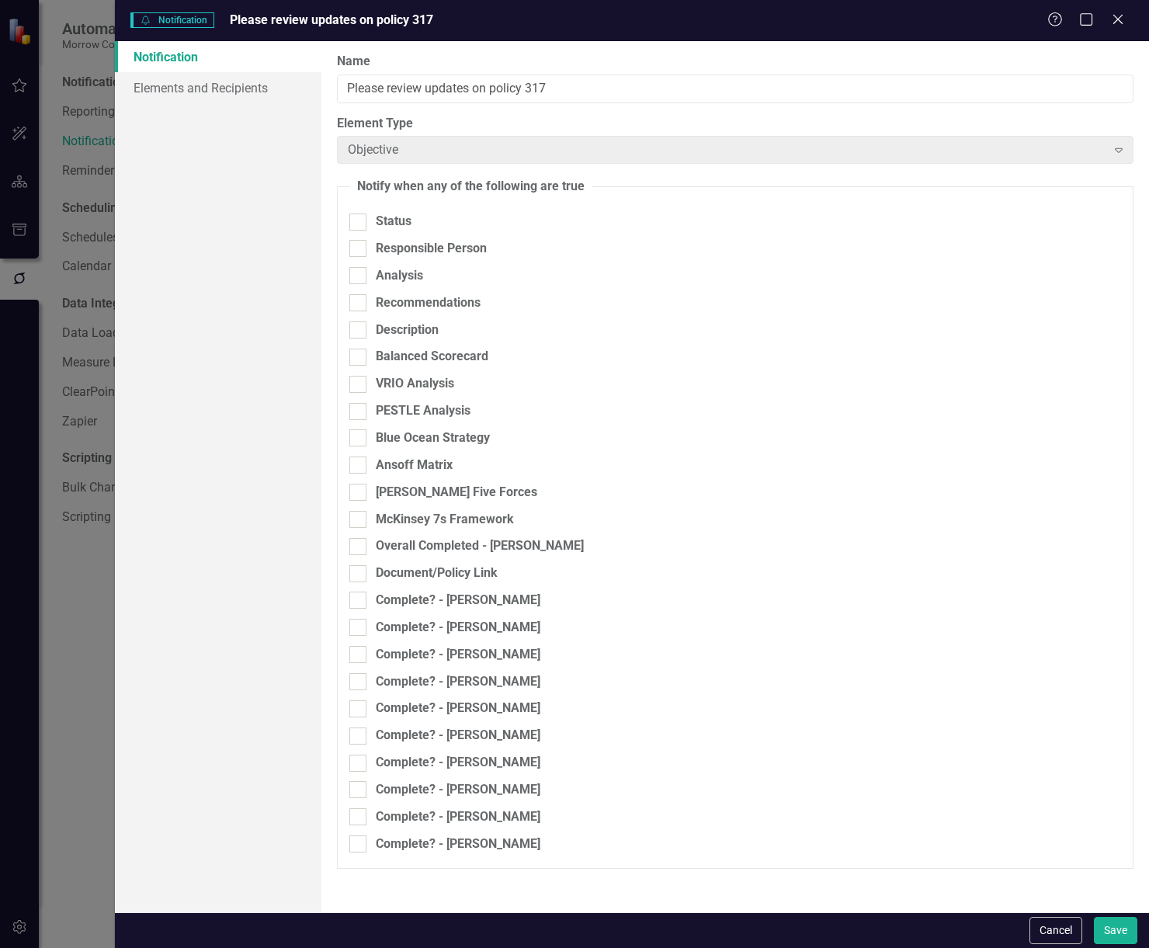
click at [1126, 17] on div "Help Maximize Close" at bounding box center [1091, 21] width 86 height 18
click at [1122, 21] on icon "Close" at bounding box center [1117, 19] width 19 height 15
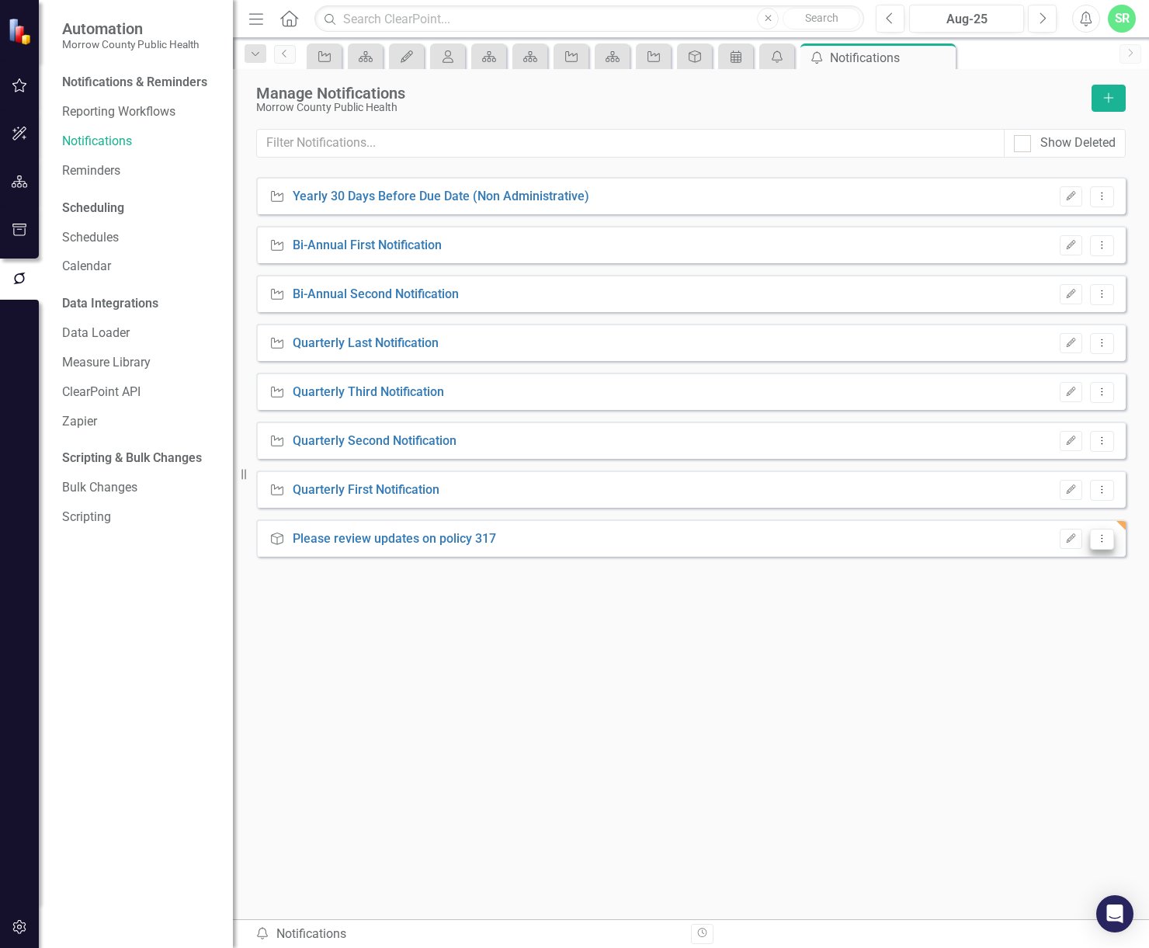
click at [1098, 543] on icon "Dropdown Menu" at bounding box center [1102, 539] width 13 height 10
click at [1076, 620] on link "Trash Delete Notification" at bounding box center [1036, 622] width 156 height 29
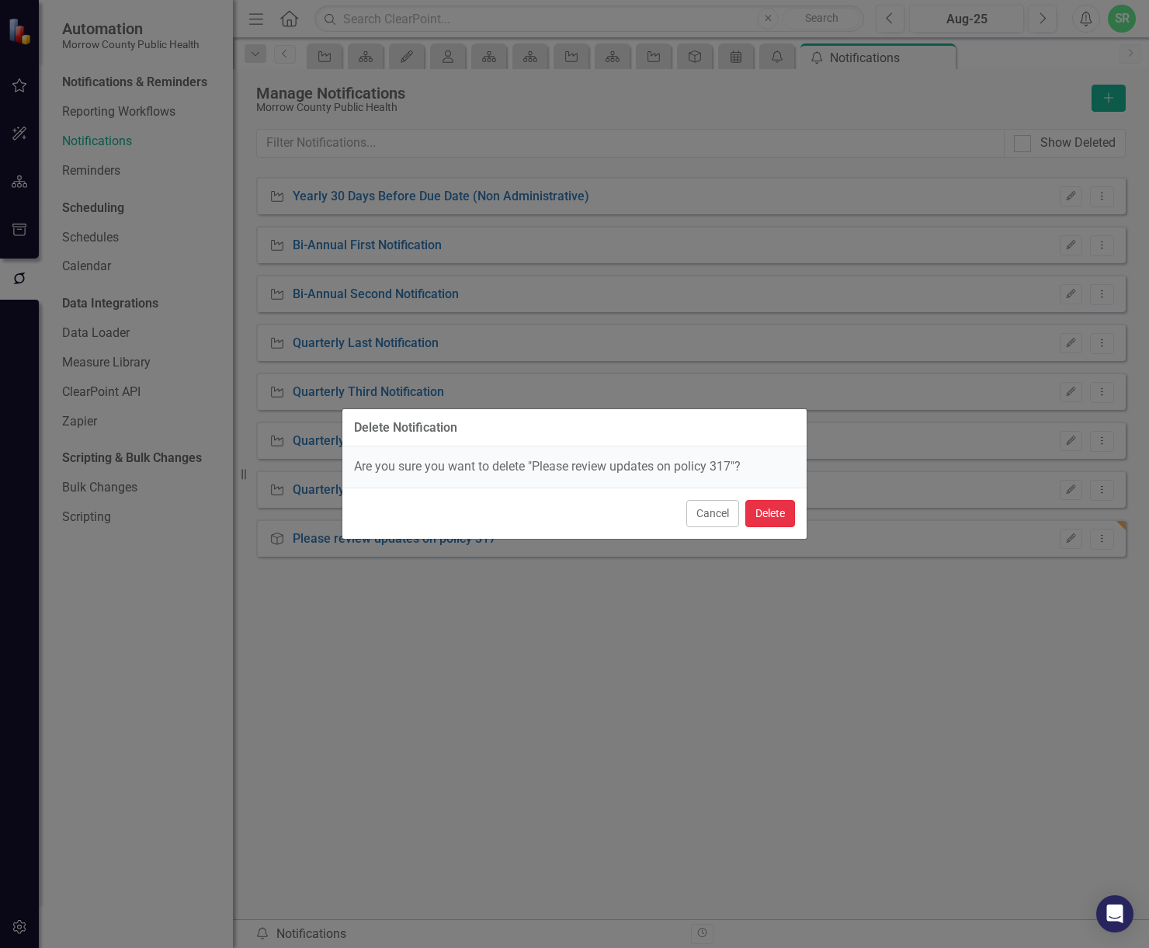
click at [759, 516] on button "Delete" at bounding box center [771, 513] width 50 height 27
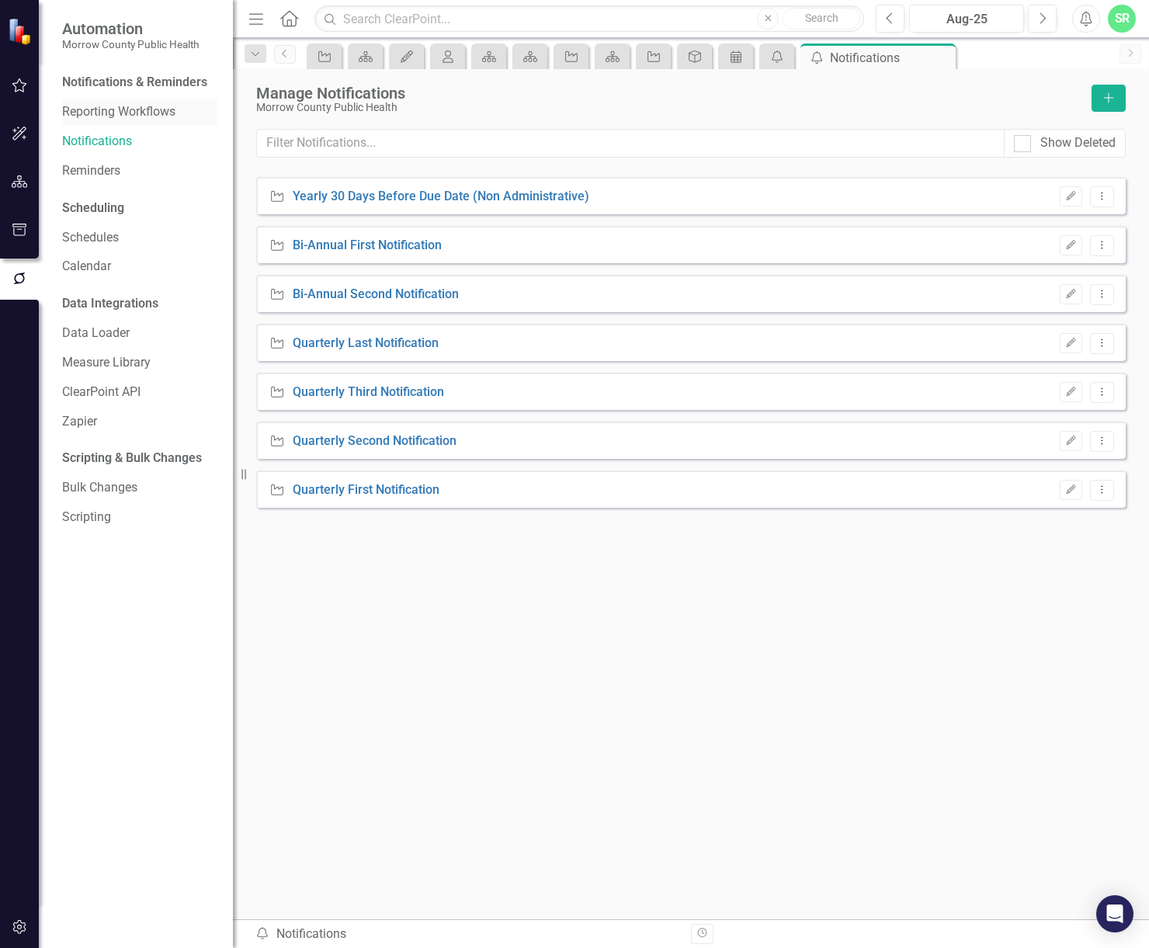
click at [154, 106] on link "Reporting Workflows" at bounding box center [139, 112] width 155 height 18
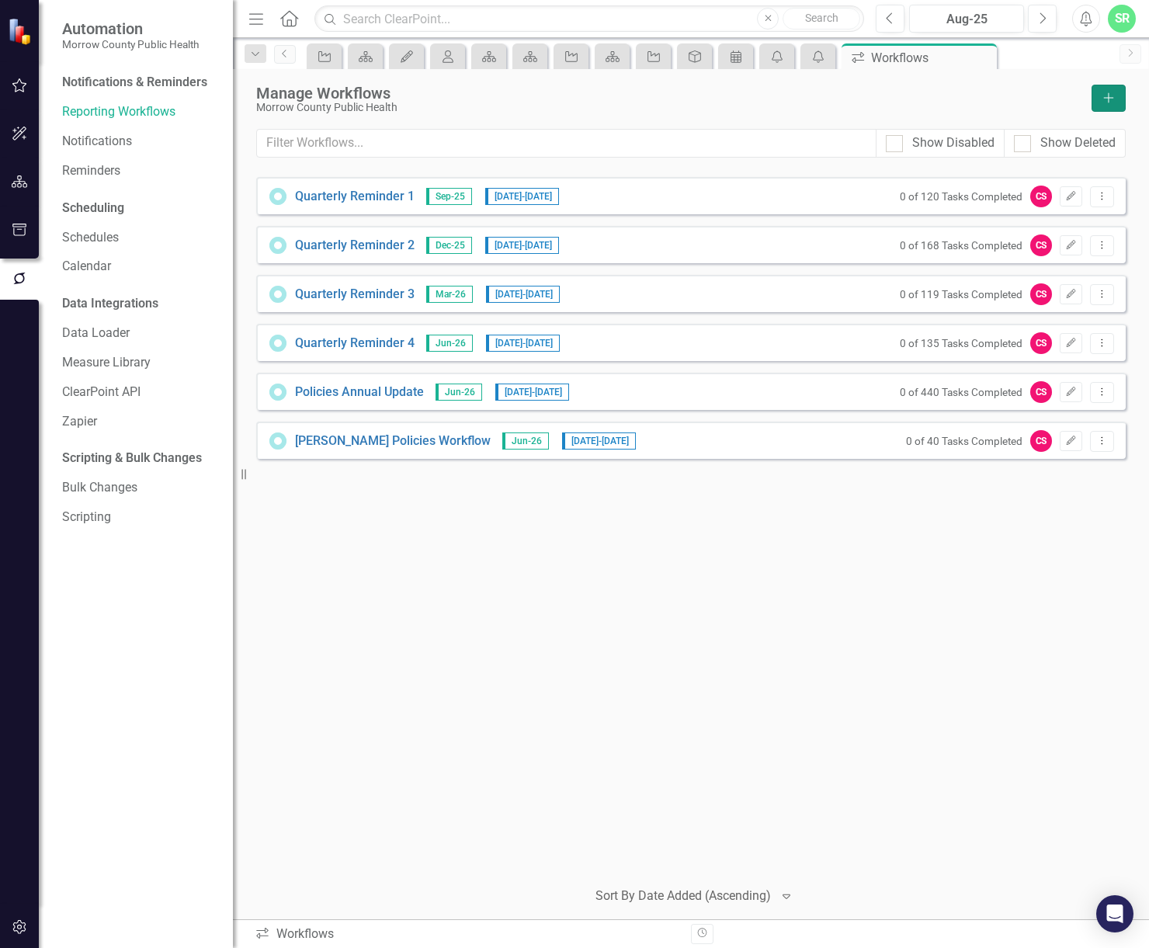
click at [1105, 100] on icon "Add" at bounding box center [1109, 97] width 14 height 11
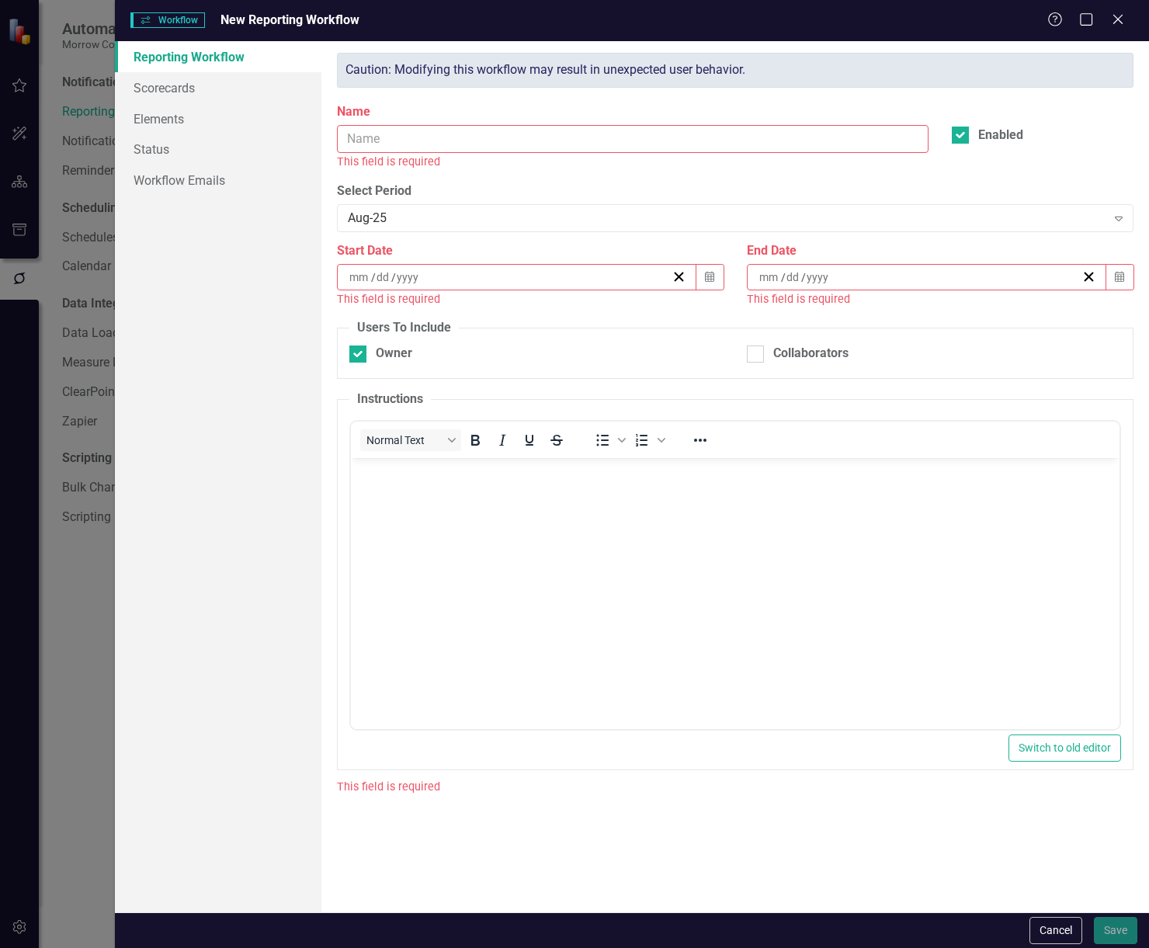
click at [509, 137] on input "Name" at bounding box center [633, 139] width 592 height 29
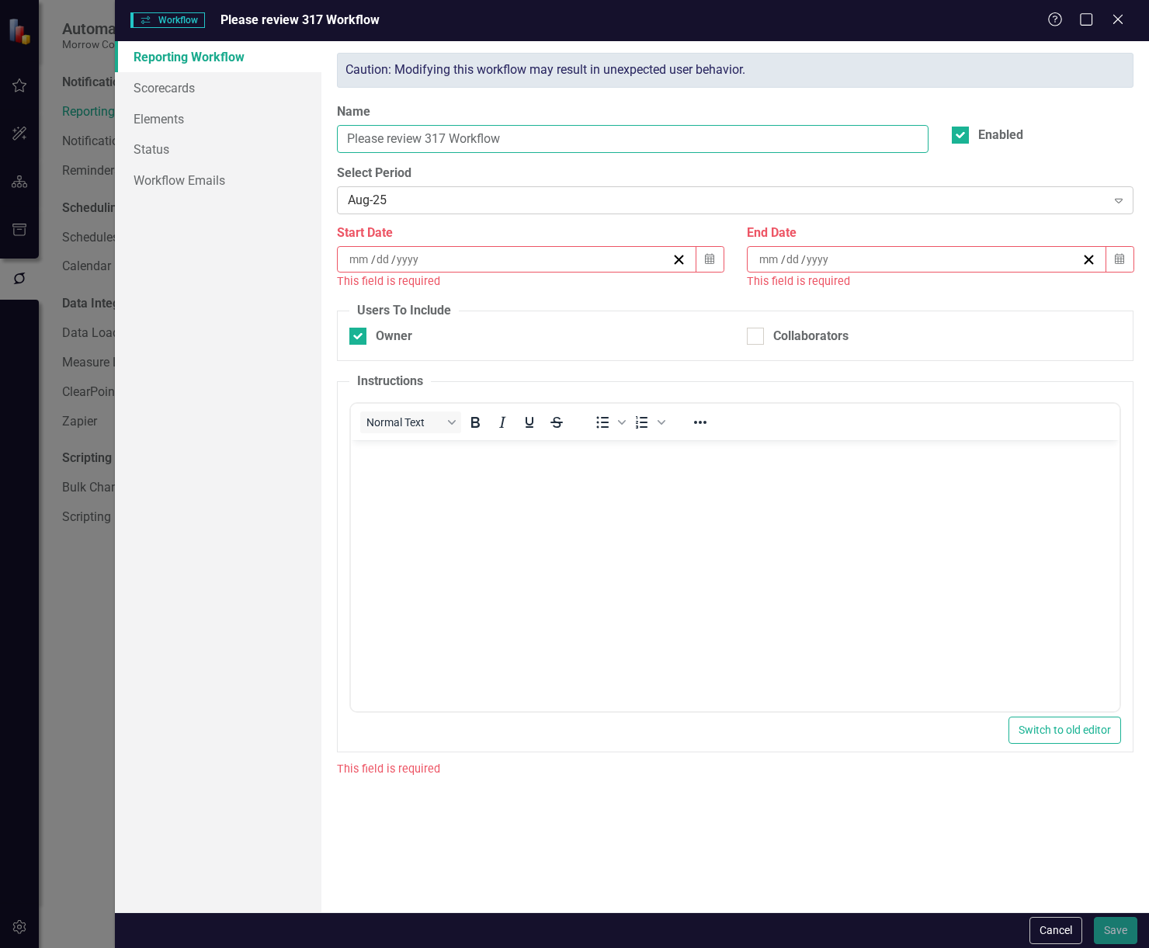
type input "Please review 317 Workflow"
click at [470, 193] on div "Aug-25" at bounding box center [727, 201] width 758 height 18
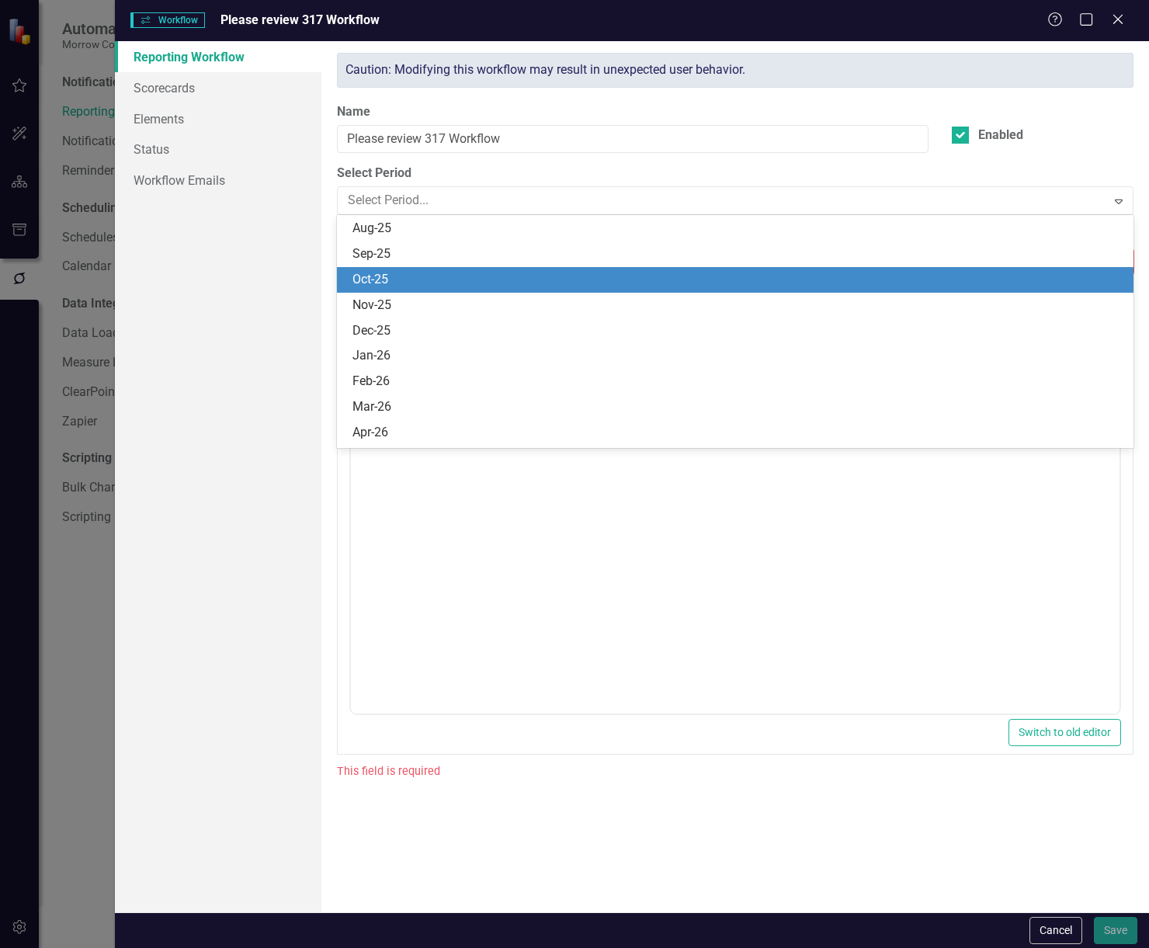
scroll to position [1454, 0]
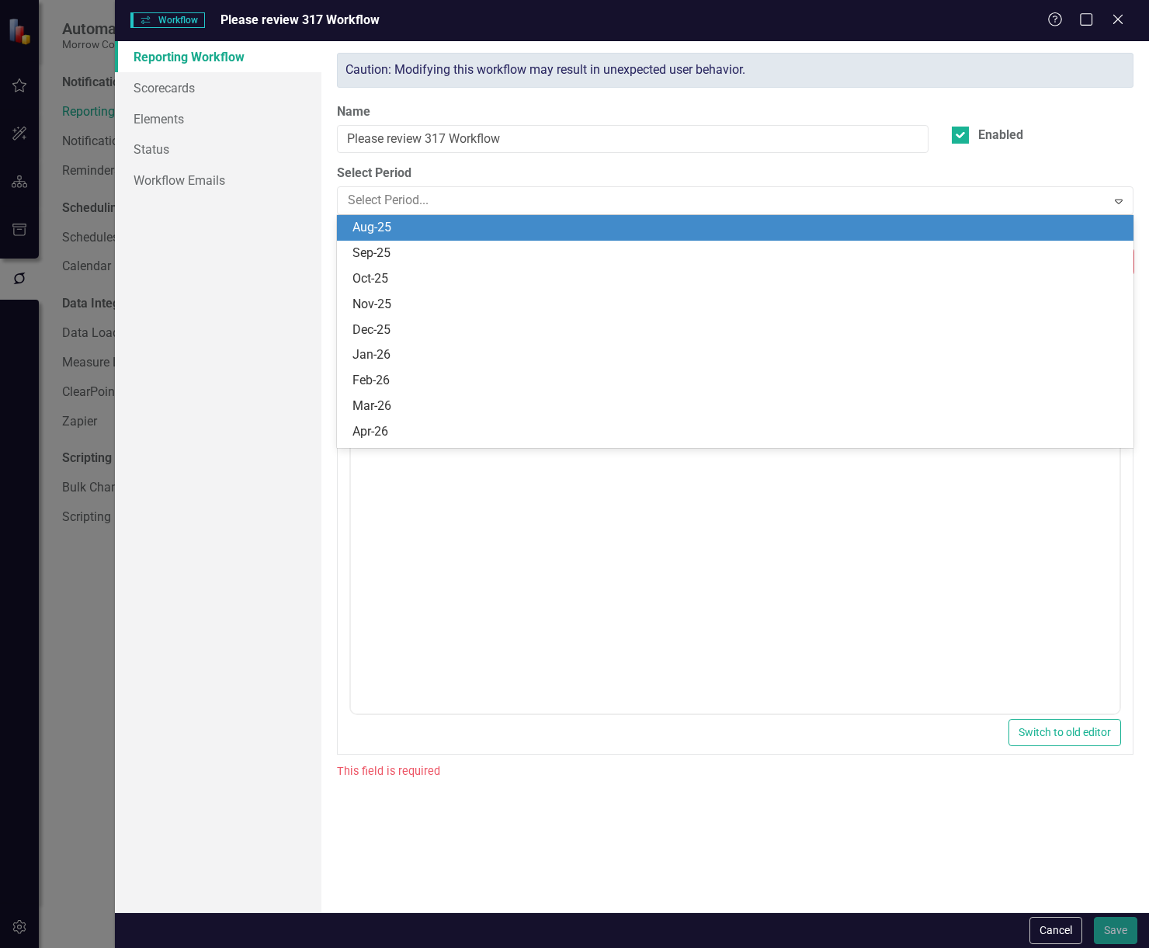
click at [482, 223] on div "Aug-25" at bounding box center [739, 228] width 772 height 18
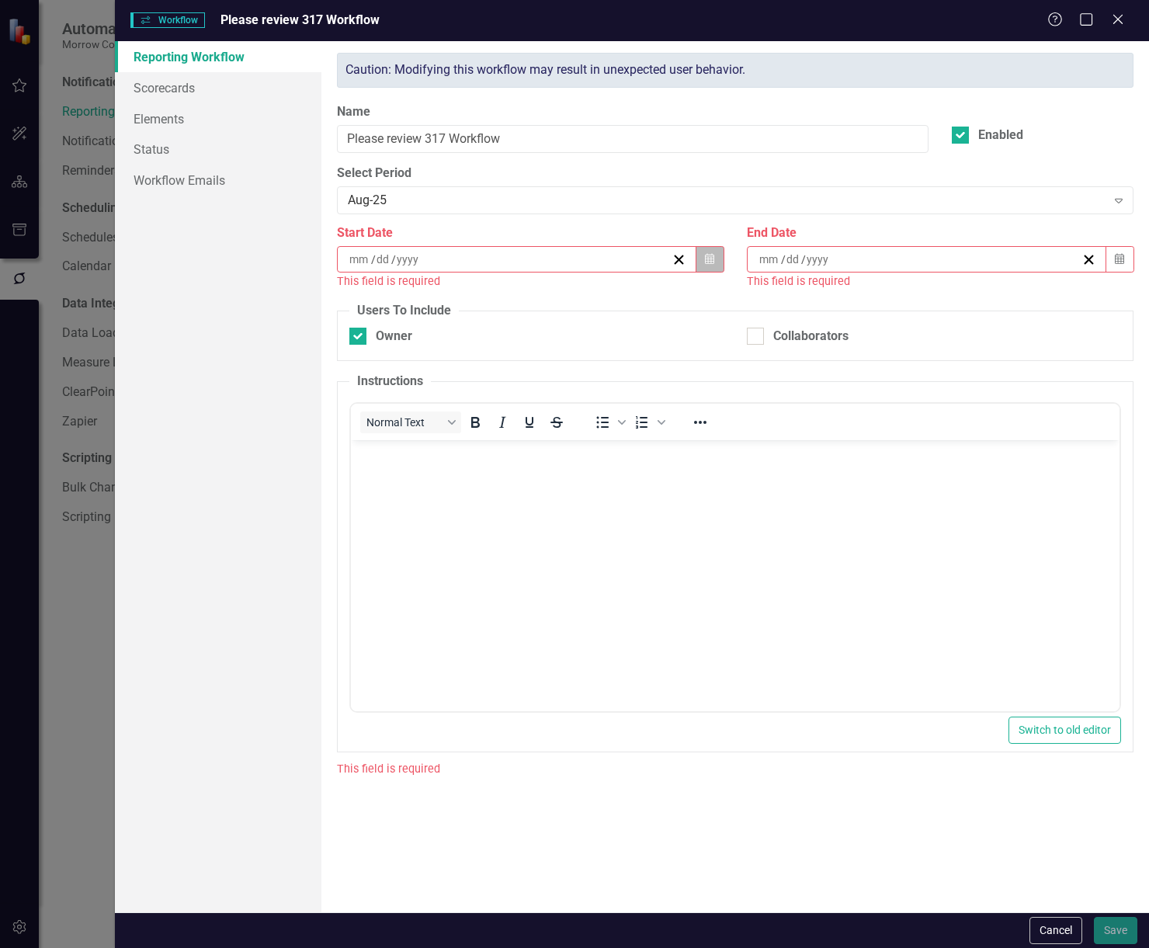
click at [715, 259] on icon "button" at bounding box center [709, 258] width 9 height 11
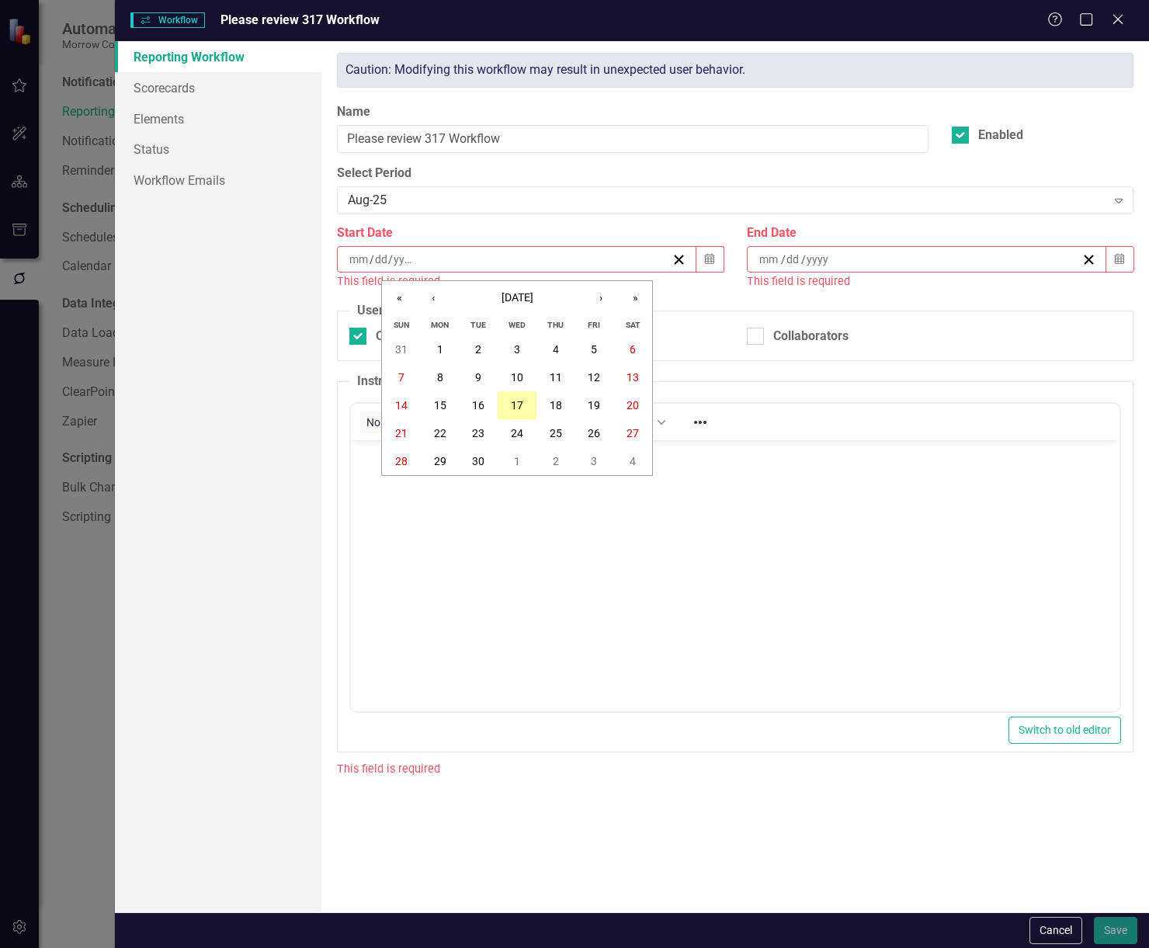
click at [520, 408] on abbr "17" at bounding box center [517, 405] width 12 height 12
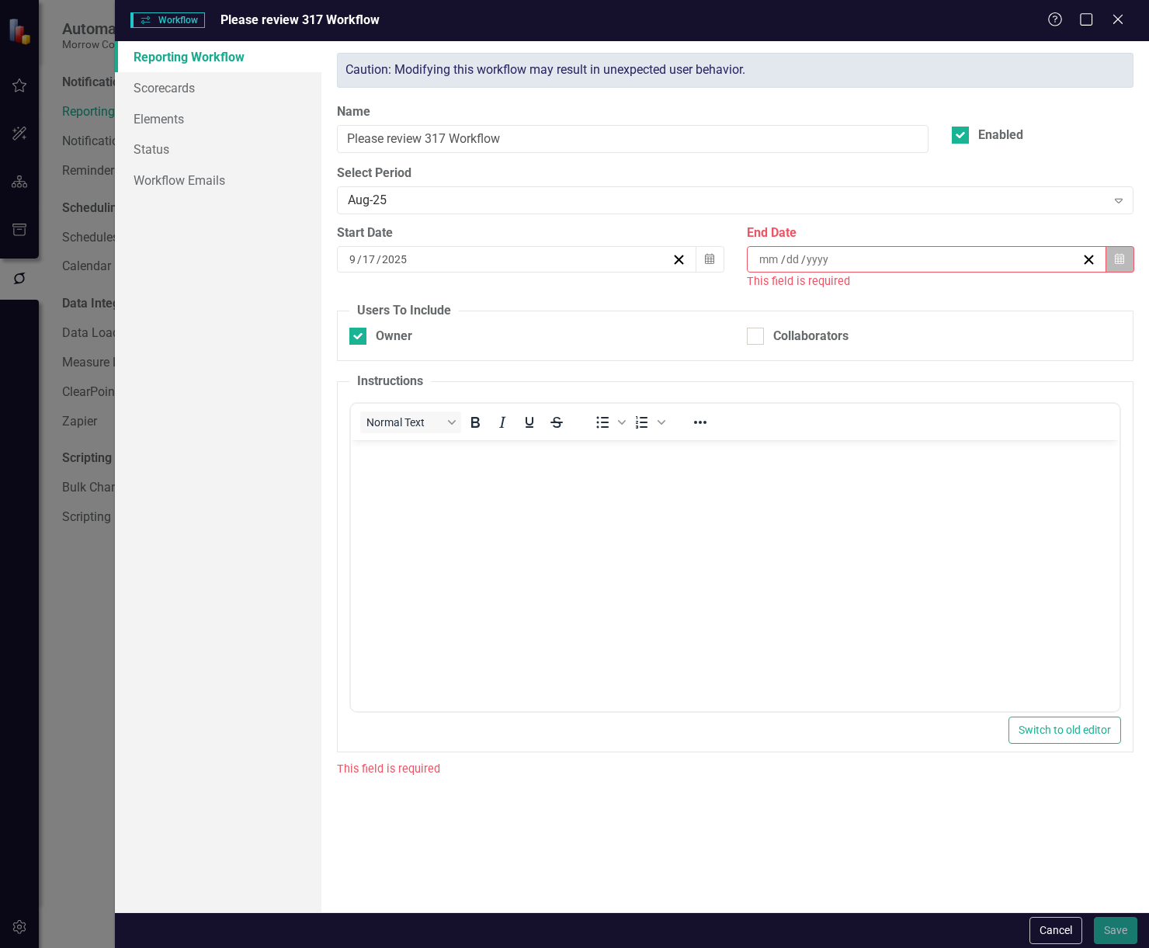
click at [1117, 263] on icon "Calendar" at bounding box center [1119, 259] width 9 height 11
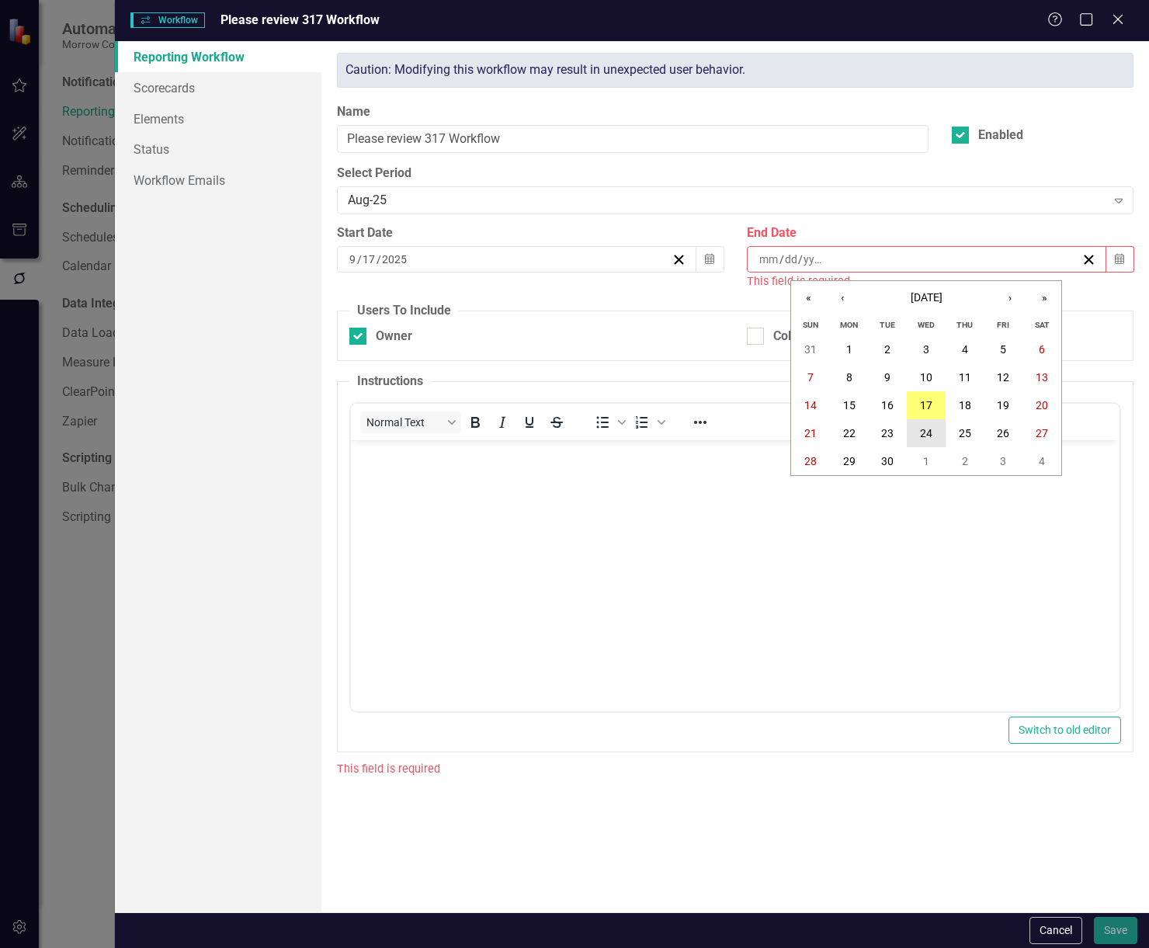
click at [936, 428] on button "24" at bounding box center [926, 433] width 39 height 28
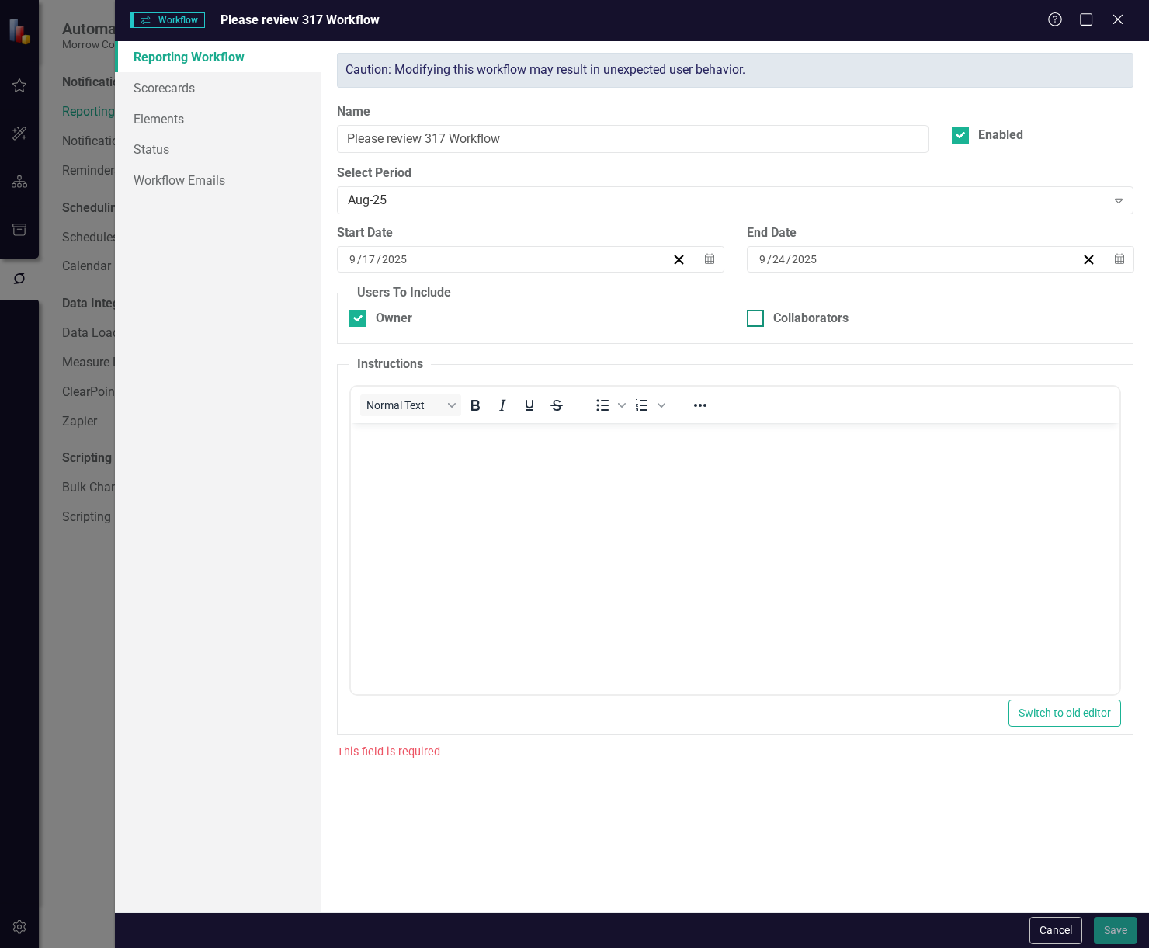
click at [761, 318] on div at bounding box center [755, 318] width 17 height 17
click at [757, 318] on input "Collaborators" at bounding box center [752, 315] width 10 height 10
checkbox input "true"
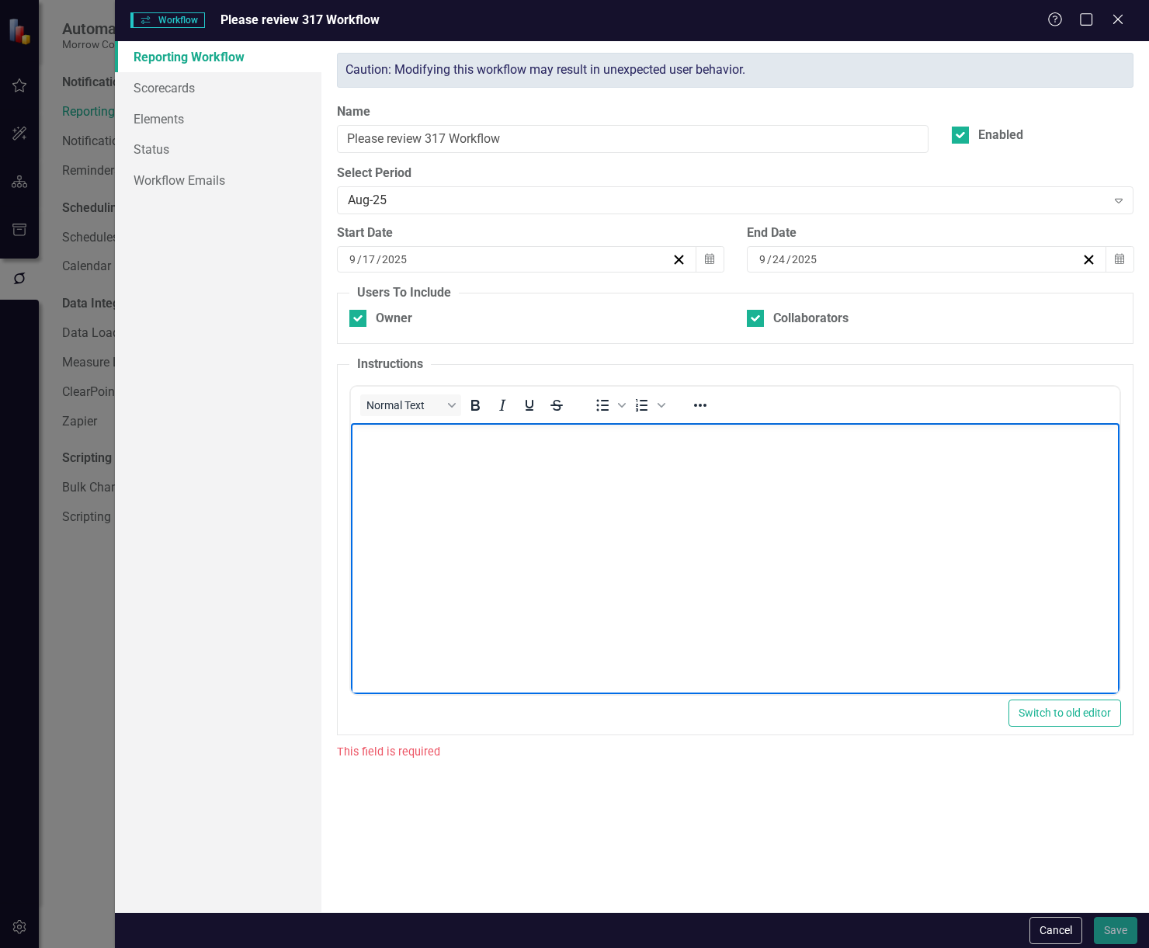
click at [758, 482] on body "Rich Text Area. Press ALT-0 for help." at bounding box center [735, 539] width 769 height 233
click at [199, 82] on link "Scorecards" at bounding box center [218, 87] width 207 height 31
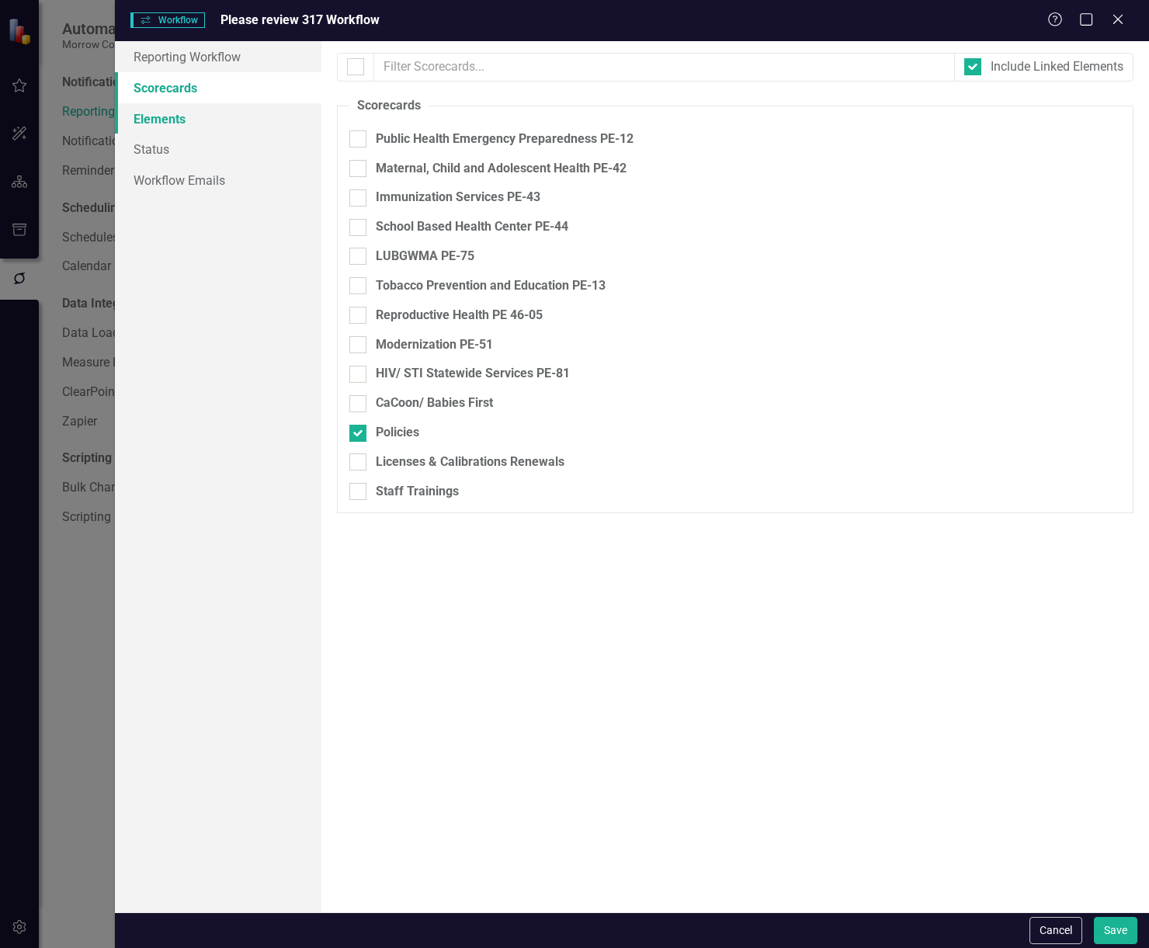
click at [182, 121] on link "Elements" at bounding box center [218, 118] width 207 height 31
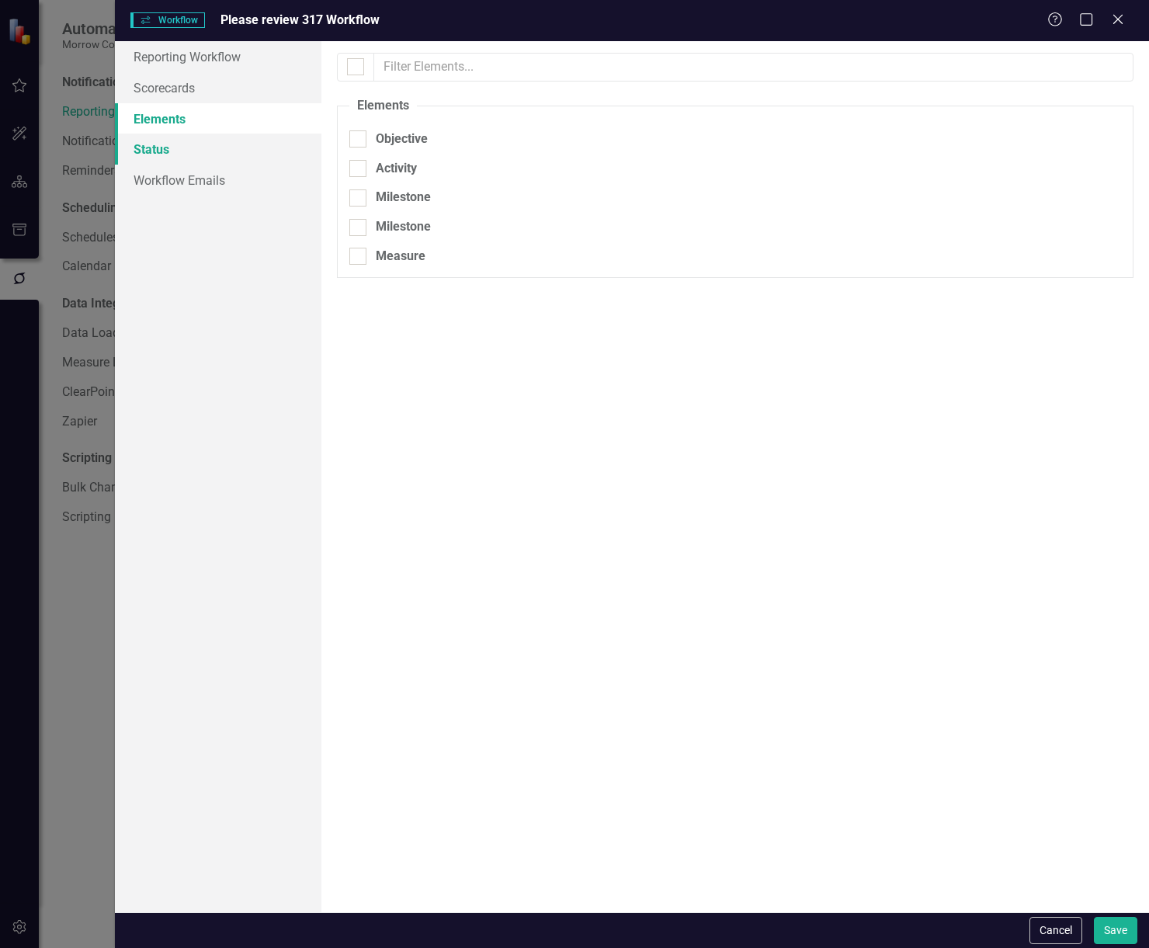
click at [182, 137] on link "Status" at bounding box center [218, 149] width 207 height 31
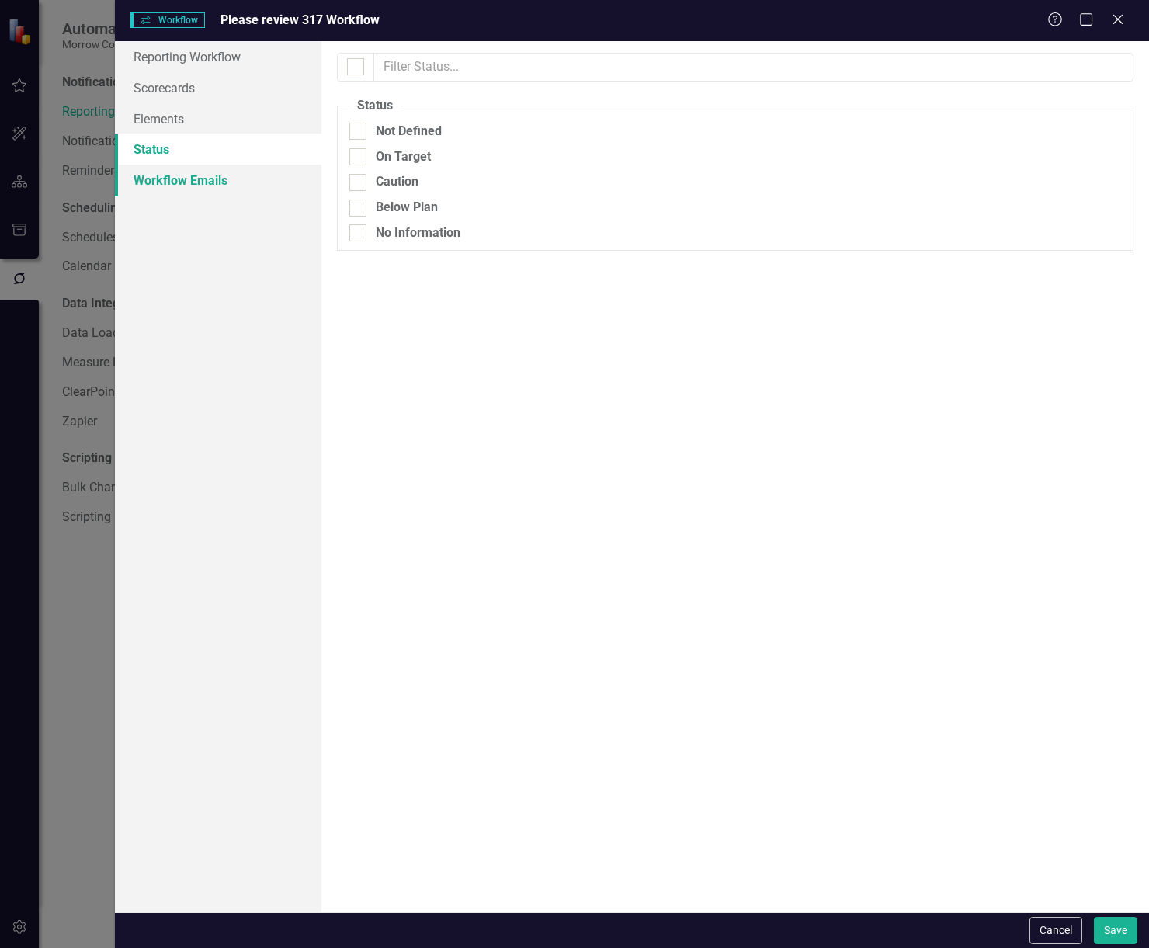
click at [197, 183] on link "Workflow Emails" at bounding box center [218, 180] width 207 height 31
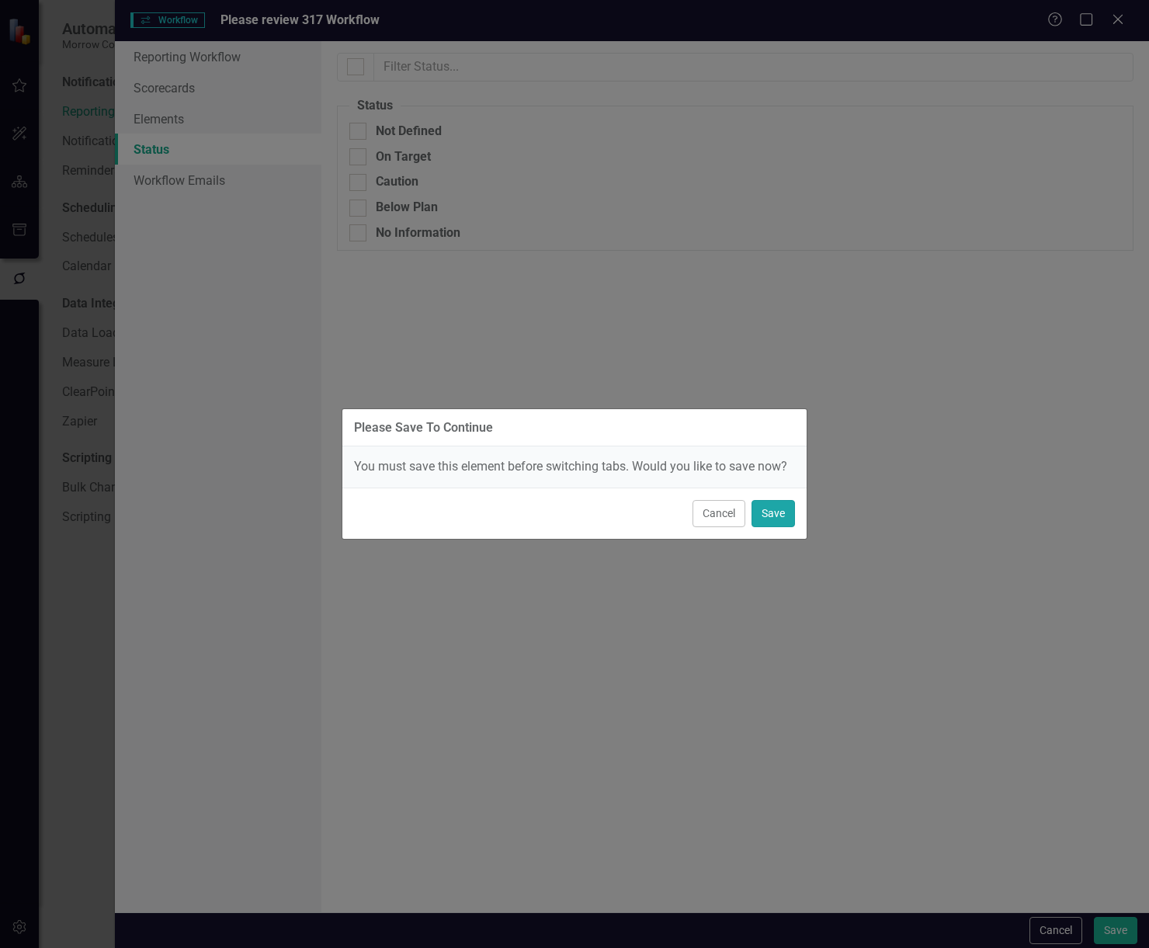
click at [778, 521] on button "Save" at bounding box center [773, 513] width 43 height 27
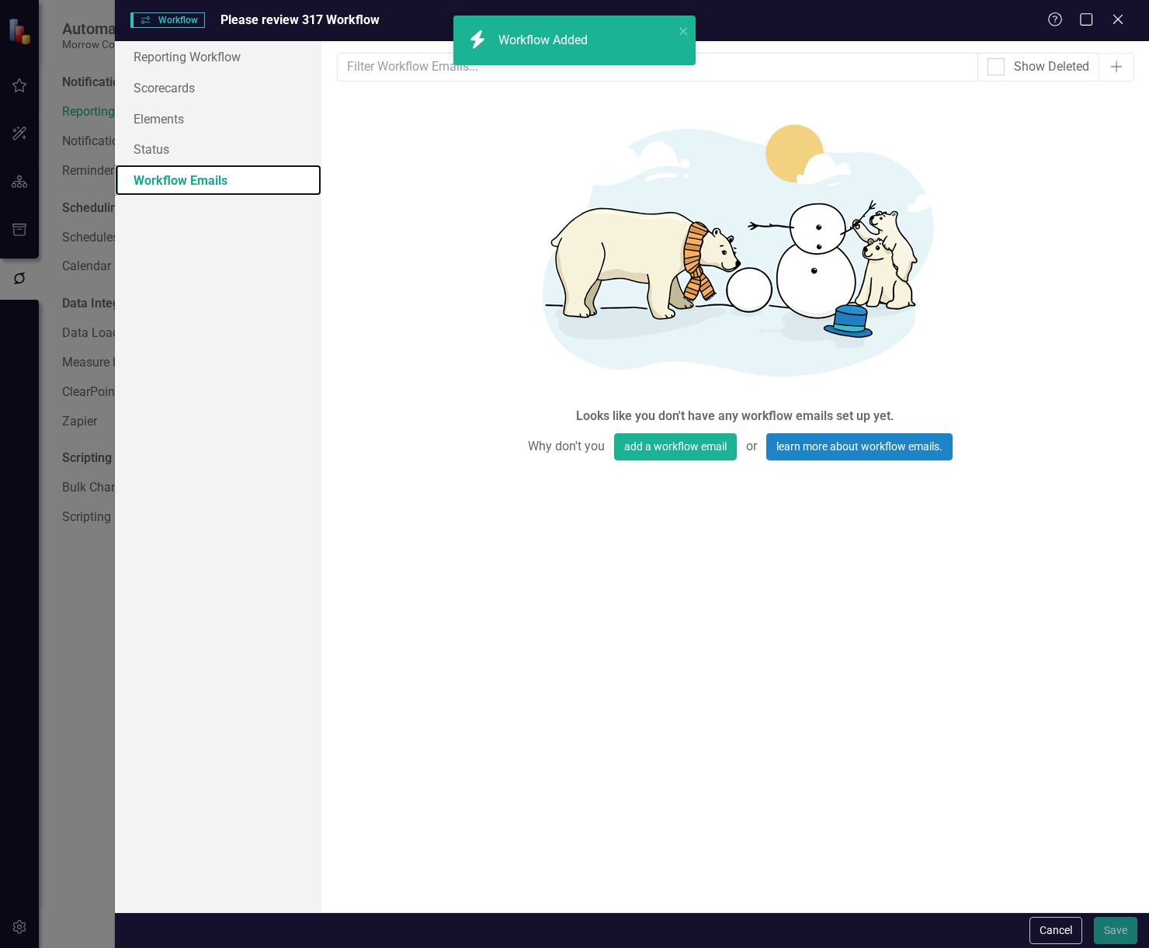
scroll to position [0, 0]
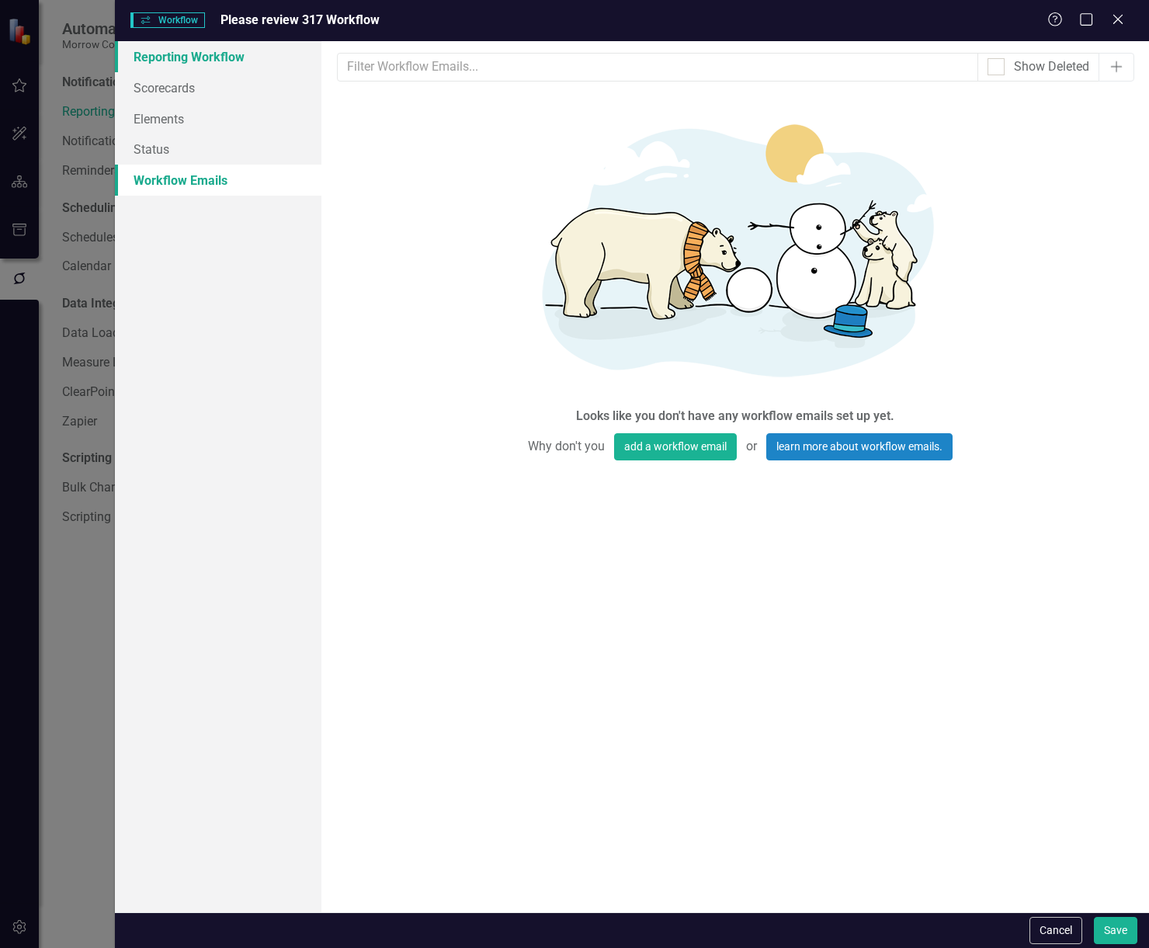
click at [179, 66] on link "Reporting Workflow" at bounding box center [218, 56] width 207 height 31
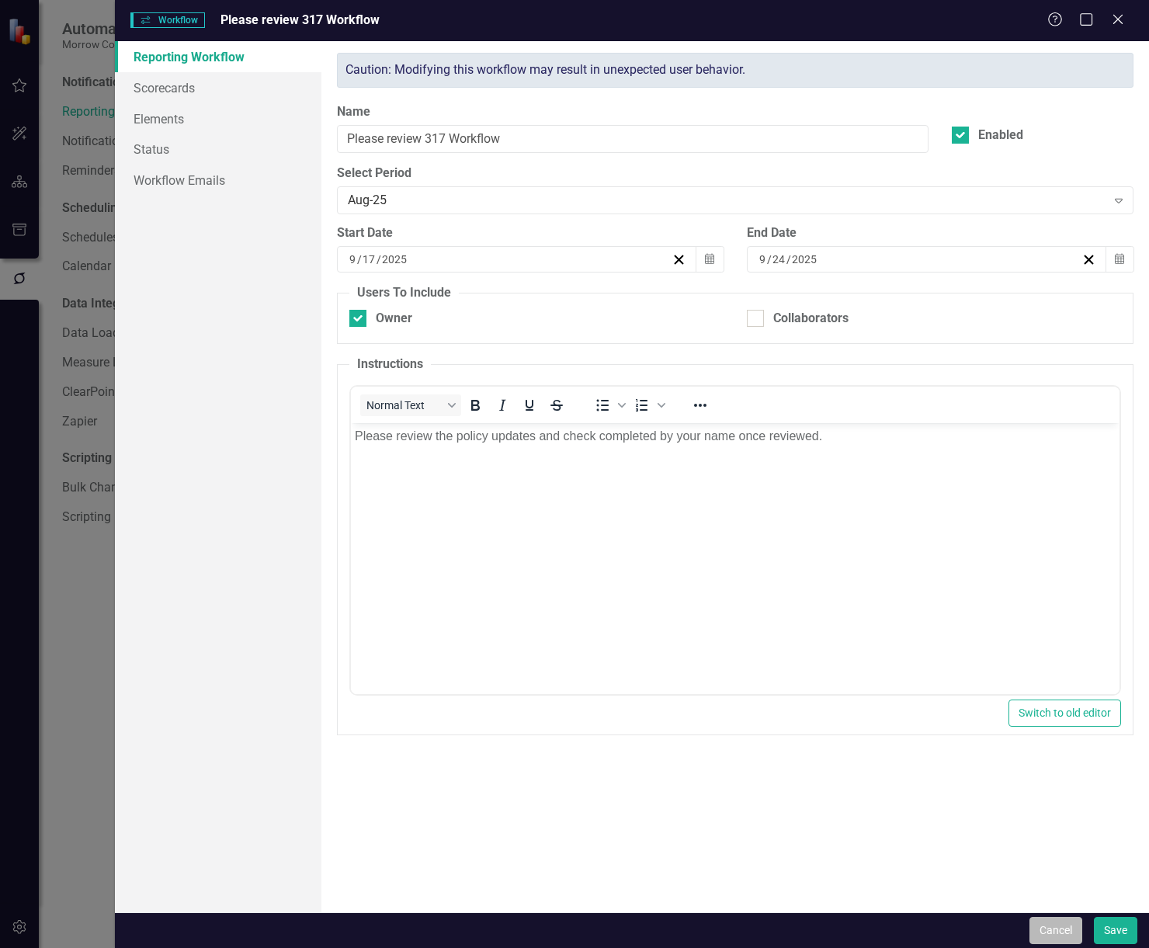
click at [1050, 928] on button "Cancel" at bounding box center [1056, 930] width 53 height 27
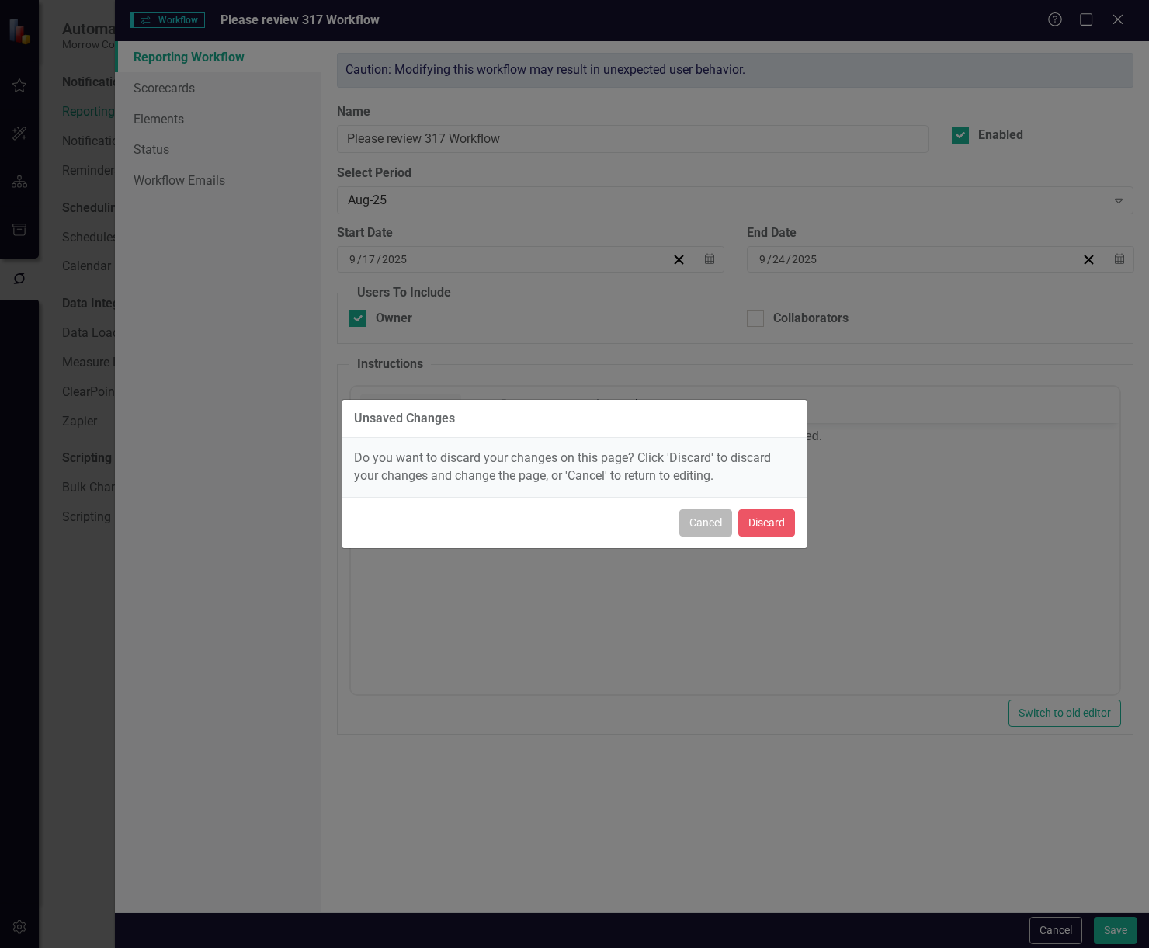
click at [722, 520] on button "Cancel" at bounding box center [706, 522] width 53 height 27
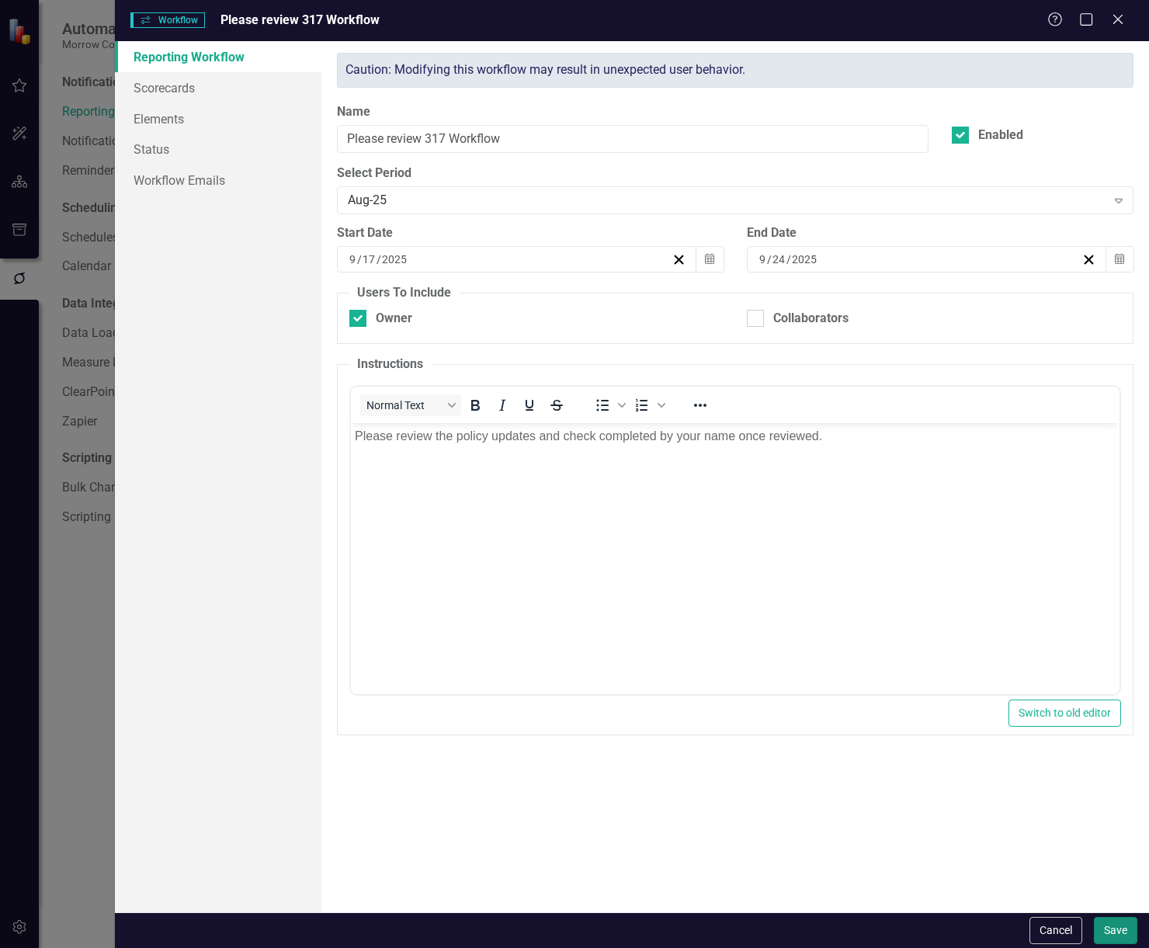
click at [1118, 923] on button "Save" at bounding box center [1115, 930] width 43 height 27
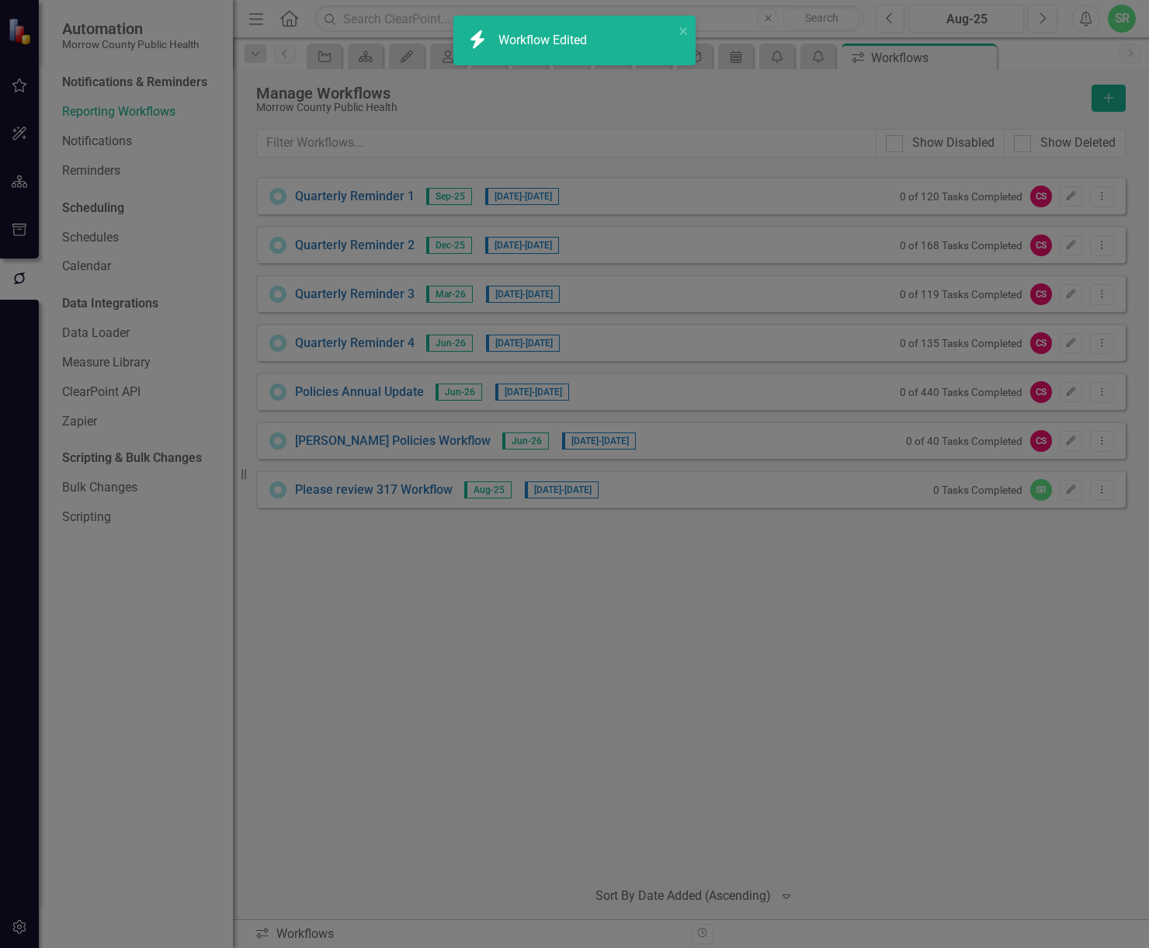
checkbox input "false"
checkbox input "true"
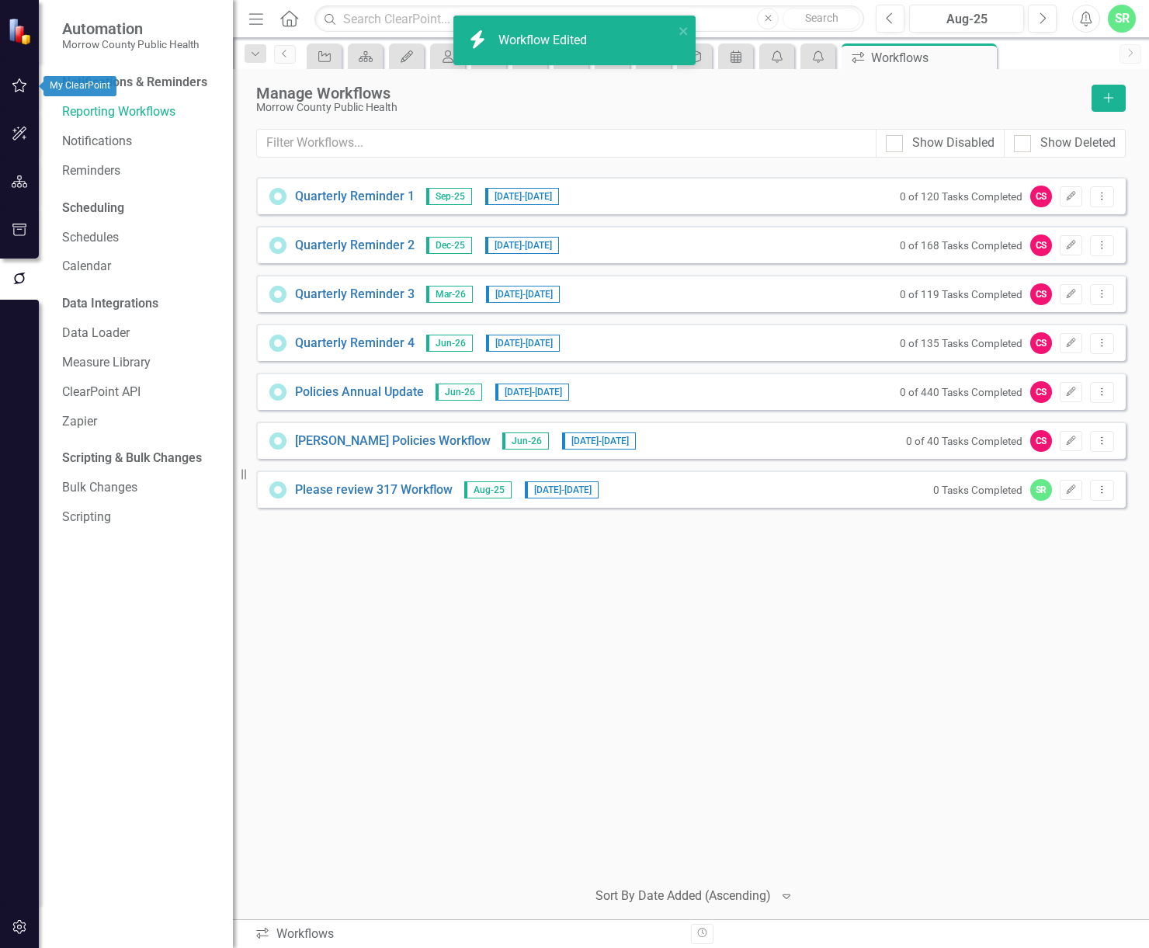
click at [12, 79] on icon "button" at bounding box center [20, 85] width 16 height 12
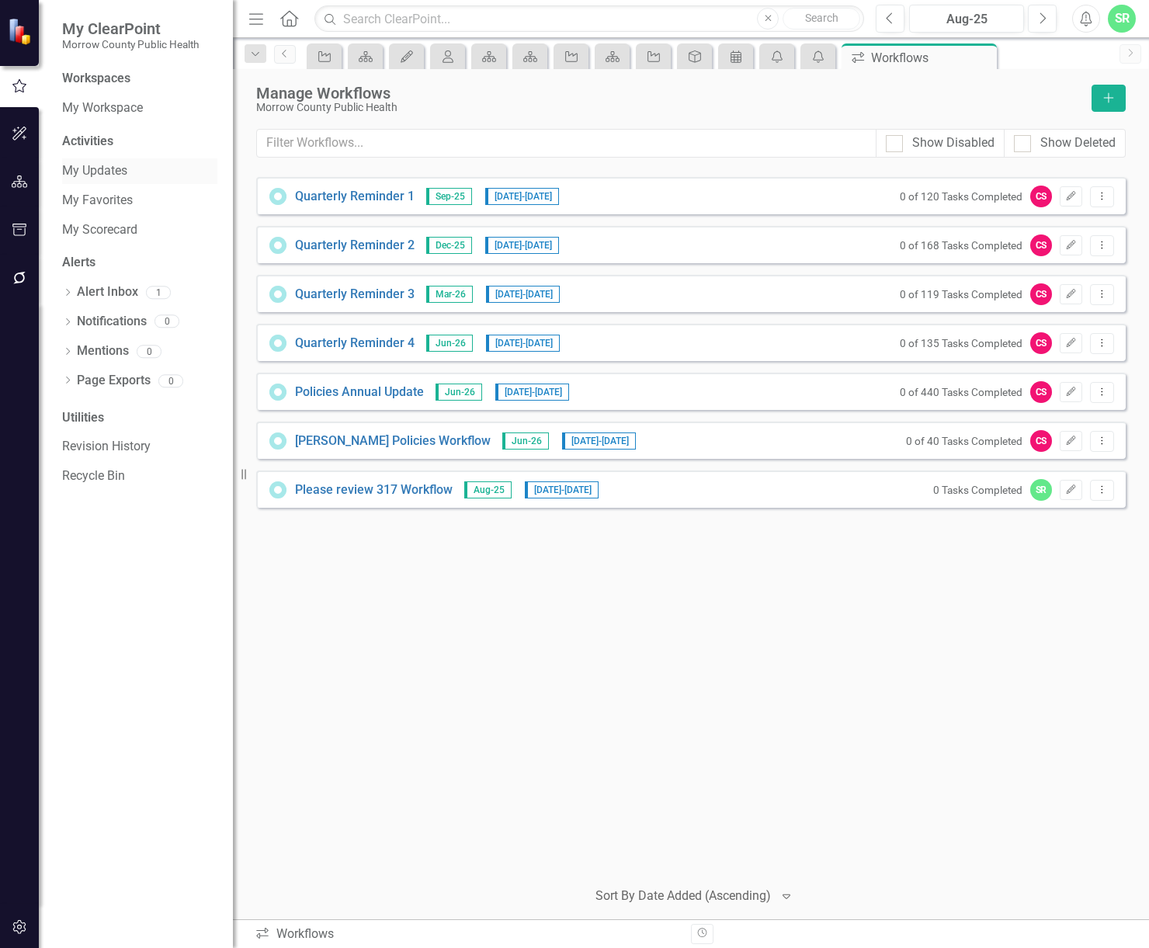
click at [116, 170] on link "My Updates" at bounding box center [139, 171] width 155 height 18
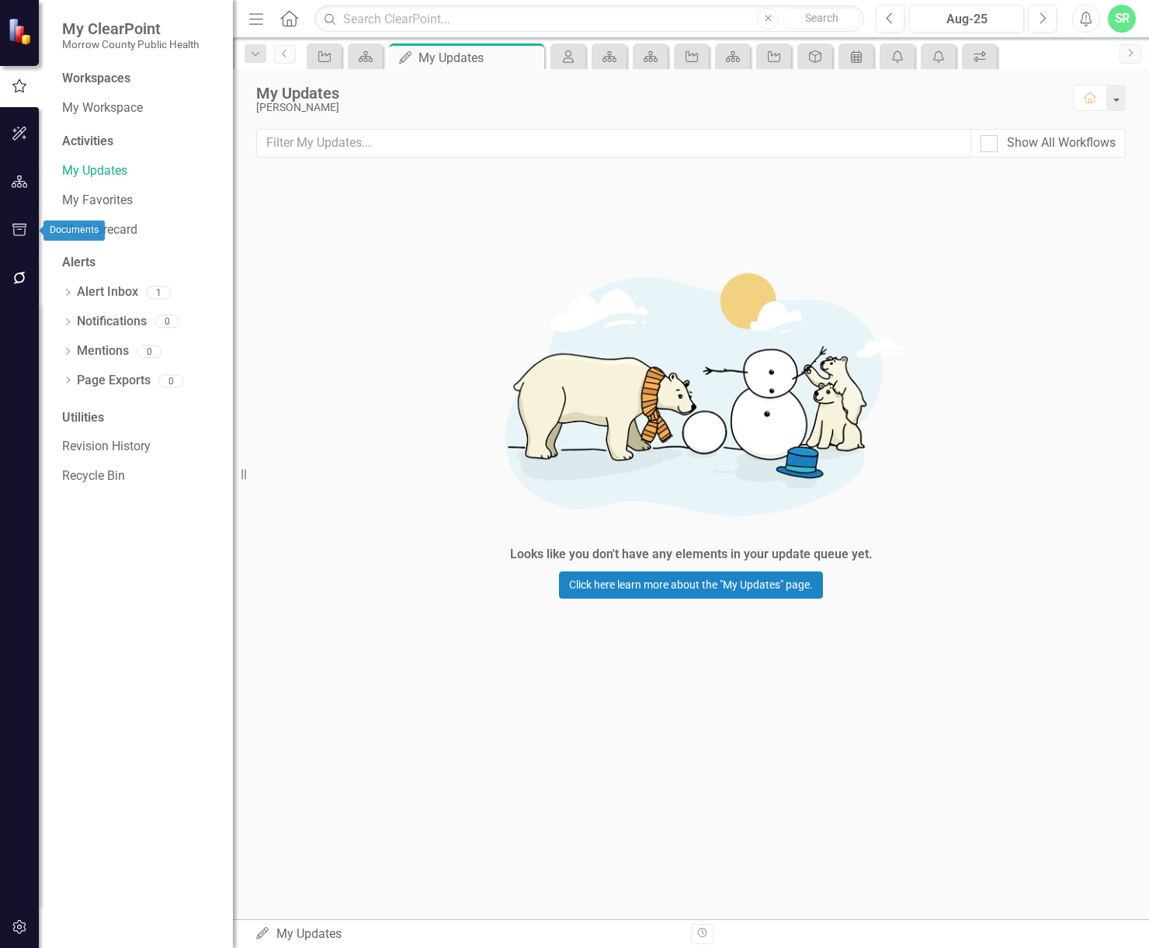
click at [22, 273] on icon "button" at bounding box center [20, 278] width 16 height 12
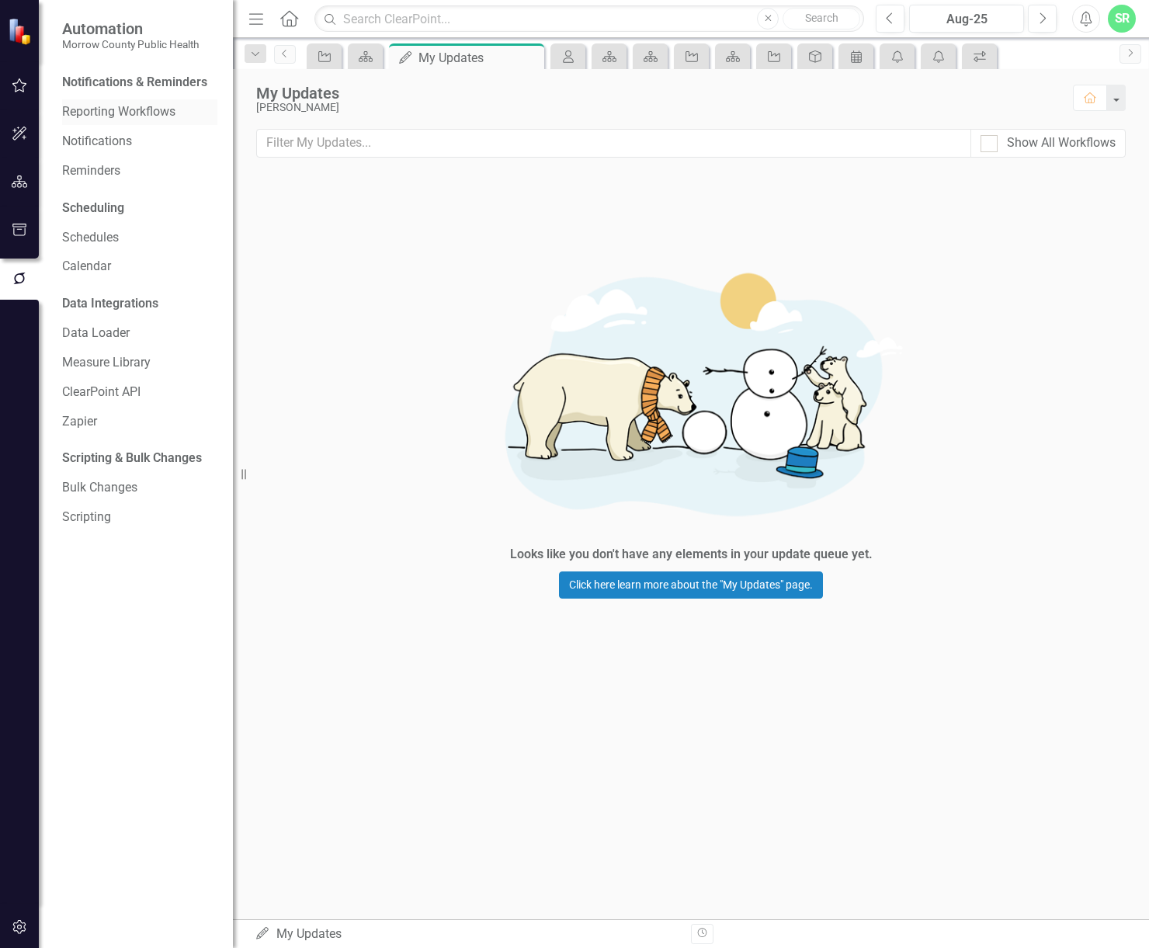
click at [102, 104] on link "Reporting Workflows" at bounding box center [139, 112] width 155 height 18
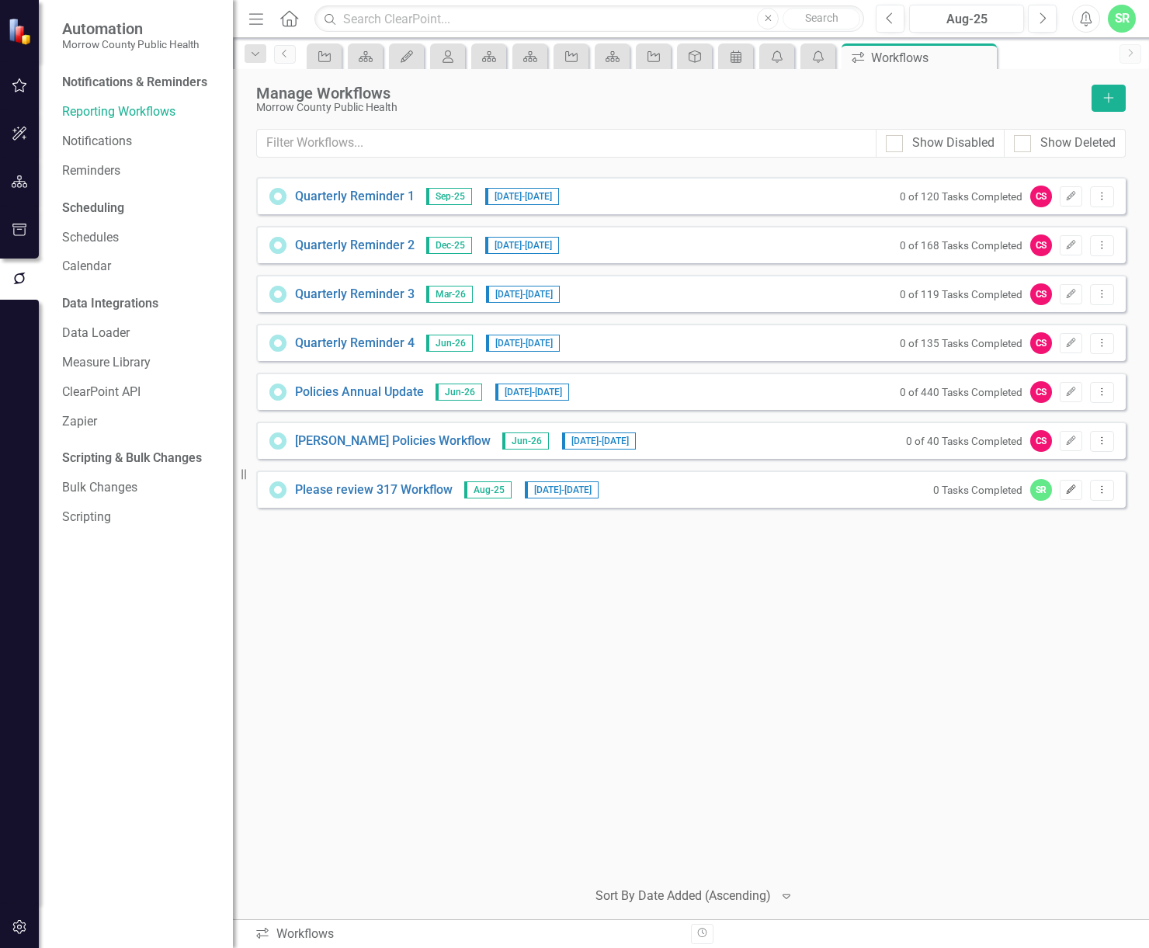
click at [1078, 493] on button "Edit" at bounding box center [1071, 490] width 23 height 20
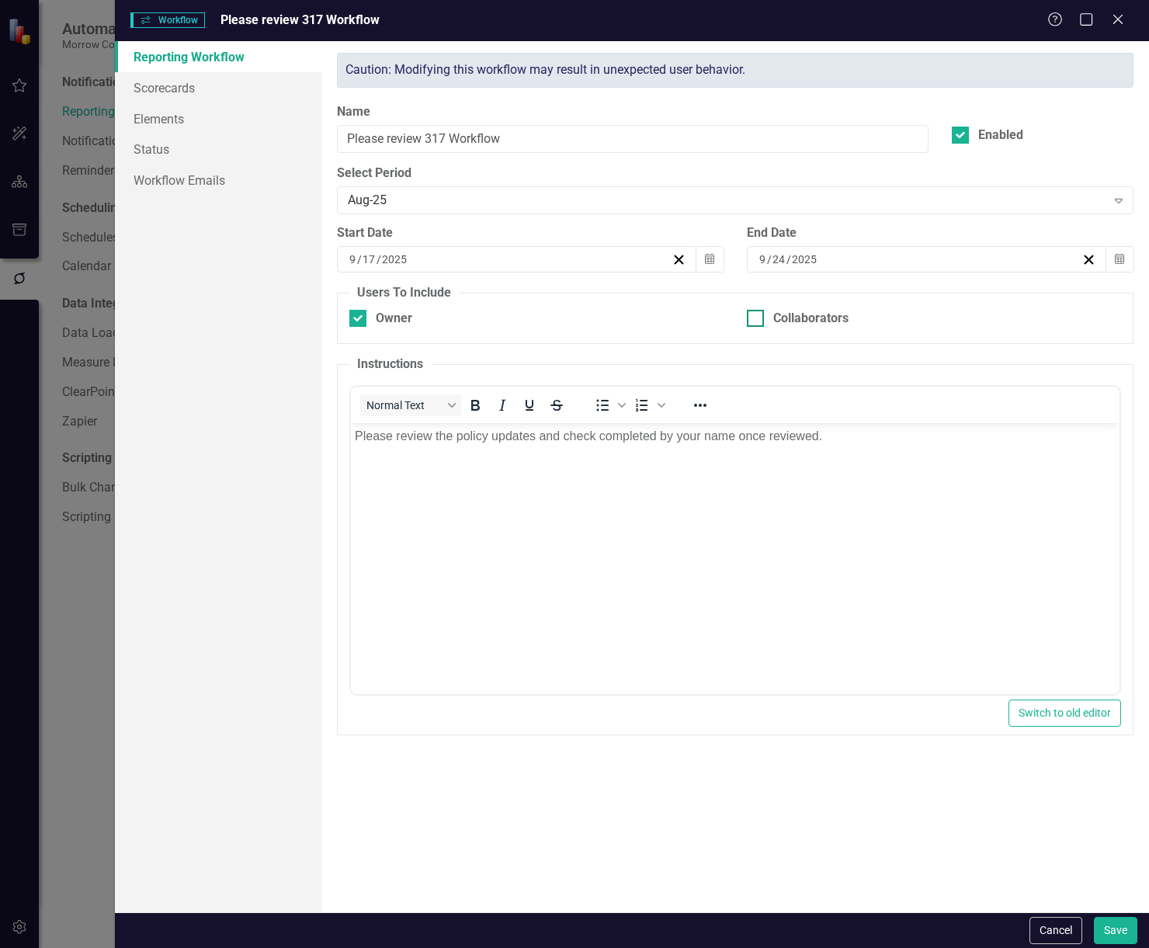
click at [753, 322] on div at bounding box center [755, 318] width 17 height 17
click at [753, 320] on input "Collaborators" at bounding box center [752, 315] width 10 height 10
checkbox input "true"
click at [169, 92] on link "Scorecards" at bounding box center [218, 87] width 207 height 31
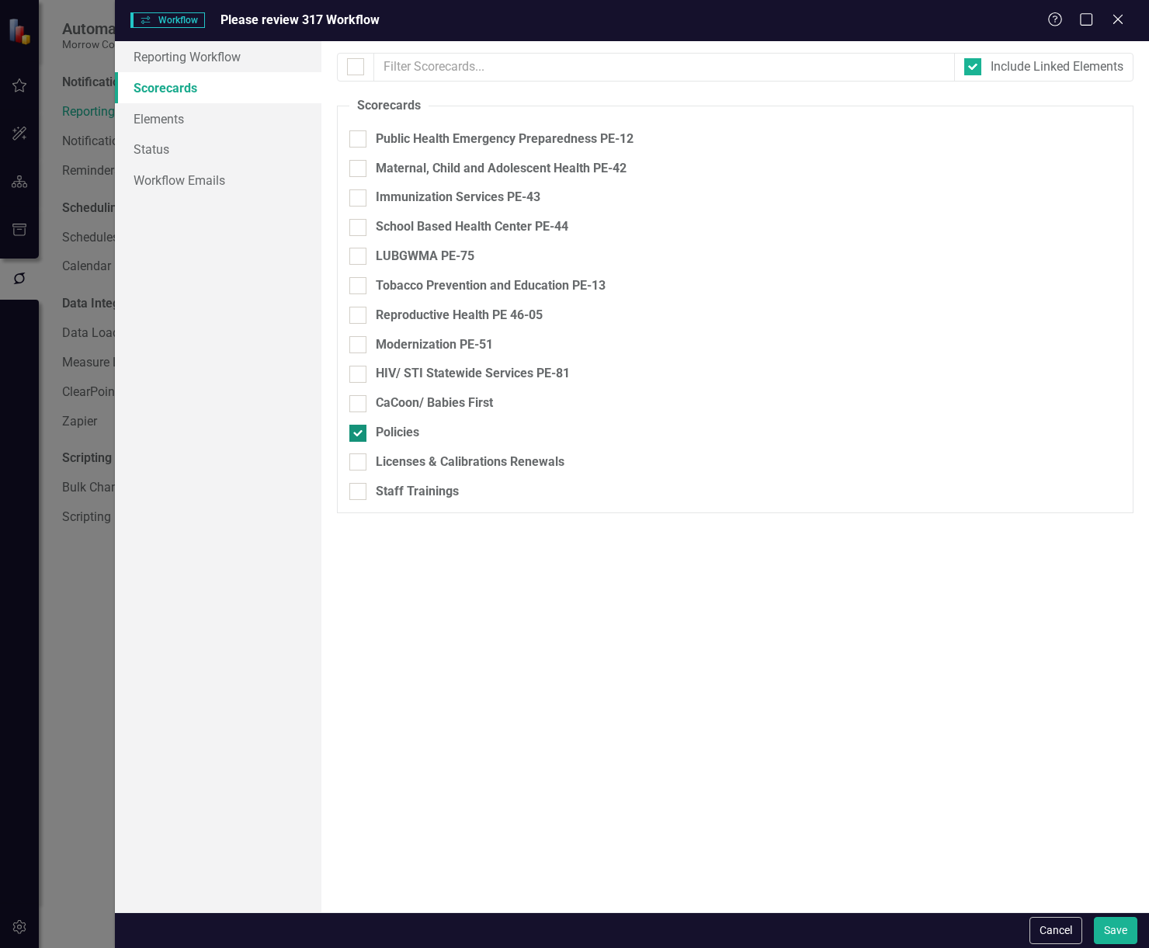
click at [370, 430] on div "Policies" at bounding box center [736, 433] width 772 height 18
click at [360, 430] on input "Policies" at bounding box center [355, 430] width 10 height 10
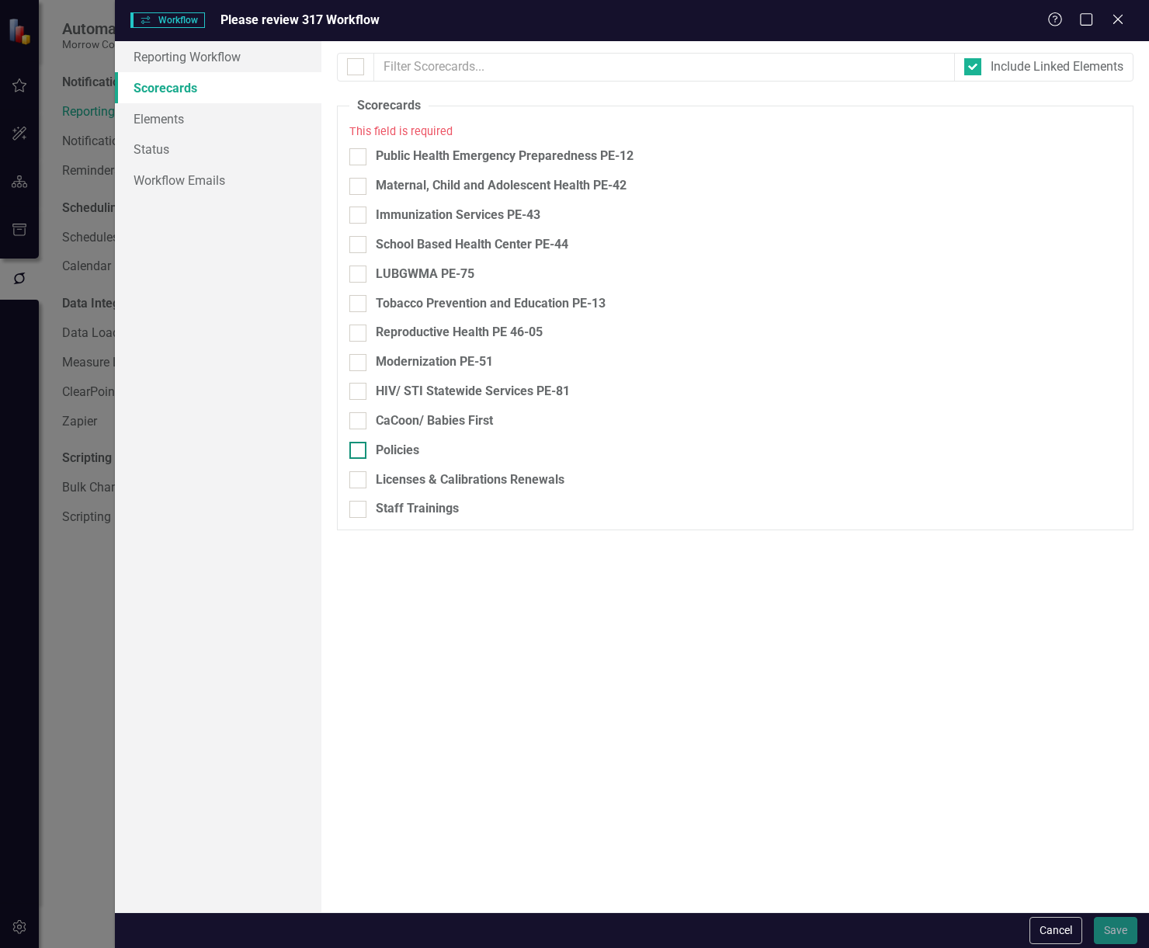
click at [363, 446] on div at bounding box center [358, 450] width 17 height 17
click at [360, 446] on input "Policies" at bounding box center [355, 447] width 10 height 10
checkbox input "true"
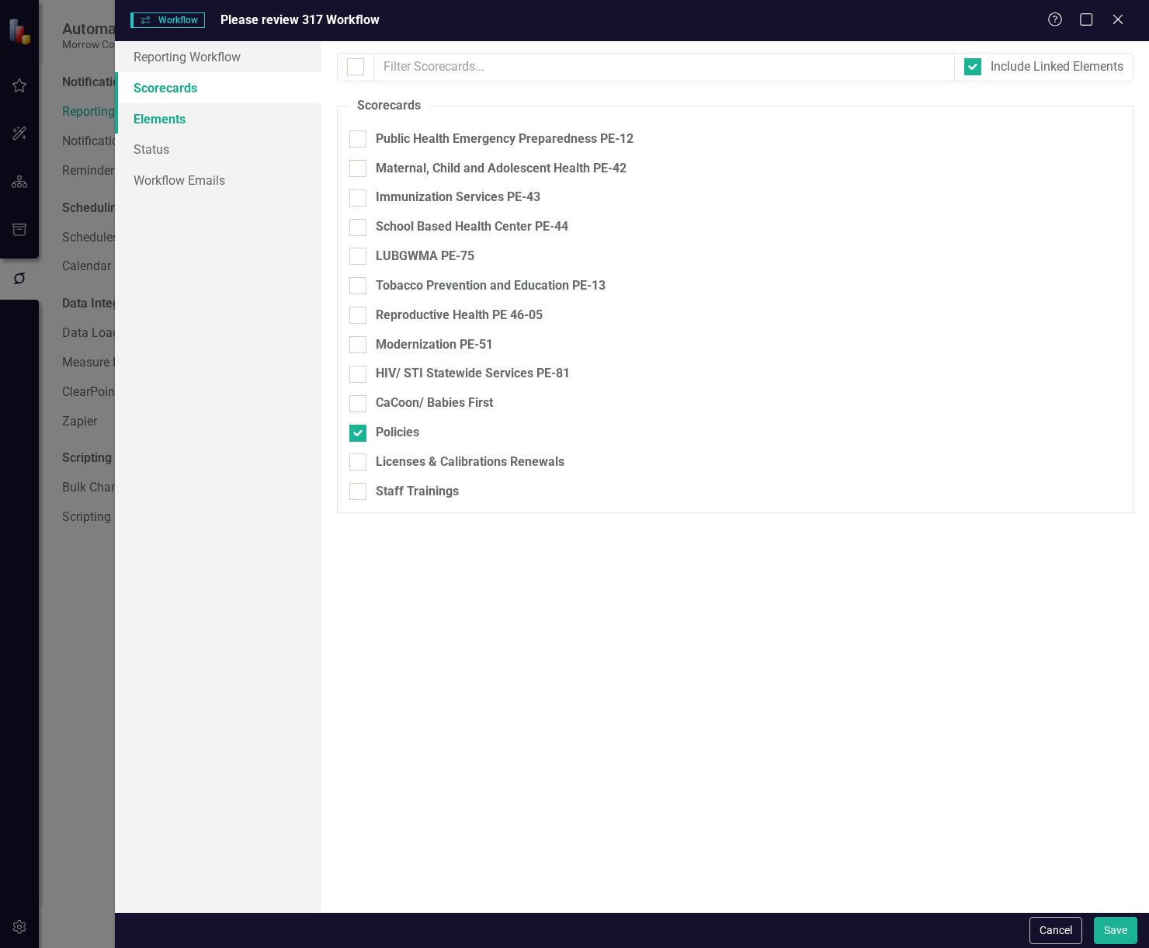
click at [213, 120] on link "Elements" at bounding box center [218, 118] width 207 height 31
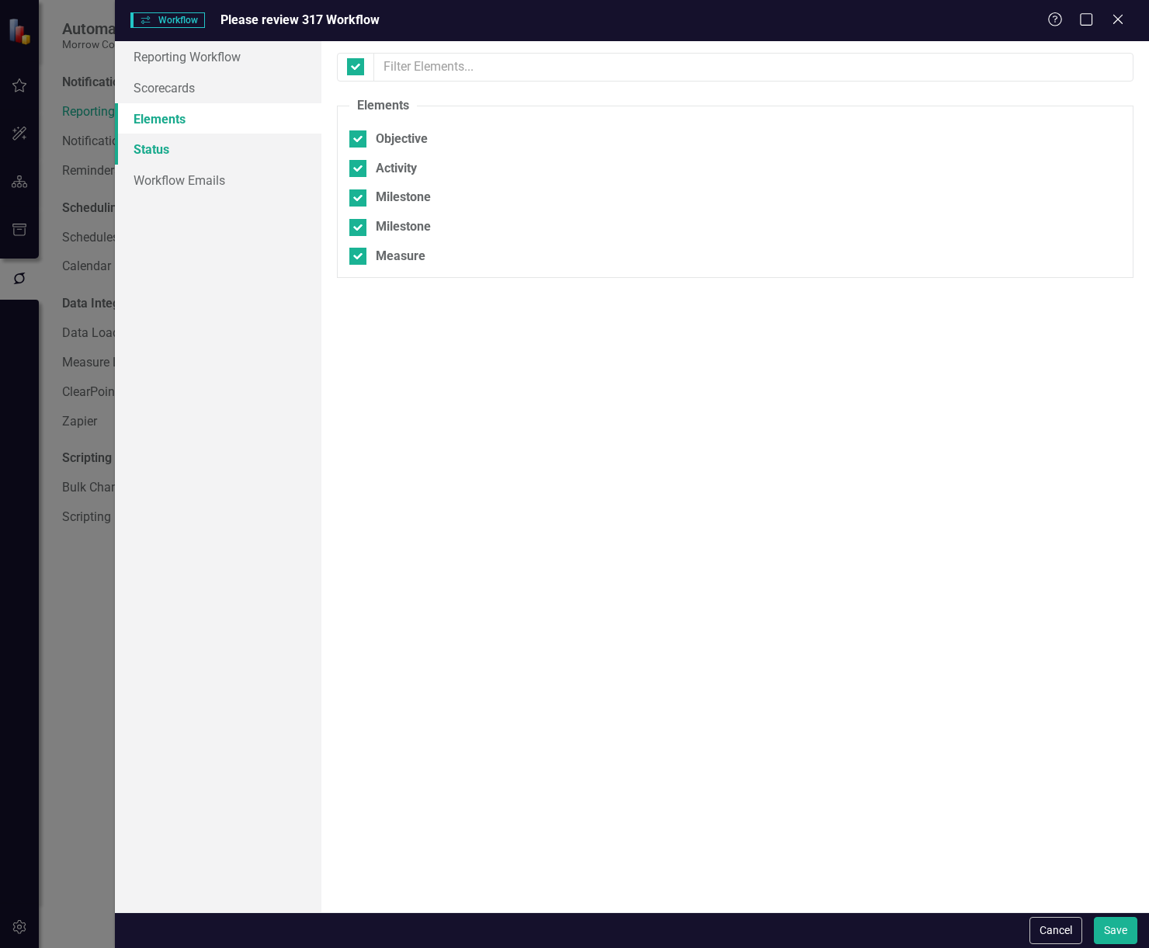
click at [201, 139] on link "Status" at bounding box center [218, 149] width 207 height 31
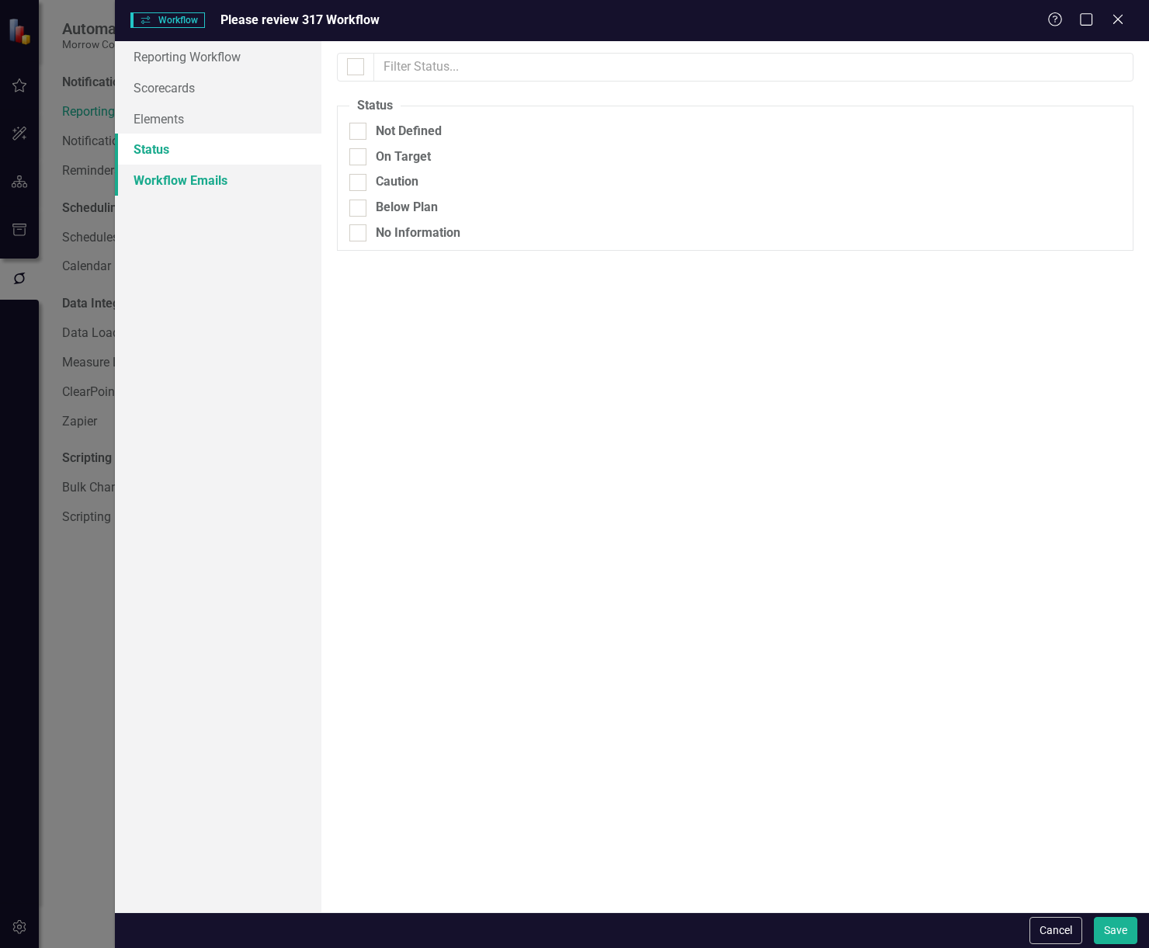
click at [234, 185] on link "Workflow Emails" at bounding box center [218, 180] width 207 height 31
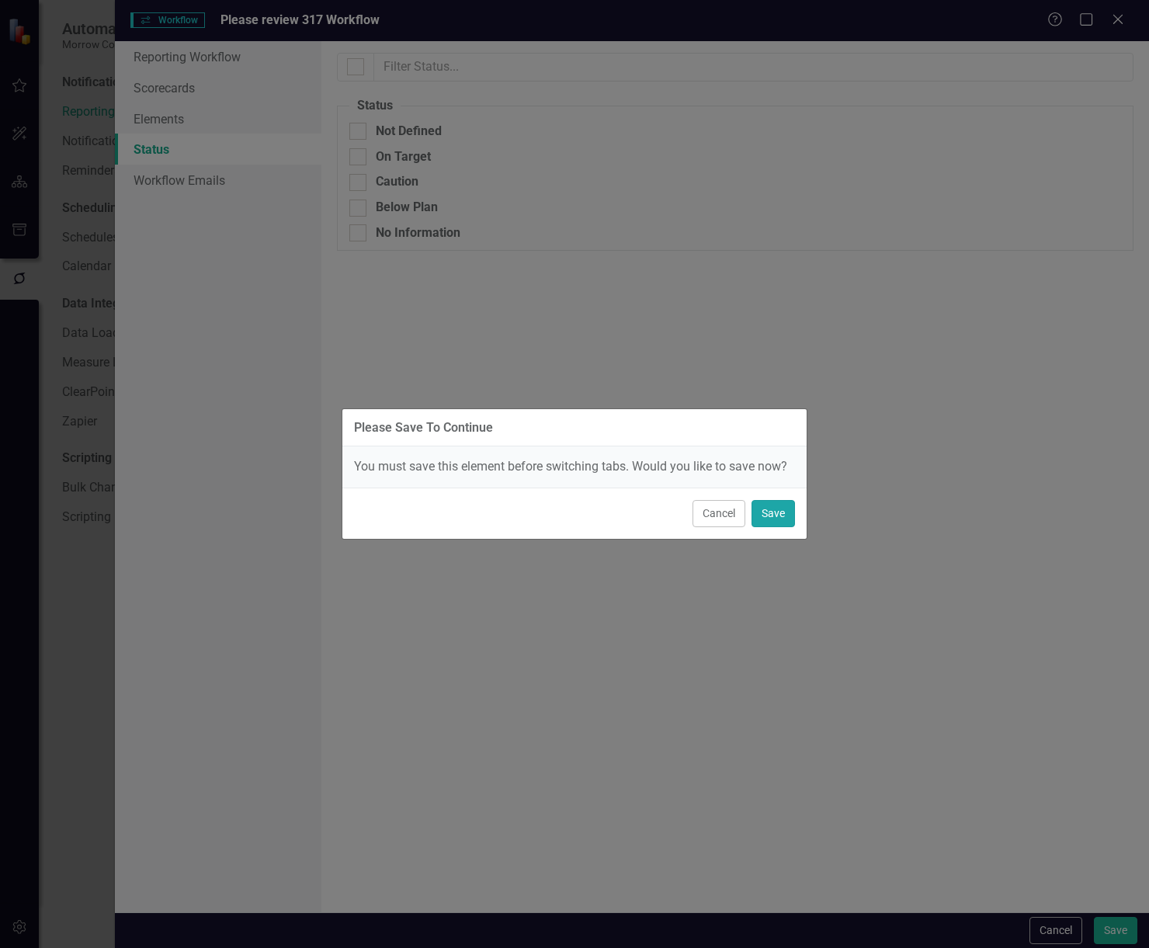
click at [779, 518] on button "Save" at bounding box center [773, 513] width 43 height 27
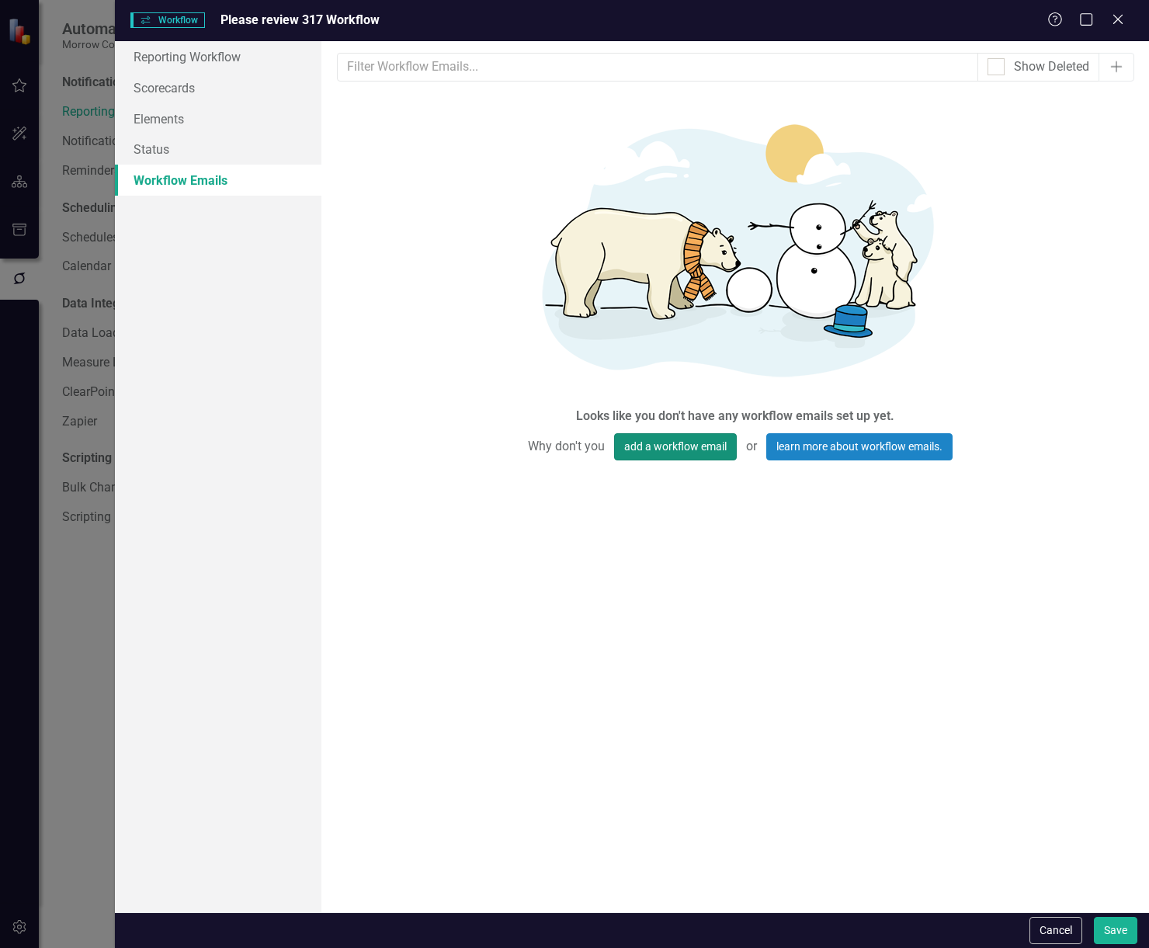
click at [707, 442] on button "add a workflow email" at bounding box center [675, 446] width 123 height 27
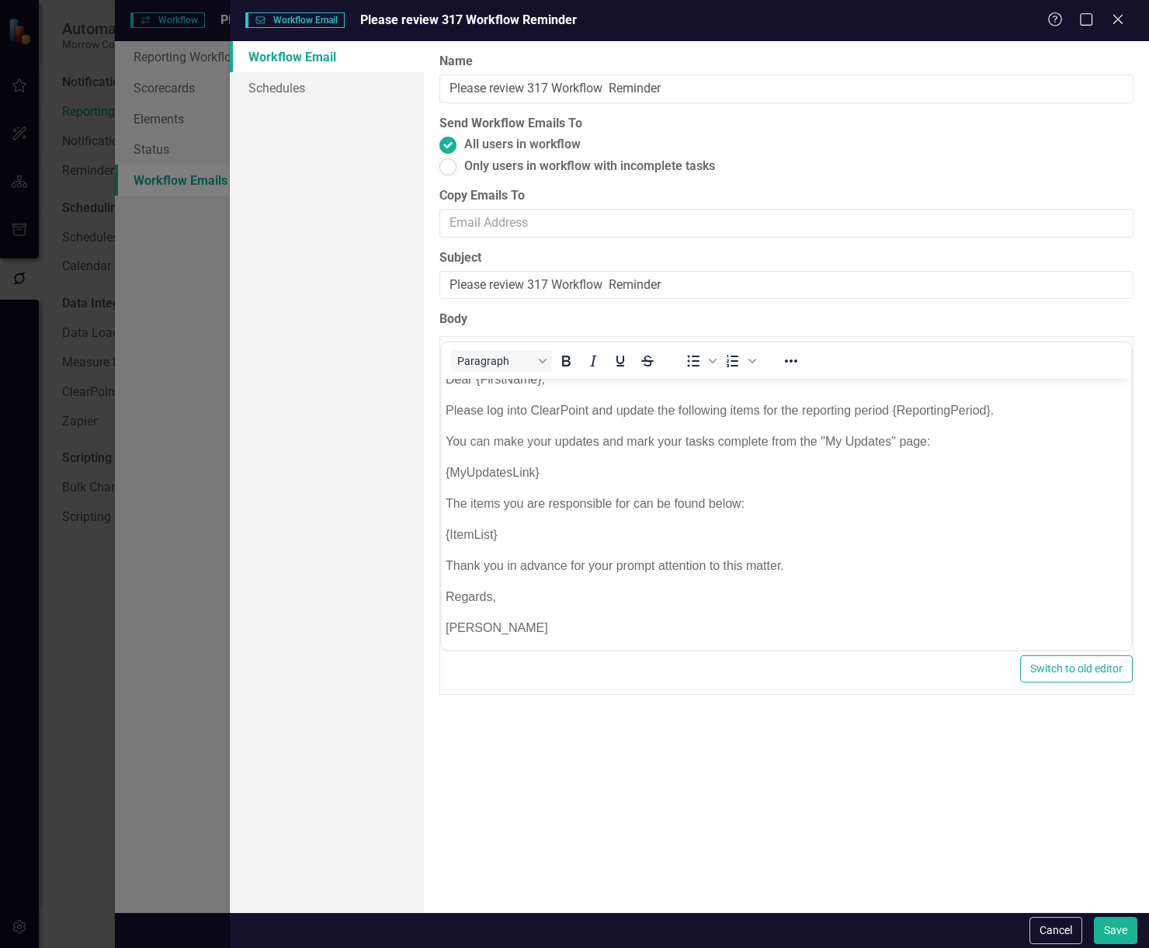
scroll to position [16, 0]
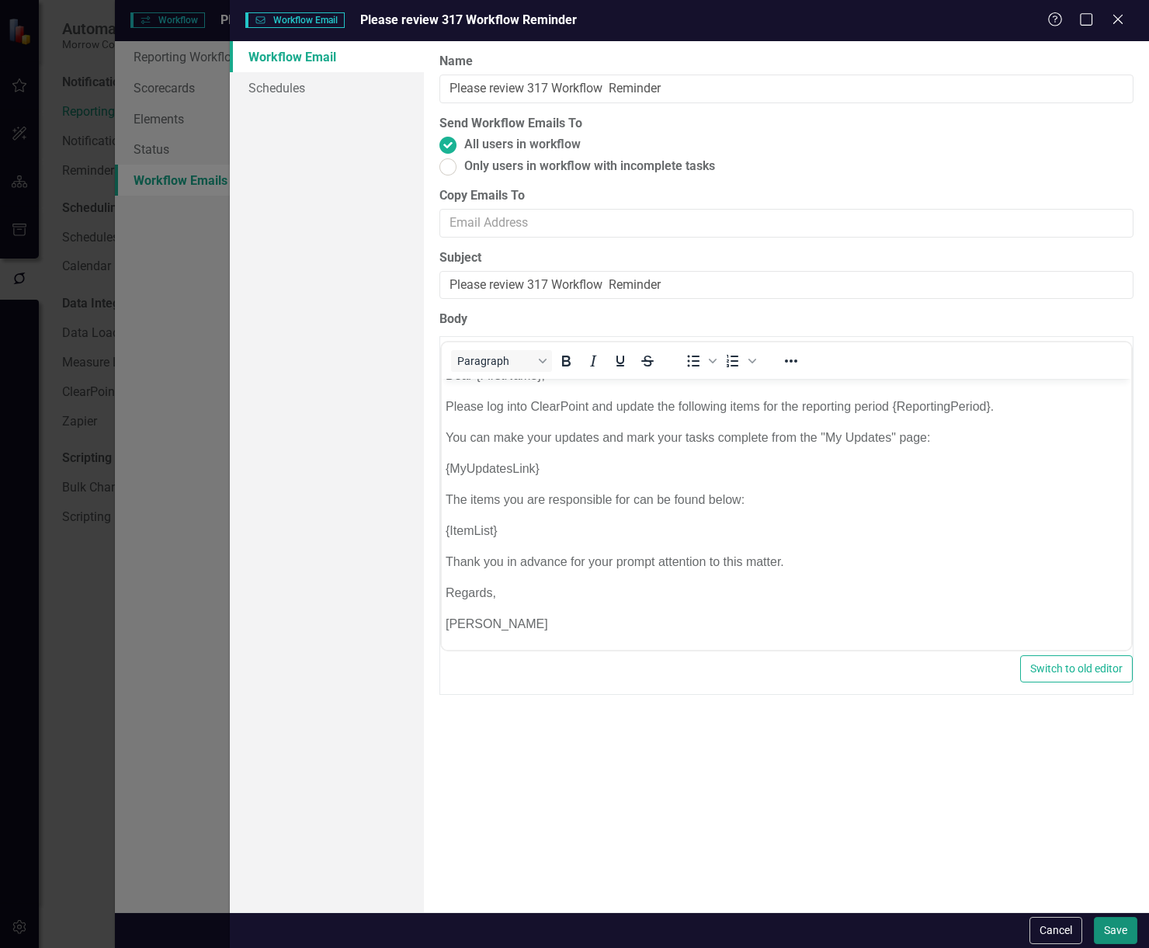
click at [1118, 934] on button "Save" at bounding box center [1115, 930] width 43 height 27
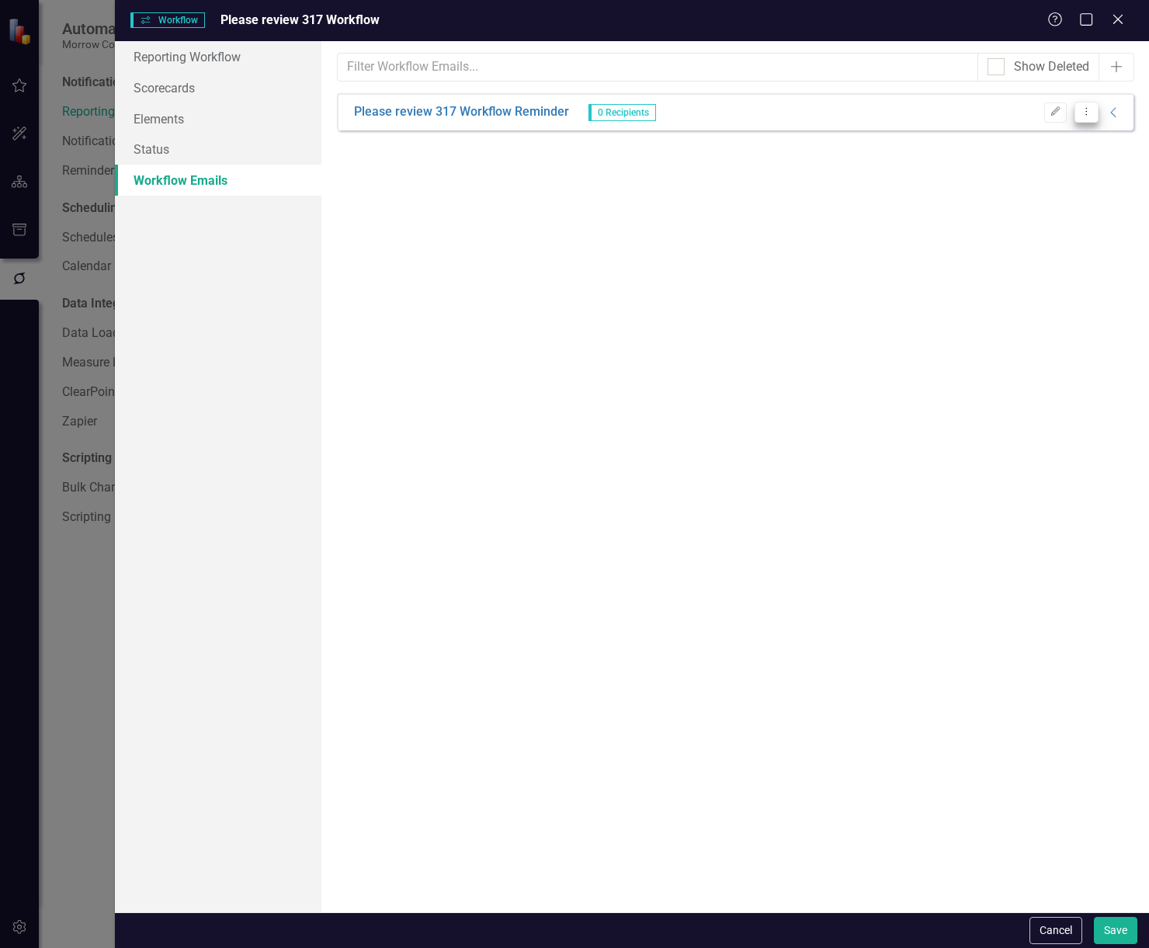
click at [1094, 113] on button "Dropdown Menu" at bounding box center [1087, 112] width 24 height 21
click at [567, 229] on div "From this page, you can set up emails to be sent to remind users of updates. Th…" at bounding box center [736, 476] width 828 height 871
click at [1122, 21] on icon "Close" at bounding box center [1117, 19] width 19 height 15
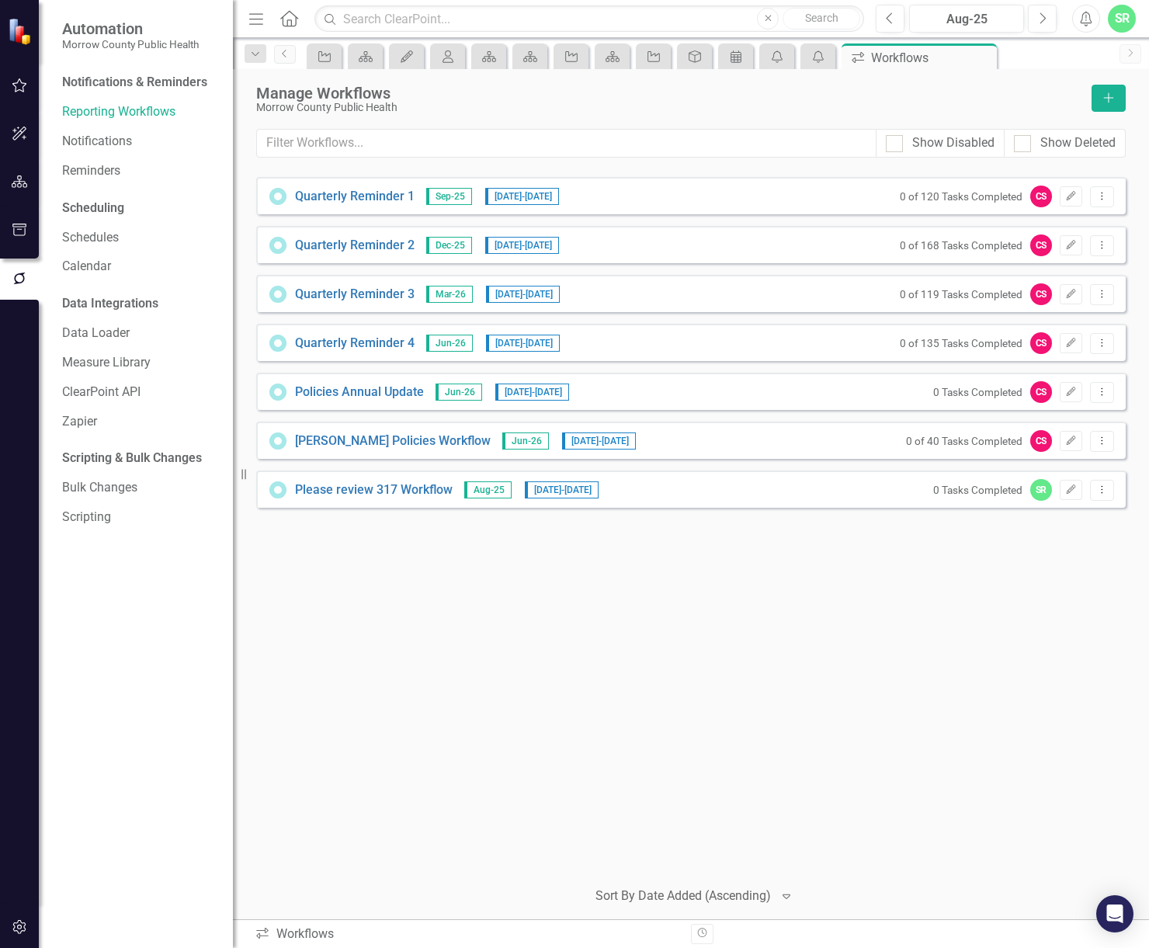
click at [14, 82] on icon "button" at bounding box center [20, 85] width 16 height 12
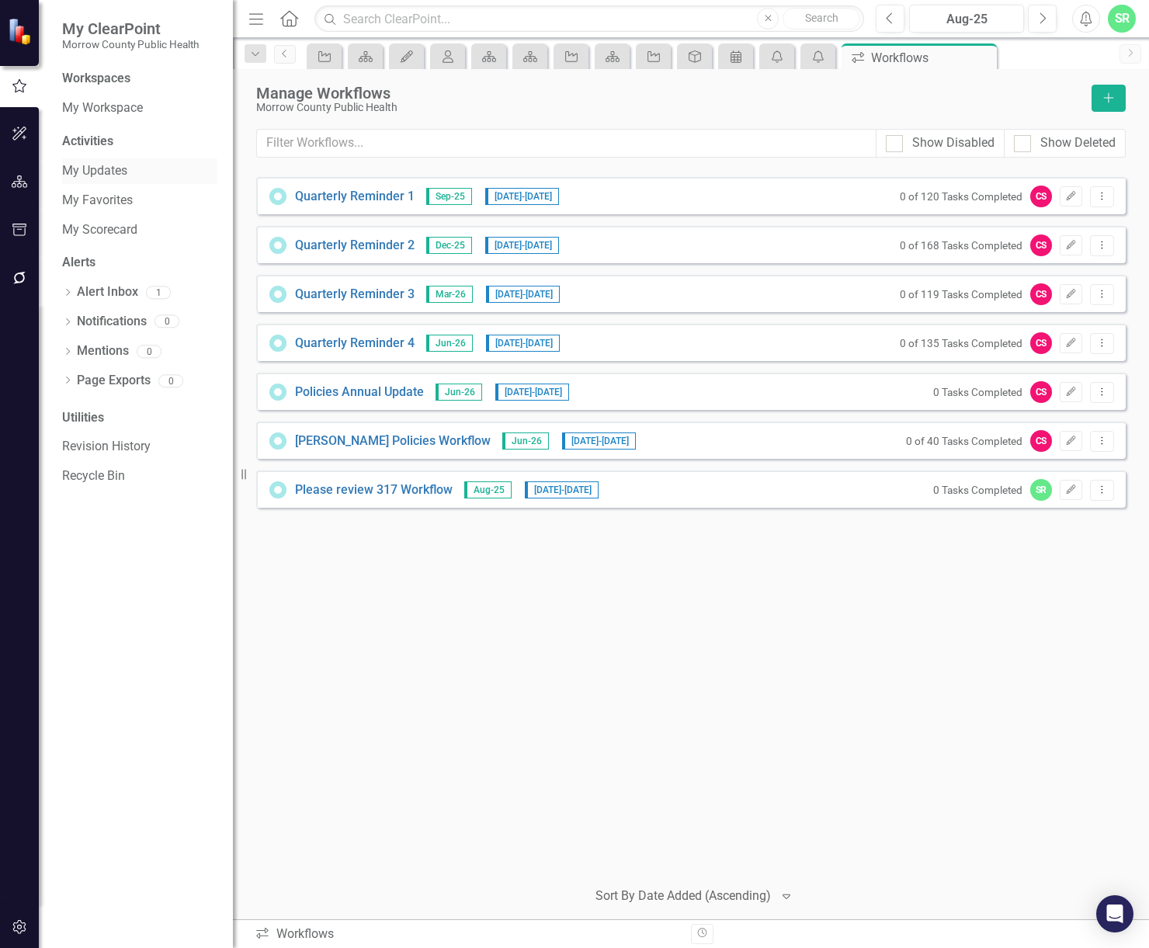
click at [113, 171] on link "My Updates" at bounding box center [139, 171] width 155 height 18
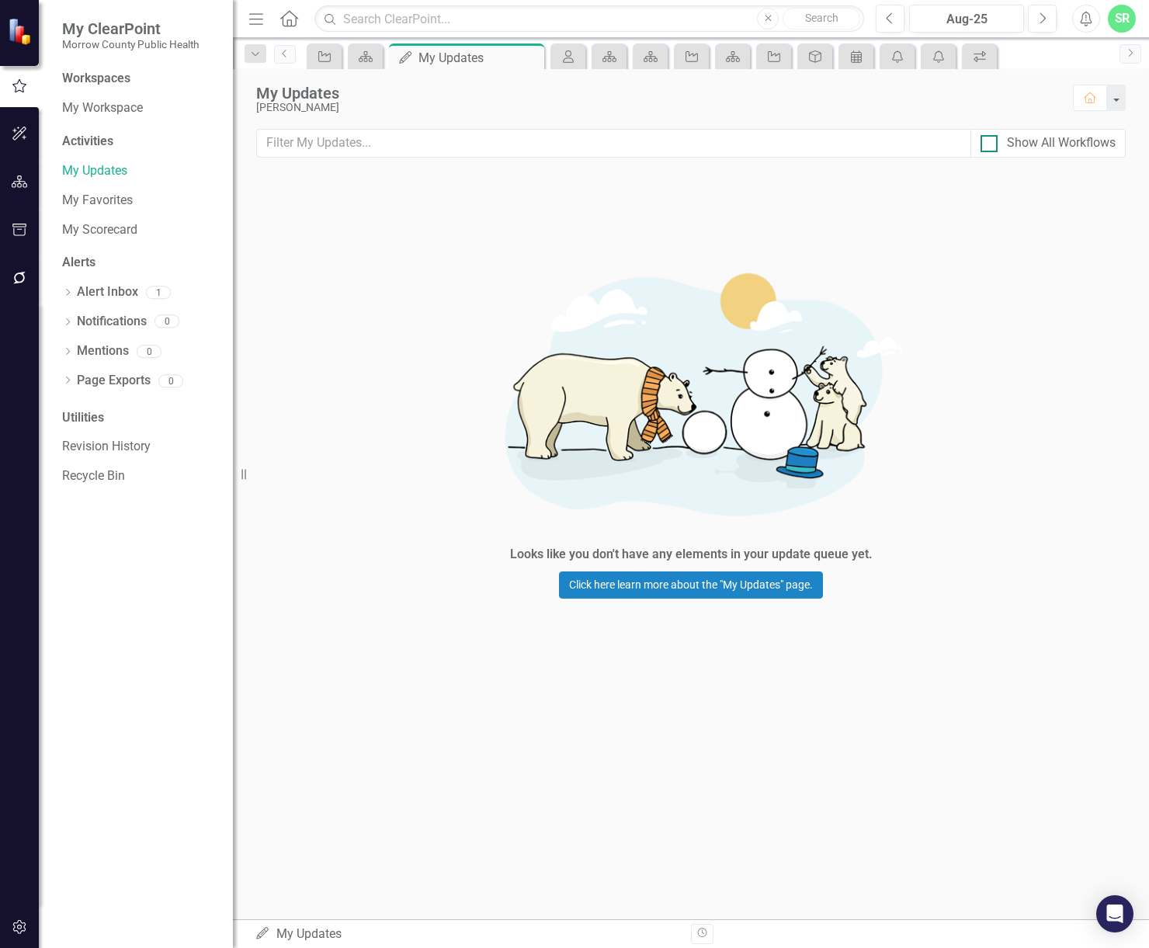
click at [992, 139] on div at bounding box center [989, 143] width 17 height 17
click at [991, 139] on input "Show All Workflows" at bounding box center [986, 140] width 10 height 10
checkbox input "true"
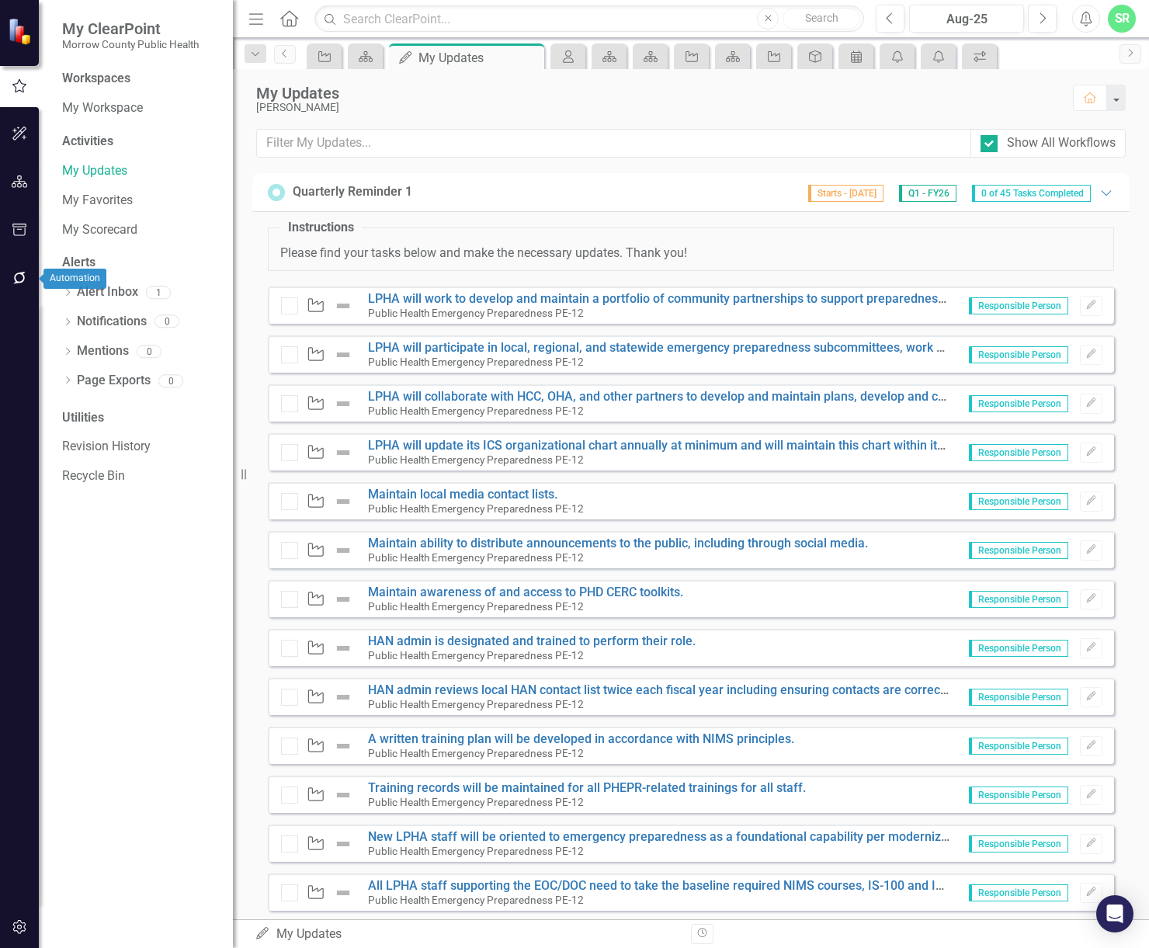
click at [22, 274] on icon "button" at bounding box center [19, 278] width 12 height 12
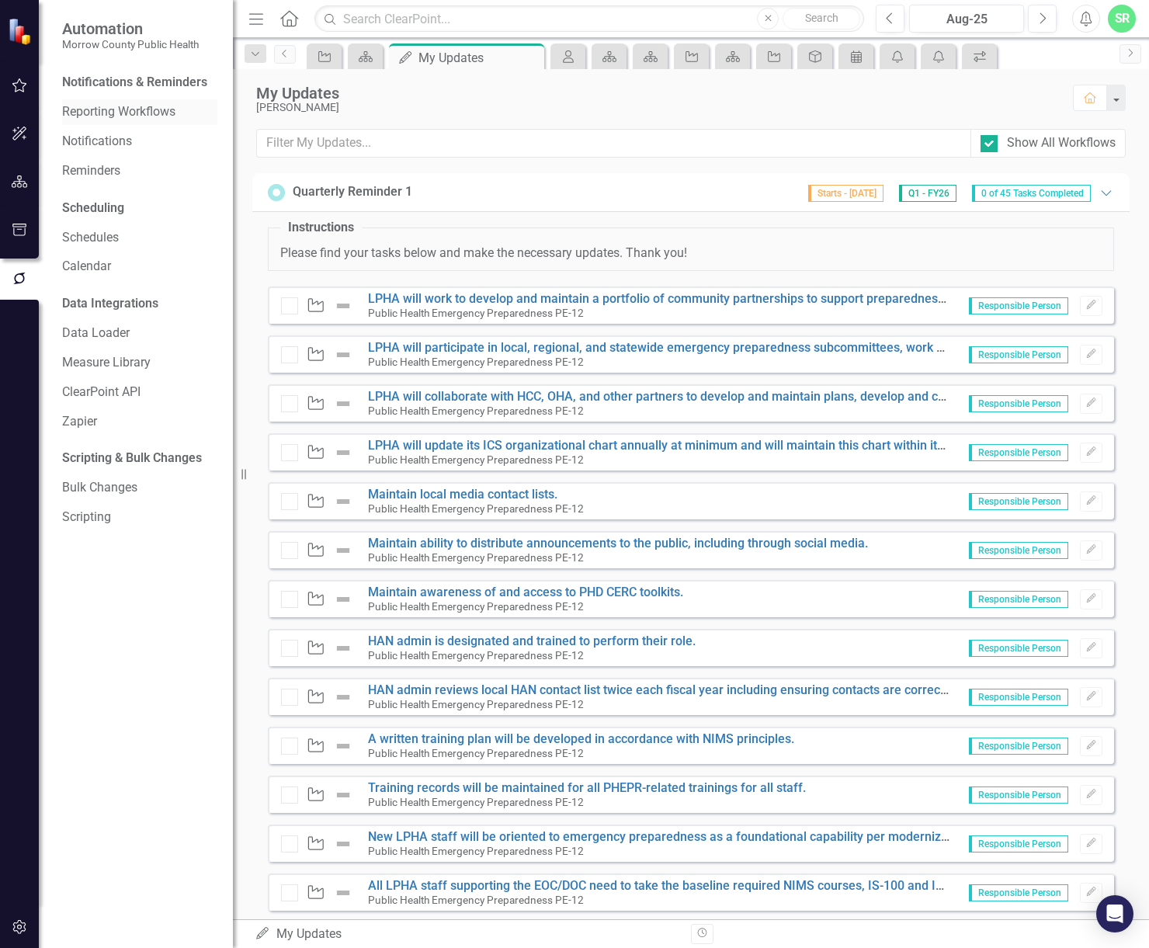
click at [118, 116] on link "Reporting Workflows" at bounding box center [139, 112] width 155 height 18
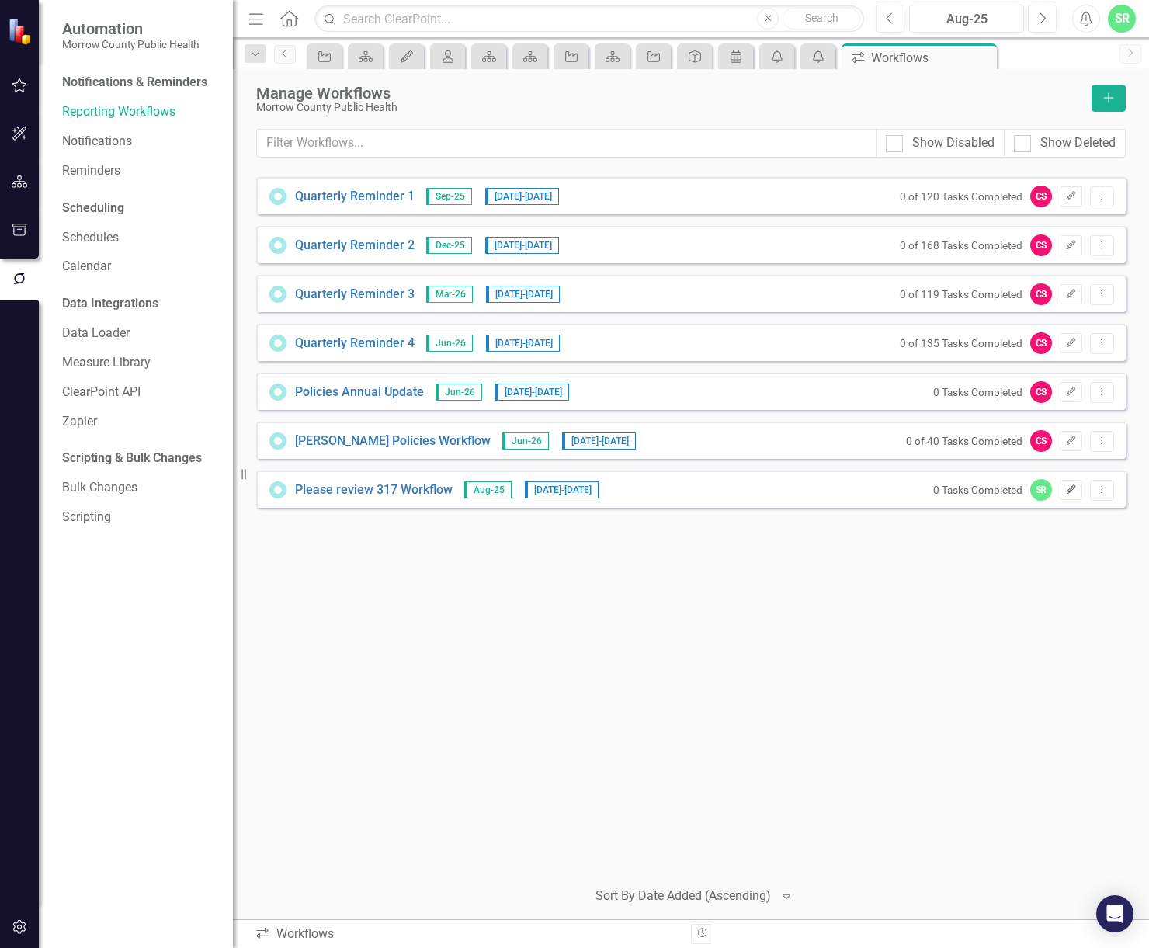
click at [1071, 492] on icon "Edit" at bounding box center [1072, 489] width 12 height 9
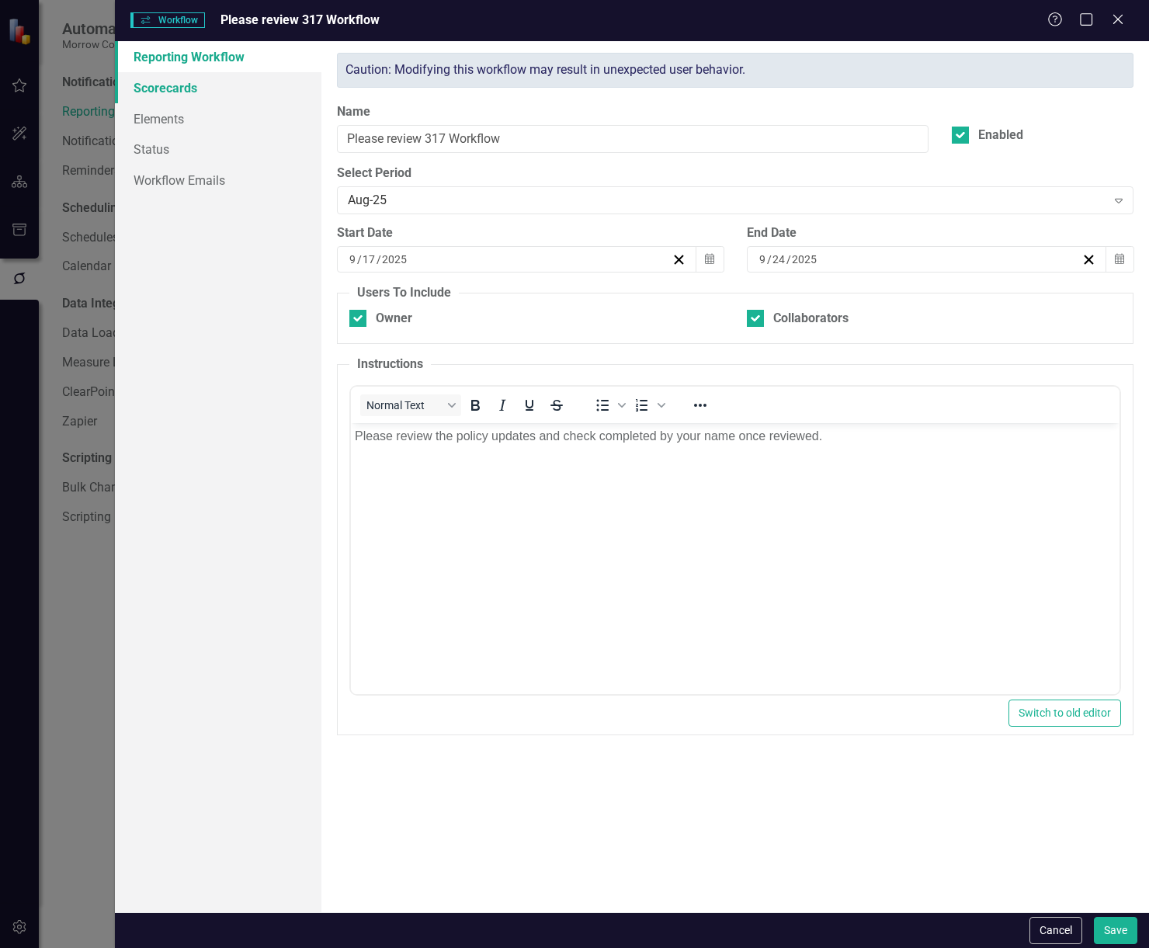
click at [204, 84] on link "Scorecards" at bounding box center [218, 87] width 207 height 31
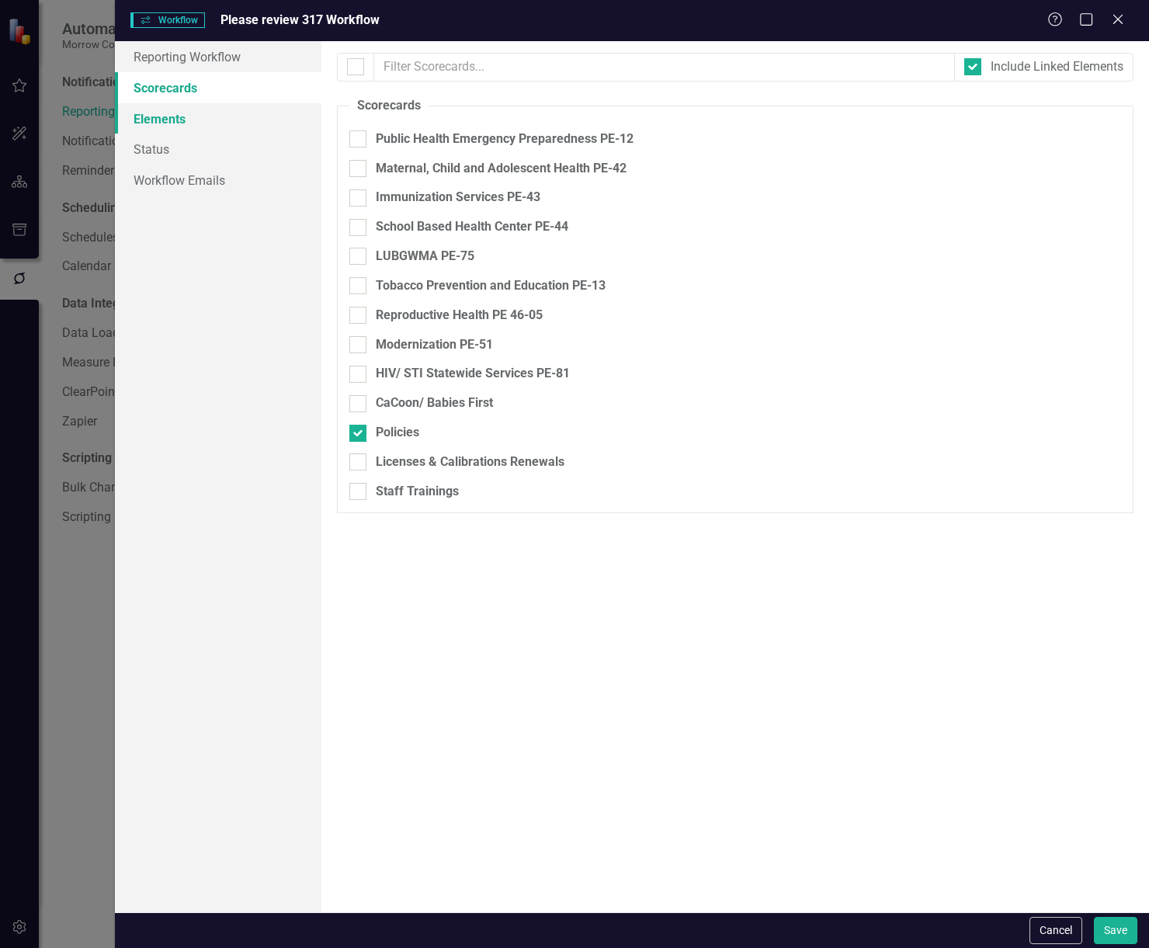
click at [204, 110] on link "Elements" at bounding box center [218, 118] width 207 height 31
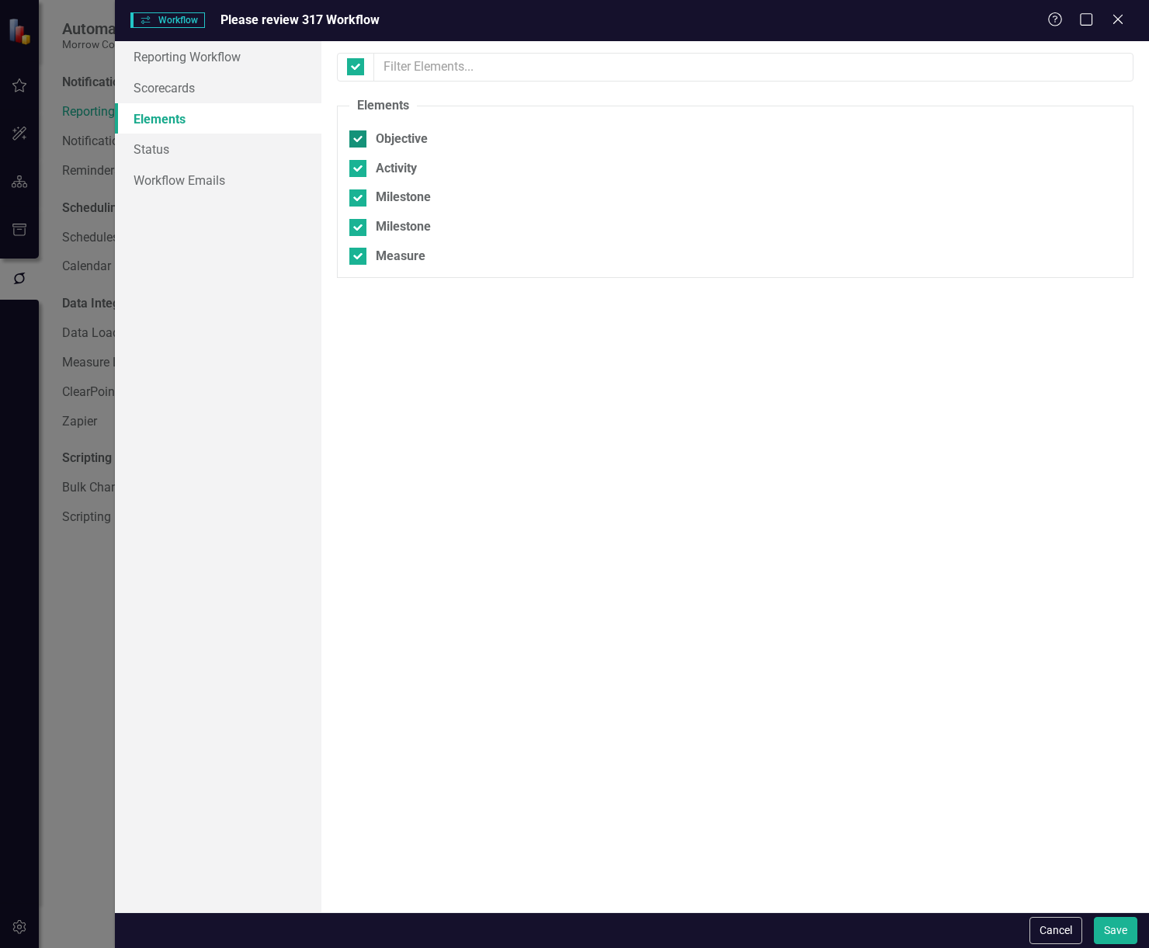
click at [357, 140] on input "Objective" at bounding box center [355, 135] width 10 height 10
checkbox input "false"
click at [362, 203] on div at bounding box center [358, 198] width 17 height 17
click at [360, 200] on input "Milestone" at bounding box center [355, 195] width 10 height 10
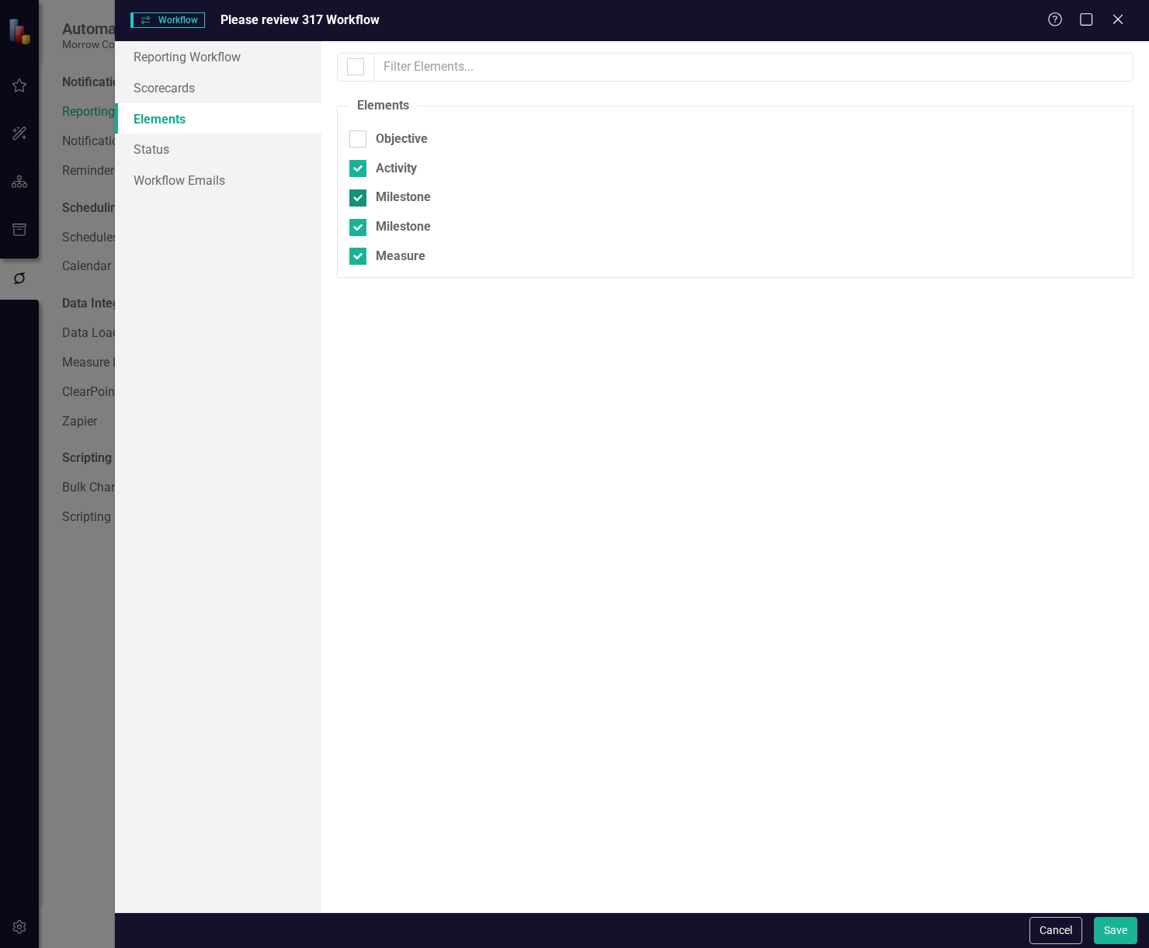
checkbox input "false"
click at [360, 261] on div at bounding box center [358, 256] width 17 height 17
click at [360, 258] on input "Measure" at bounding box center [355, 253] width 10 height 10
checkbox input "false"
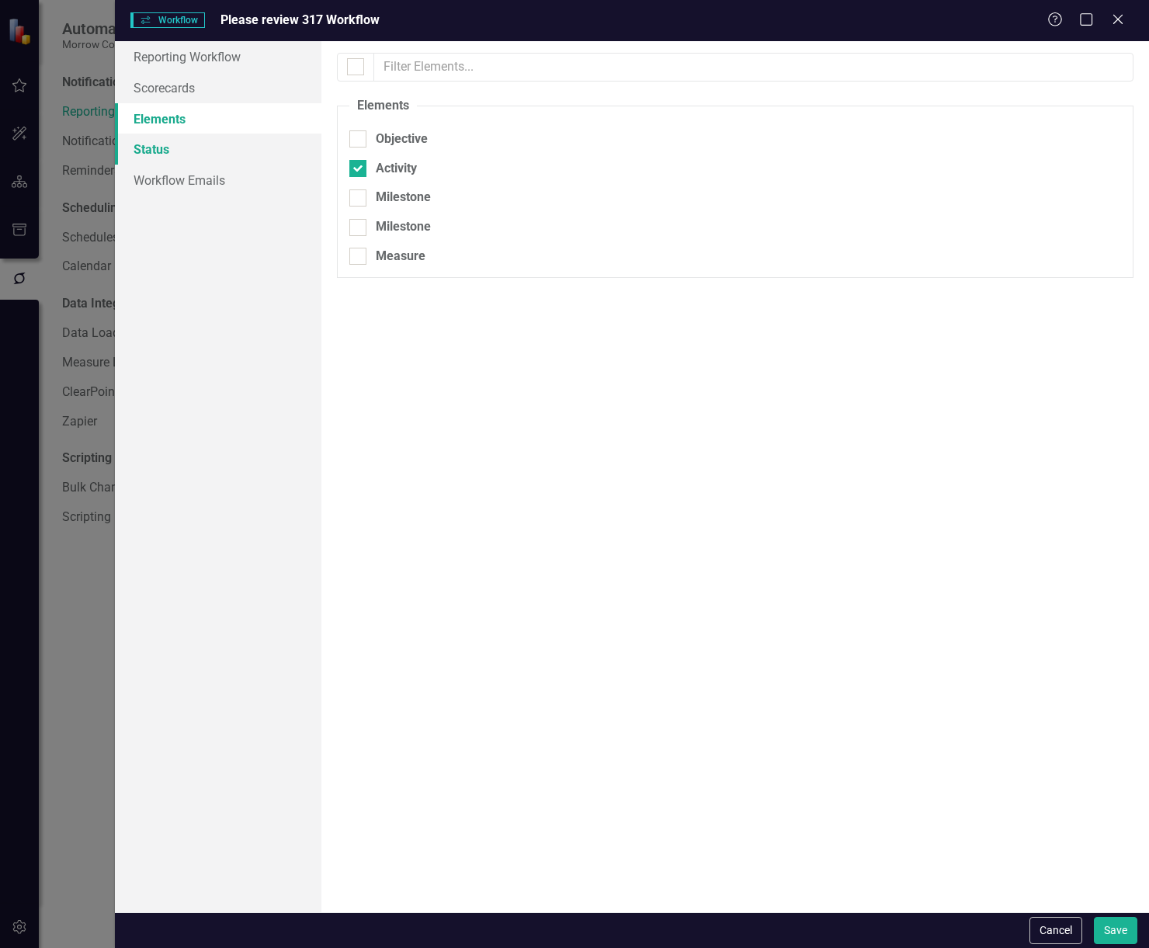
click at [208, 148] on link "Status" at bounding box center [218, 149] width 207 height 31
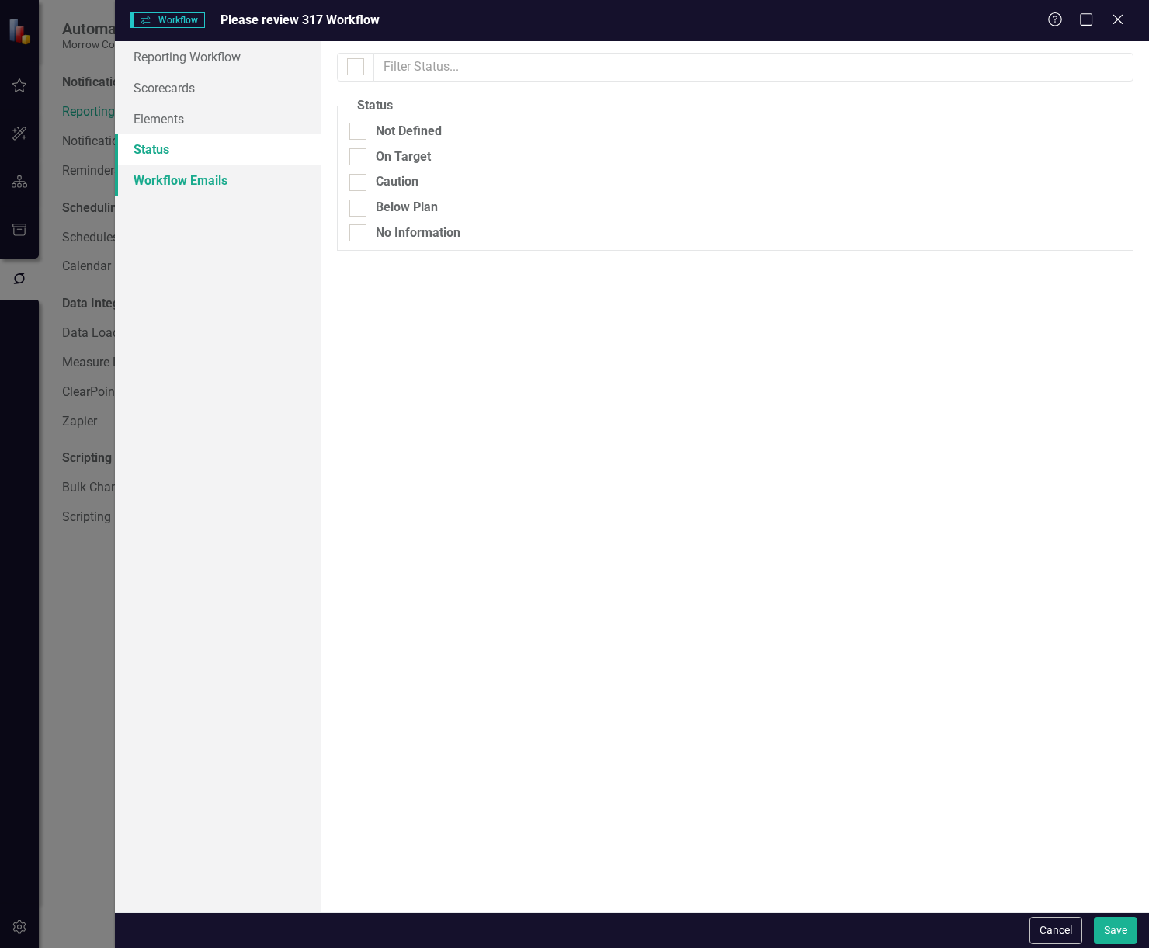
click at [203, 186] on link "Workflow Emails" at bounding box center [218, 180] width 207 height 31
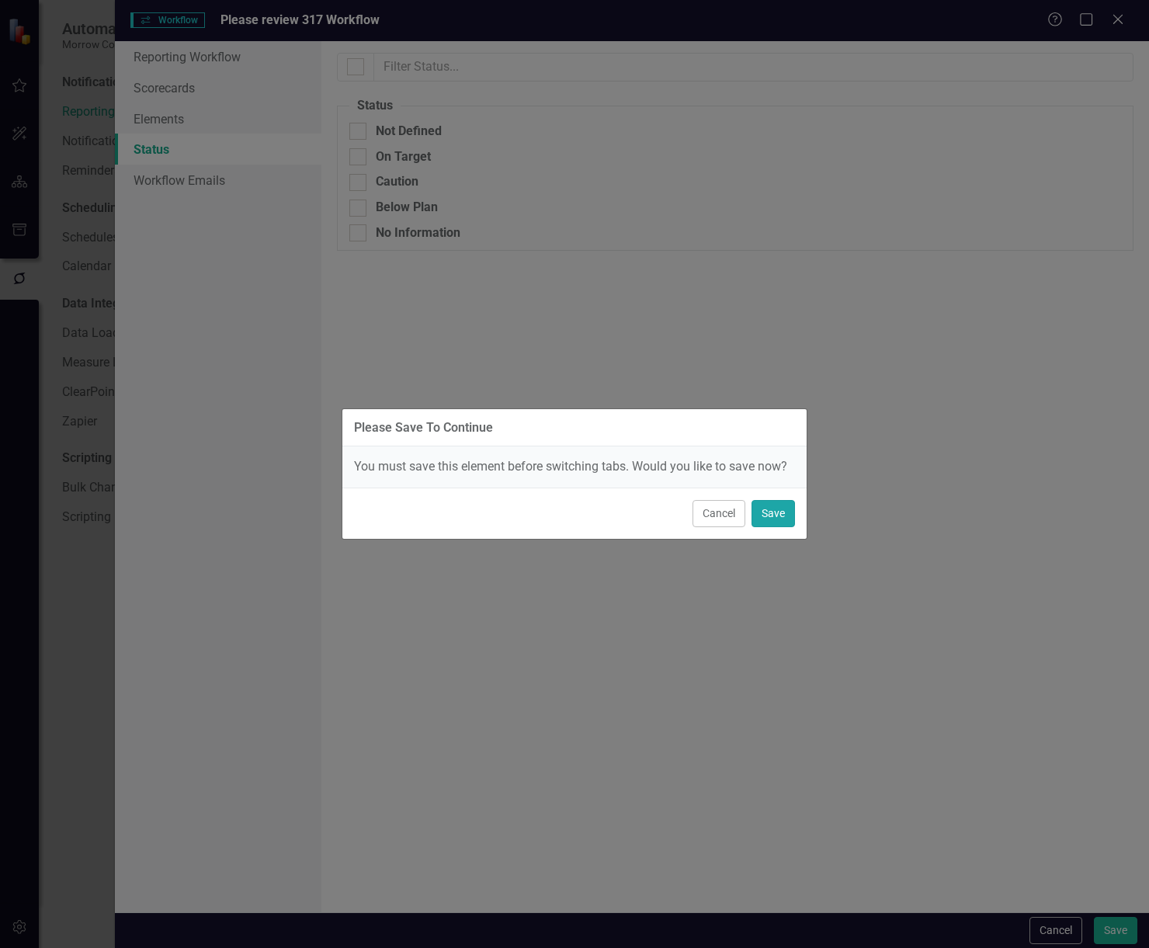
click at [771, 514] on button "Save" at bounding box center [773, 513] width 43 height 27
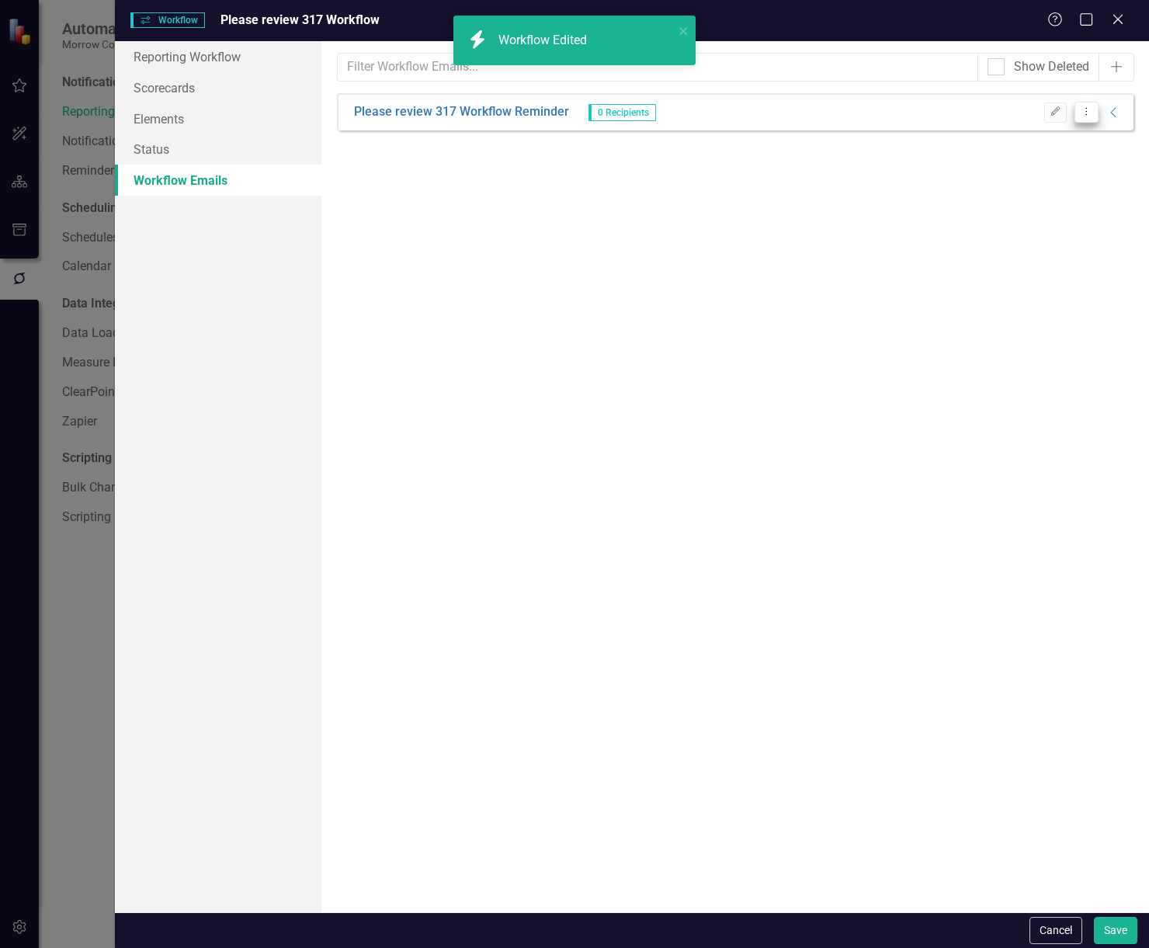
click at [1089, 111] on icon "Dropdown Menu" at bounding box center [1086, 111] width 13 height 10
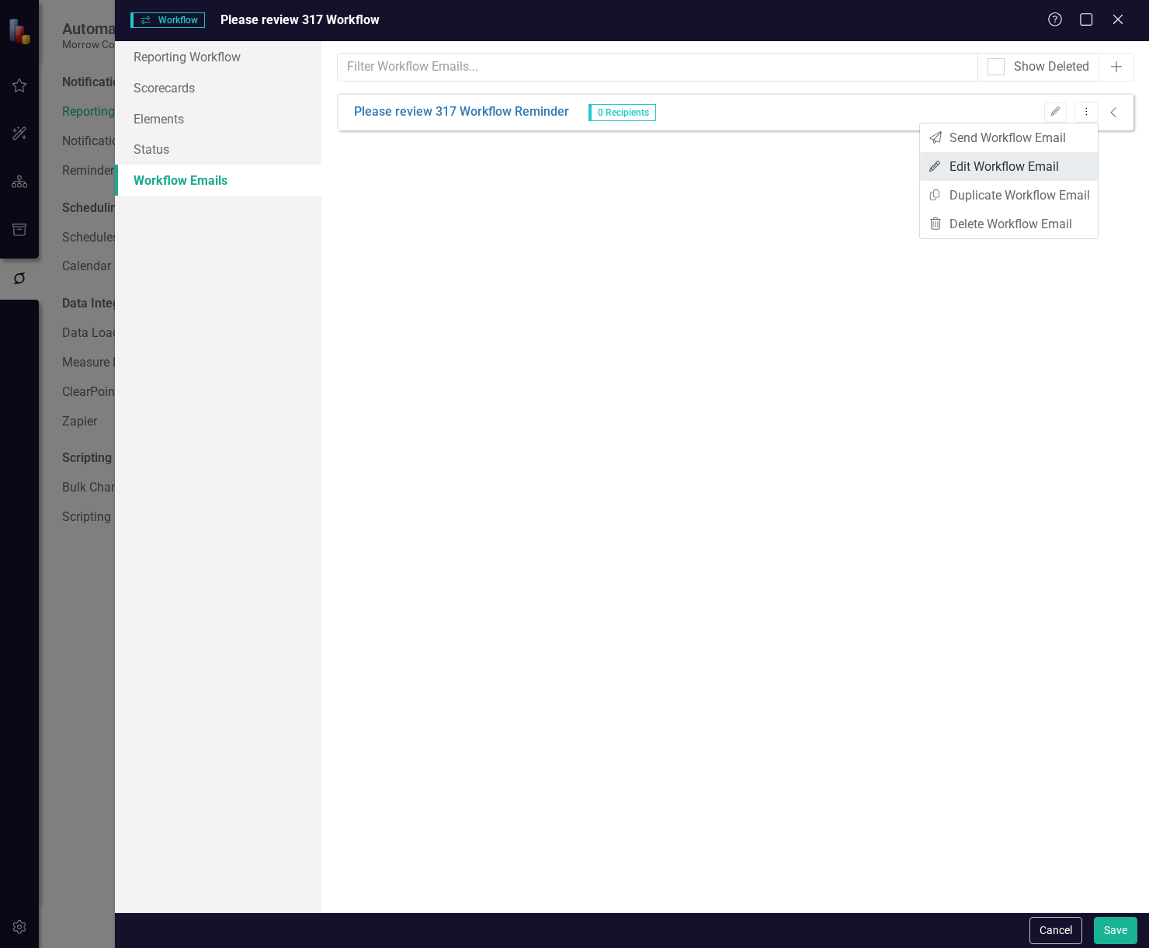
click at [1076, 167] on link "Edit Edit Workflow Email" at bounding box center [1009, 166] width 178 height 29
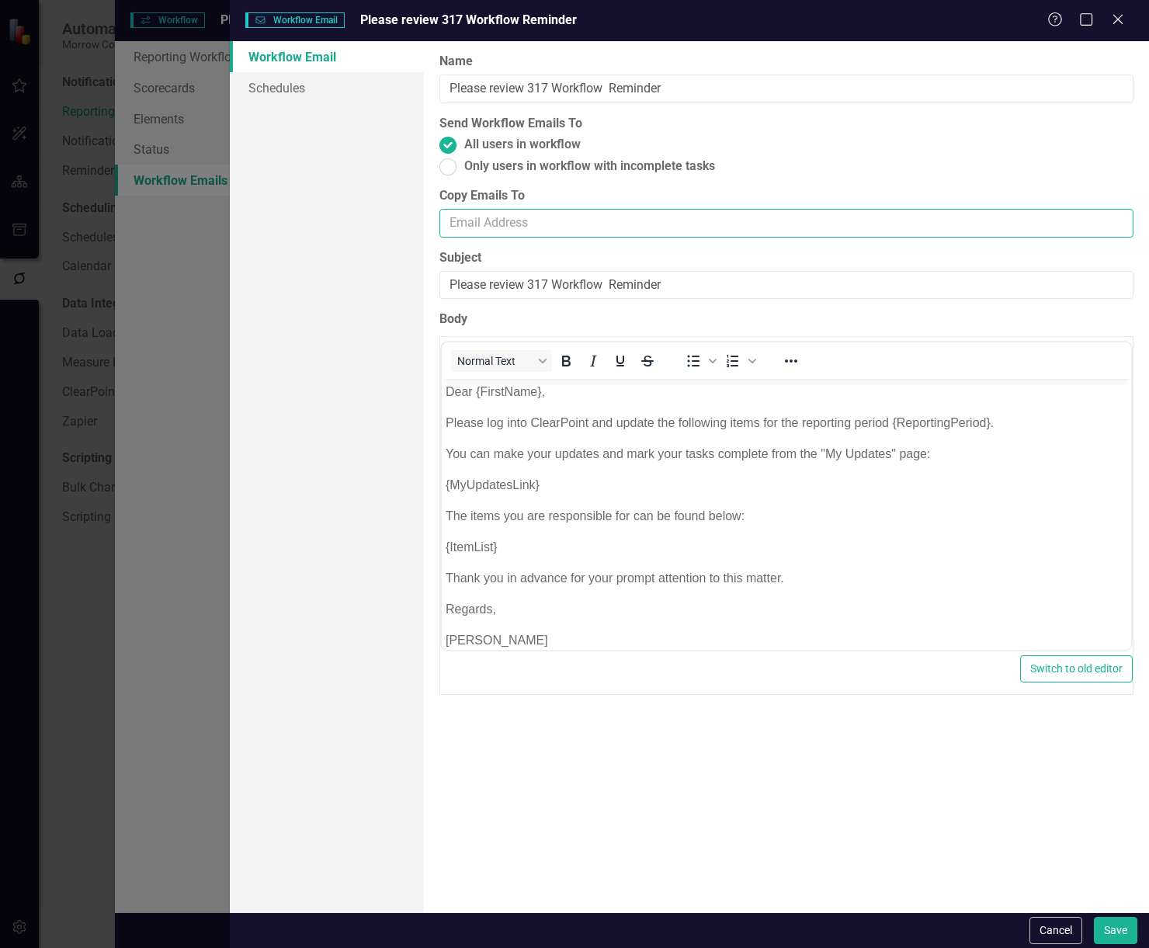
click at [798, 232] on input "Copy Emails To" at bounding box center [787, 223] width 694 height 29
click at [809, 221] on input "Copy Emails To" at bounding box center [787, 223] width 694 height 29
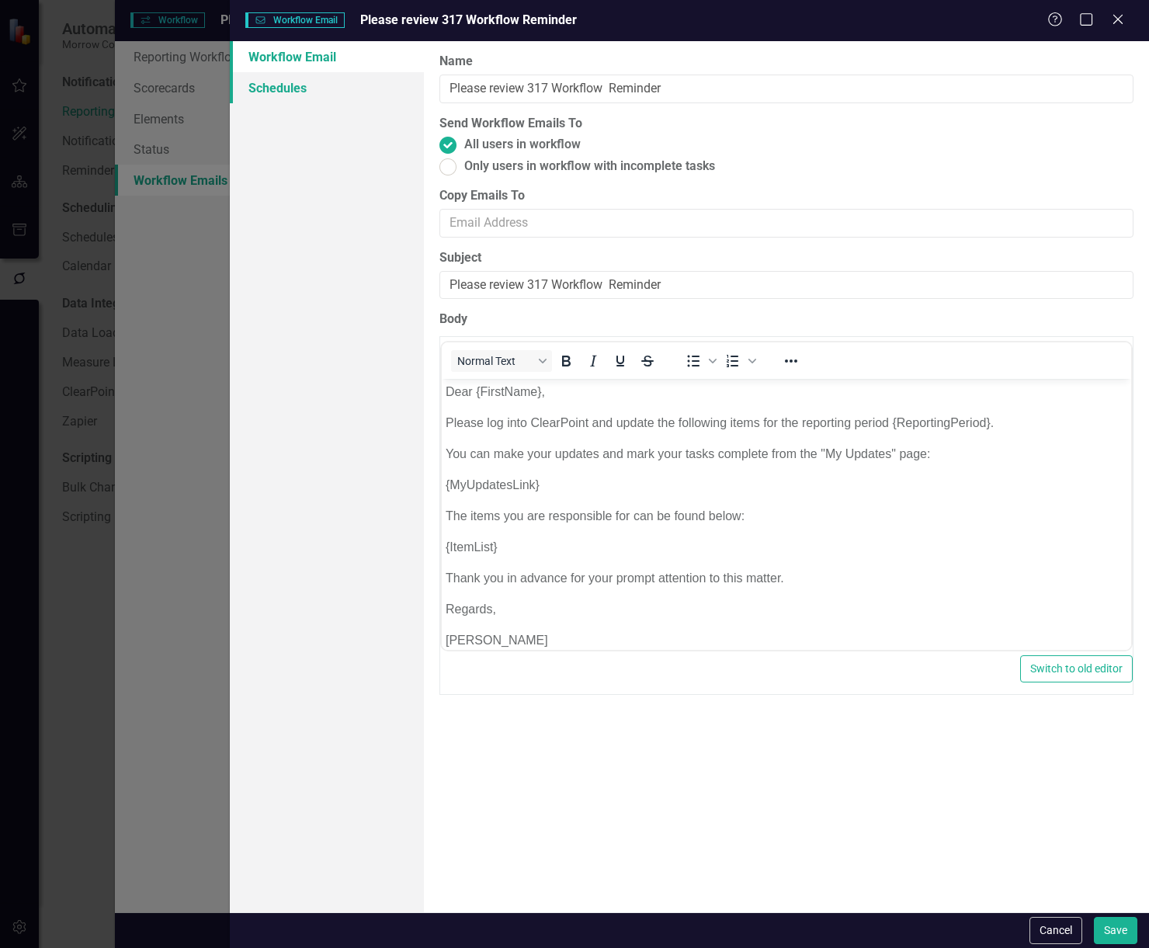
click at [379, 85] on link "Schedules" at bounding box center [327, 87] width 194 height 31
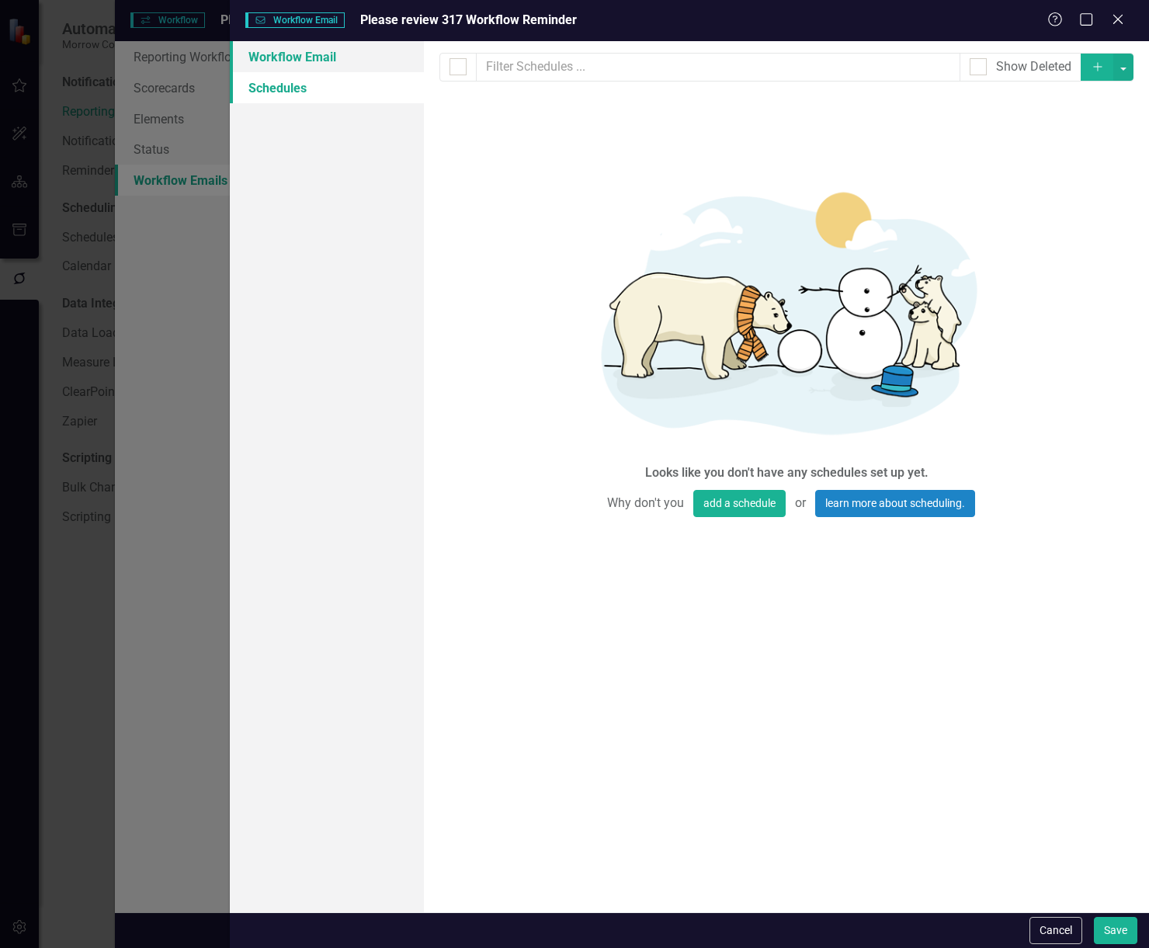
click at [292, 51] on link "Workflow Email" at bounding box center [327, 56] width 194 height 31
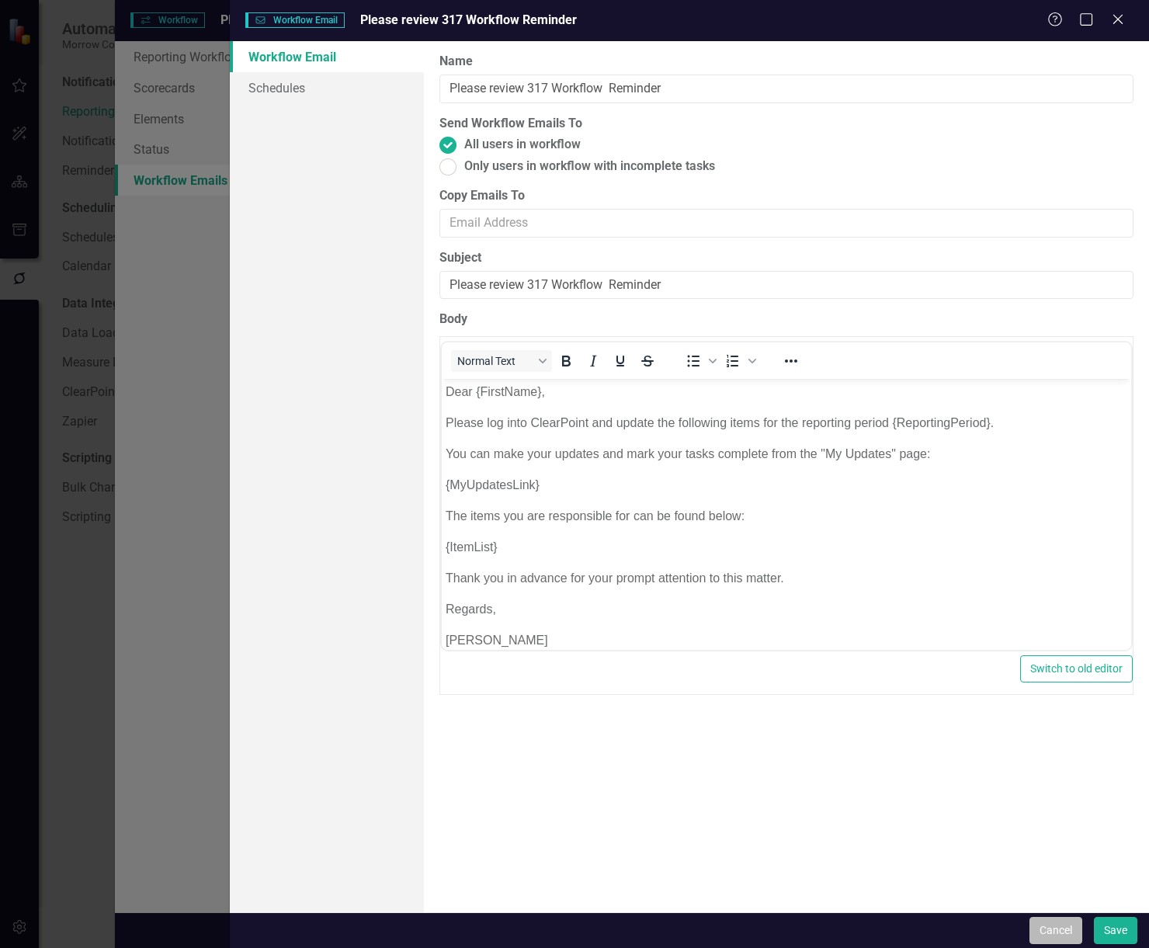
click at [1074, 929] on button "Cancel" at bounding box center [1056, 930] width 53 height 27
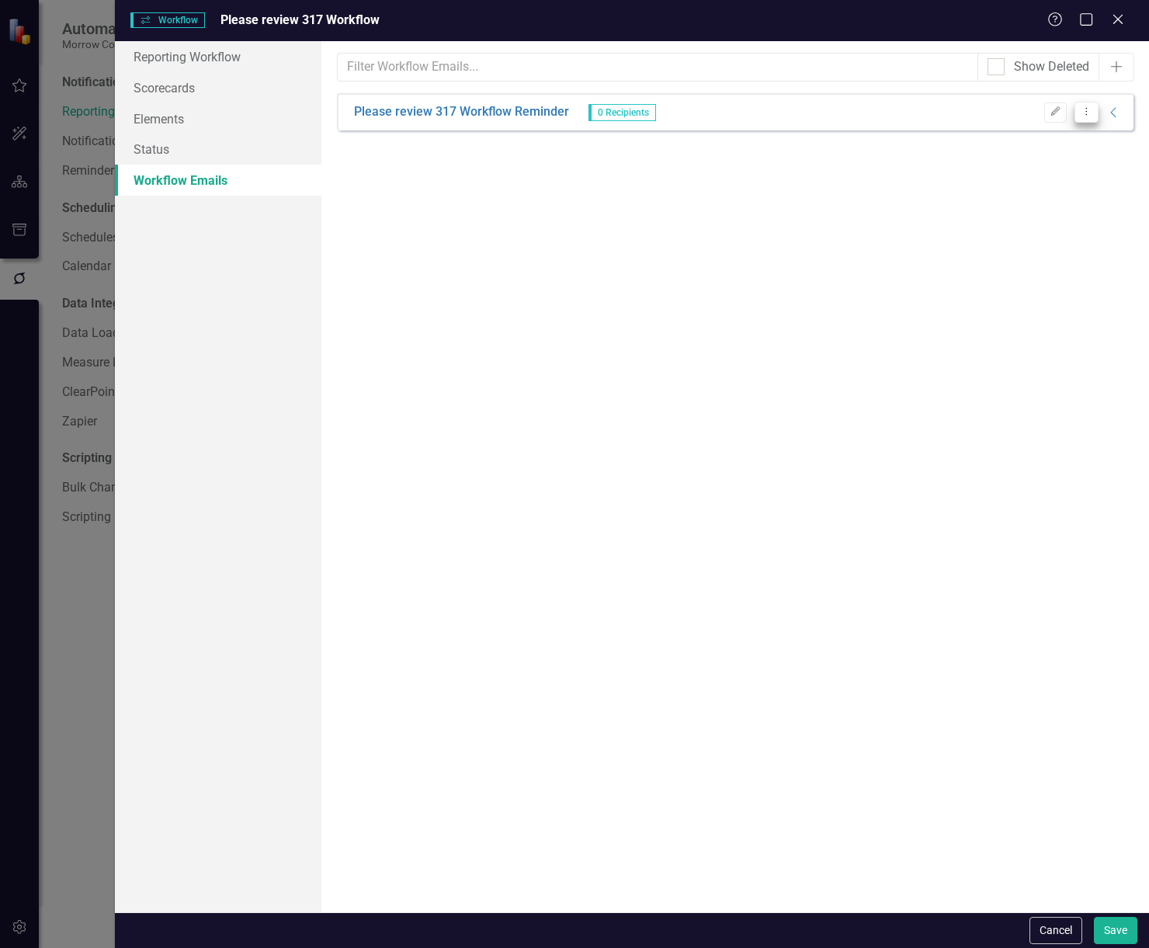
click at [1088, 108] on icon "Dropdown Menu" at bounding box center [1086, 111] width 13 height 10
click at [1049, 221] on link "Trash Delete Workflow Email" at bounding box center [1009, 224] width 178 height 29
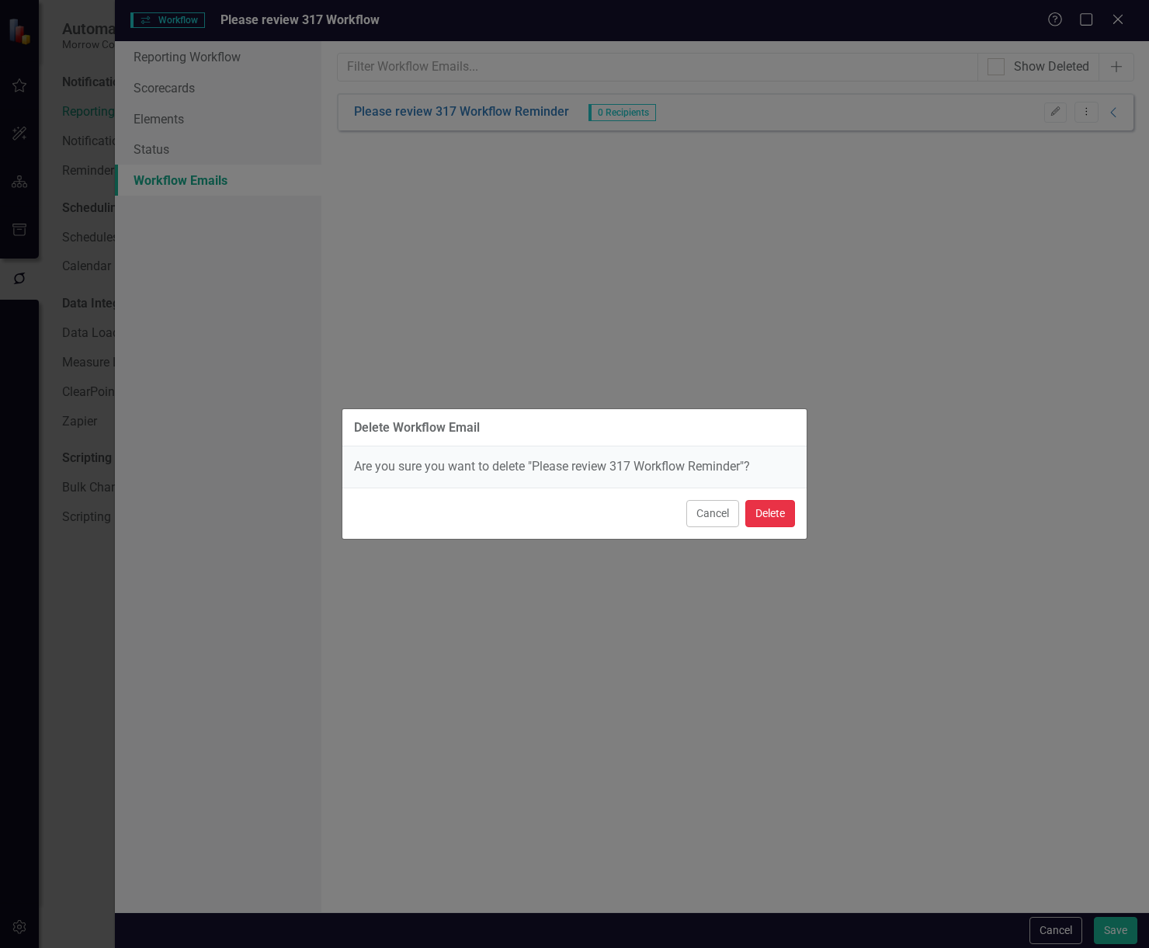
click at [777, 515] on button "Delete" at bounding box center [771, 513] width 50 height 27
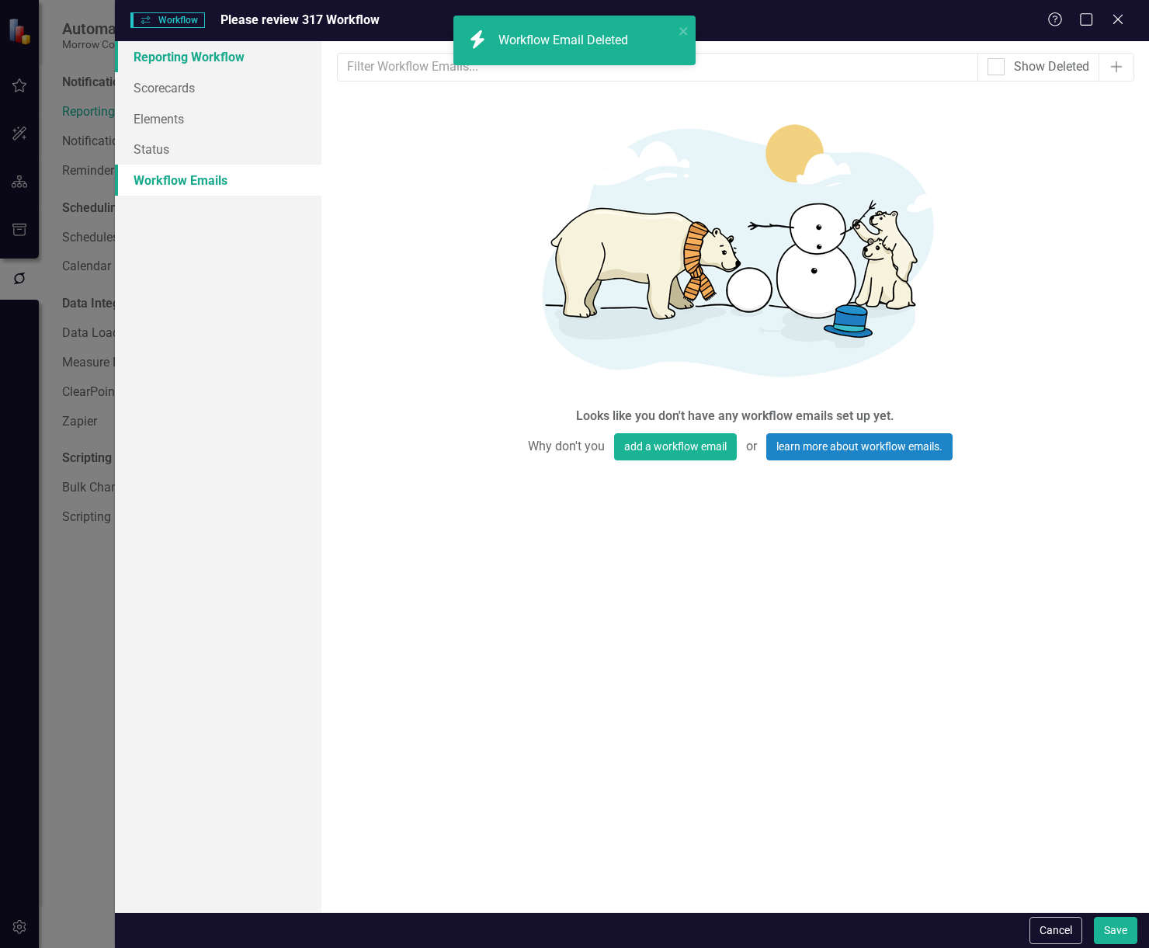
click at [212, 58] on link "Reporting Workflow" at bounding box center [218, 56] width 207 height 31
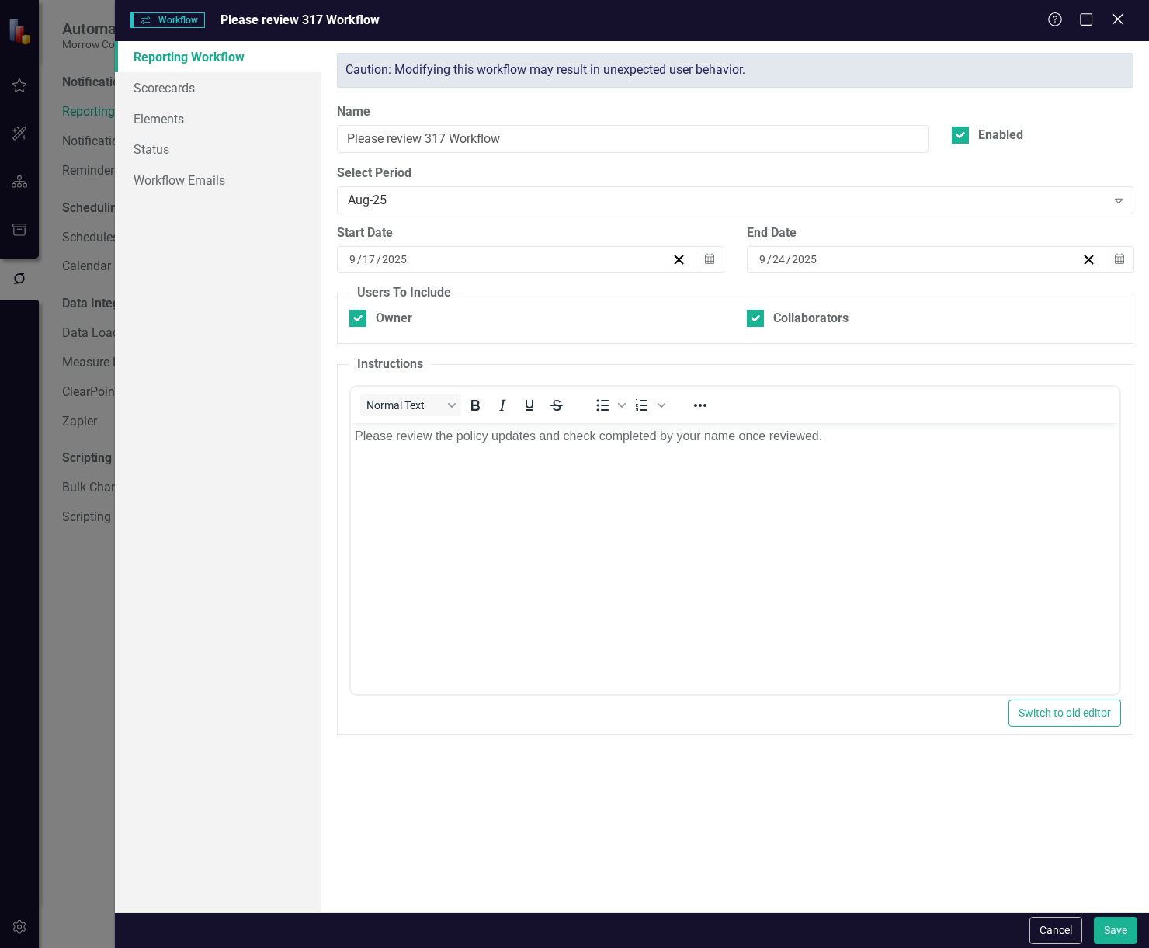
click at [1111, 23] on icon "Close" at bounding box center [1117, 19] width 19 height 15
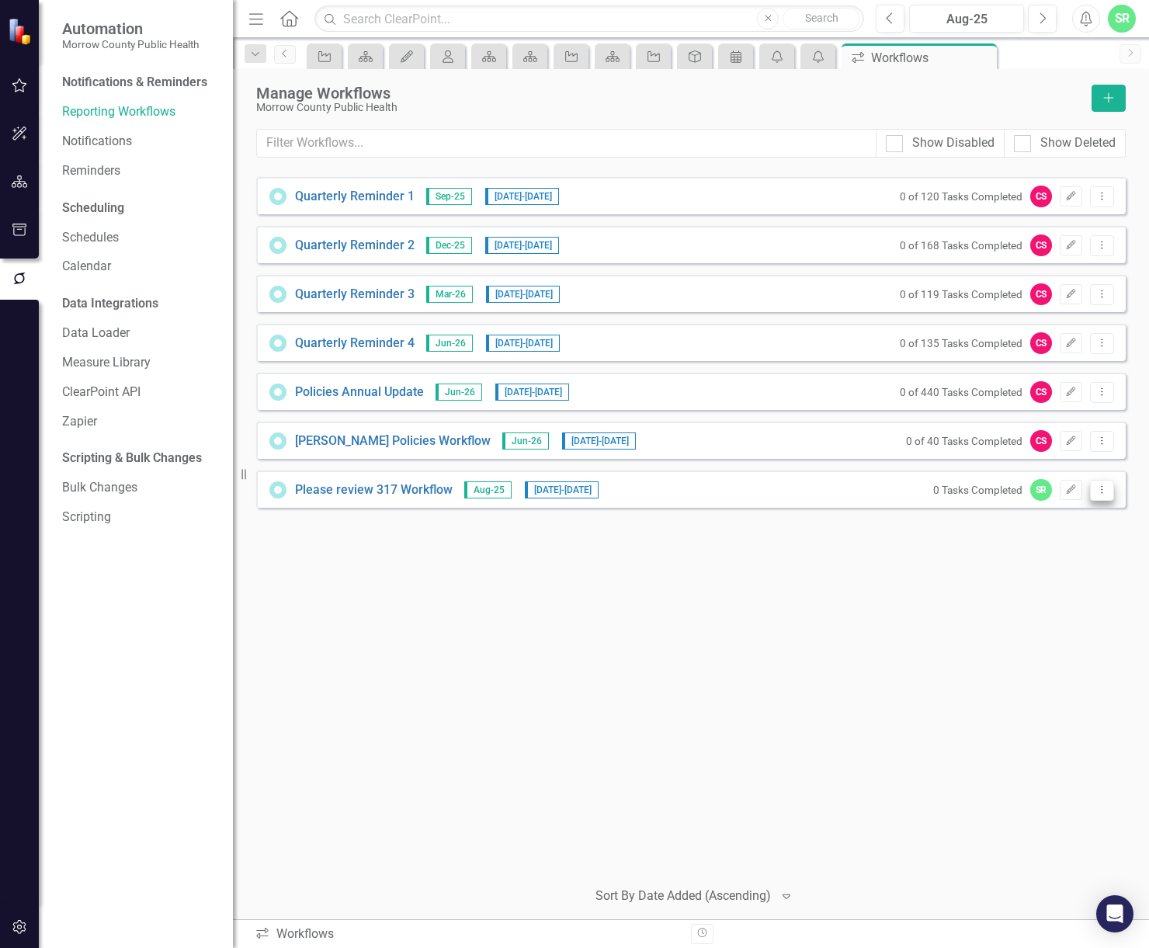
click at [1097, 492] on icon "Dropdown Menu" at bounding box center [1102, 490] width 13 height 10
click at [1072, 521] on link "Preview Preview Workflow" at bounding box center [1042, 516] width 144 height 29
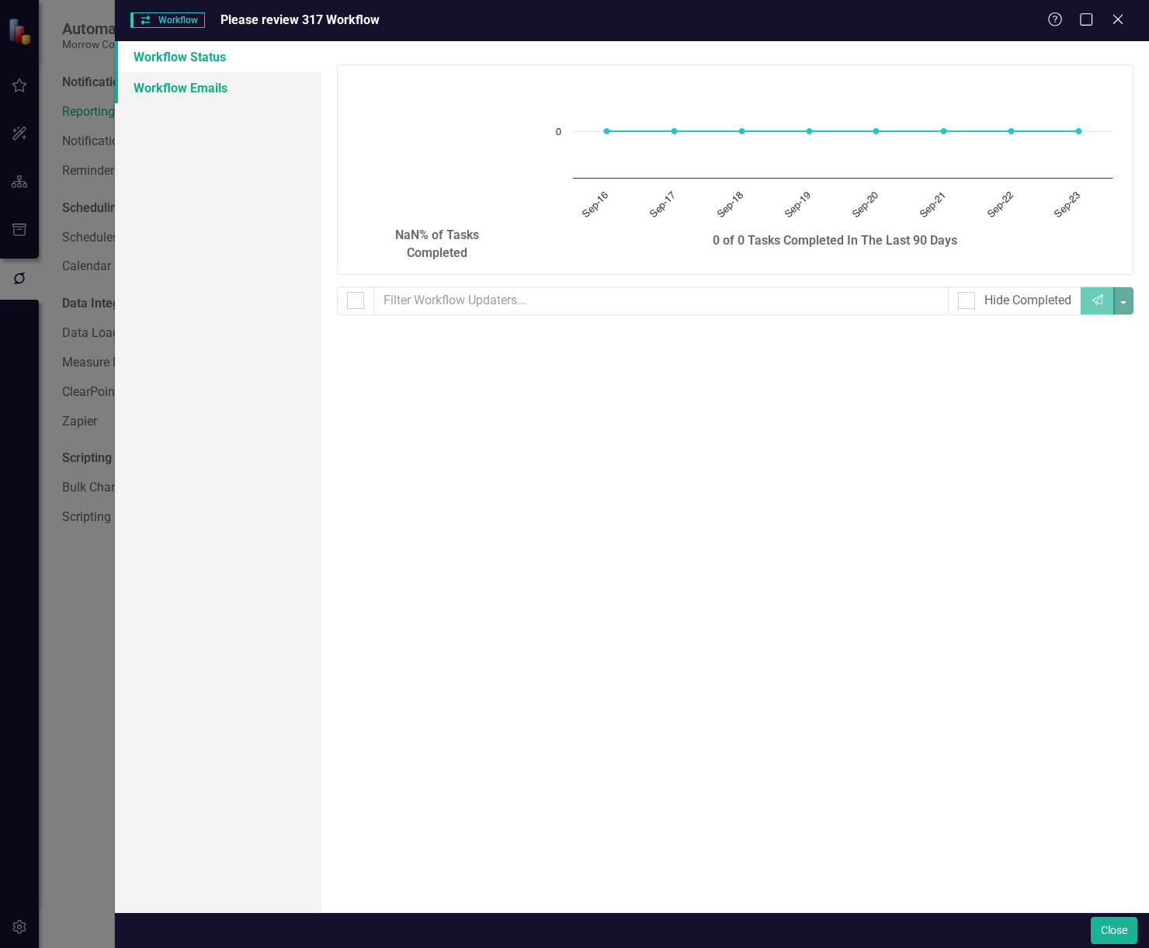
click at [261, 86] on link "Workflow Emails" at bounding box center [218, 87] width 207 height 31
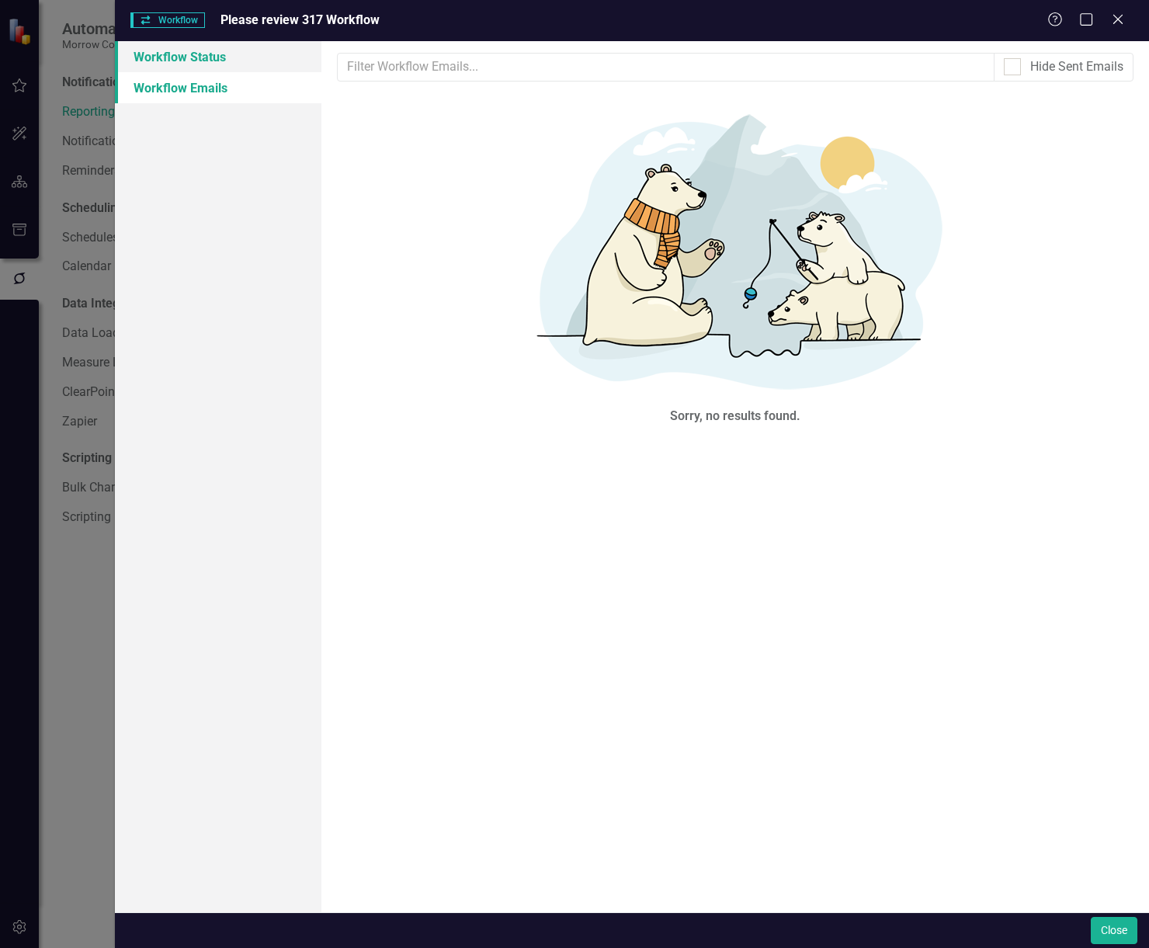
click at [249, 64] on link "Workflow Status" at bounding box center [218, 56] width 207 height 31
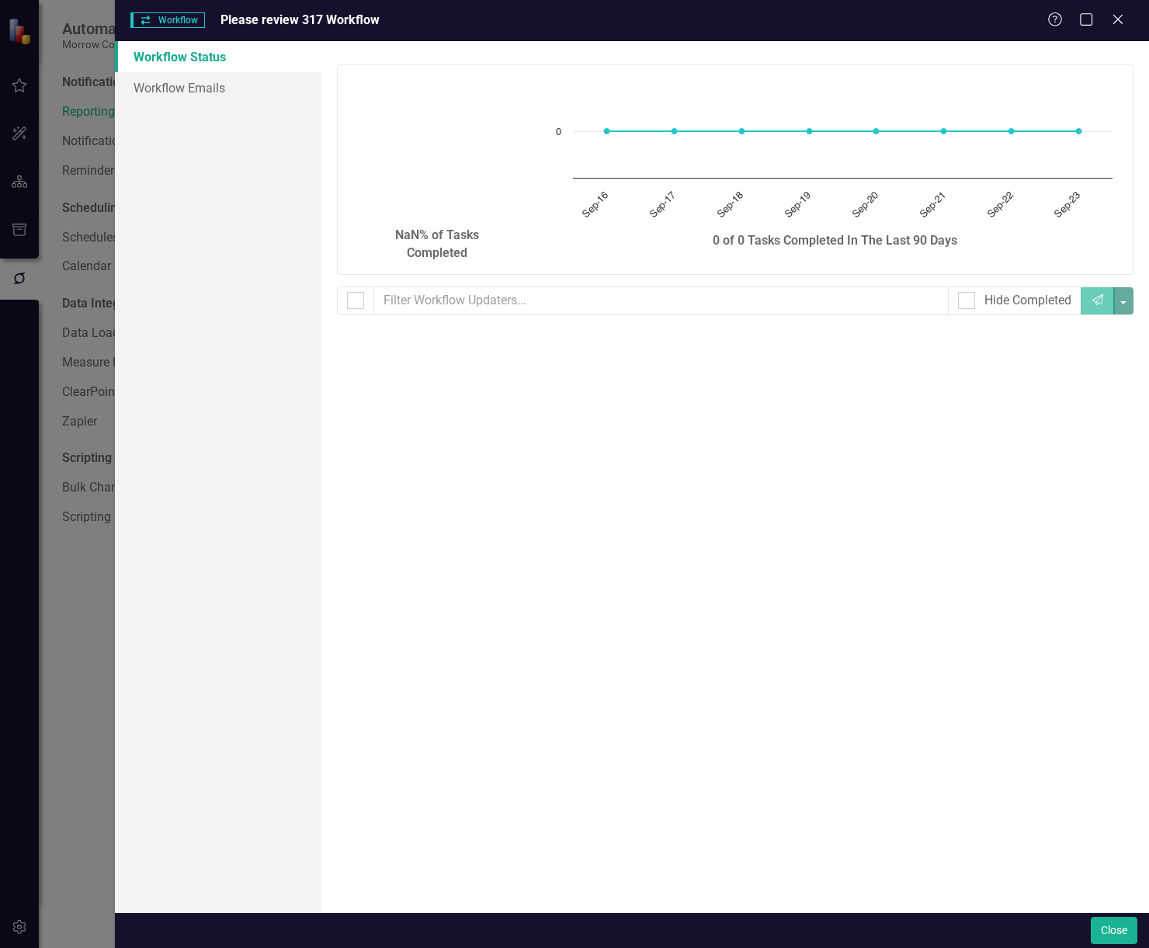
click at [1129, 17] on div "Help Maximize Close" at bounding box center [1091, 21] width 86 height 18
click at [1114, 19] on icon "Close" at bounding box center [1117, 19] width 19 height 15
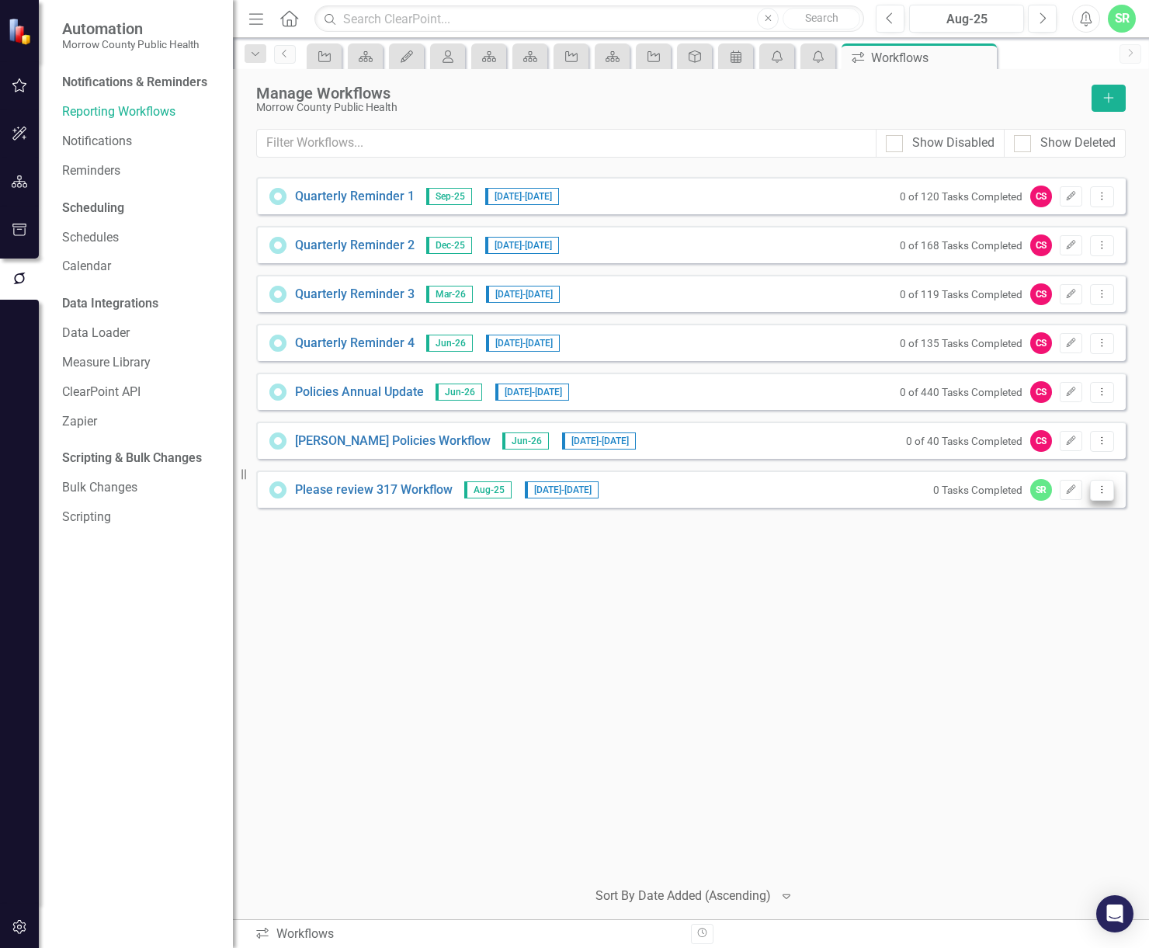
click at [1099, 489] on icon "Dropdown Menu" at bounding box center [1102, 490] width 13 height 10
click at [1050, 600] on link "Trash Delete Workflow" at bounding box center [1042, 602] width 144 height 29
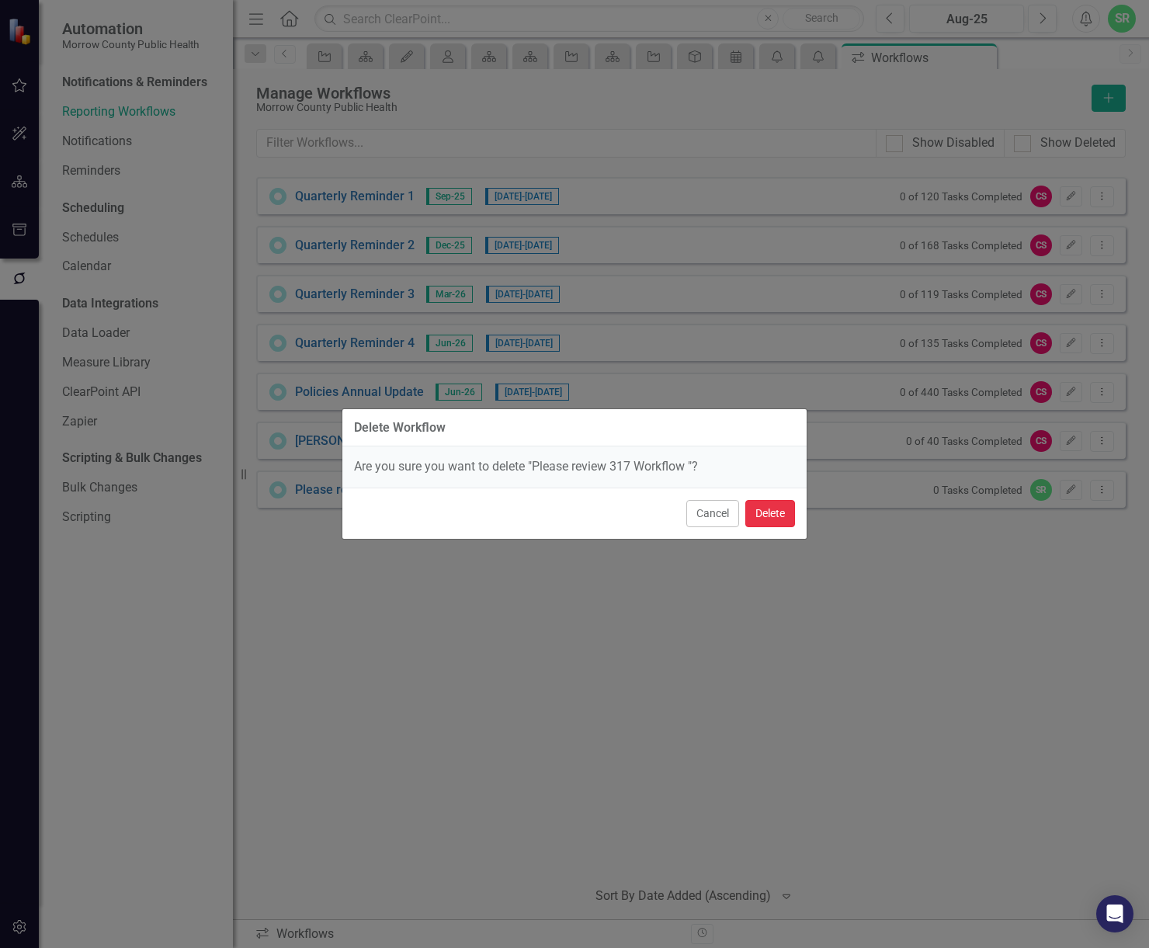
click at [766, 516] on button "Delete" at bounding box center [771, 513] width 50 height 27
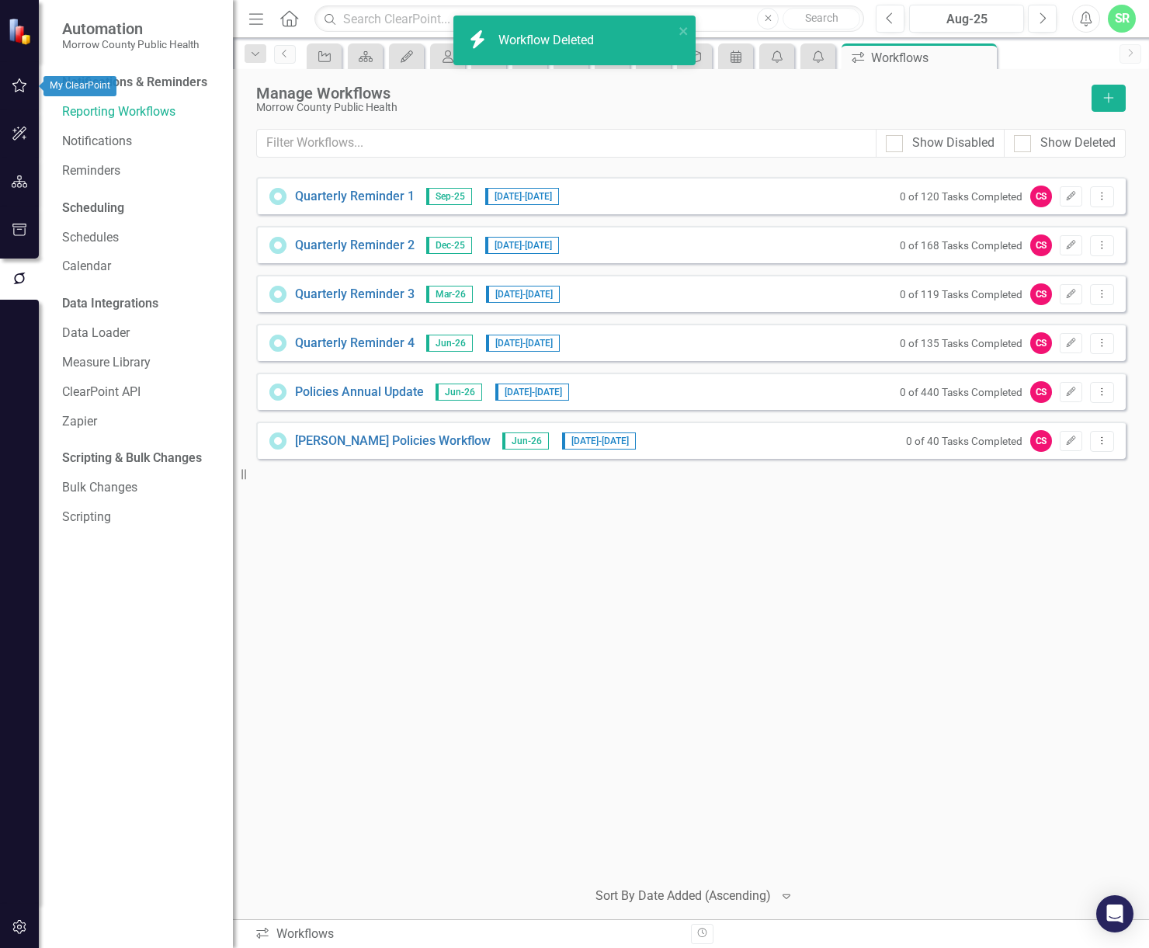
click at [20, 84] on icon "button" at bounding box center [20, 85] width 16 height 12
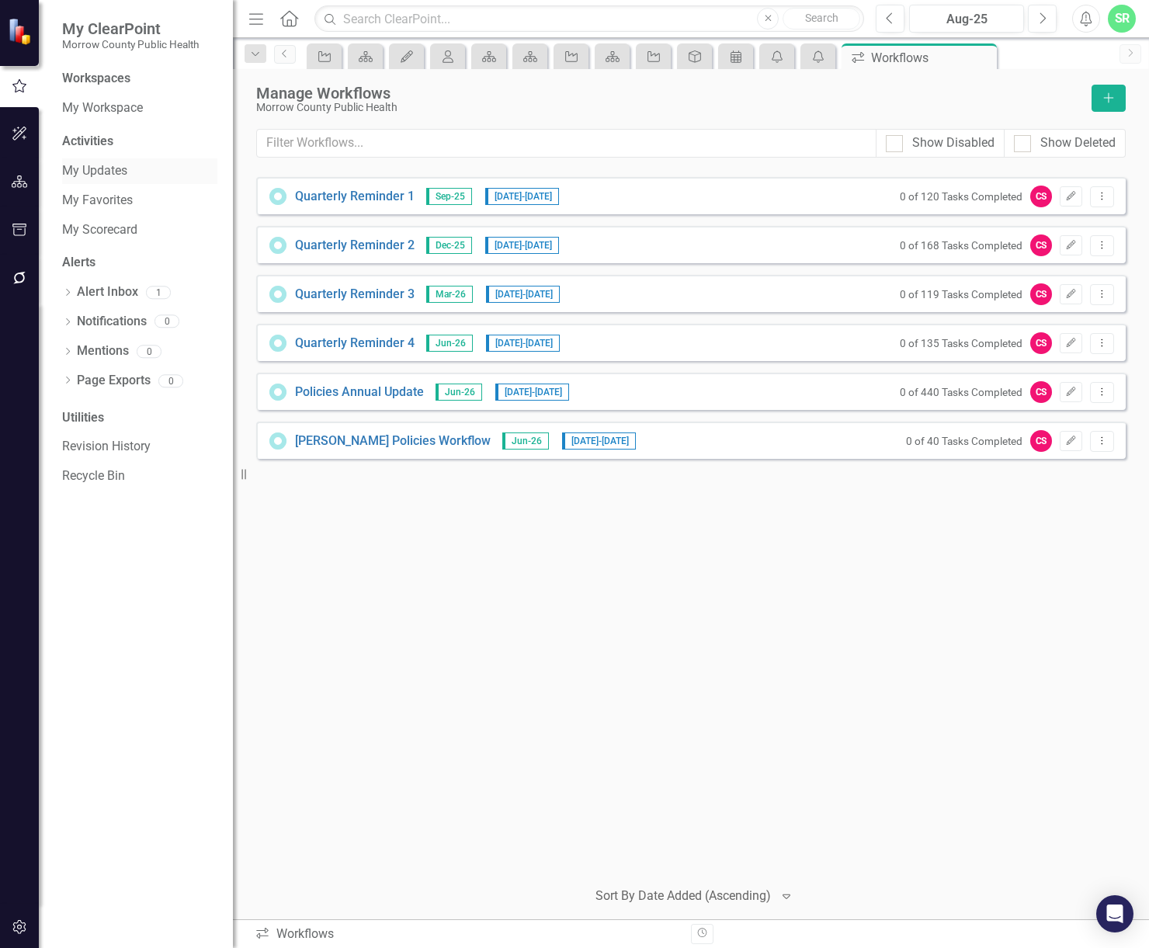
click at [127, 172] on link "My Updates" at bounding box center [139, 171] width 155 height 18
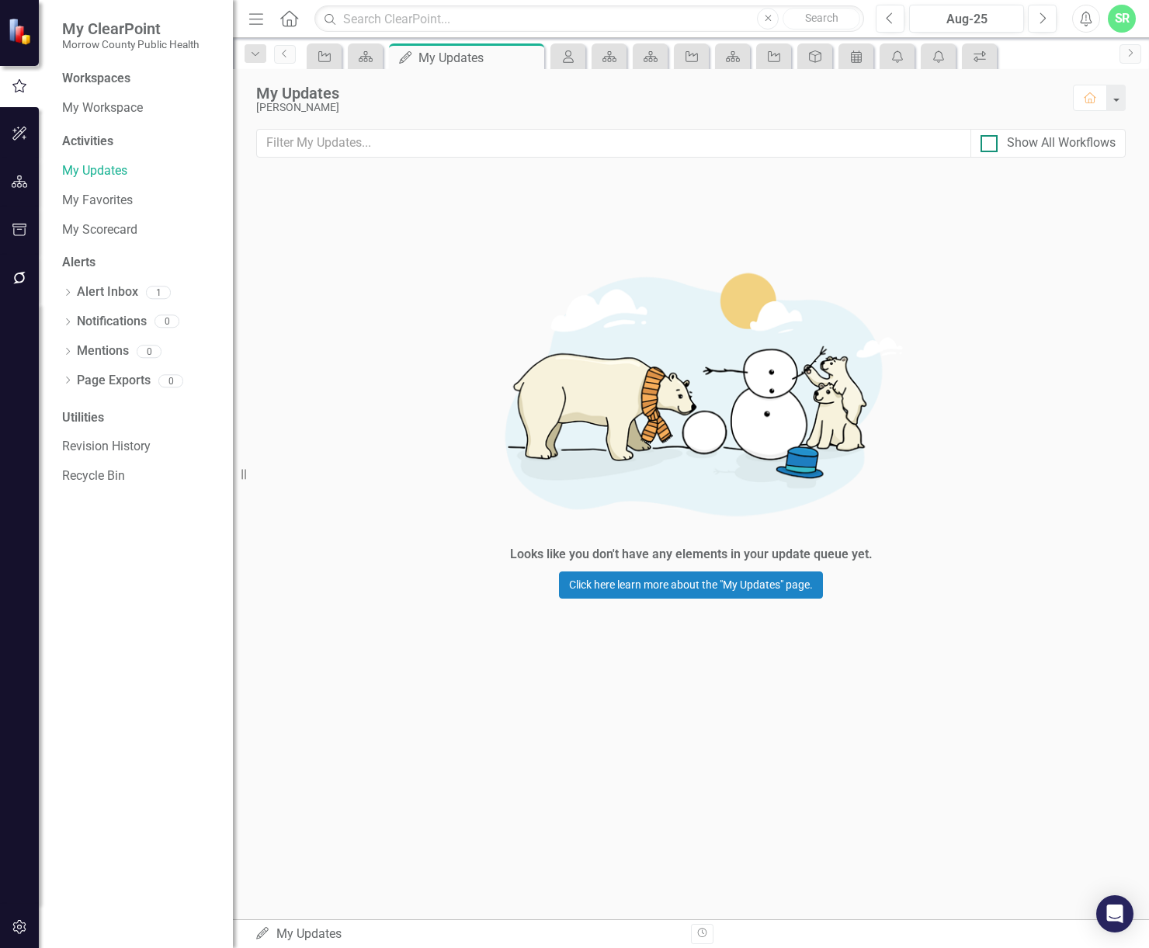
click at [991, 146] on div at bounding box center [989, 143] width 17 height 17
click at [991, 145] on input "Show All Workflows" at bounding box center [986, 140] width 10 height 10
checkbox input "true"
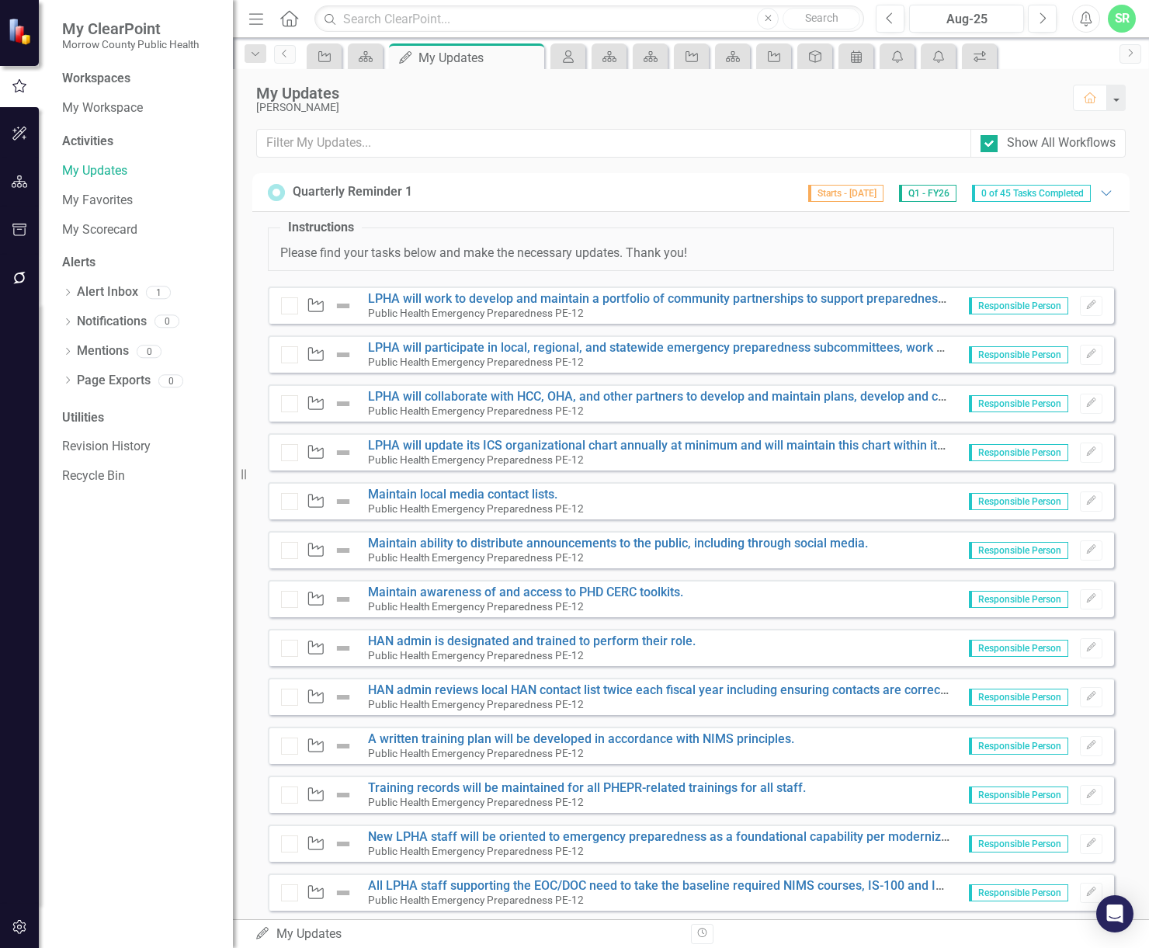
click at [1056, 199] on span "0 of 45 Tasks Completed" at bounding box center [1031, 193] width 119 height 17
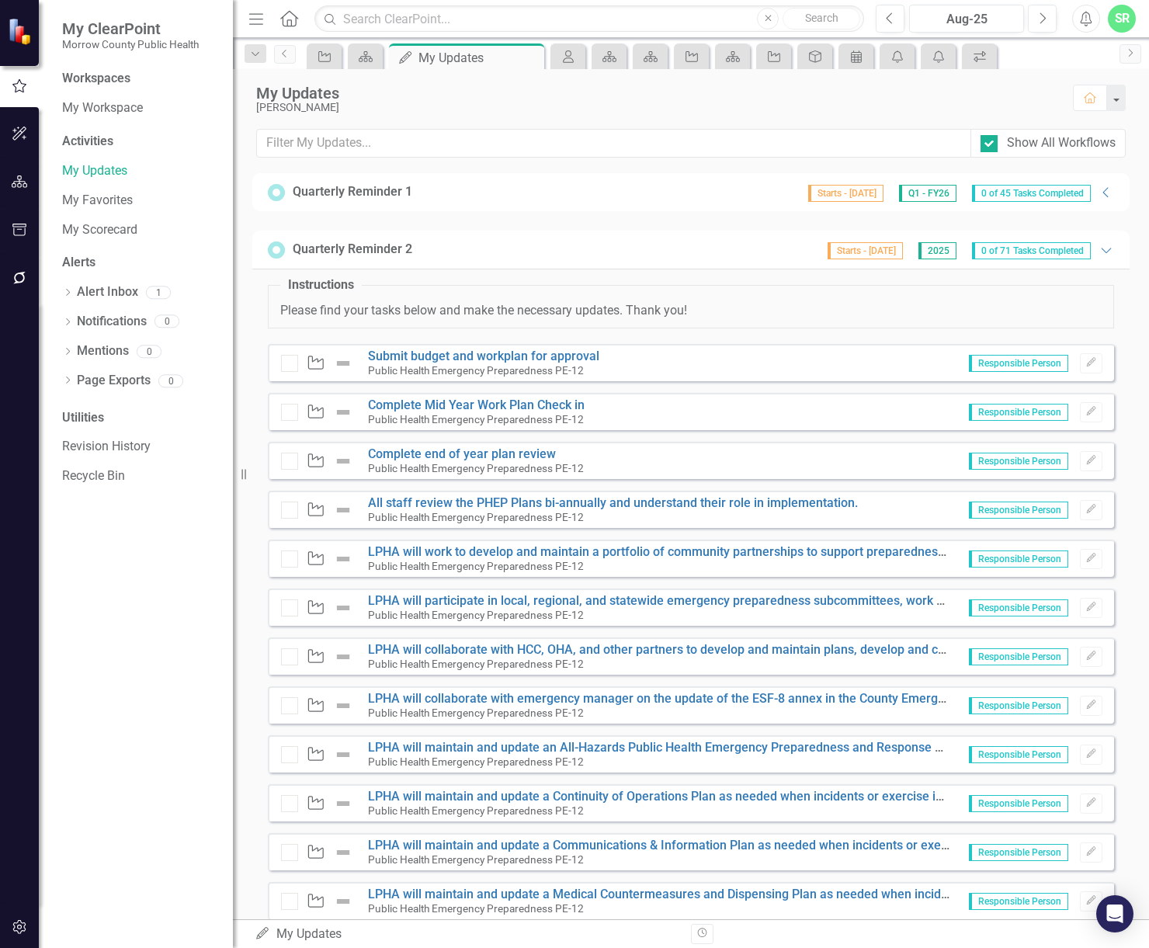
click at [1056, 199] on span "0 of 45 Tasks Completed" at bounding box center [1031, 193] width 119 height 17
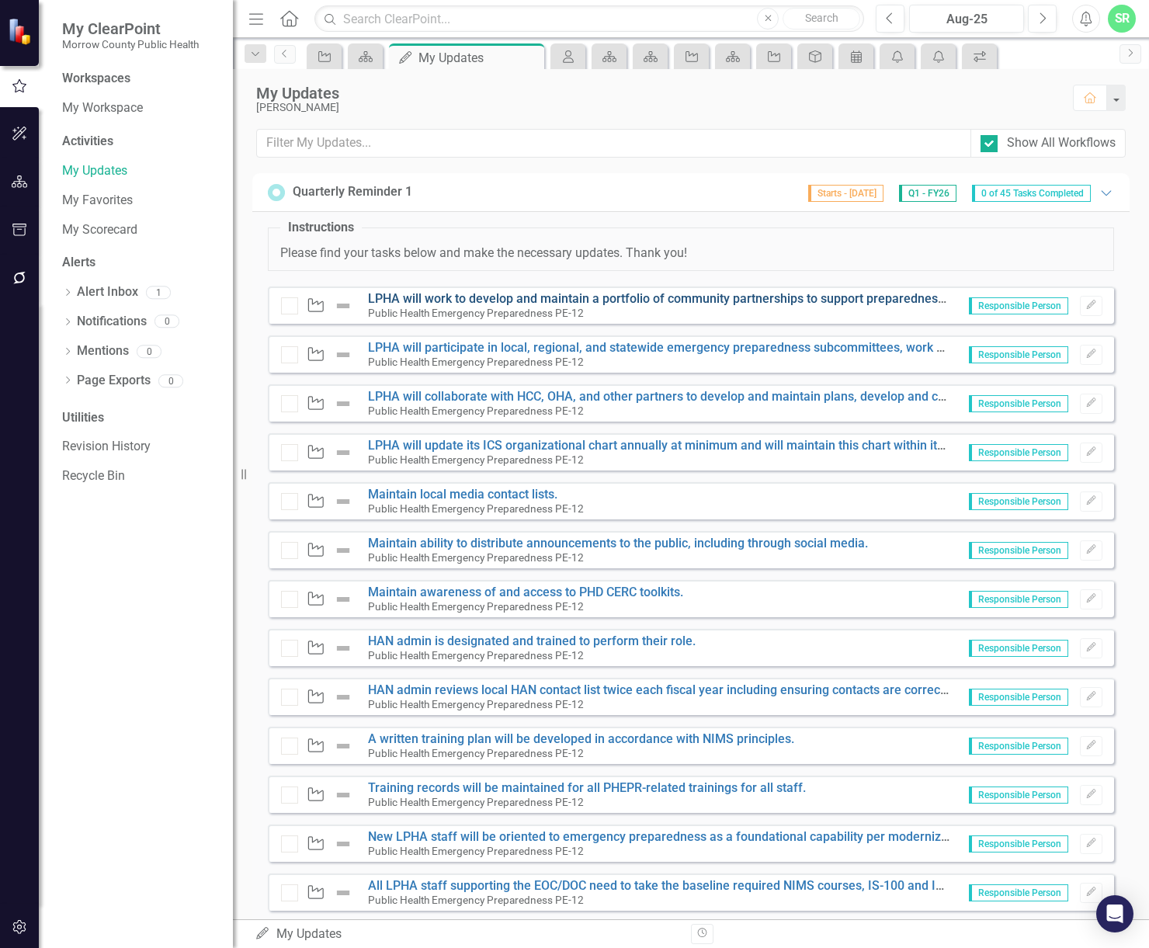
click at [612, 293] on link "LPHA will work to develop and maintain a portfolio of community partnerships to…" at bounding box center [776, 298] width 817 height 15
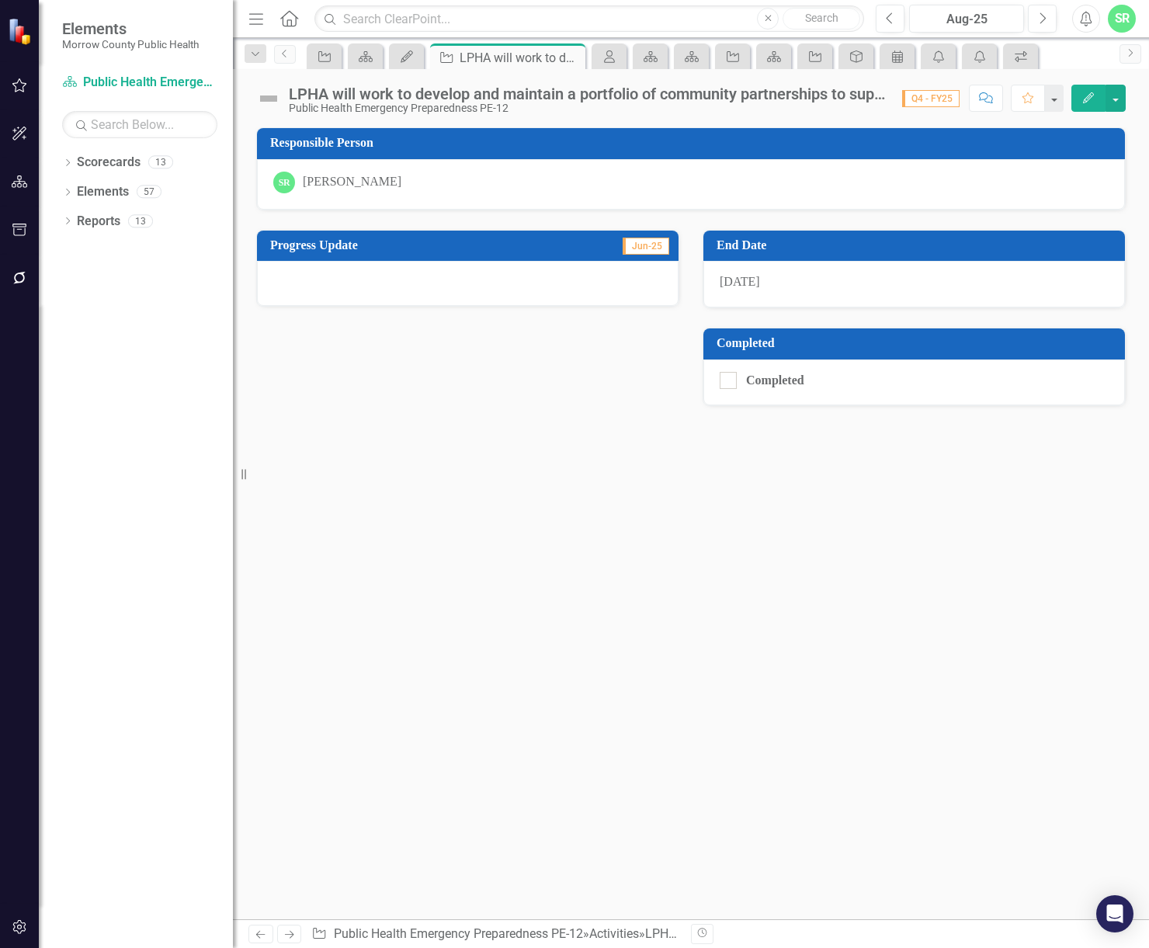
click at [874, 99] on div "LPHA will work to develop and maintain a portfolio of community partnerships to…" at bounding box center [588, 93] width 598 height 17
click at [833, 96] on div "LPHA will work to develop and maintain a portfolio of community partnerships to…" at bounding box center [588, 93] width 598 height 17
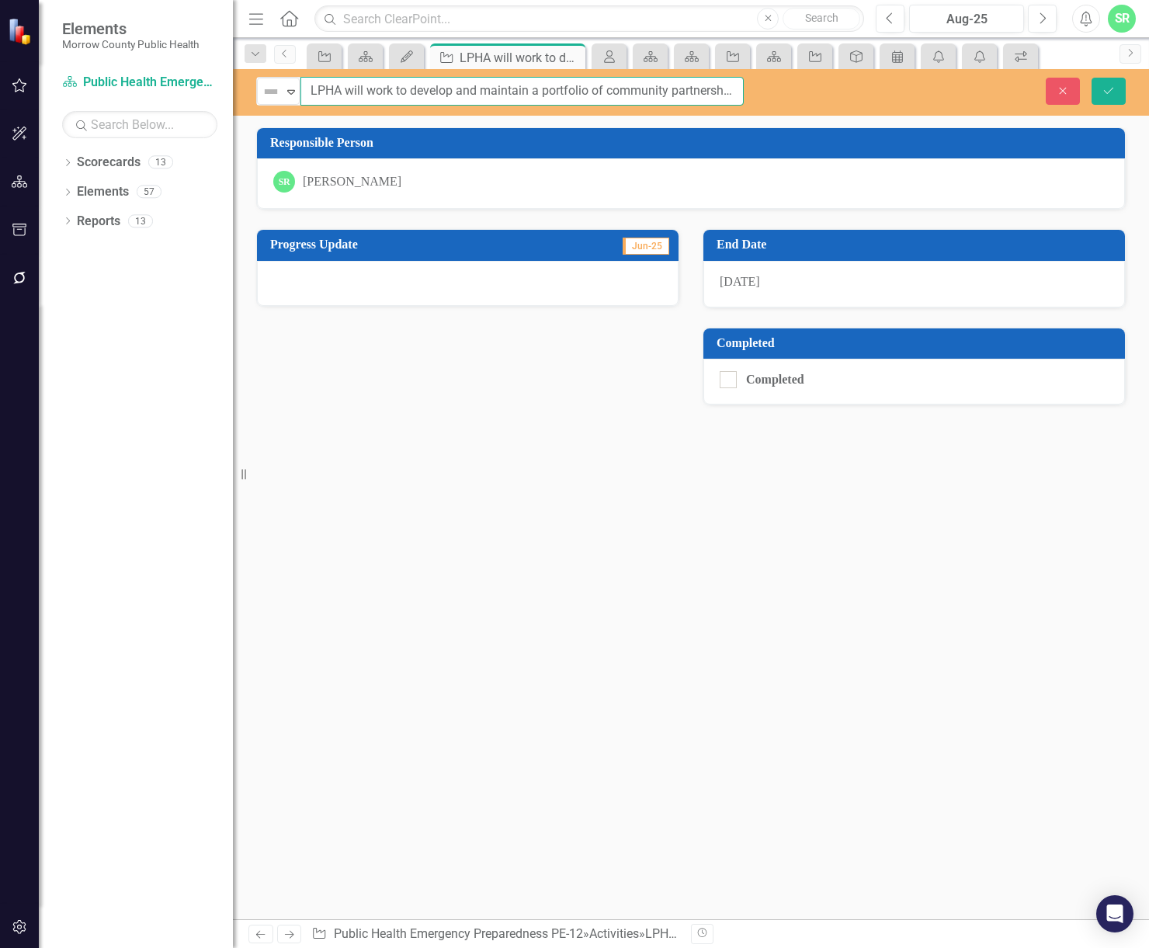
click at [715, 82] on input "LPHA will work to develop and maintain a portfolio of community partnerships to…" at bounding box center [522, 91] width 443 height 29
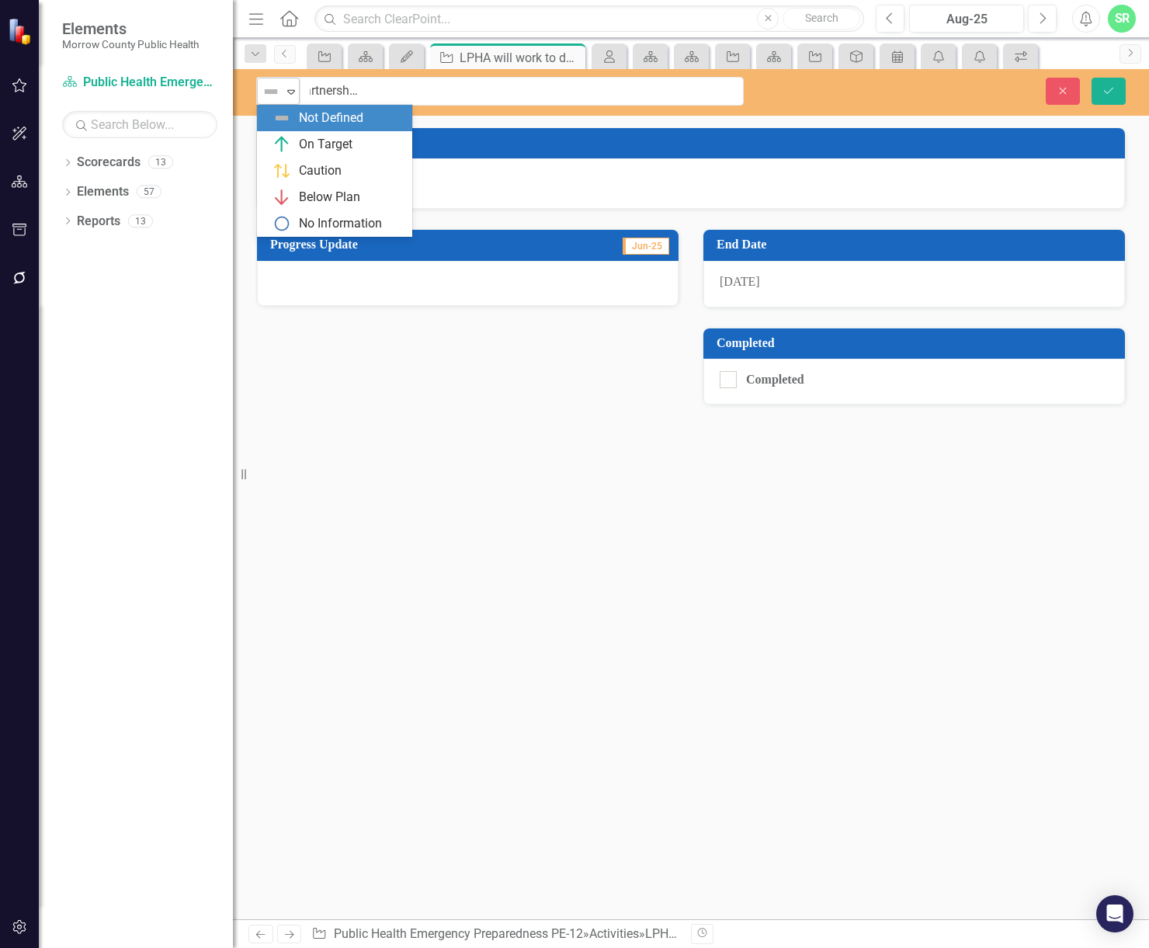
click at [291, 92] on icon "Expand" at bounding box center [291, 91] width 16 height 12
click at [1098, 86] on button "Save" at bounding box center [1109, 91] width 34 height 27
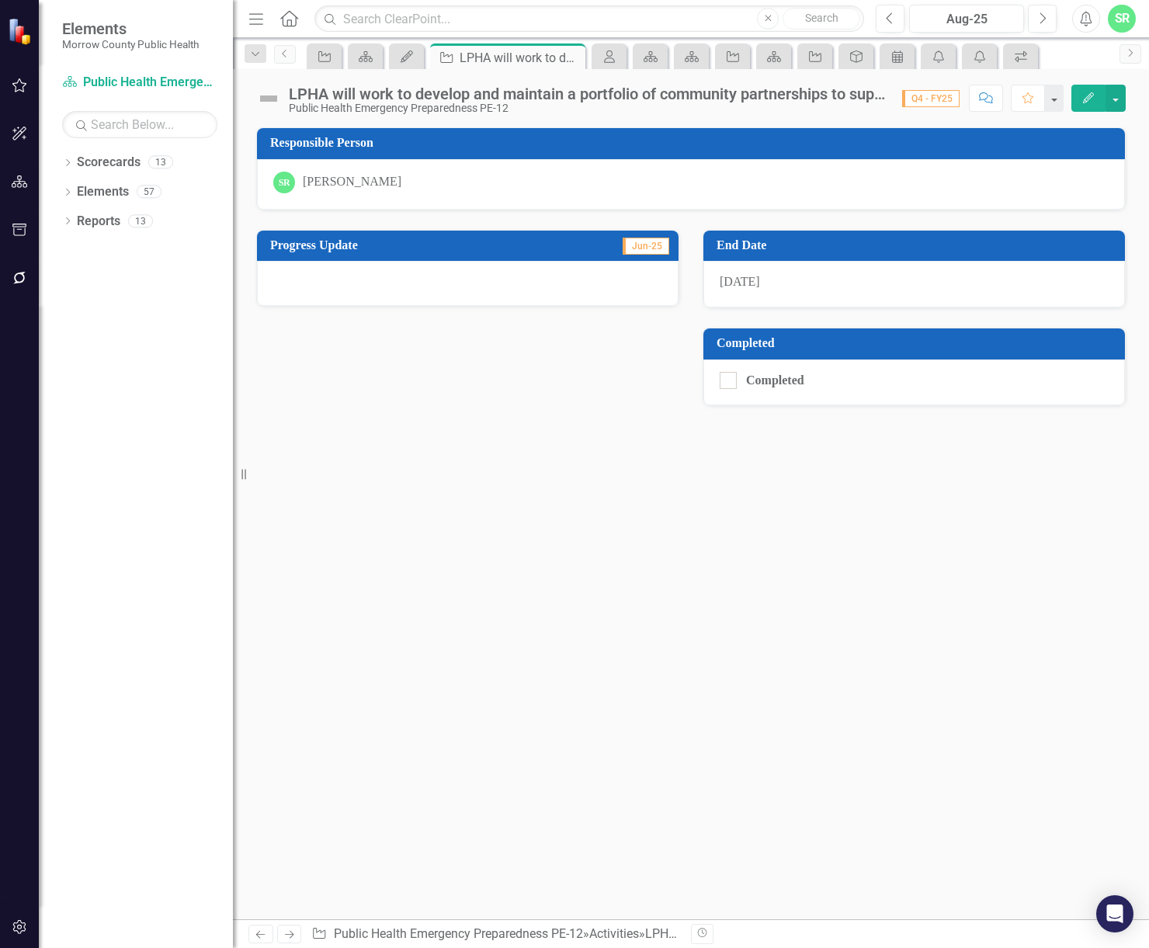
click at [479, 276] on div at bounding box center [468, 283] width 422 height 45
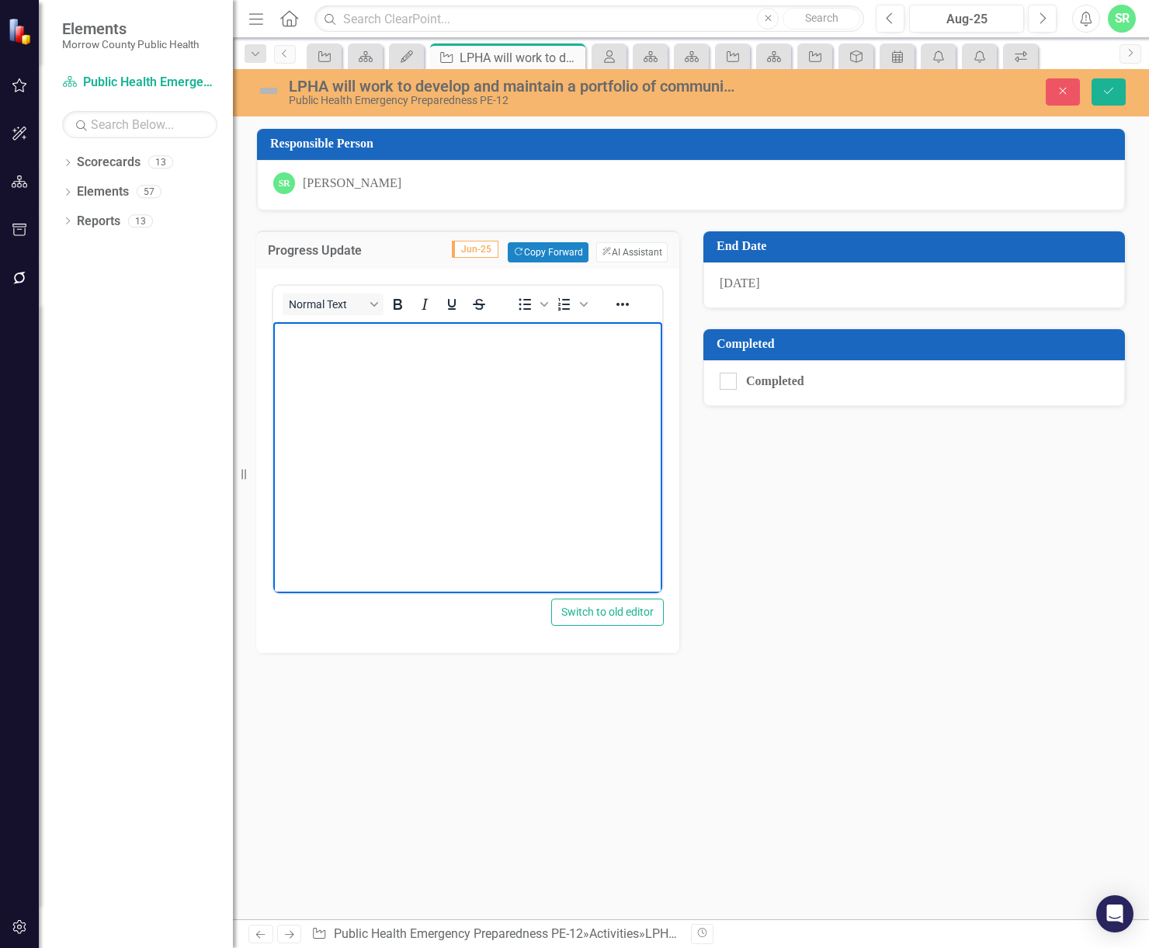
click at [475, 388] on body "Rich Text Area. Press ALT-0 for help." at bounding box center [467, 438] width 389 height 233
click at [729, 387] on div at bounding box center [728, 381] width 17 height 17
click at [729, 383] on input "Completed" at bounding box center [725, 378] width 10 height 10
checkbox input "true"
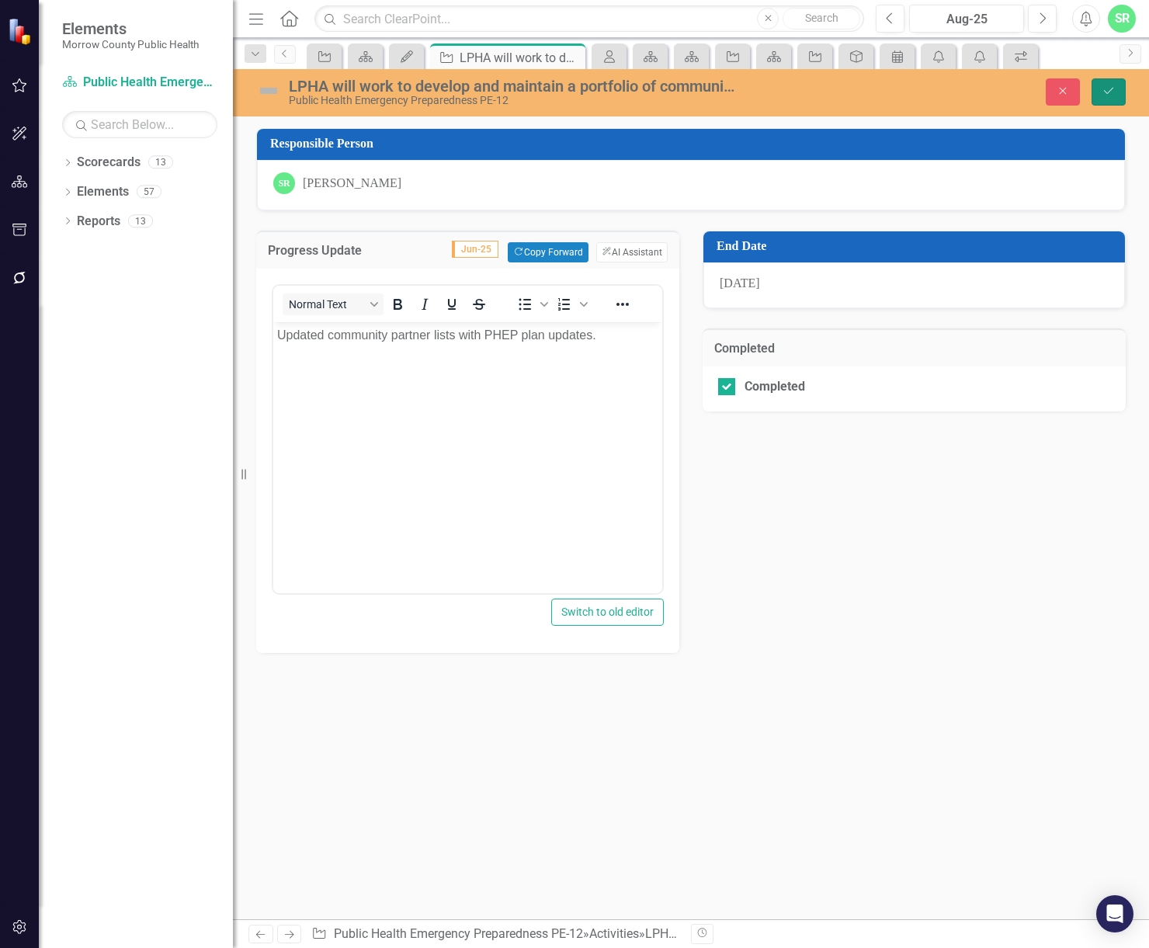
click at [1112, 89] on icon "Save" at bounding box center [1109, 90] width 14 height 11
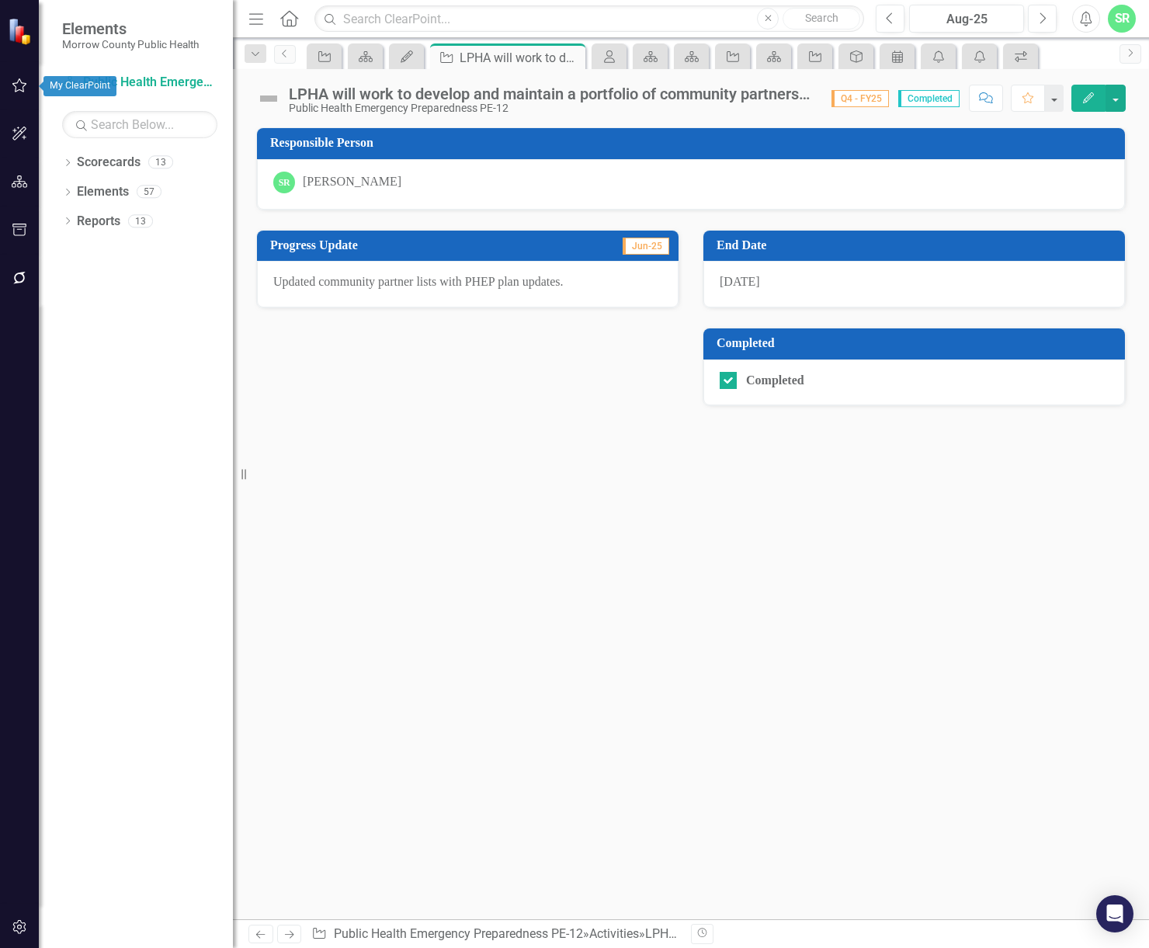
click at [29, 89] on button "button" at bounding box center [19, 86] width 35 height 33
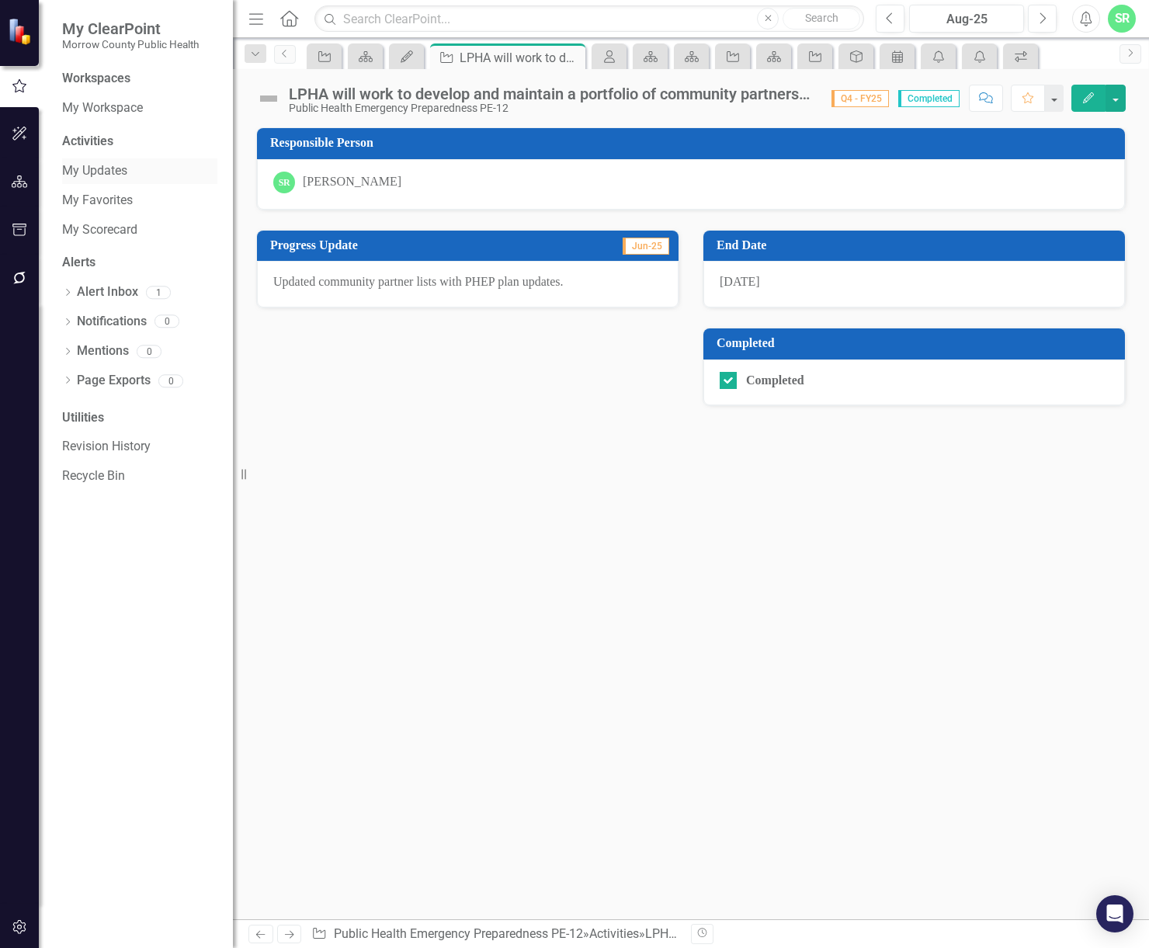
click at [142, 161] on div "My Updates" at bounding box center [139, 171] width 155 height 26
click at [105, 172] on link "My Updates" at bounding box center [139, 171] width 155 height 18
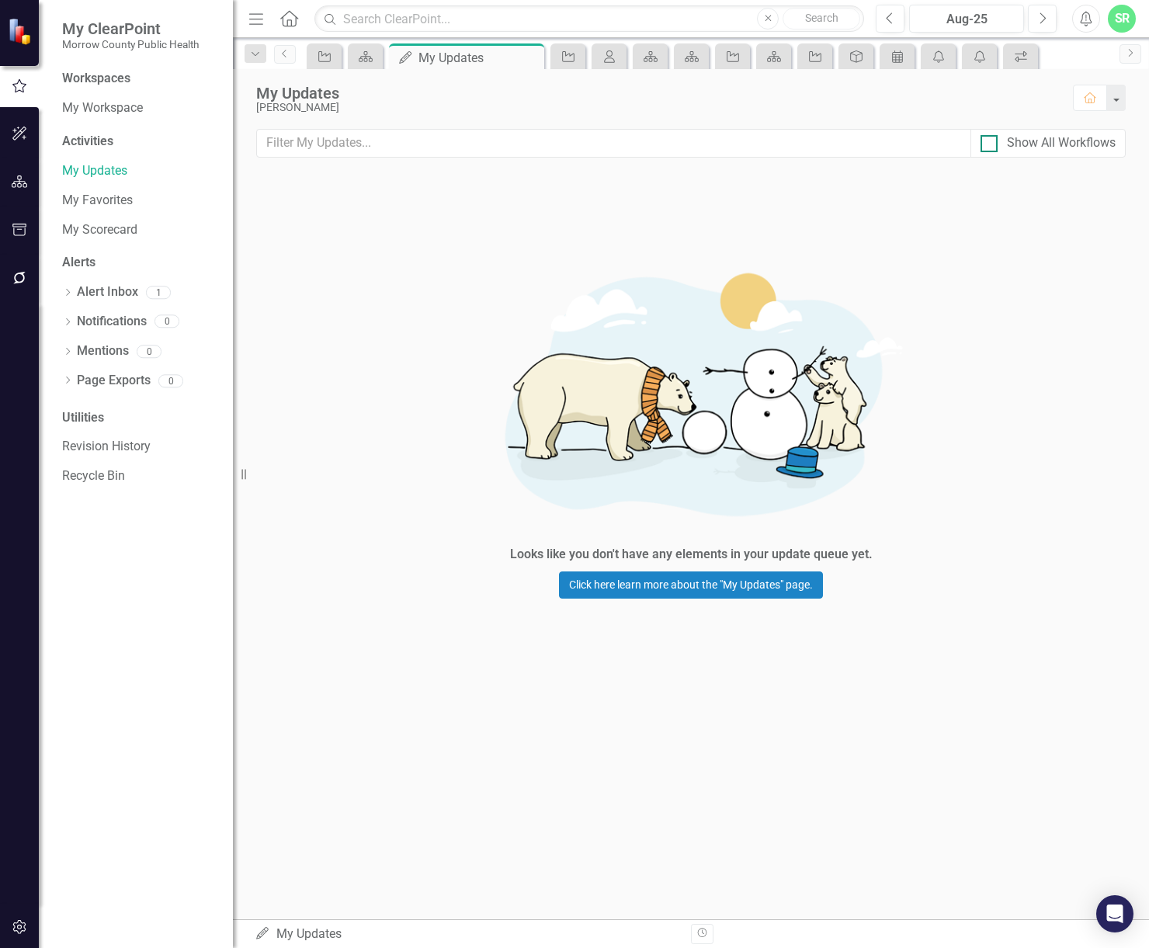
click at [991, 141] on div at bounding box center [989, 143] width 17 height 17
click at [991, 141] on input "Show All Workflows" at bounding box center [986, 140] width 10 height 10
checkbox input "true"
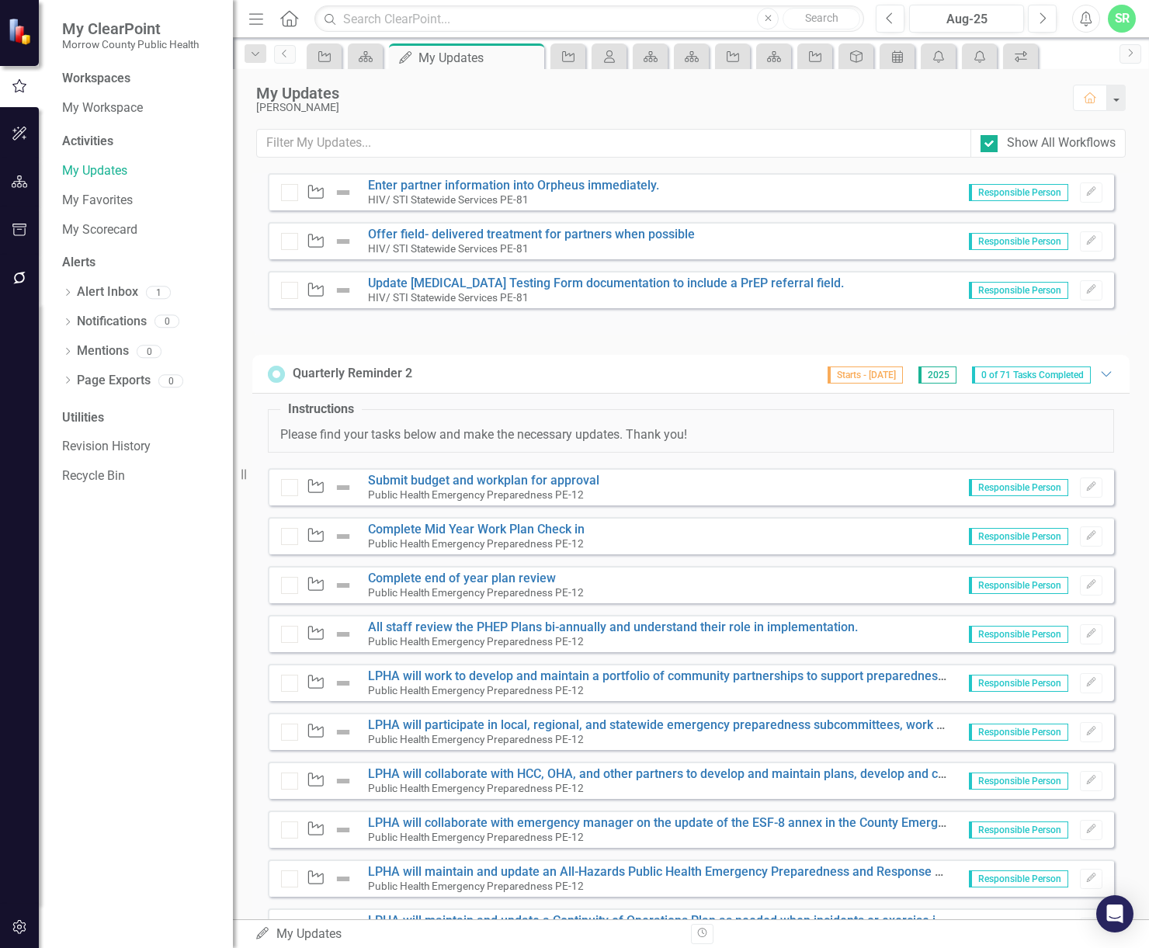
scroll to position [2175, 0]
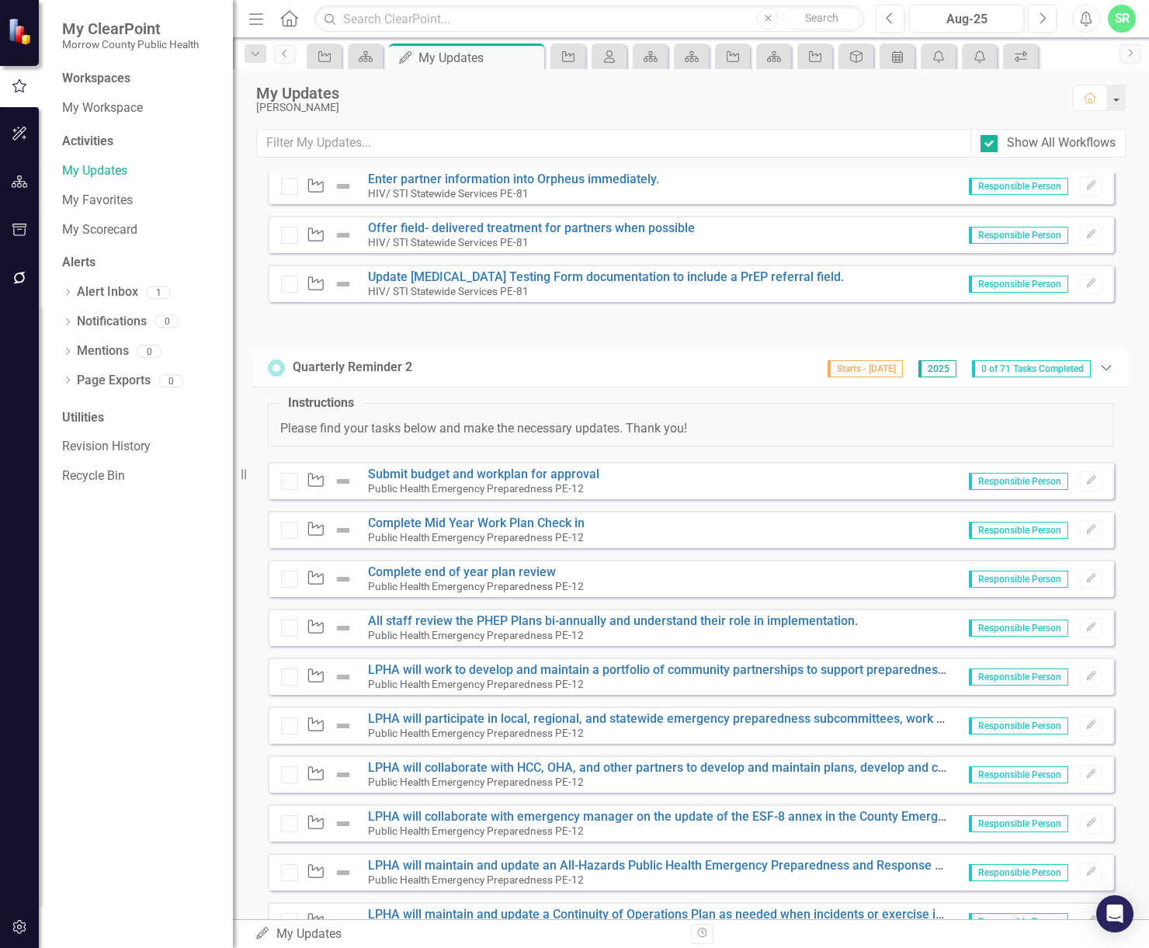
click at [1099, 367] on icon "Expanded" at bounding box center [1107, 367] width 16 height 12
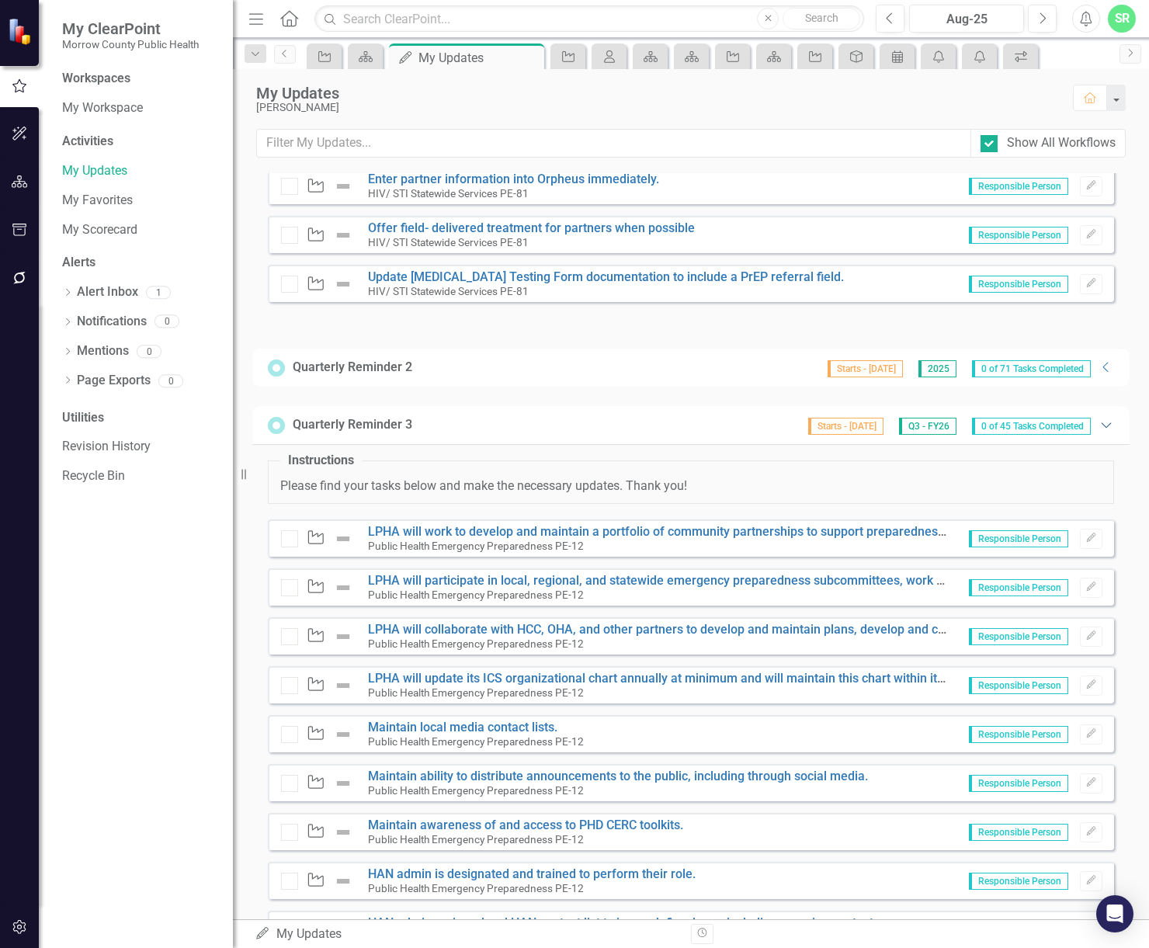
click at [1099, 425] on icon "Expanded" at bounding box center [1107, 425] width 16 height 12
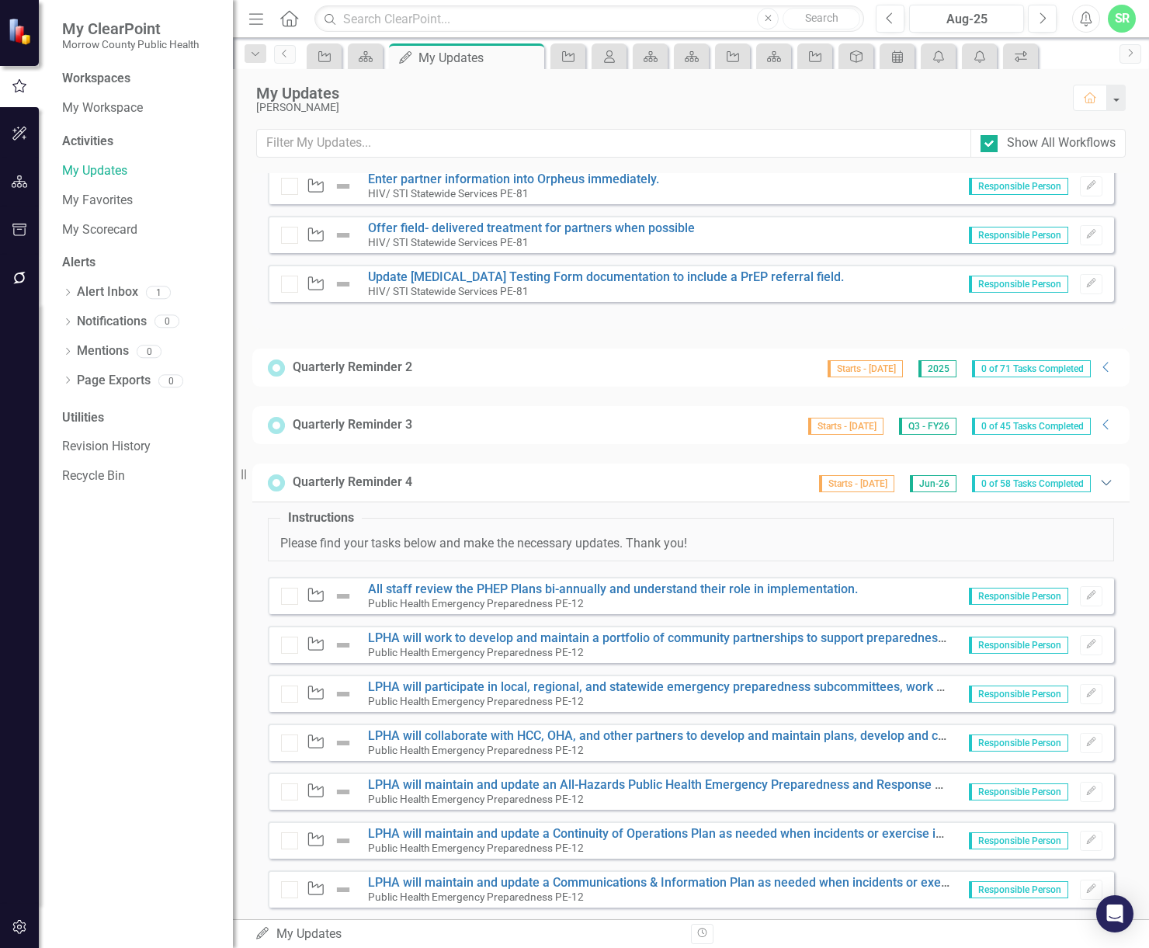
click at [1101, 484] on icon at bounding box center [1106, 483] width 10 height 5
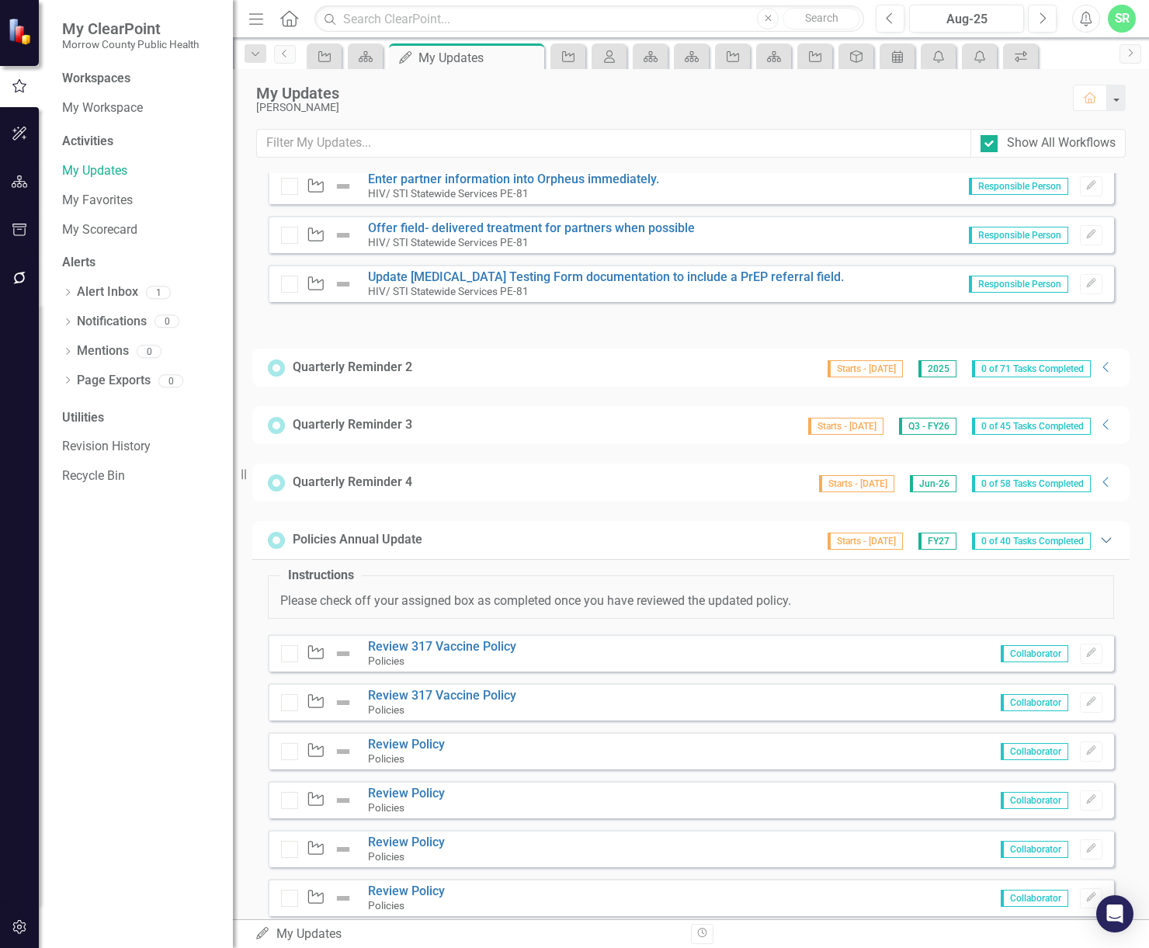
click at [1099, 541] on icon "Expanded" at bounding box center [1107, 540] width 16 height 12
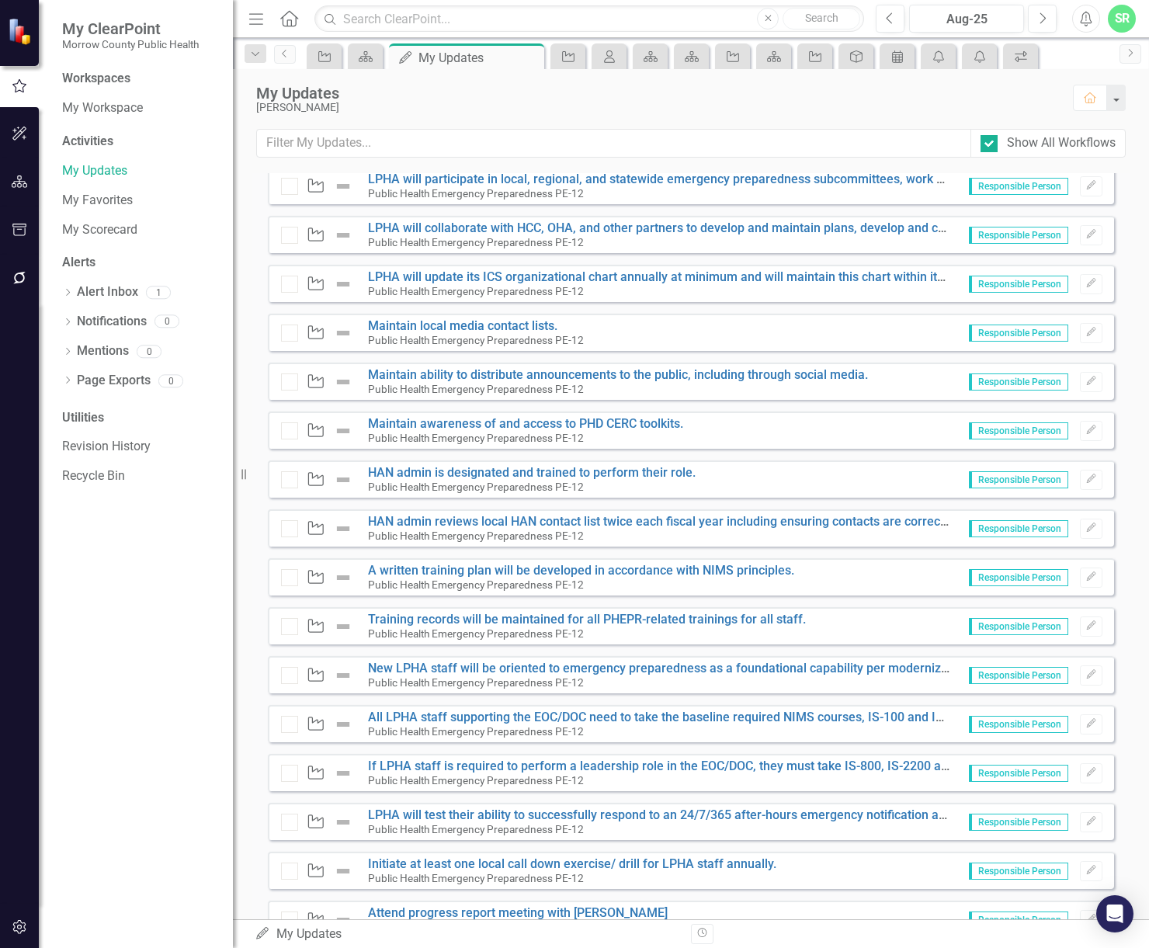
scroll to position [0, 0]
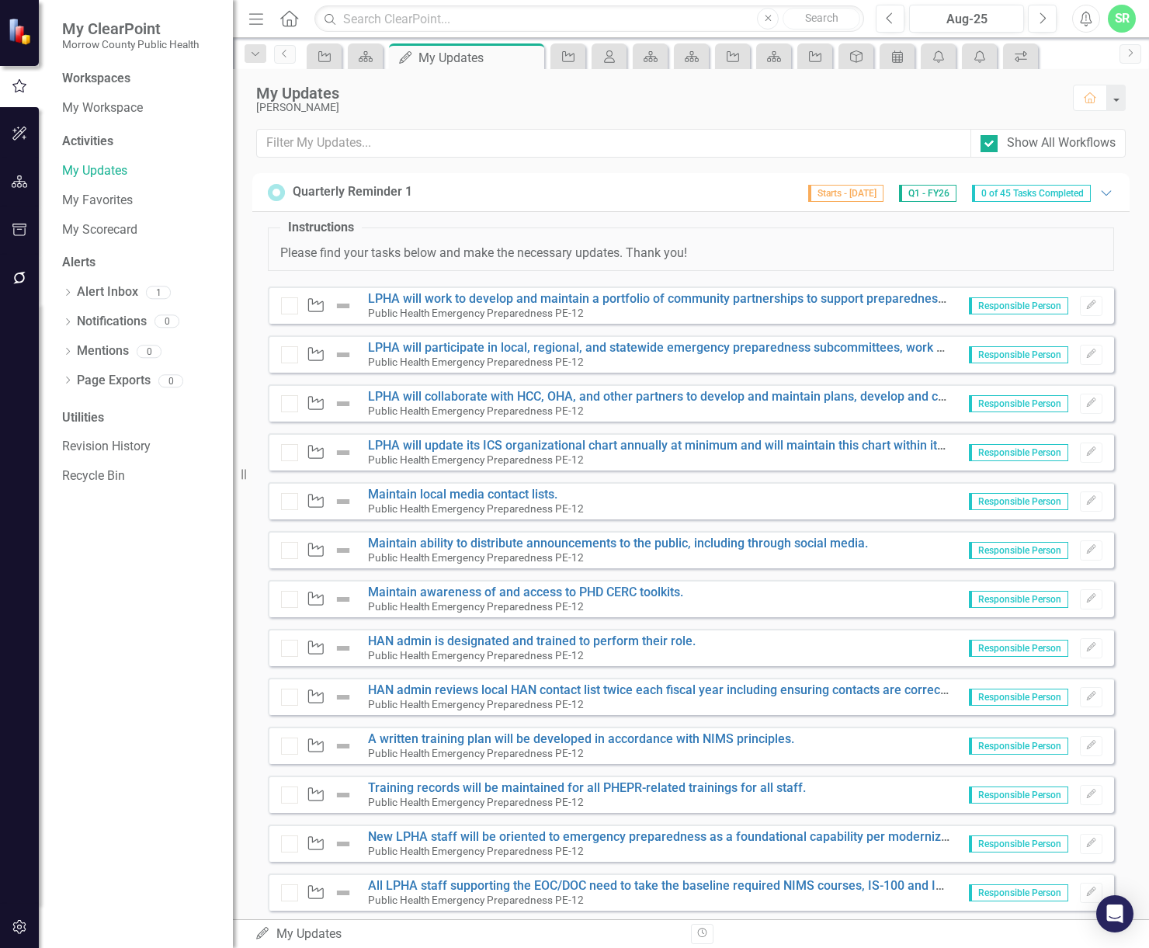
click at [342, 305] on img at bounding box center [343, 306] width 19 height 19
click at [530, 57] on icon at bounding box center [530, 58] width 9 height 9
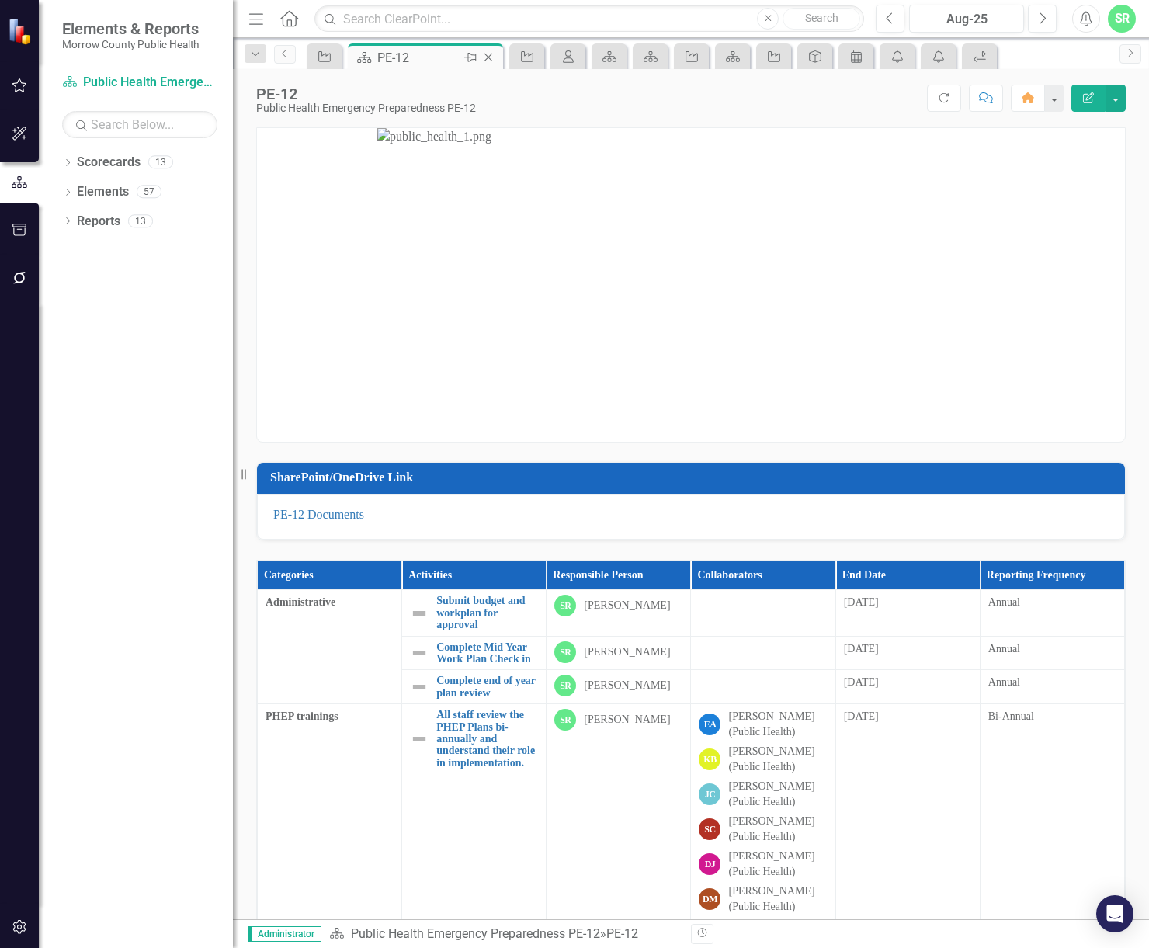
click at [491, 57] on icon "Close" at bounding box center [489, 57] width 16 height 12
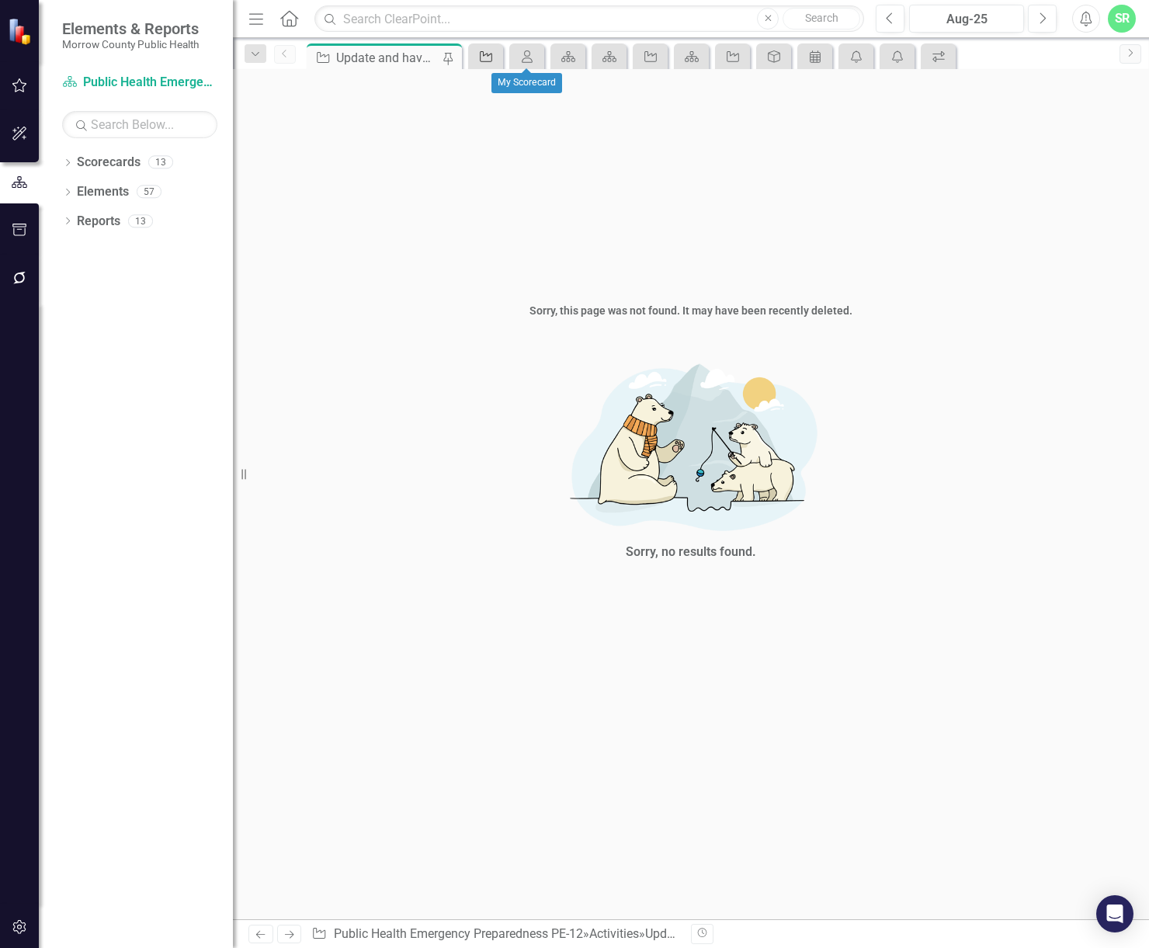
click at [492, 57] on icon at bounding box center [486, 56] width 12 height 11
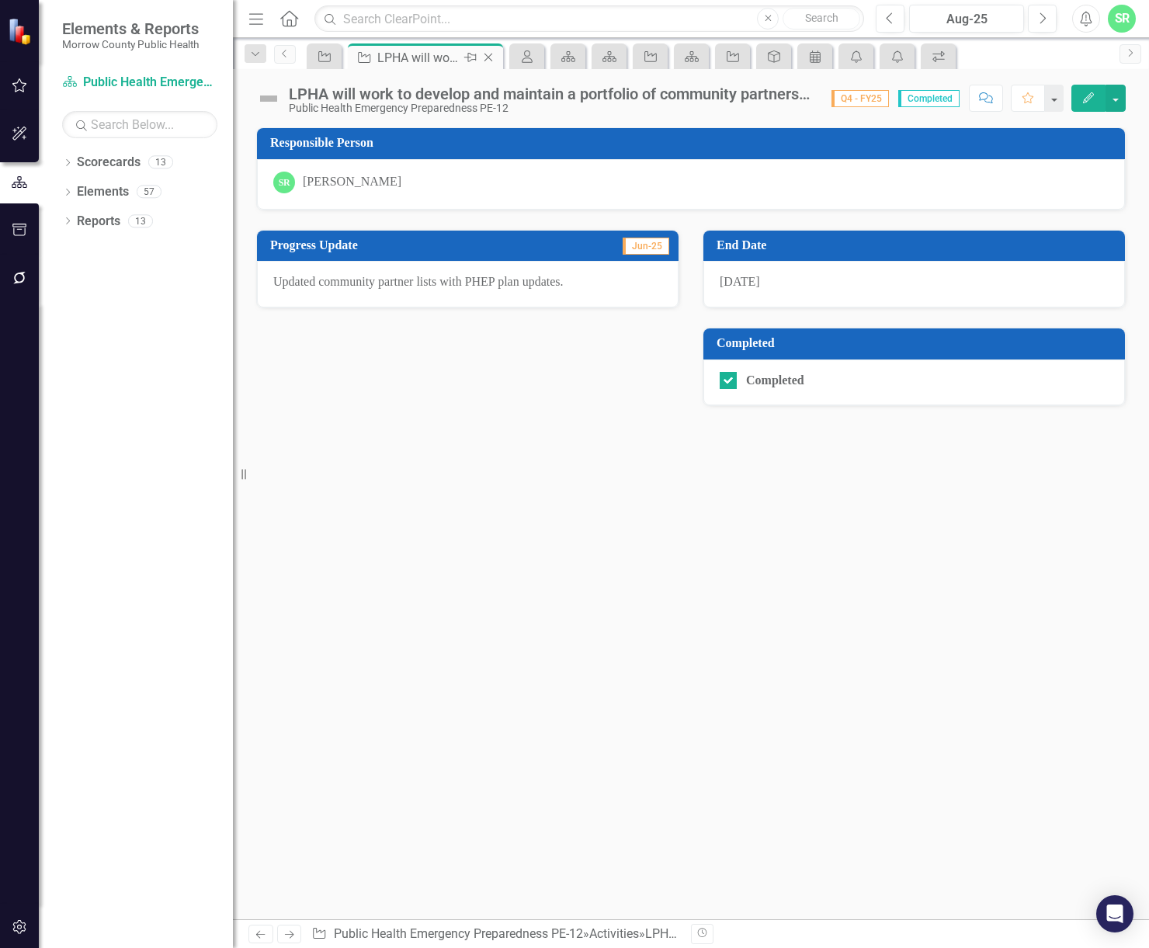
click at [491, 57] on icon "Close" at bounding box center [489, 57] width 16 height 12
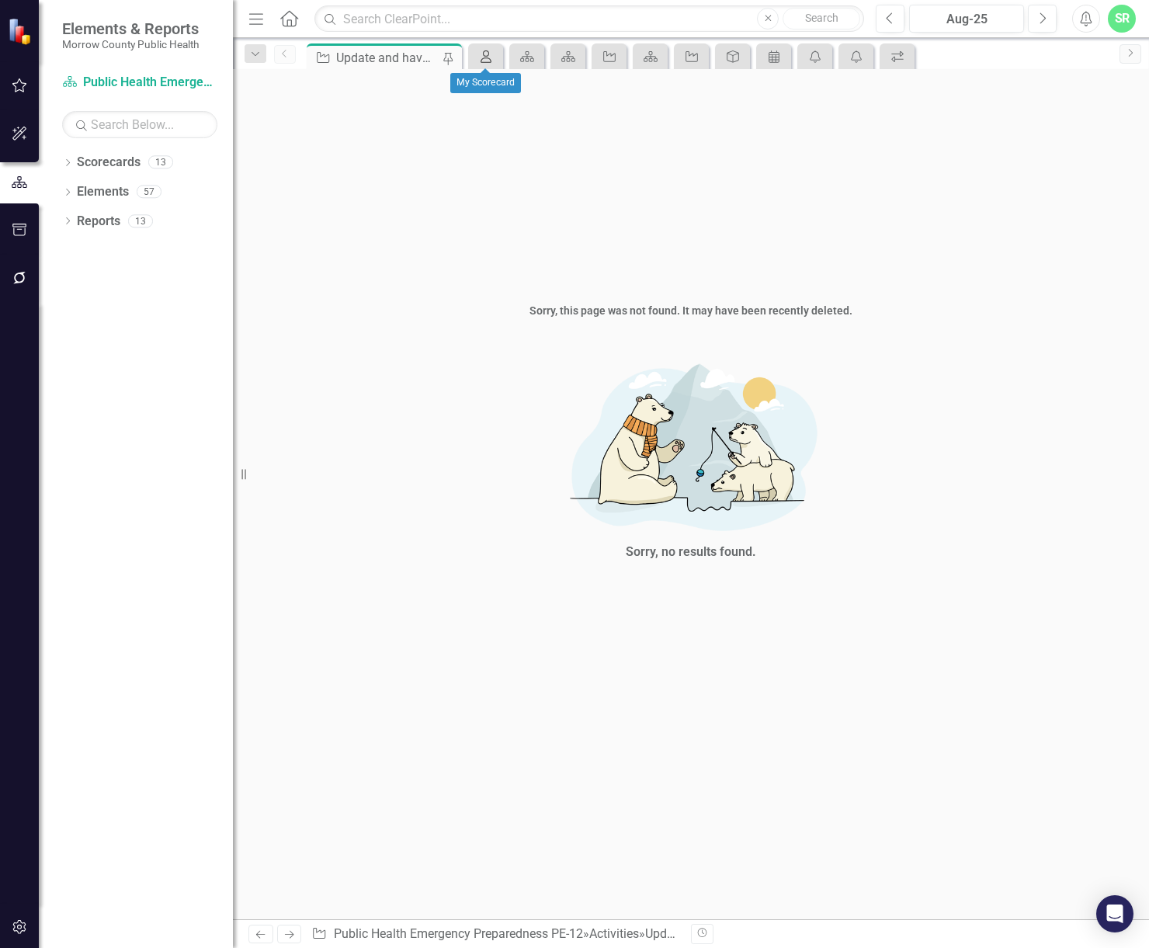
click at [495, 57] on link "My Scorecard" at bounding box center [485, 56] width 27 height 19
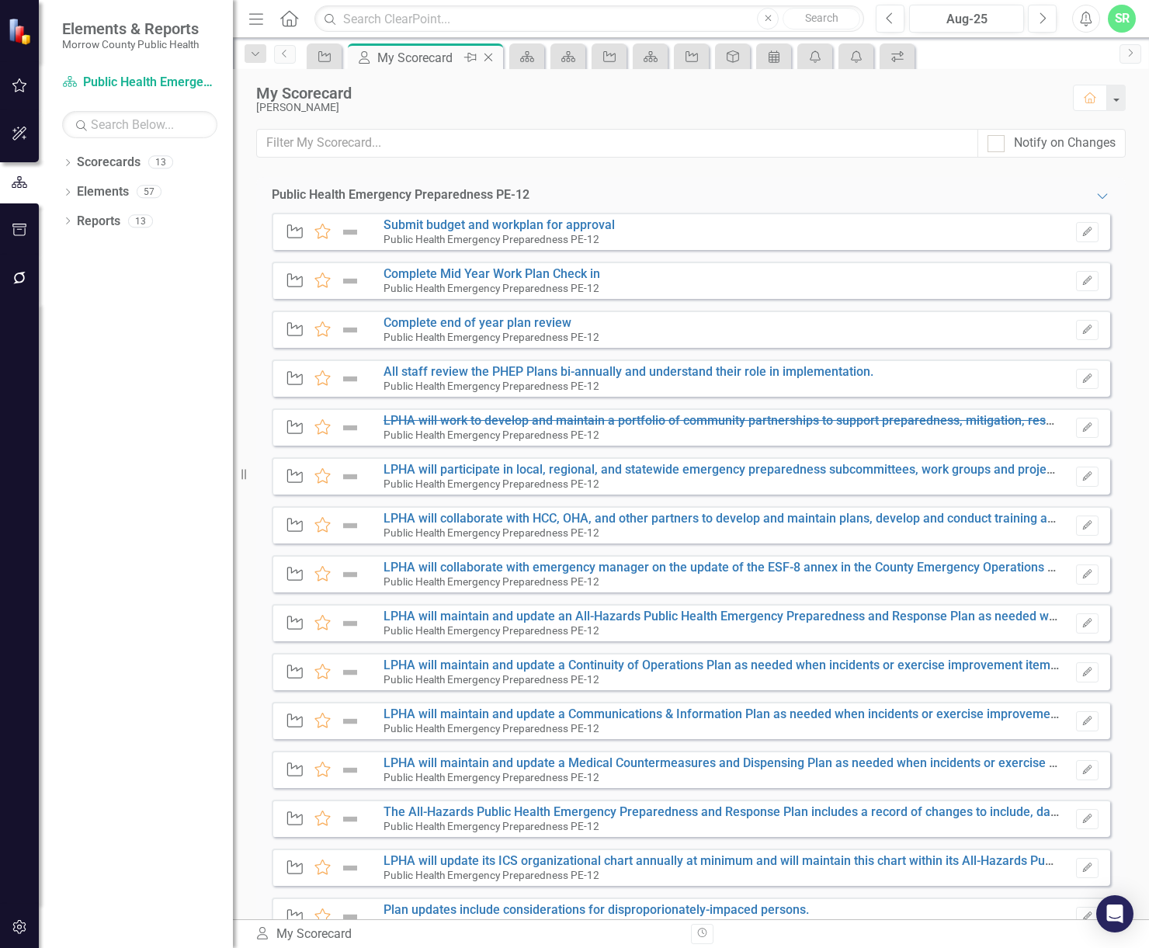
click at [493, 57] on icon "Close" at bounding box center [489, 57] width 16 height 12
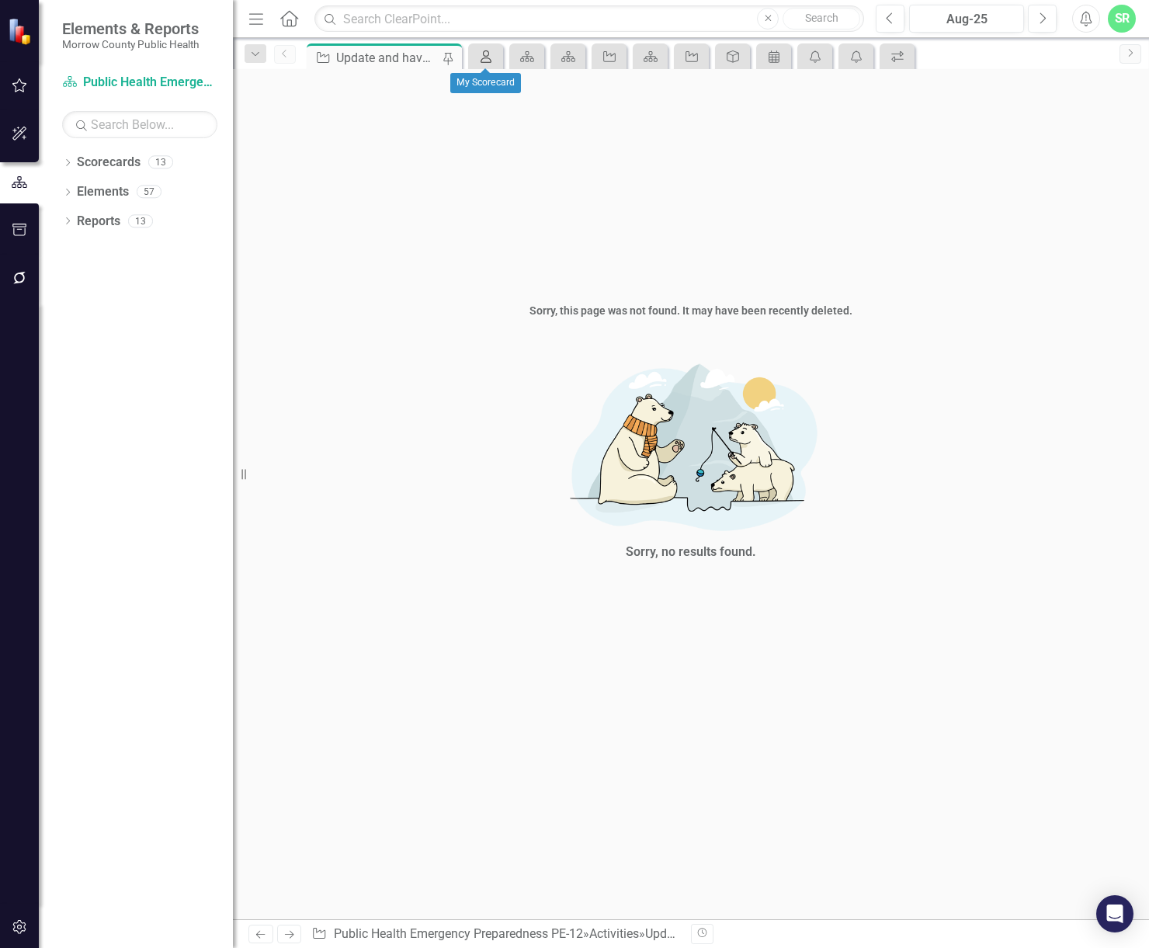
click at [496, 57] on link "My Scorecard" at bounding box center [485, 56] width 27 height 19
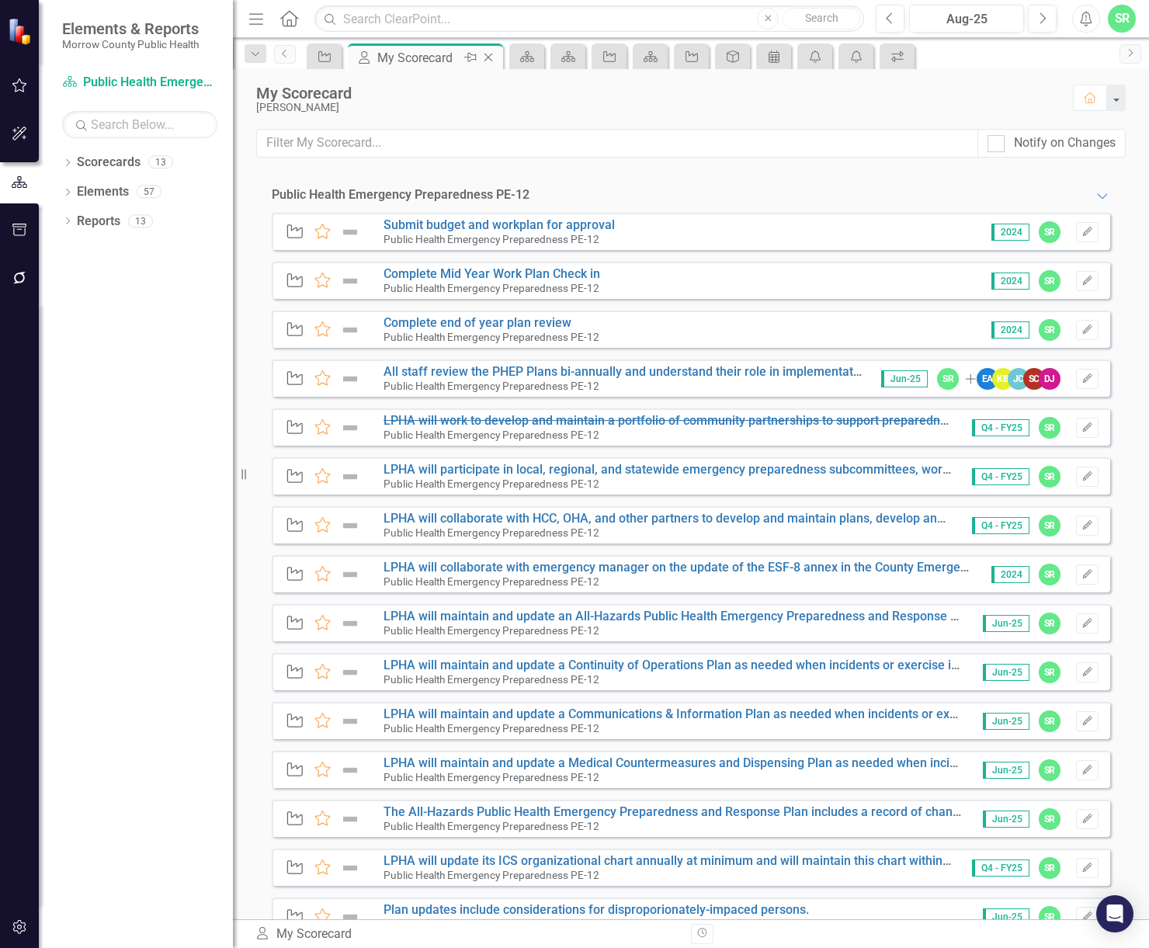
click at [492, 57] on icon "Close" at bounding box center [489, 57] width 16 height 12
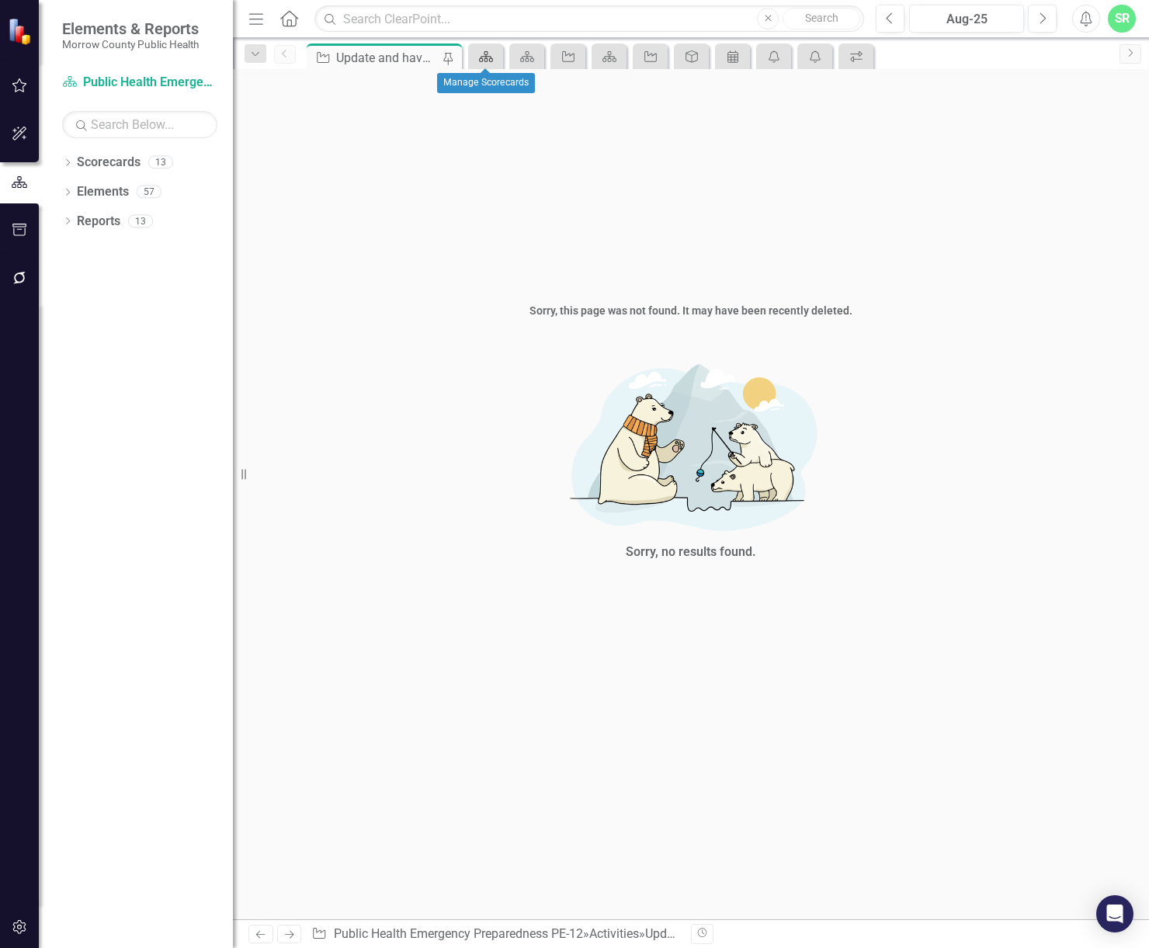
click at [492, 57] on icon "Scorecard" at bounding box center [486, 56] width 16 height 12
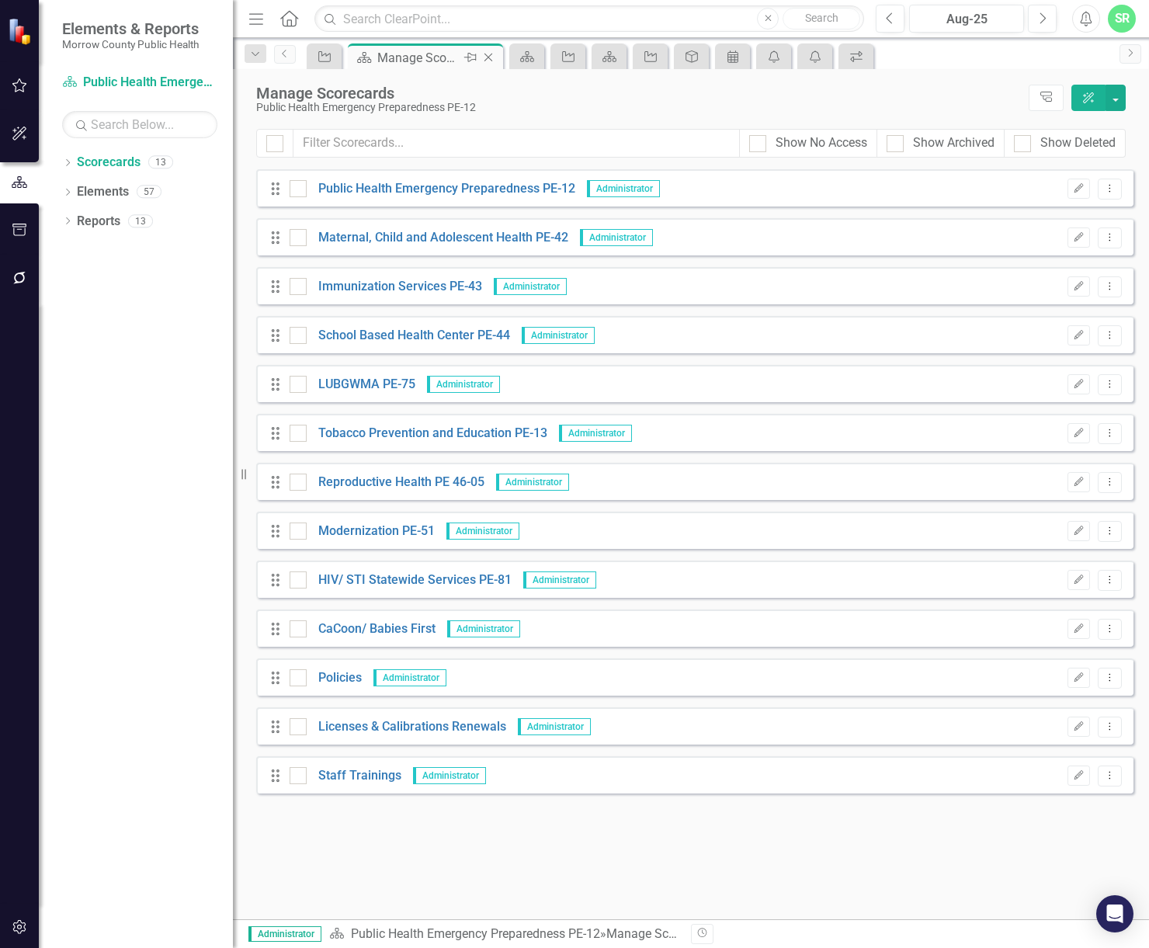
click at [493, 57] on icon "Close" at bounding box center [489, 57] width 16 height 12
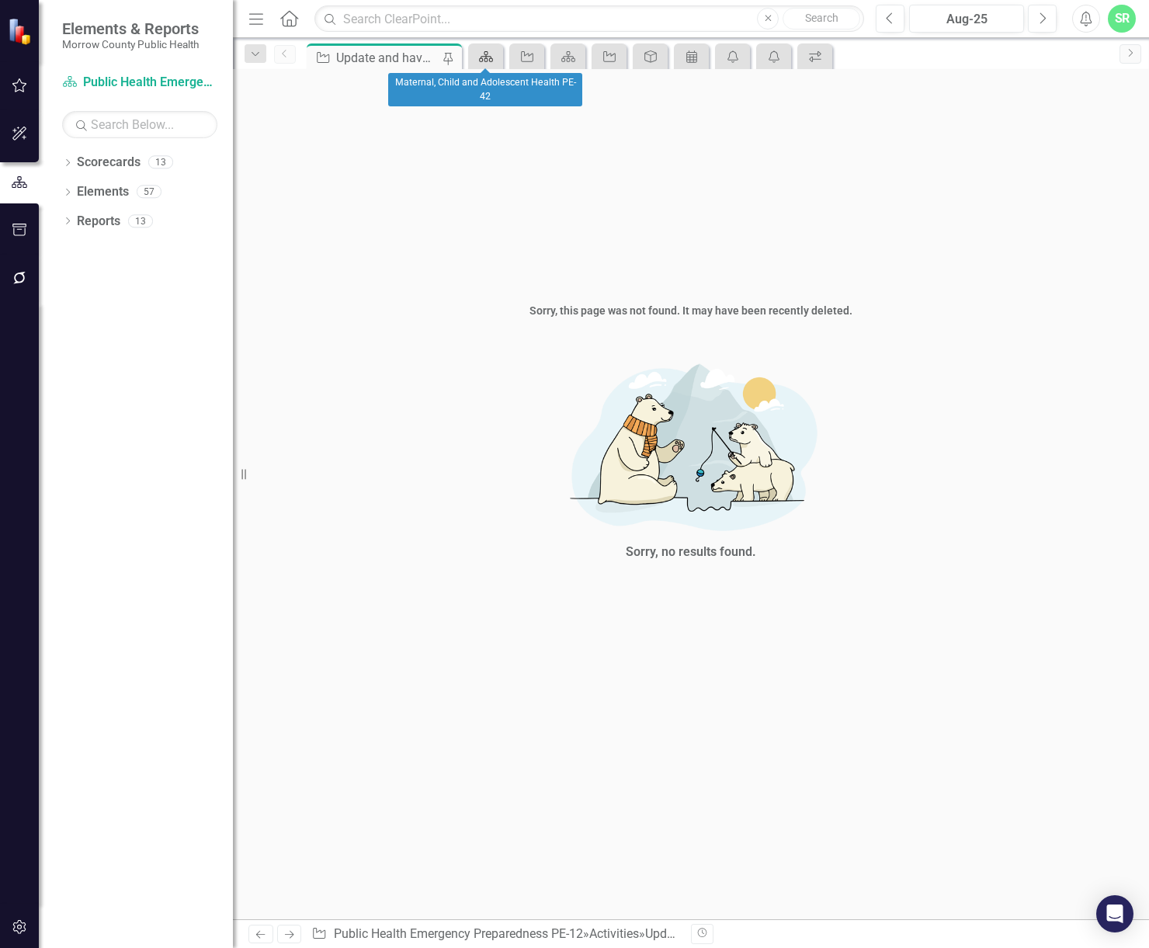
click at [495, 57] on link "Scorecard" at bounding box center [485, 56] width 27 height 19
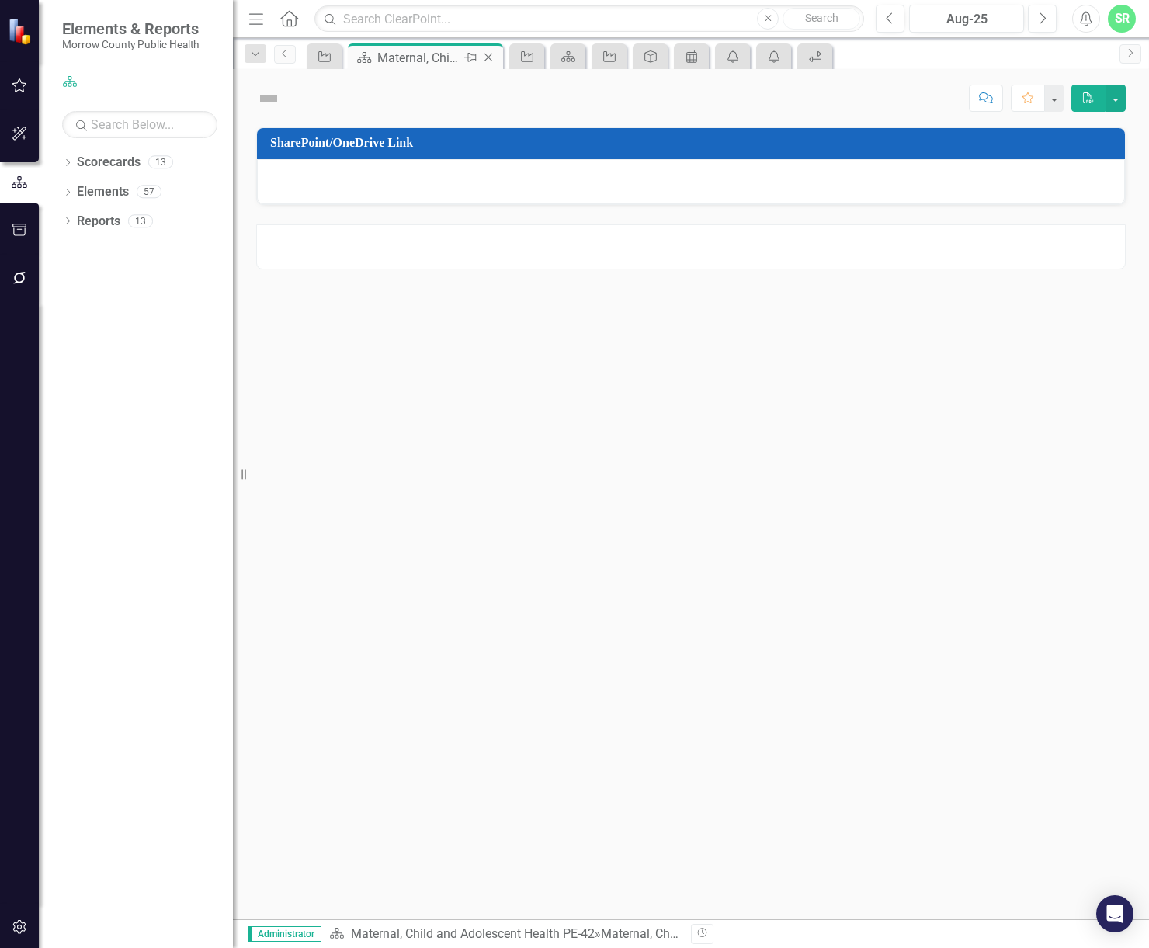
click at [495, 57] on icon "Close" at bounding box center [489, 57] width 16 height 12
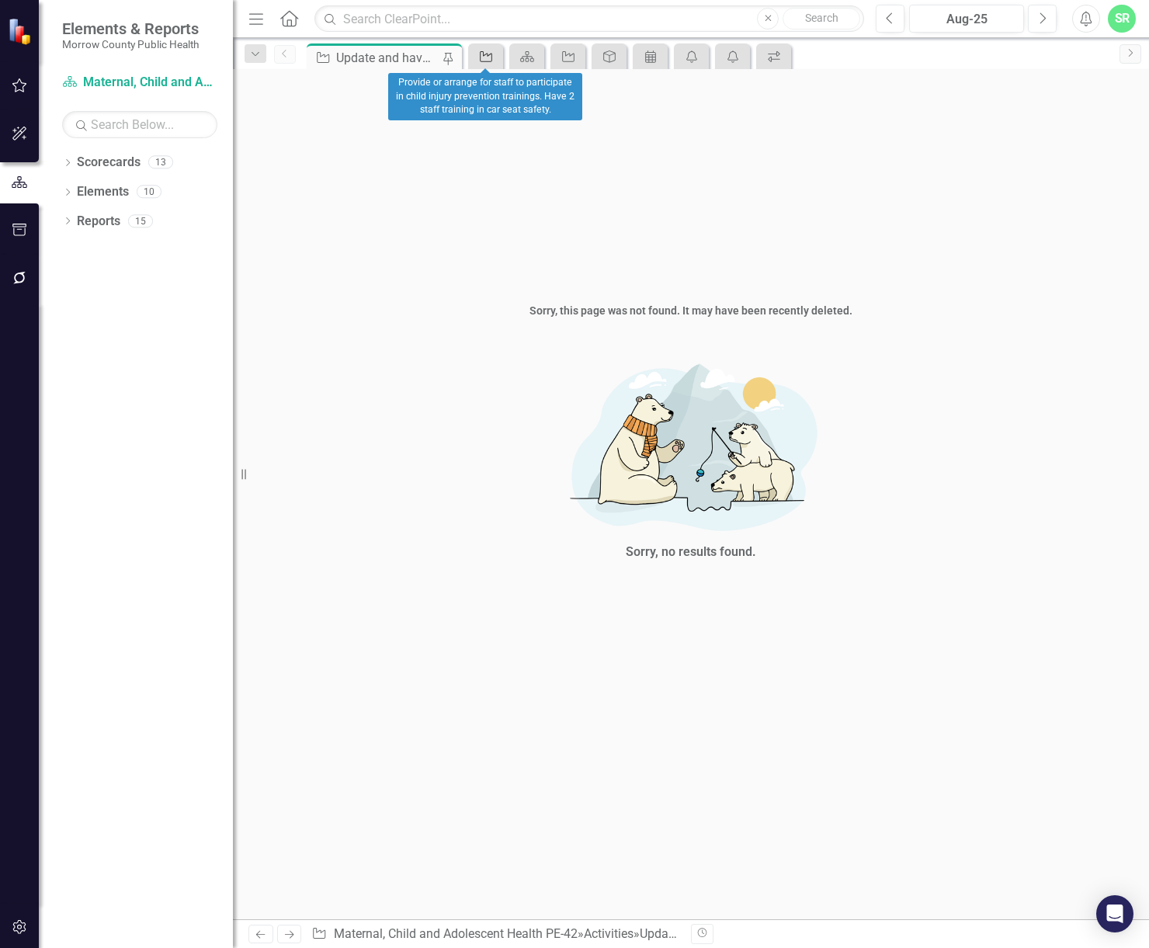
click at [498, 54] on link "Activity" at bounding box center [485, 56] width 27 height 19
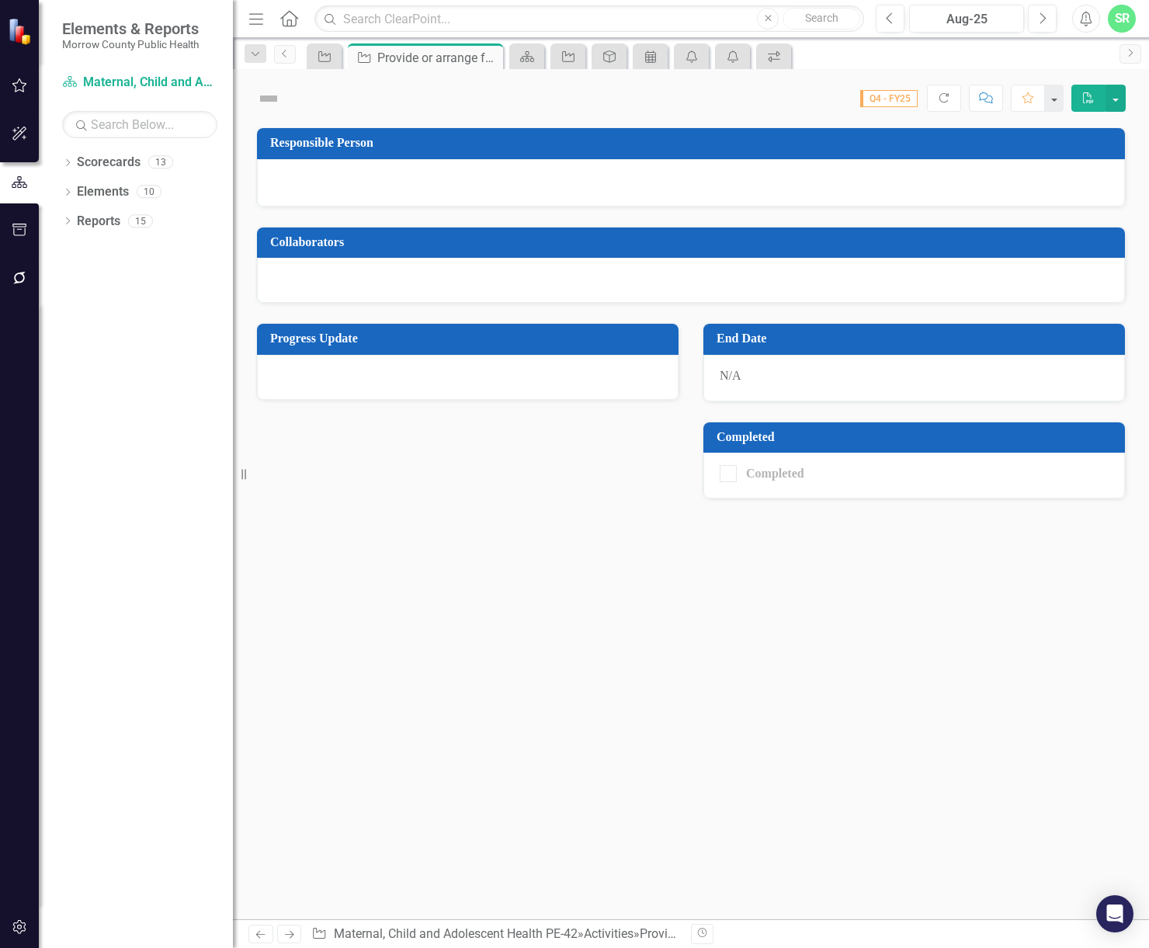
checkbox input "true"
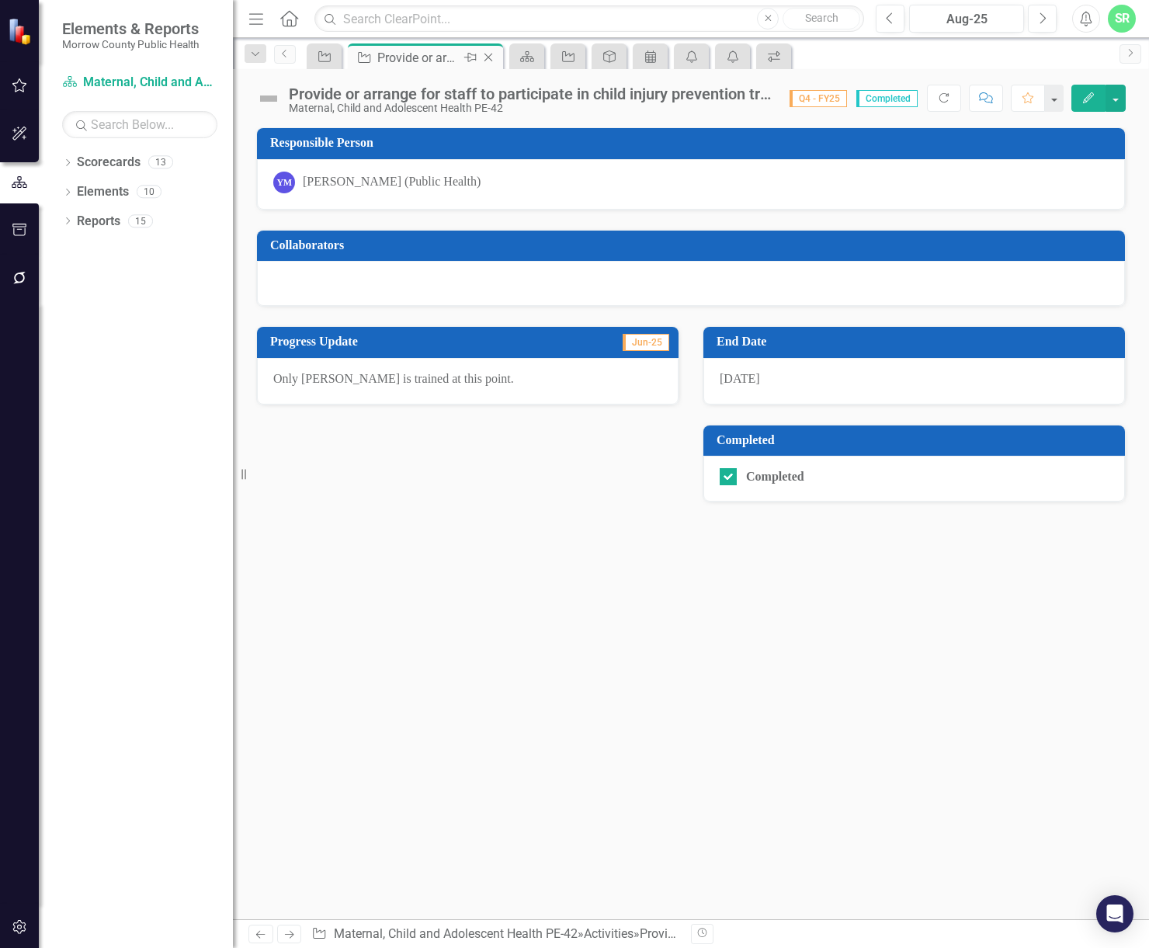
click at [498, 54] on div "Close" at bounding box center [489, 57] width 19 height 19
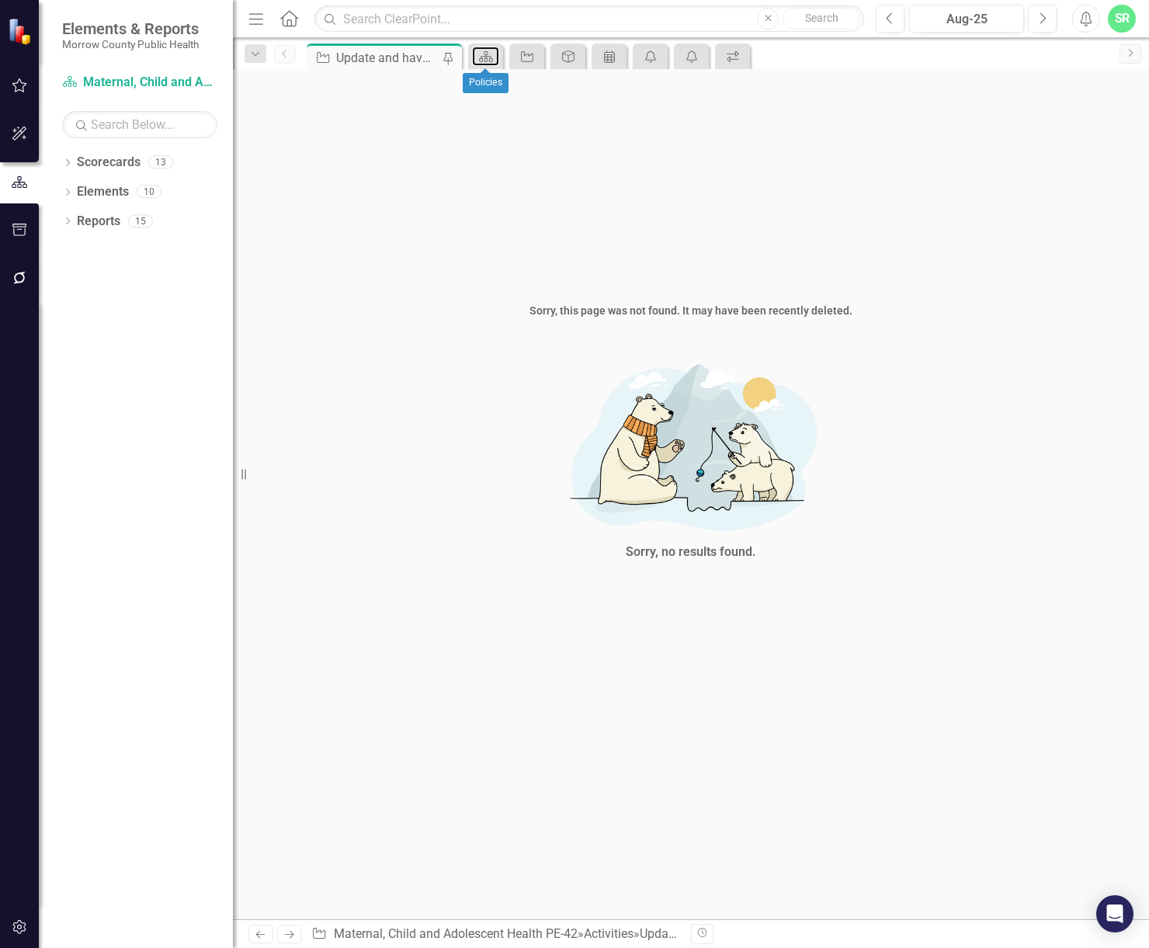
click at [498, 54] on link "Scorecard" at bounding box center [485, 56] width 27 height 19
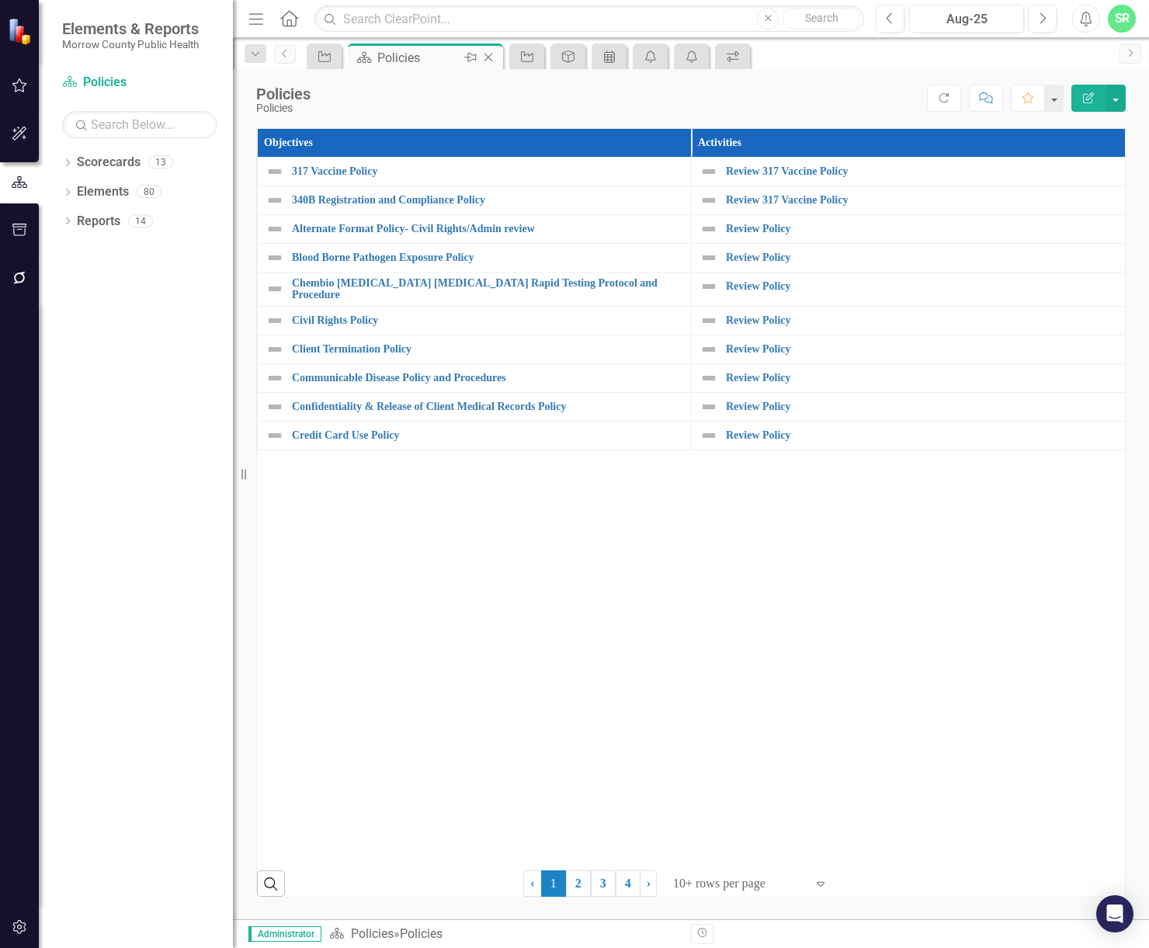
click at [489, 55] on icon "Close" at bounding box center [489, 57] width 16 height 12
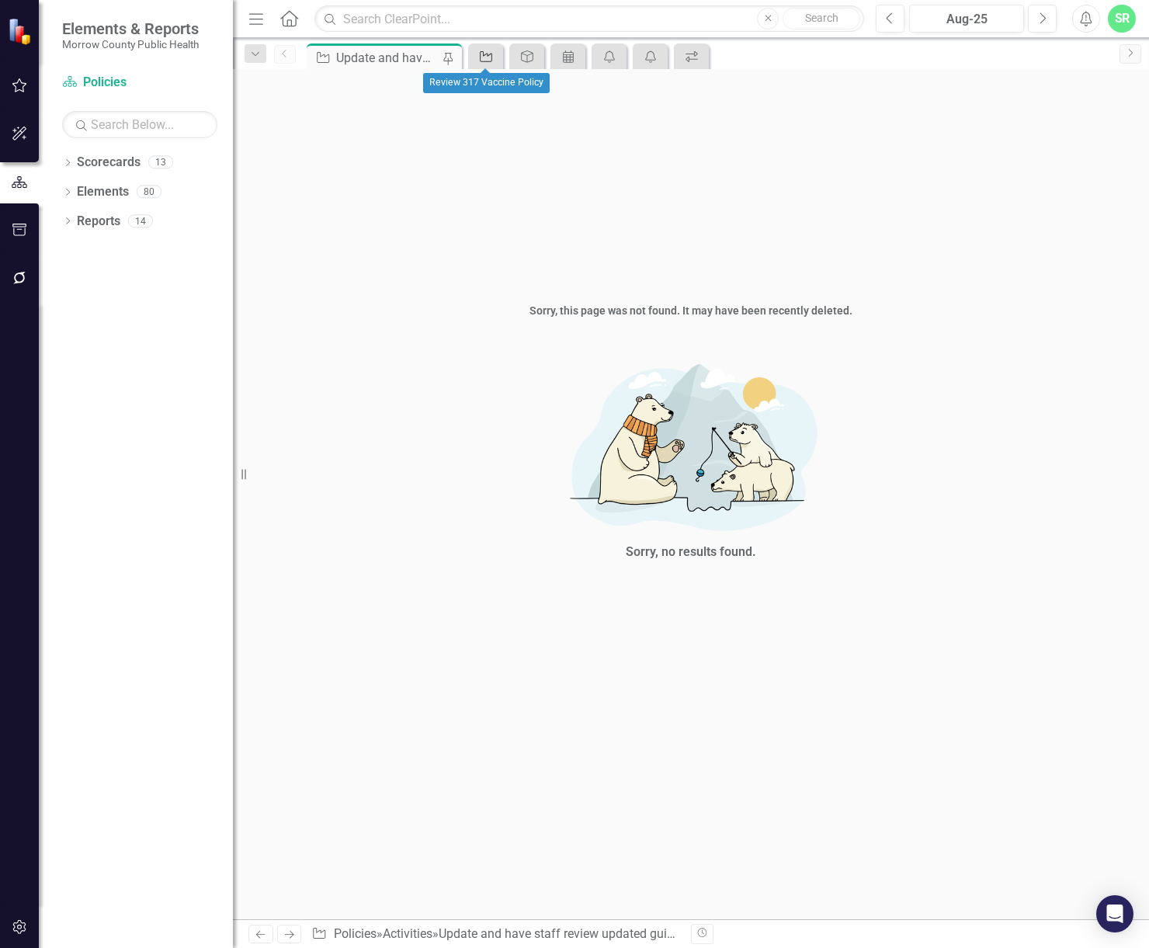
click at [489, 55] on icon at bounding box center [486, 56] width 12 height 11
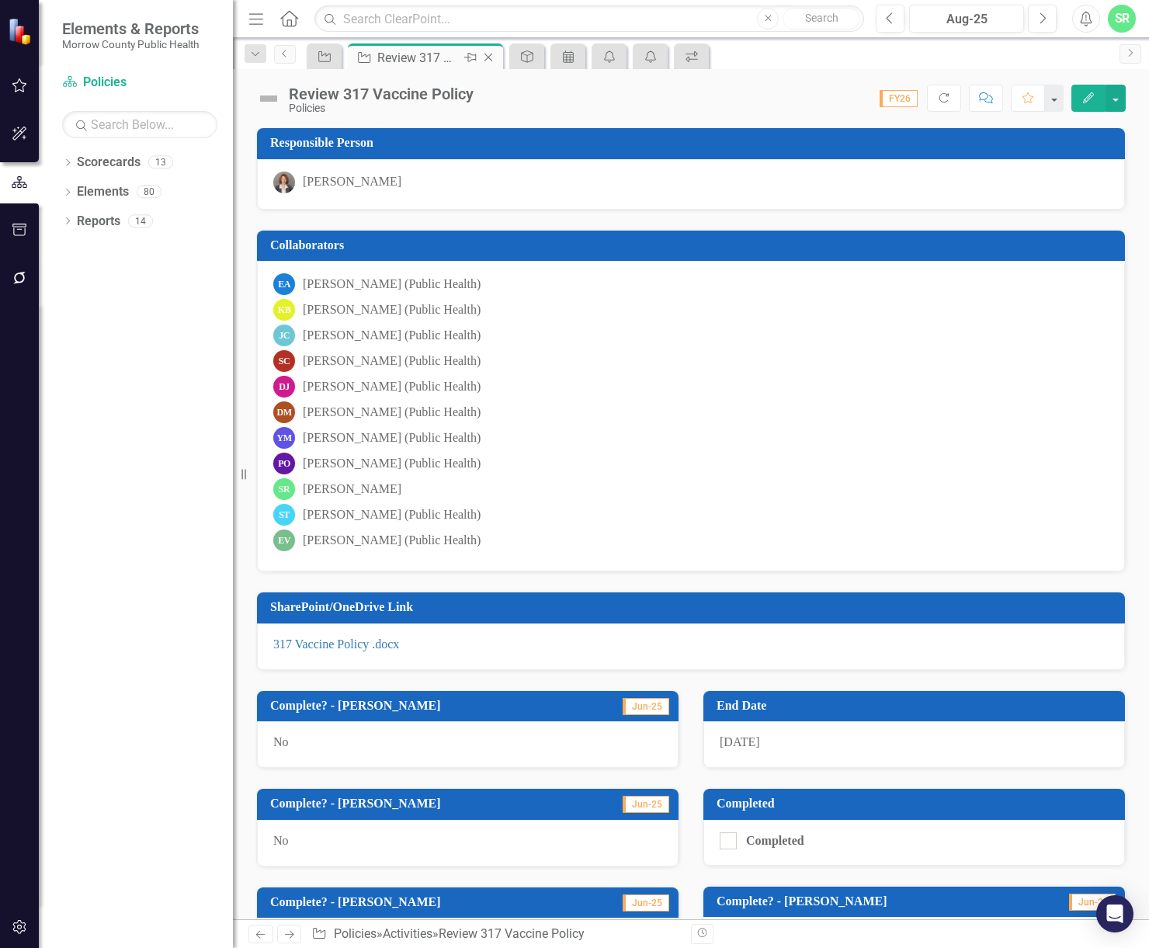
click at [489, 55] on icon "Close" at bounding box center [489, 57] width 16 height 12
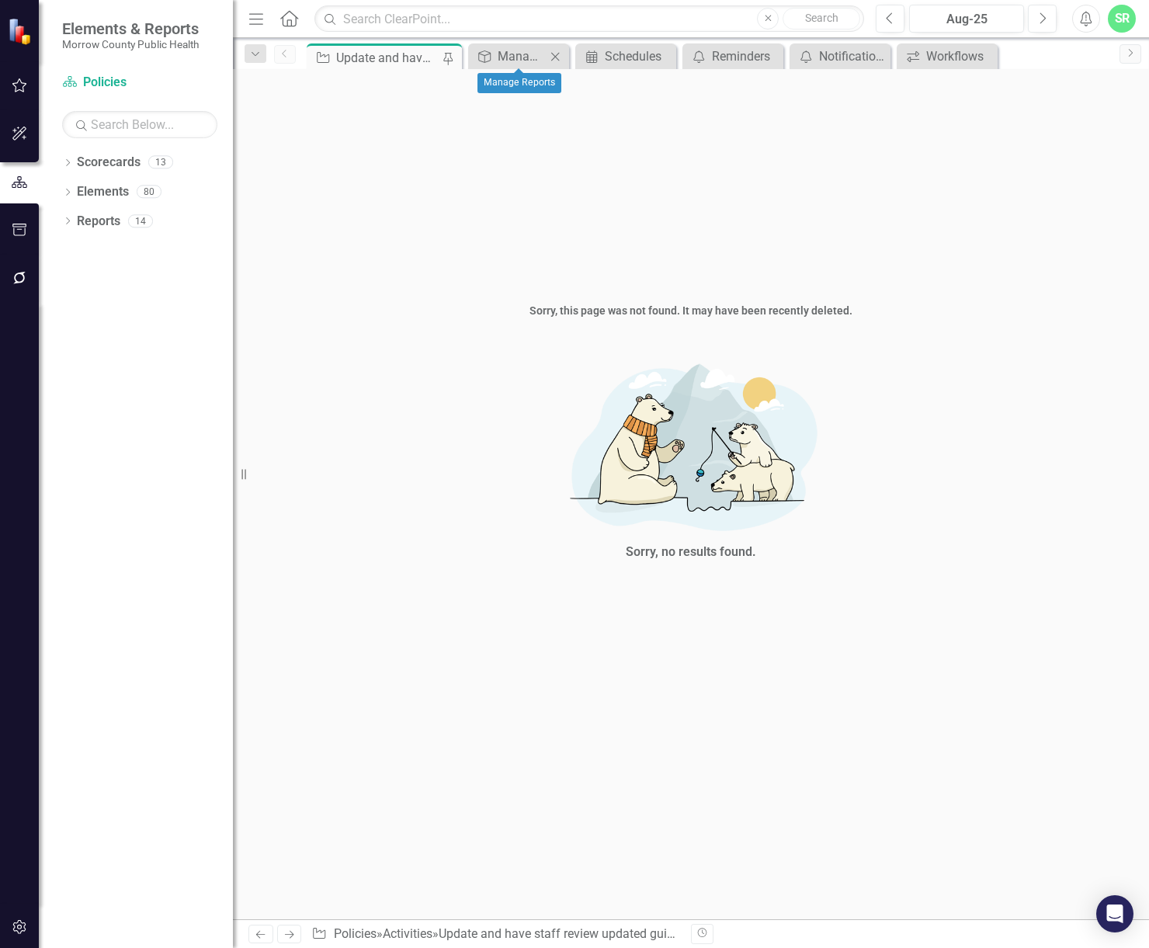
click at [561, 56] on icon "Close" at bounding box center [556, 56] width 16 height 12
click at [575, 56] on icon "Close" at bounding box center [576, 56] width 16 height 12
click at [608, 55] on icon "Close" at bounding box center [606, 56] width 16 height 12
click at [608, 55] on icon "Close" at bounding box center [610, 56] width 16 height 12
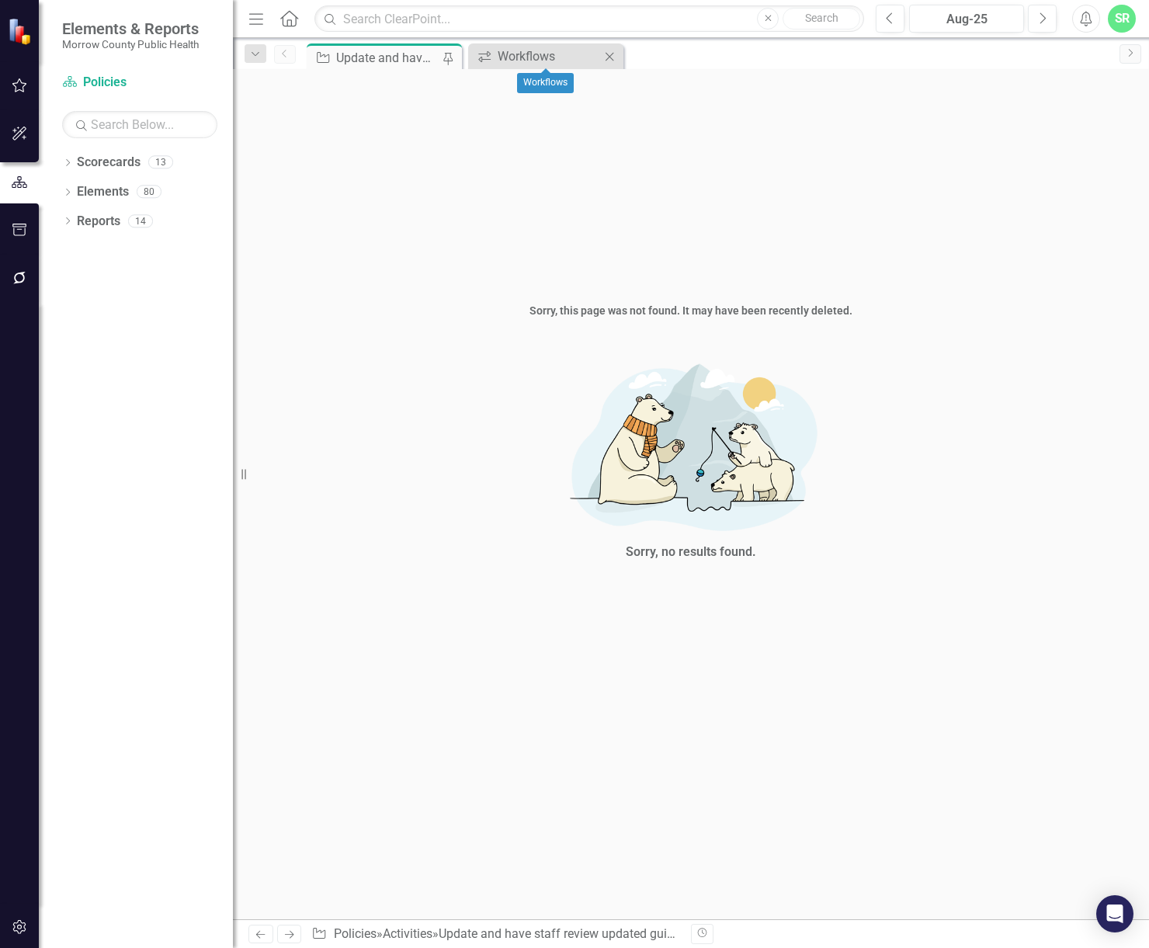
click at [608, 55] on icon "Close" at bounding box center [610, 56] width 16 height 12
click at [16, 927] on icon "button" at bounding box center [20, 927] width 16 height 12
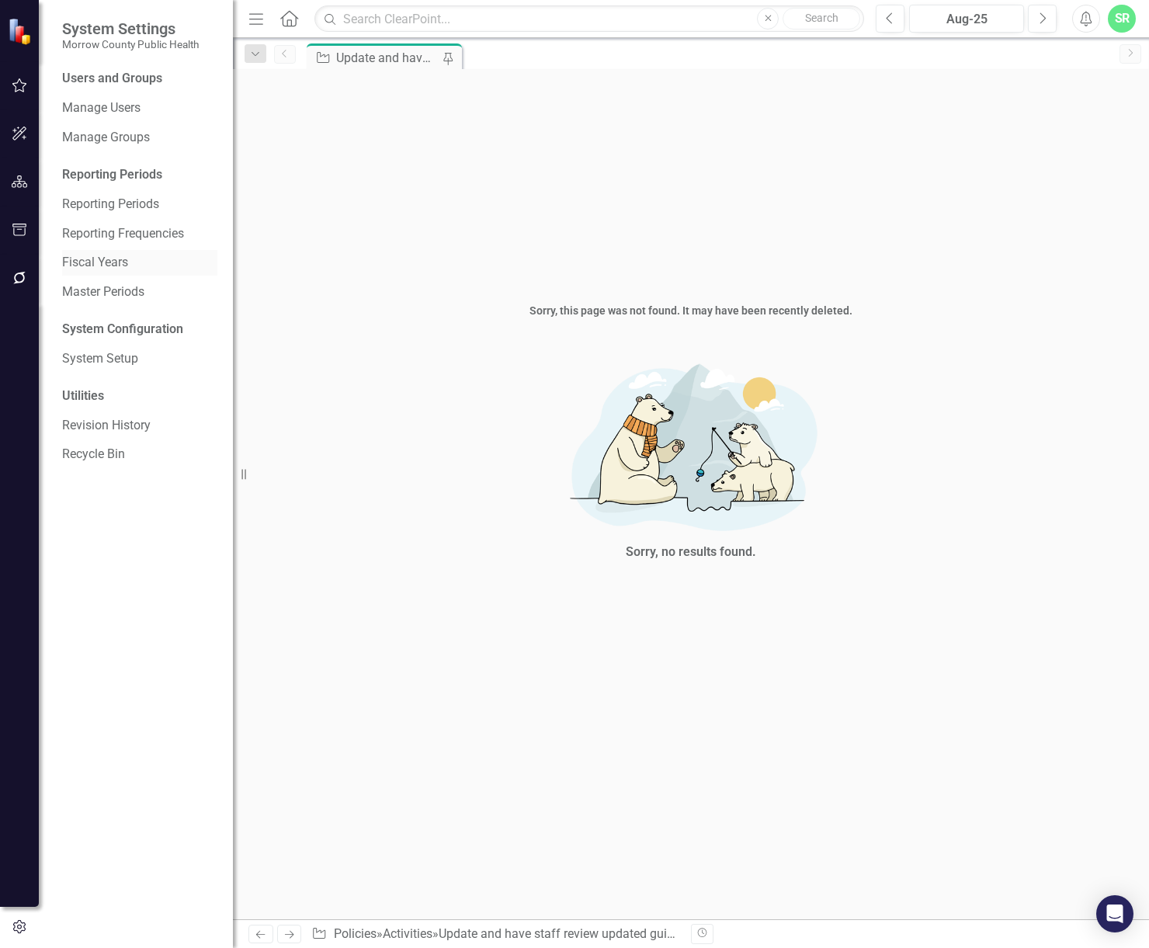
click at [137, 262] on link "Fiscal Years" at bounding box center [139, 263] width 155 height 18
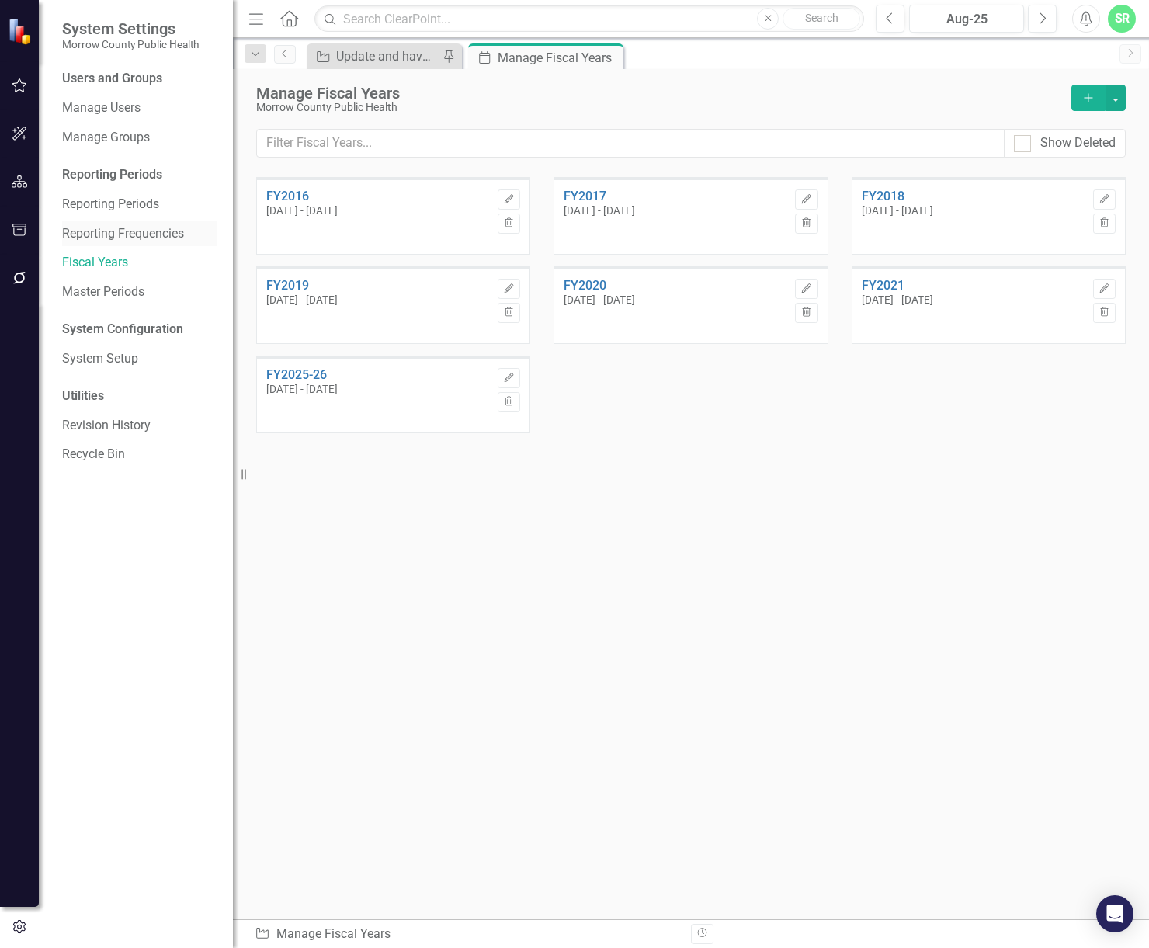
click at [140, 235] on link "Reporting Frequencies" at bounding box center [139, 234] width 155 height 18
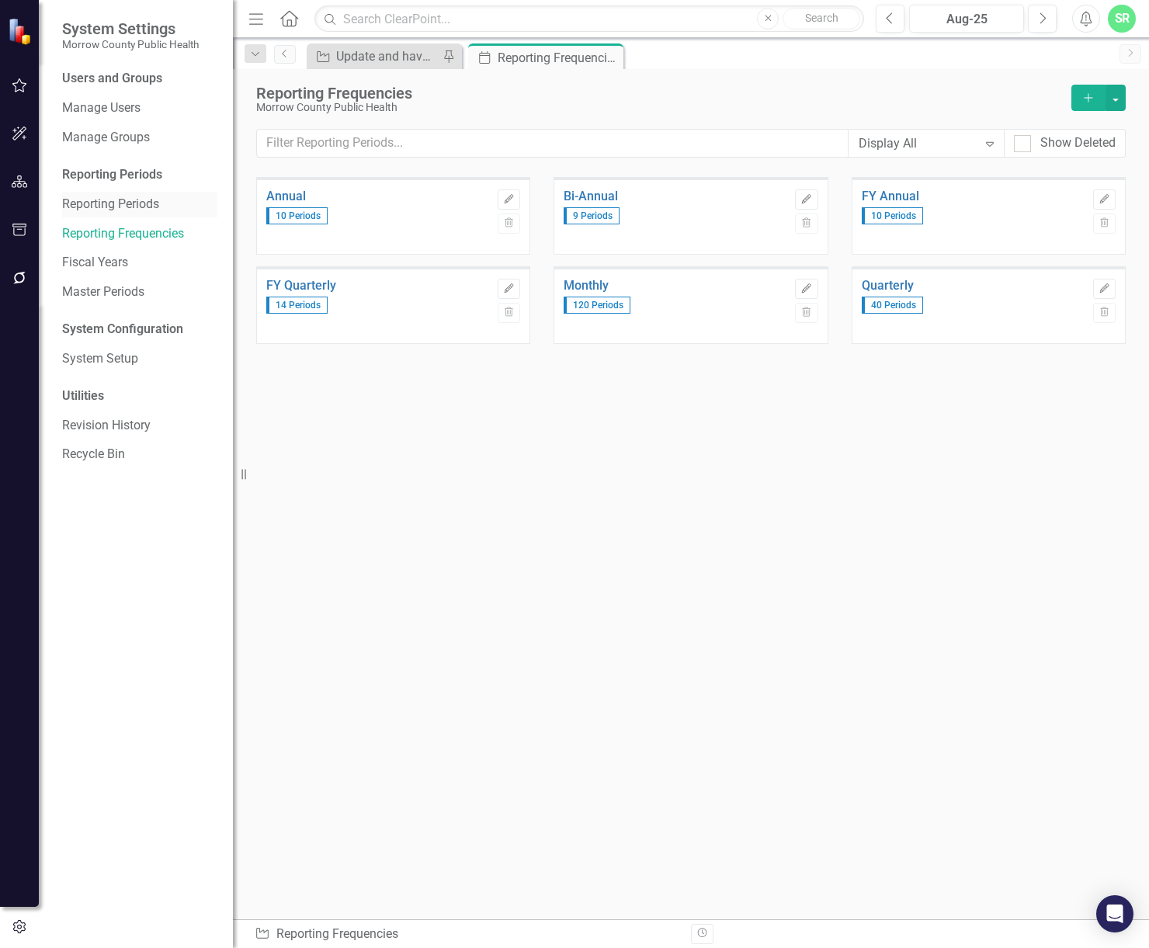
click at [143, 202] on link "Reporting Periods" at bounding box center [139, 205] width 155 height 18
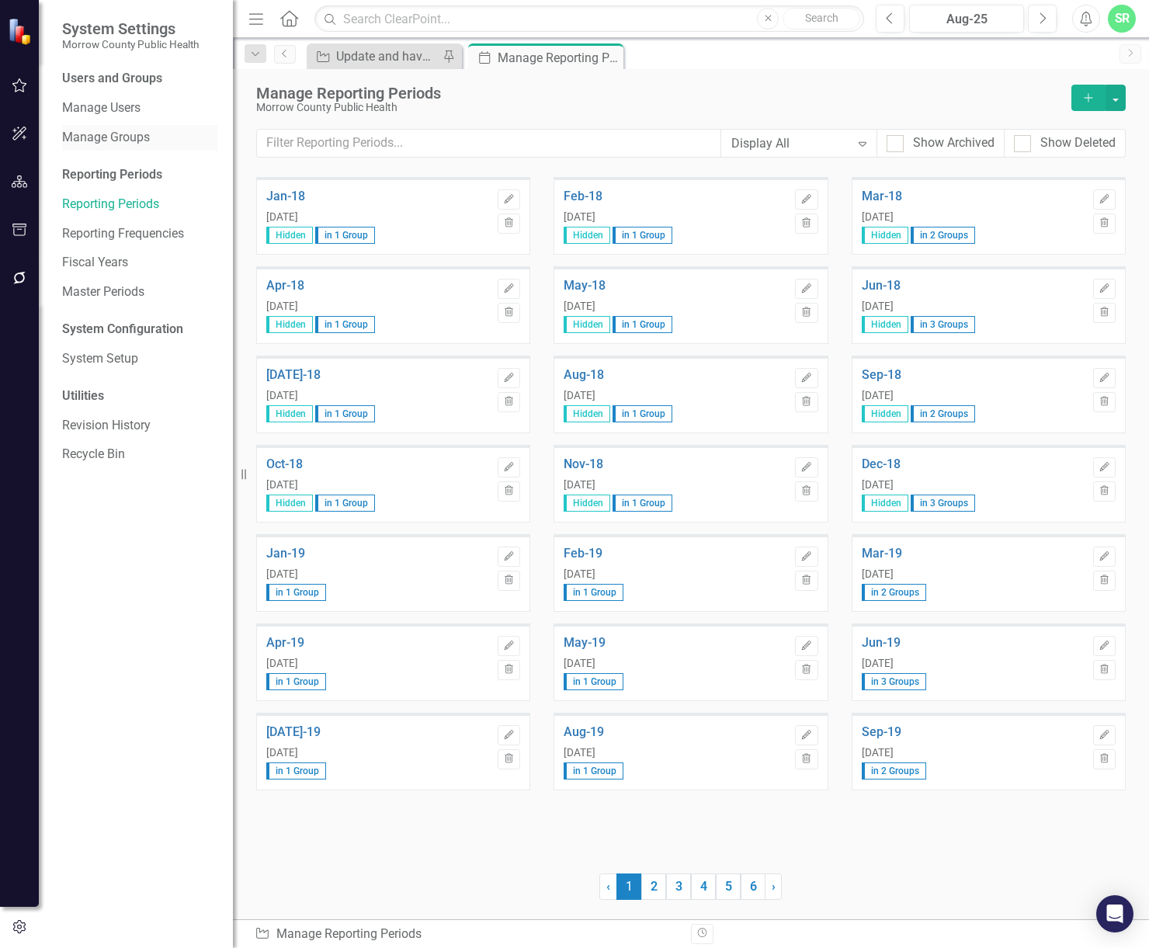
click at [155, 139] on link "Manage Groups" at bounding box center [139, 138] width 155 height 18
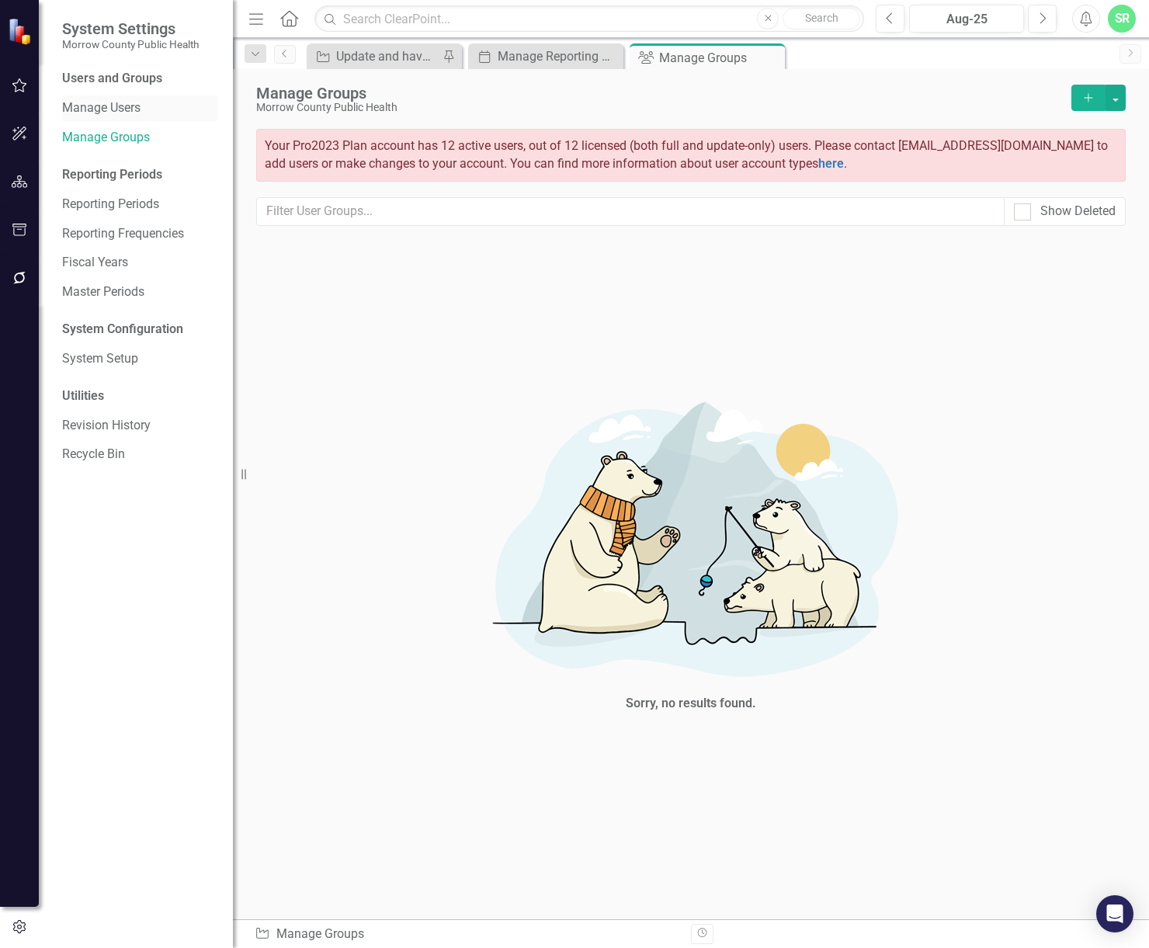
click at [133, 107] on link "Manage Users" at bounding box center [139, 108] width 155 height 18
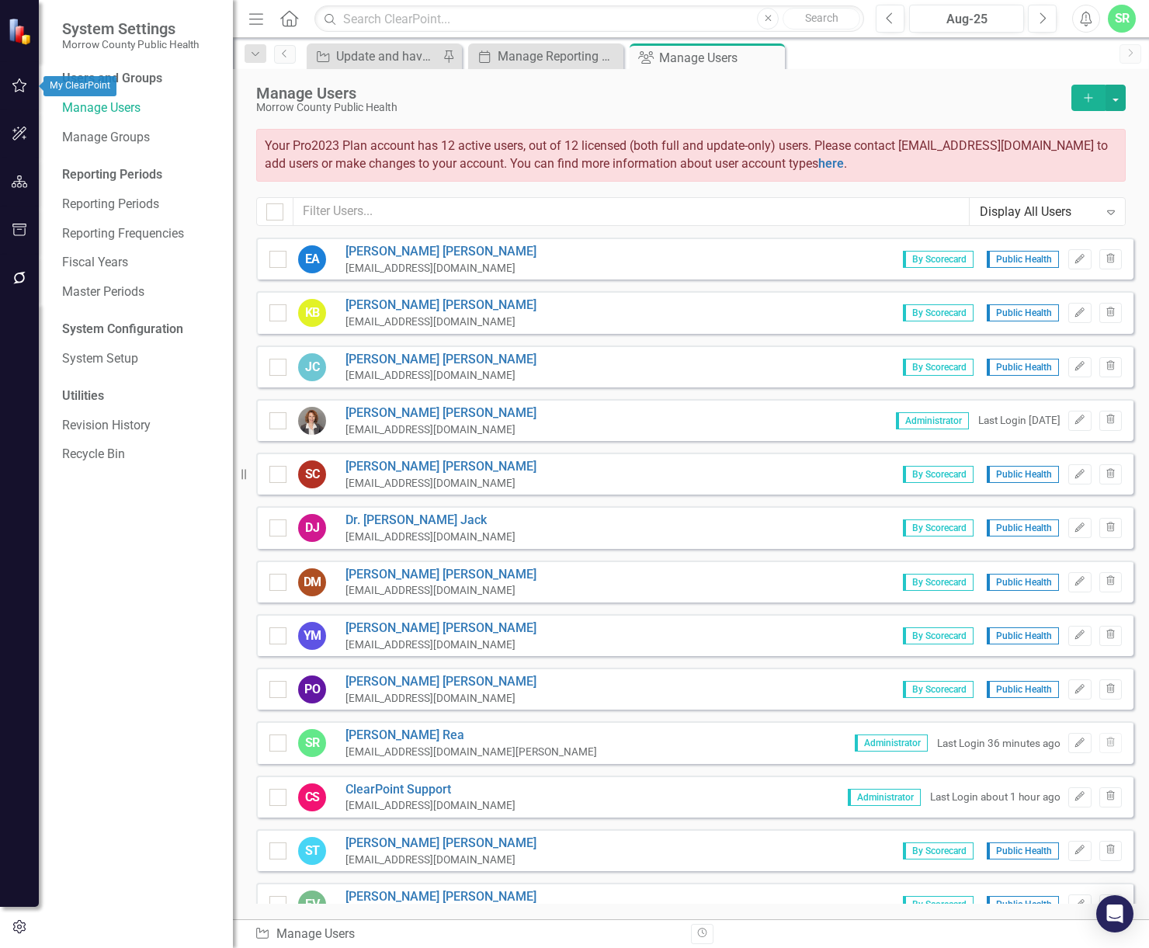
click at [25, 85] on icon "button" at bounding box center [19, 85] width 15 height 14
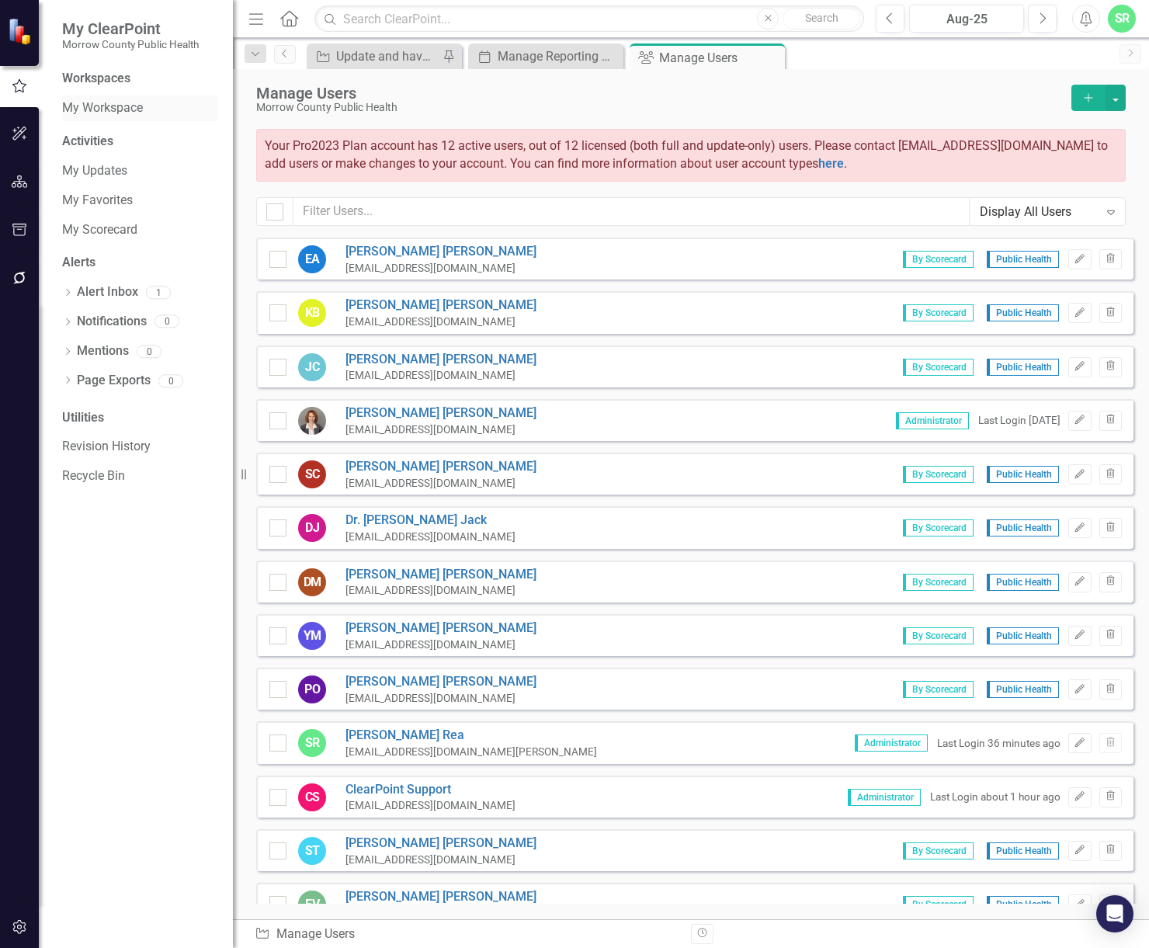
click at [134, 112] on link "My Workspace" at bounding box center [139, 108] width 155 height 18
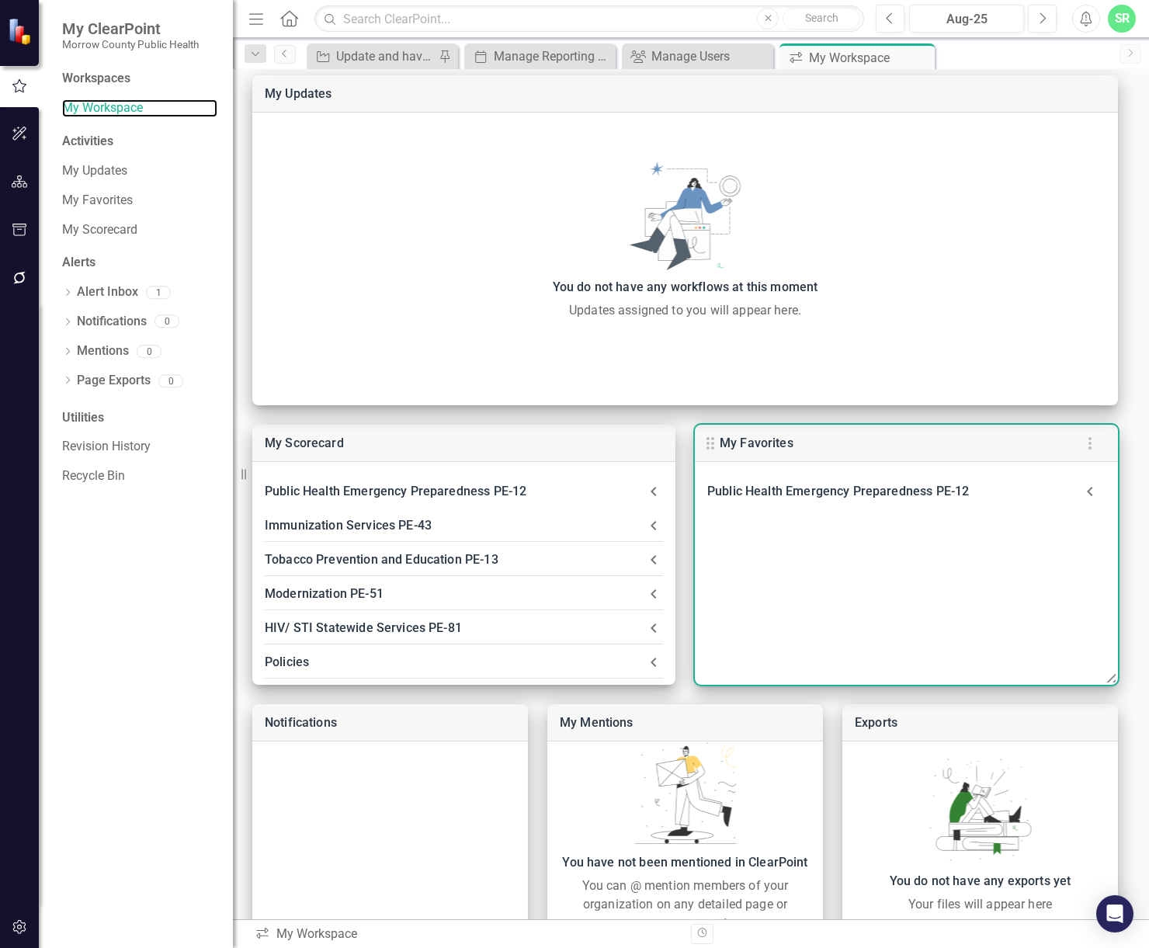
scroll to position [127, 0]
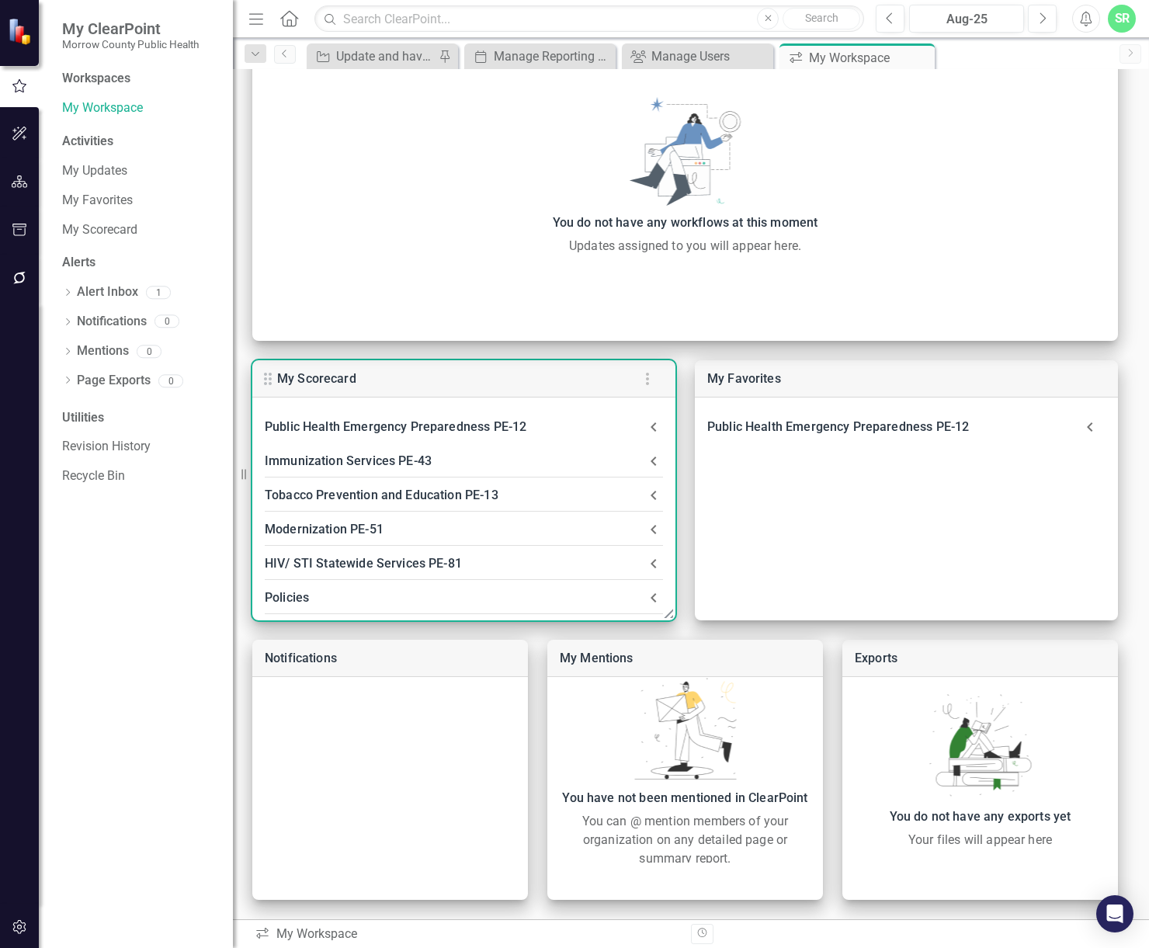
click at [645, 424] on icon at bounding box center [654, 427] width 19 height 19
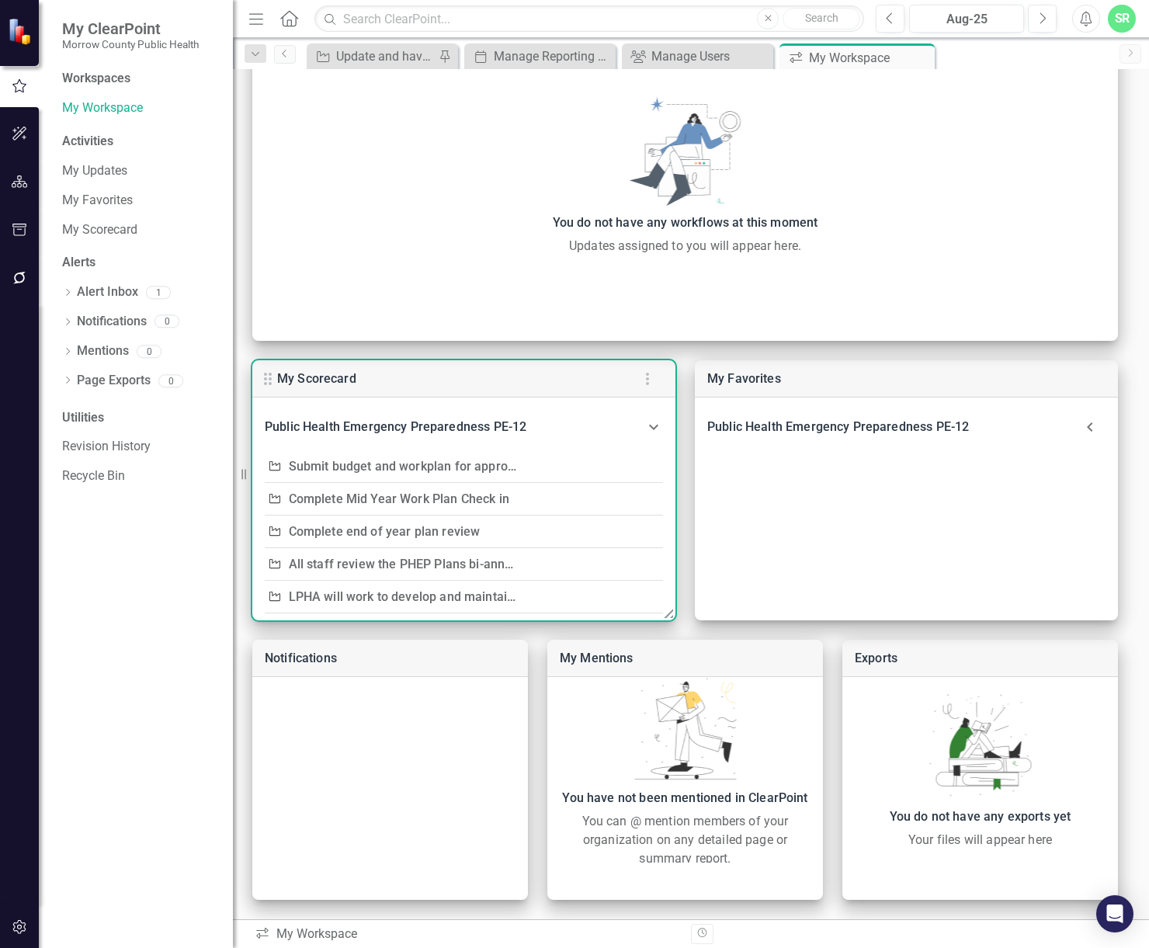
click at [645, 424] on icon at bounding box center [654, 427] width 19 height 19
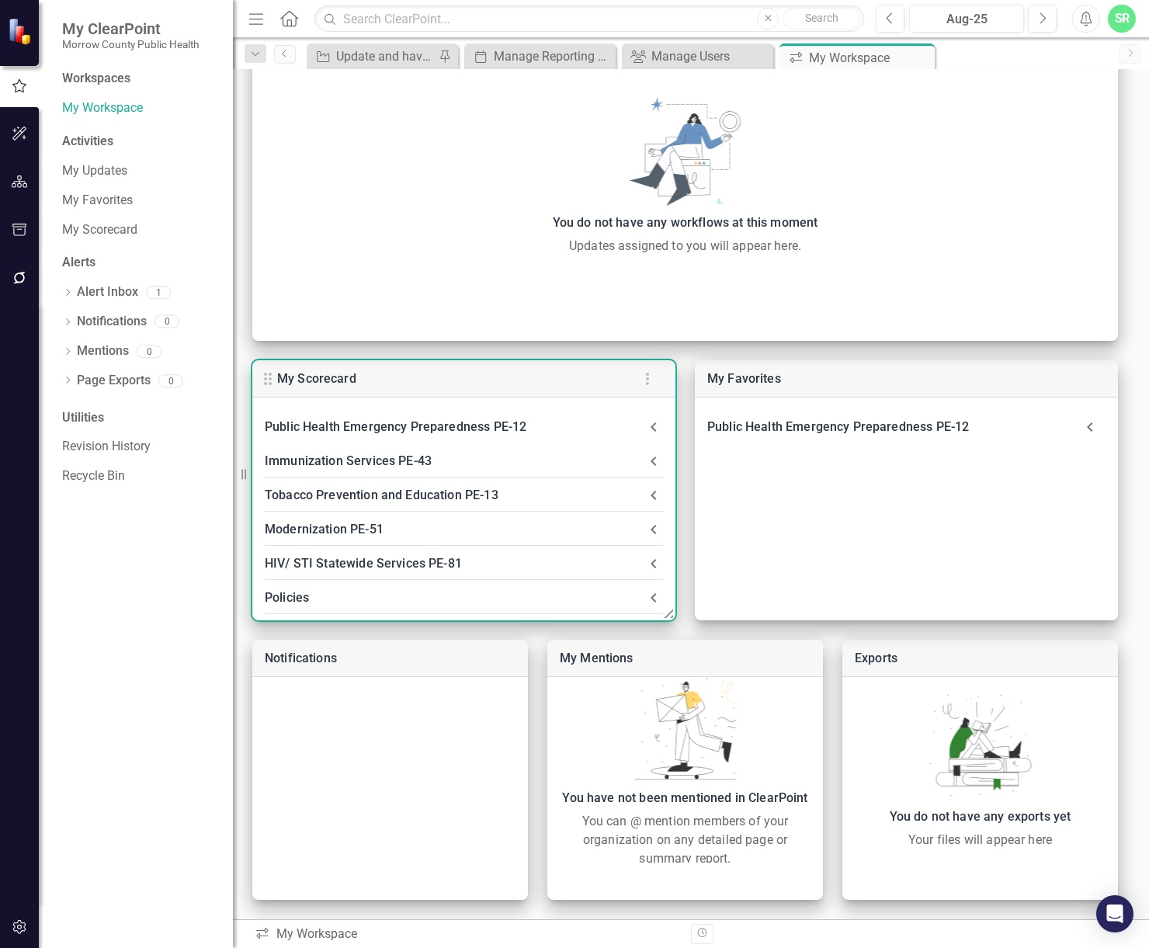
scroll to position [41, 0]
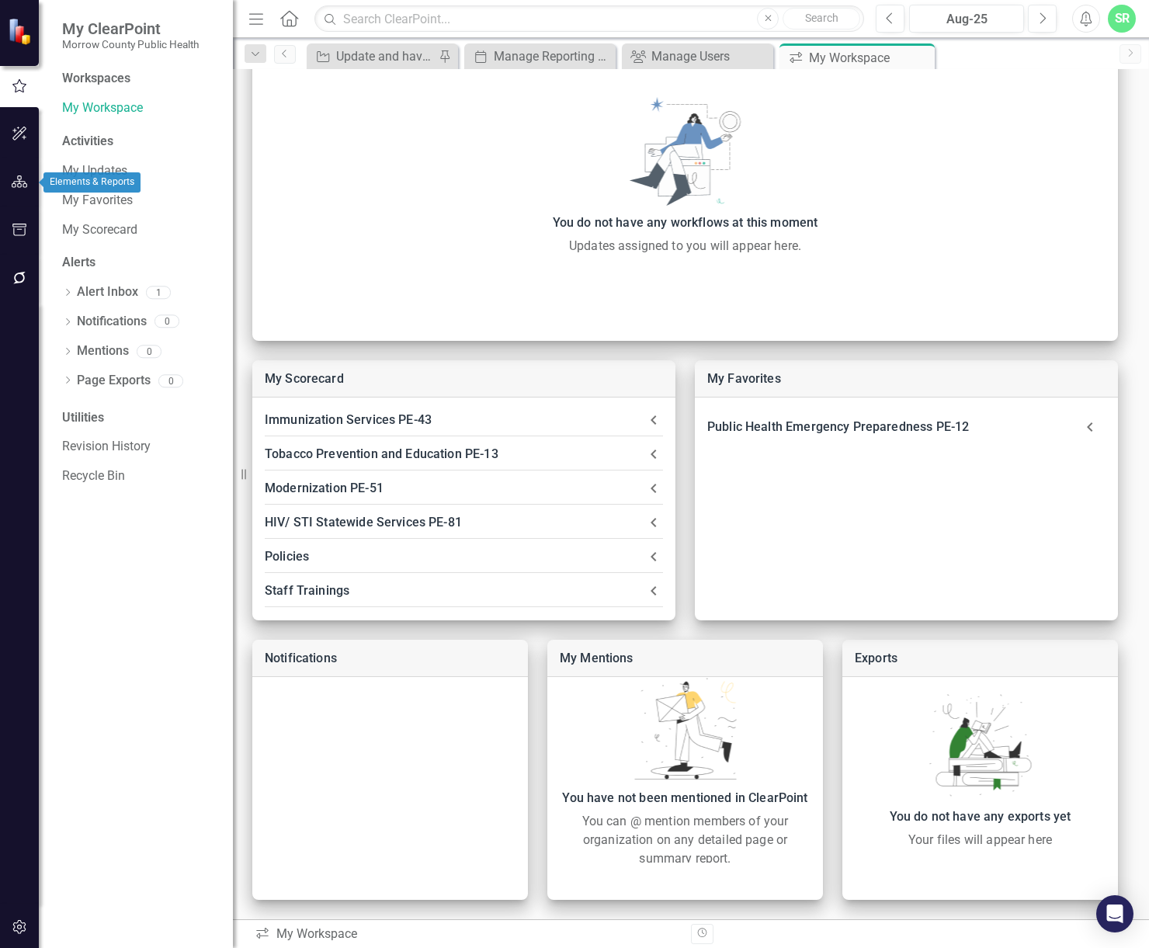
click at [30, 179] on button "button" at bounding box center [19, 182] width 35 height 33
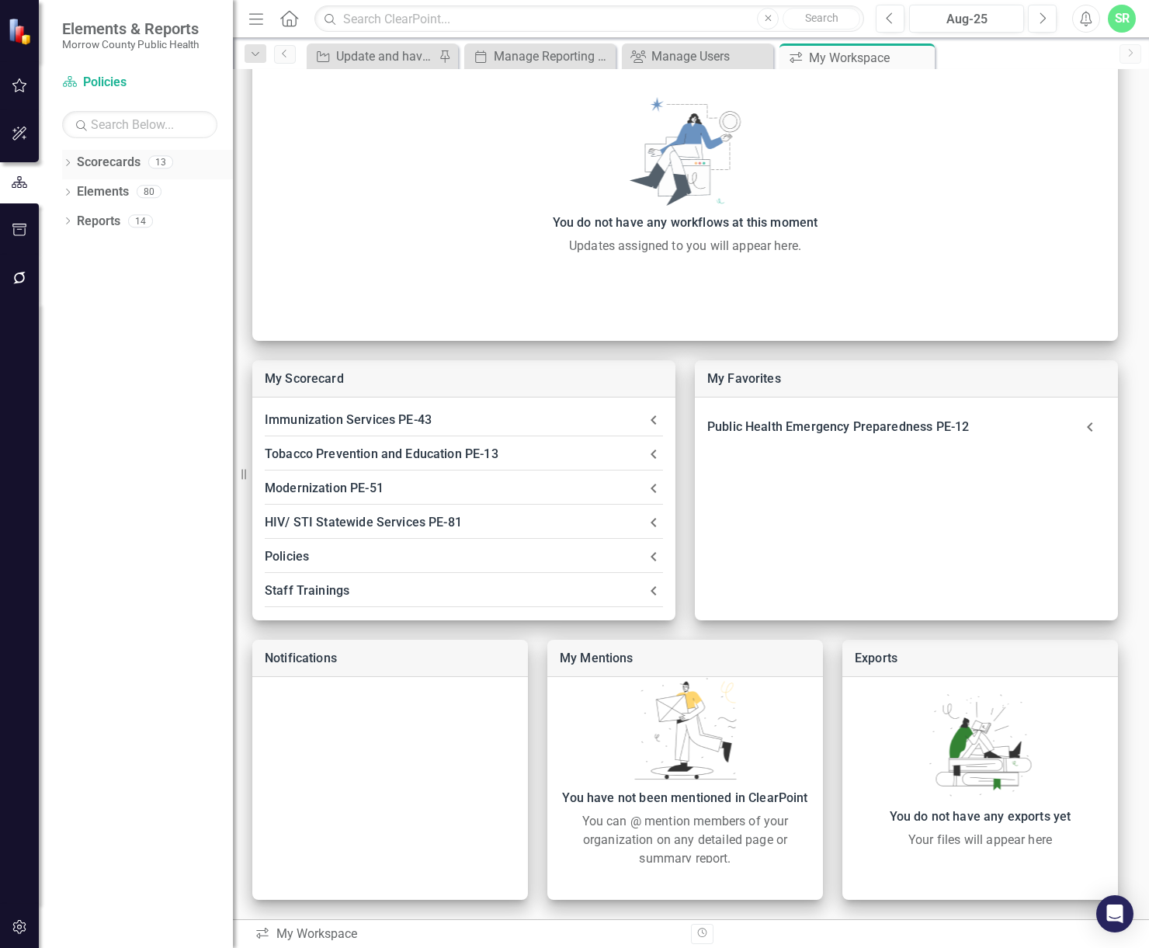
click at [155, 158] on div "13" at bounding box center [160, 162] width 25 height 13
click at [122, 161] on link "Scorecards" at bounding box center [109, 163] width 64 height 18
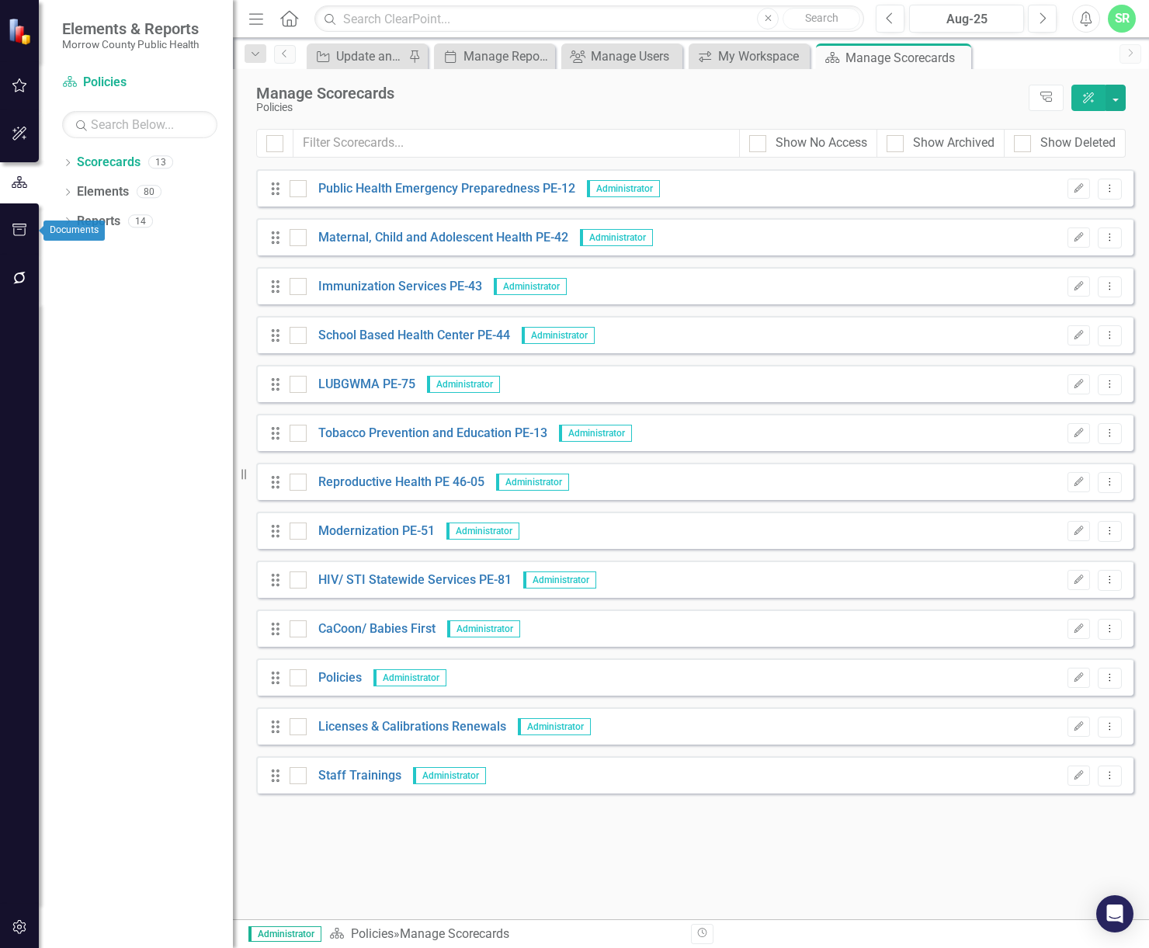
click at [25, 221] on button "button" at bounding box center [19, 230] width 35 height 33
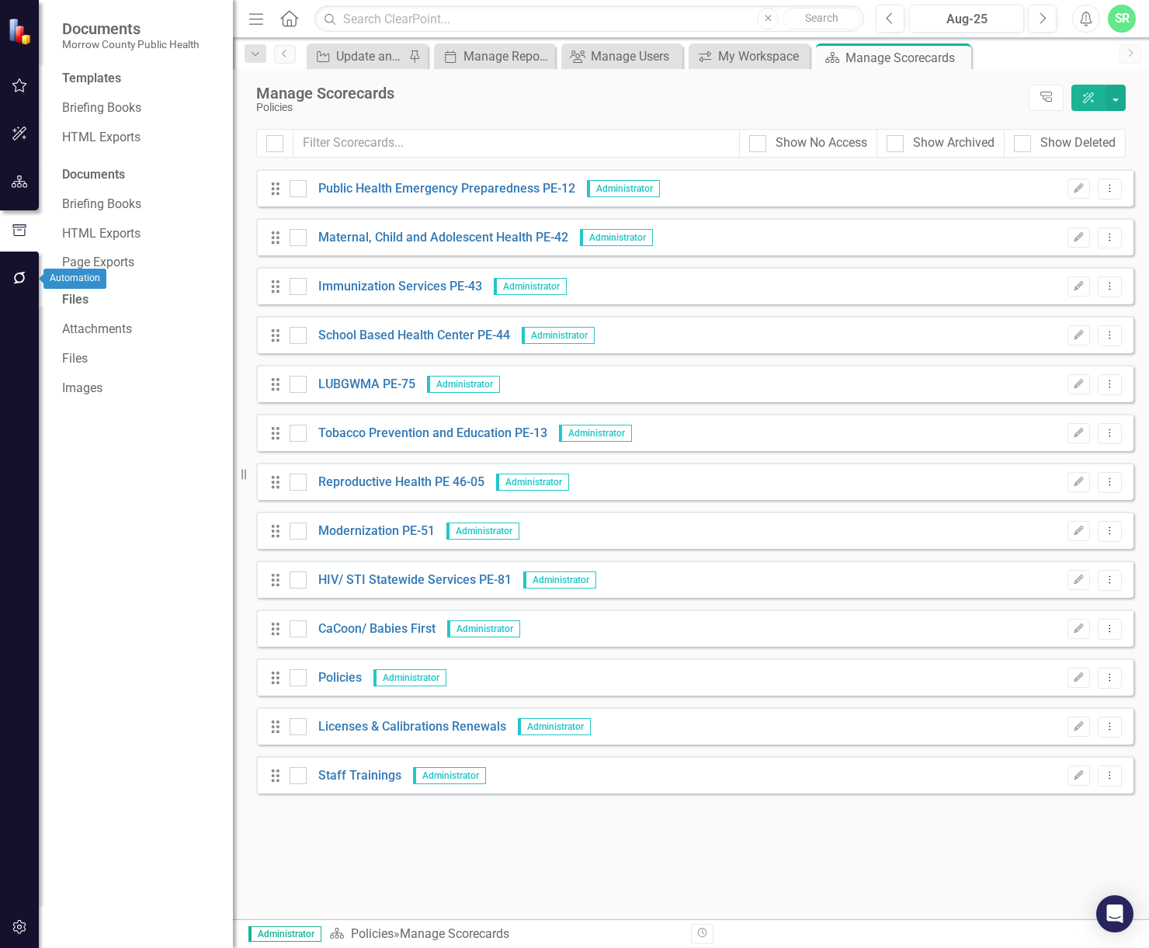
click at [14, 278] on icon "button" at bounding box center [20, 278] width 16 height 12
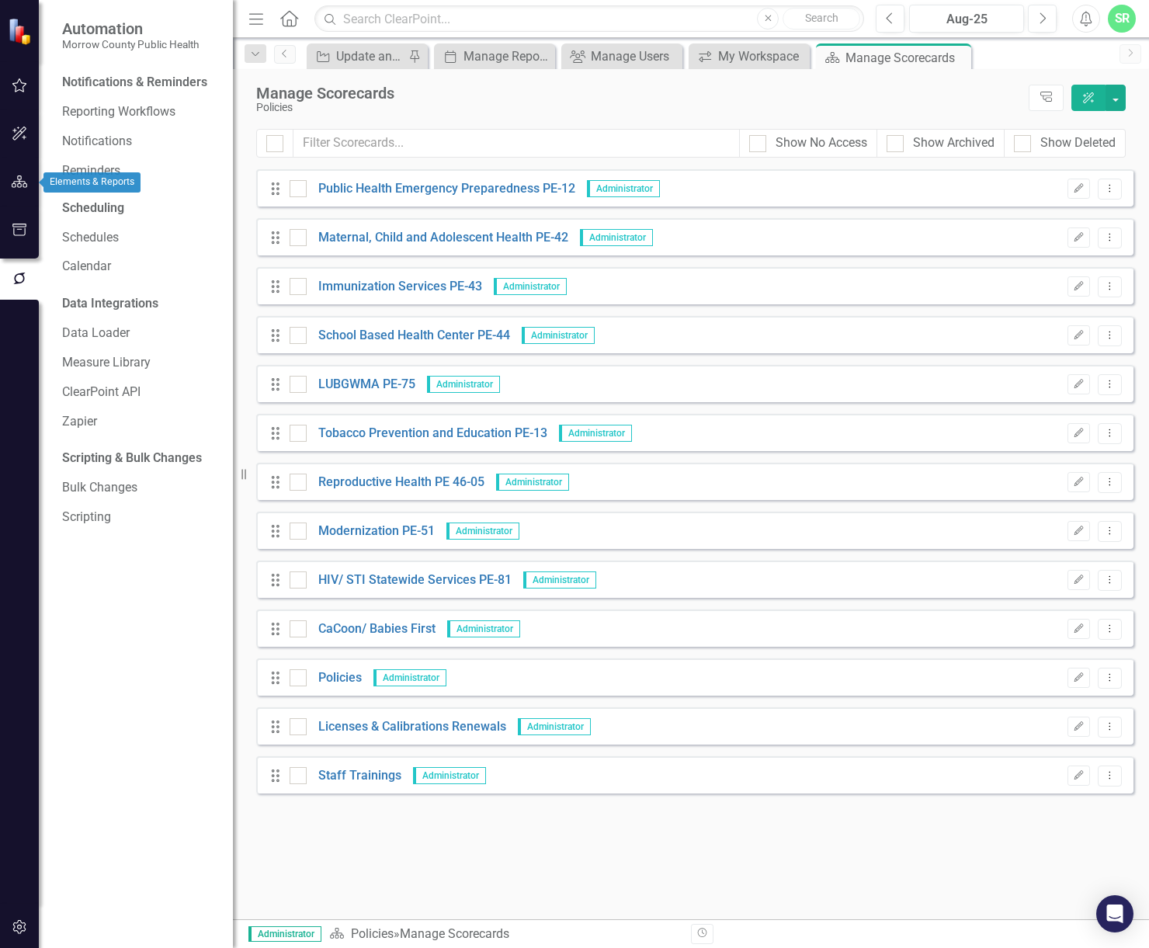
click at [30, 180] on button "button" at bounding box center [19, 182] width 35 height 33
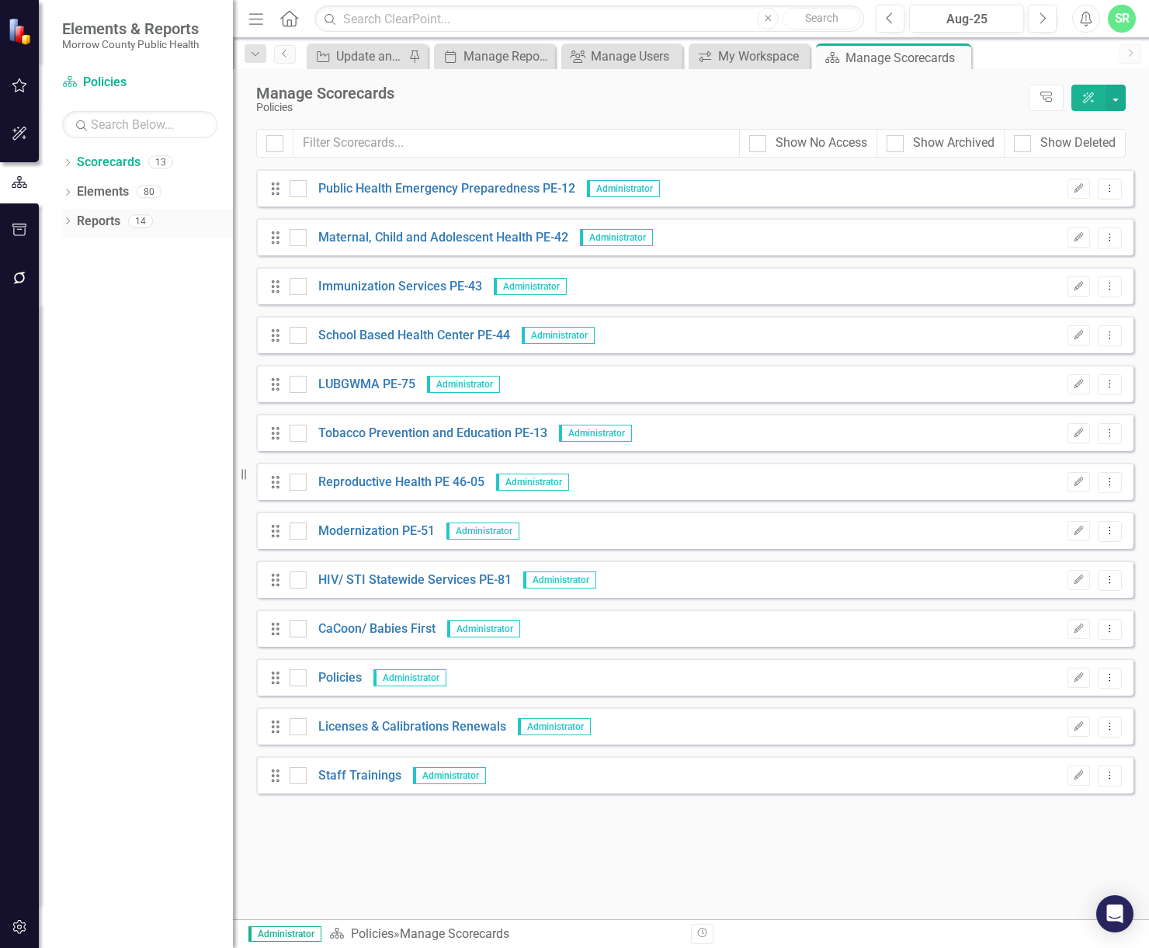
click at [120, 225] on link "Reports" at bounding box center [98, 222] width 43 height 18
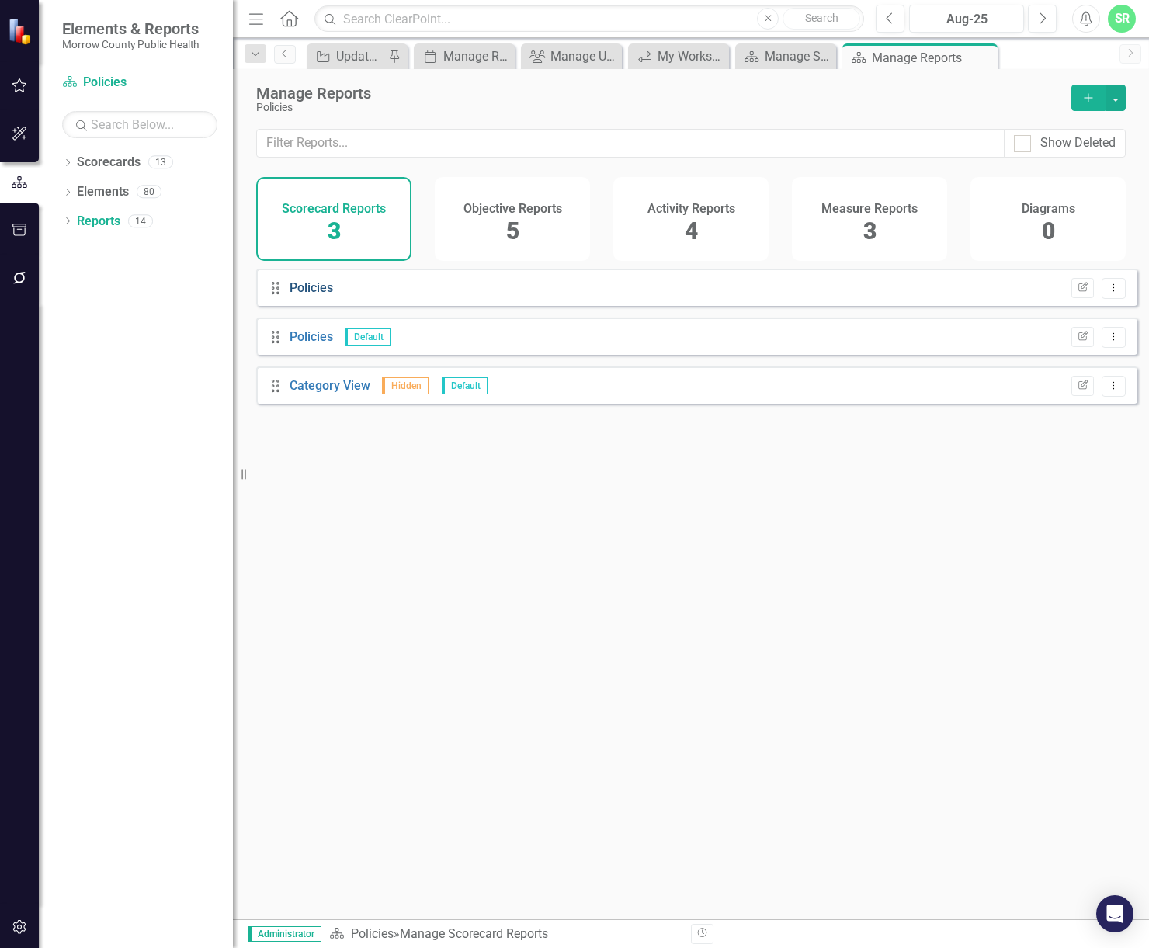
click at [297, 295] on link "Policies" at bounding box center [311, 287] width 43 height 15
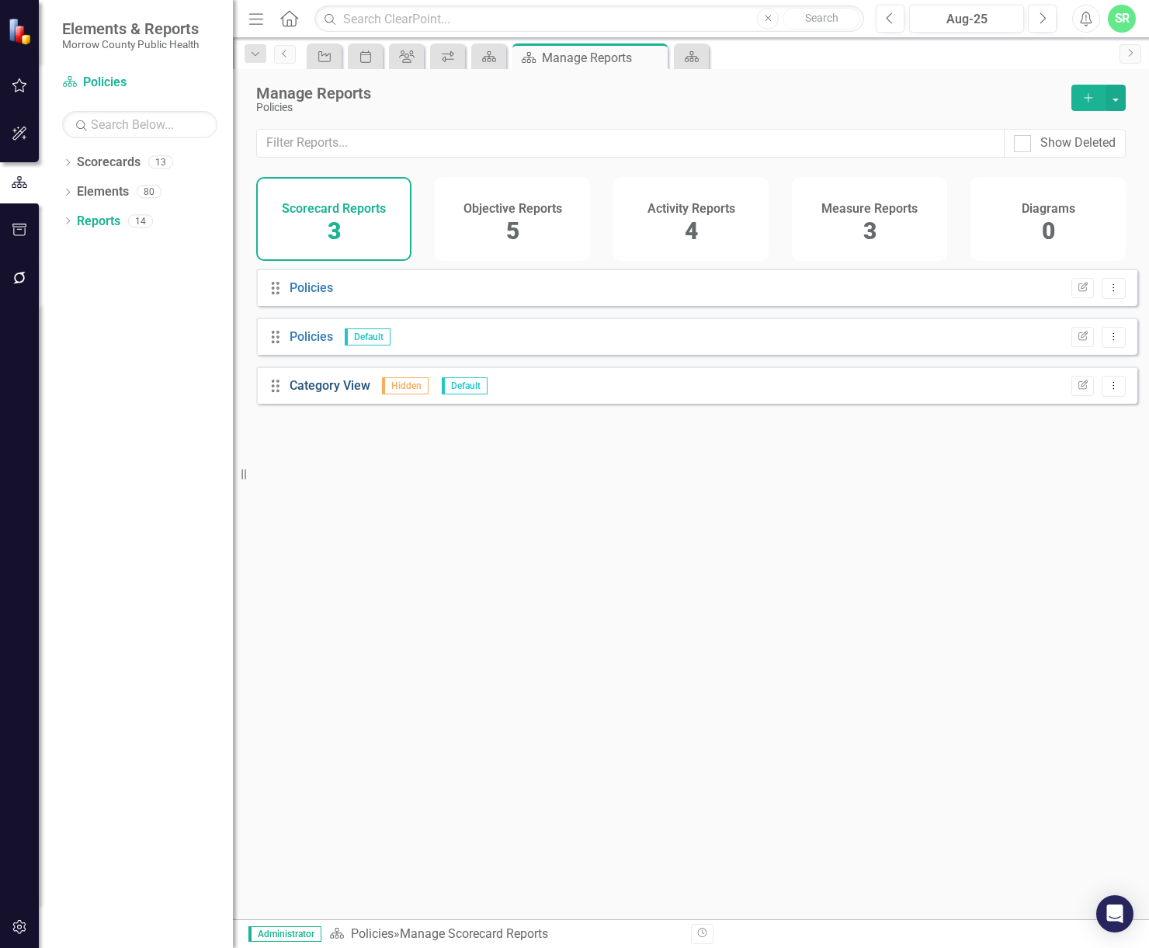
click at [343, 393] on link "Category View" at bounding box center [330, 385] width 81 height 15
click at [534, 209] on h4 "Objective Reports" at bounding box center [513, 209] width 99 height 14
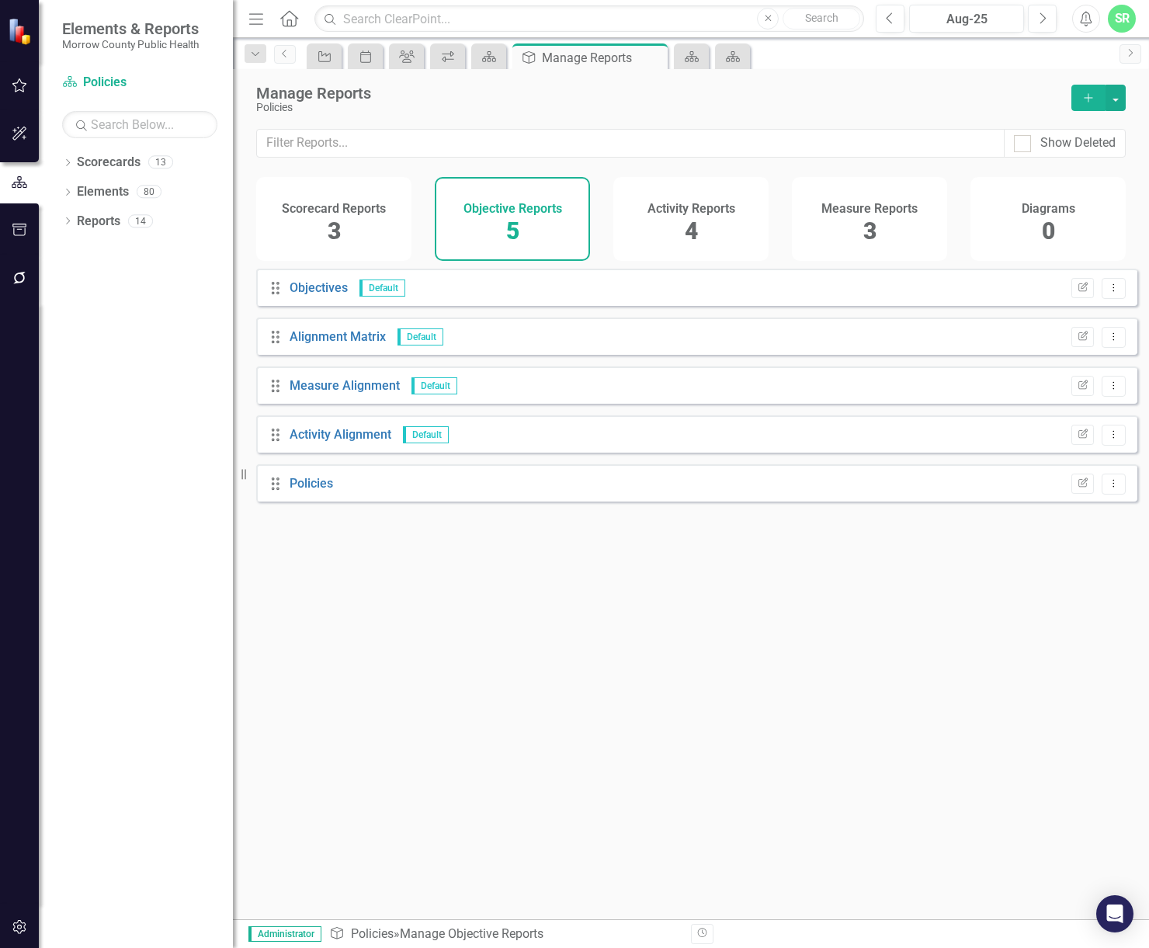
click at [694, 219] on span "4" at bounding box center [691, 230] width 13 height 27
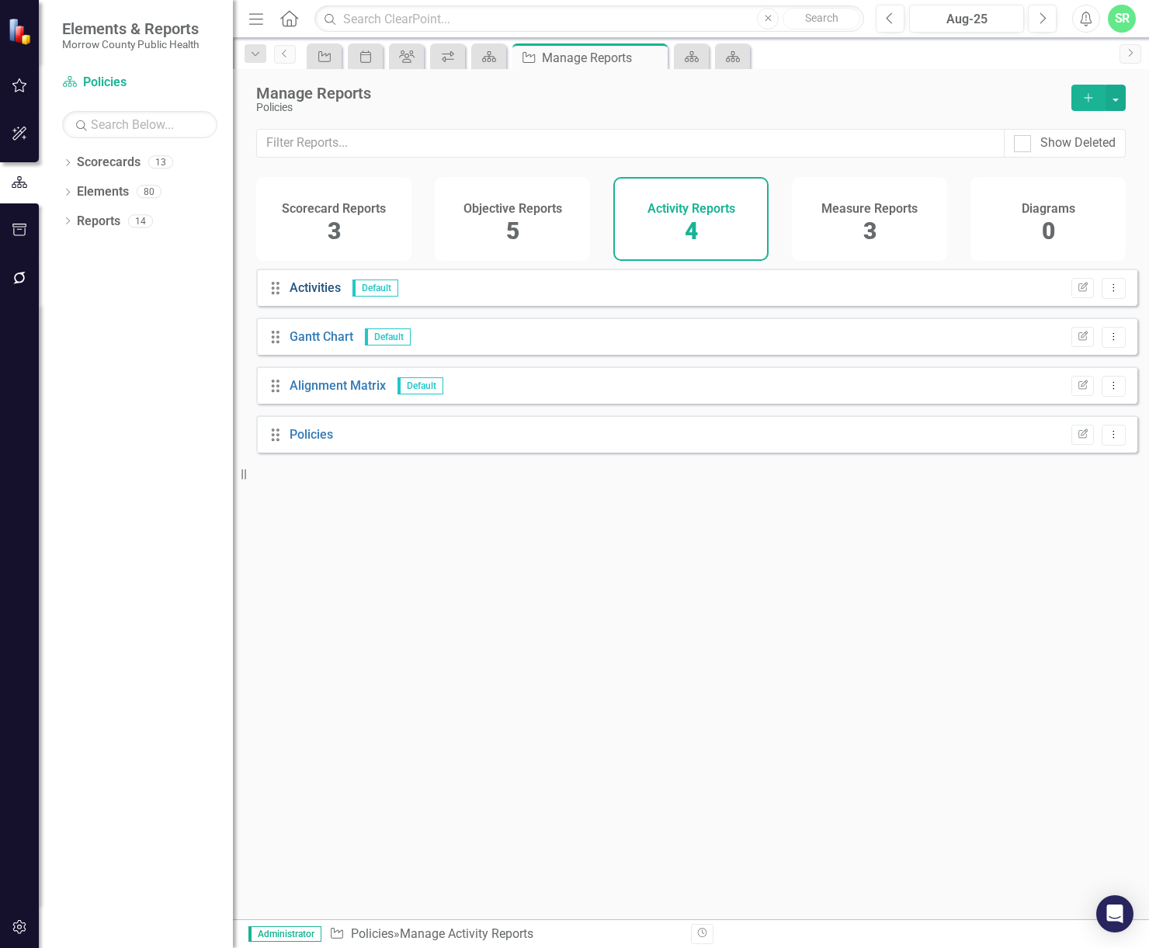
click at [319, 295] on link "Activities" at bounding box center [315, 287] width 51 height 15
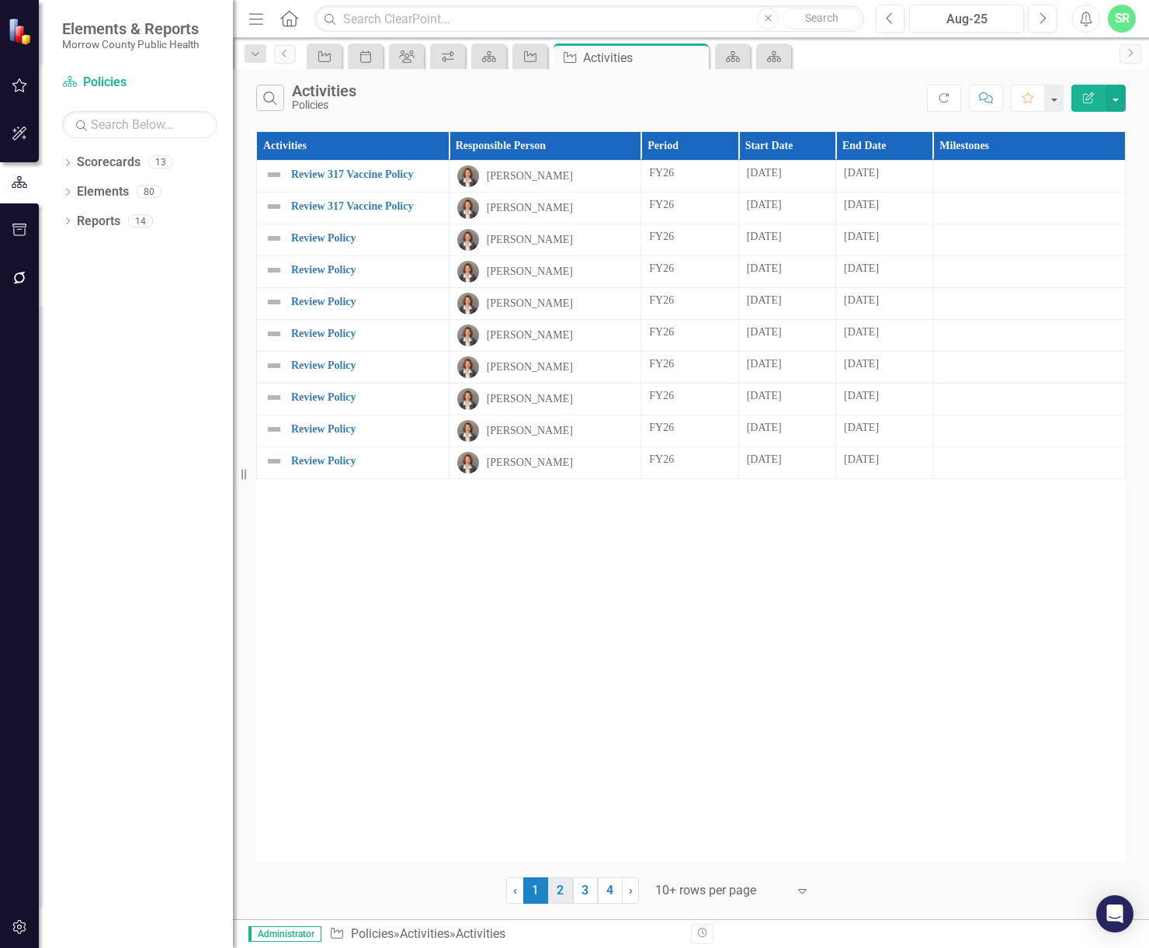
click at [565, 889] on link "2" at bounding box center [560, 891] width 25 height 26
click at [590, 894] on link "3" at bounding box center [585, 891] width 25 height 26
click at [609, 890] on link "4" at bounding box center [610, 891] width 25 height 26
click at [697, 61] on icon "Close" at bounding box center [695, 57] width 16 height 12
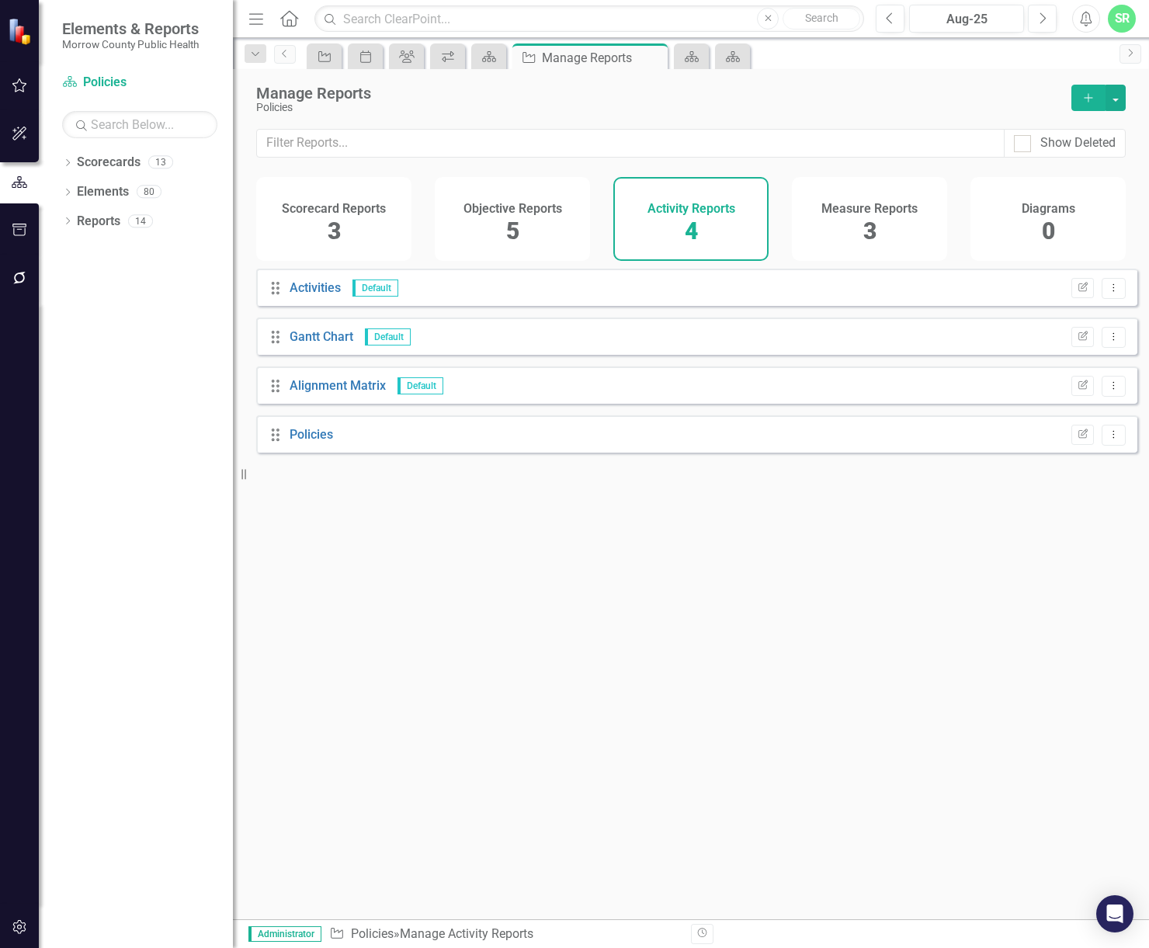
click at [889, 210] on h4 "Measure Reports" at bounding box center [870, 209] width 96 height 14
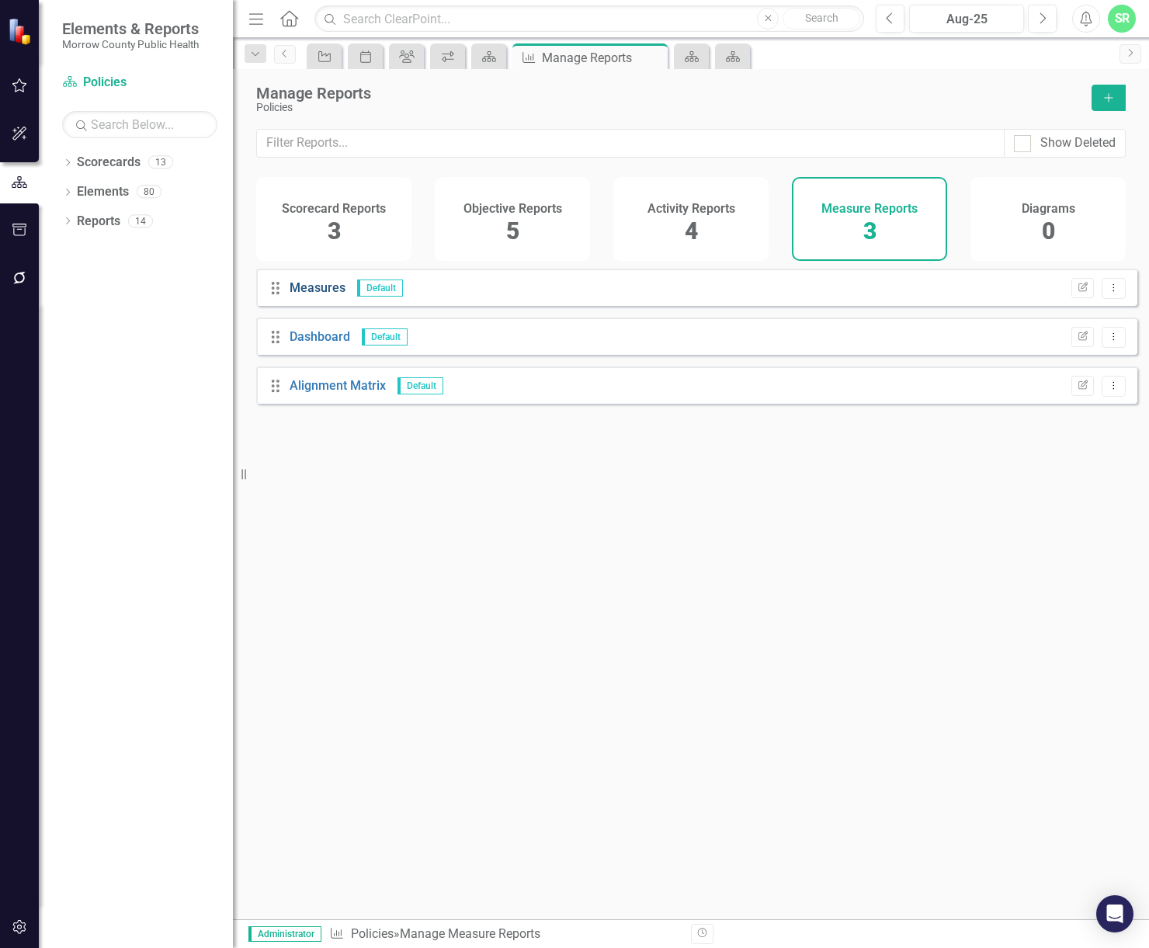
click at [322, 295] on link "Measures" at bounding box center [318, 287] width 56 height 15
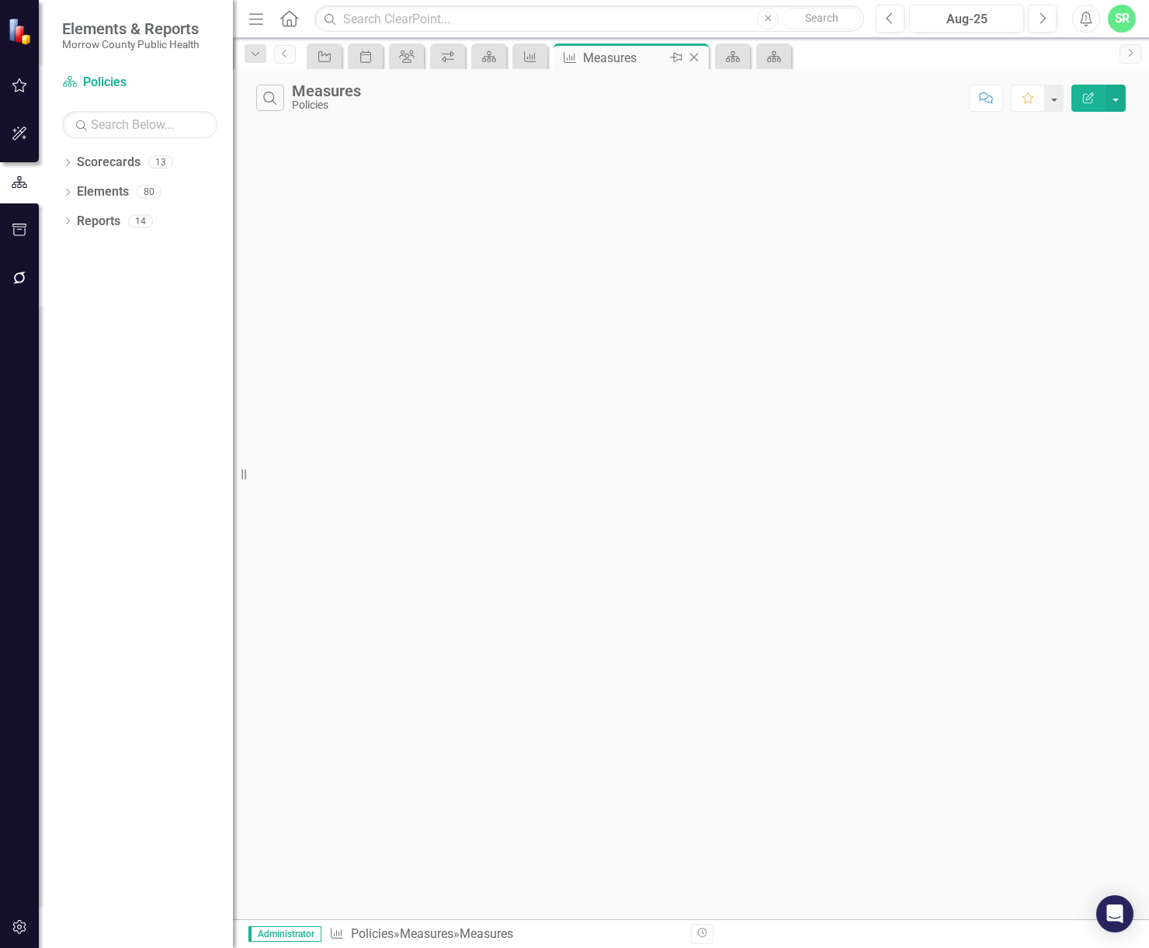
click at [697, 57] on icon "Close" at bounding box center [695, 57] width 16 height 12
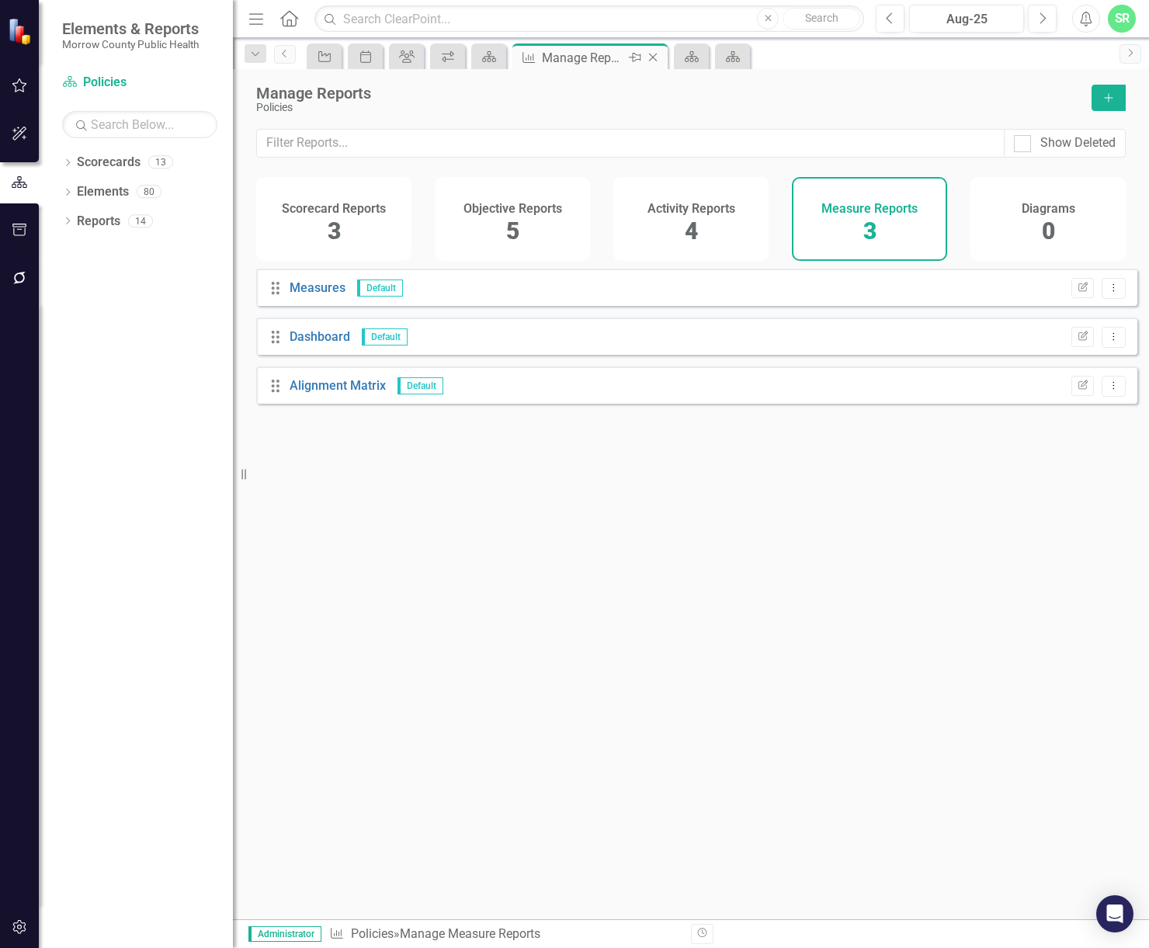
click at [651, 55] on icon at bounding box center [653, 58] width 9 height 9
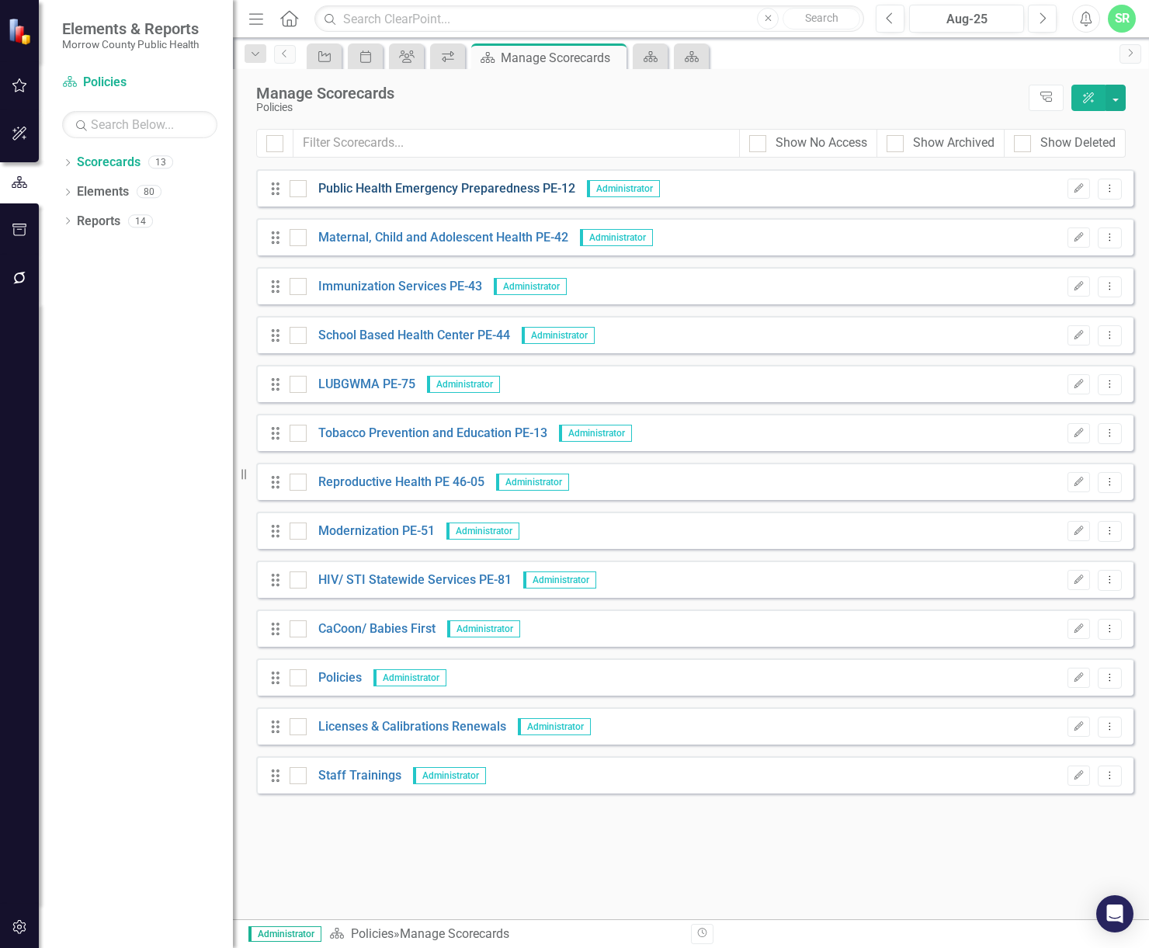
click at [501, 186] on link "Public Health Emergency Preparedness PE-12" at bounding box center [441, 189] width 269 height 18
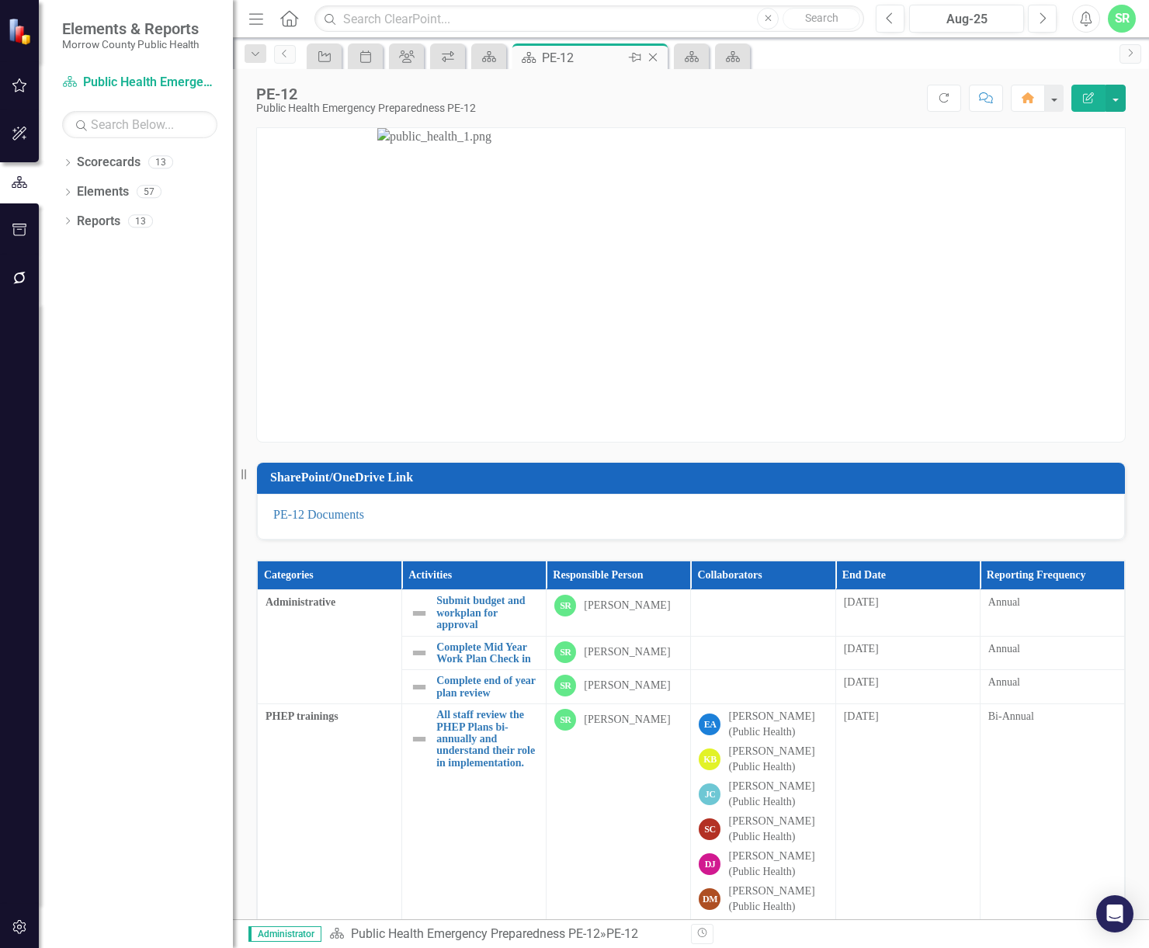
click at [655, 59] on icon at bounding box center [653, 58] width 9 height 9
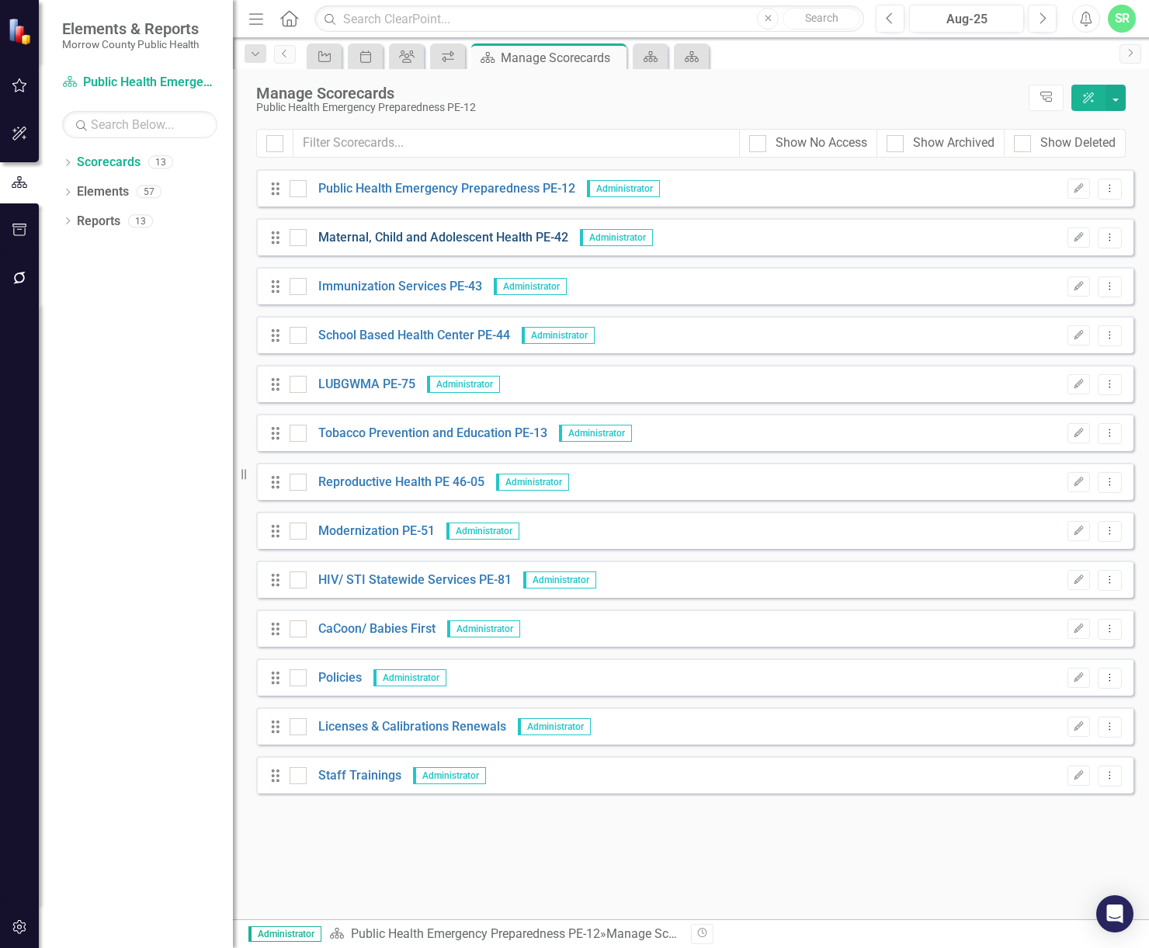
click at [513, 238] on link "Maternal, Child and Adolescent Health PE-42" at bounding box center [438, 238] width 262 height 18
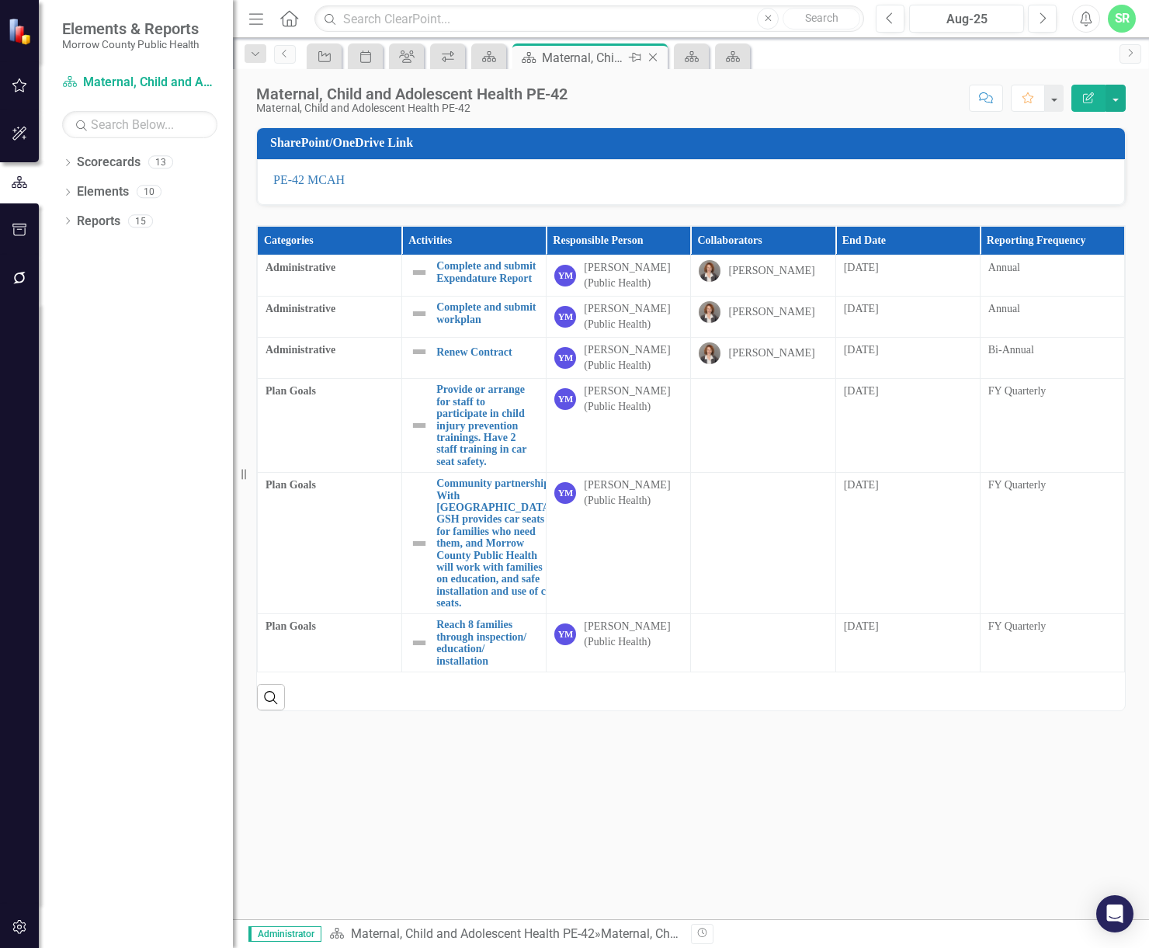
click at [656, 53] on icon "Close" at bounding box center [653, 57] width 16 height 12
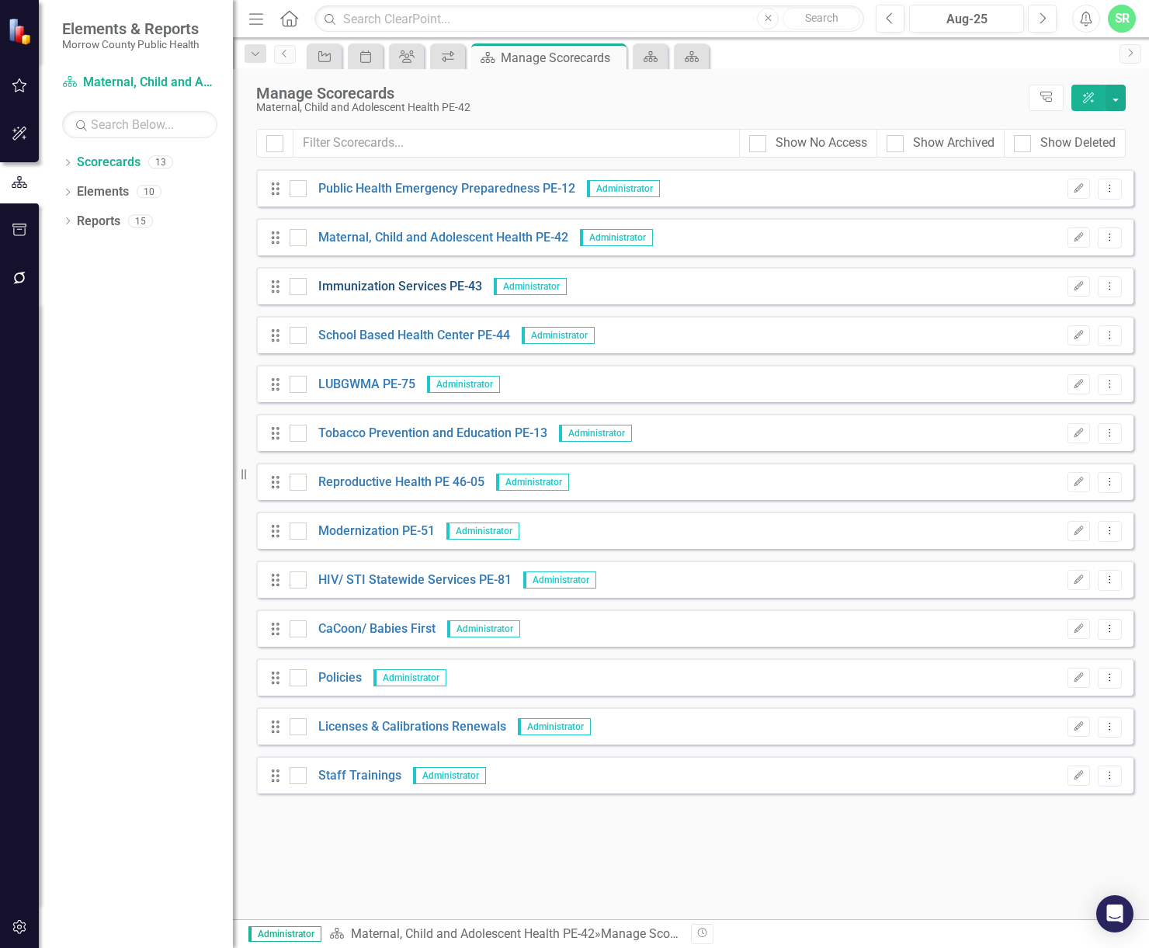
click at [454, 285] on link "Immunization Services PE-43" at bounding box center [395, 287] width 176 height 18
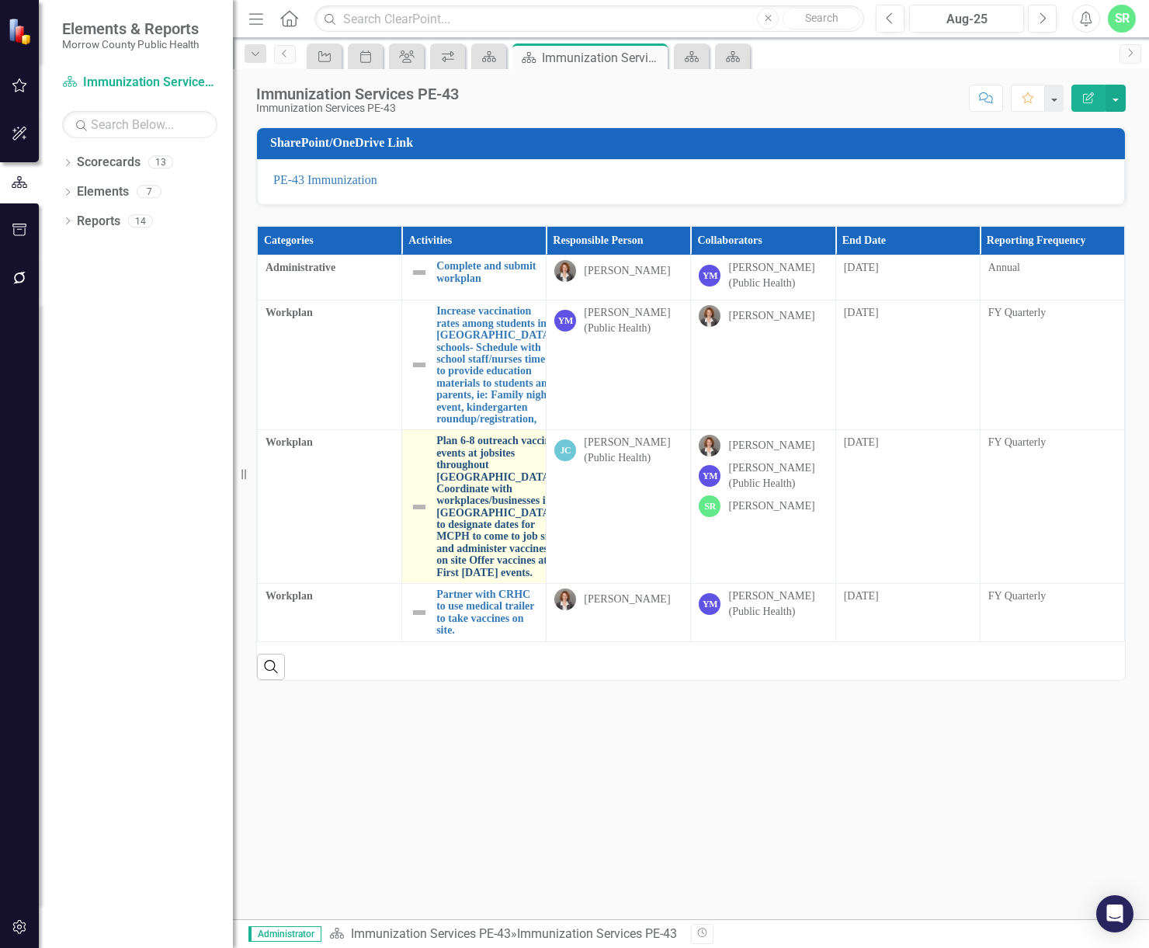
click at [517, 513] on link "Plan 6-8 outreach vaccine events at jobsites throughout [GEOGRAPHIC_DATA]. Coor…" at bounding box center [496, 507] width 120 height 144
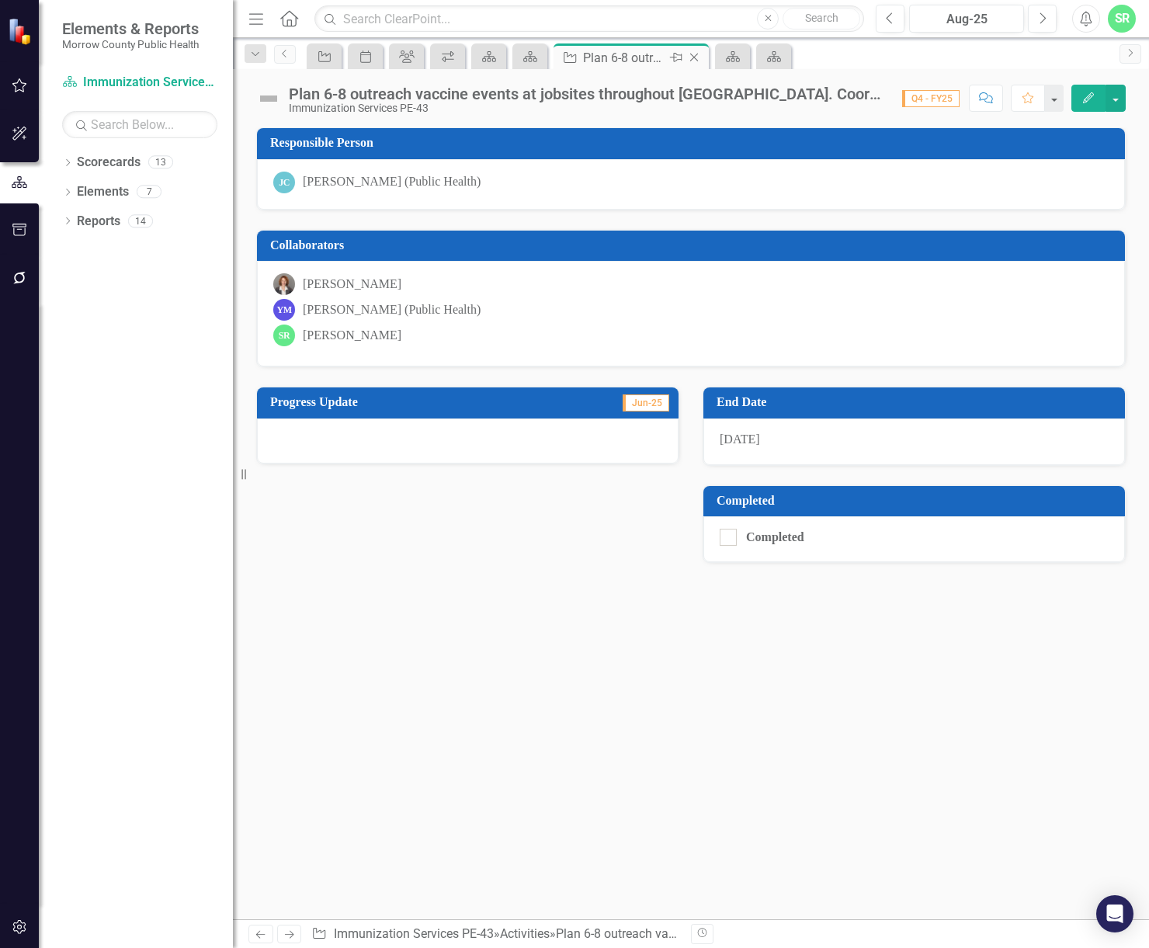
click at [694, 59] on icon "Close" at bounding box center [695, 57] width 16 height 12
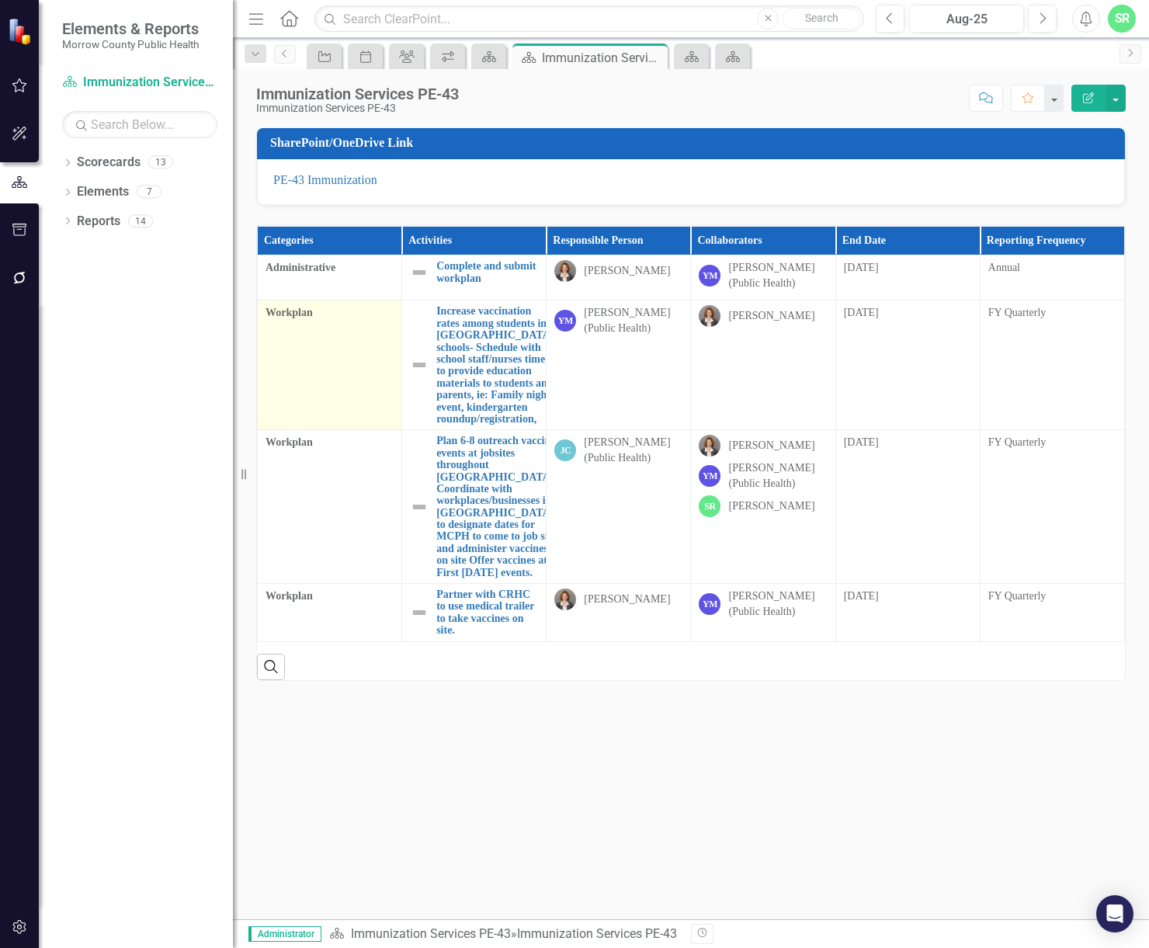
click at [350, 329] on td "Workplan" at bounding box center [330, 366] width 144 height 130
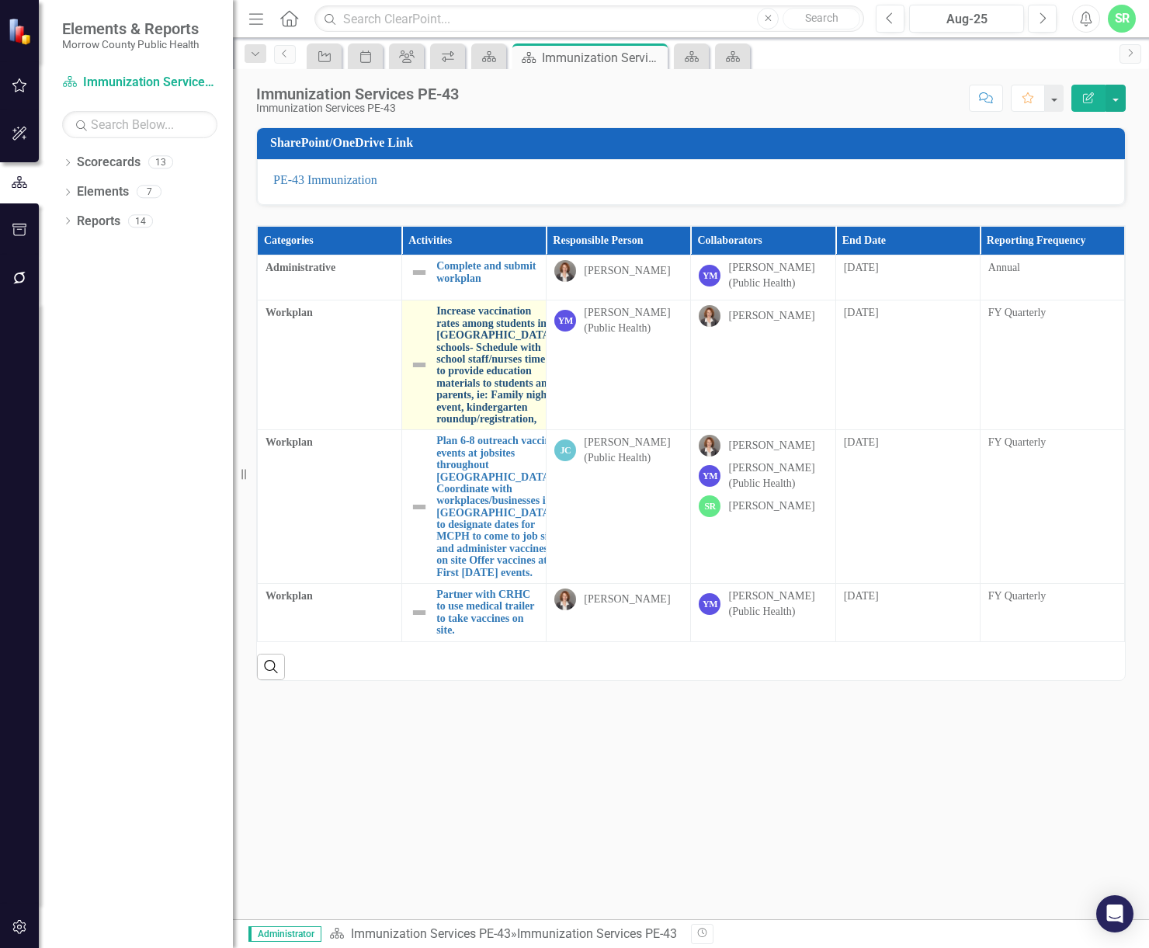
click at [452, 327] on link "Increase vaccination rates among students in [GEOGRAPHIC_DATA] schools- Schedul…" at bounding box center [494, 365] width 117 height 120
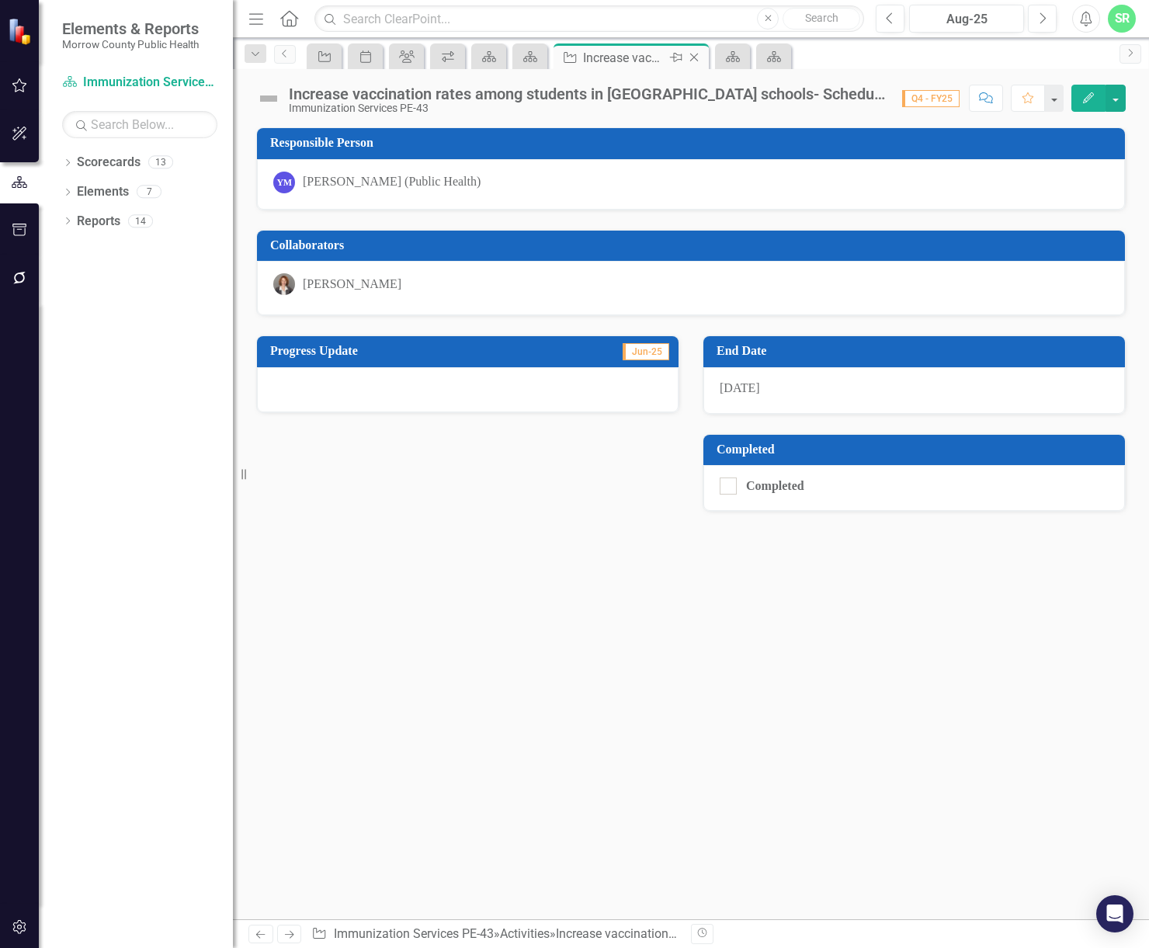
click at [701, 58] on icon "Close" at bounding box center [695, 57] width 16 height 12
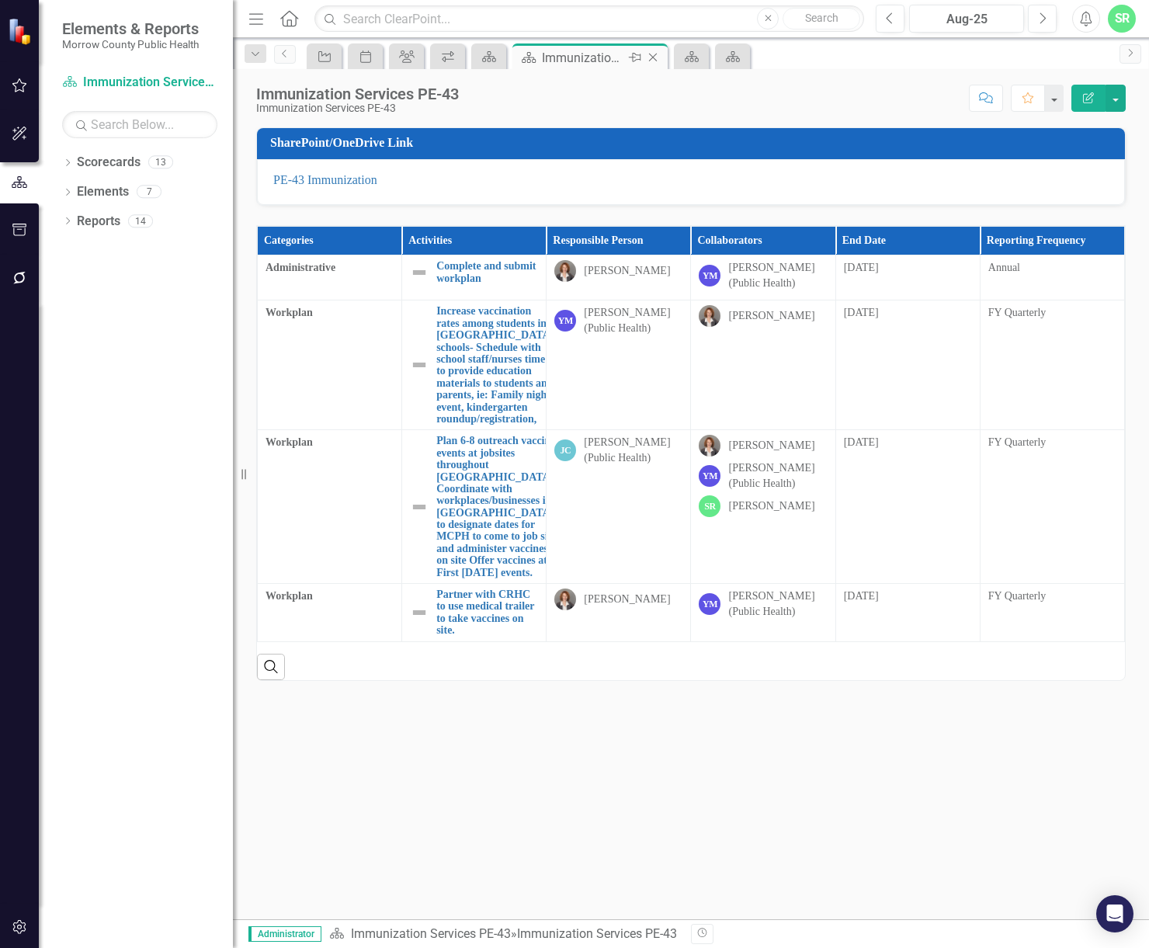
click at [656, 56] on icon "Close" at bounding box center [653, 57] width 16 height 12
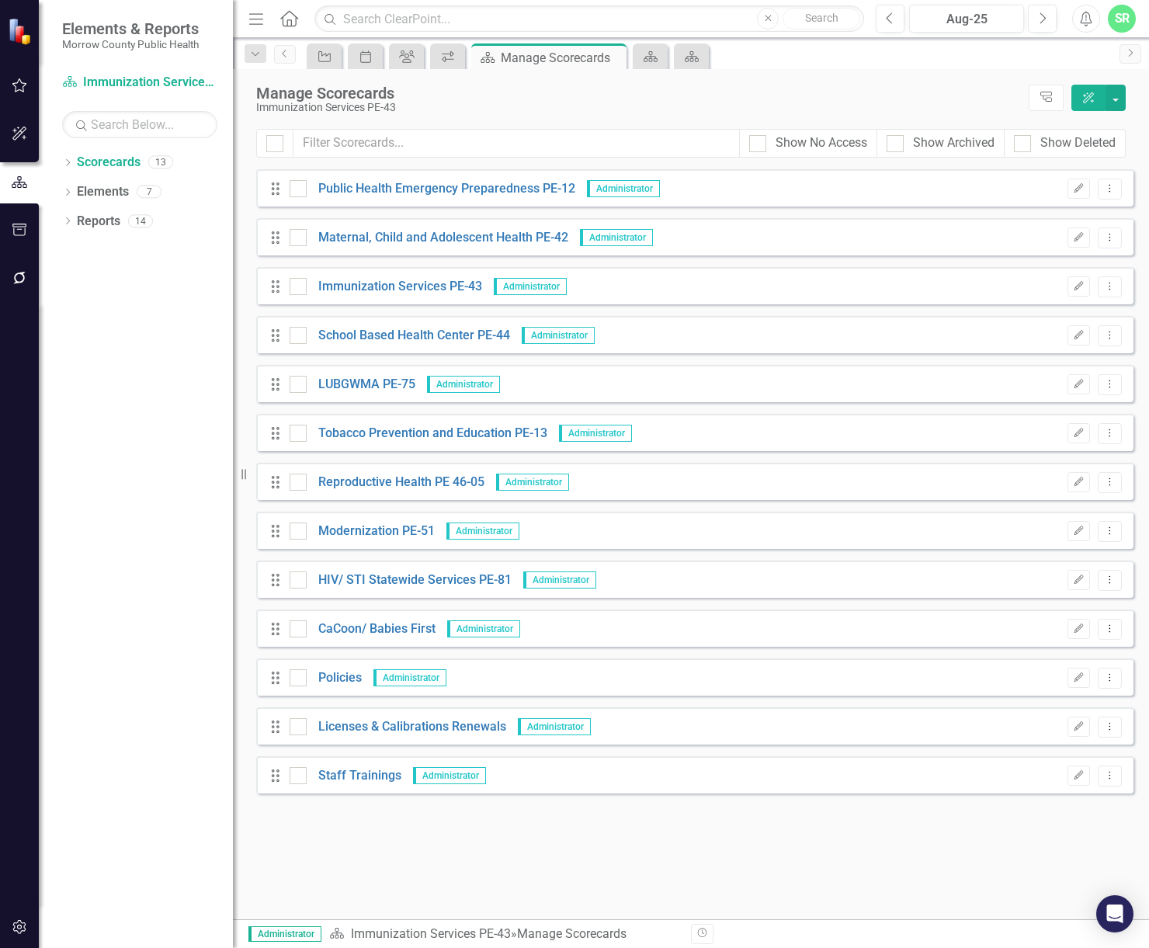
click at [446, 325] on div "Drag School Based Health Center PE-44 Administrator Edit Dropdown Menu" at bounding box center [695, 334] width 878 height 37
click at [438, 338] on link "School Based Health Center PE-44" at bounding box center [408, 336] width 203 height 18
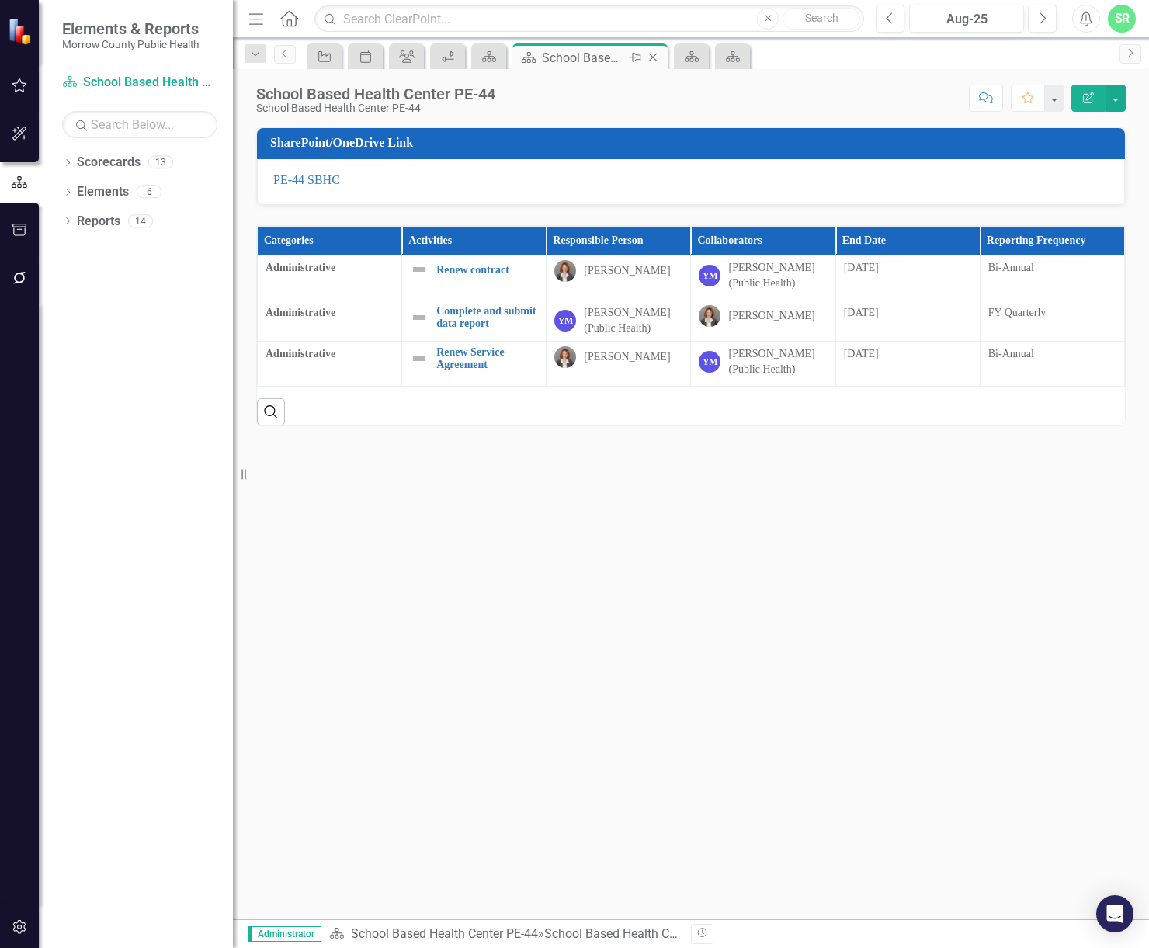
click at [652, 56] on icon at bounding box center [653, 58] width 9 height 9
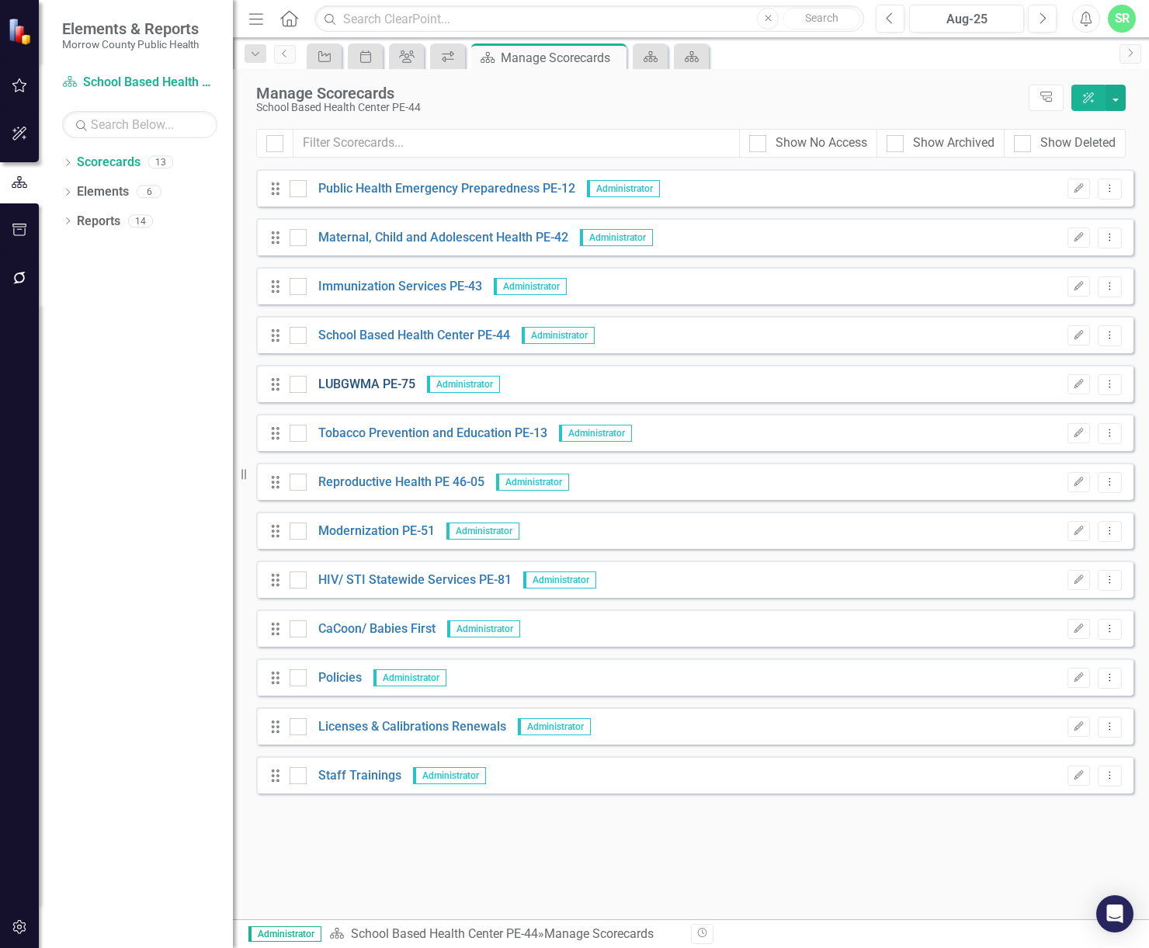
click at [370, 385] on link "LUBGWMA PE-75" at bounding box center [361, 385] width 109 height 18
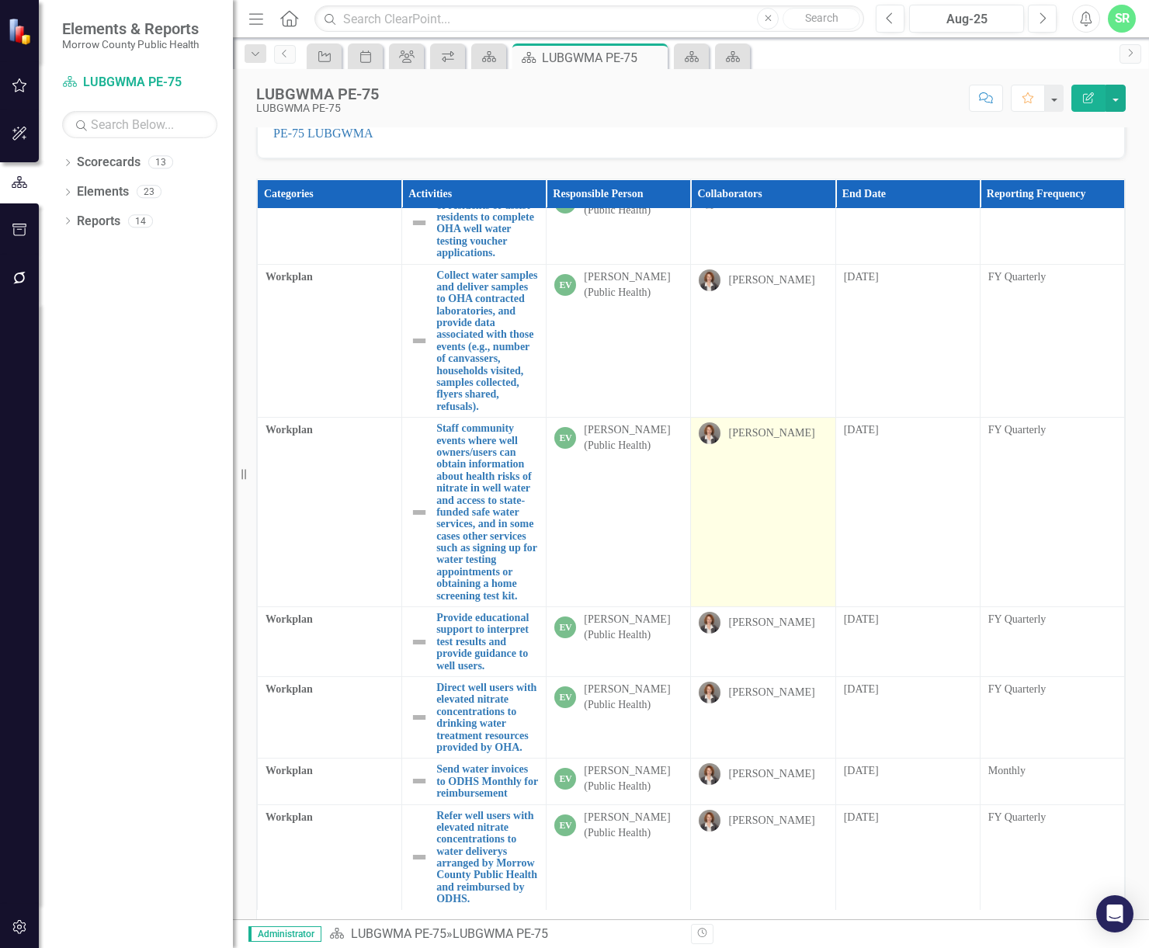
scroll to position [92, 0]
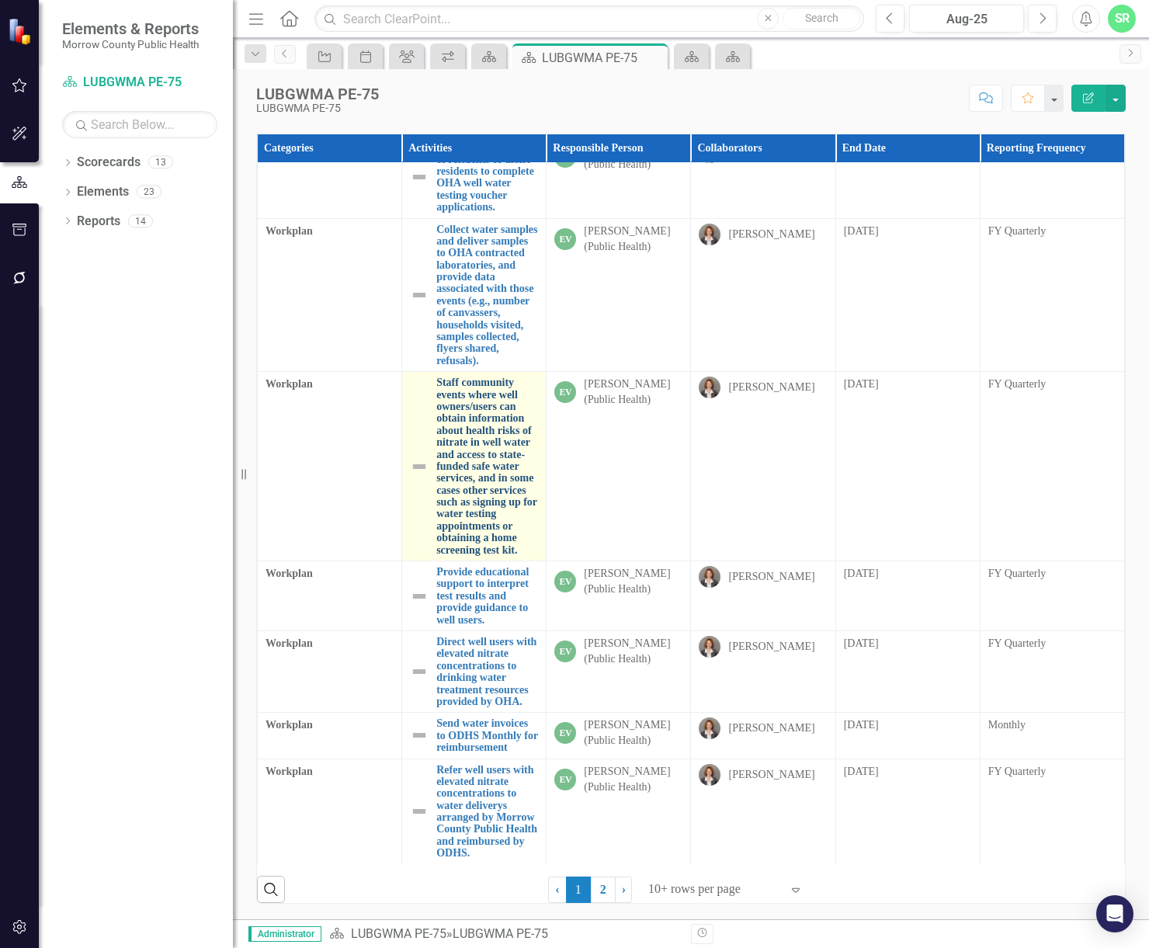
click at [469, 385] on link "Staff community events where well owners/users can obtain information about hea…" at bounding box center [487, 466] width 102 height 179
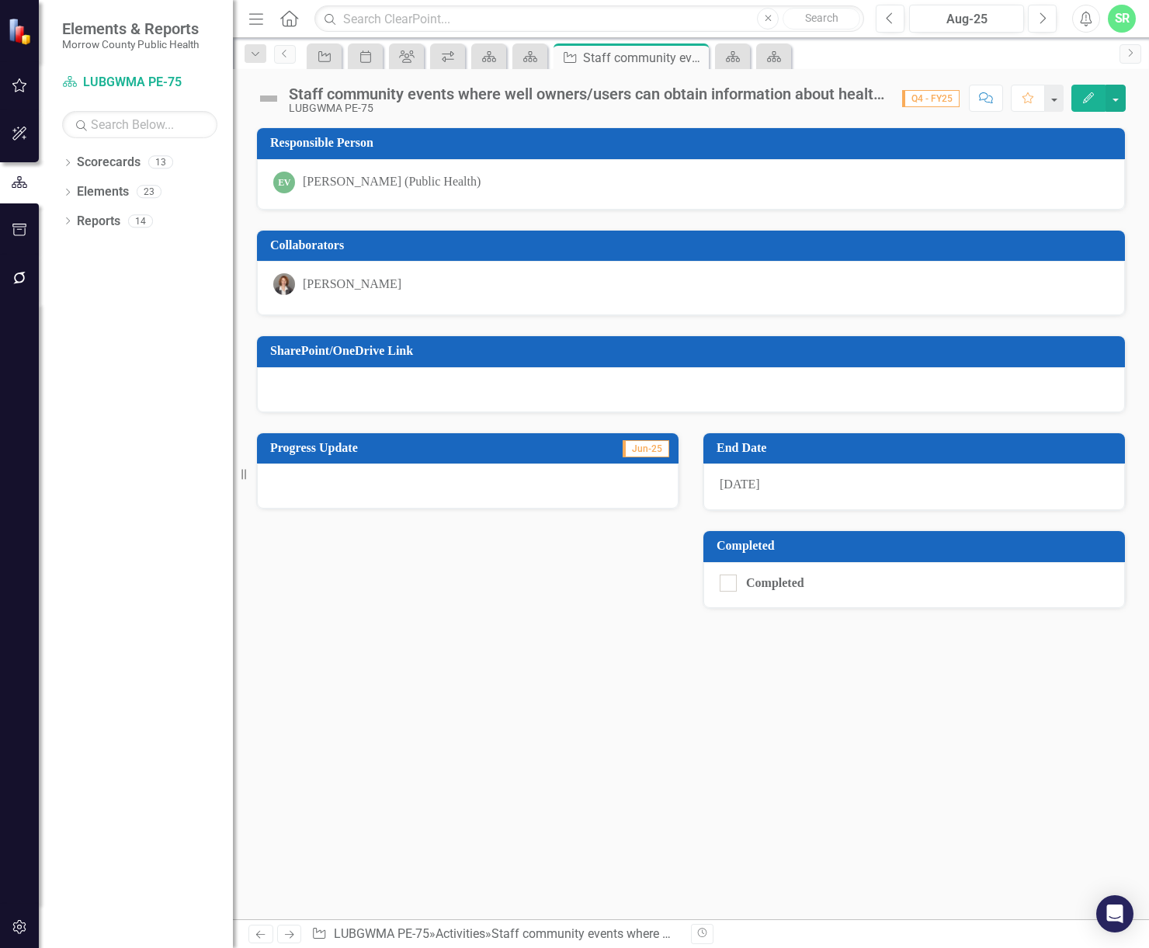
click at [627, 687] on div "Responsible Person [PERSON_NAME] (Public Health) Collaborators [PERSON_NAME] Sh…" at bounding box center [691, 523] width 916 height 792
